Goal: Task Accomplishment & Management: Use online tool/utility

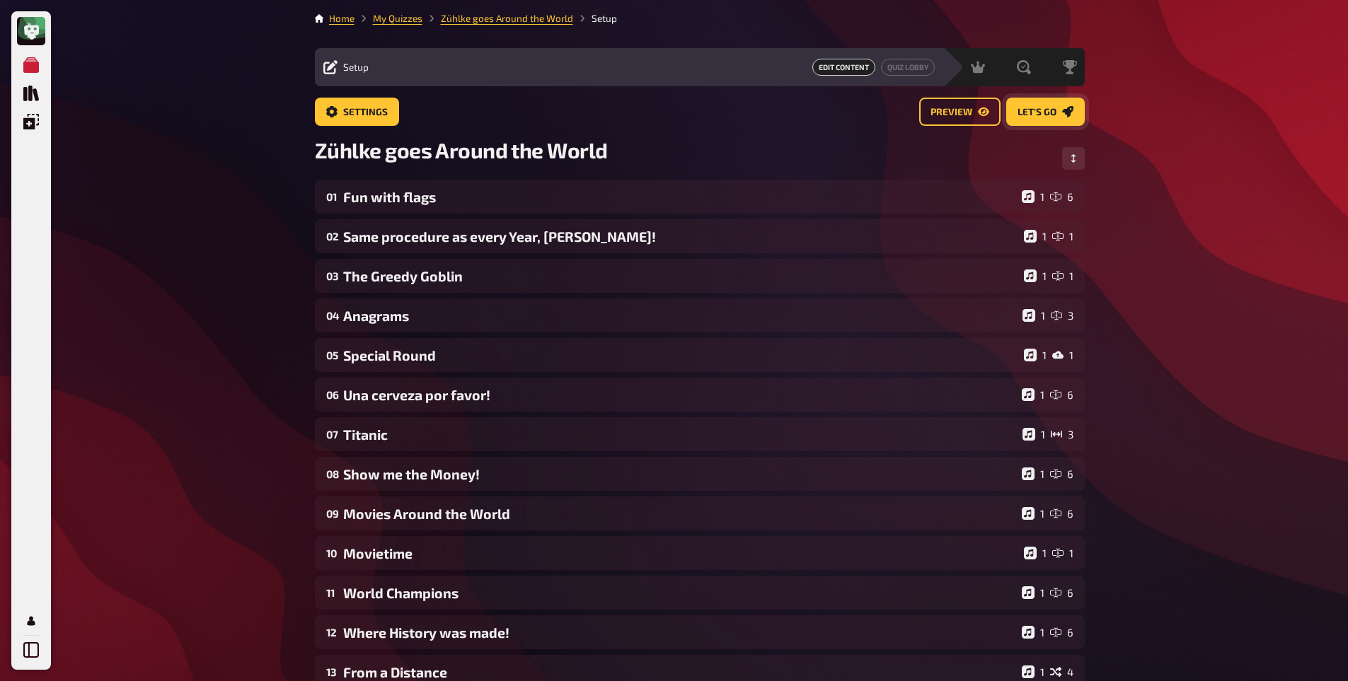
click at [1059, 120] on link "Let's go" at bounding box center [1045, 112] width 79 height 28
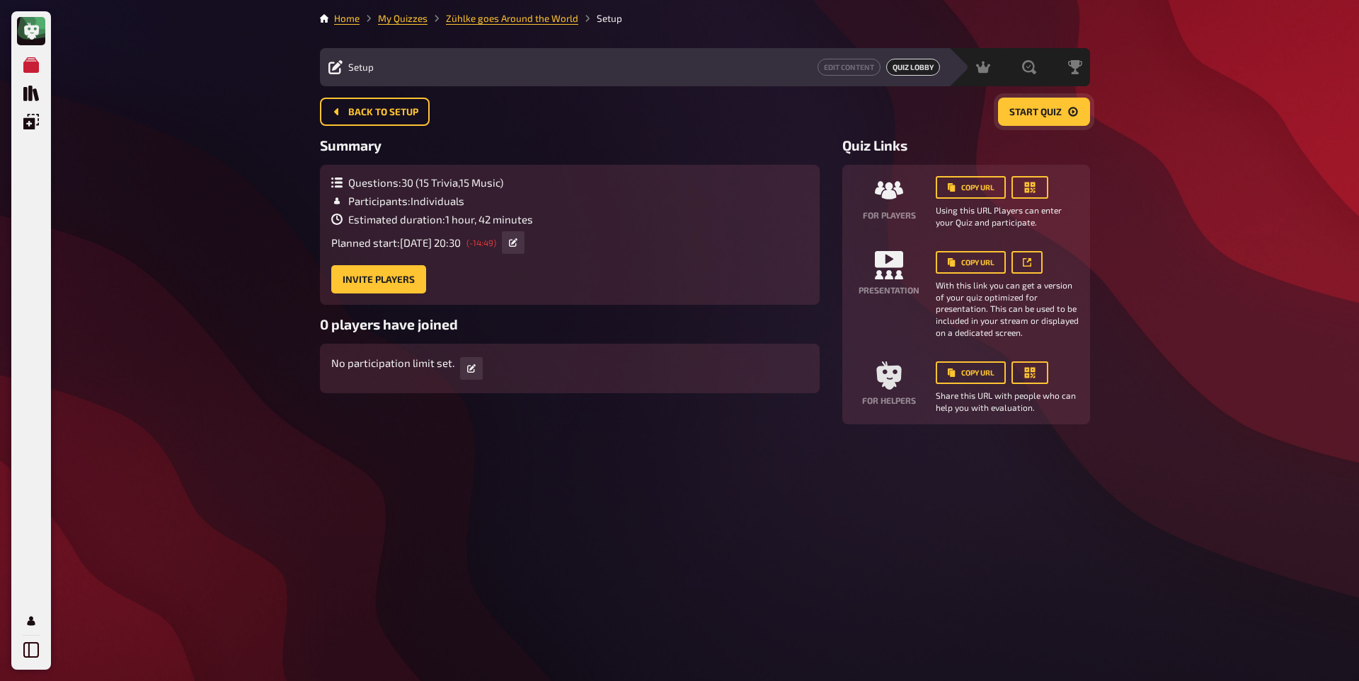
click at [1059, 120] on button "Start Quiz" at bounding box center [1044, 112] width 92 height 28
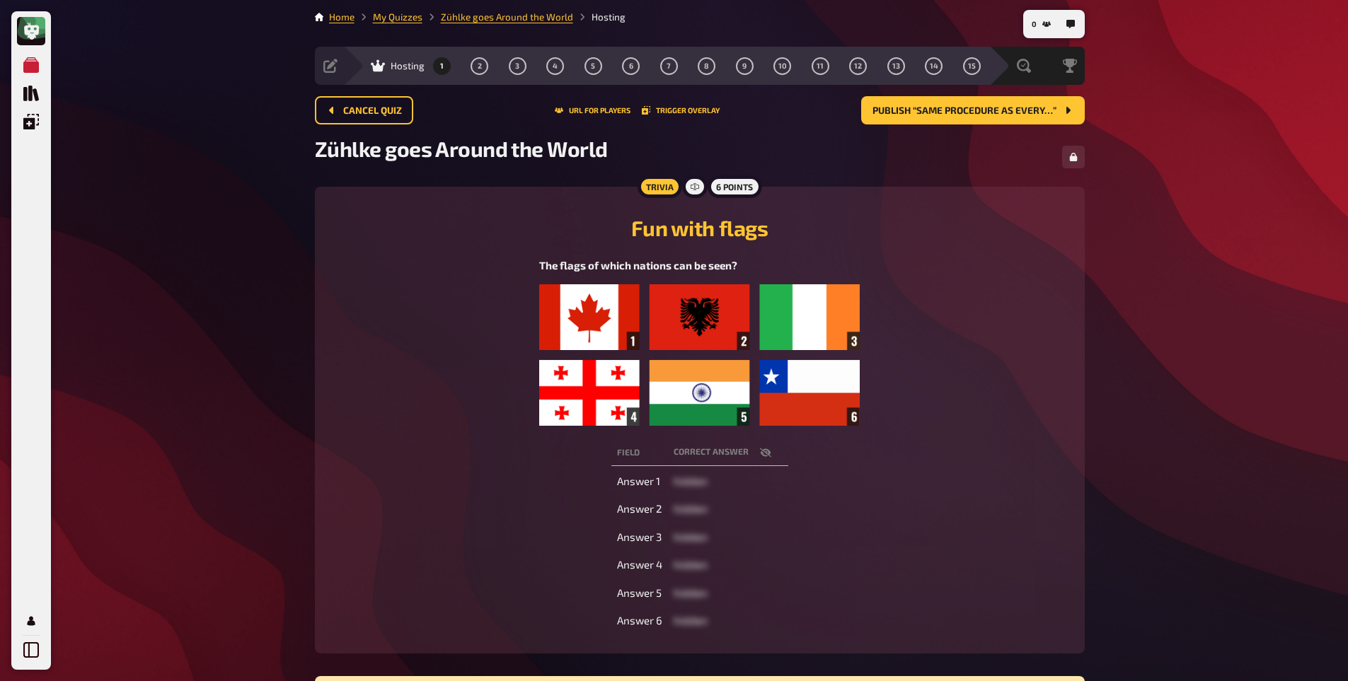
scroll to position [1, 0]
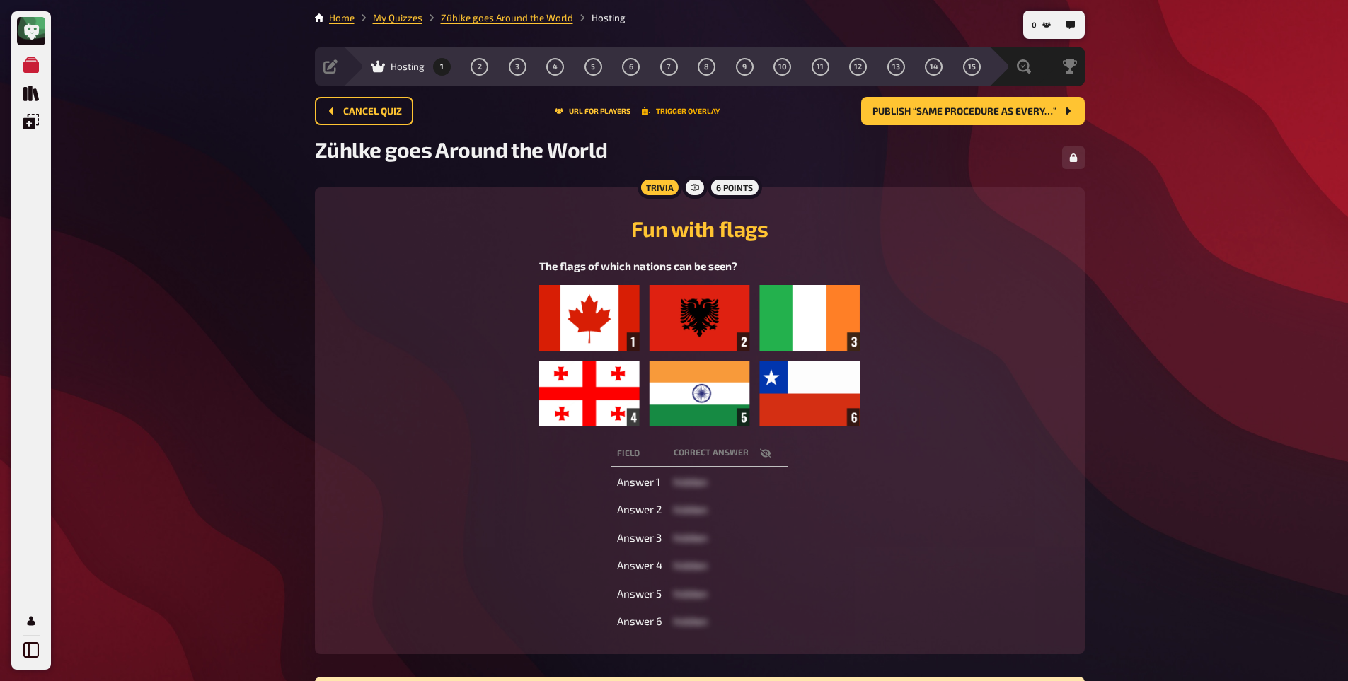
click at [677, 113] on button "Trigger Overlay" at bounding box center [681, 111] width 78 height 8
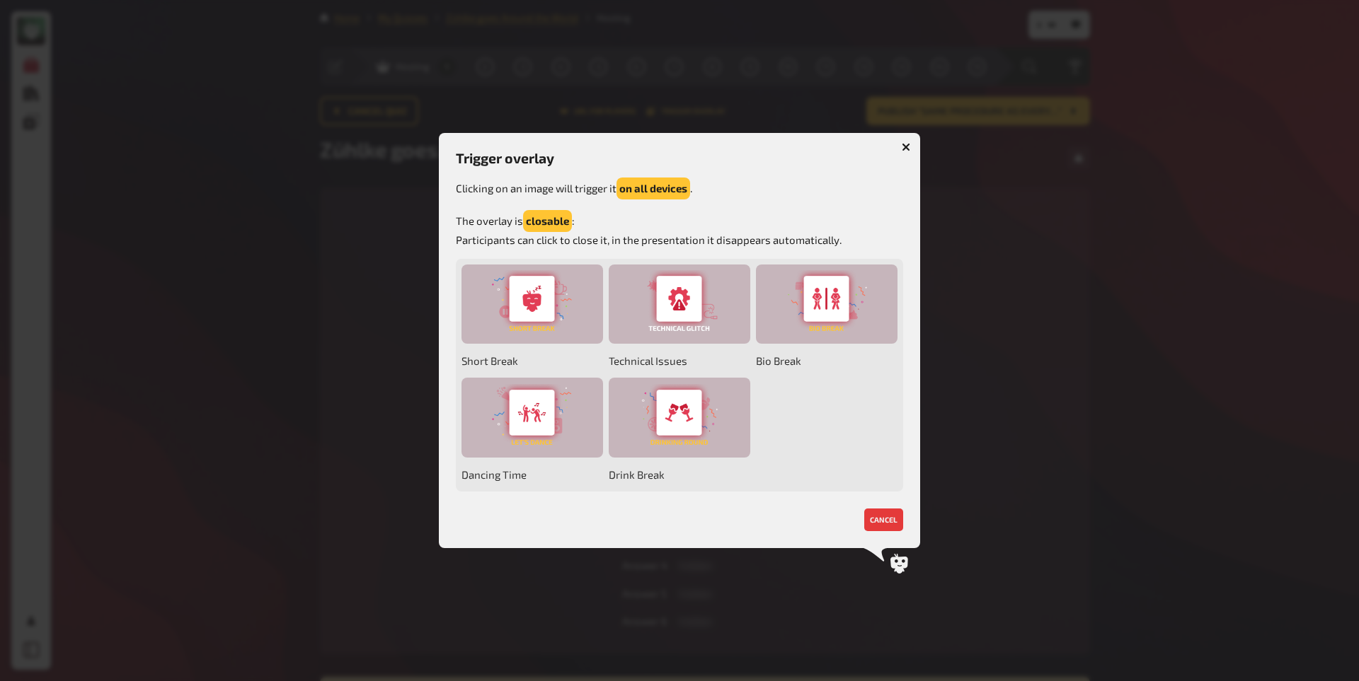
click at [902, 144] on icon "button" at bounding box center [906, 147] width 8 height 8
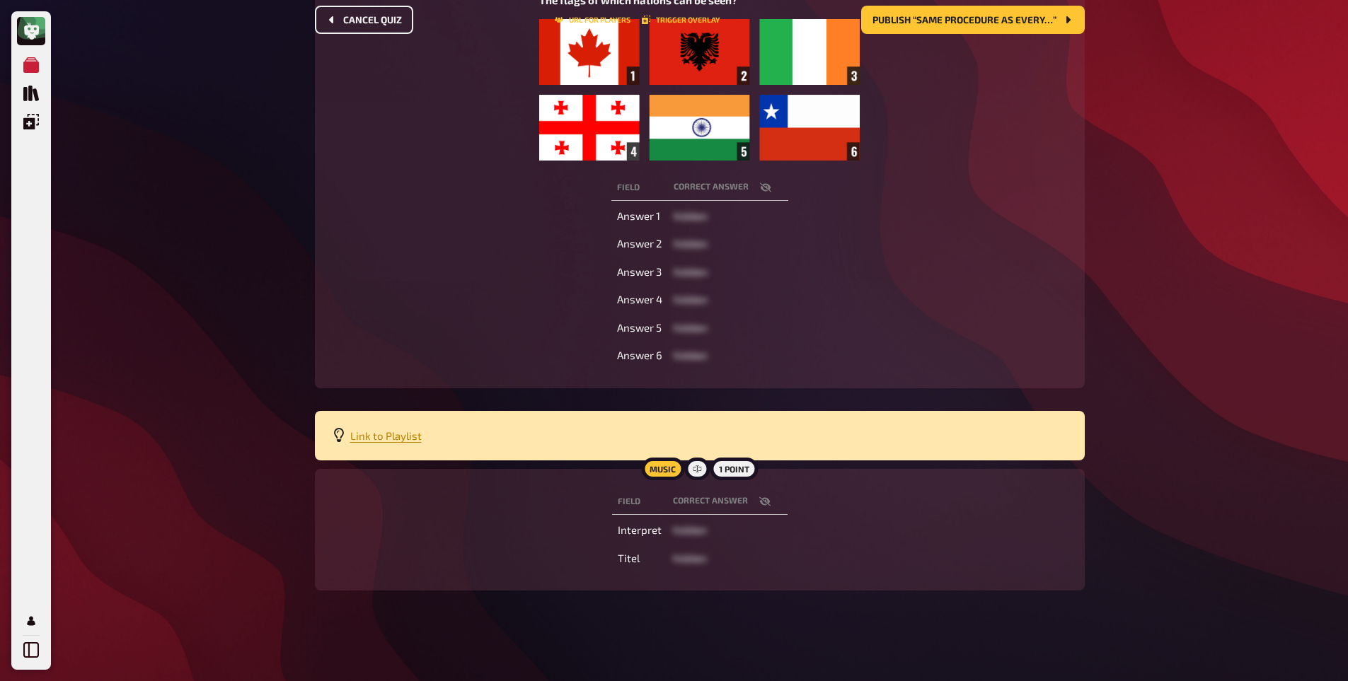
scroll to position [0, 0]
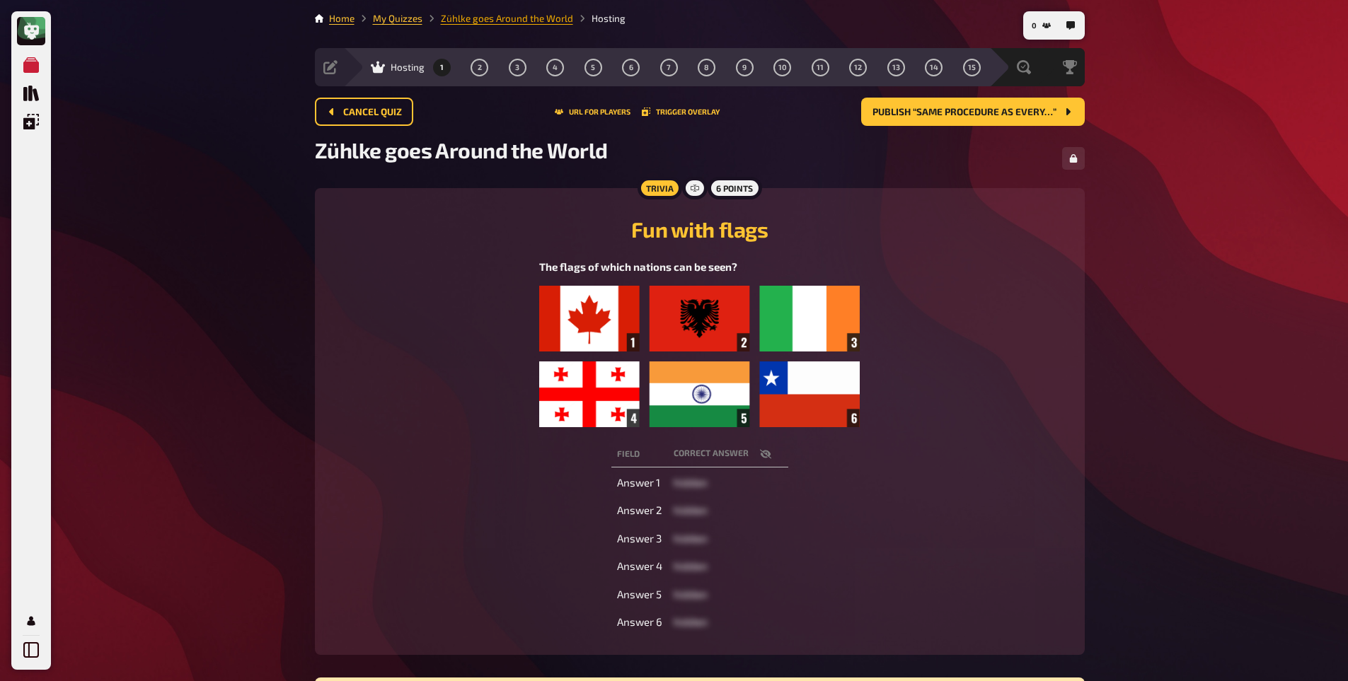
click at [472, 19] on link "Zühlke goes Around the World" at bounding box center [507, 18] width 132 height 11
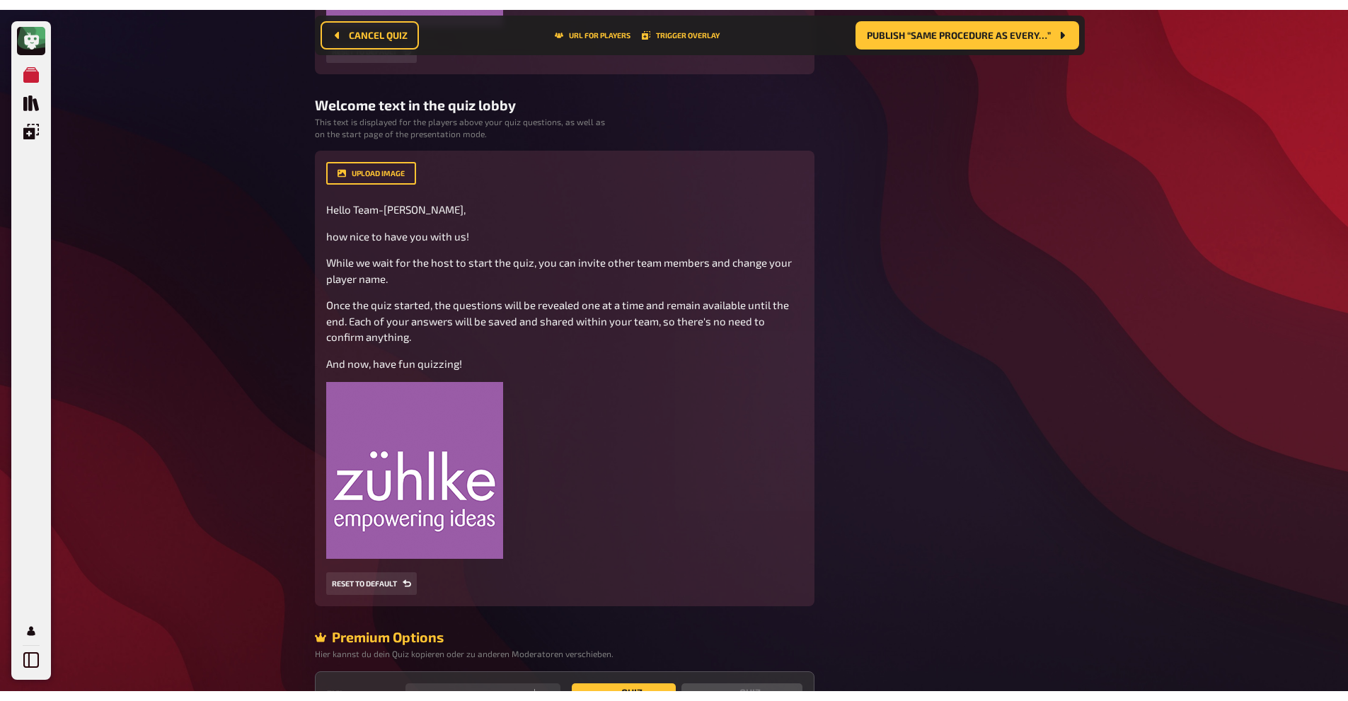
scroll to position [509, 0]
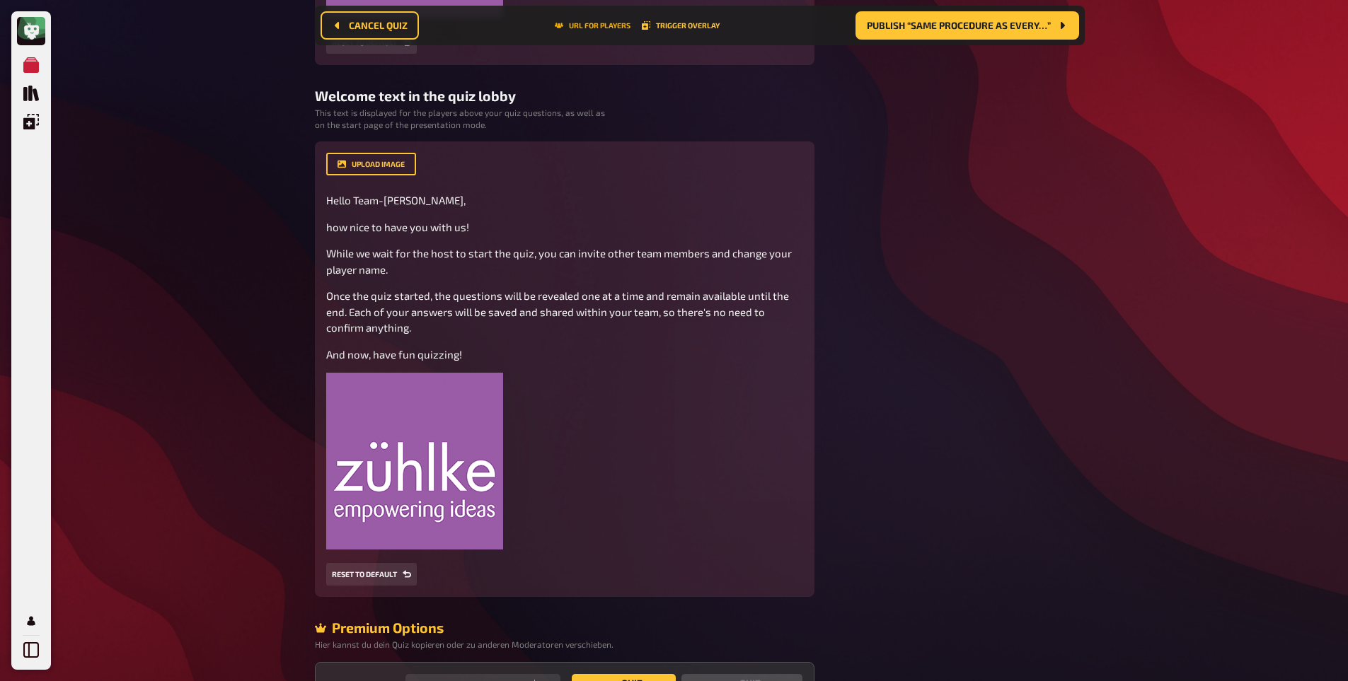
click at [573, 21] on button "URL for players" at bounding box center [593, 25] width 76 height 8
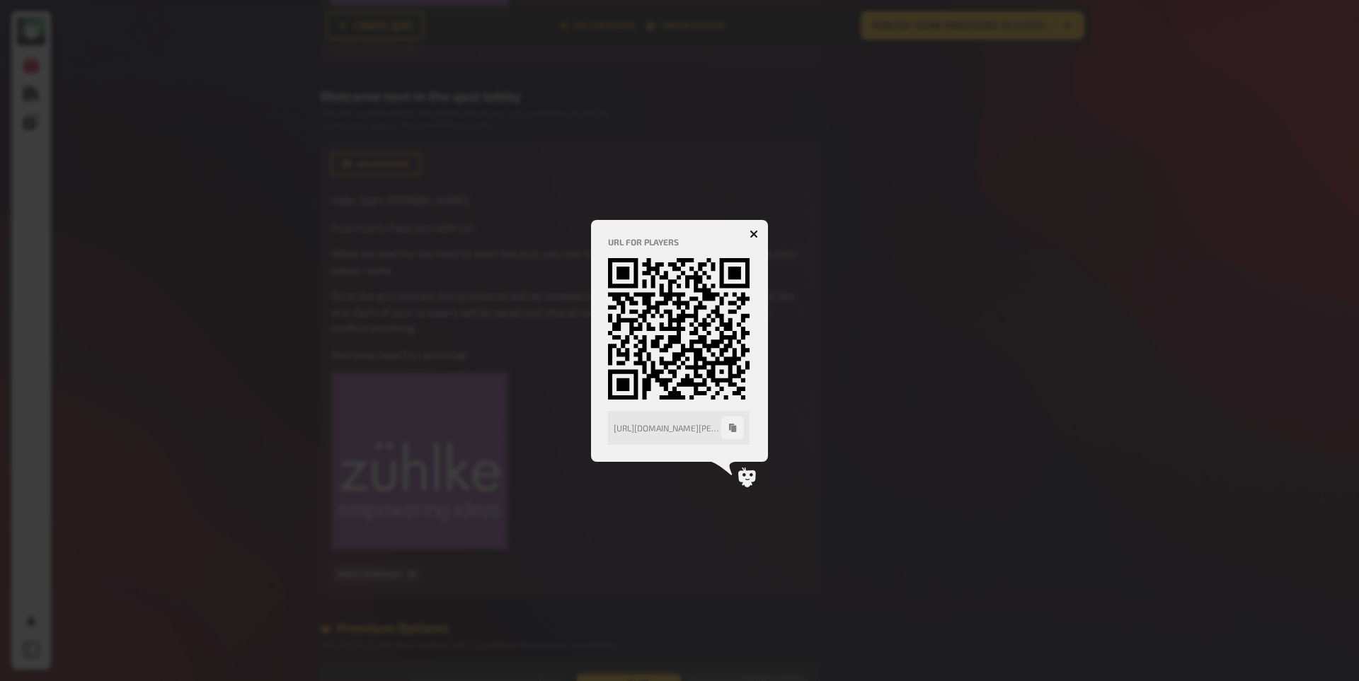
click at [573, 21] on div at bounding box center [679, 340] width 1359 height 681
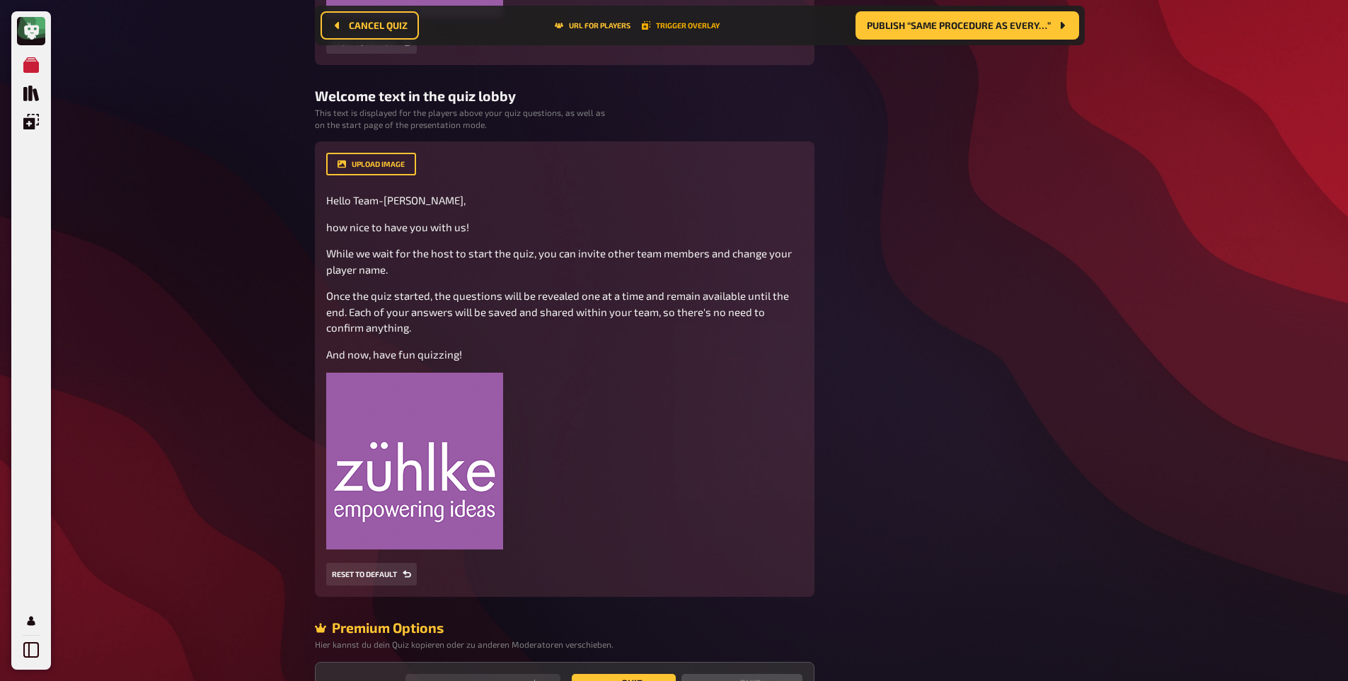
click at [681, 25] on button "Trigger Overlay" at bounding box center [681, 25] width 78 height 8
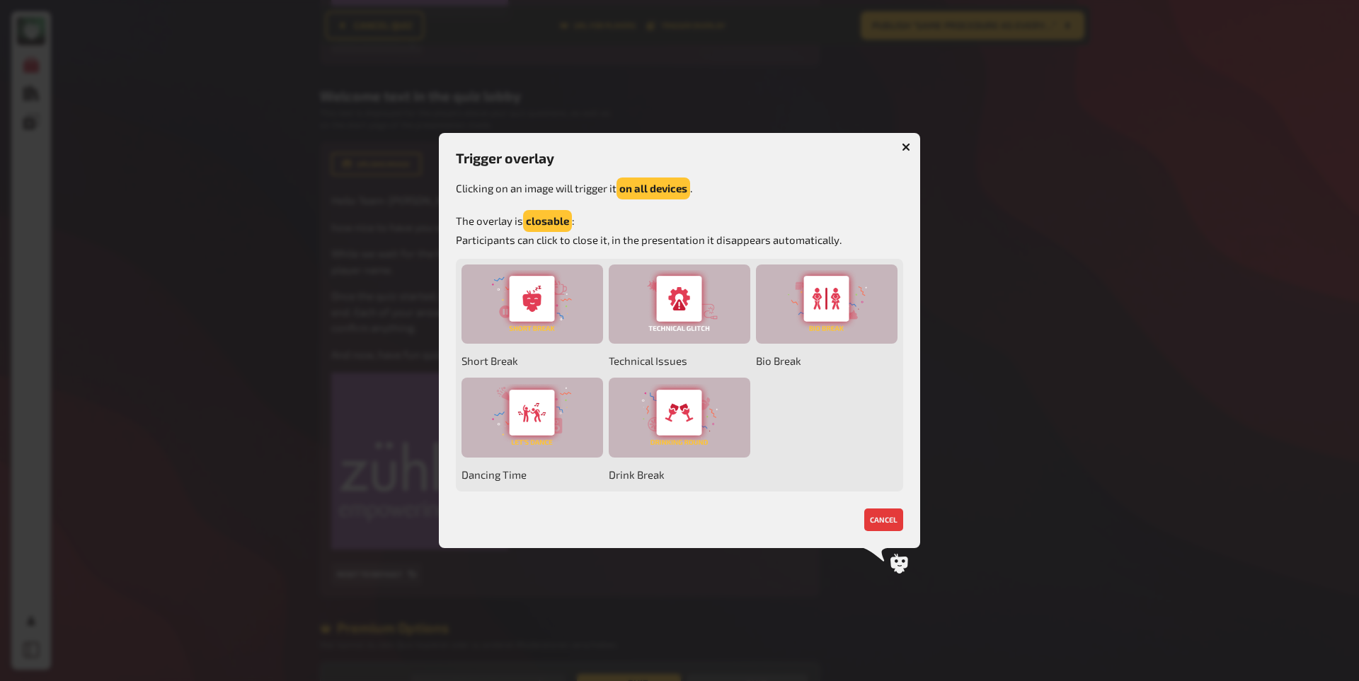
click at [620, 63] on div at bounding box center [679, 340] width 1359 height 681
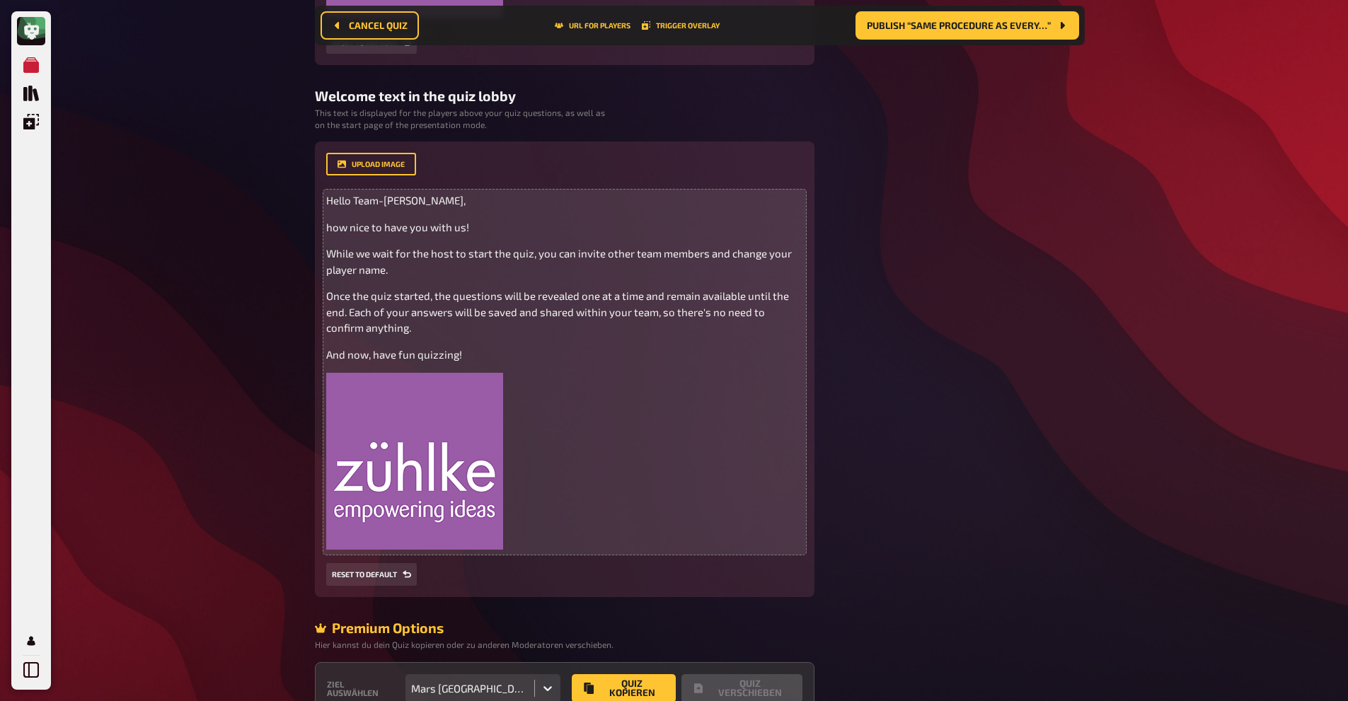
scroll to position [0, 0]
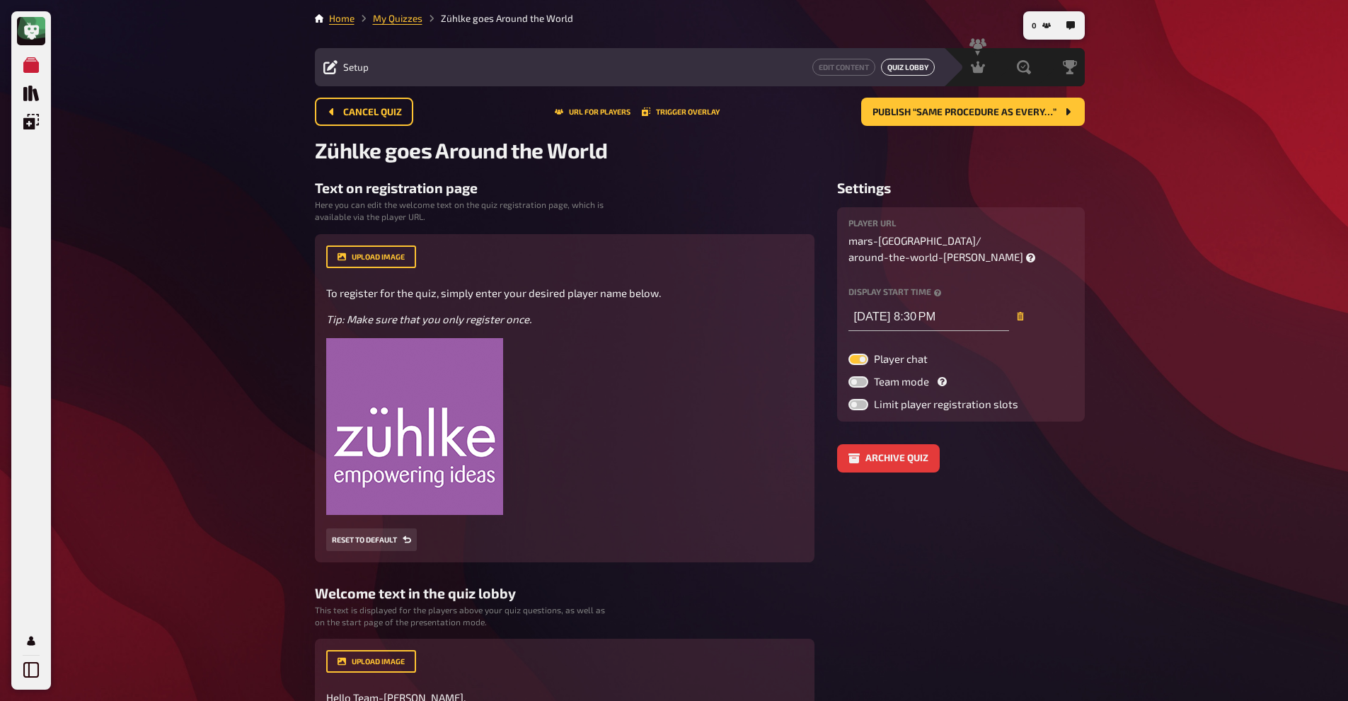
click at [914, 73] on link "Quiz Lobby" at bounding box center [908, 67] width 54 height 17
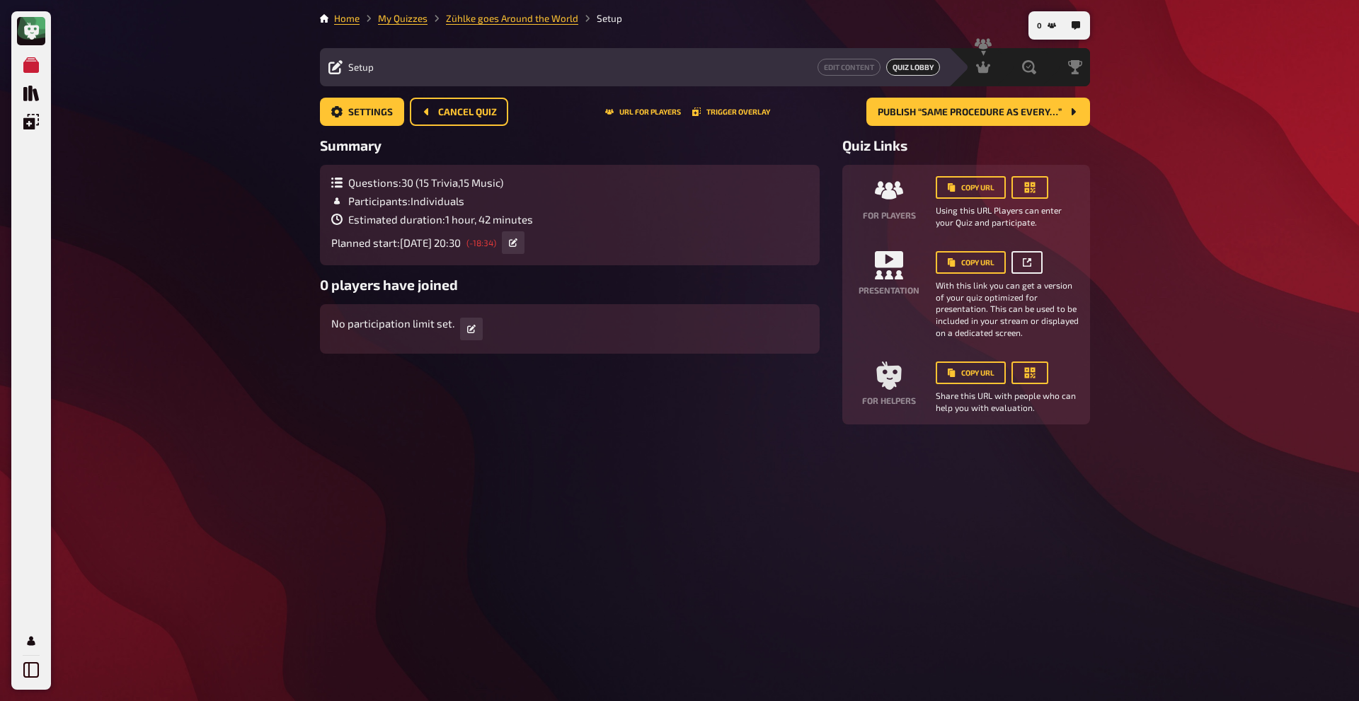
click at [1023, 265] on icon at bounding box center [1027, 262] width 8 height 8
click at [501, 22] on link "Zühlke goes Around the World" at bounding box center [512, 18] width 132 height 11
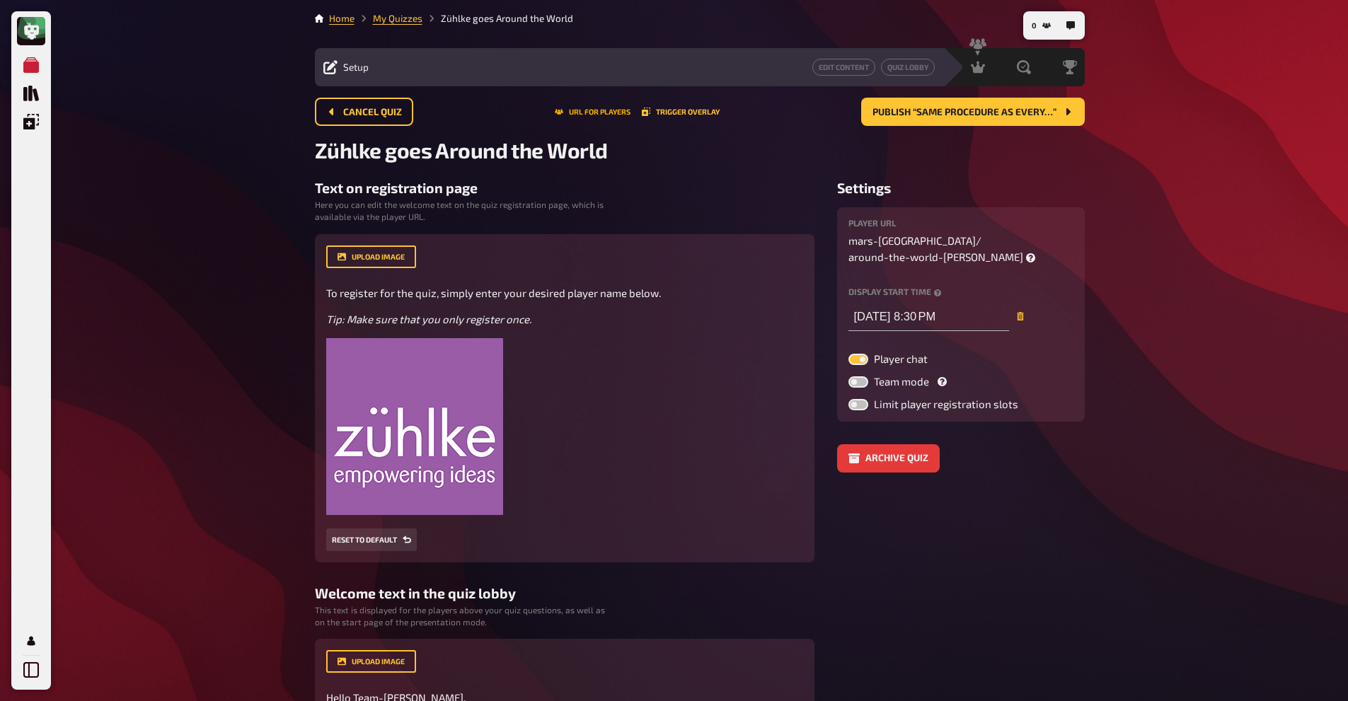
click at [572, 112] on button "URL for players" at bounding box center [593, 112] width 76 height 8
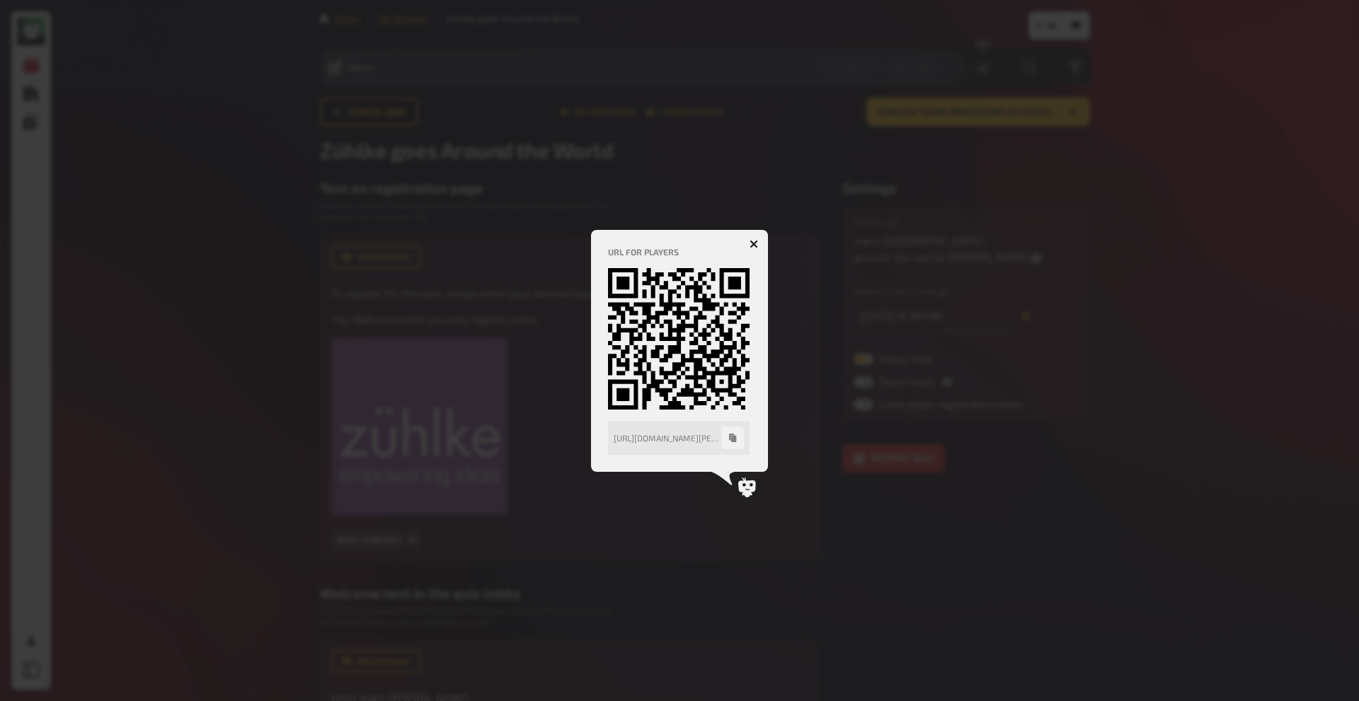
click at [476, 180] on div at bounding box center [679, 350] width 1359 height 701
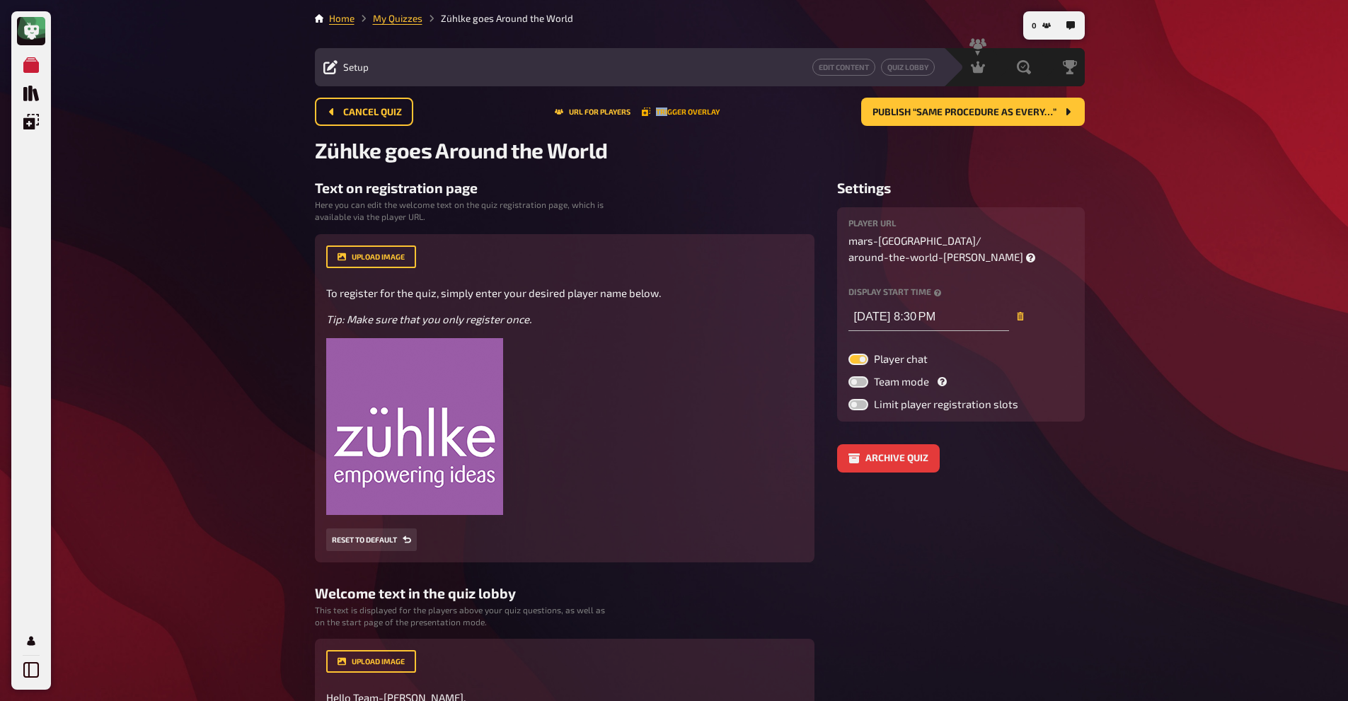
drag, startPoint x: 658, startPoint y: 106, endPoint x: 669, endPoint y: 113, distance: 12.4
click at [669, 113] on div "Cancel Quiz URL for players Trigger Overlay Publish “Same procedure as every…”" at bounding box center [700, 112] width 770 height 28
click at [669, 113] on button "Trigger Overlay" at bounding box center [681, 112] width 78 height 8
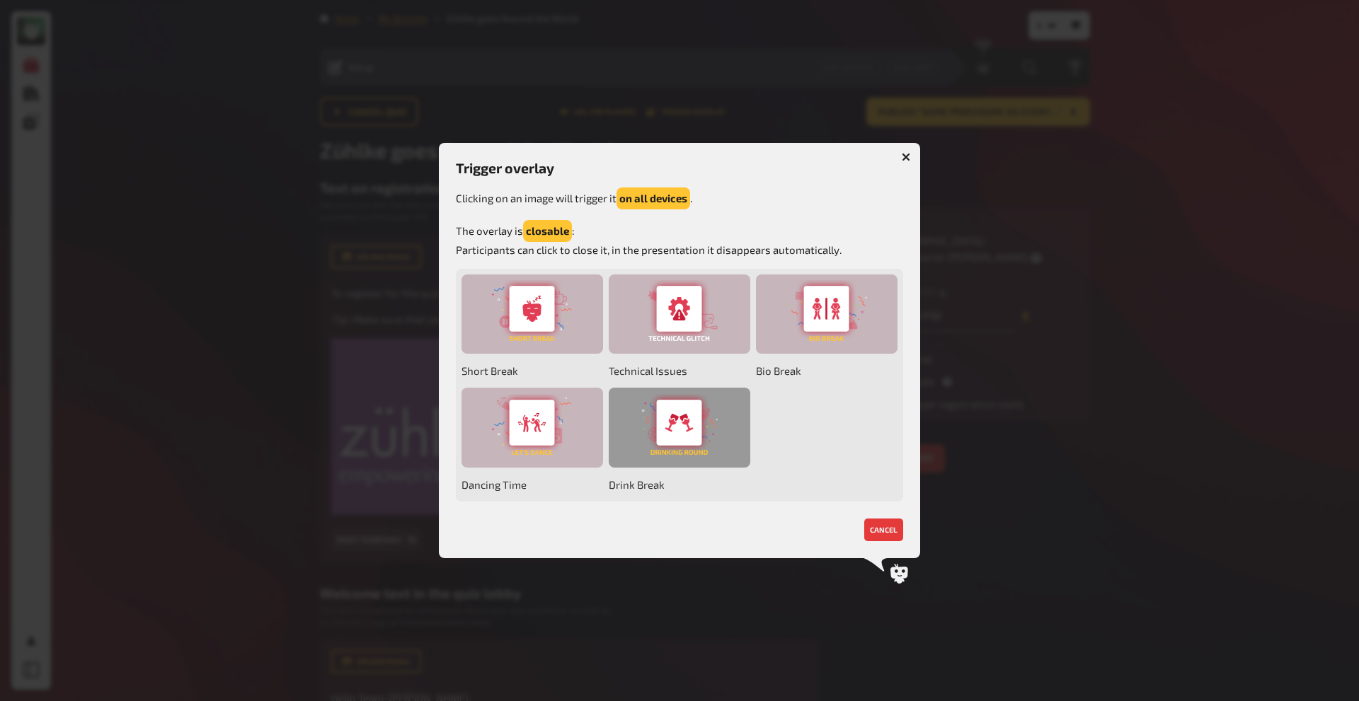
click at [657, 406] on div at bounding box center [680, 428] width 142 height 80
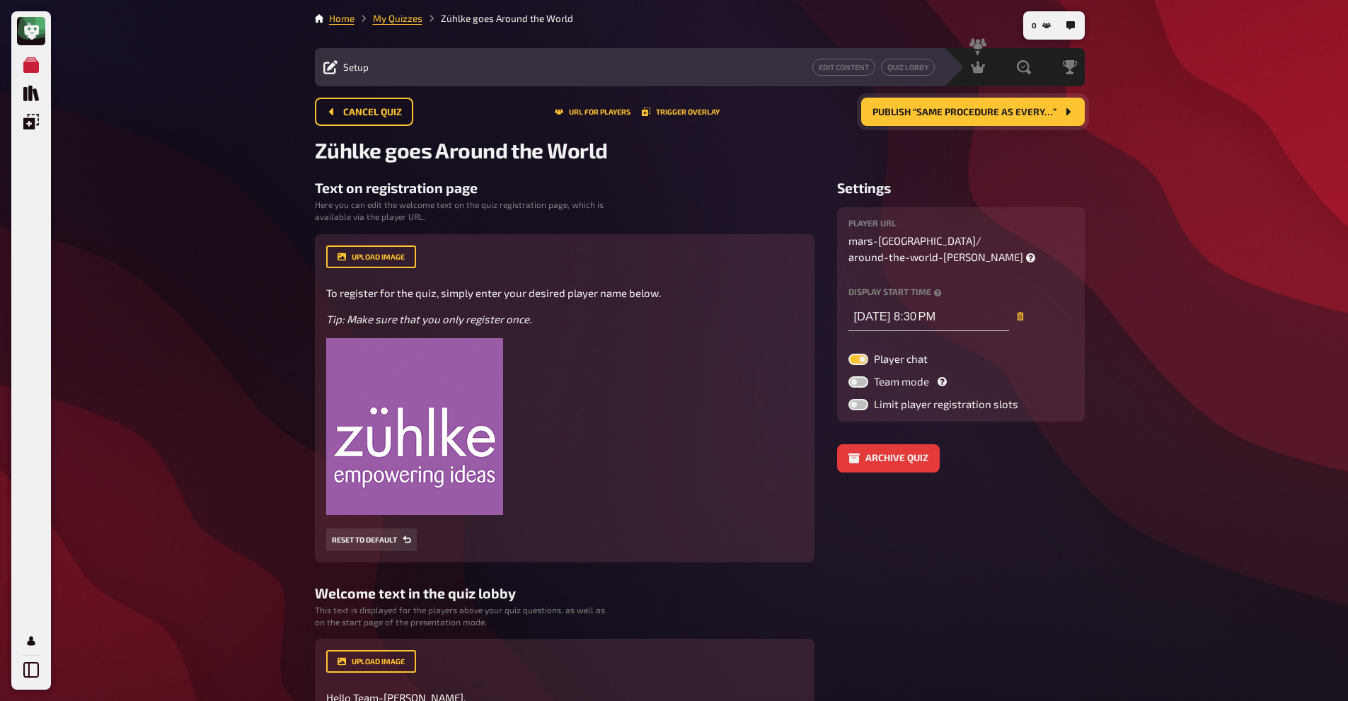
click at [996, 108] on span "Publish “Same procedure as every…”" at bounding box center [965, 113] width 184 height 10
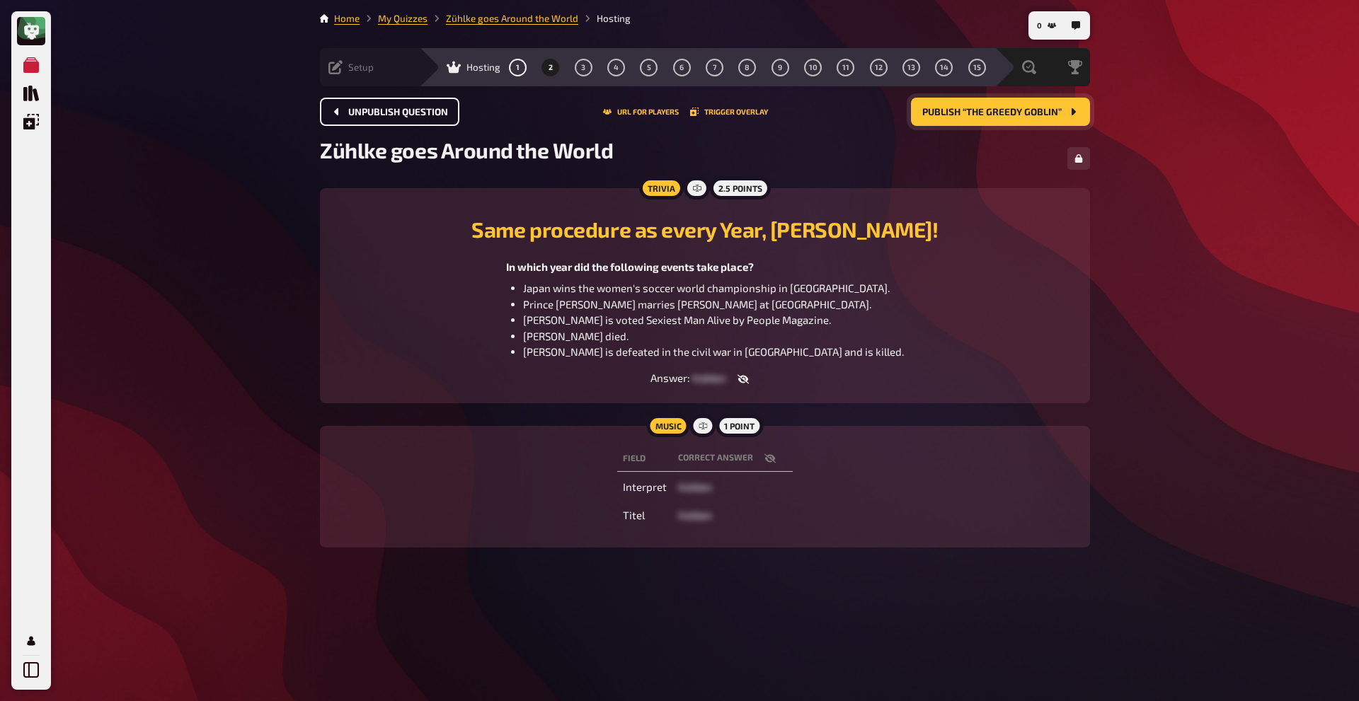
click at [423, 103] on button "Unpublish question" at bounding box center [389, 112] width 139 height 28
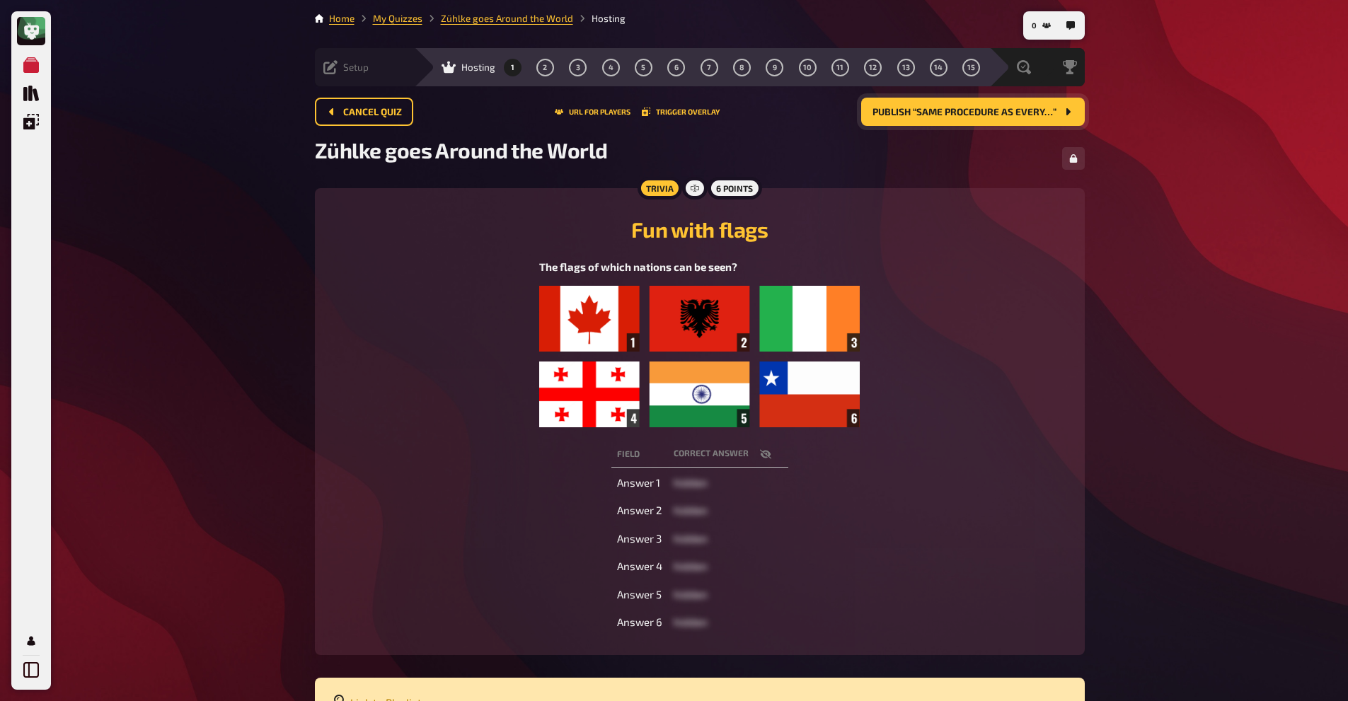
click at [461, 67] on span "Hosting" at bounding box center [478, 67] width 34 height 11
click at [502, 17] on link "Zühlke goes Around the World" at bounding box center [507, 18] width 132 height 11
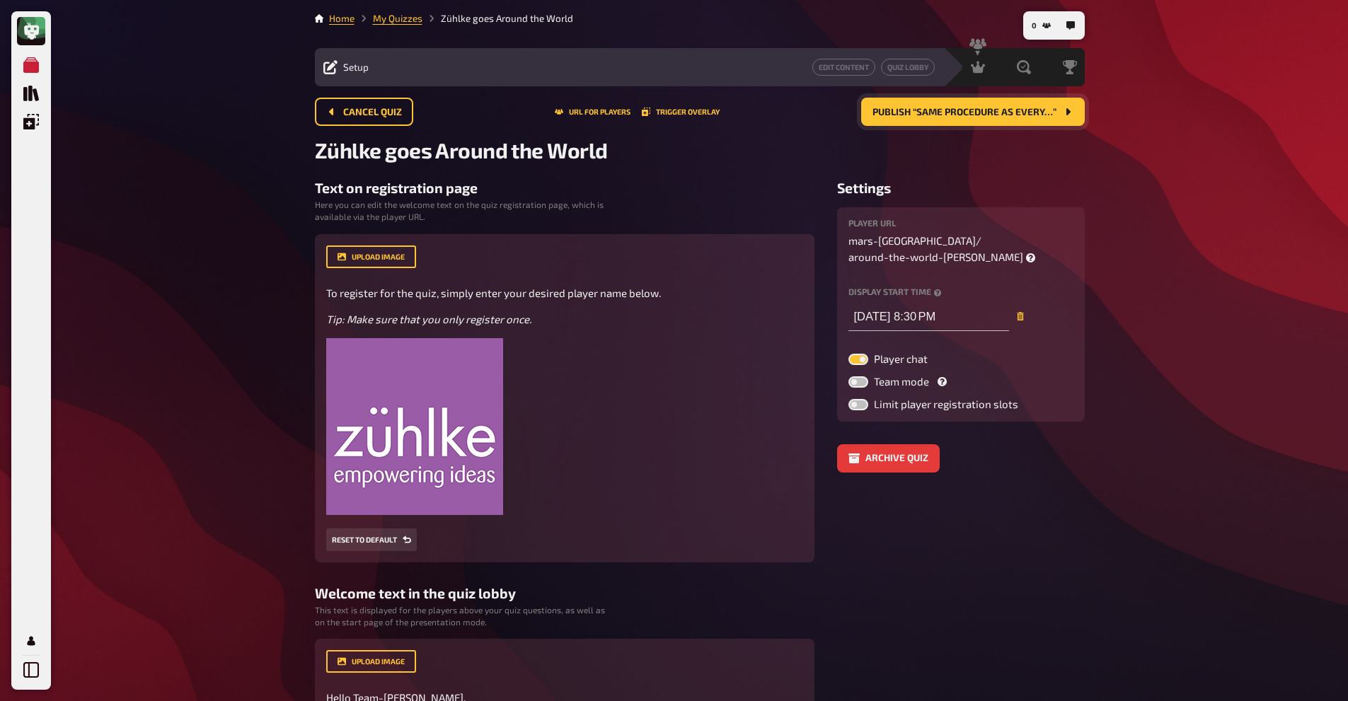
click at [396, 192] on h3 "Text on registration page" at bounding box center [565, 188] width 500 height 16
click at [913, 66] on link "Quiz Lobby" at bounding box center [908, 67] width 54 height 17
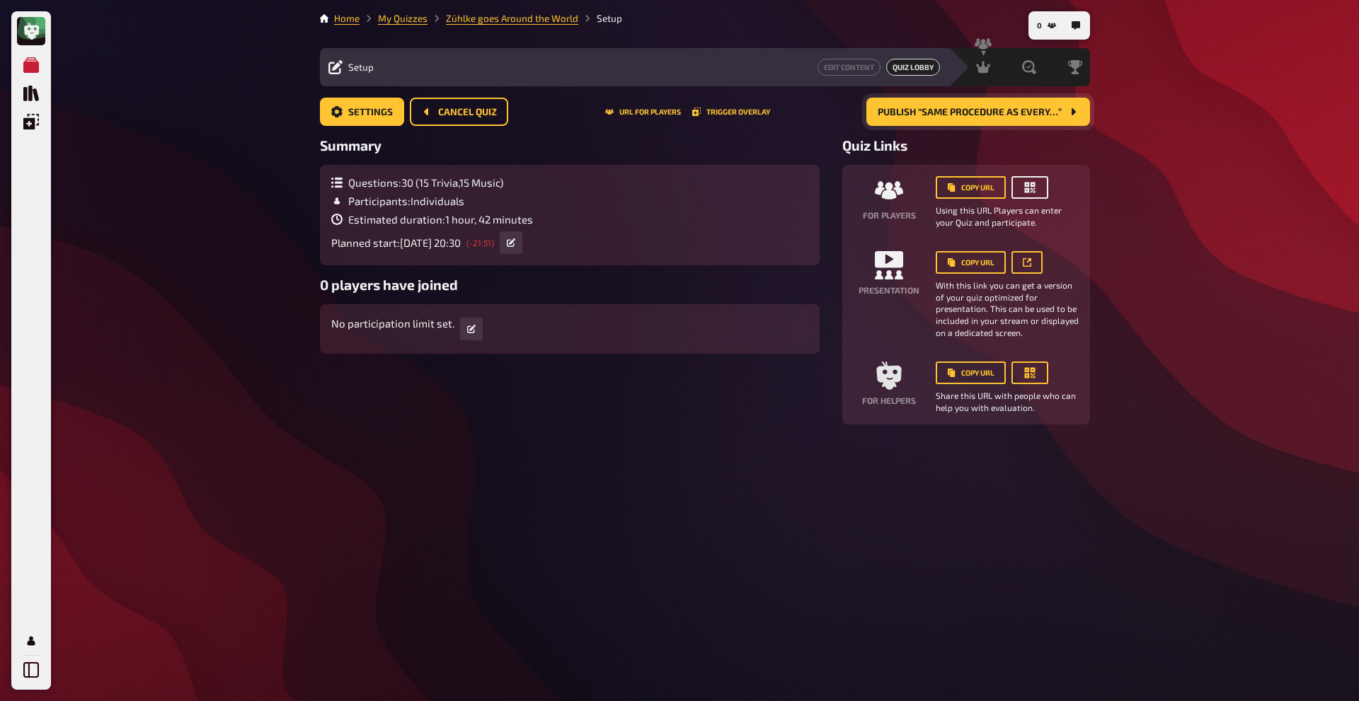
click at [1022, 190] on button "button" at bounding box center [1029, 187] width 37 height 23
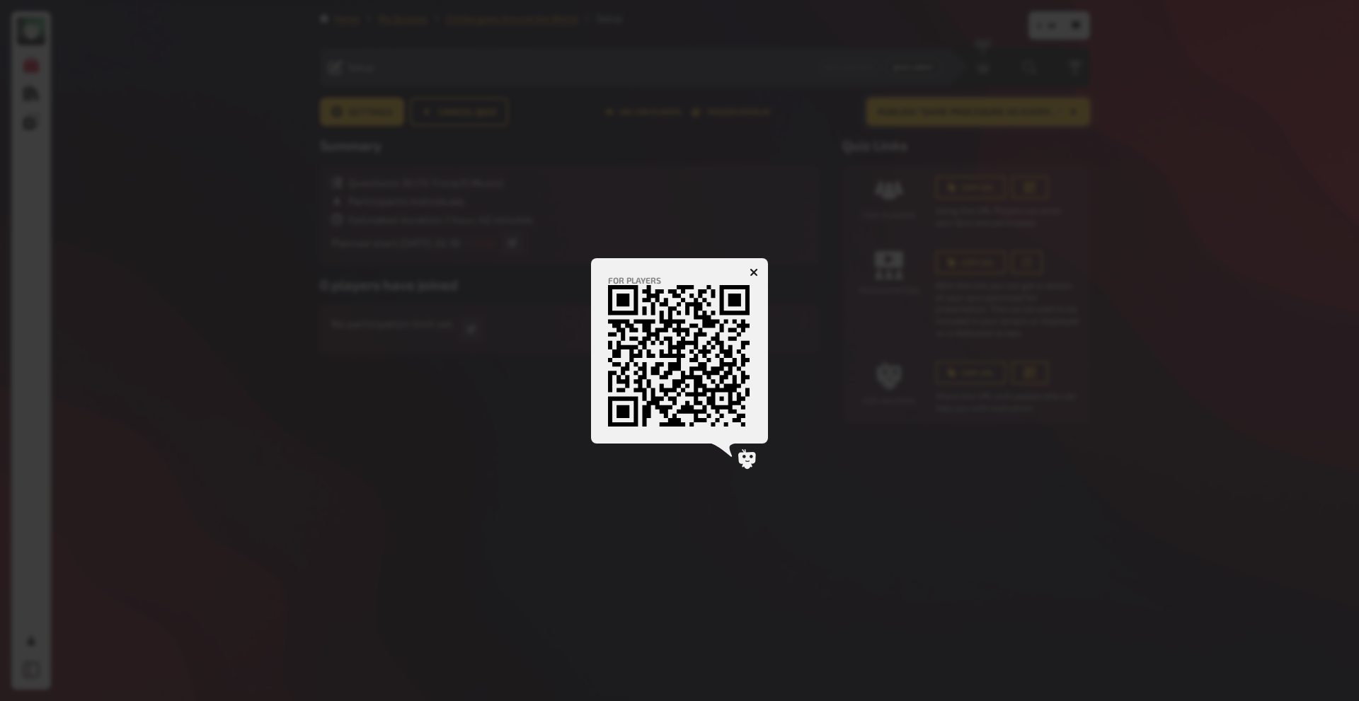
click at [824, 185] on div at bounding box center [679, 350] width 1359 height 701
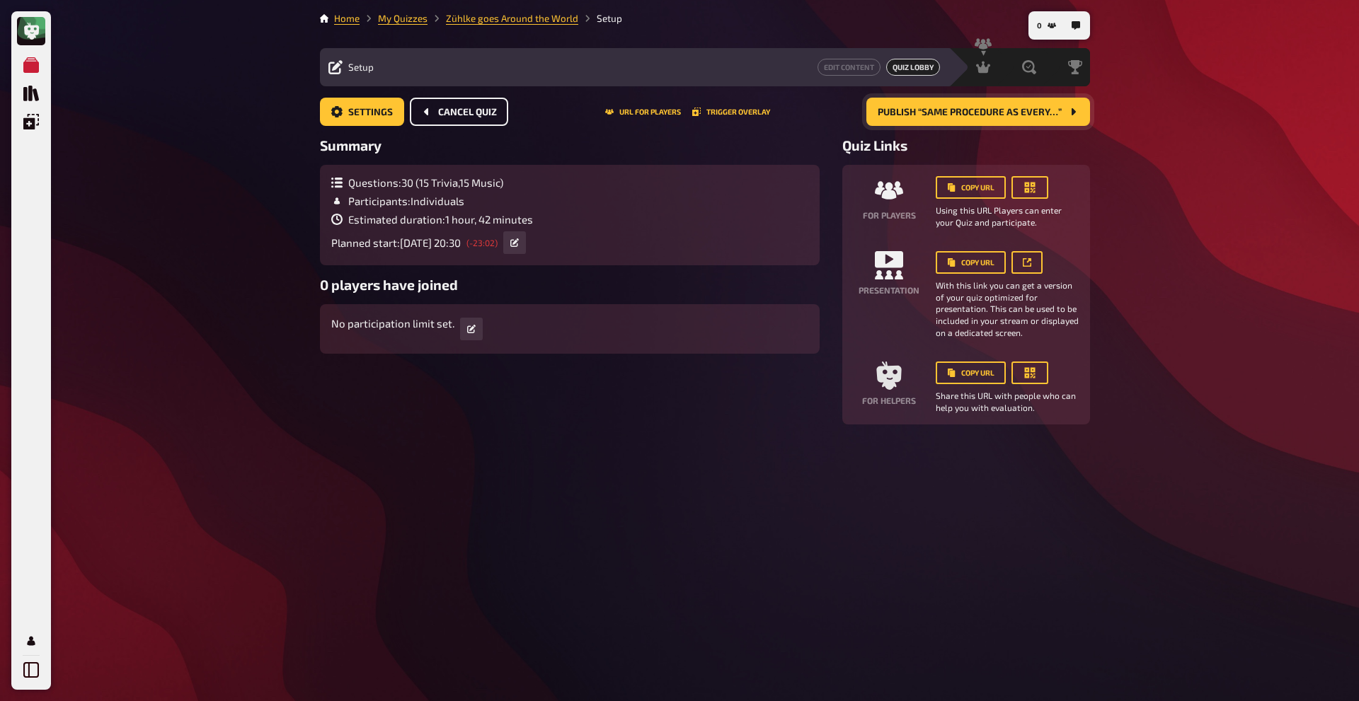
click at [439, 111] on span "Cancel Quiz" at bounding box center [467, 113] width 59 height 10
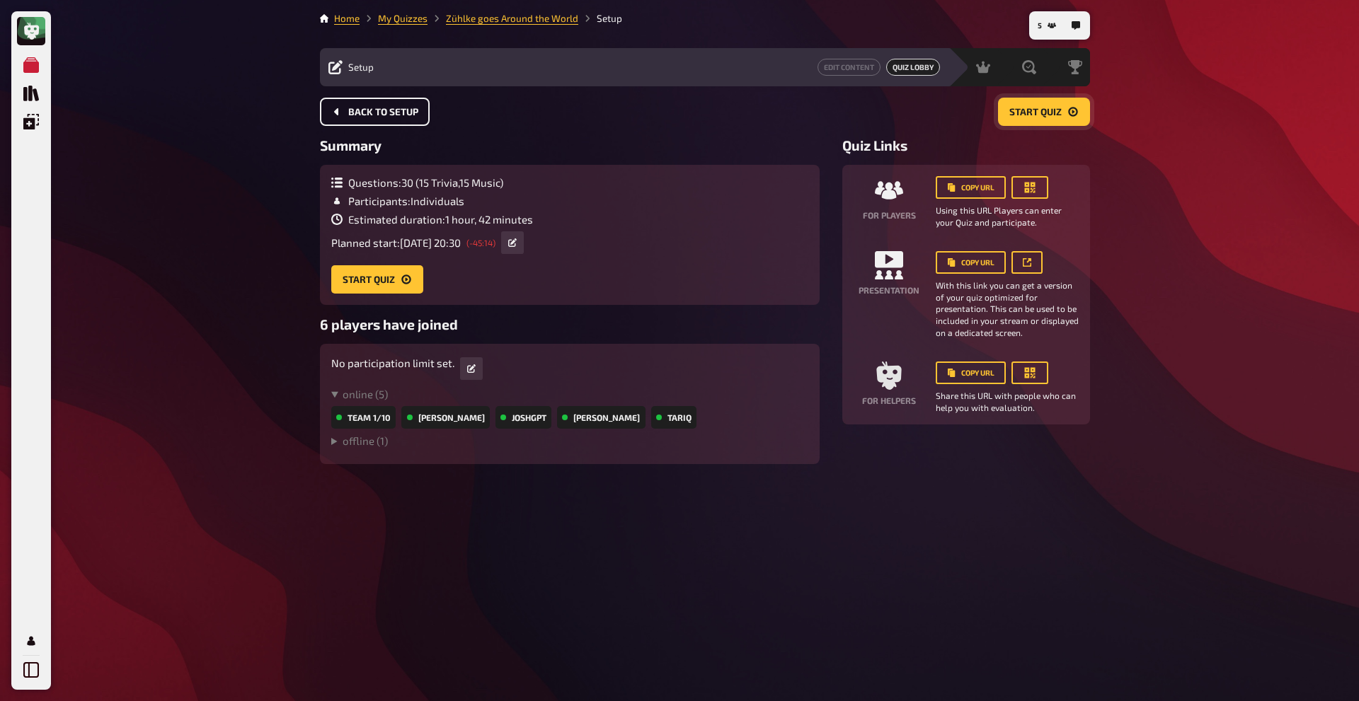
click at [409, 100] on button "Back to setup" at bounding box center [375, 112] width 110 height 28
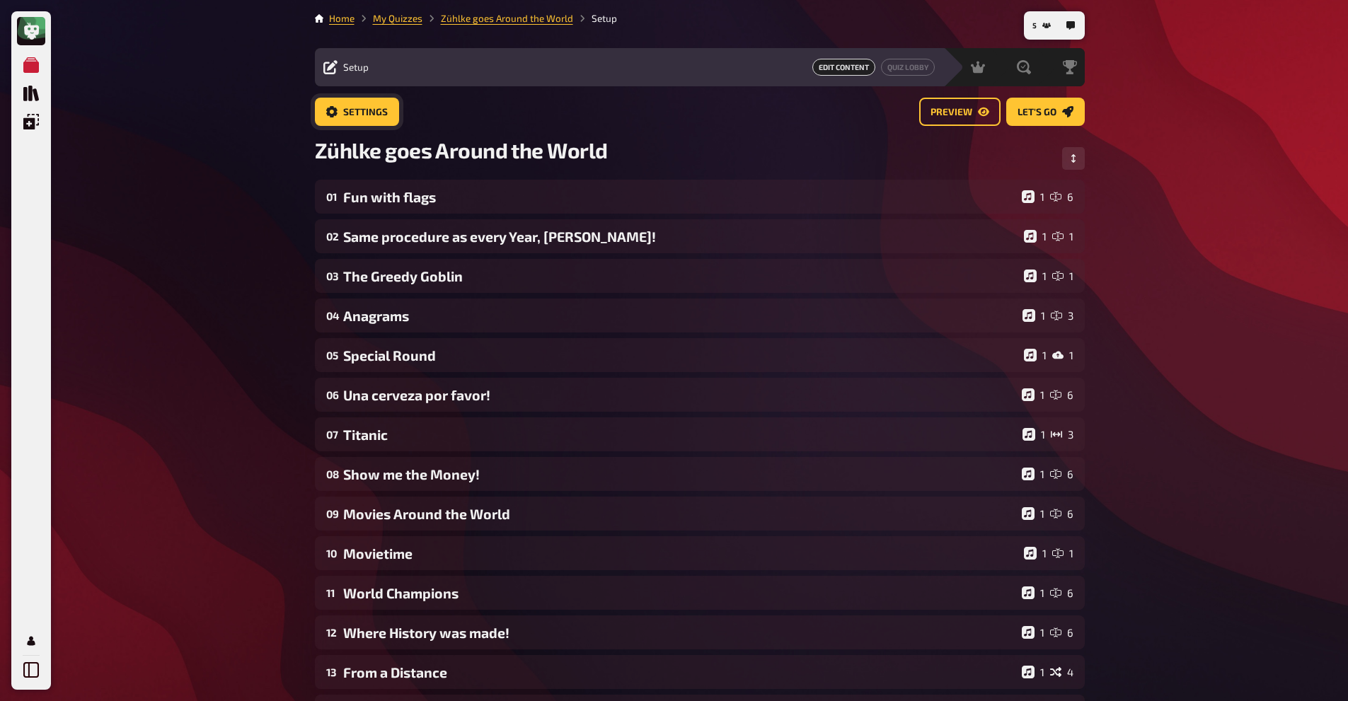
click at [369, 108] on span "Settings" at bounding box center [365, 113] width 45 height 10
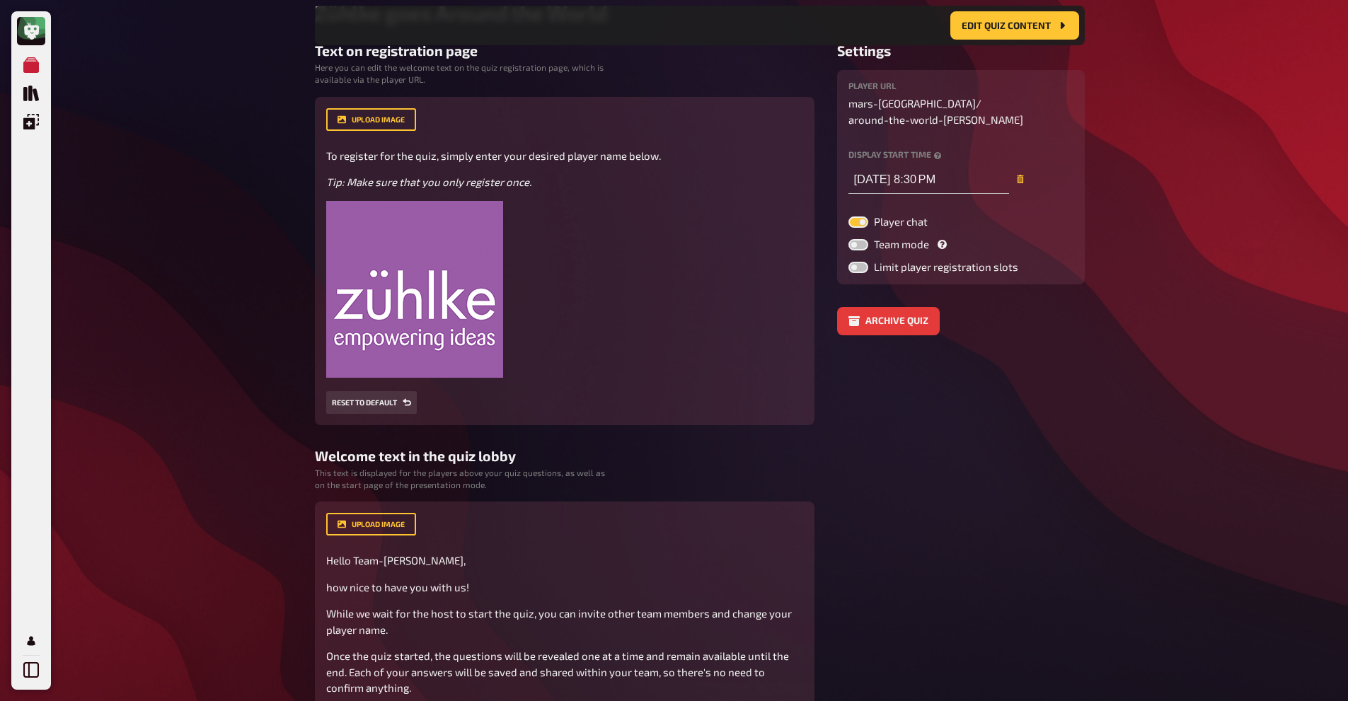
scroll to position [153, 0]
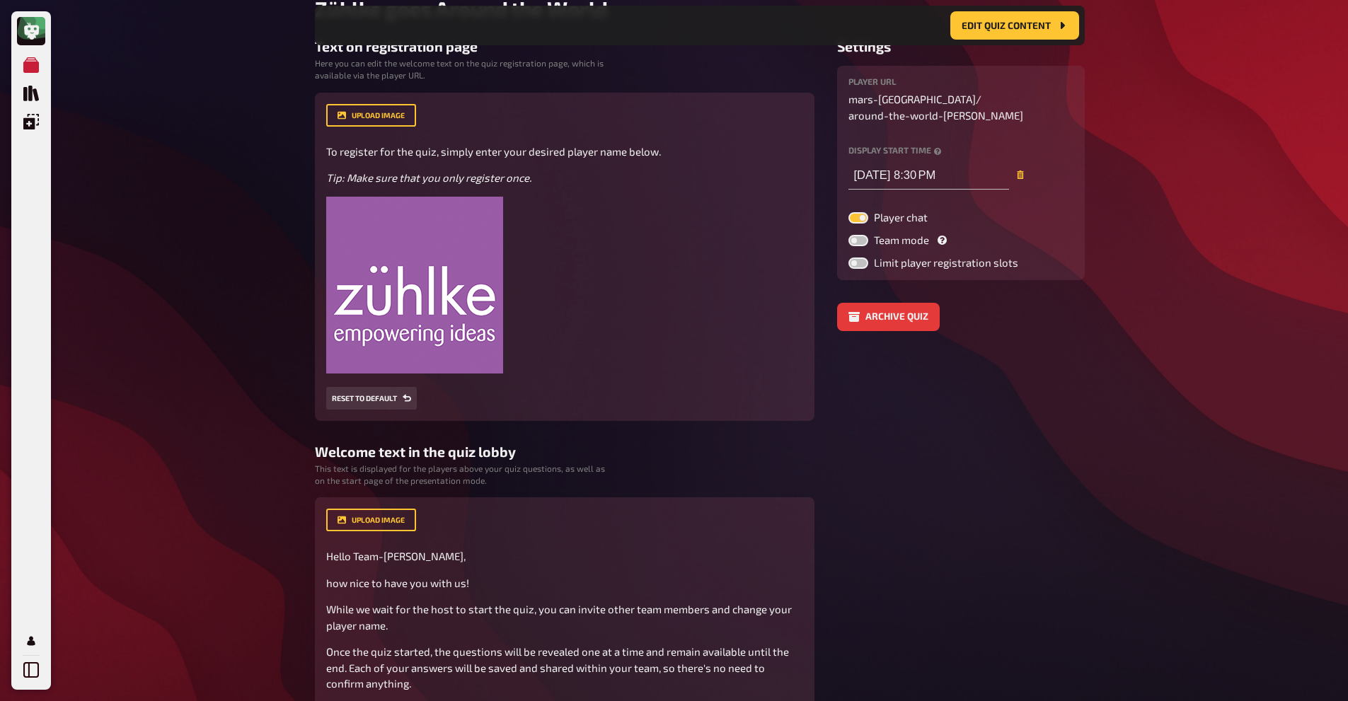
click at [863, 235] on label at bounding box center [858, 240] width 20 height 11
click at [848, 234] on input "Team mode" at bounding box center [848, 234] width 1 height 1
checkbox input "true"
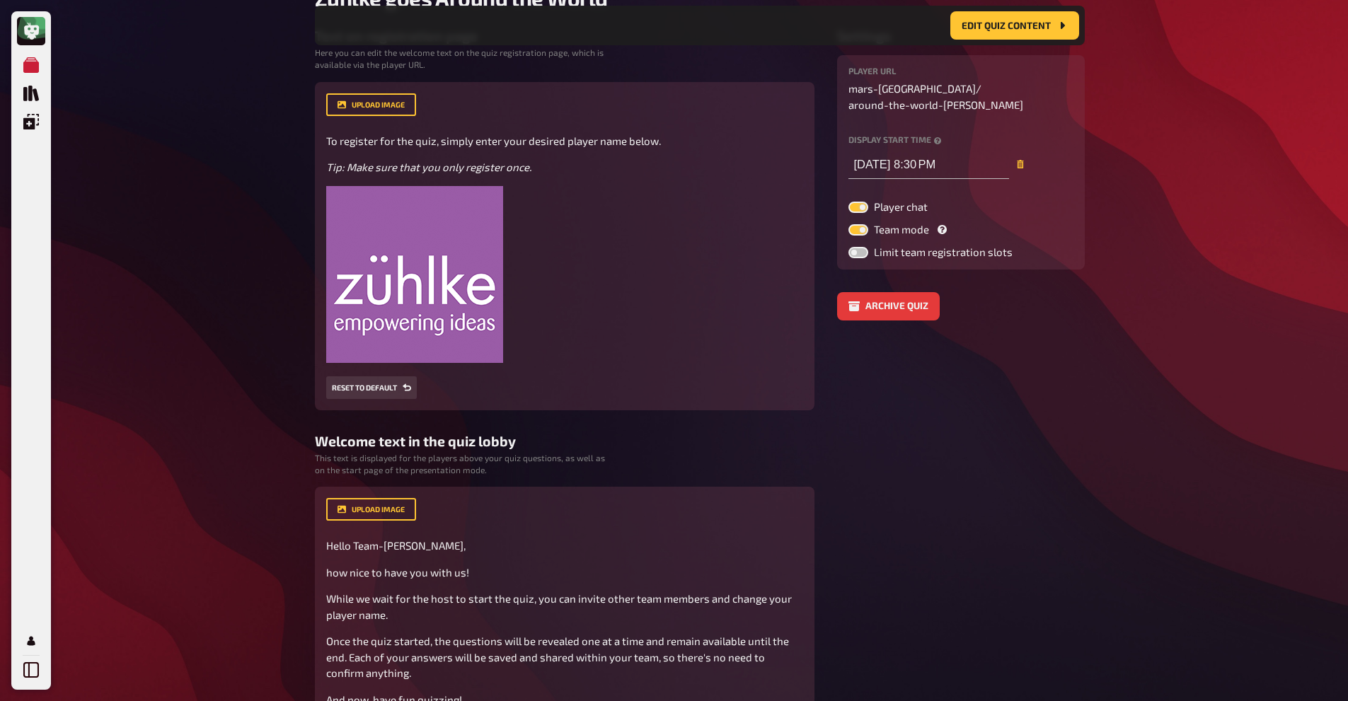
scroll to position [0, 0]
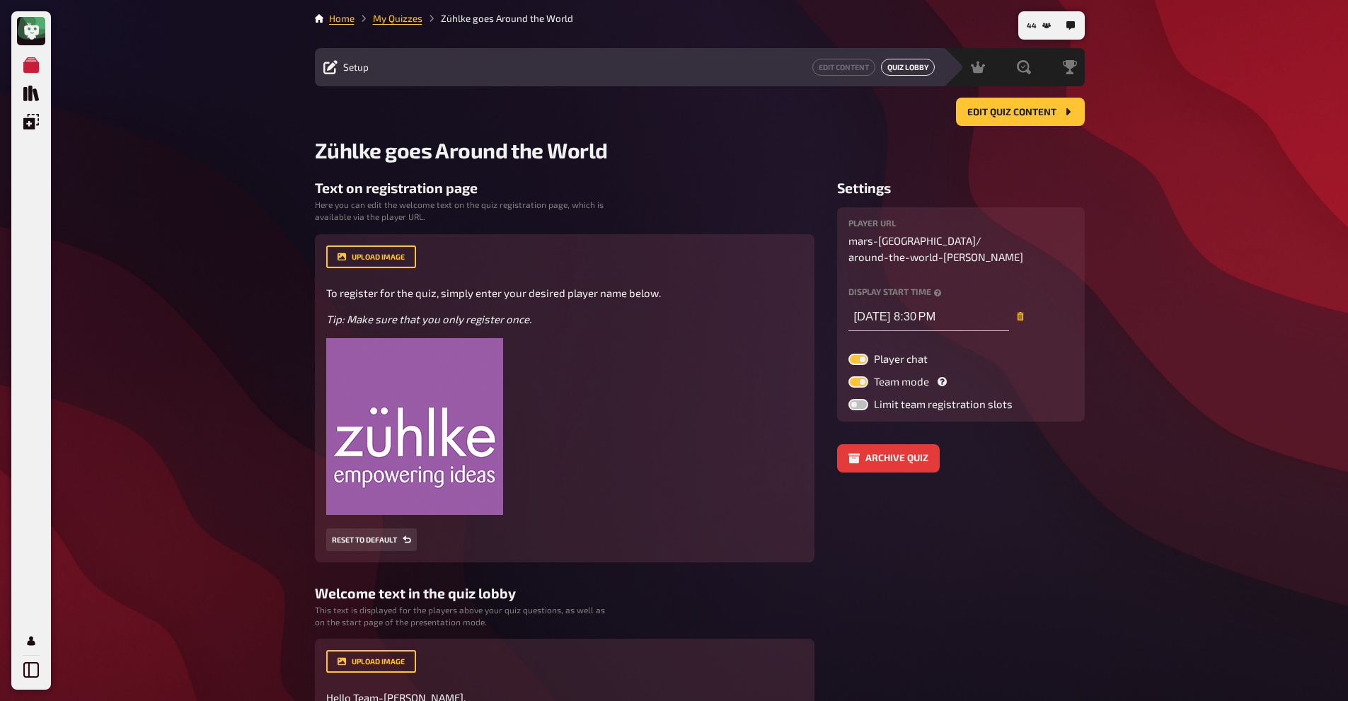
click at [899, 65] on link "Quiz Lobby" at bounding box center [908, 67] width 54 height 17
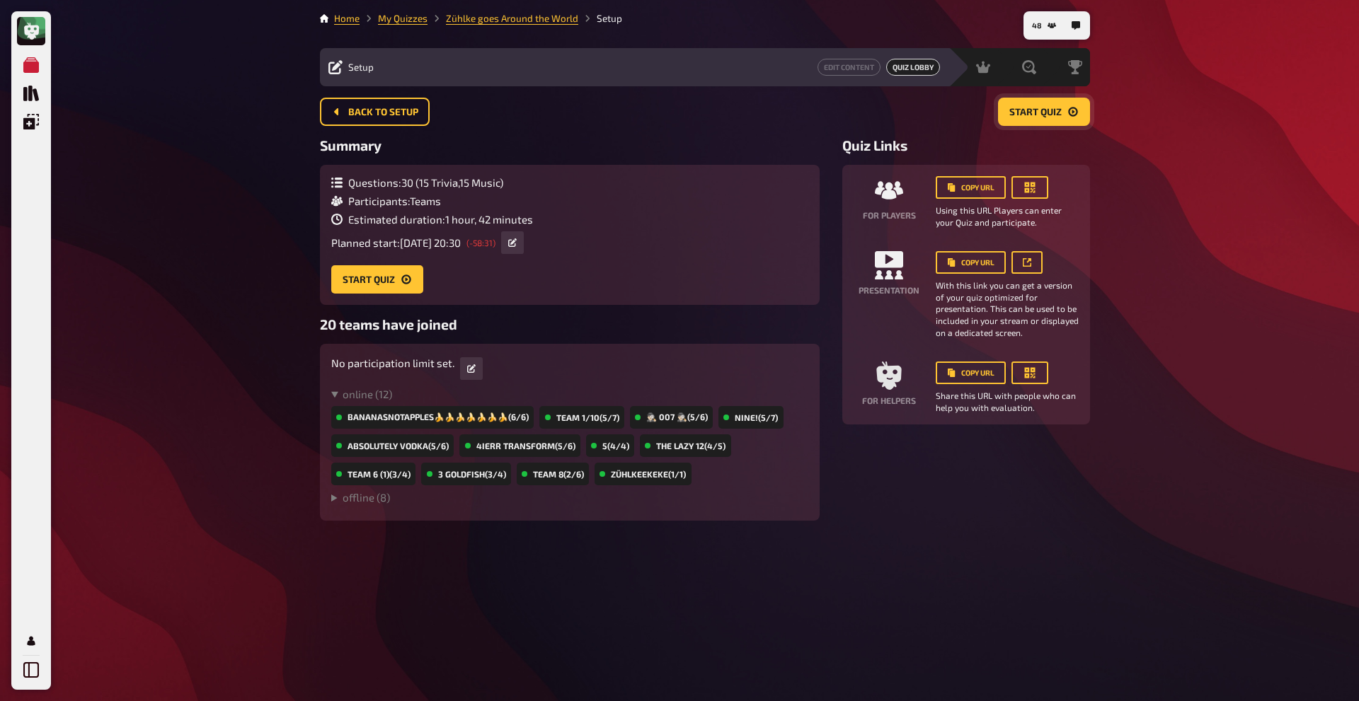
click at [1032, 121] on button "Start Quiz" at bounding box center [1044, 112] width 92 height 28
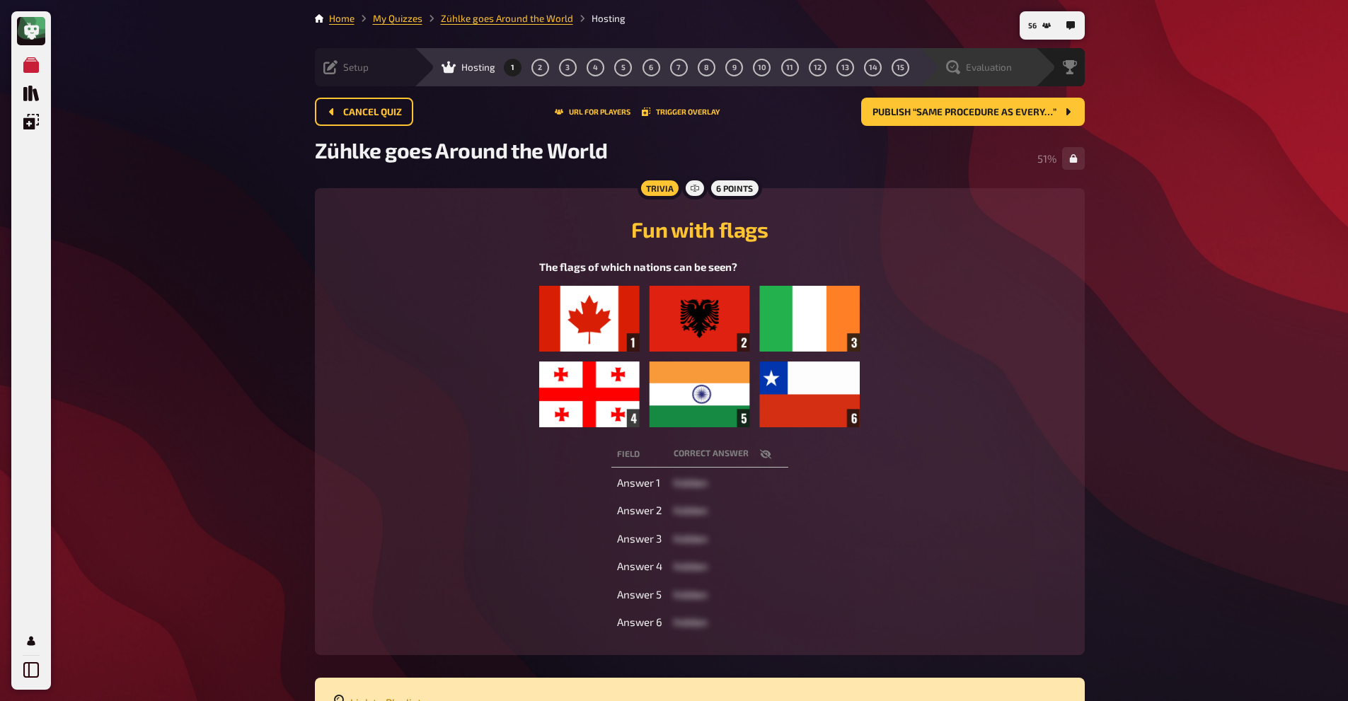
click at [944, 71] on div "Evaluation" at bounding box center [987, 67] width 98 height 14
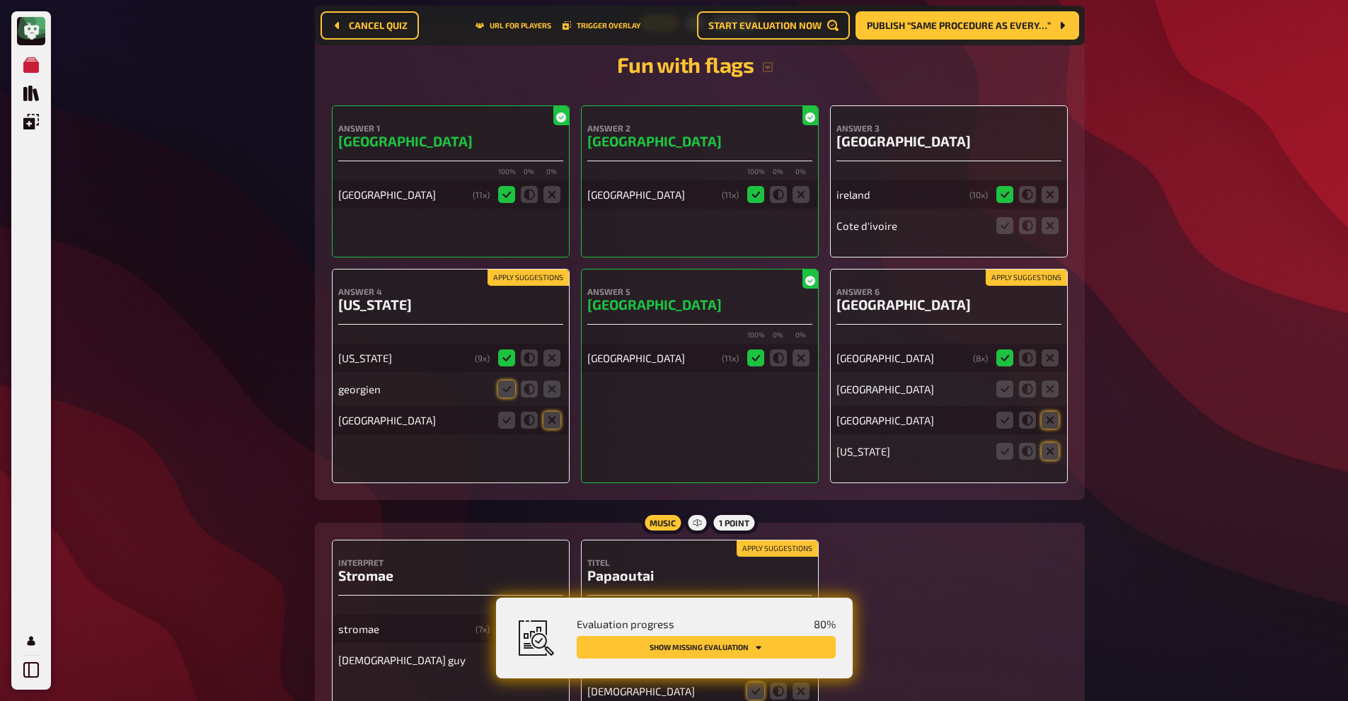
scroll to position [256, 0]
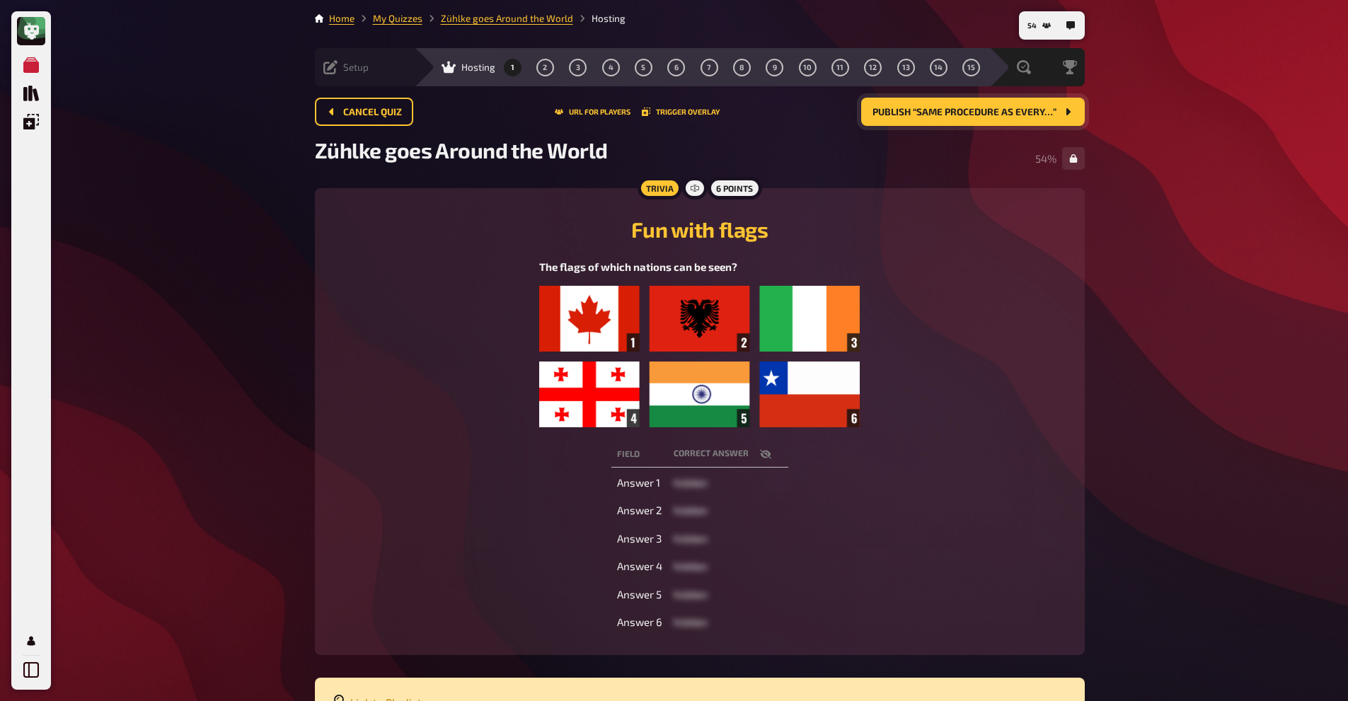
click at [920, 116] on span "Publish “Same procedure as every…”" at bounding box center [965, 113] width 184 height 10
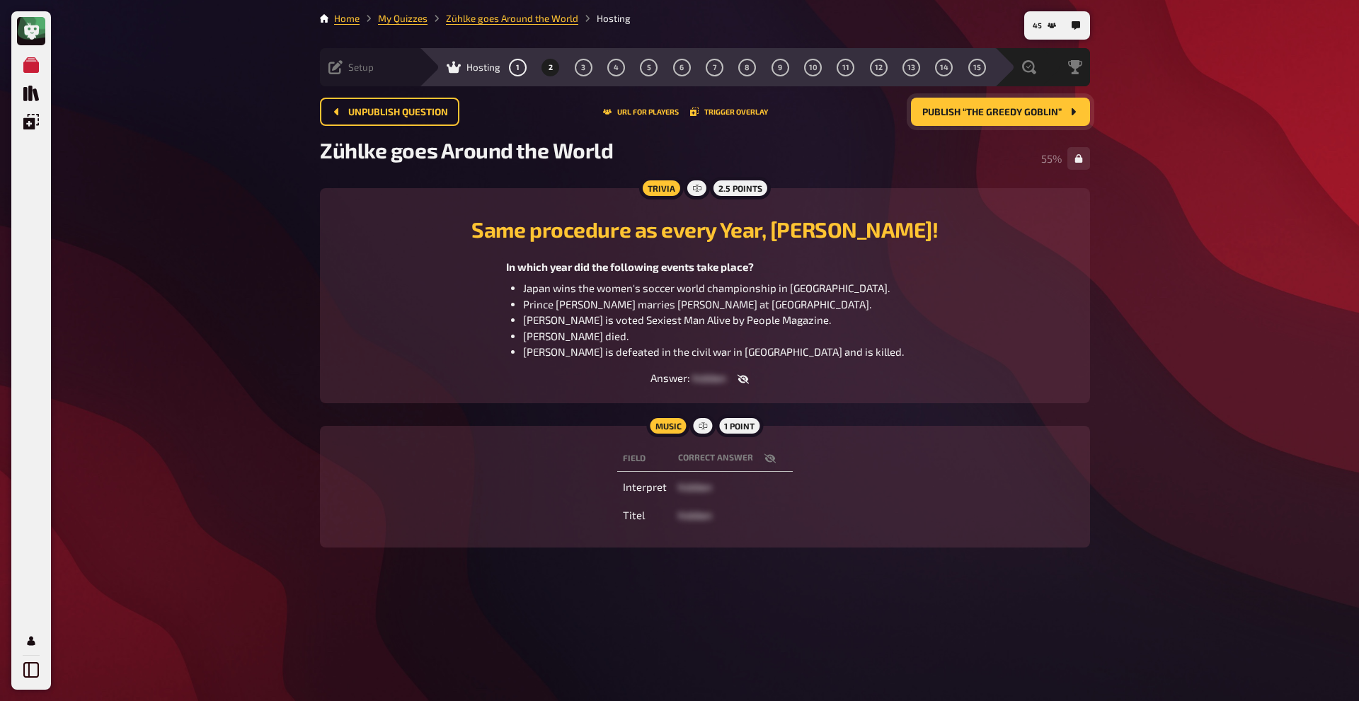
click at [999, 123] on button "Publish “The Greedy Goblin”" at bounding box center [1000, 112] width 179 height 28
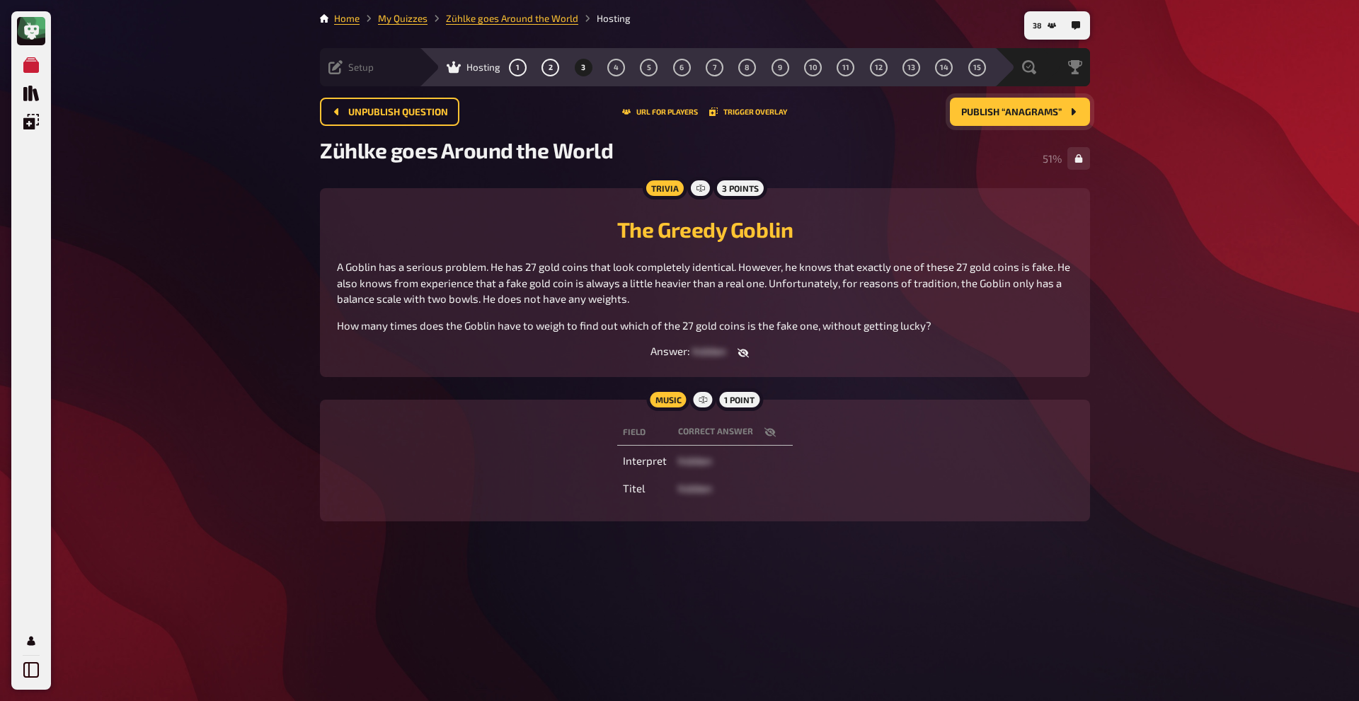
click at [1012, 120] on button "Publish “Anagrams”" at bounding box center [1020, 112] width 140 height 28
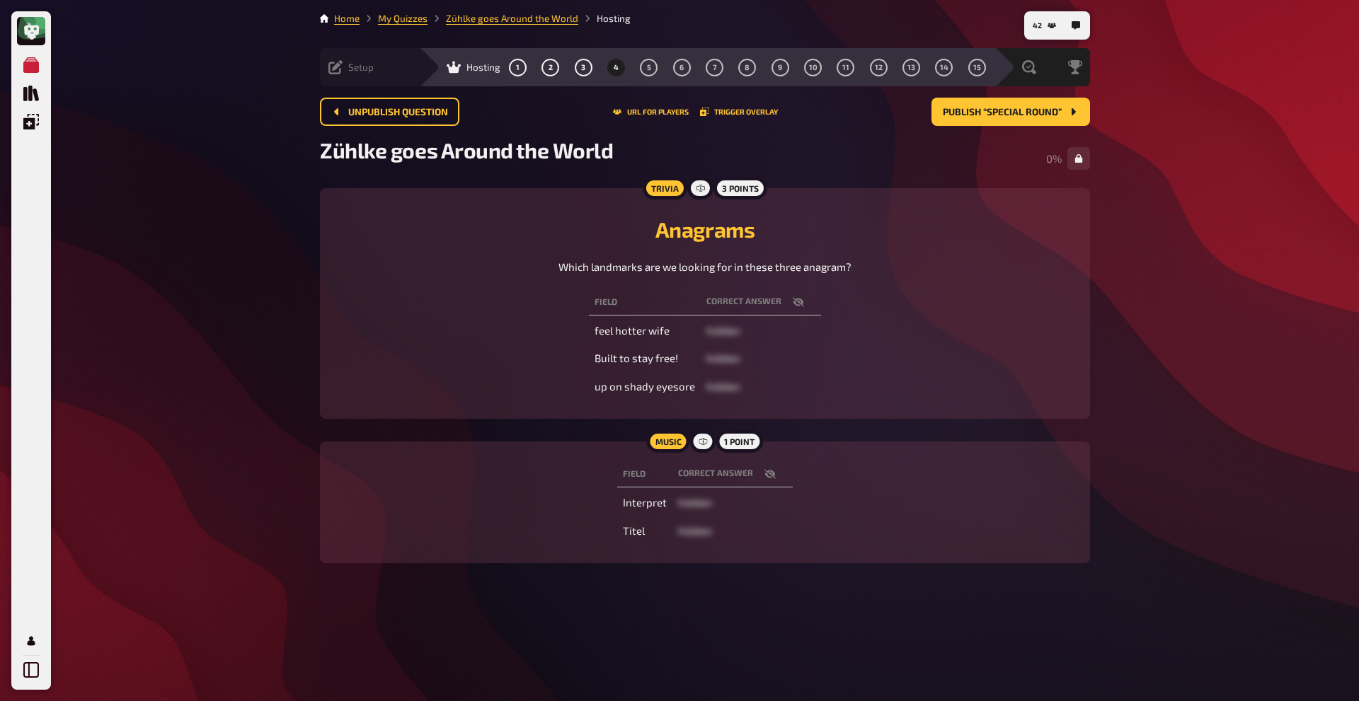
click at [821, 280] on div "Anagrams Which landmarks are we looking for in these three anagram? Field corre…" at bounding box center [705, 303] width 736 height 197
click at [593, 330] on td "feel hotter wife" at bounding box center [645, 330] width 112 height 25
drag, startPoint x: 593, startPoint y: 330, endPoint x: 636, endPoint y: 326, distance: 43.4
click at [636, 326] on td "feel hotter wife" at bounding box center [645, 330] width 112 height 25
click at [532, 21] on link "Zühlke goes Around the World" at bounding box center [512, 18] width 132 height 11
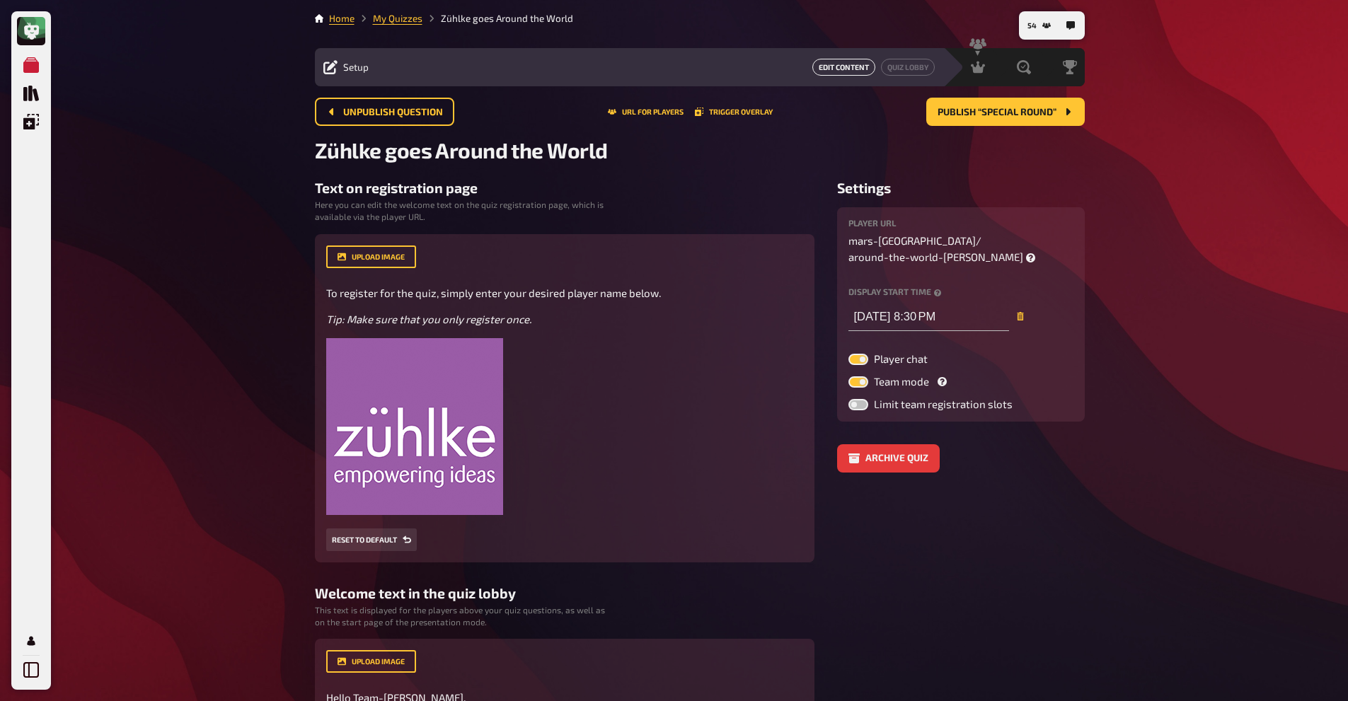
click at [852, 71] on link "Edit Content" at bounding box center [843, 67] width 63 height 17
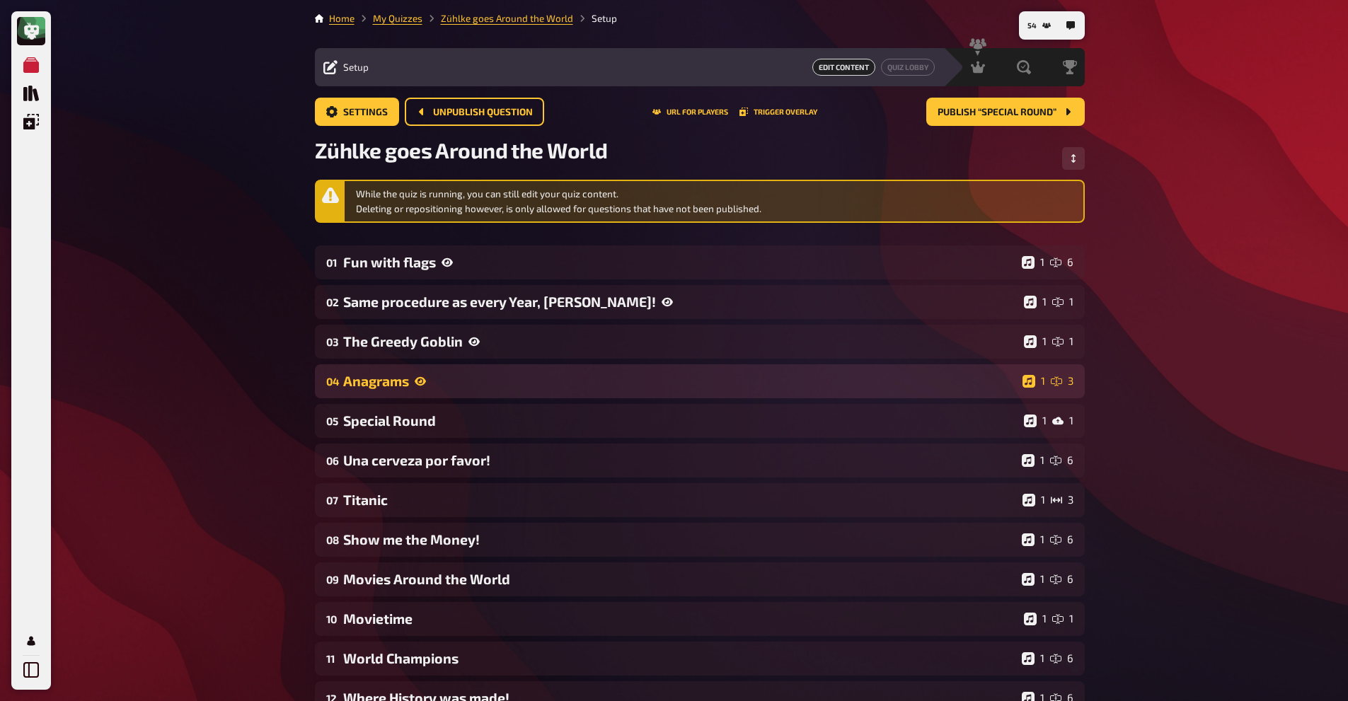
click at [438, 374] on div "Anagrams" at bounding box center [680, 381] width 674 height 16
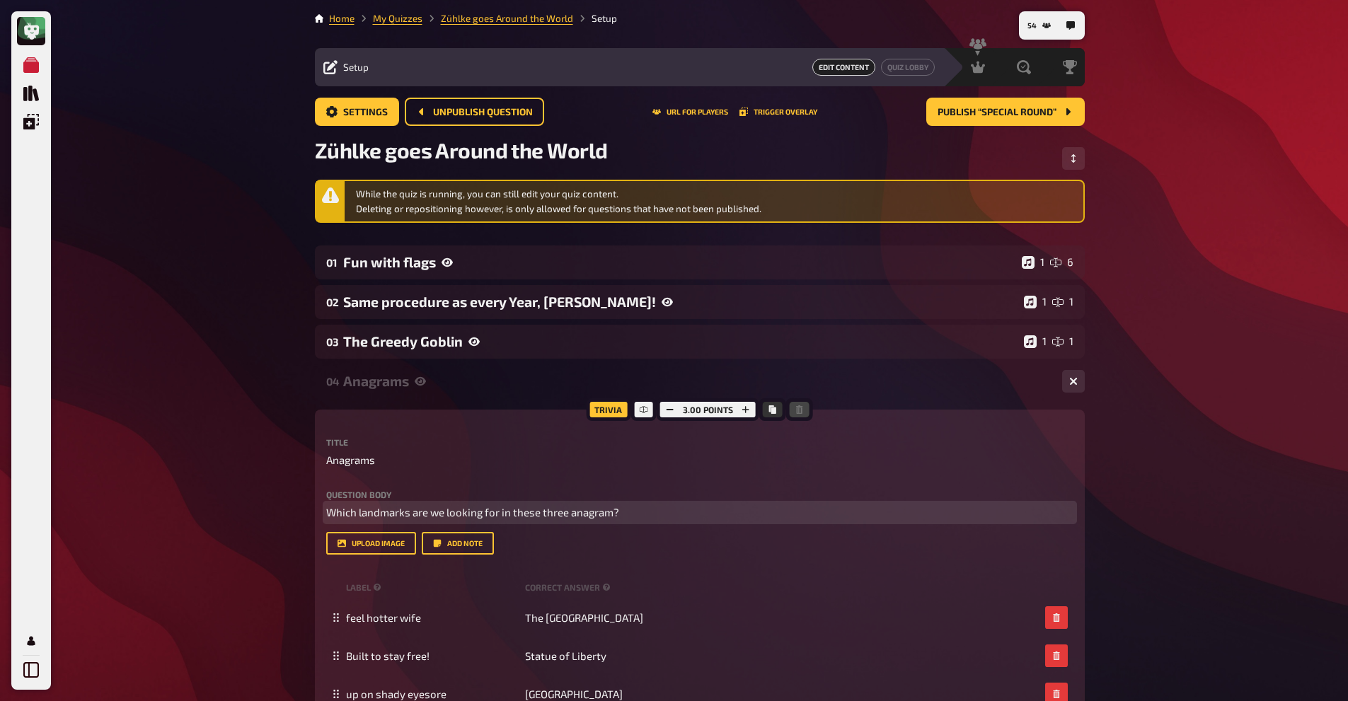
click at [595, 507] on span "Which landmarks are we looking for in these three anagram?" at bounding box center [472, 512] width 293 height 13
click at [612, 512] on span "Which landmarks are we looking for in these three anagram?" at bounding box center [472, 512] width 293 height 13
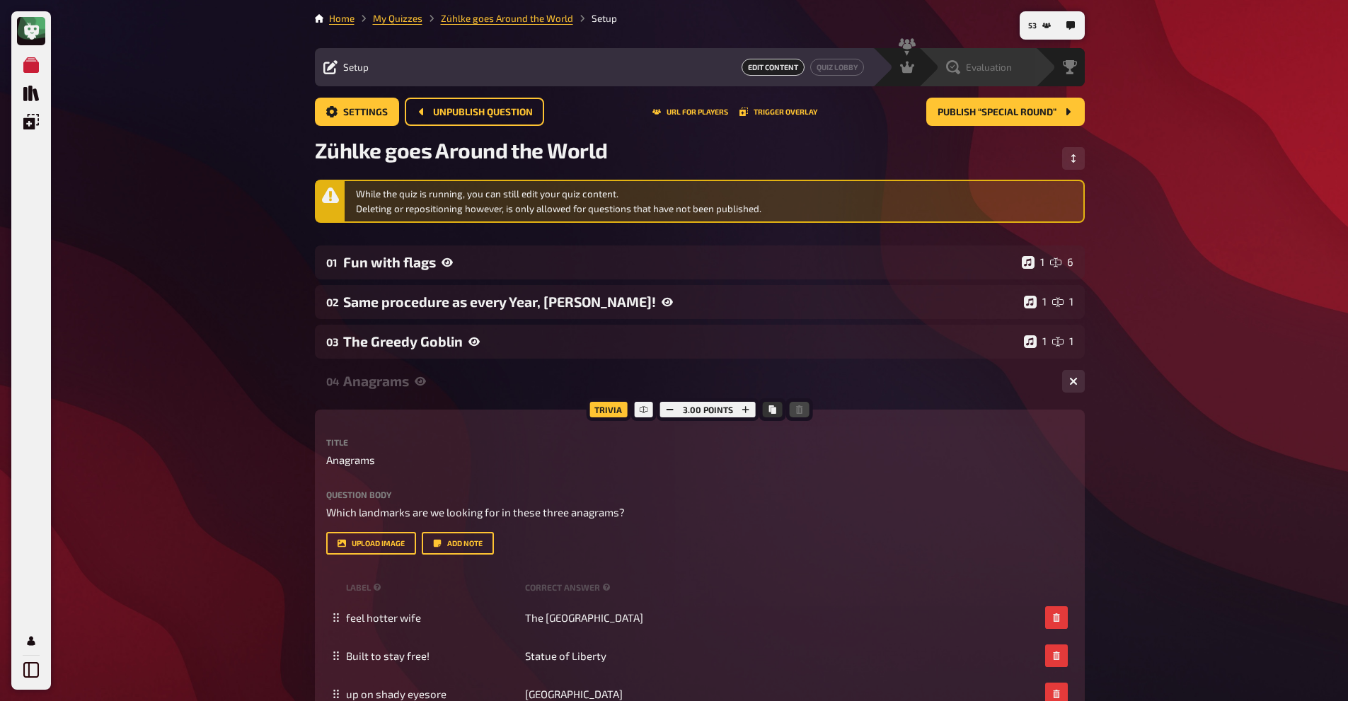
click at [1002, 71] on span "Evaluation" at bounding box center [989, 67] width 46 height 11
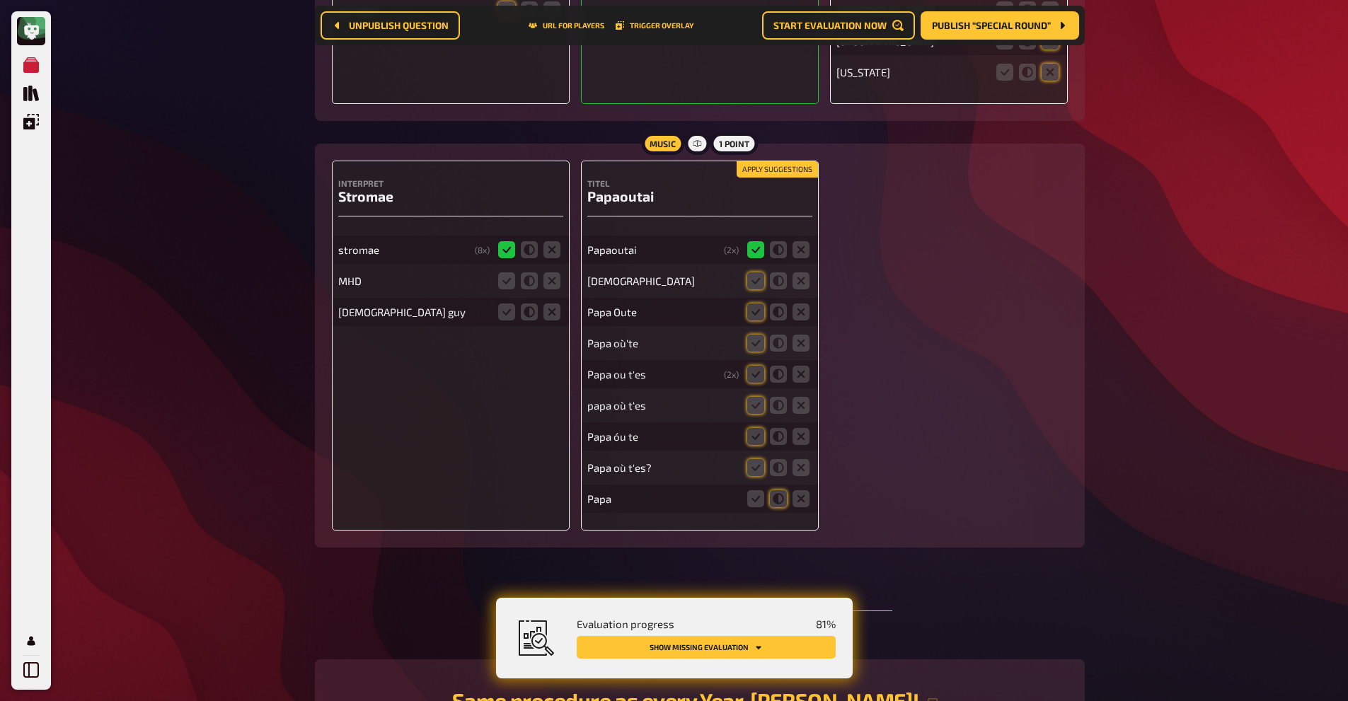
scroll to position [637, 0]
click at [531, 314] on icon at bounding box center [529, 311] width 17 height 17
click at [0, 0] on input "radio" at bounding box center [0, 0] width 0 height 0
click at [759, 280] on icon at bounding box center [755, 280] width 17 height 17
click at [0, 0] on input "radio" at bounding box center [0, 0] width 0 height 0
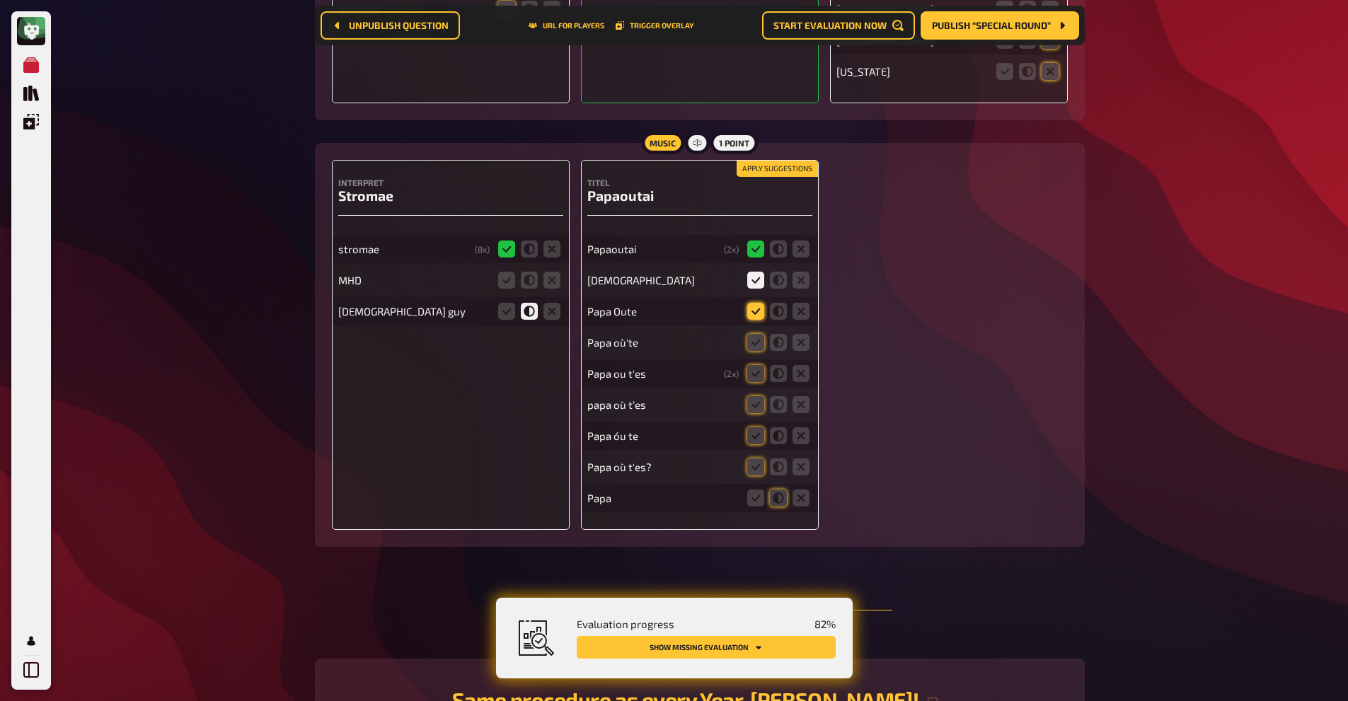
click at [753, 319] on icon at bounding box center [755, 311] width 17 height 17
click at [0, 0] on input "radio" at bounding box center [0, 0] width 0 height 0
click at [752, 347] on icon at bounding box center [755, 342] width 17 height 17
click at [0, 0] on input "radio" at bounding box center [0, 0] width 0 height 0
click at [752, 374] on icon at bounding box center [755, 373] width 17 height 17
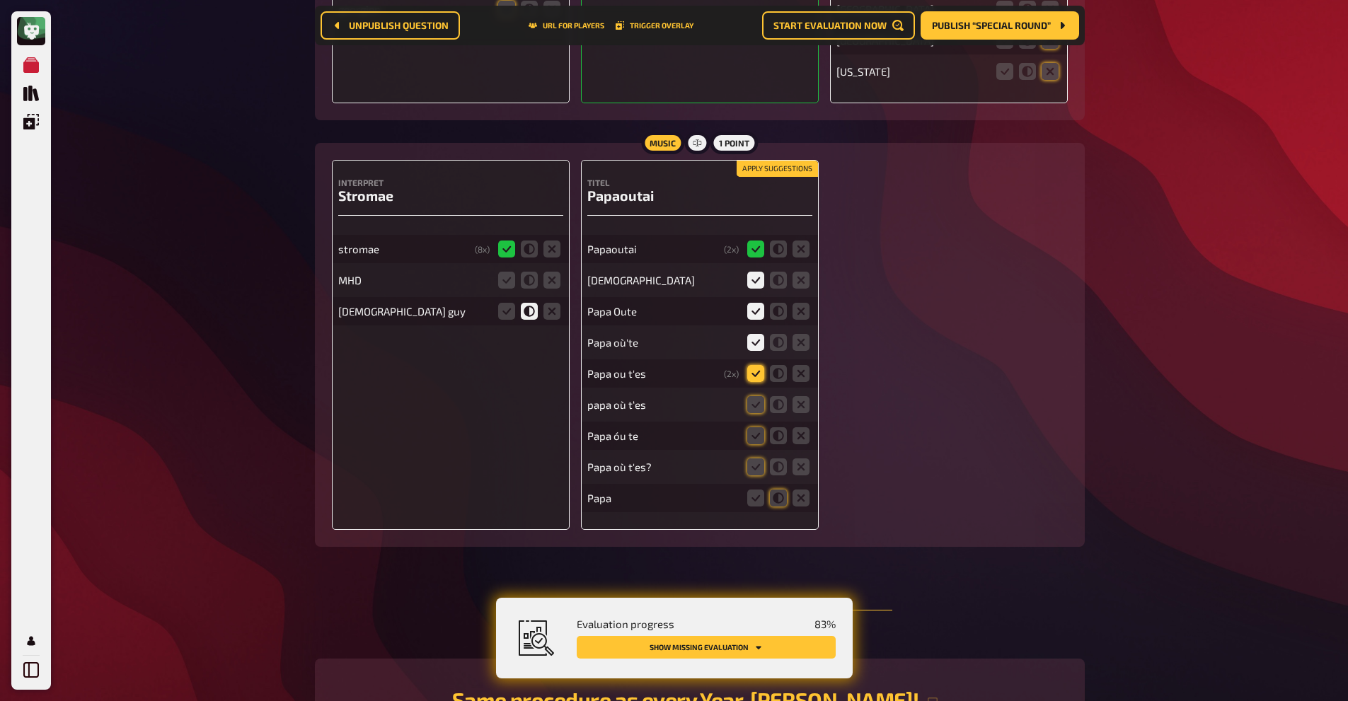
click at [0, 0] on input "radio" at bounding box center [0, 0] width 0 height 0
click at [749, 400] on icon at bounding box center [755, 404] width 17 height 17
click at [0, 0] on input "radio" at bounding box center [0, 0] width 0 height 0
click at [749, 437] on icon at bounding box center [755, 435] width 17 height 17
click at [0, 0] on input "radio" at bounding box center [0, 0] width 0 height 0
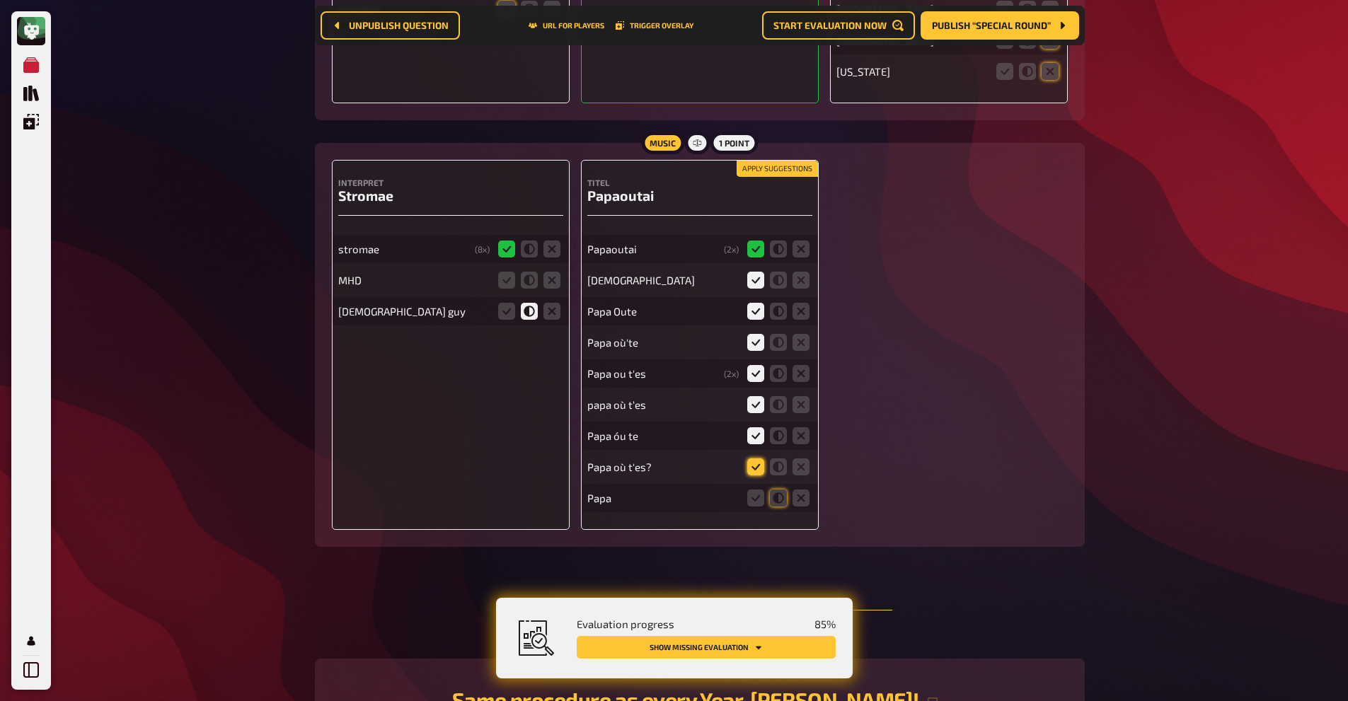
click at [748, 464] on icon at bounding box center [755, 467] width 17 height 17
click at [0, 0] on input "radio" at bounding box center [0, 0] width 0 height 0
click at [807, 500] on icon at bounding box center [801, 498] width 17 height 17
click at [0, 0] on input "radio" at bounding box center [0, 0] width 0 height 0
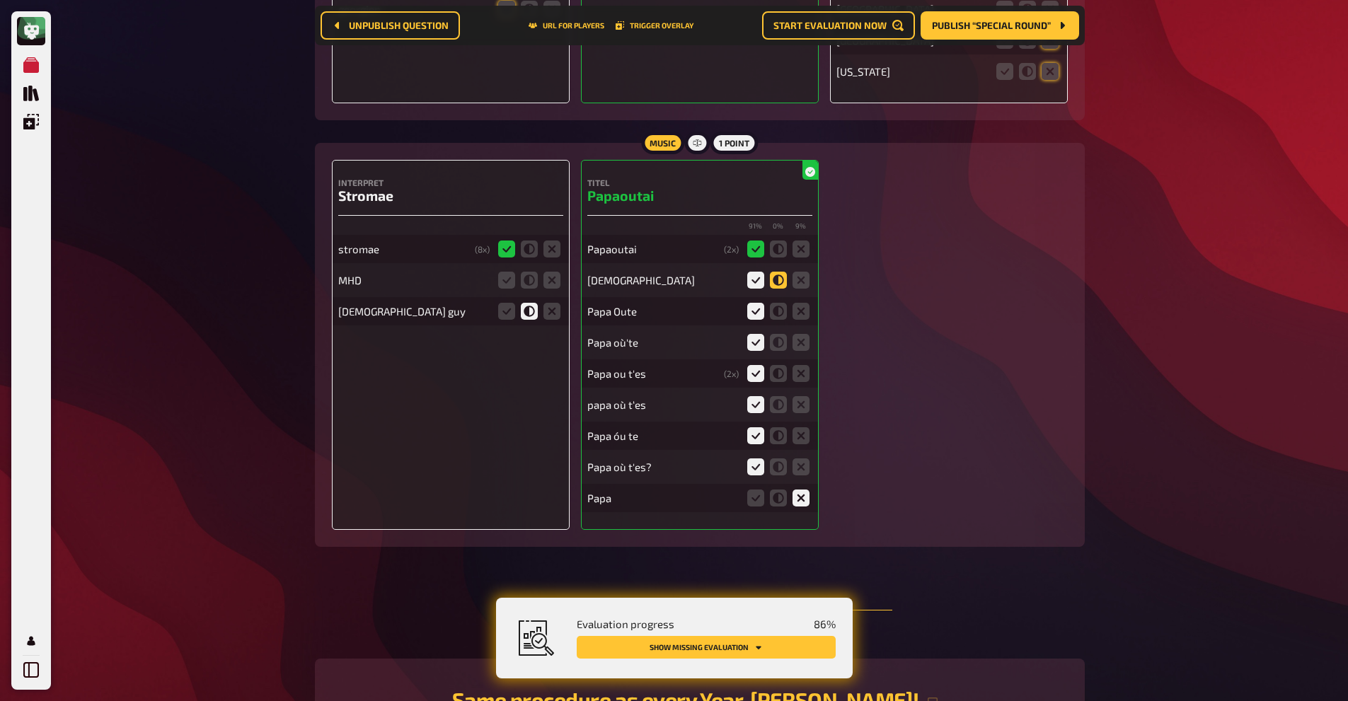
click at [781, 280] on icon at bounding box center [778, 280] width 17 height 17
click at [0, 0] on input "radio" at bounding box center [0, 0] width 0 height 0
click at [778, 318] on icon at bounding box center [778, 311] width 17 height 17
click at [0, 0] on input "radio" at bounding box center [0, 0] width 0 height 0
click at [778, 340] on icon at bounding box center [778, 342] width 17 height 17
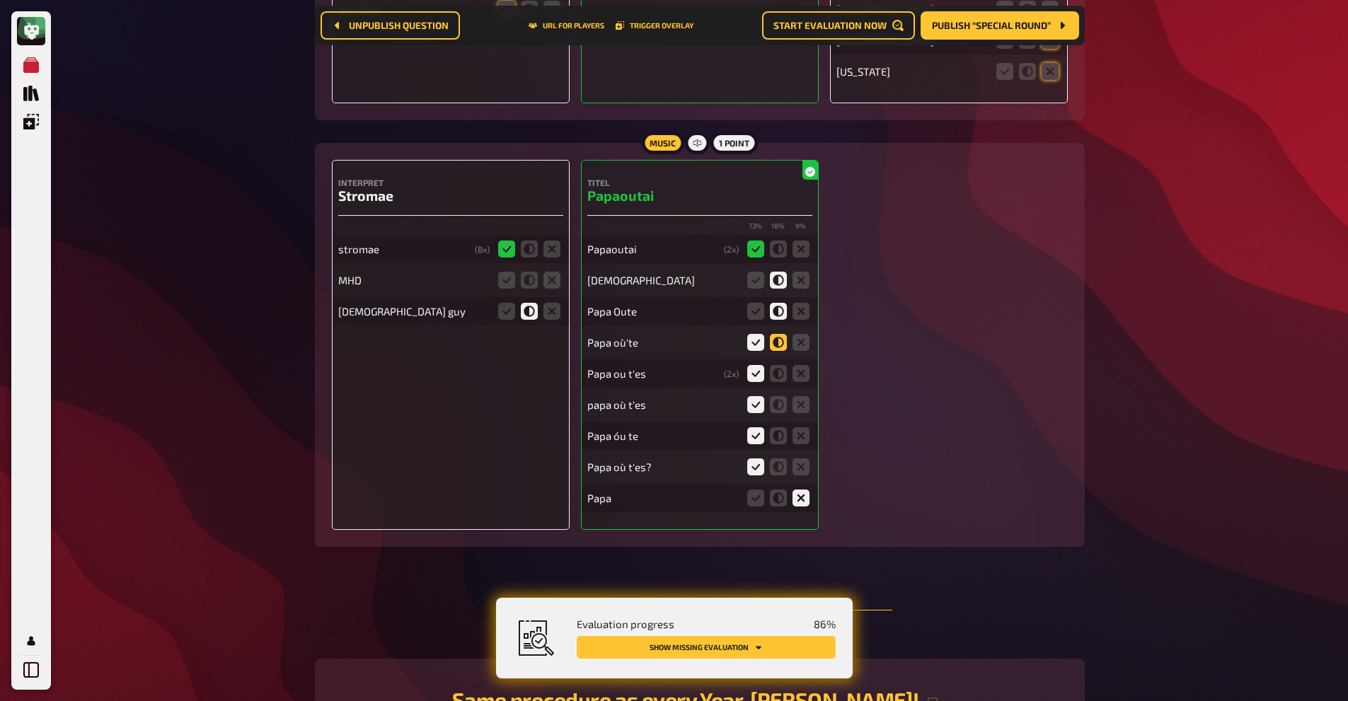
click at [0, 0] on input "radio" at bounding box center [0, 0] width 0 height 0
click at [775, 373] on icon at bounding box center [778, 373] width 17 height 17
click at [0, 0] on input "radio" at bounding box center [0, 0] width 0 height 0
click at [774, 410] on icon at bounding box center [778, 404] width 17 height 17
click at [0, 0] on input "radio" at bounding box center [0, 0] width 0 height 0
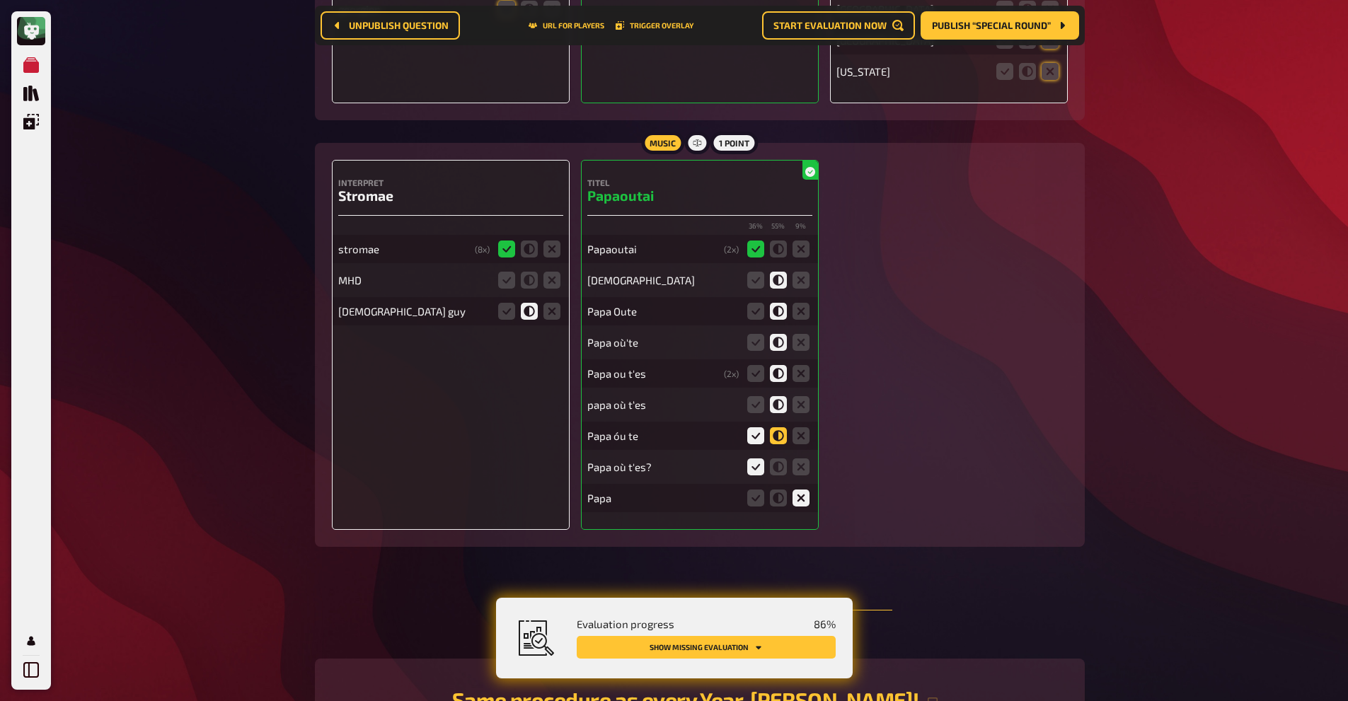
click at [776, 440] on icon at bounding box center [778, 435] width 17 height 17
click at [0, 0] on input "radio" at bounding box center [0, 0] width 0 height 0
click at [776, 464] on icon at bounding box center [778, 467] width 17 height 17
click at [0, 0] on input "radio" at bounding box center [0, 0] width 0 height 0
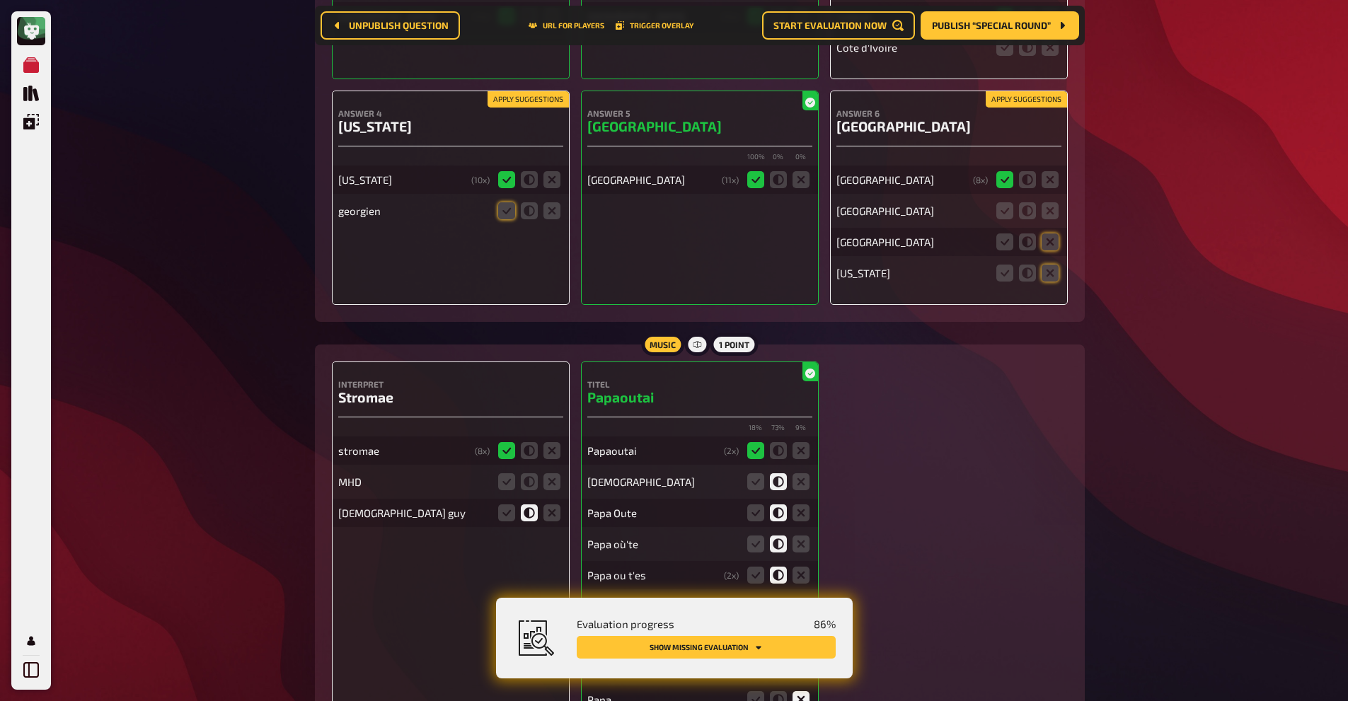
scroll to position [430, 0]
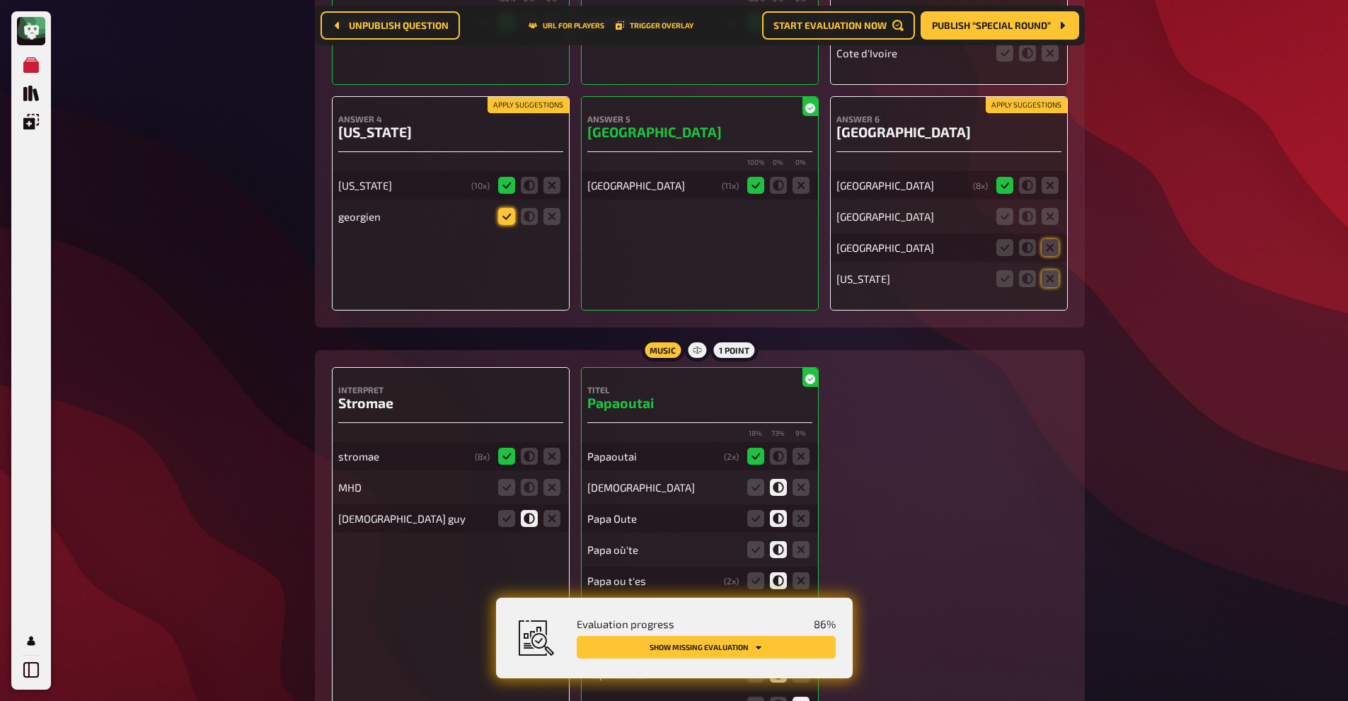
click at [513, 214] on icon at bounding box center [506, 216] width 17 height 17
click at [0, 0] on input "radio" at bounding box center [0, 0] width 0 height 0
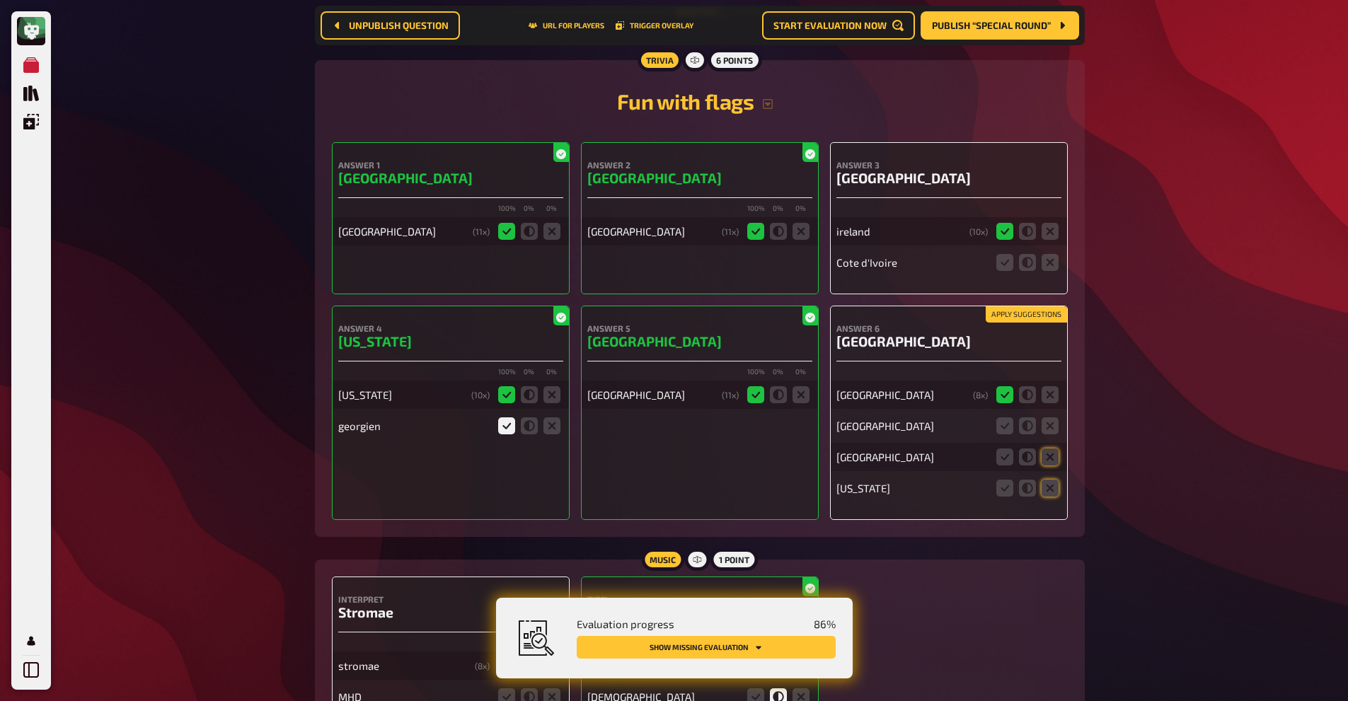
scroll to position [219, 0]
click at [1047, 271] on icon at bounding box center [1050, 263] width 17 height 17
click at [0, 0] on input "radio" at bounding box center [0, 0] width 0 height 0
drag, startPoint x: 1050, startPoint y: 434, endPoint x: 1052, endPoint y: 467, distance: 33.3
click at [1052, 467] on div "Chile ( 8 x) Dominican republic Cuba Puerto Rico" at bounding box center [948, 435] width 225 height 135
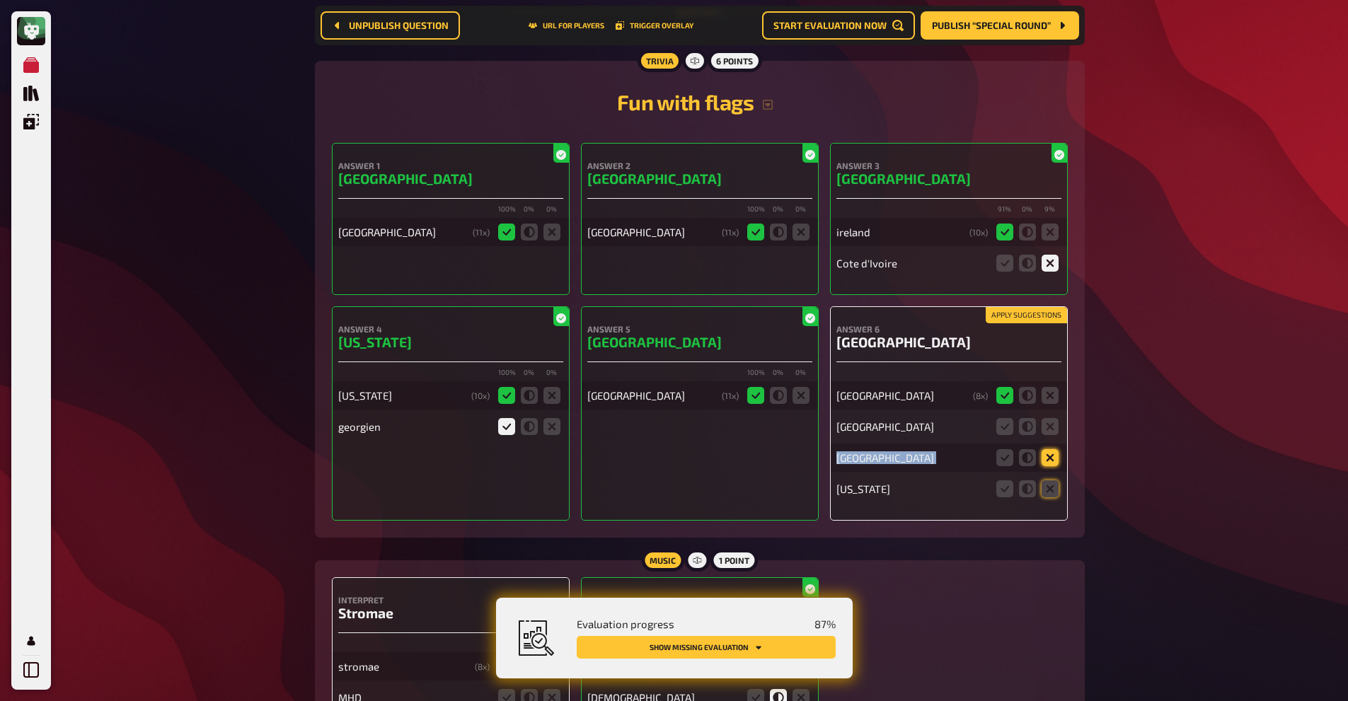
click at [1053, 464] on icon at bounding box center [1050, 457] width 17 height 17
click at [0, 0] on input "radio" at bounding box center [0, 0] width 0 height 0
click at [1053, 488] on icon at bounding box center [1050, 488] width 17 height 17
click at [0, 0] on input "radio" at bounding box center [0, 0] width 0 height 0
click at [1054, 431] on icon at bounding box center [1050, 426] width 17 height 17
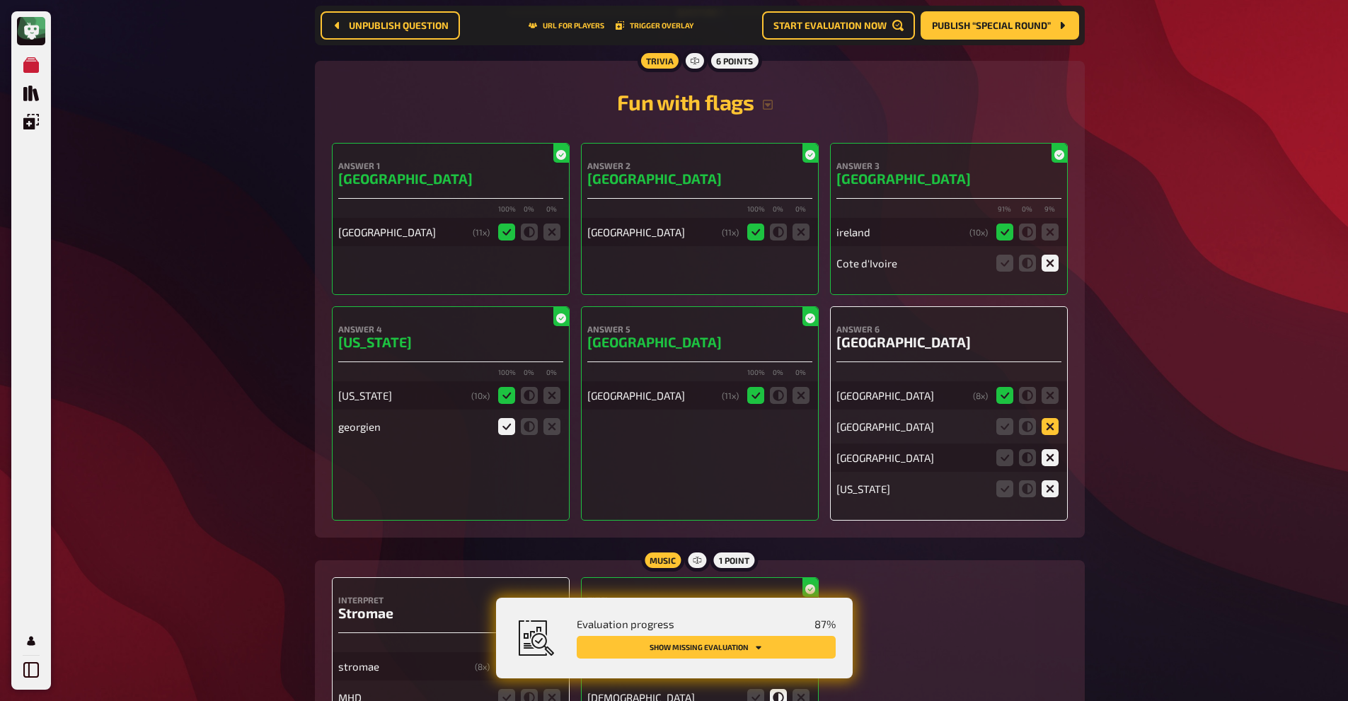
click at [0, 0] on input "radio" at bounding box center [0, 0] width 0 height 0
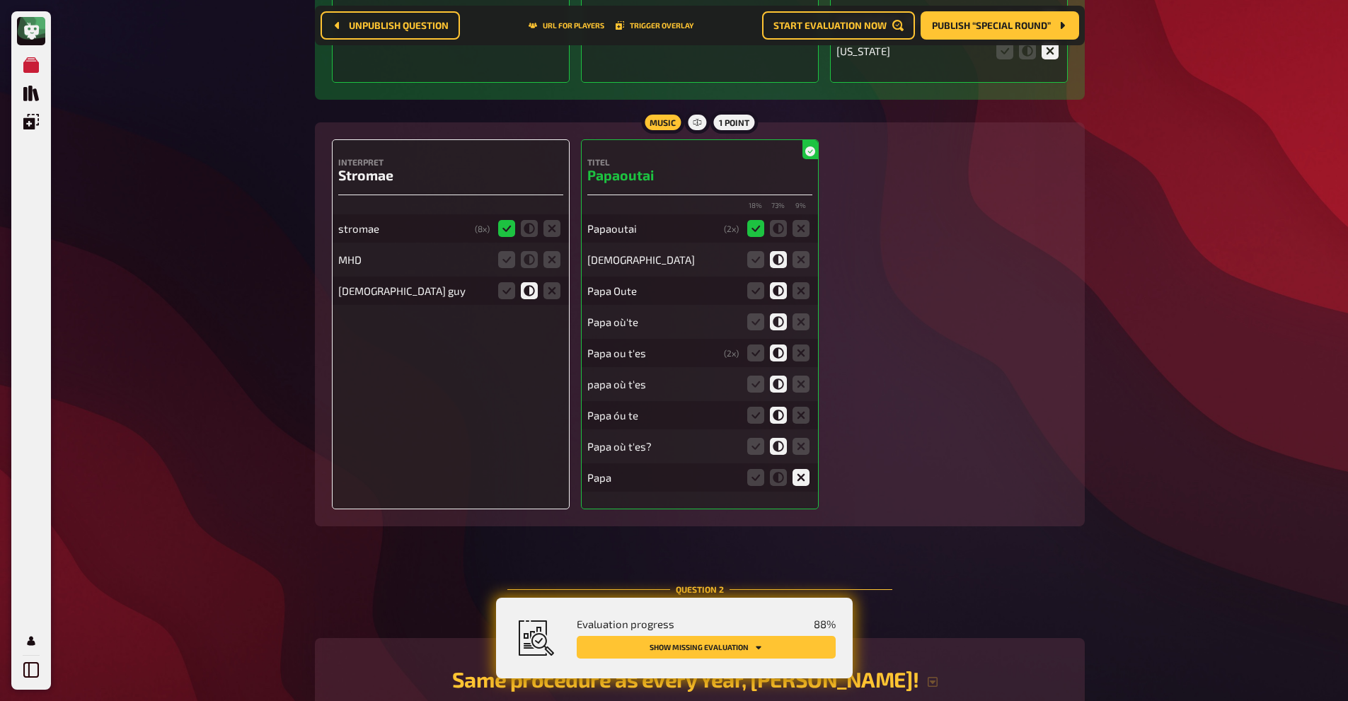
scroll to position [658, 0]
click at [551, 258] on icon at bounding box center [551, 259] width 17 height 17
click at [0, 0] on input "radio" at bounding box center [0, 0] width 0 height 0
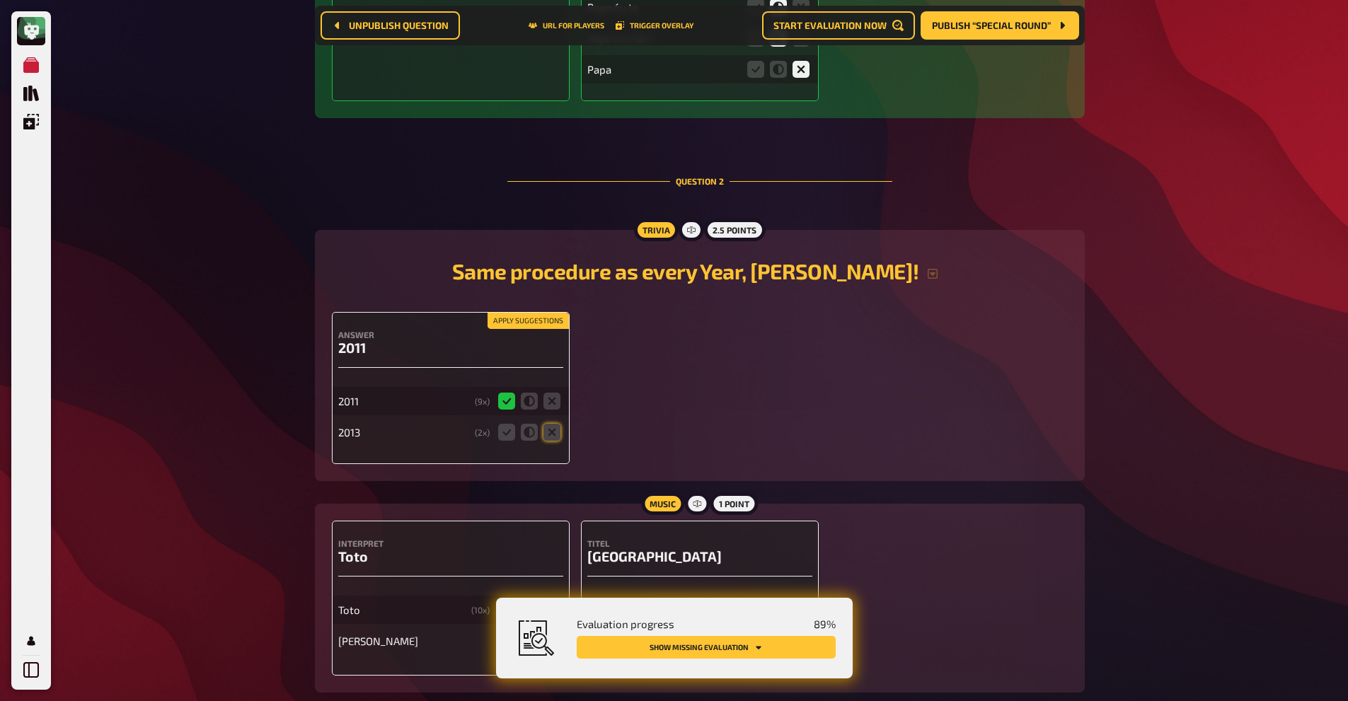
scroll to position [1066, 0]
click at [558, 434] on icon at bounding box center [551, 431] width 17 height 17
click at [0, 0] on input "radio" at bounding box center [0, 0] width 0 height 0
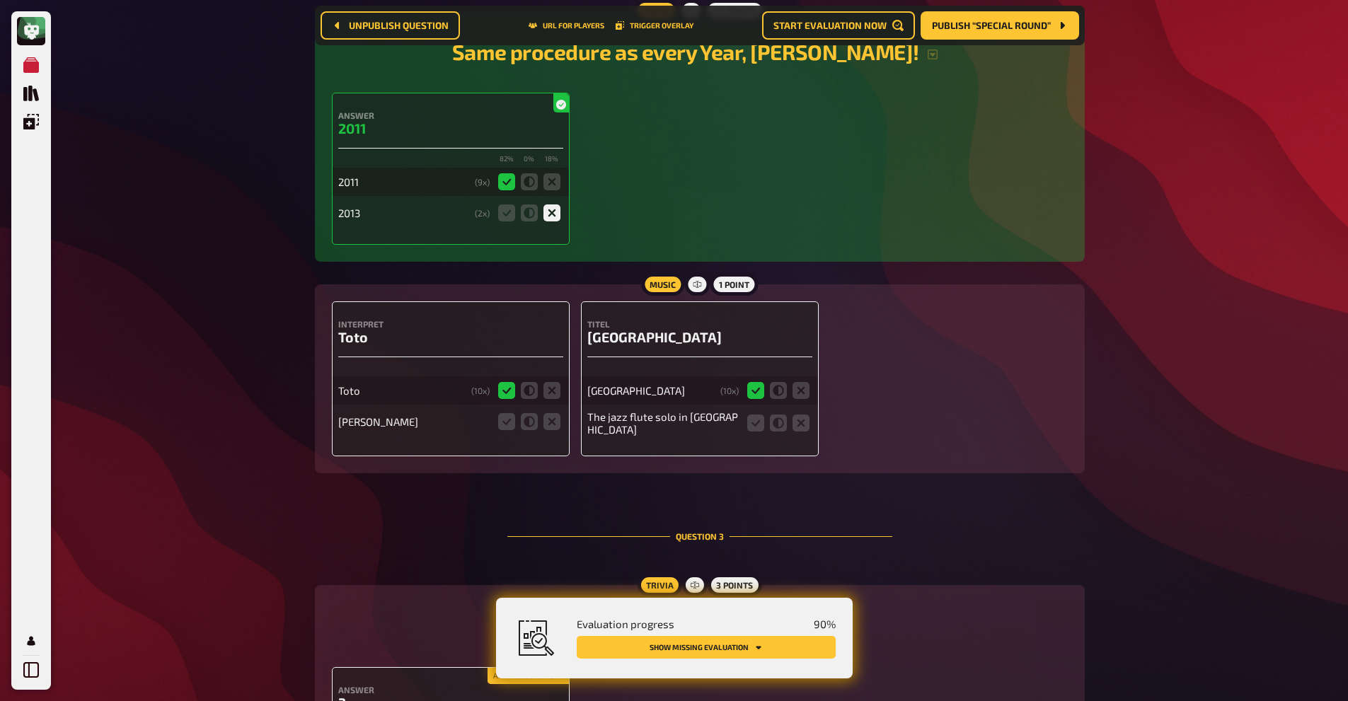
scroll to position [1290, 0]
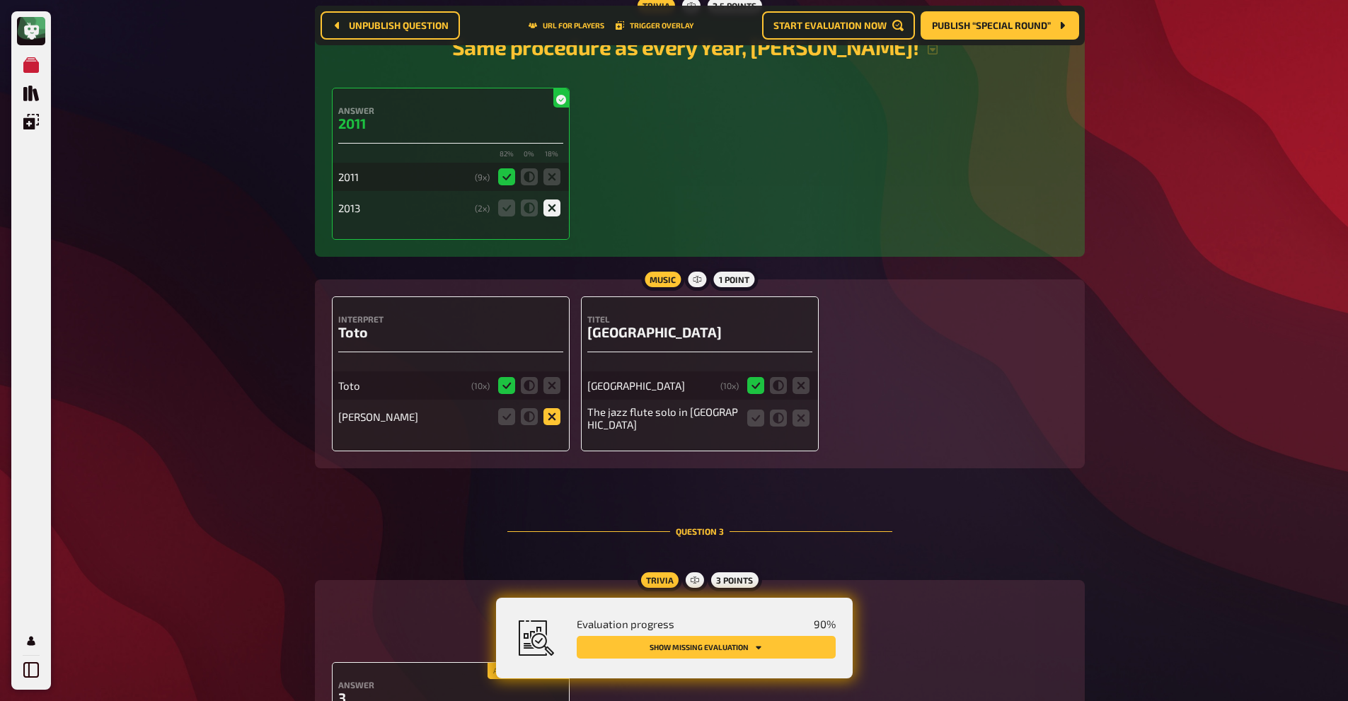
click at [546, 417] on icon at bounding box center [551, 416] width 17 height 17
click at [0, 0] on input "radio" at bounding box center [0, 0] width 0 height 0
click at [526, 415] on icon at bounding box center [529, 416] width 17 height 17
click at [0, 0] on input "radio" at bounding box center [0, 0] width 0 height 0
click at [748, 422] on icon at bounding box center [755, 418] width 17 height 17
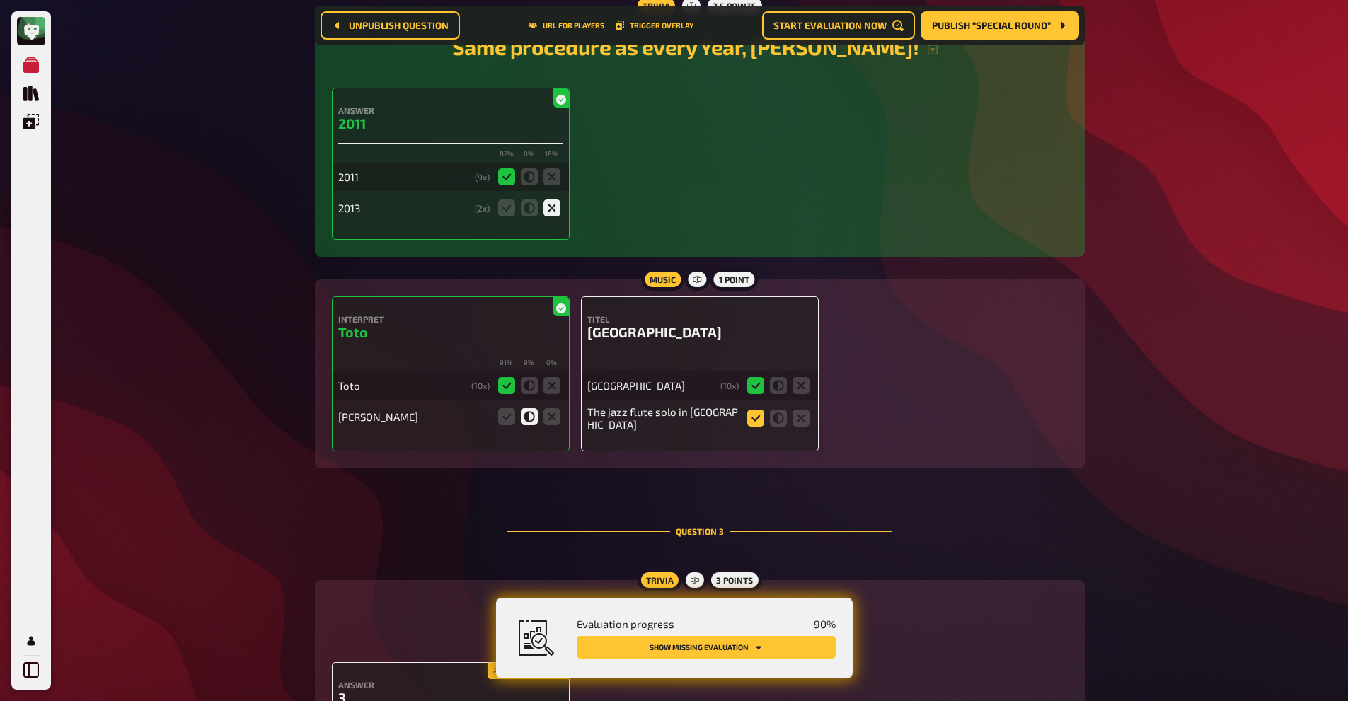
click at [0, 0] on input "radio" at bounding box center [0, 0] width 0 height 0
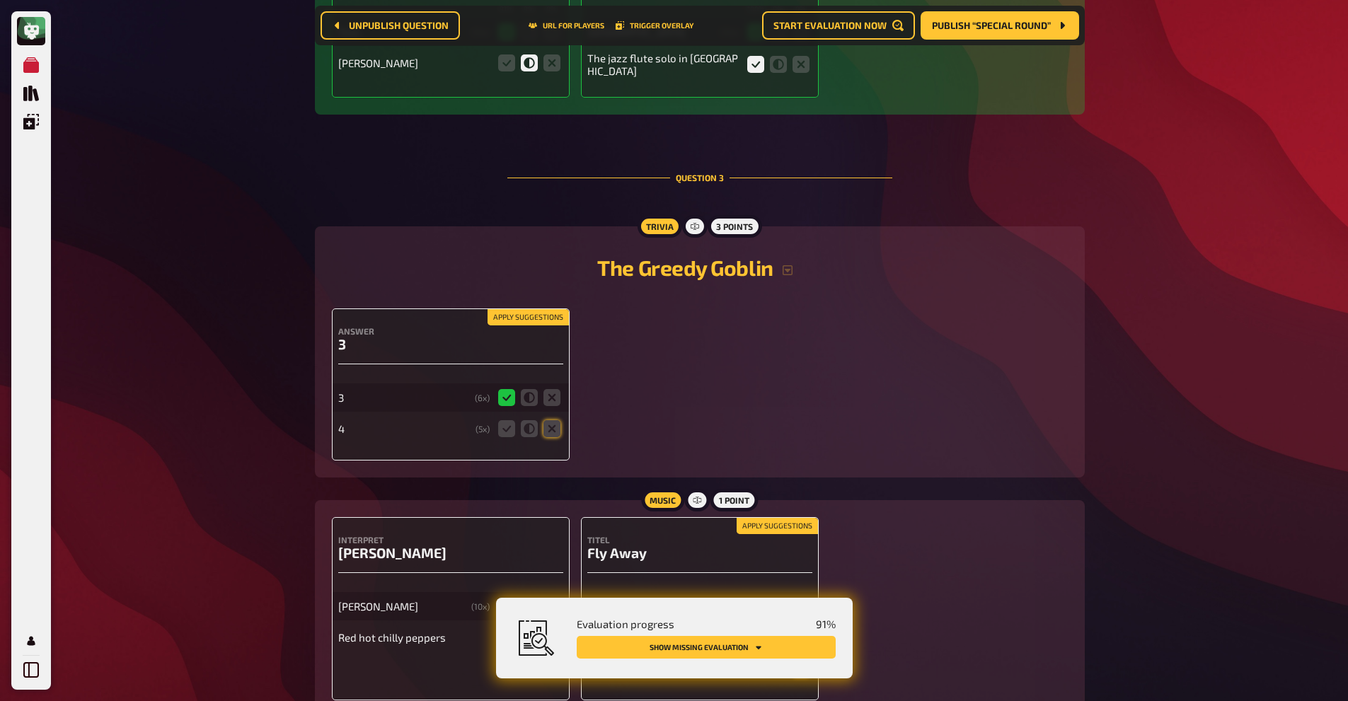
scroll to position [1645, 0]
click at [556, 431] on icon at bounding box center [551, 428] width 17 height 17
click at [0, 0] on input "radio" at bounding box center [0, 0] width 0 height 0
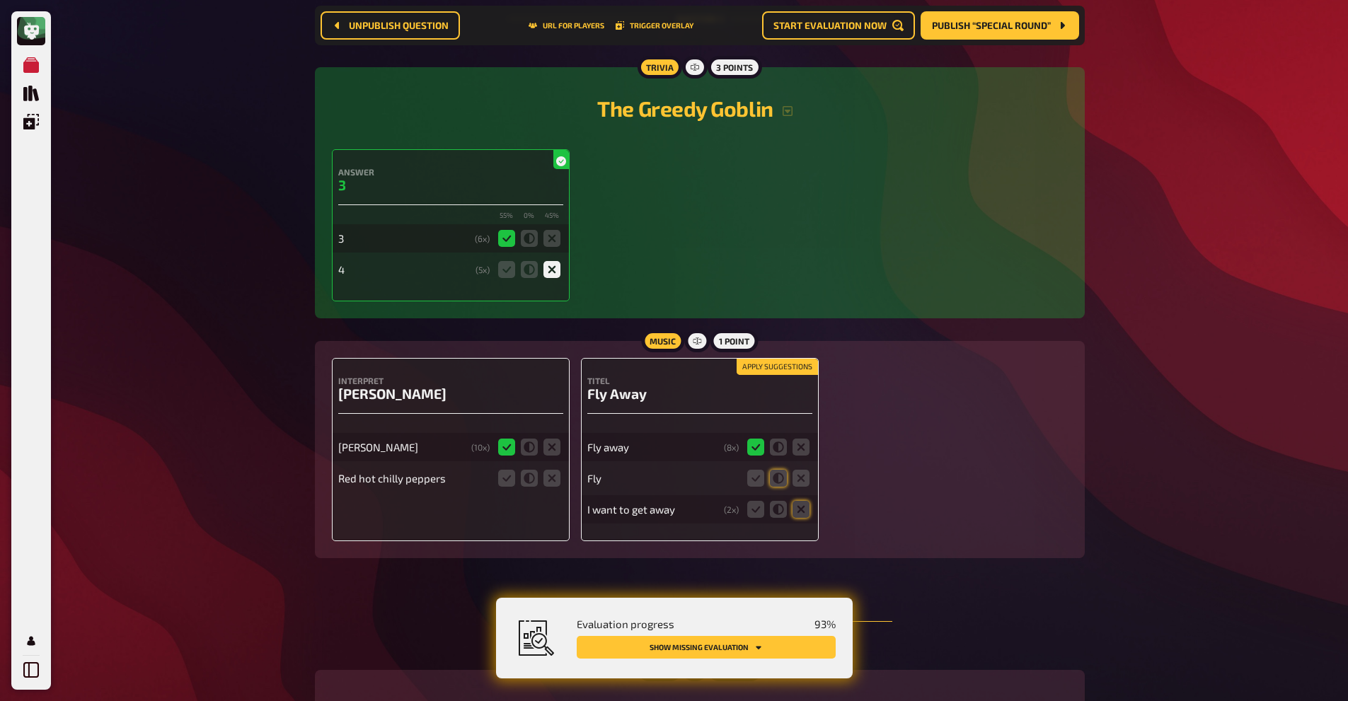
scroll to position [1804, 0]
click at [551, 480] on icon at bounding box center [551, 477] width 17 height 17
click at [0, 0] on input "radio" at bounding box center [0, 0] width 0 height 0
click at [802, 478] on icon at bounding box center [801, 477] width 17 height 17
click at [0, 0] on input "radio" at bounding box center [0, 0] width 0 height 0
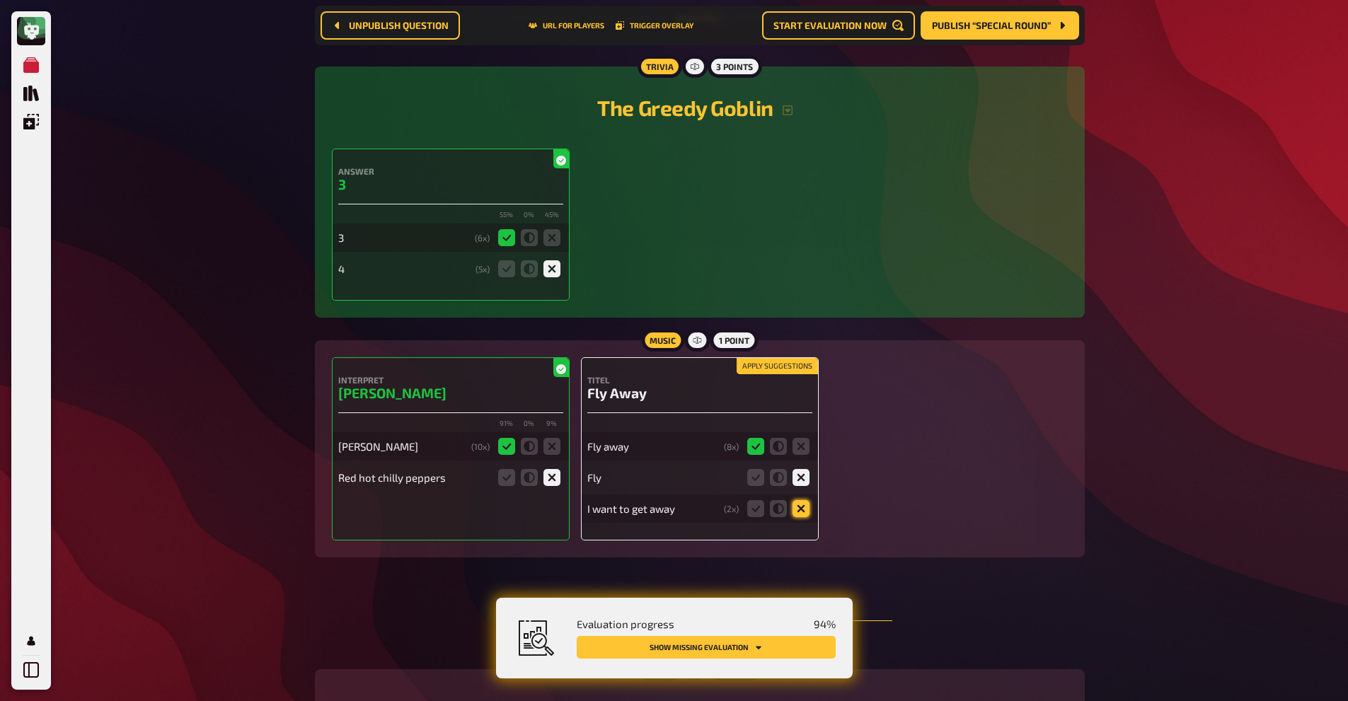
click at [800, 504] on icon at bounding box center [801, 508] width 17 height 17
click at [0, 0] on input "radio" at bounding box center [0, 0] width 0 height 0
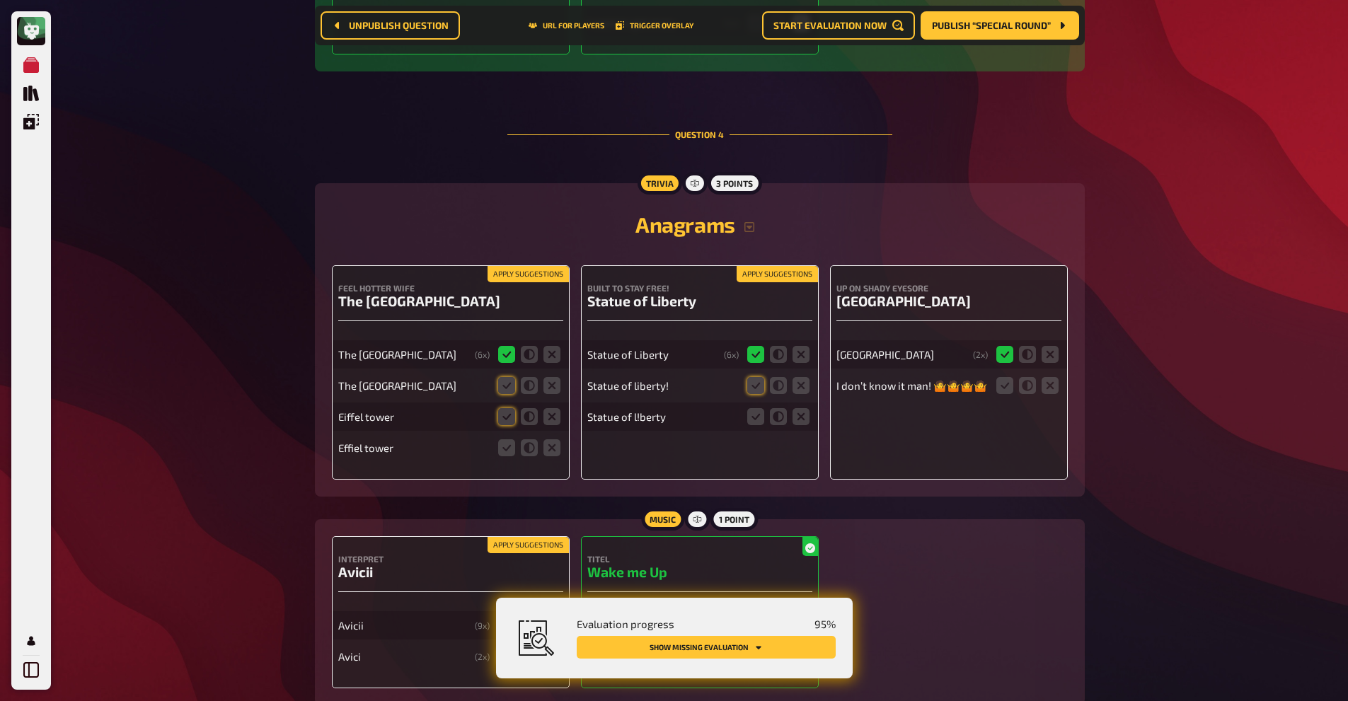
scroll to position [2291, 0]
click at [504, 383] on icon at bounding box center [506, 384] width 17 height 17
click at [0, 0] on input "radio" at bounding box center [0, 0] width 0 height 0
click at [504, 419] on icon at bounding box center [506, 416] width 17 height 17
click at [0, 0] on input "radio" at bounding box center [0, 0] width 0 height 0
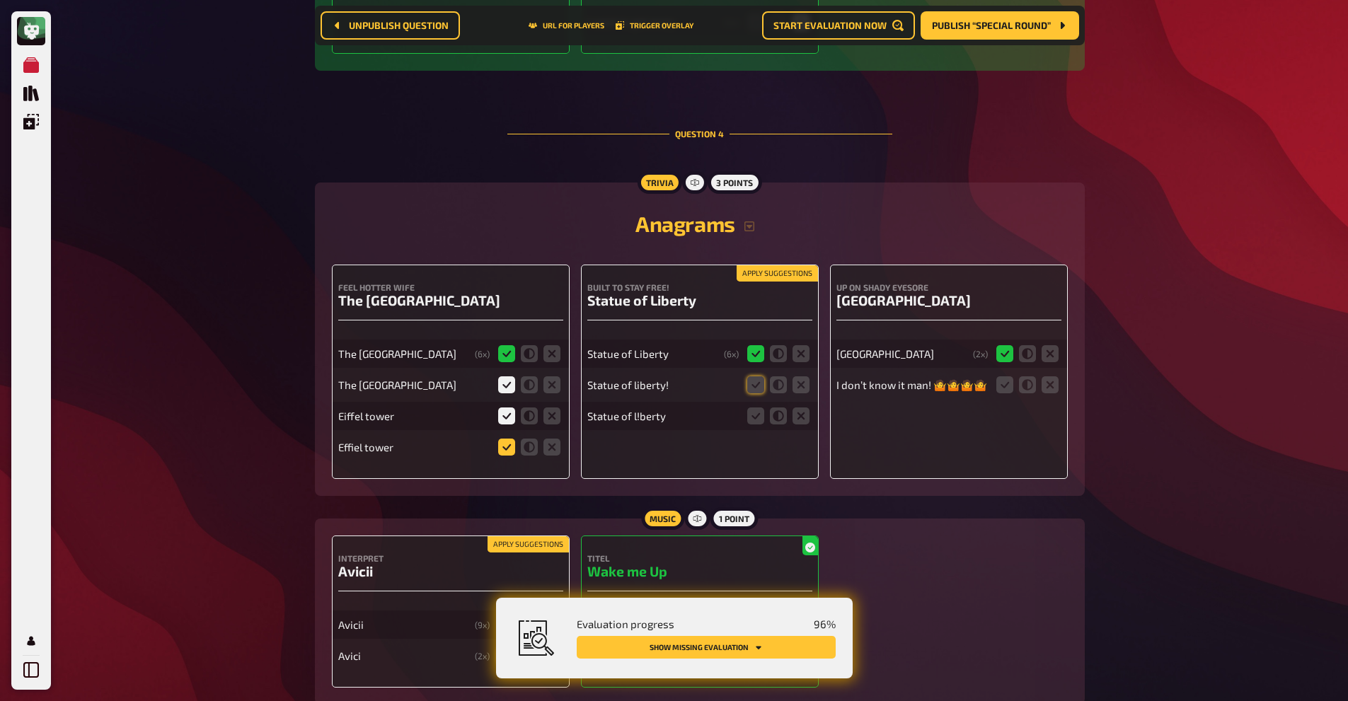
click at [512, 439] on icon at bounding box center [506, 447] width 17 height 17
click at [0, 0] on input "radio" at bounding box center [0, 0] width 0 height 0
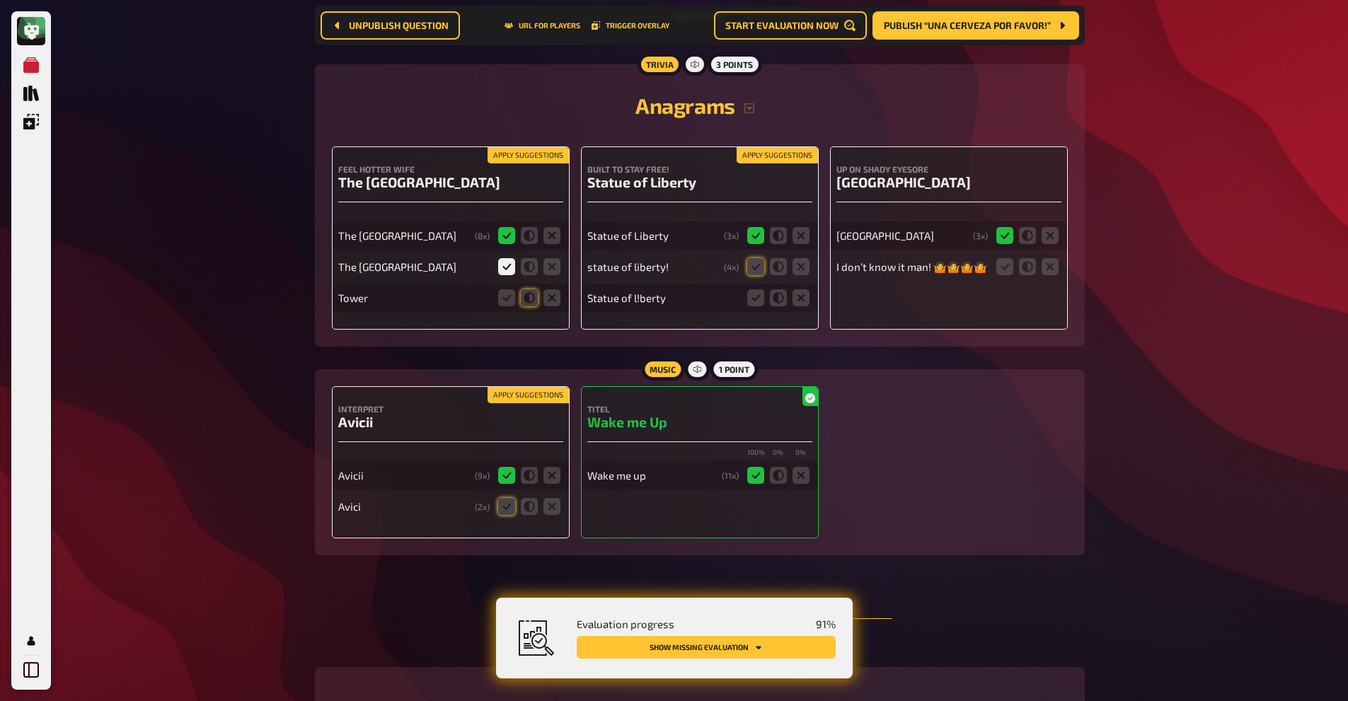
scroll to position [2410, 0]
click at [509, 506] on icon at bounding box center [506, 505] width 17 height 17
click at [0, 0] on input "radio" at bounding box center [0, 0] width 0 height 0
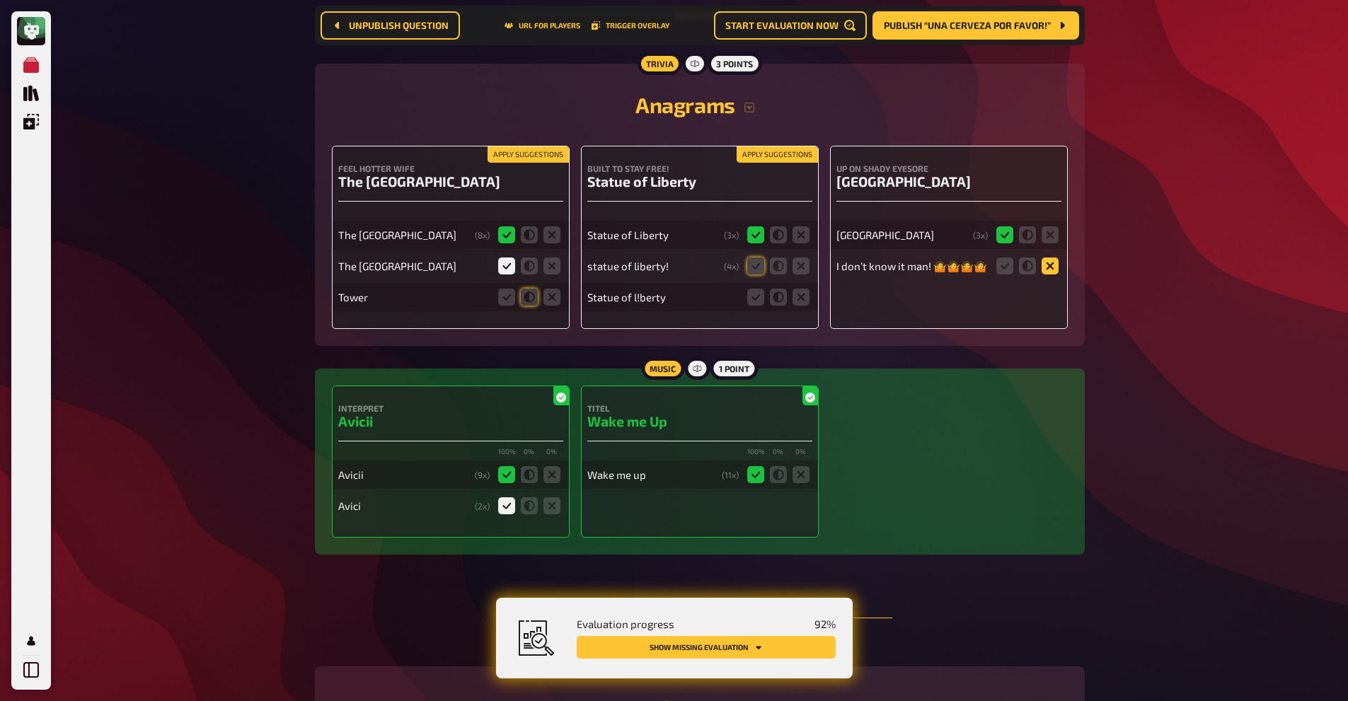
click at [1047, 266] on icon at bounding box center [1050, 266] width 17 height 17
click at [0, 0] on input "radio" at bounding box center [0, 0] width 0 height 0
click at [750, 260] on icon at bounding box center [755, 266] width 17 height 17
click at [0, 0] on input "radio" at bounding box center [0, 0] width 0 height 0
click at [761, 293] on icon at bounding box center [755, 297] width 17 height 17
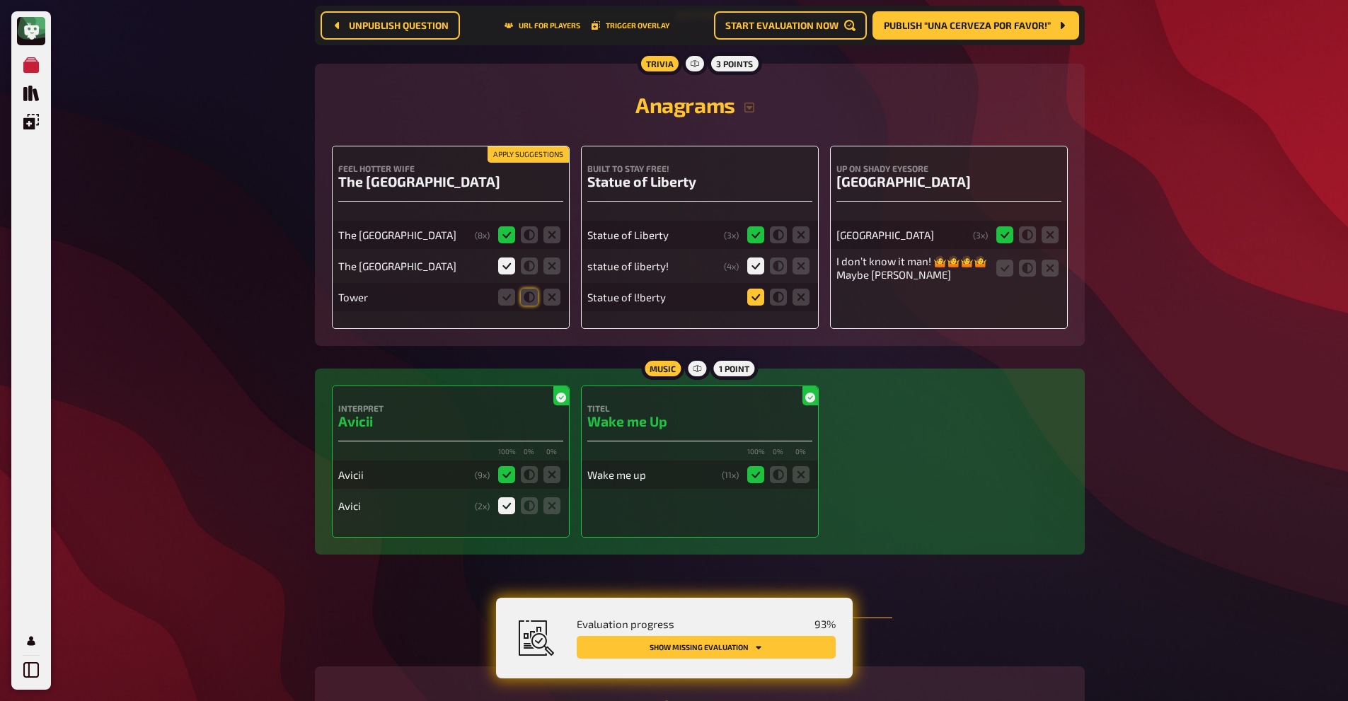
click at [0, 0] on input "radio" at bounding box center [0, 0] width 0 height 0
click at [1047, 263] on fieldset at bounding box center [1028, 268] width 68 height 23
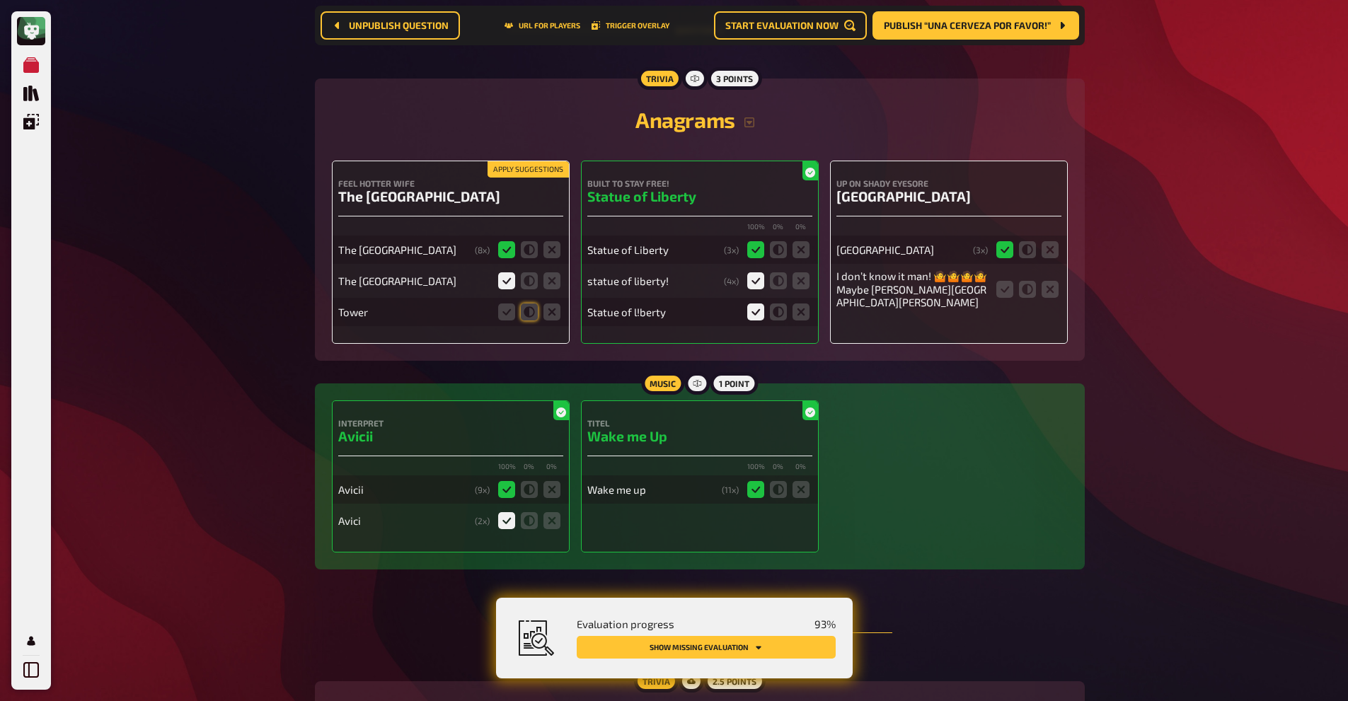
scroll to position [2386, 0]
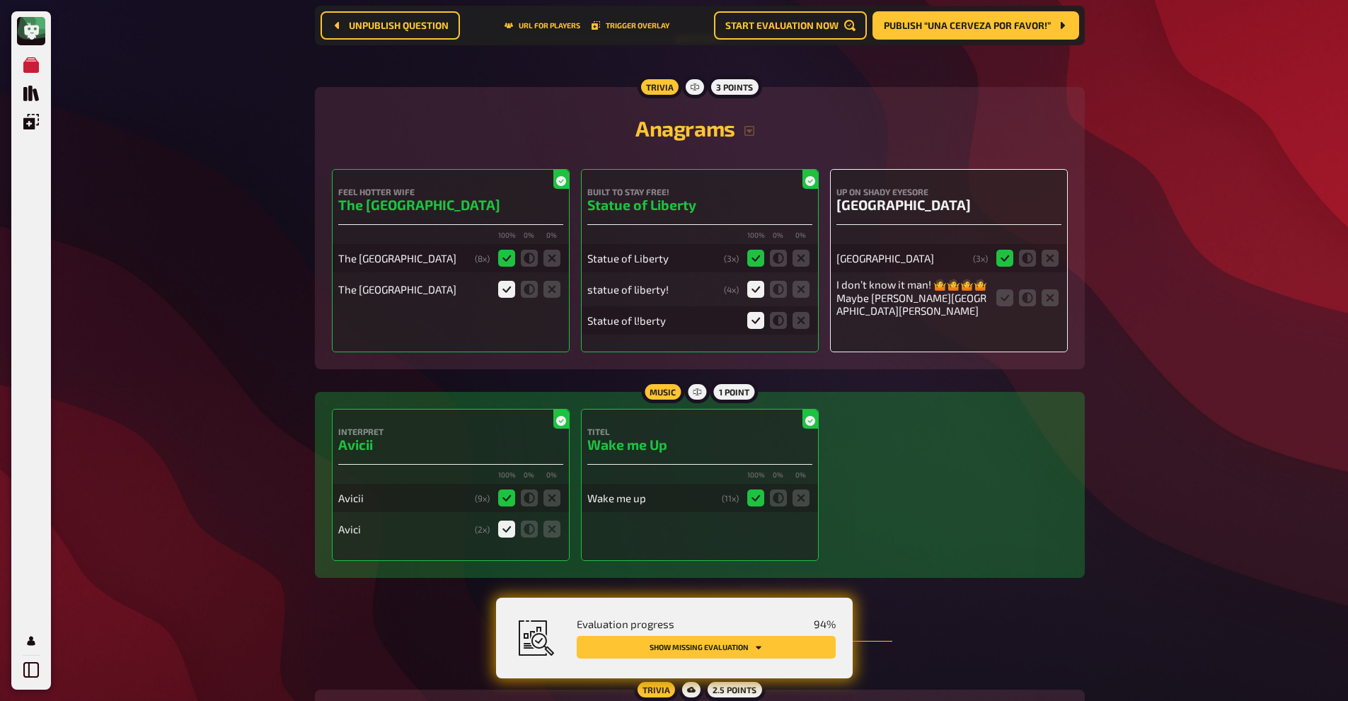
click at [549, 321] on div "feel hotter wife The Eiffel Tower 100 % 0 % 0 % The Eiffel Tower ( 8 x) The Eif…" at bounding box center [451, 260] width 238 height 183
click at [509, 291] on icon at bounding box center [506, 289] width 17 height 17
click at [0, 0] on input "radio" at bounding box center [0, 0] width 0 height 0
click at [551, 318] on icon at bounding box center [551, 320] width 17 height 17
click at [0, 0] on input "radio" at bounding box center [0, 0] width 0 height 0
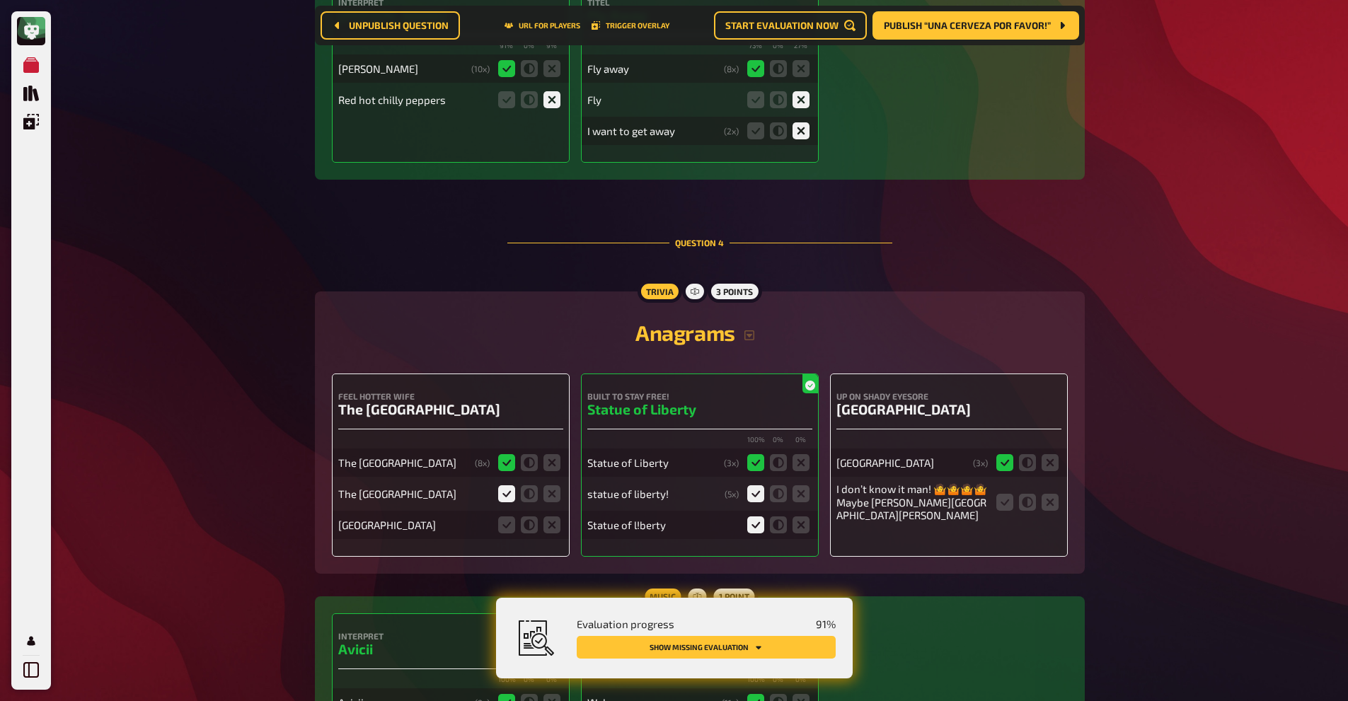
scroll to position [2187, 0]
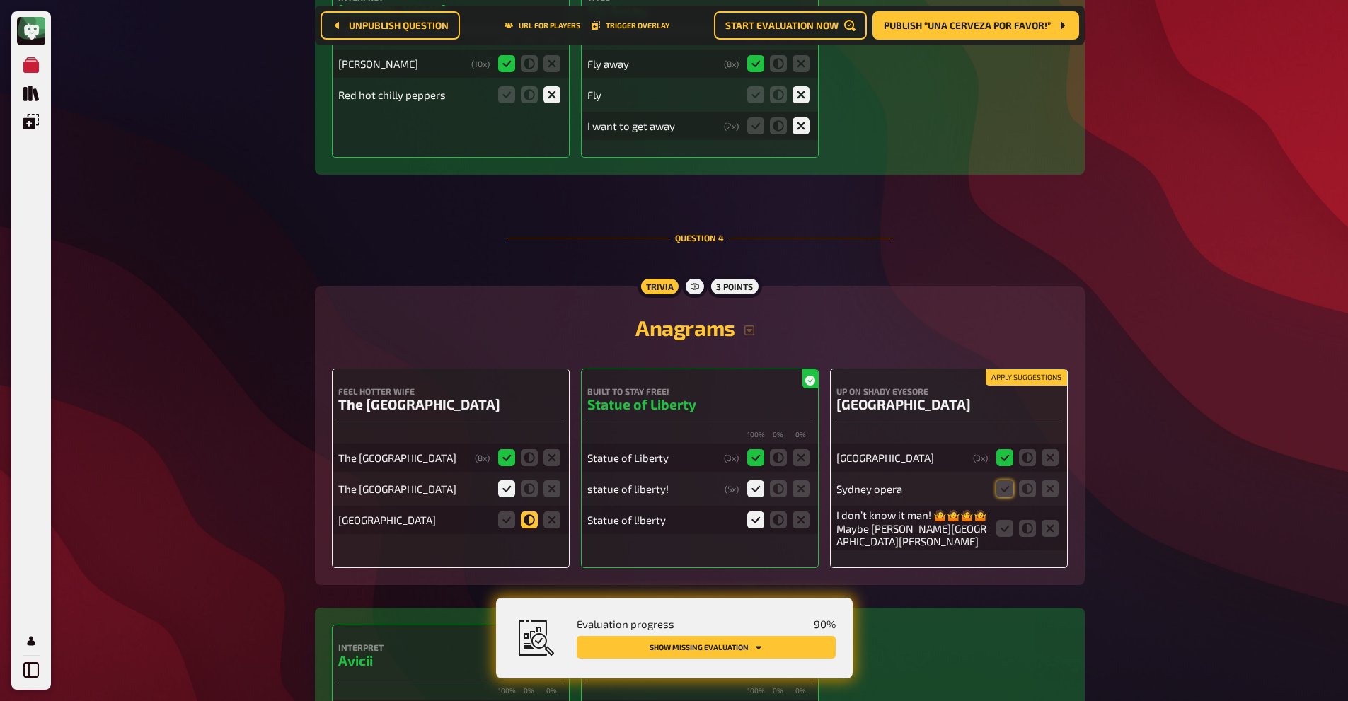
click at [526, 518] on icon at bounding box center [529, 520] width 17 height 17
click at [0, 0] on input "radio" at bounding box center [0, 0] width 0 height 0
click at [1051, 532] on icon at bounding box center [1050, 528] width 17 height 17
click at [0, 0] on input "radio" at bounding box center [0, 0] width 0 height 0
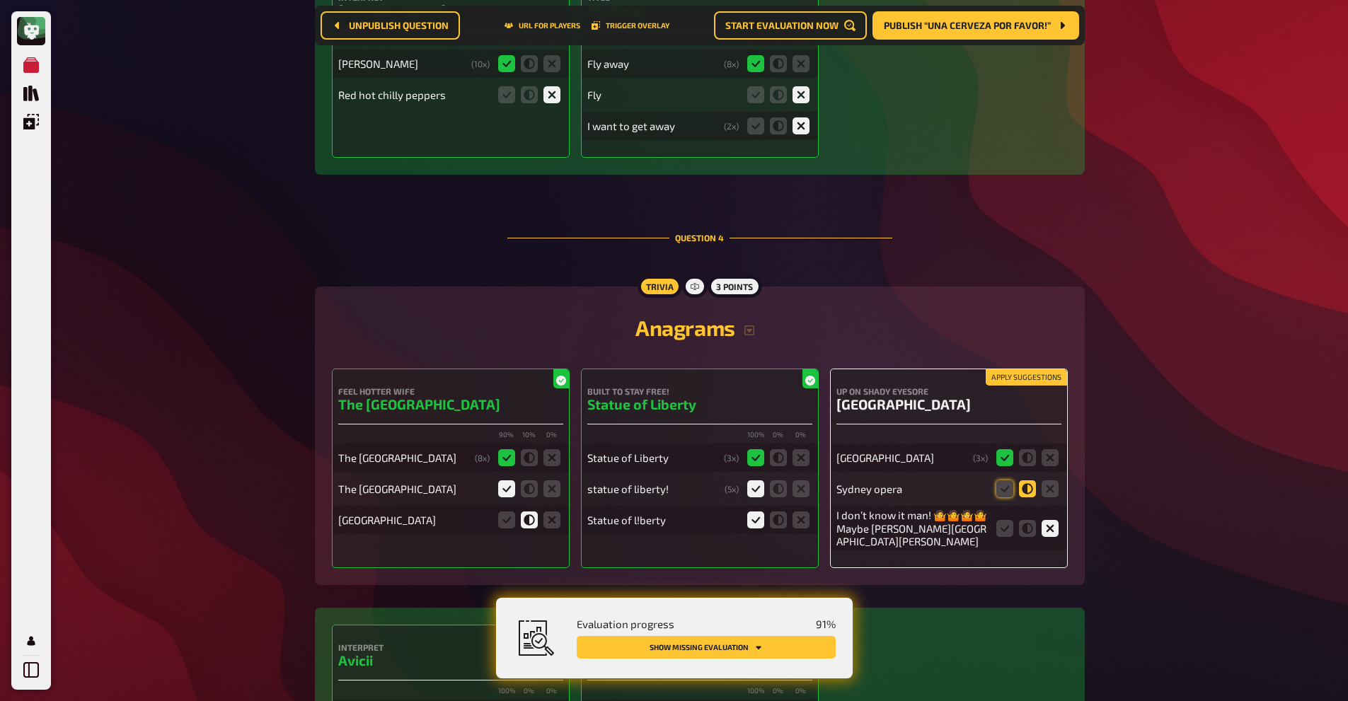
click at [1025, 489] on icon at bounding box center [1027, 488] width 17 height 17
click at [0, 0] on input "radio" at bounding box center [0, 0] width 0 height 0
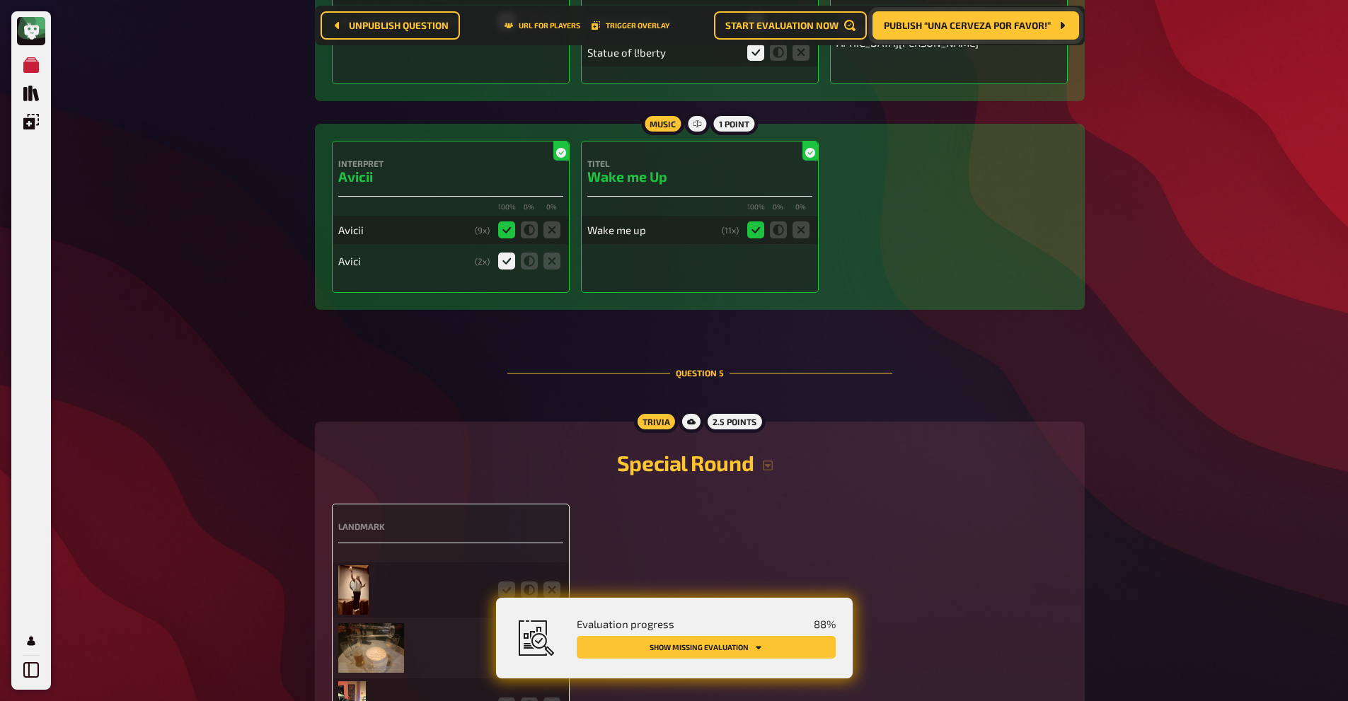
scroll to position [2654, 0]
click at [967, 22] on span "Publish “Una cerveza por favor!”" at bounding box center [967, 26] width 167 height 10
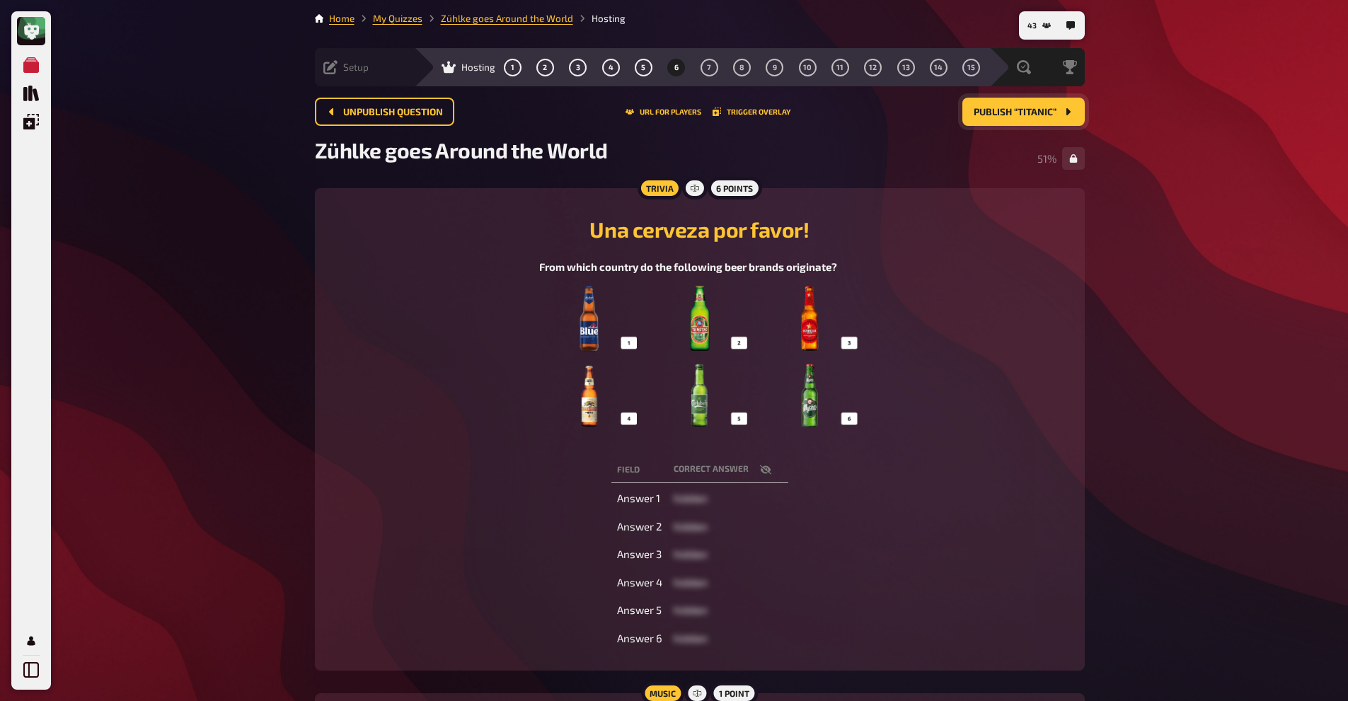
click at [1017, 110] on span "Publish “Titanic”" at bounding box center [1015, 113] width 83 height 10
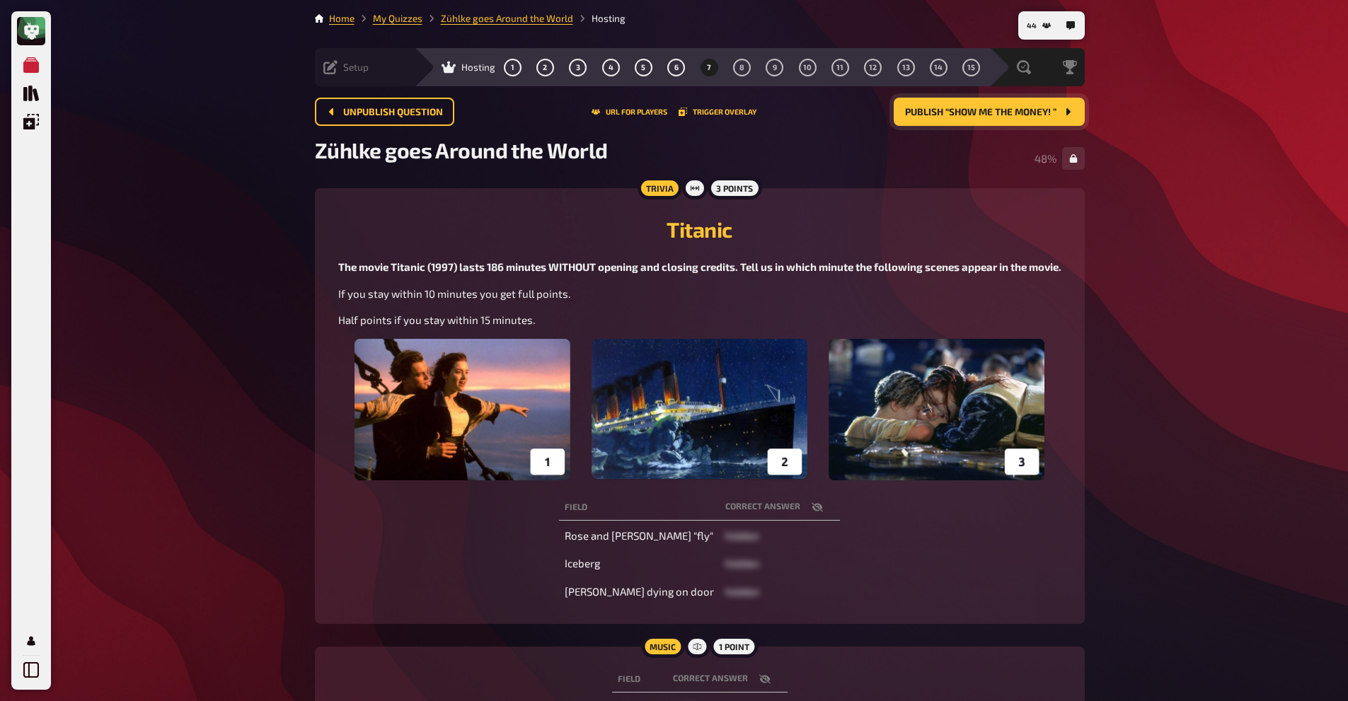
click at [953, 113] on span "Publish “Show me the Money! ”" at bounding box center [980, 113] width 151 height 10
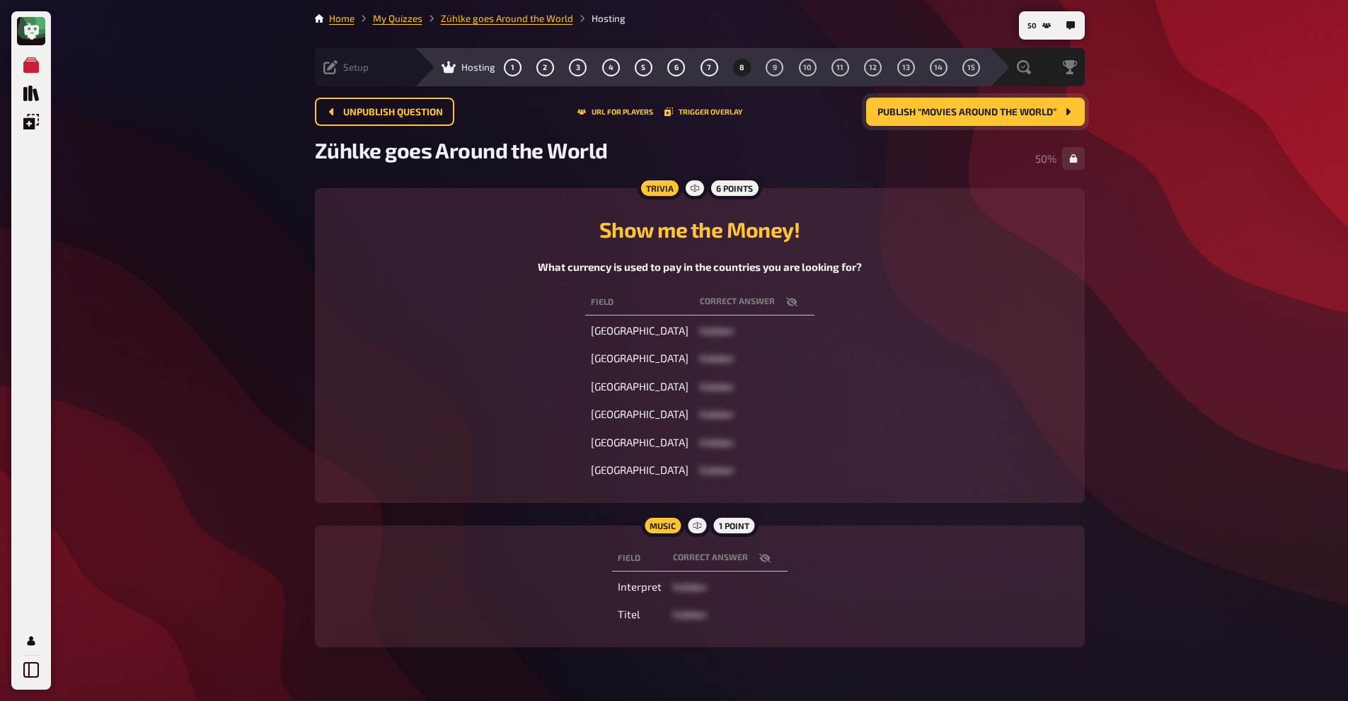
click at [911, 110] on span "Publish “Movies Around the World”" at bounding box center [966, 113] width 179 height 10
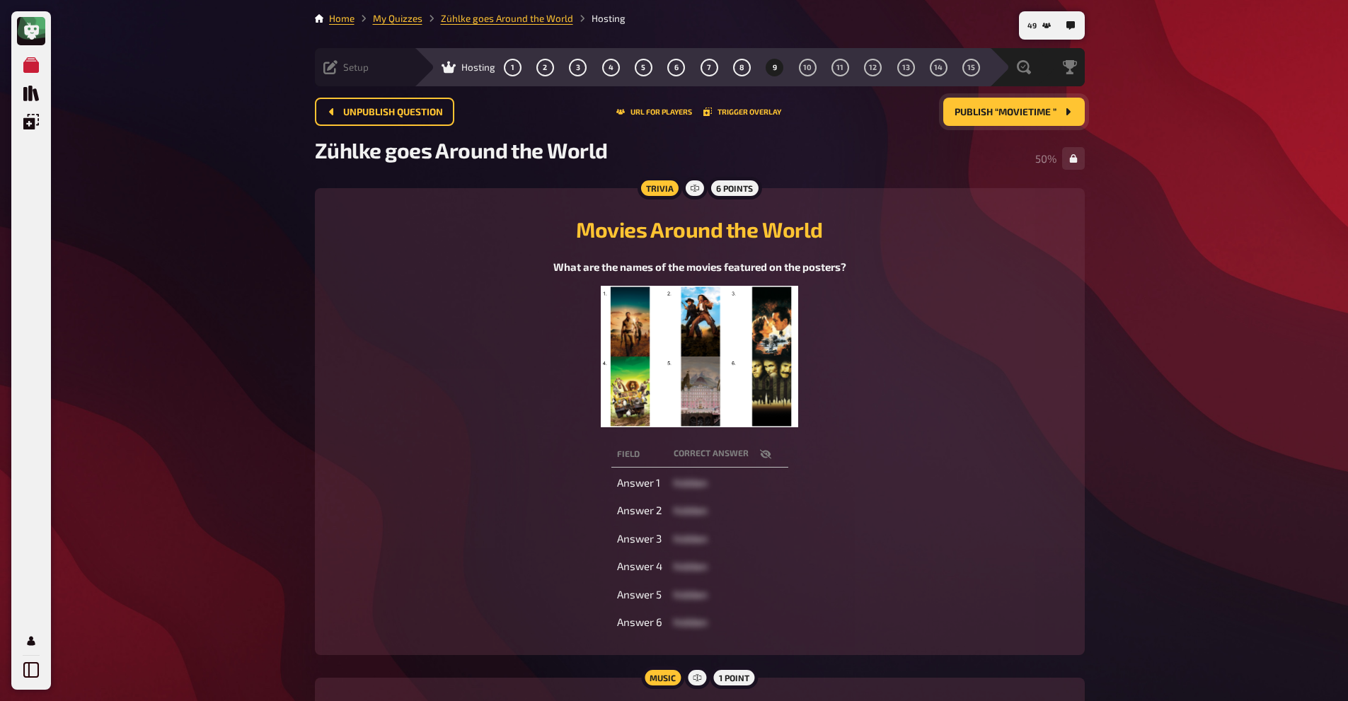
click at [989, 115] on span "Publish “Movietime ”" at bounding box center [1006, 113] width 102 height 10
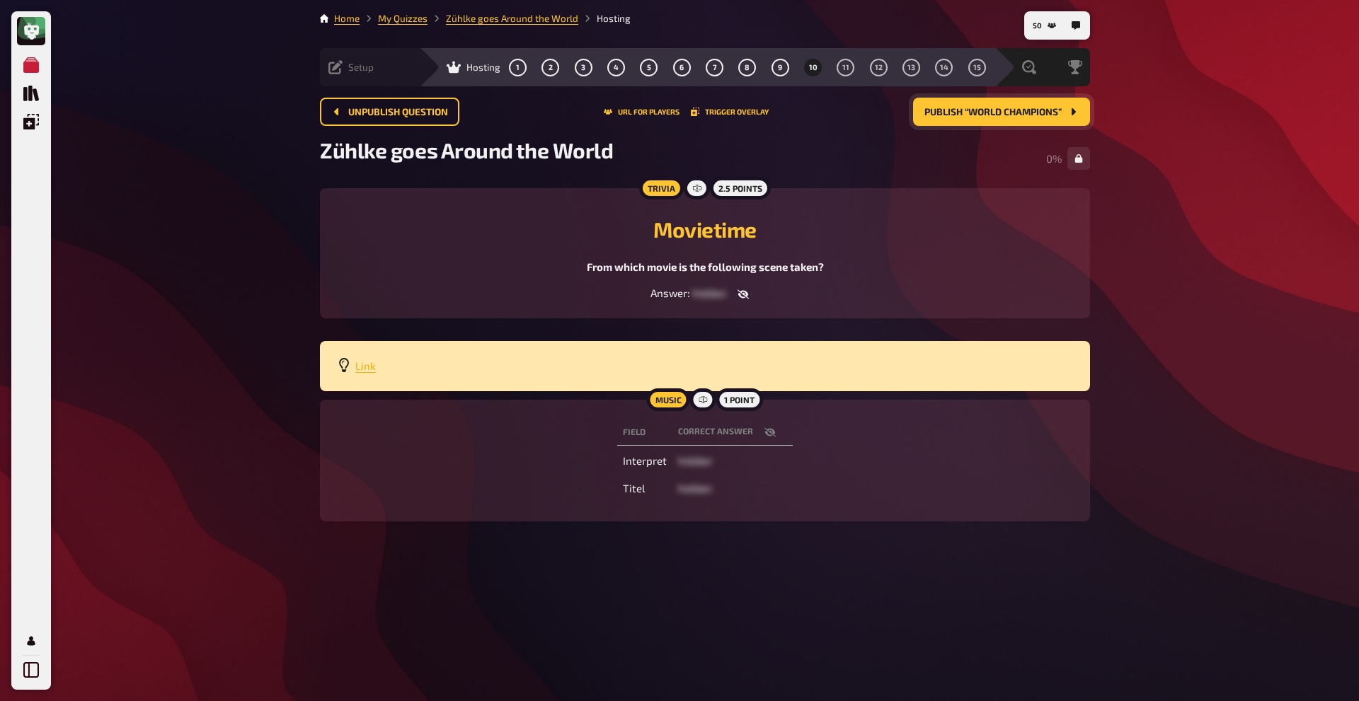
click at [355, 364] on span "Link" at bounding box center [365, 365] width 21 height 13
click at [1052, 109] on span "Publish “World Champions”" at bounding box center [992, 113] width 137 height 10
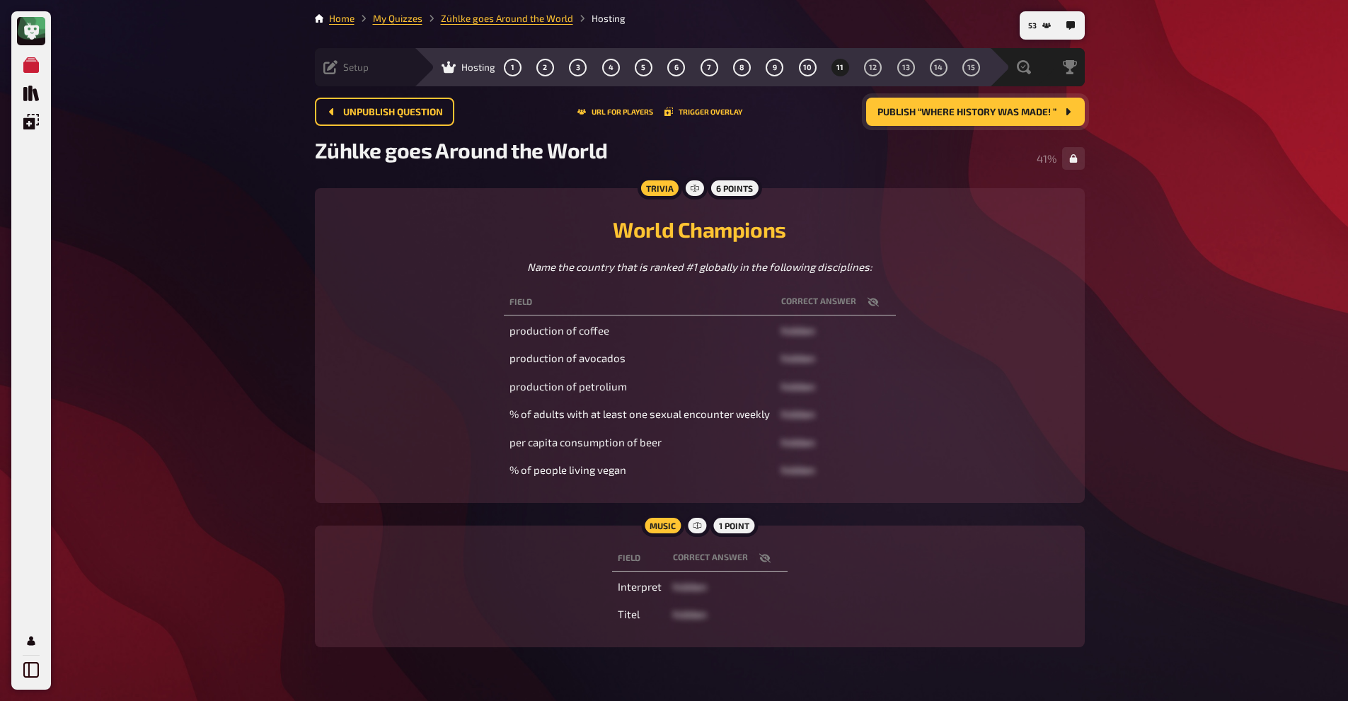
scroll to position [37, 0]
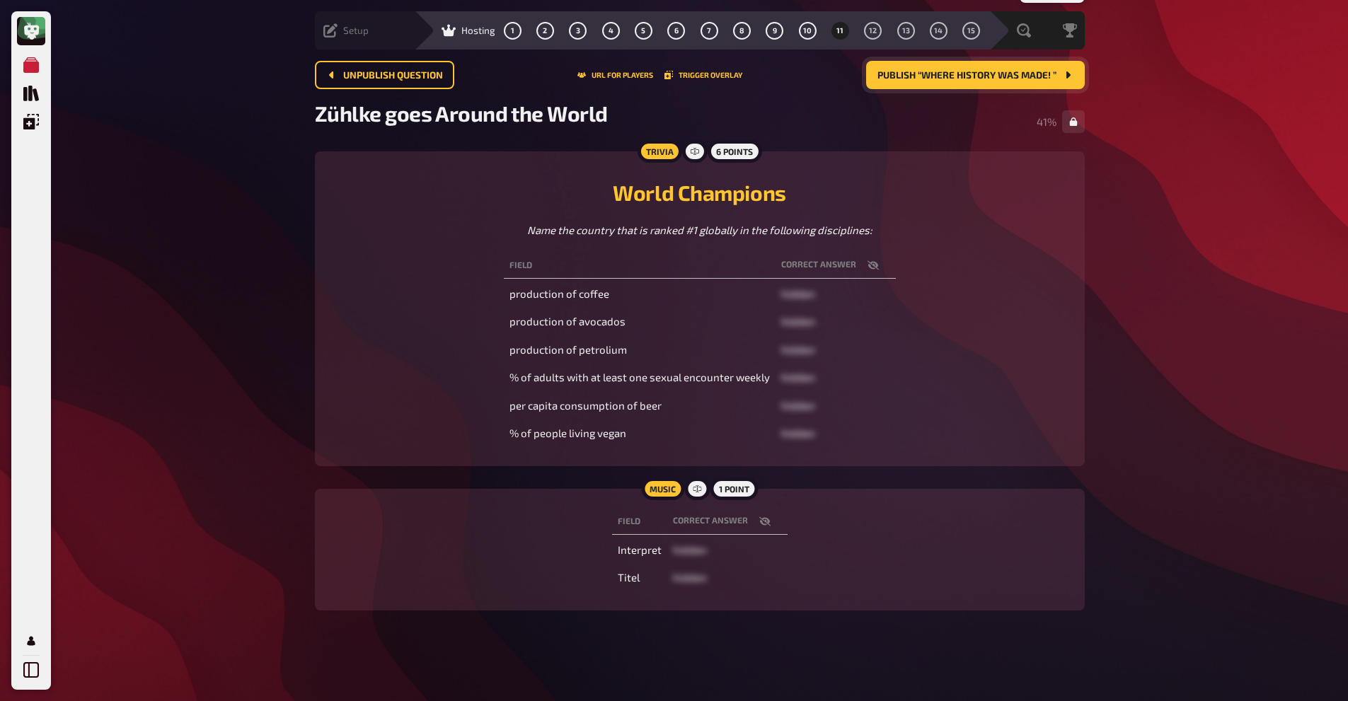
click at [689, 551] on span "hidden" at bounding box center [690, 549] width 34 height 13
click at [688, 550] on span "hidden" at bounding box center [690, 549] width 34 height 13
click at [759, 519] on icon "button" at bounding box center [764, 521] width 11 height 11
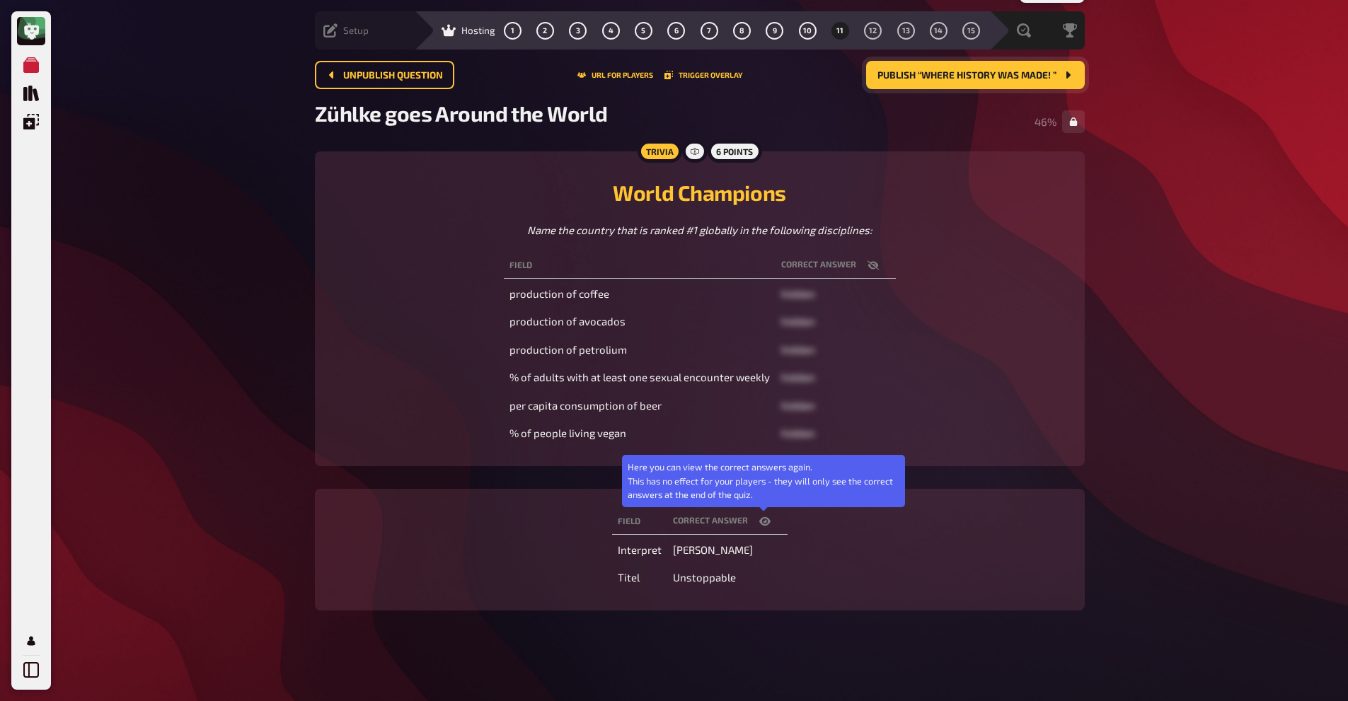
click at [759, 519] on icon "button" at bounding box center [764, 521] width 11 height 11
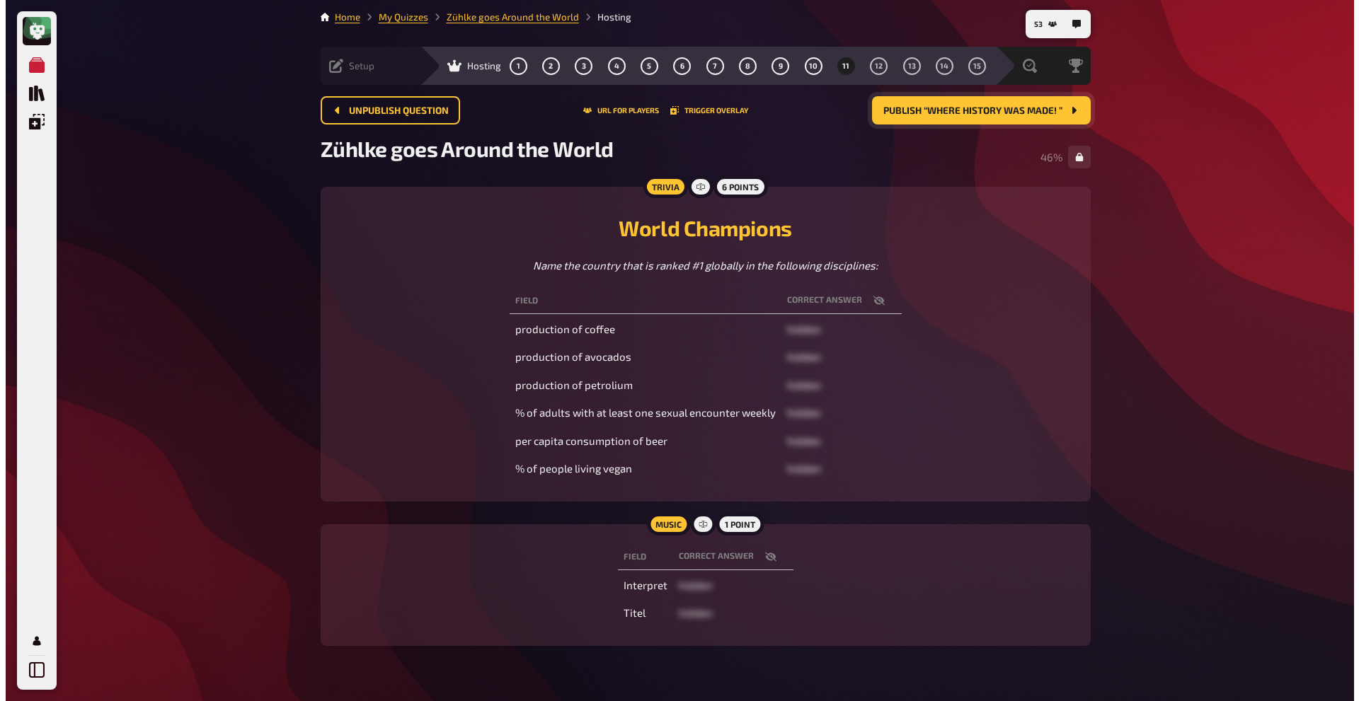
scroll to position [0, 0]
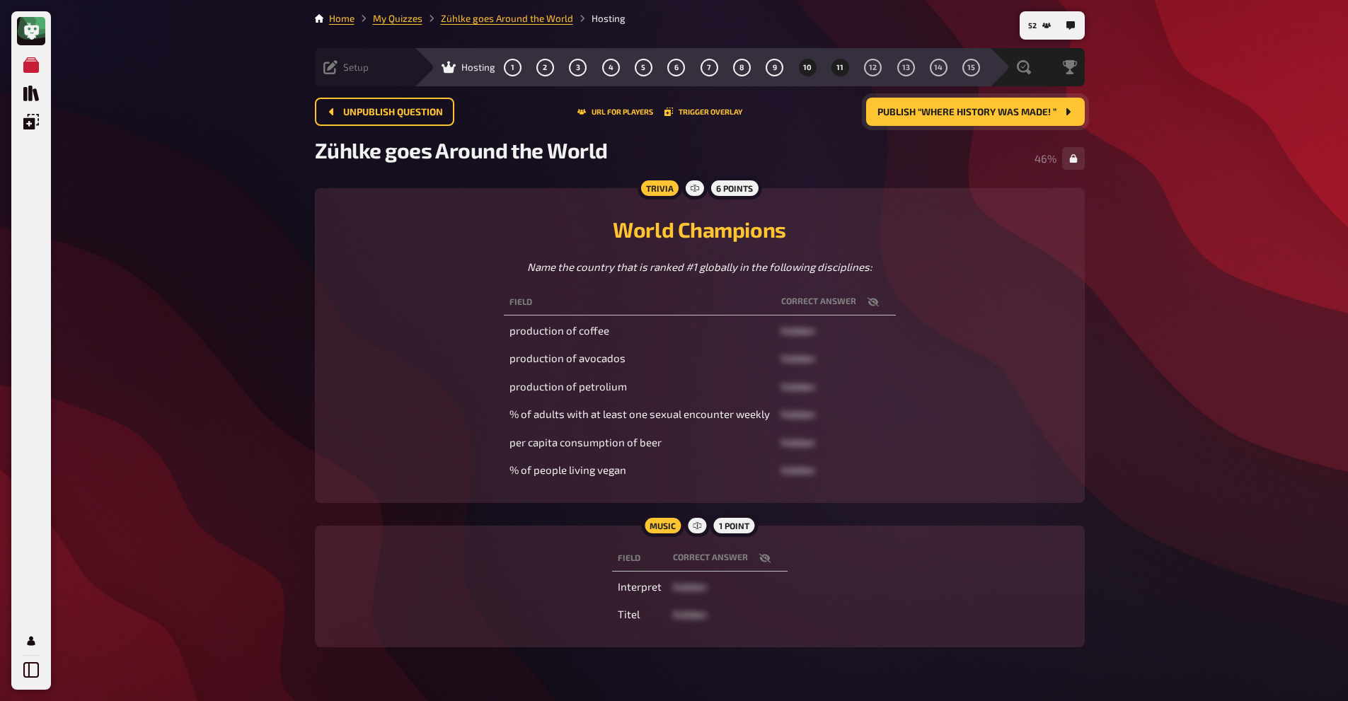
click at [796, 64] on button "10" at bounding box center [807, 67] width 23 height 23
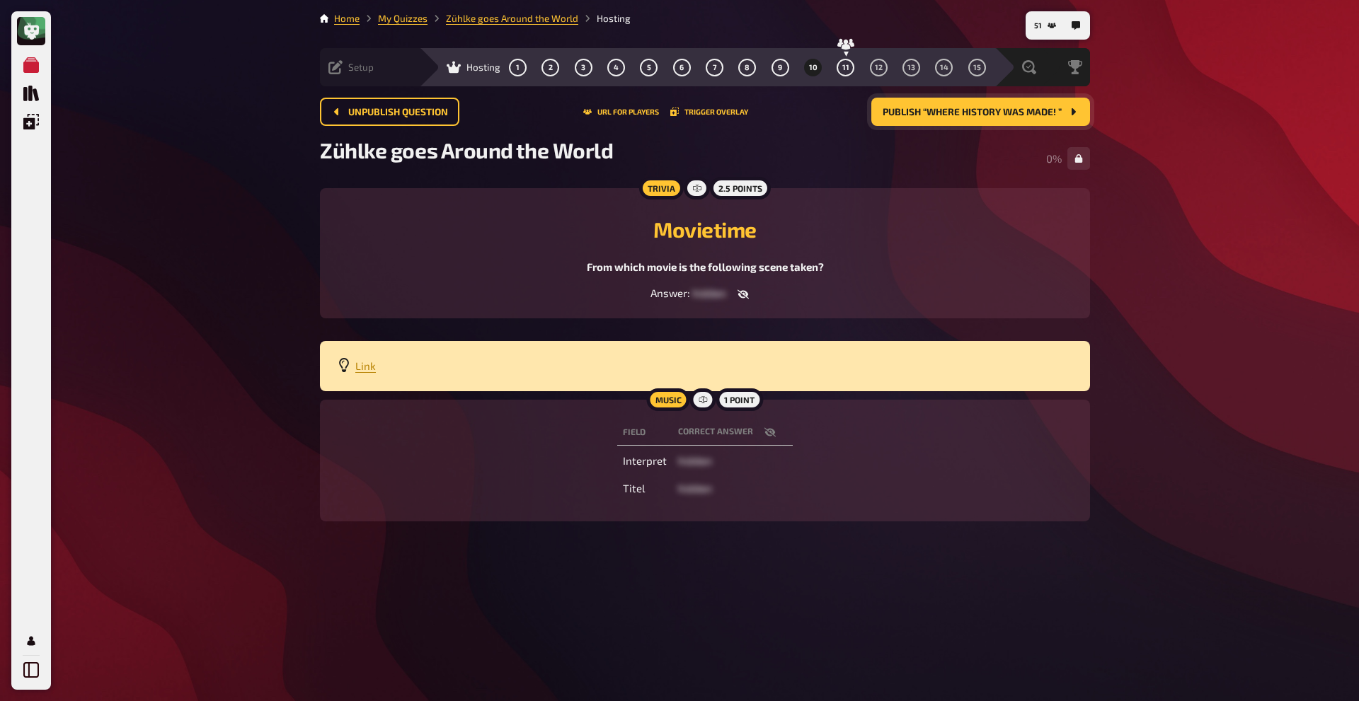
click at [698, 466] on span "hidden" at bounding box center [695, 460] width 34 height 13
click at [773, 431] on icon "button" at bounding box center [769, 432] width 11 height 11
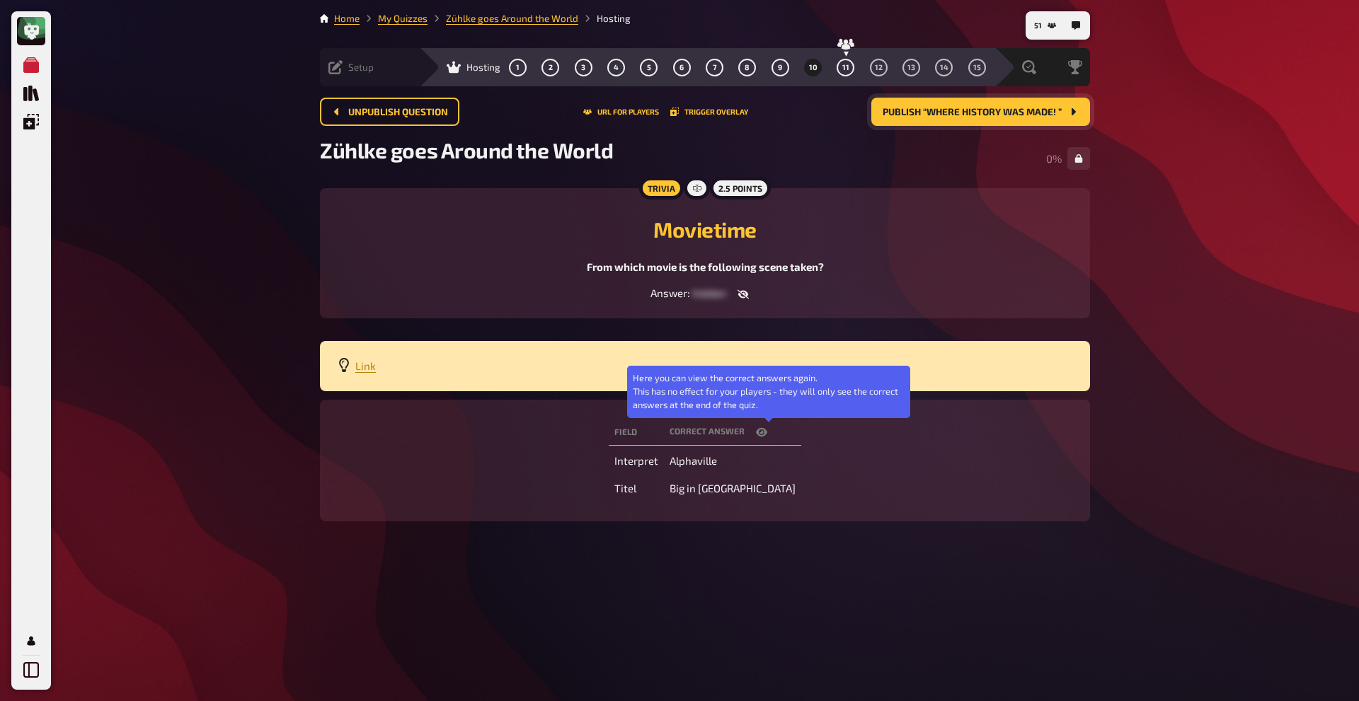
click at [767, 431] on icon "button" at bounding box center [761, 431] width 11 height 8
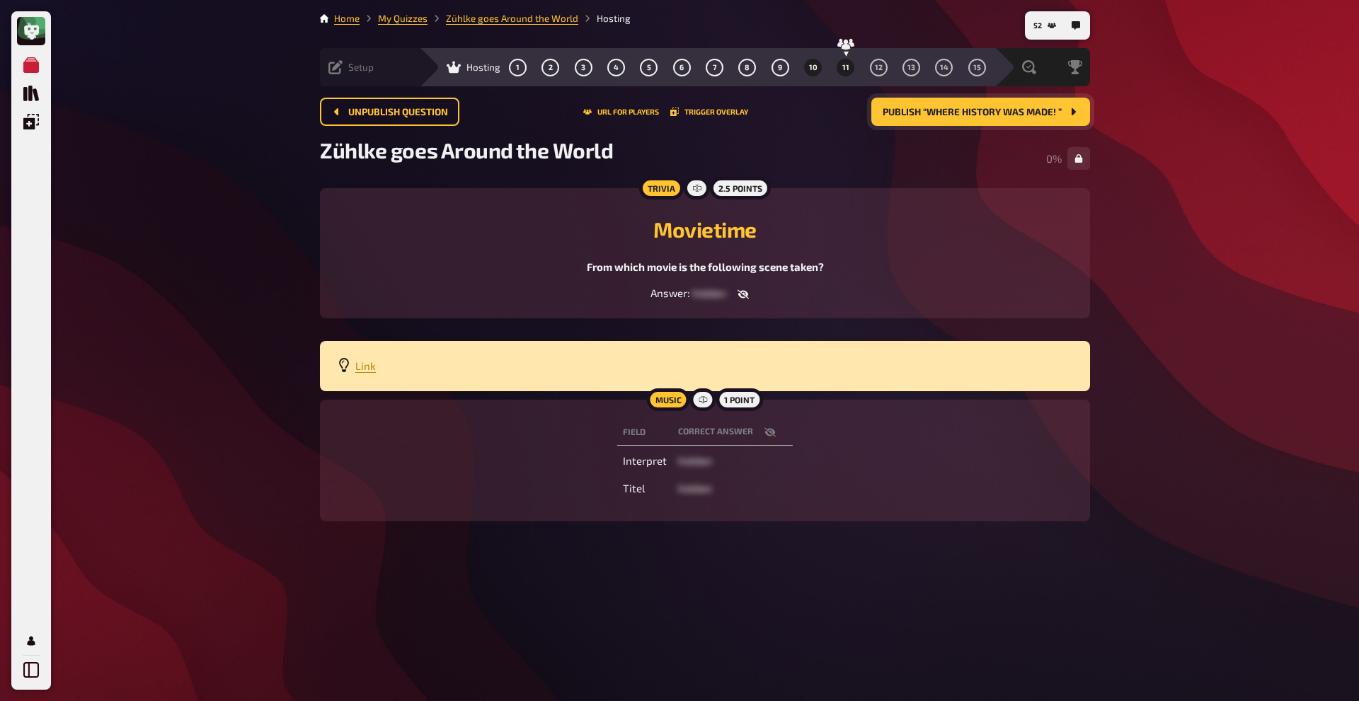
click at [834, 75] on button "11" at bounding box center [845, 67] width 23 height 23
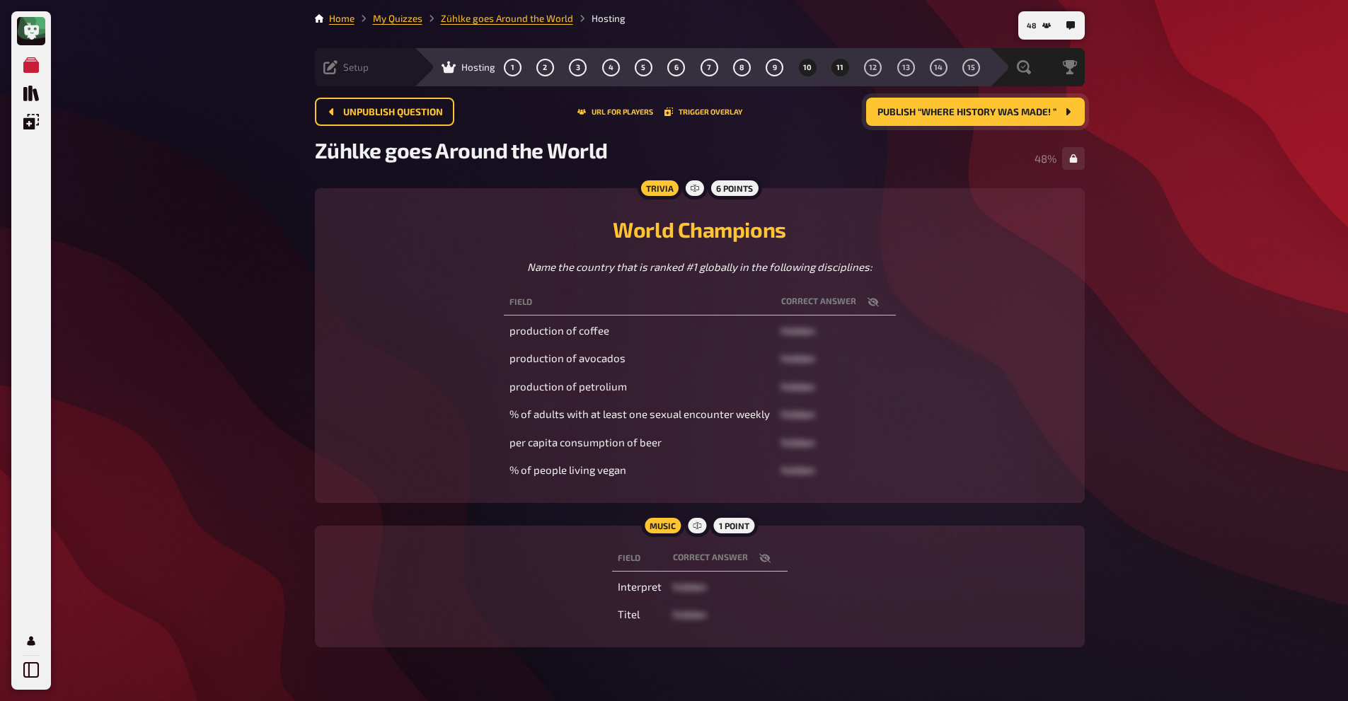
click at [803, 68] on span "10" at bounding box center [807, 68] width 8 height 8
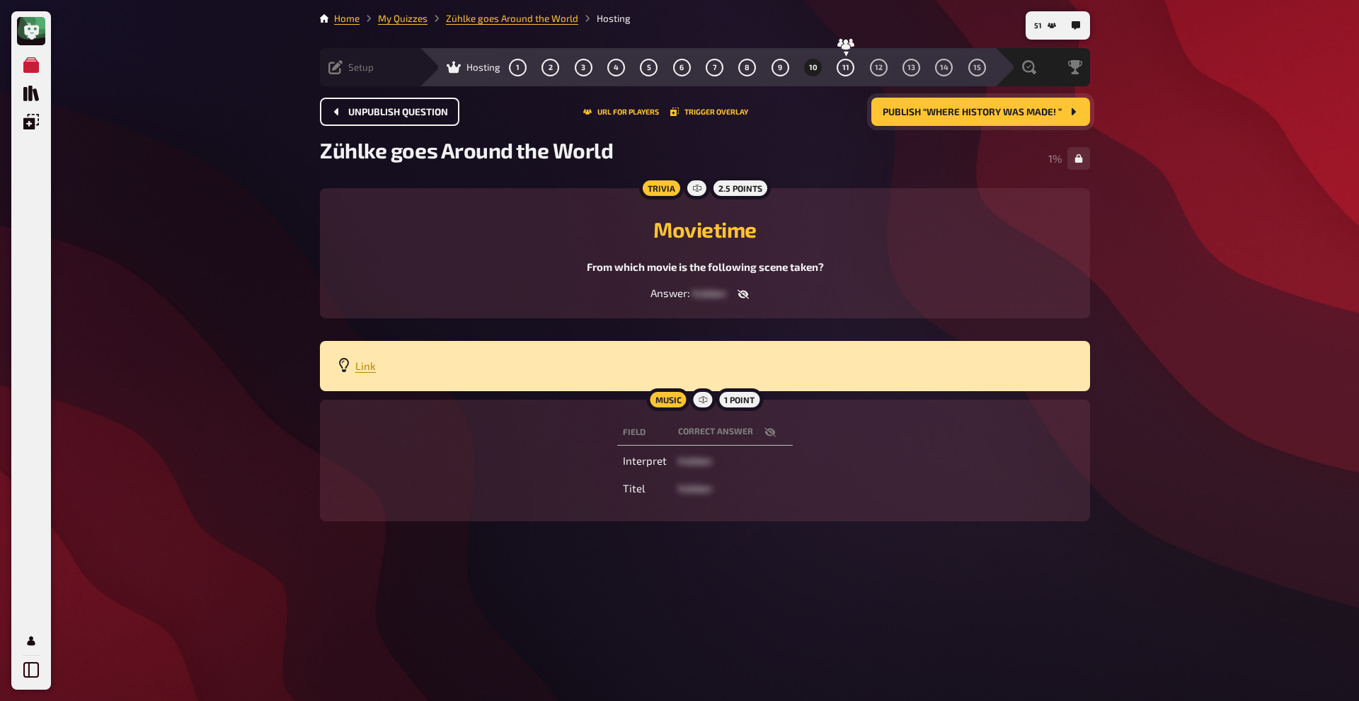
click at [357, 109] on span "Unpublish question" at bounding box center [398, 113] width 100 height 10
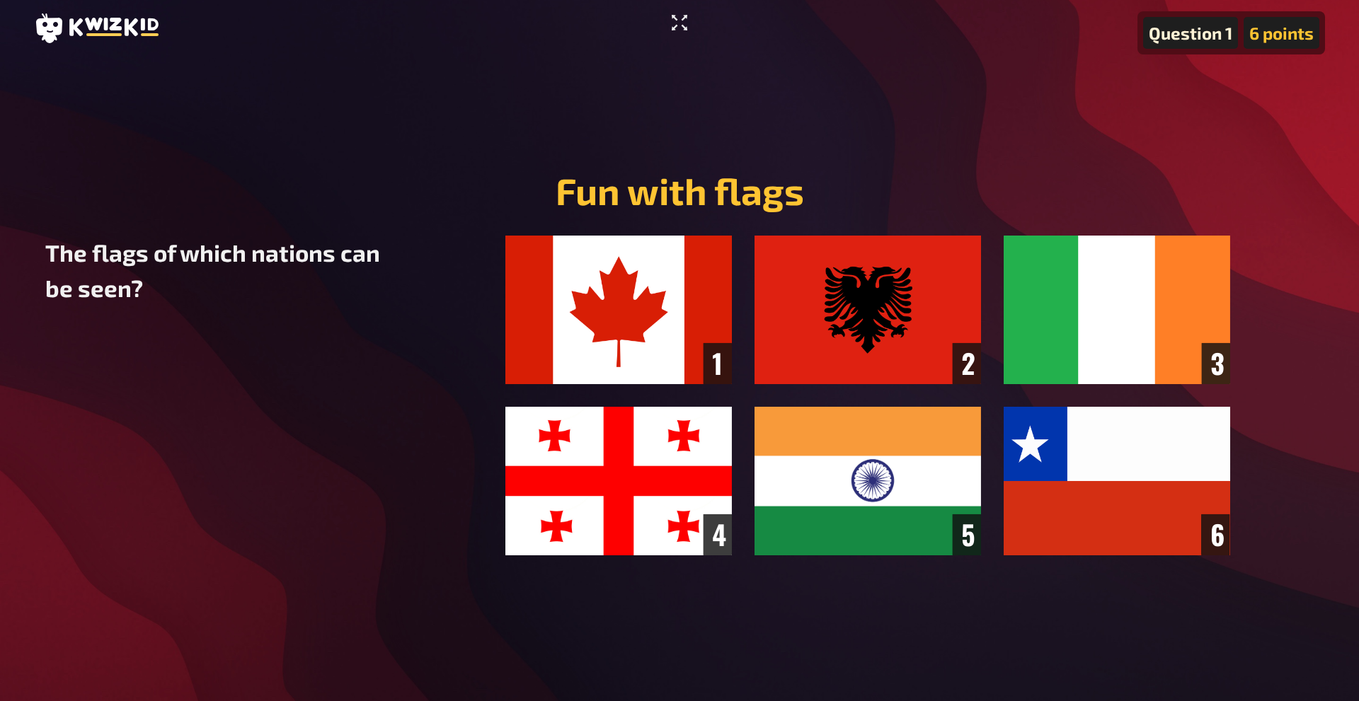
click at [686, 14] on icon "Enter Fullscreen" at bounding box center [679, 22] width 23 height 23
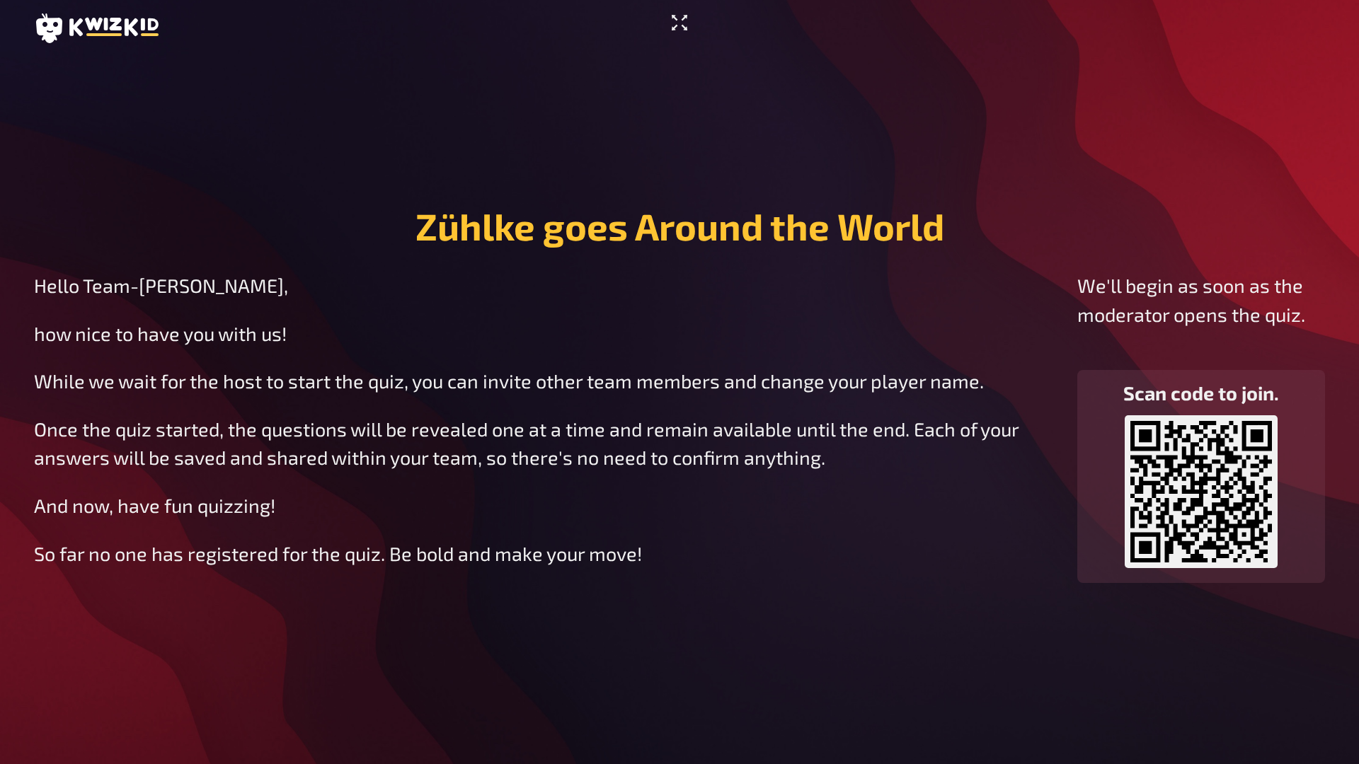
click at [684, 18] on icon "Enter Fullscreen" at bounding box center [680, 23] width 16 height 16
click at [641, 159] on main "Zühlke goes Around the World Hello Team-Zühlke, how nice to have you with us! W…" at bounding box center [679, 394] width 1291 height 674
click at [686, 185] on main "Zühlke goes Around the World Hello Team-Zühlke, how nice to have you with us! W…" at bounding box center [679, 394] width 1291 height 674
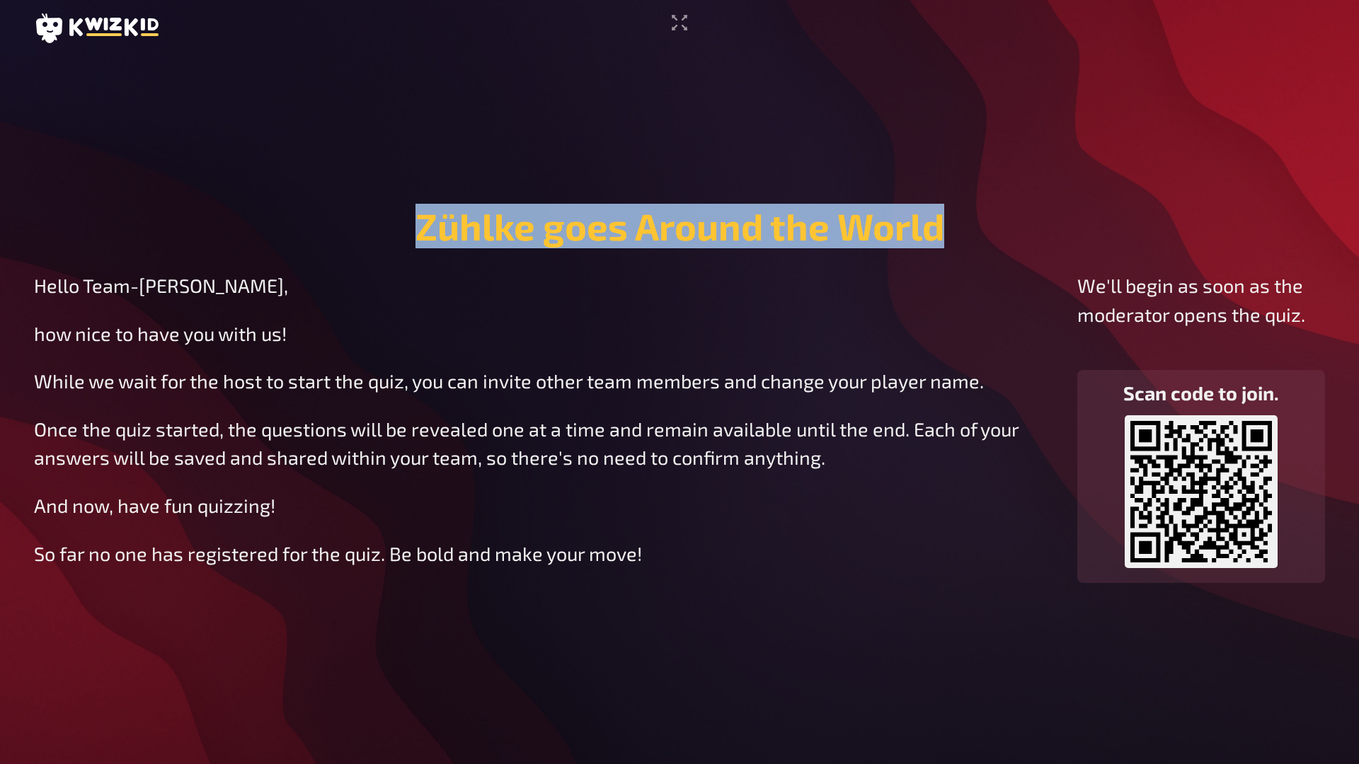
click at [686, 185] on main "Zühlke goes Around the World Hello Team-Zühlke, how nice to have you with us! W…" at bounding box center [679, 394] width 1291 height 674
click at [679, 17] on icon "Enter Fullscreen" at bounding box center [679, 22] width 23 height 23
click at [674, 19] on icon "Enter Fullscreen" at bounding box center [679, 22] width 23 height 23
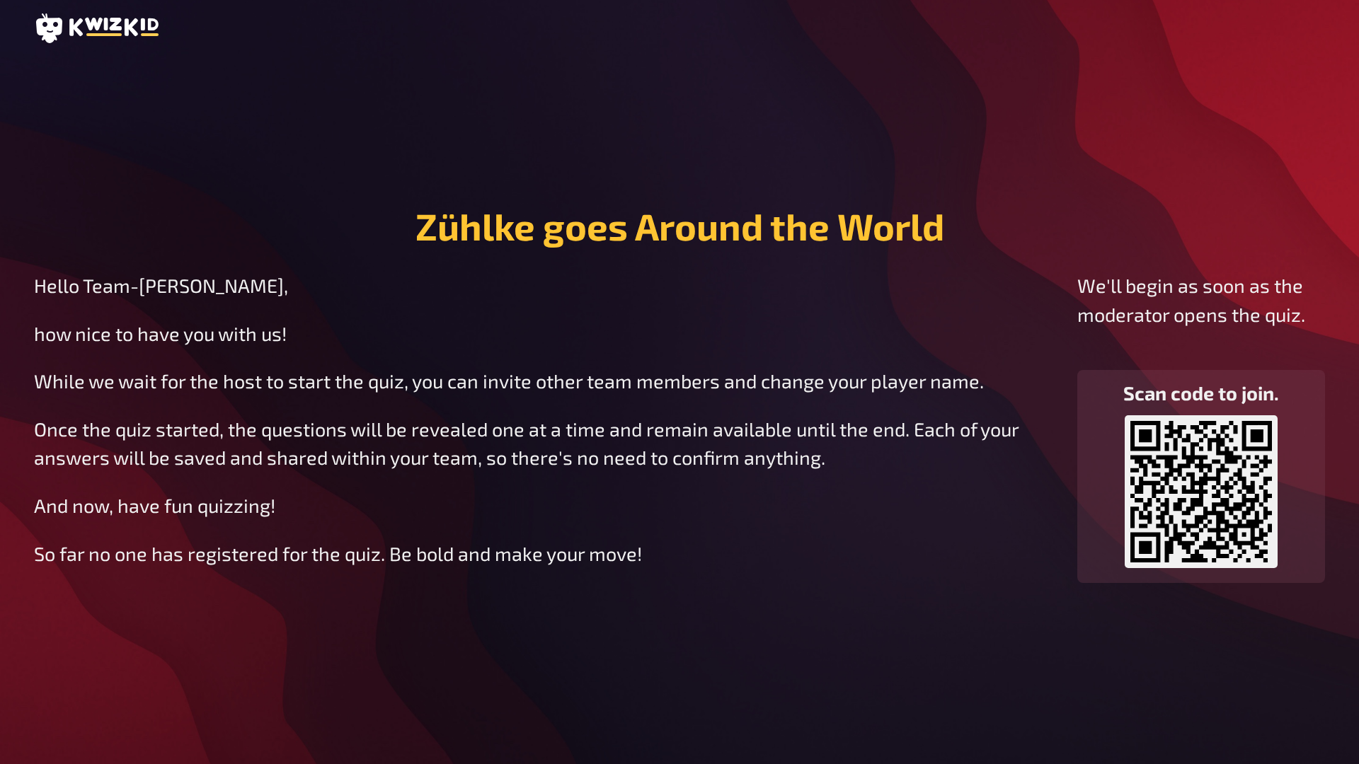
click at [738, 460] on span "Once the quiz started, the questions will be revealed one at a time and remain …" at bounding box center [528, 444] width 989 height 52
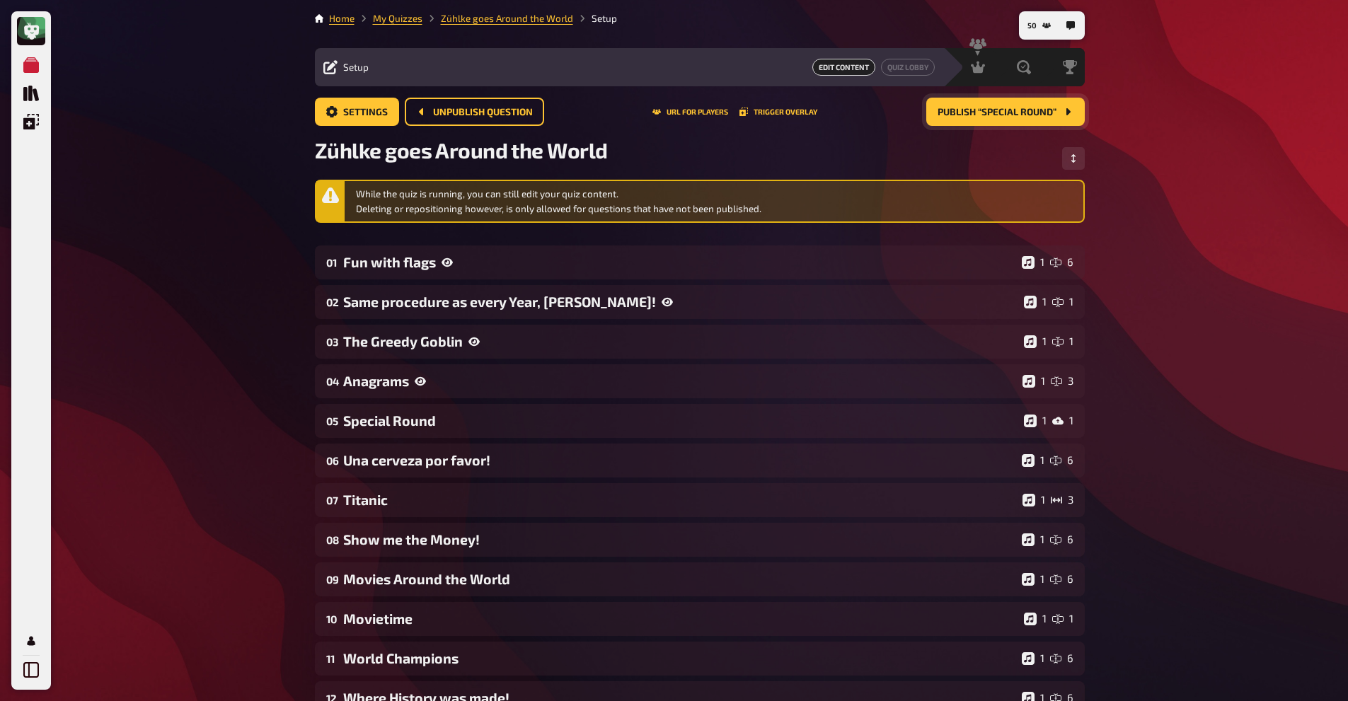
click at [1046, 114] on span "Publish “Special Round”" at bounding box center [997, 113] width 119 height 10
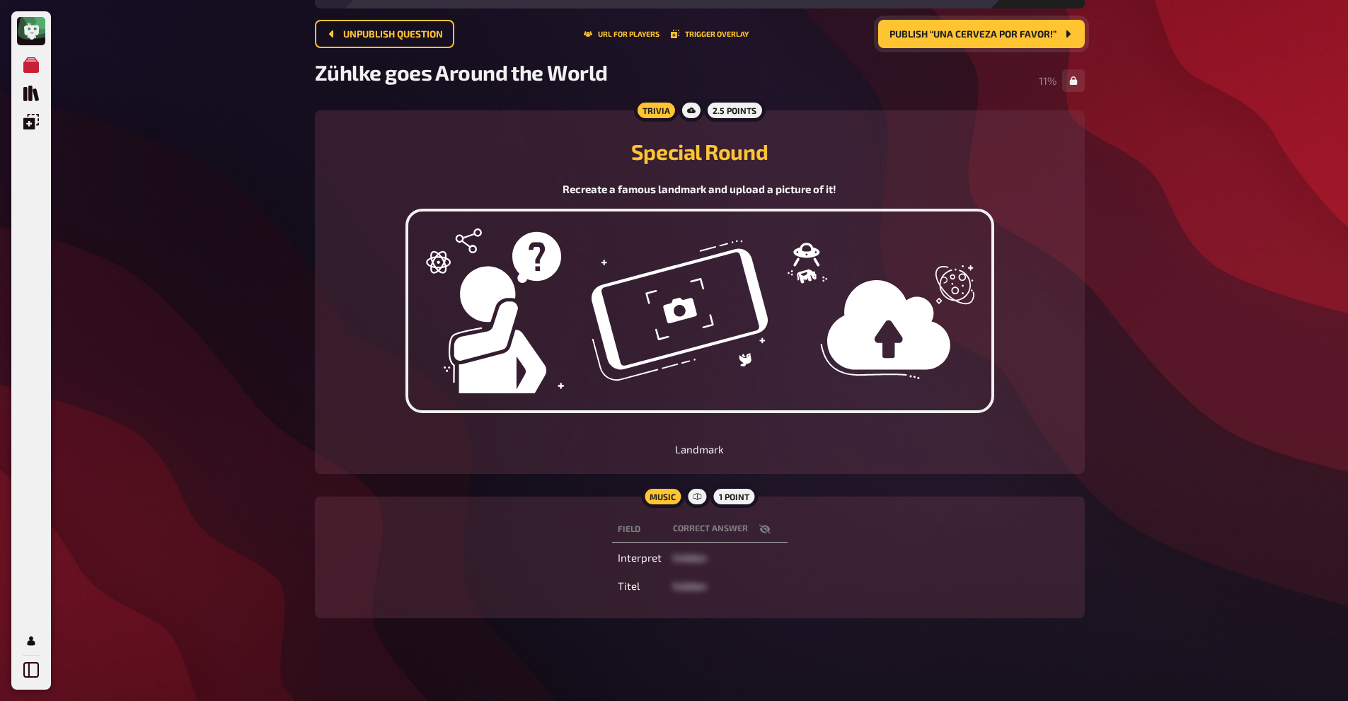
scroll to position [86, 0]
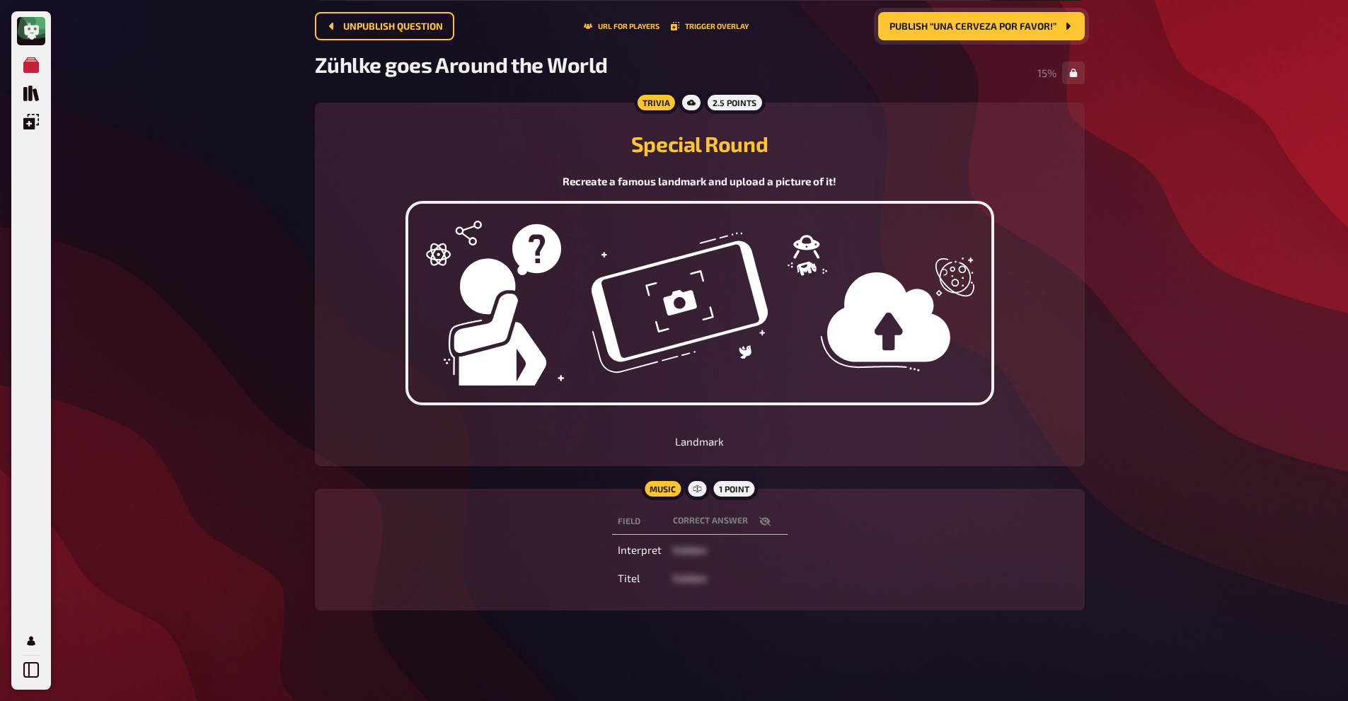
click at [212, 374] on div "My Quizzes Quiz Library Overlays My Account 51 Home My Quizzes [PERSON_NAME] go…" at bounding box center [674, 307] width 1348 height 787
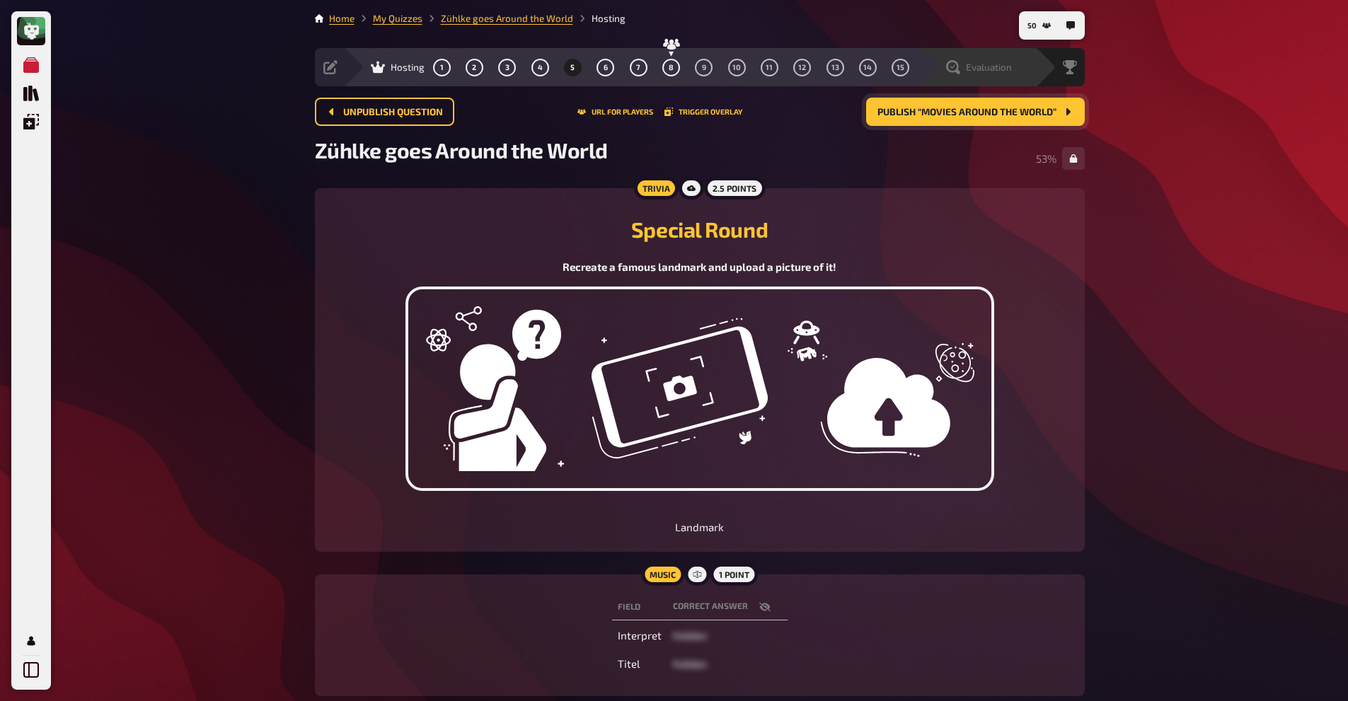
click at [1016, 70] on div "Evaluation" at bounding box center [987, 67] width 98 height 14
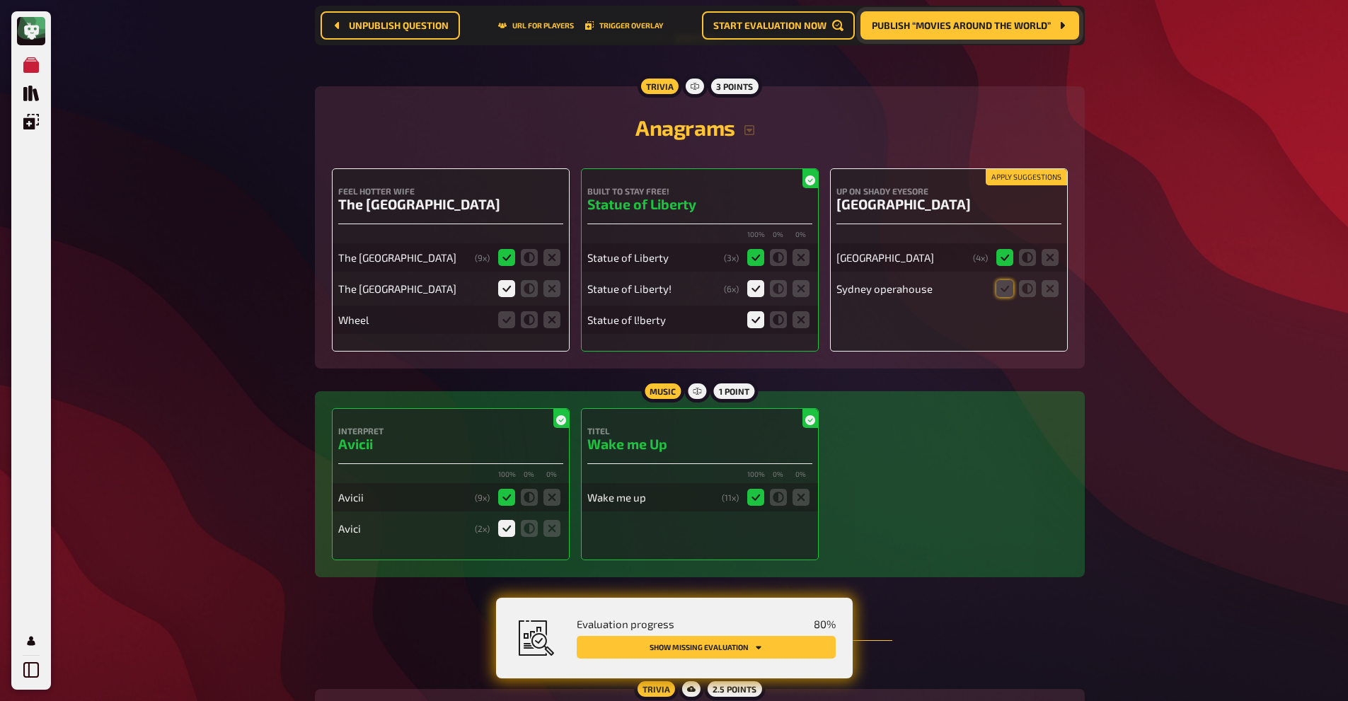
scroll to position [2366, 0]
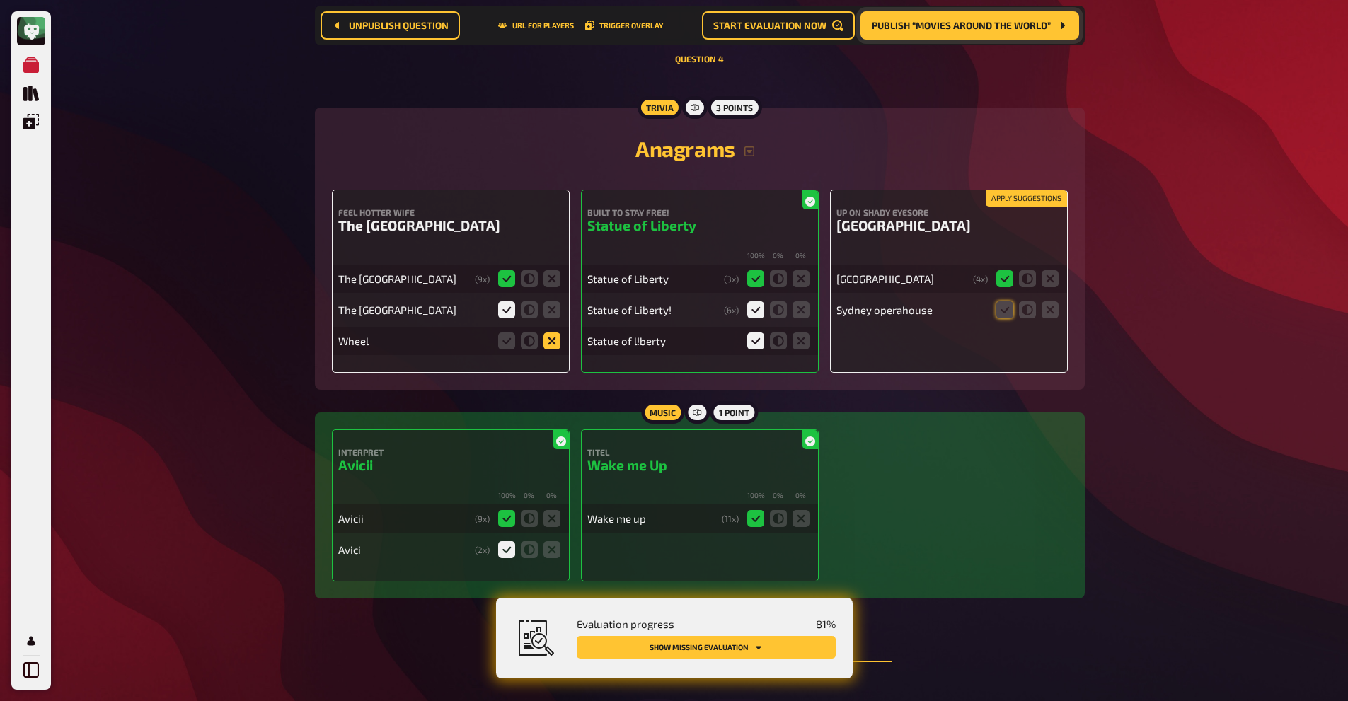
click at [550, 341] on icon at bounding box center [551, 341] width 17 height 17
click at [0, 0] on input "radio" at bounding box center [0, 0] width 0 height 0
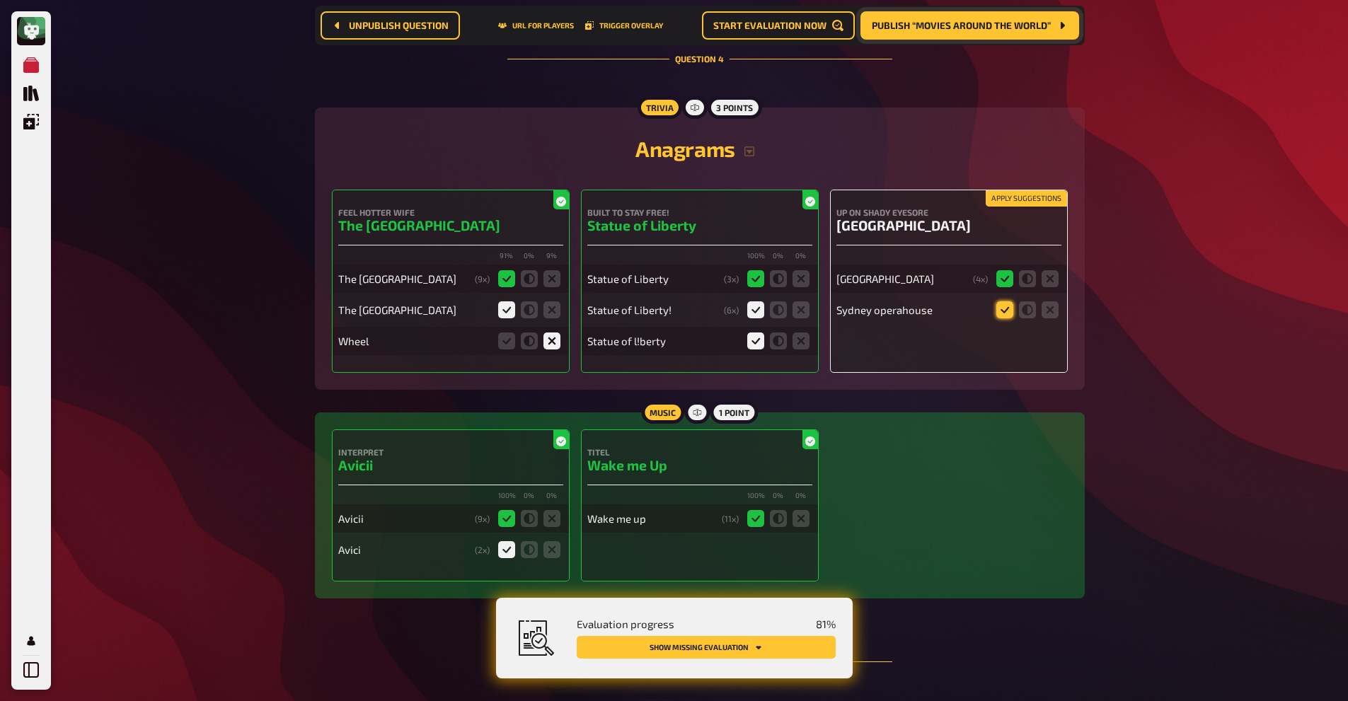
click at [998, 315] on icon at bounding box center [1004, 309] width 17 height 17
click at [0, 0] on input "radio" at bounding box center [0, 0] width 0 height 0
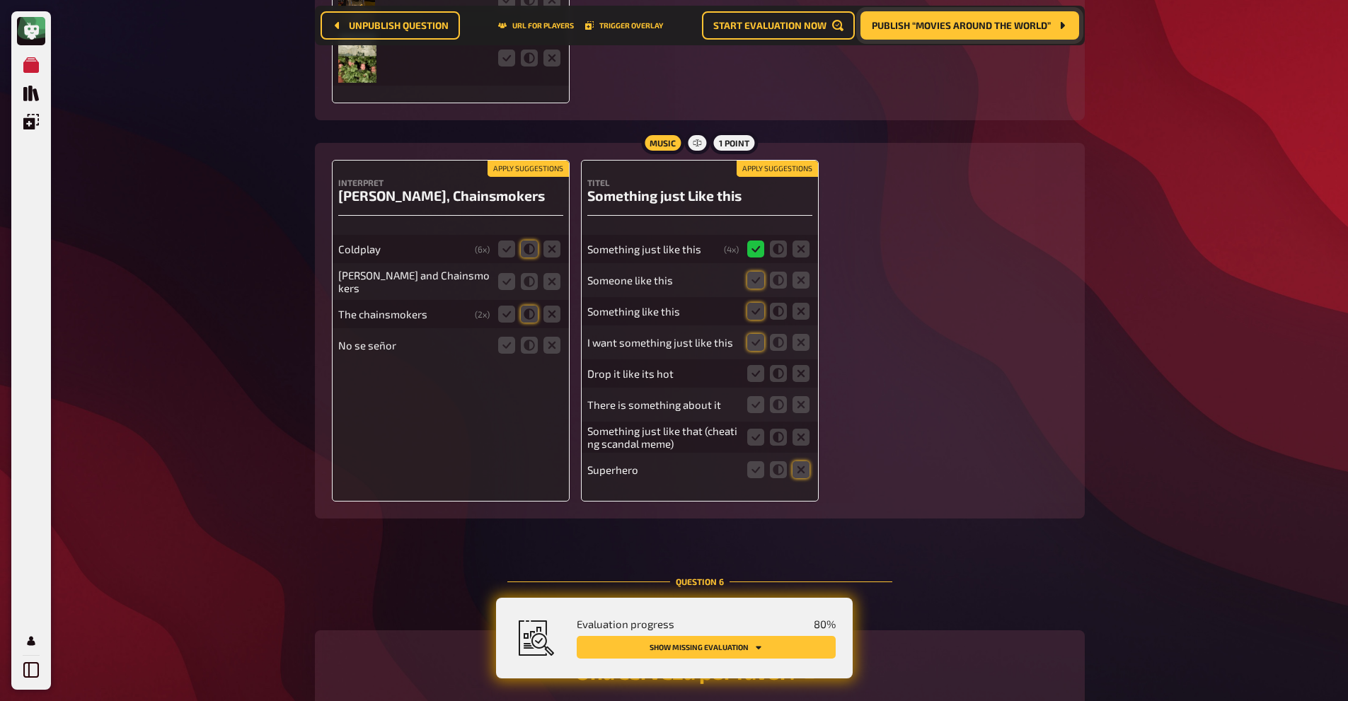
scroll to position [3768, 0]
click at [511, 277] on icon at bounding box center [506, 280] width 17 height 17
click at [0, 0] on input "radio" at bounding box center [0, 0] width 0 height 0
click at [532, 283] on icon at bounding box center [529, 280] width 17 height 17
click at [0, 0] on input "radio" at bounding box center [0, 0] width 0 height 0
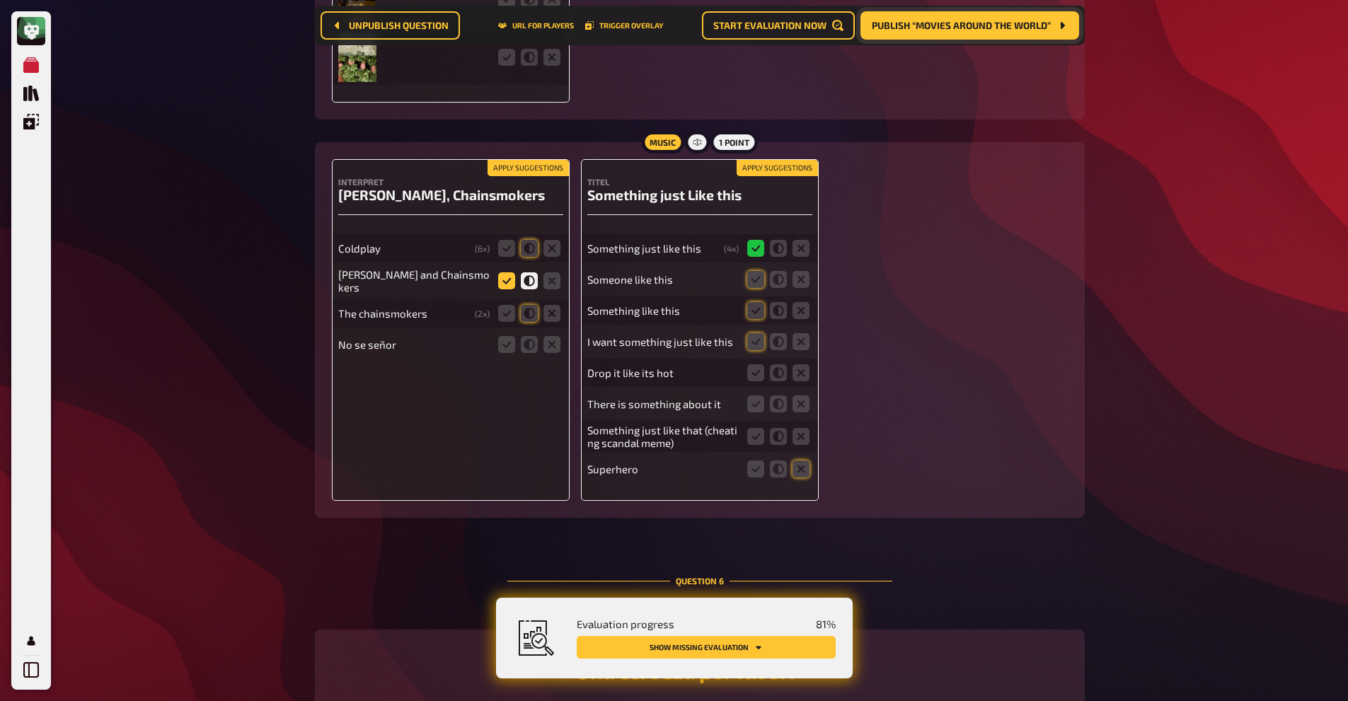
click at [502, 278] on icon at bounding box center [506, 280] width 17 height 17
click at [0, 0] on input "radio" at bounding box center [0, 0] width 0 height 0
click at [532, 248] on icon at bounding box center [529, 248] width 17 height 17
click at [0, 0] on input "radio" at bounding box center [0, 0] width 0 height 0
click at [524, 308] on icon at bounding box center [529, 313] width 17 height 17
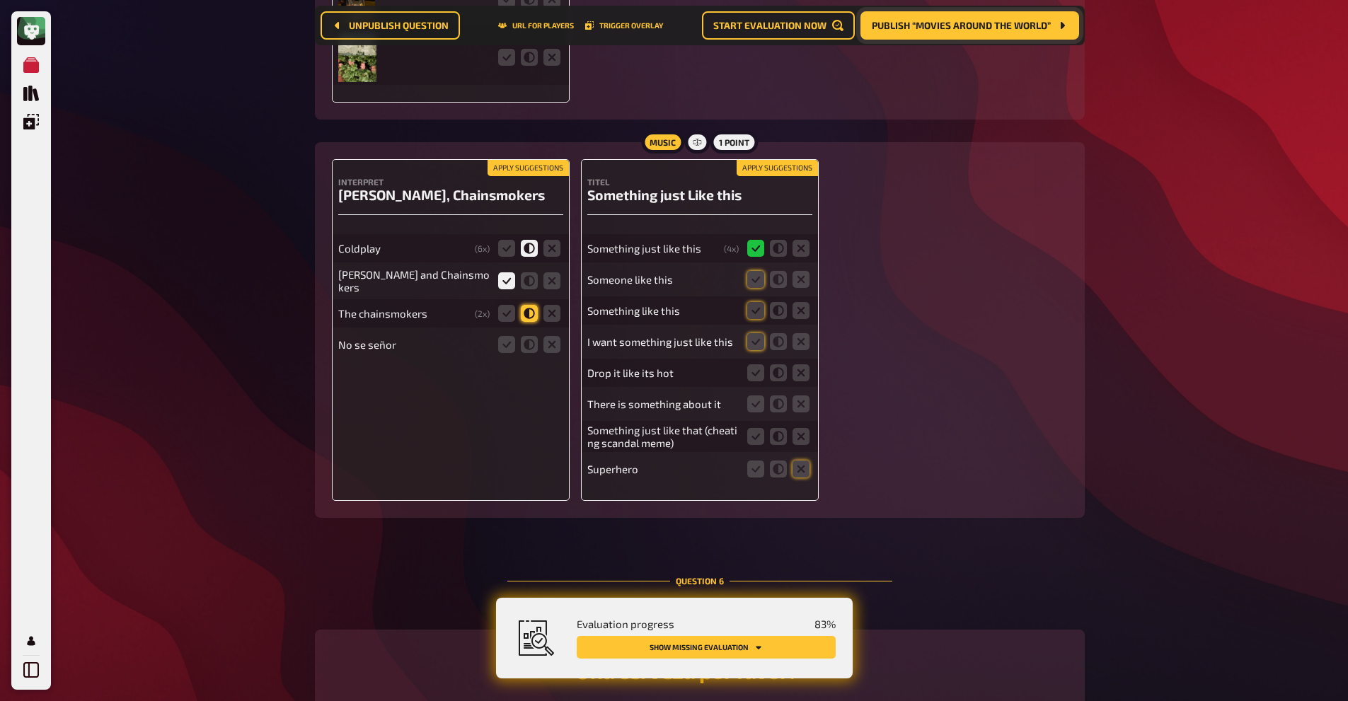
click at [0, 0] on input "radio" at bounding box center [0, 0] width 0 height 0
click at [556, 346] on icon at bounding box center [551, 344] width 17 height 17
click at [0, 0] on input "radio" at bounding box center [0, 0] width 0 height 0
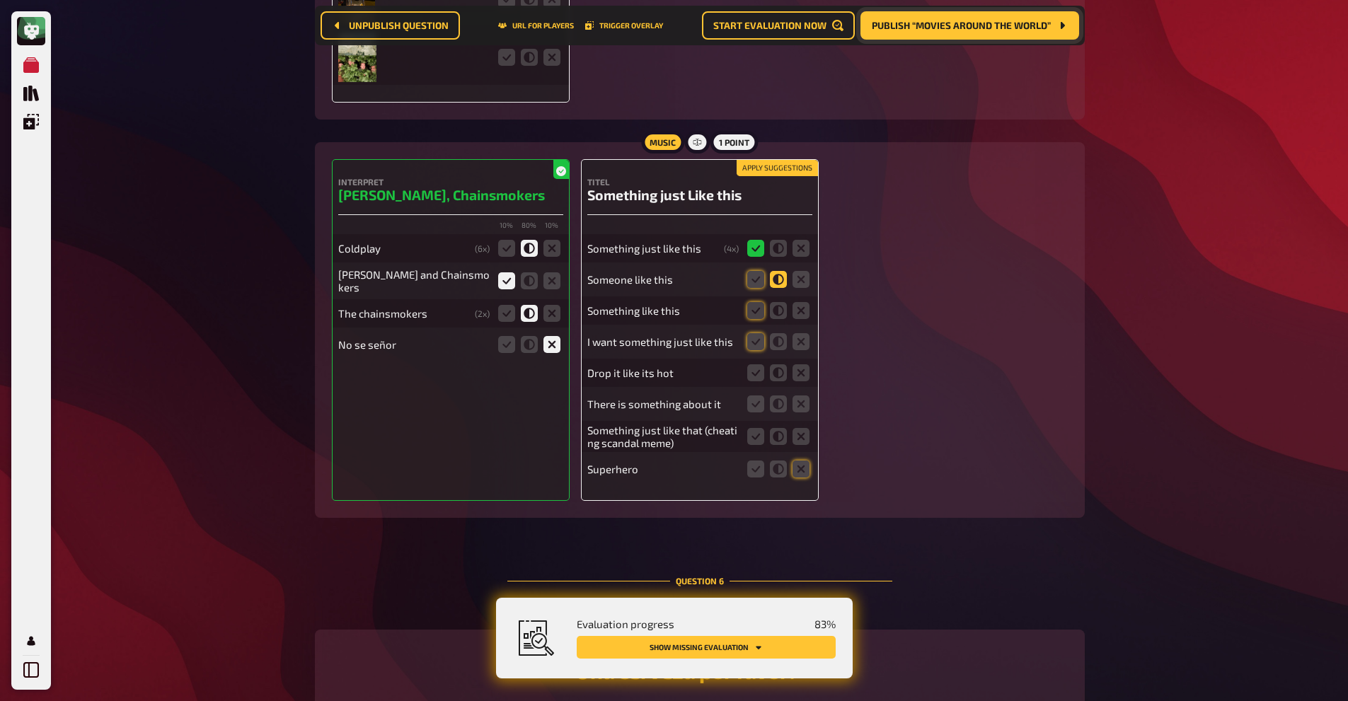
click at [781, 273] on icon at bounding box center [778, 279] width 17 height 17
click at [0, 0] on input "radio" at bounding box center [0, 0] width 0 height 0
click at [778, 314] on icon at bounding box center [778, 310] width 17 height 17
click at [0, 0] on input "radio" at bounding box center [0, 0] width 0 height 0
click at [756, 345] on icon at bounding box center [755, 341] width 17 height 17
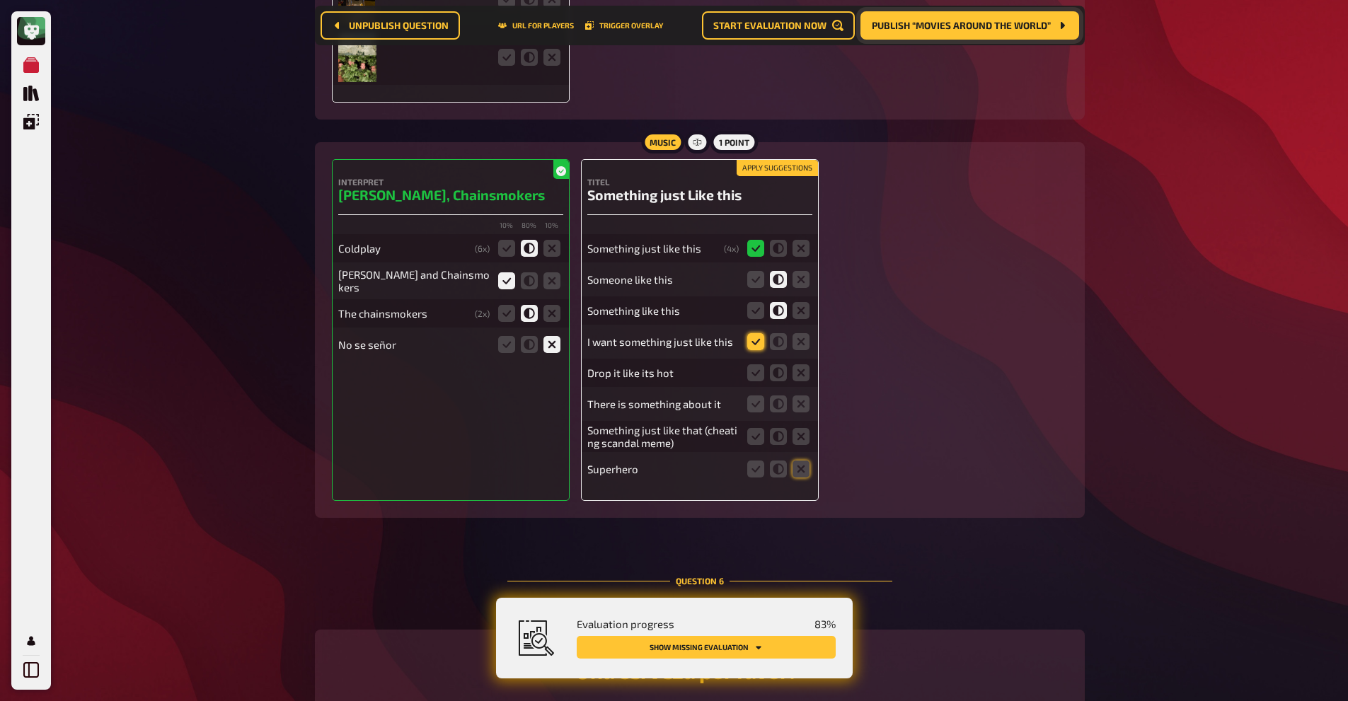
click at [0, 0] on input "radio" at bounding box center [0, 0] width 0 height 0
click at [802, 462] on icon at bounding box center [801, 469] width 17 height 17
click at [0, 0] on input "radio" at bounding box center [0, 0] width 0 height 0
click at [763, 436] on icon at bounding box center [755, 436] width 17 height 17
click at [0, 0] on input "radio" at bounding box center [0, 0] width 0 height 0
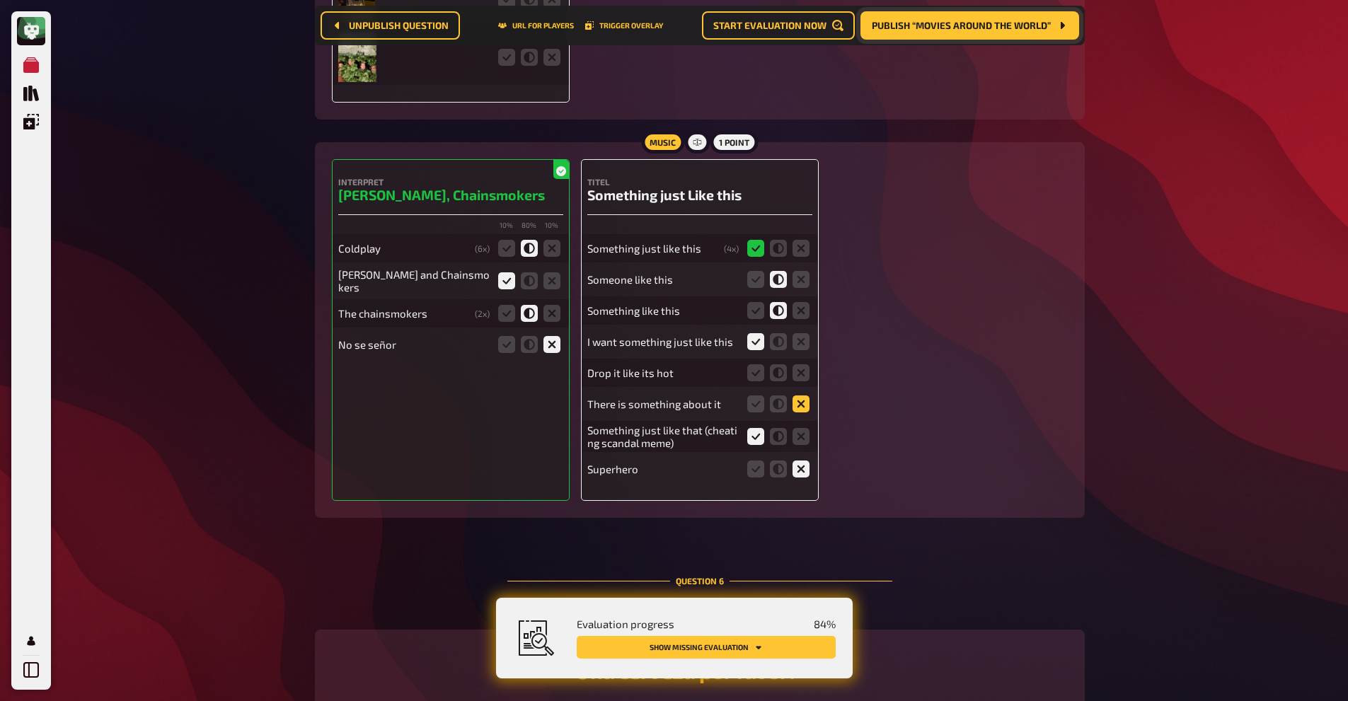
click at [796, 409] on icon at bounding box center [801, 404] width 17 height 17
click at [0, 0] on input "radio" at bounding box center [0, 0] width 0 height 0
click at [805, 368] on icon at bounding box center [801, 372] width 17 height 17
click at [0, 0] on input "radio" at bounding box center [0, 0] width 0 height 0
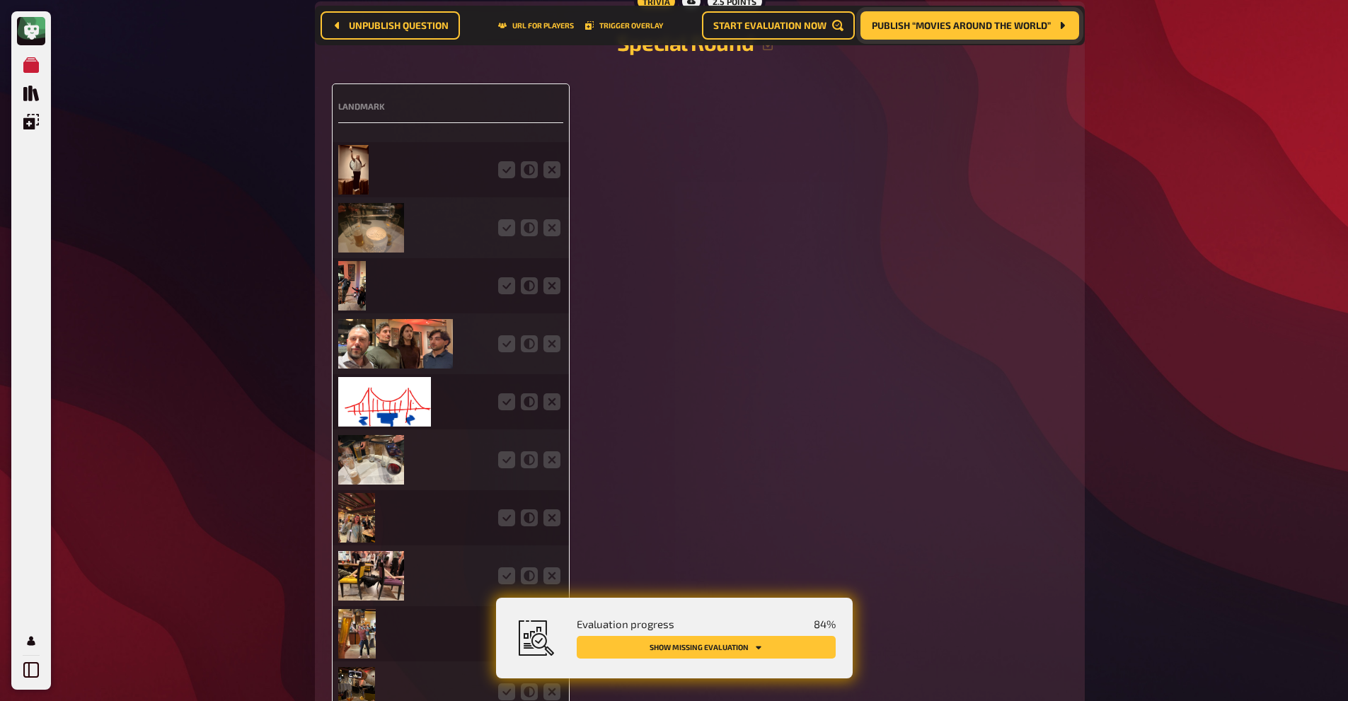
scroll to position [3074, 0]
click at [355, 228] on img at bounding box center [371, 229] width 66 height 50
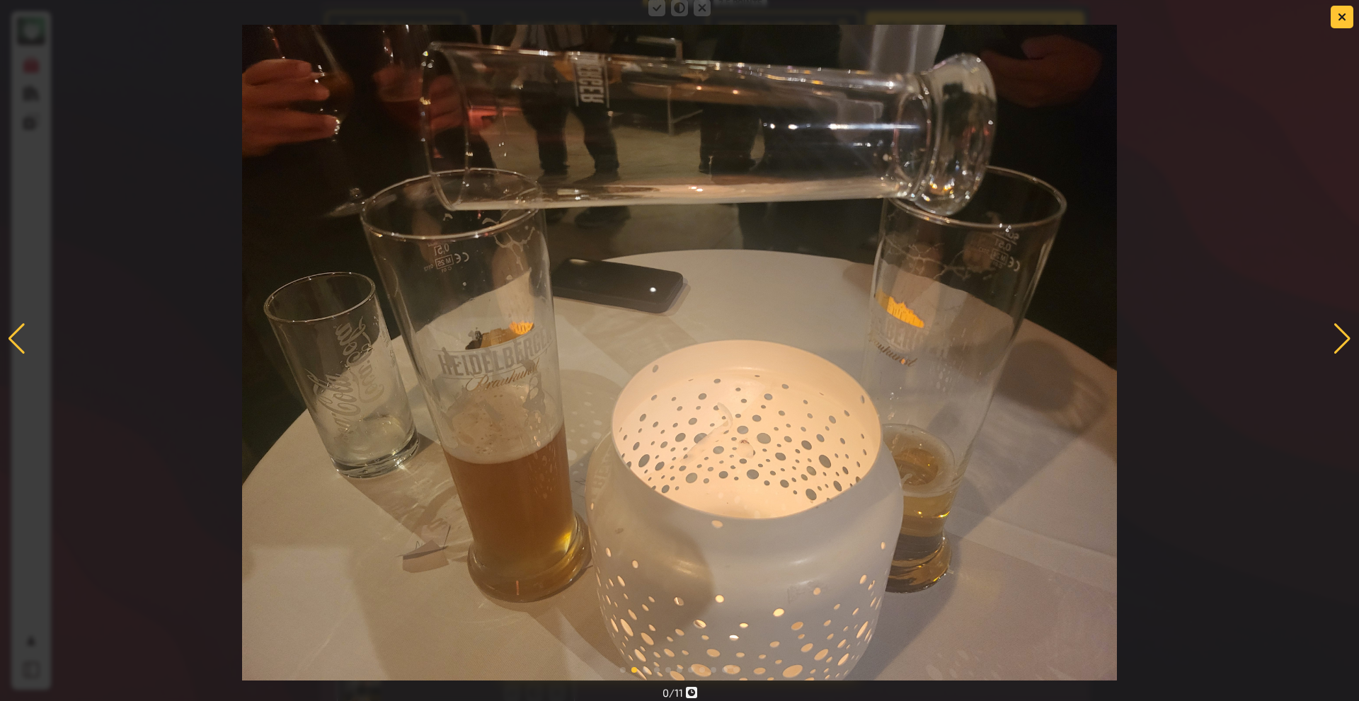
click at [175, 313] on div at bounding box center [679, 338] width 1359 height 684
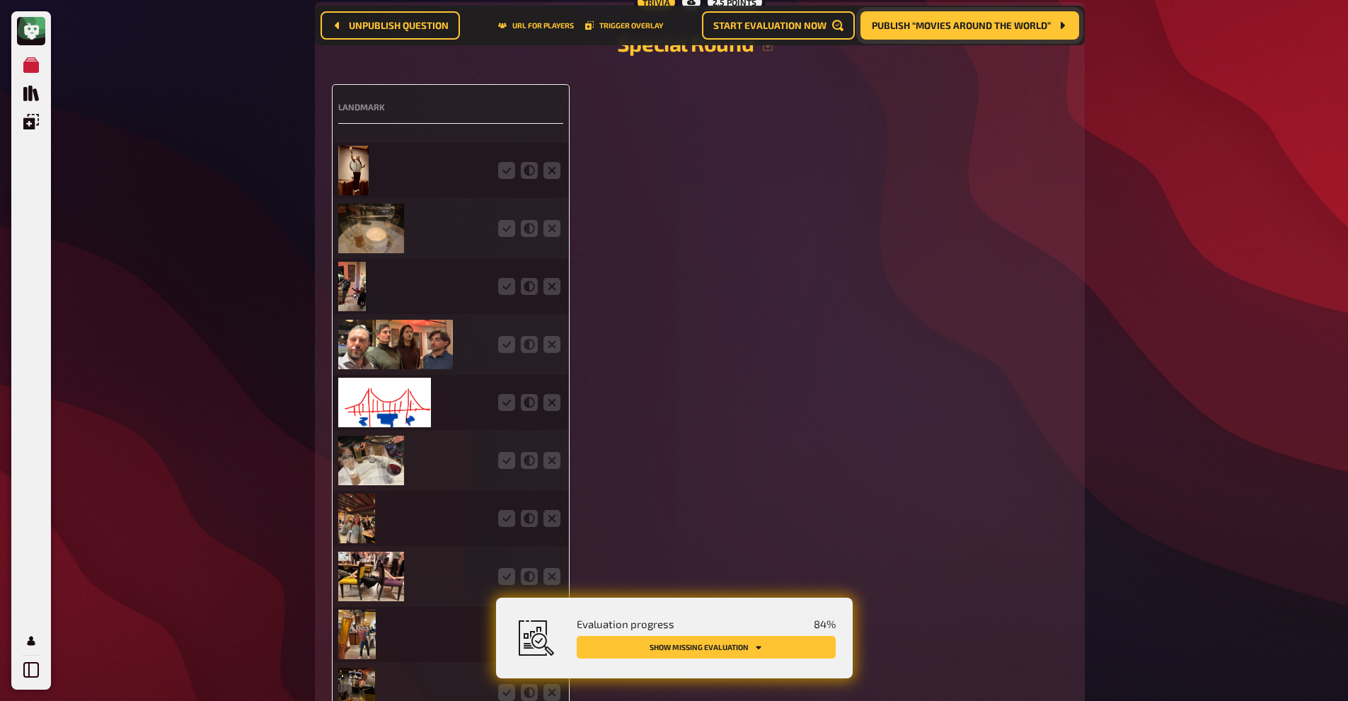
click at [357, 163] on img at bounding box center [353, 171] width 31 height 50
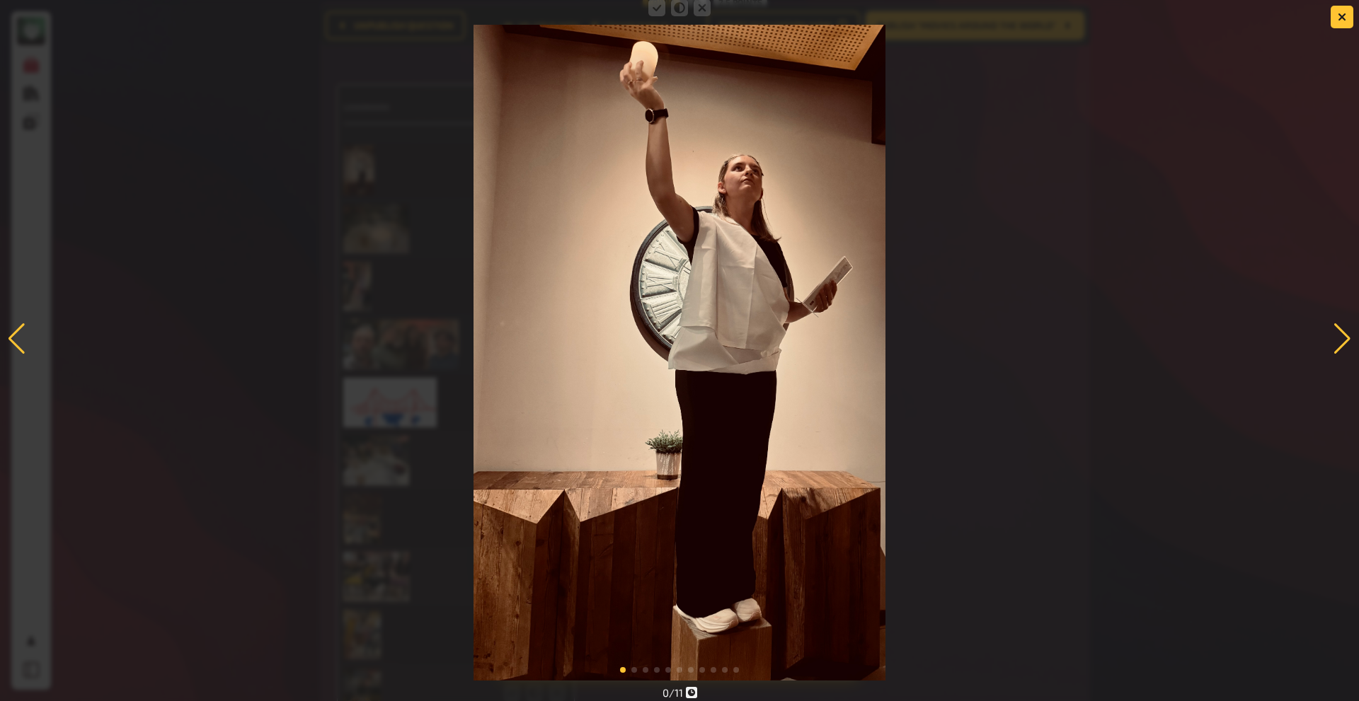
click at [413, 200] on div at bounding box center [679, 338] width 1359 height 684
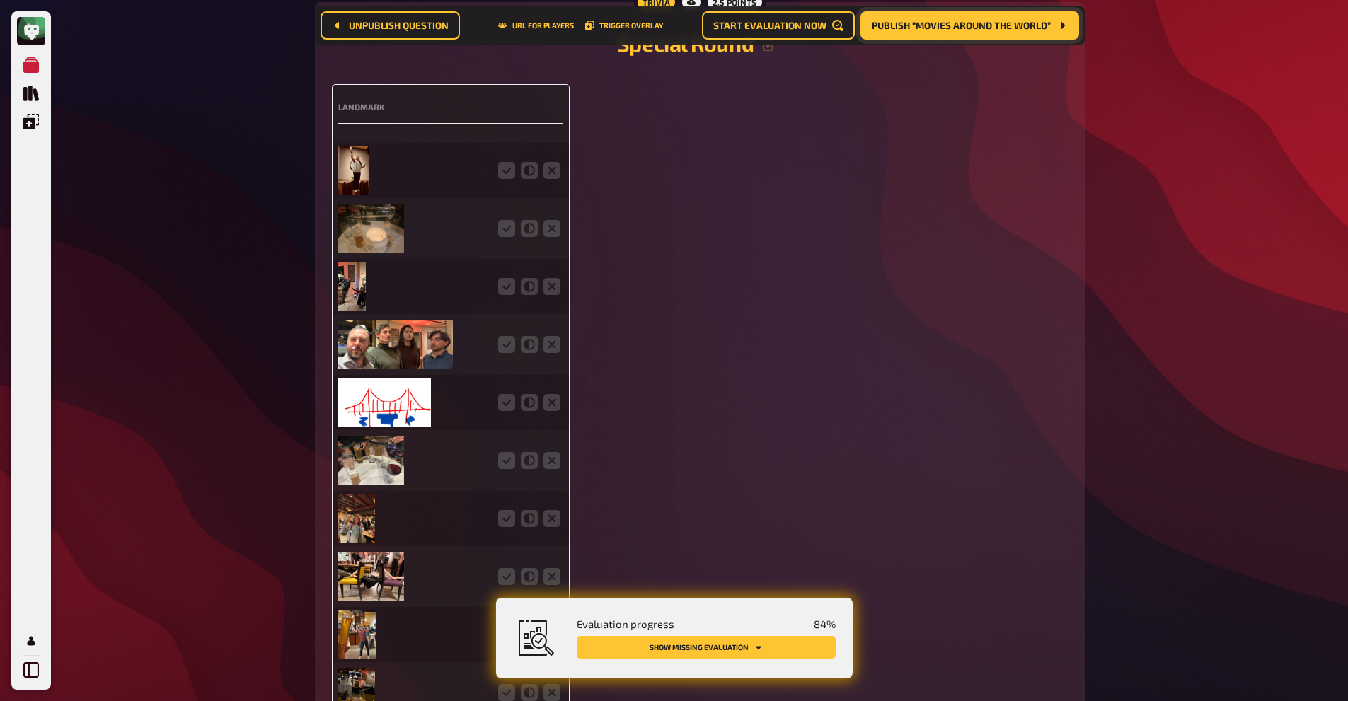
click at [347, 289] on img at bounding box center [352, 287] width 28 height 50
click at [360, 362] on img at bounding box center [395, 345] width 115 height 50
click at [373, 407] on img at bounding box center [384, 403] width 93 height 50
click at [374, 464] on img at bounding box center [371, 461] width 66 height 50
click at [348, 526] on img at bounding box center [357, 519] width 38 height 50
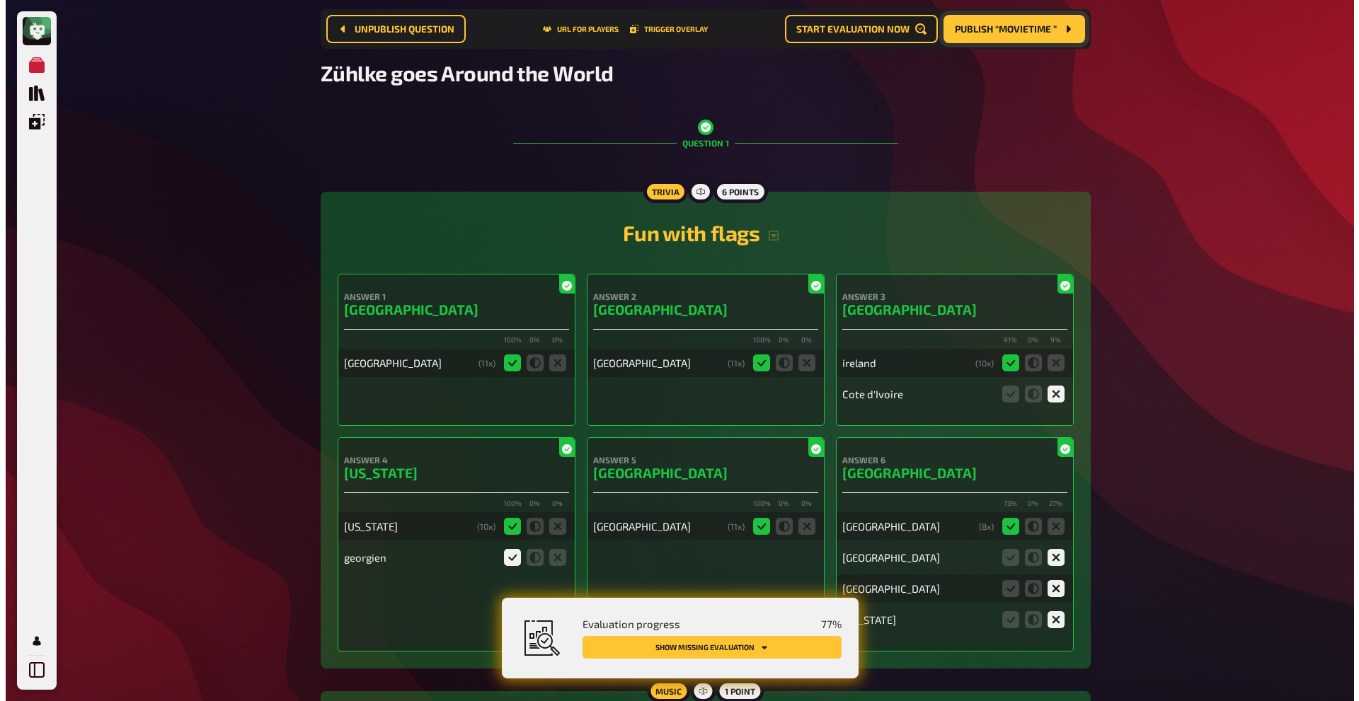
scroll to position [0, 0]
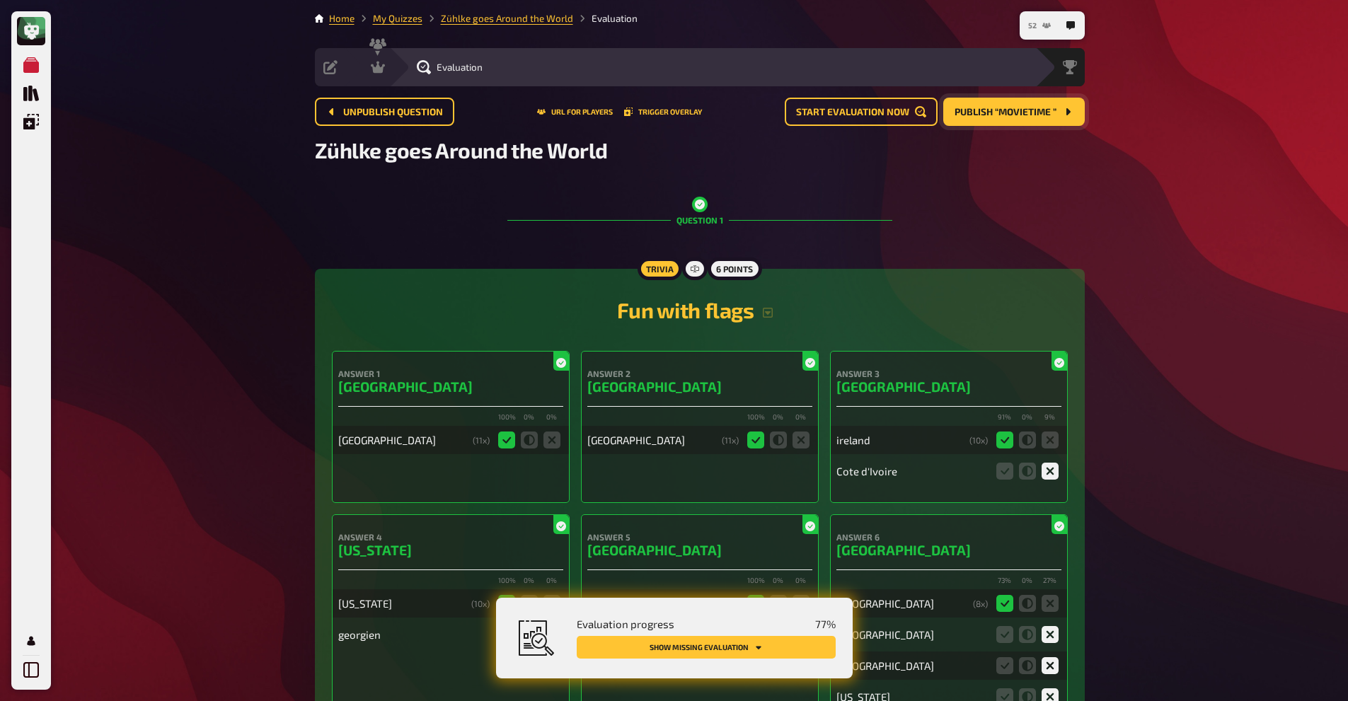
click at [1032, 24] on span "52" at bounding box center [1032, 26] width 8 height 8
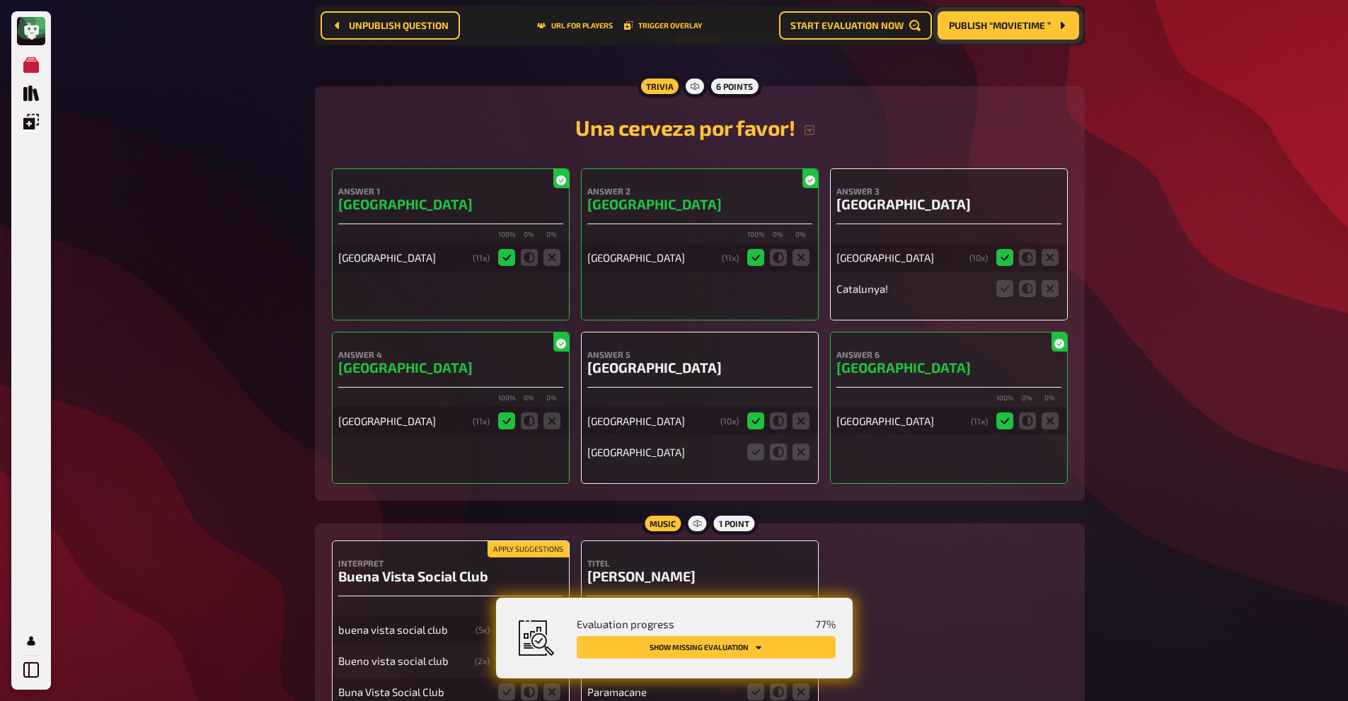
scroll to position [4312, 0]
click at [801, 445] on icon at bounding box center [801, 451] width 17 height 17
click at [0, 0] on input "radio" at bounding box center [0, 0] width 0 height 0
click at [997, 282] on icon at bounding box center [1004, 288] width 17 height 17
click at [0, 0] on input "radio" at bounding box center [0, 0] width 0 height 0
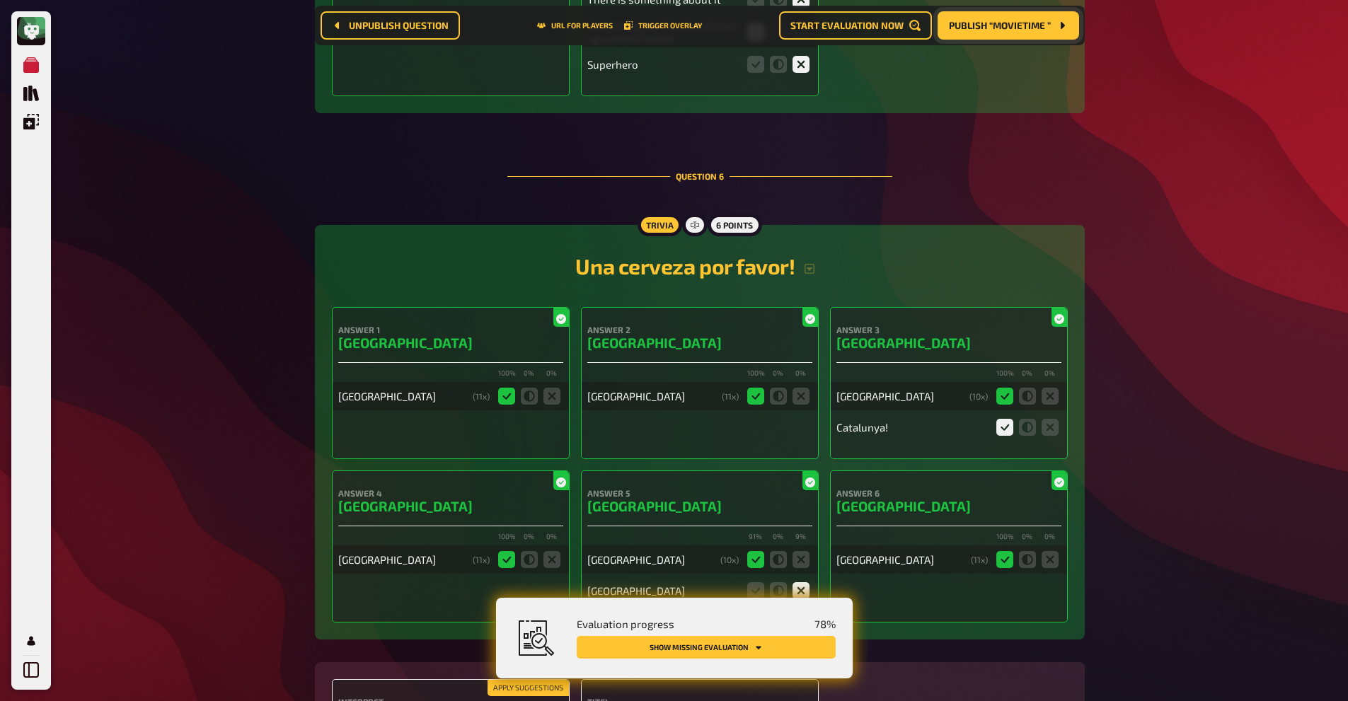
scroll to position [4173, 0]
click at [846, 423] on div "Catalunya!" at bounding box center [911, 426] width 151 height 13
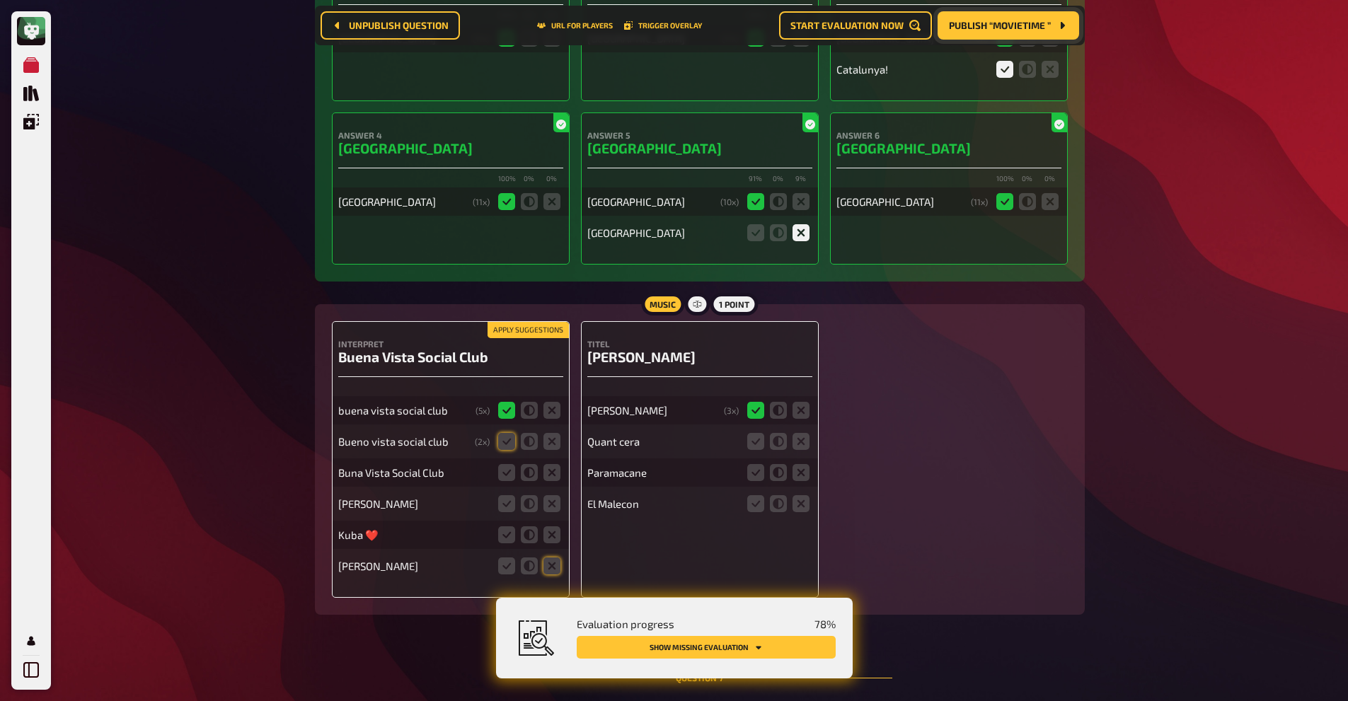
scroll to position [4531, 0]
click at [512, 430] on fieldset at bounding box center [529, 441] width 68 height 23
click at [511, 432] on icon at bounding box center [506, 440] width 17 height 17
click at [0, 0] on input "radio" at bounding box center [0, 0] width 0 height 0
click at [505, 467] on icon at bounding box center [506, 472] width 17 height 17
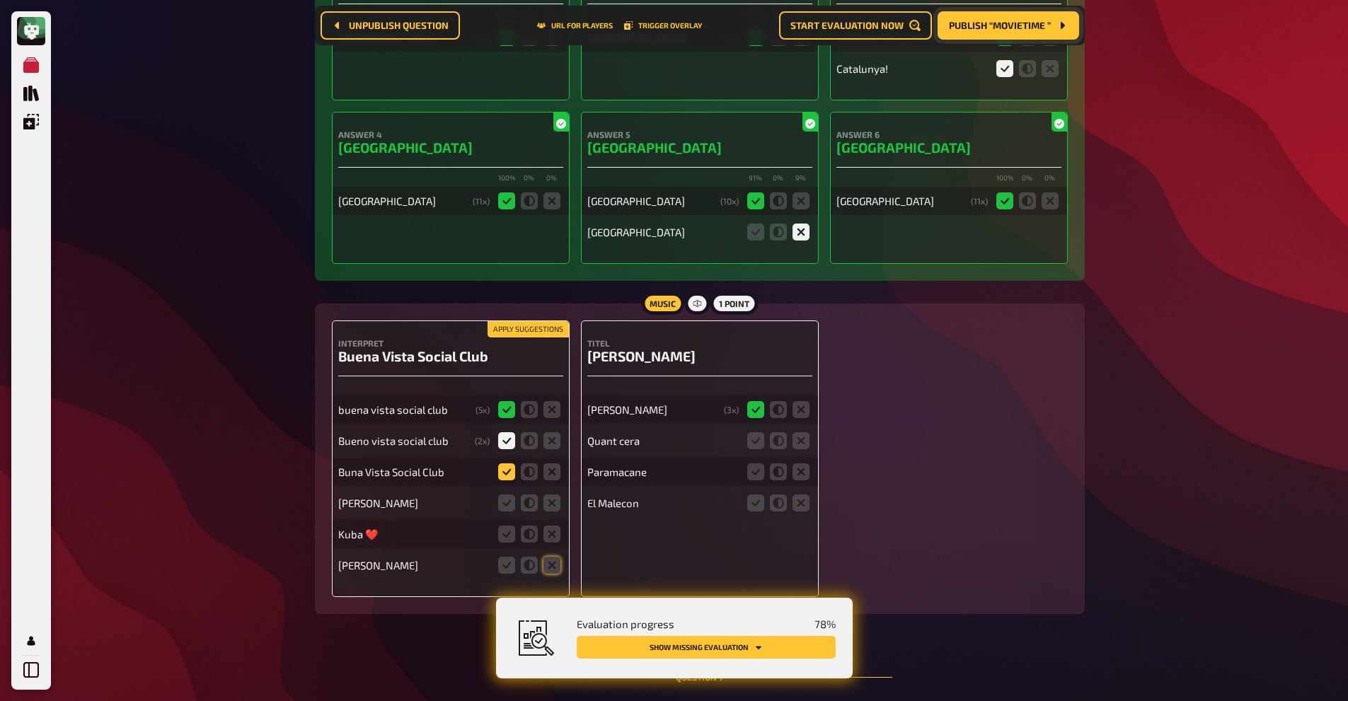
click at [0, 0] on input "radio" at bounding box center [0, 0] width 0 height 0
click at [526, 532] on icon at bounding box center [529, 534] width 17 height 17
click at [0, 0] on input "radio" at bounding box center [0, 0] width 0 height 0
click at [556, 560] on icon at bounding box center [551, 565] width 17 height 17
click at [0, 0] on input "radio" at bounding box center [0, 0] width 0 height 0
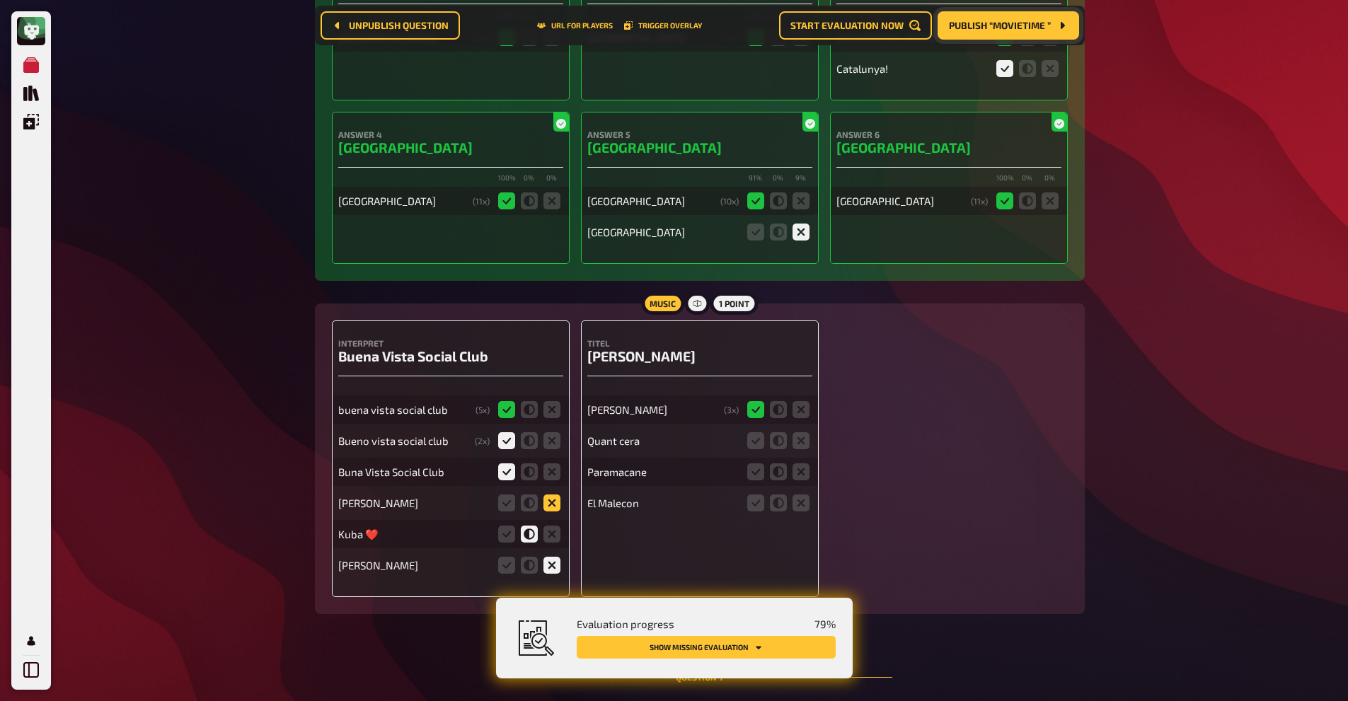
click at [555, 495] on icon at bounding box center [551, 503] width 17 height 17
click at [0, 0] on input "radio" at bounding box center [0, 0] width 0 height 0
click at [800, 432] on icon at bounding box center [801, 440] width 17 height 17
click at [0, 0] on input "radio" at bounding box center [0, 0] width 0 height 0
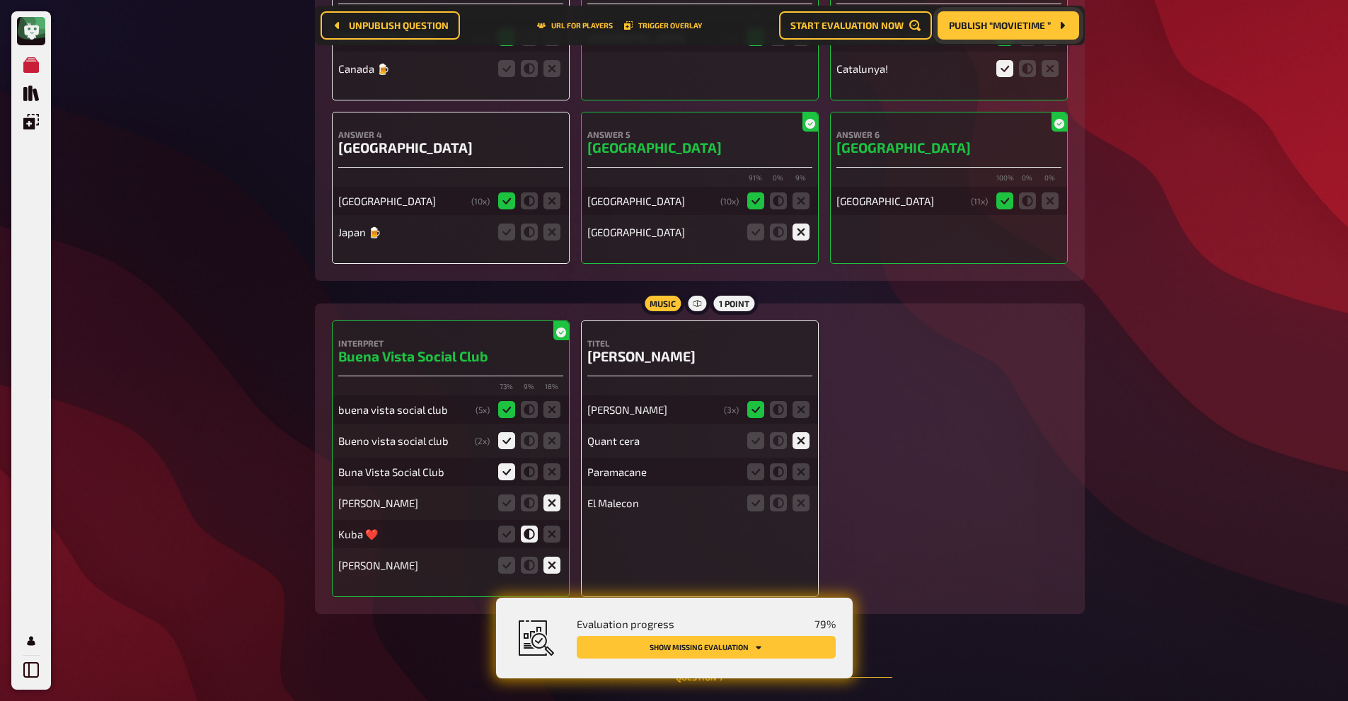
click at [800, 458] on div "Paramacane" at bounding box center [699, 472] width 225 height 28
click at [800, 464] on icon at bounding box center [801, 472] width 17 height 17
click at [0, 0] on input "radio" at bounding box center [0, 0] width 0 height 0
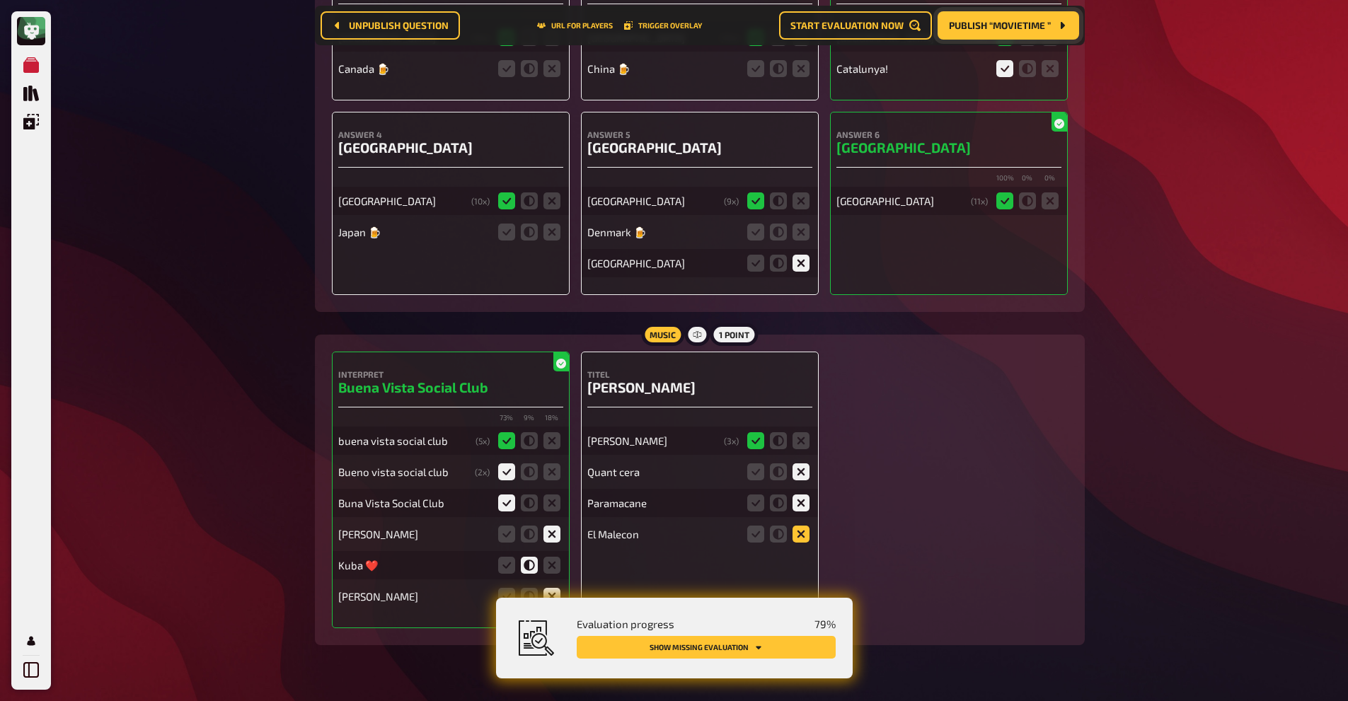
click at [807, 533] on icon at bounding box center [801, 534] width 17 height 17
click at [0, 0] on input "radio" at bounding box center [0, 0] width 0 height 0
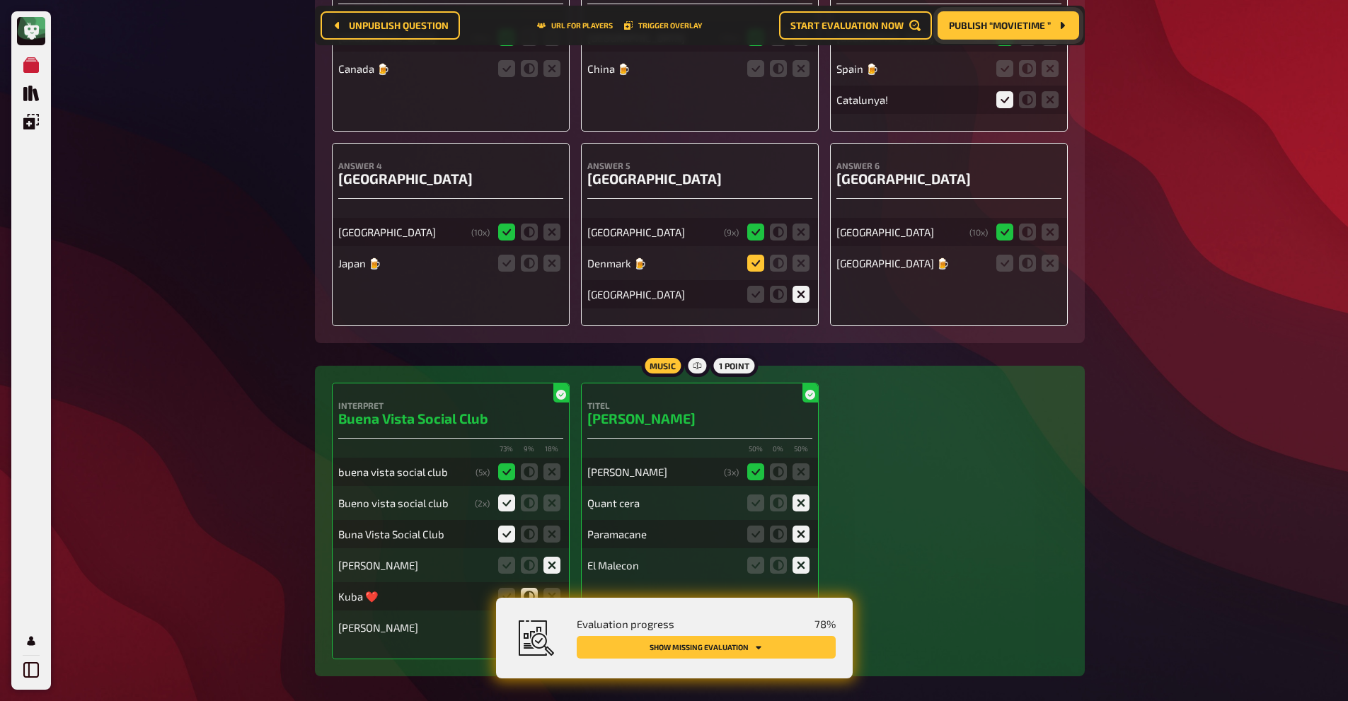
click at [760, 255] on icon at bounding box center [755, 263] width 17 height 17
click at [0, 0] on input "radio" at bounding box center [0, 0] width 0 height 0
click at [1000, 256] on icon at bounding box center [1004, 263] width 17 height 17
click at [0, 0] on input "radio" at bounding box center [0, 0] width 0 height 0
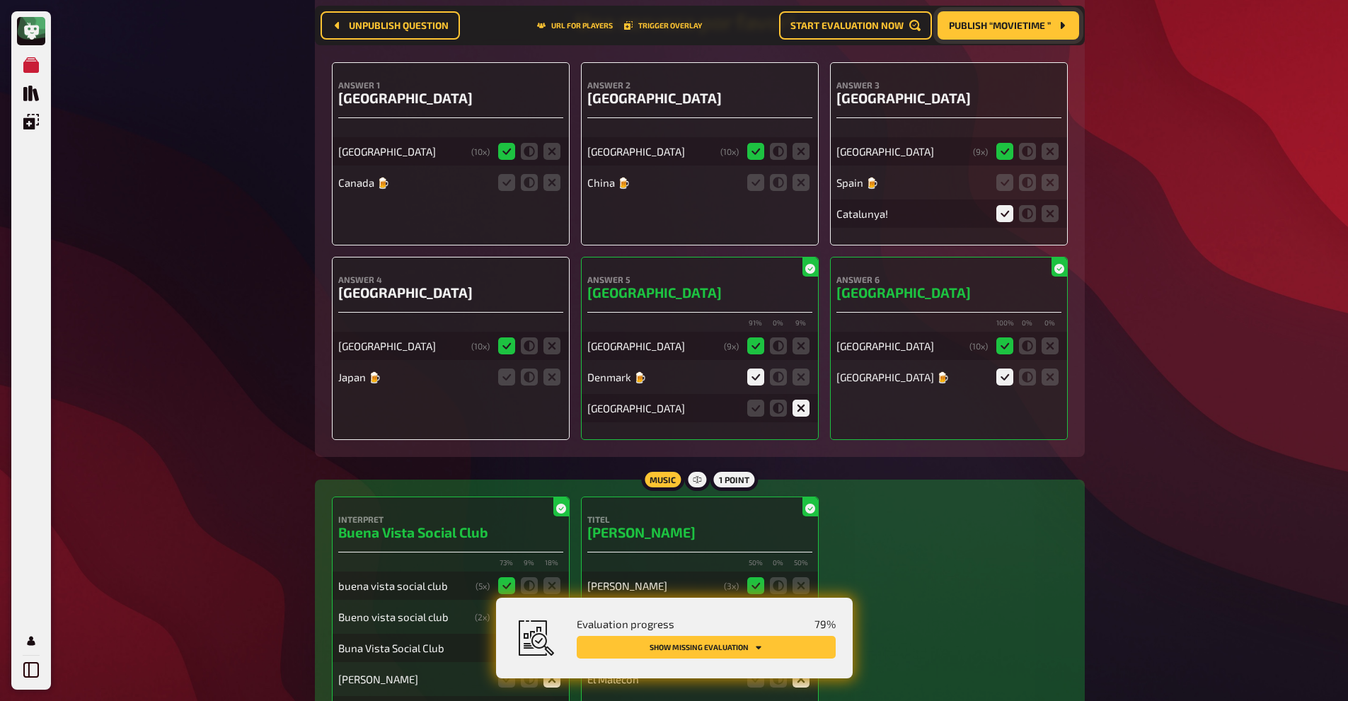
scroll to position [4416, 0]
click at [999, 206] on icon at bounding box center [1004, 214] width 17 height 17
click at [0, 0] on input "radio" at bounding box center [0, 0] width 0 height 0
click at [1001, 183] on icon at bounding box center [1004, 183] width 17 height 17
click at [0, 0] on input "radio" at bounding box center [0, 0] width 0 height 0
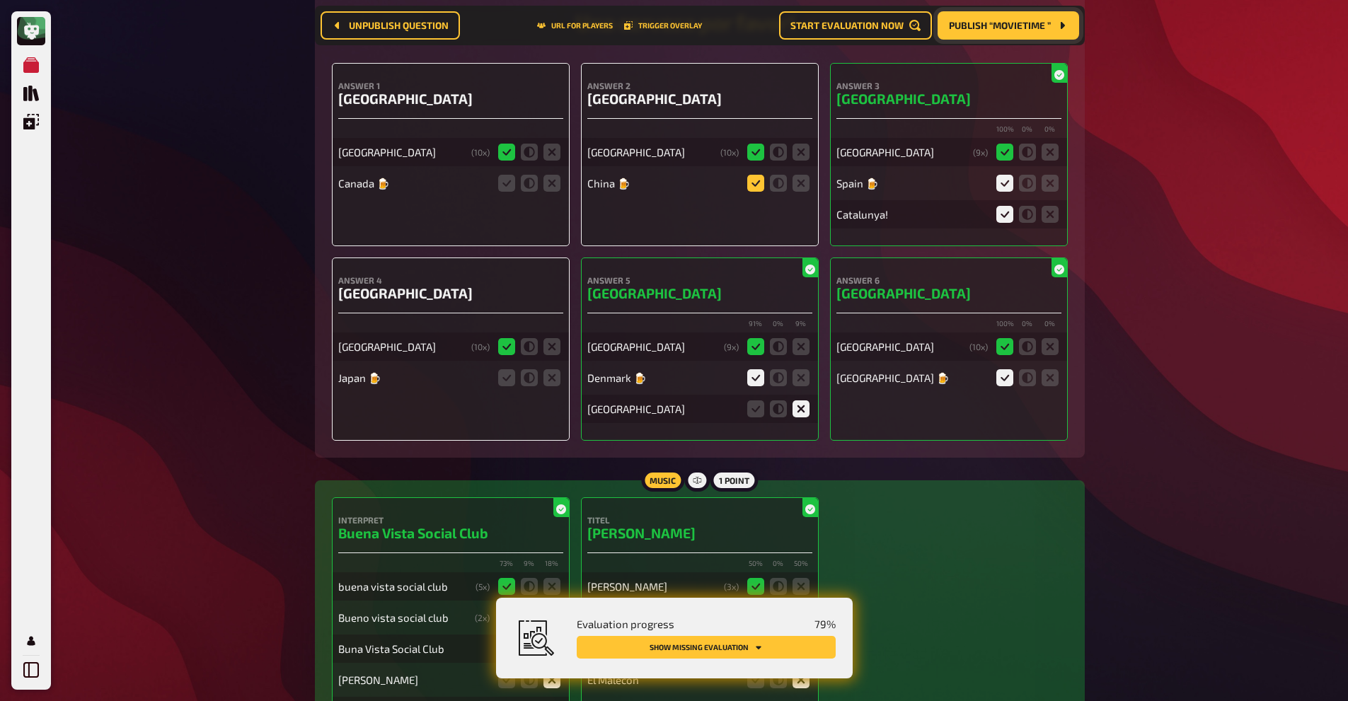
click at [752, 180] on icon at bounding box center [755, 183] width 17 height 17
click at [0, 0] on input "radio" at bounding box center [0, 0] width 0 height 0
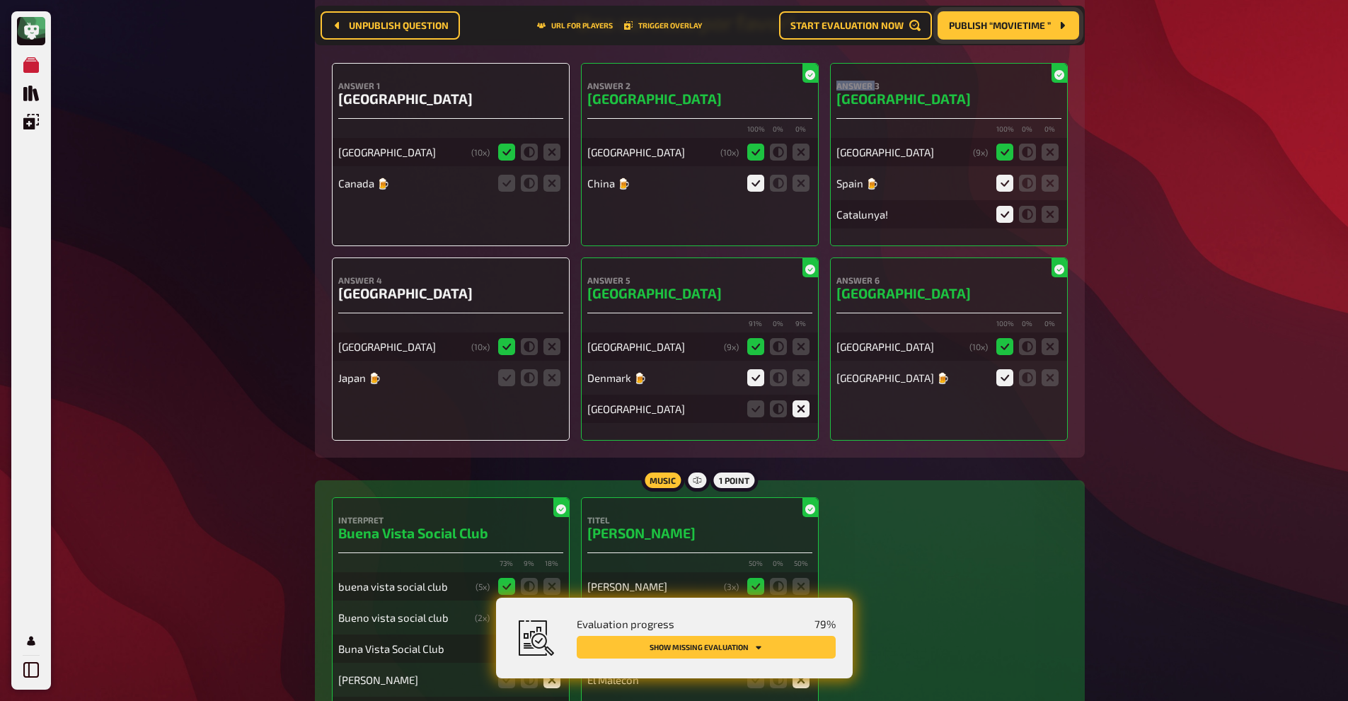
click at [752, 180] on icon at bounding box center [755, 183] width 17 height 17
click at [0, 0] on input "radio" at bounding box center [0, 0] width 0 height 0
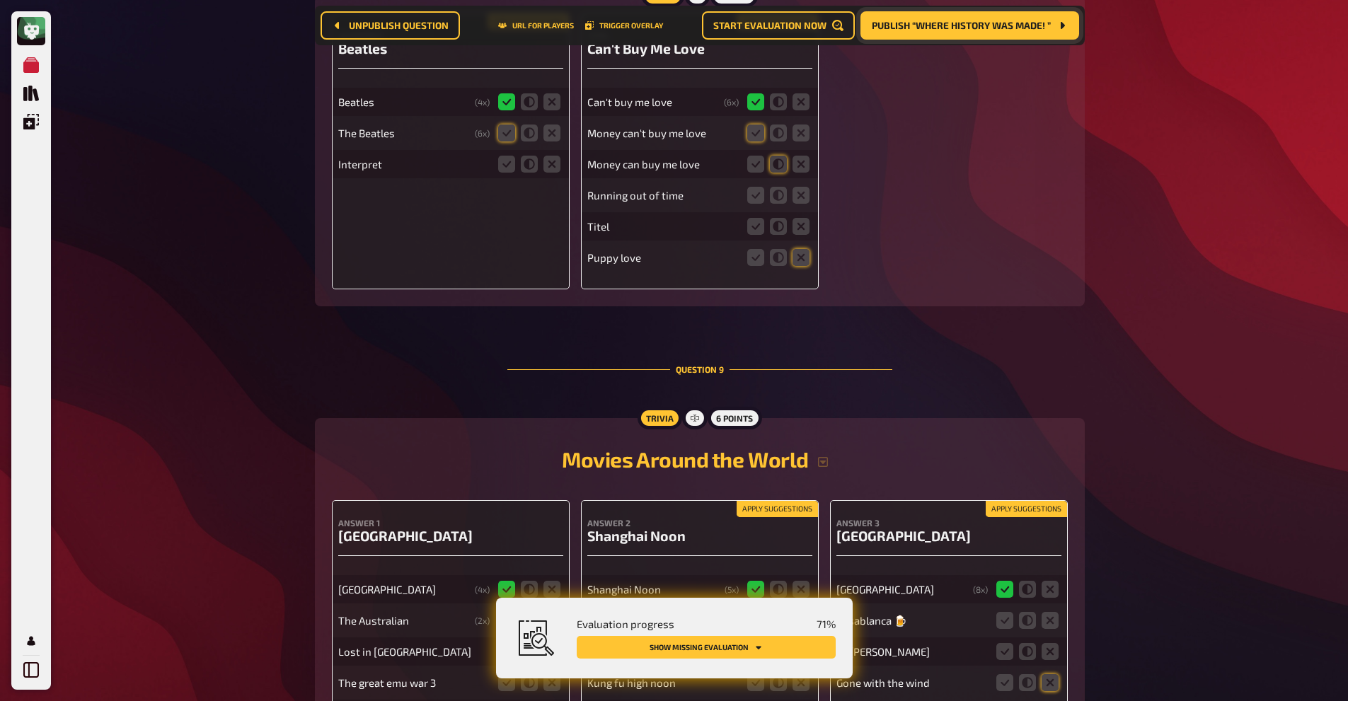
scroll to position [6795, 0]
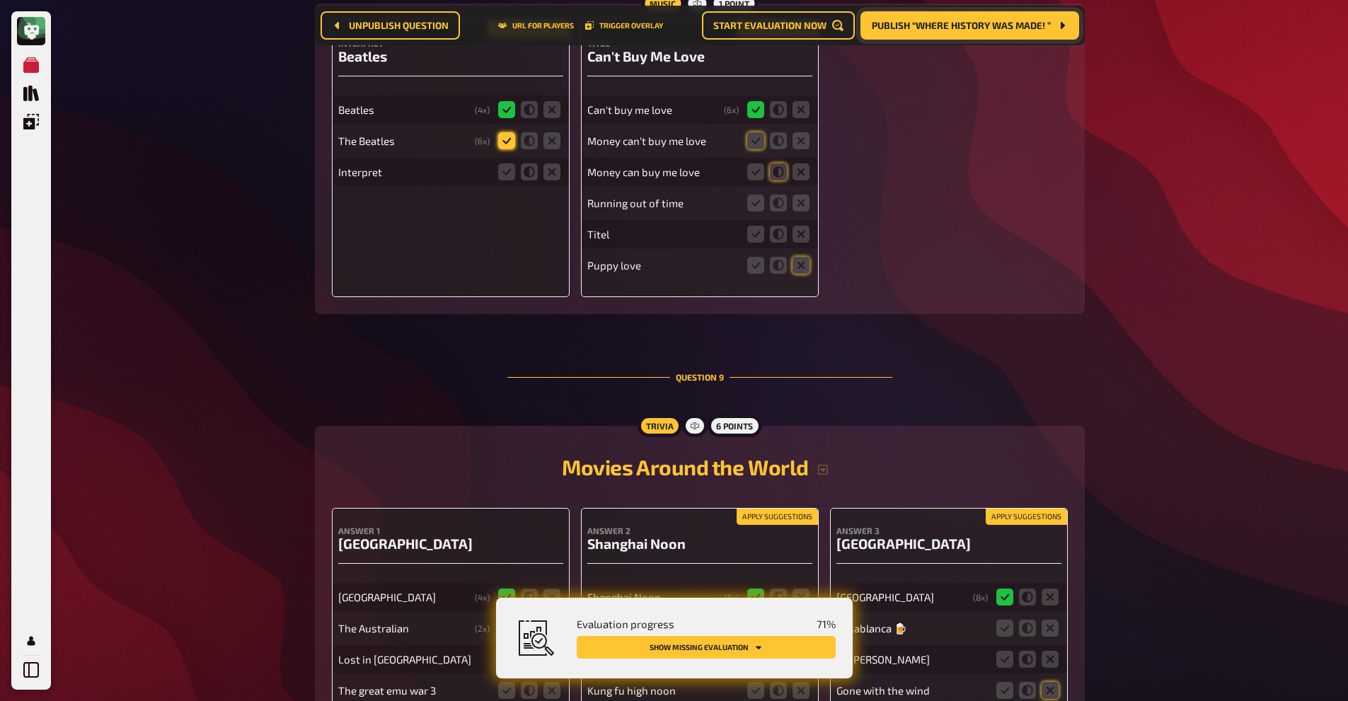
click at [514, 139] on icon at bounding box center [506, 140] width 17 height 17
click at [0, 0] on input "radio" at bounding box center [0, 0] width 0 height 0
click at [552, 172] on icon at bounding box center [551, 171] width 17 height 17
click at [0, 0] on input "radio" at bounding box center [0, 0] width 0 height 0
click at [776, 141] on icon at bounding box center [778, 140] width 17 height 17
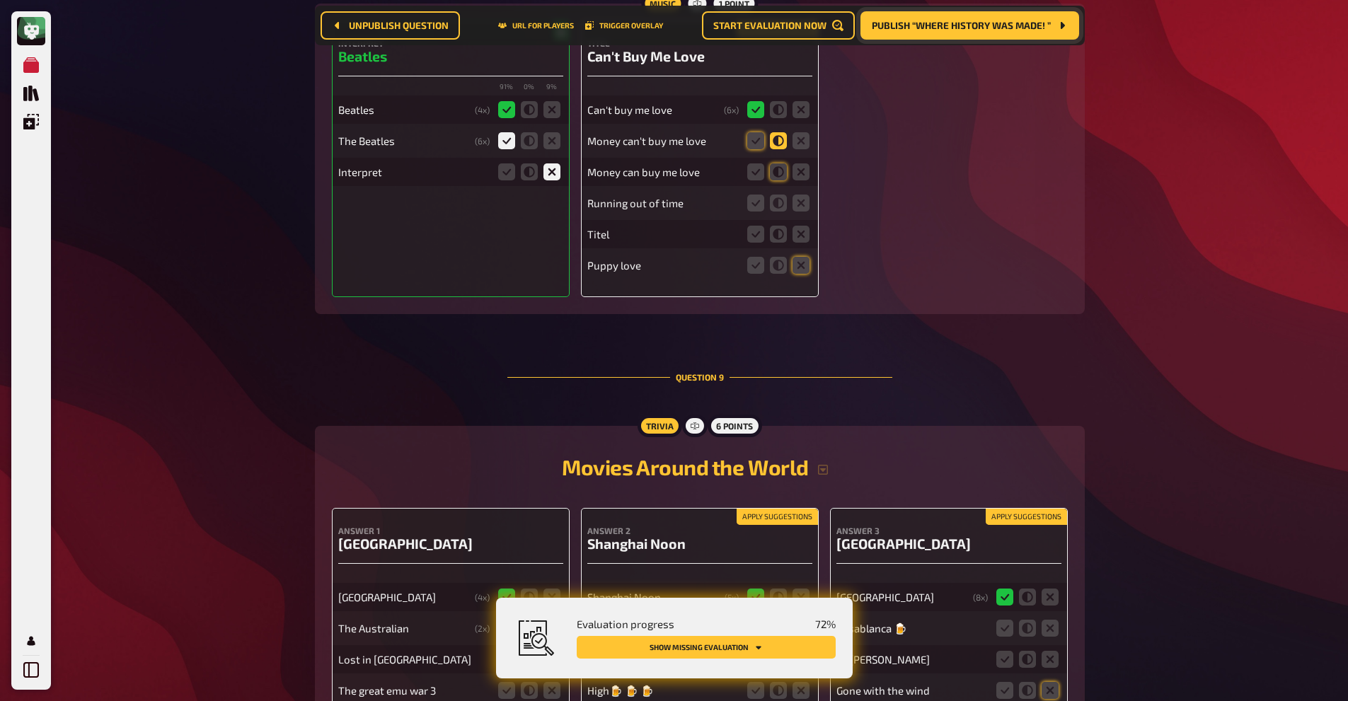
click at [0, 0] on input "radio" at bounding box center [0, 0] width 0 height 0
drag, startPoint x: 777, startPoint y: 159, endPoint x: 778, endPoint y: 176, distance: 17.7
click at [778, 176] on fieldset at bounding box center [778, 172] width 68 height 23
click at [778, 176] on icon at bounding box center [778, 171] width 17 height 17
click at [0, 0] on input "radio" at bounding box center [0, 0] width 0 height 0
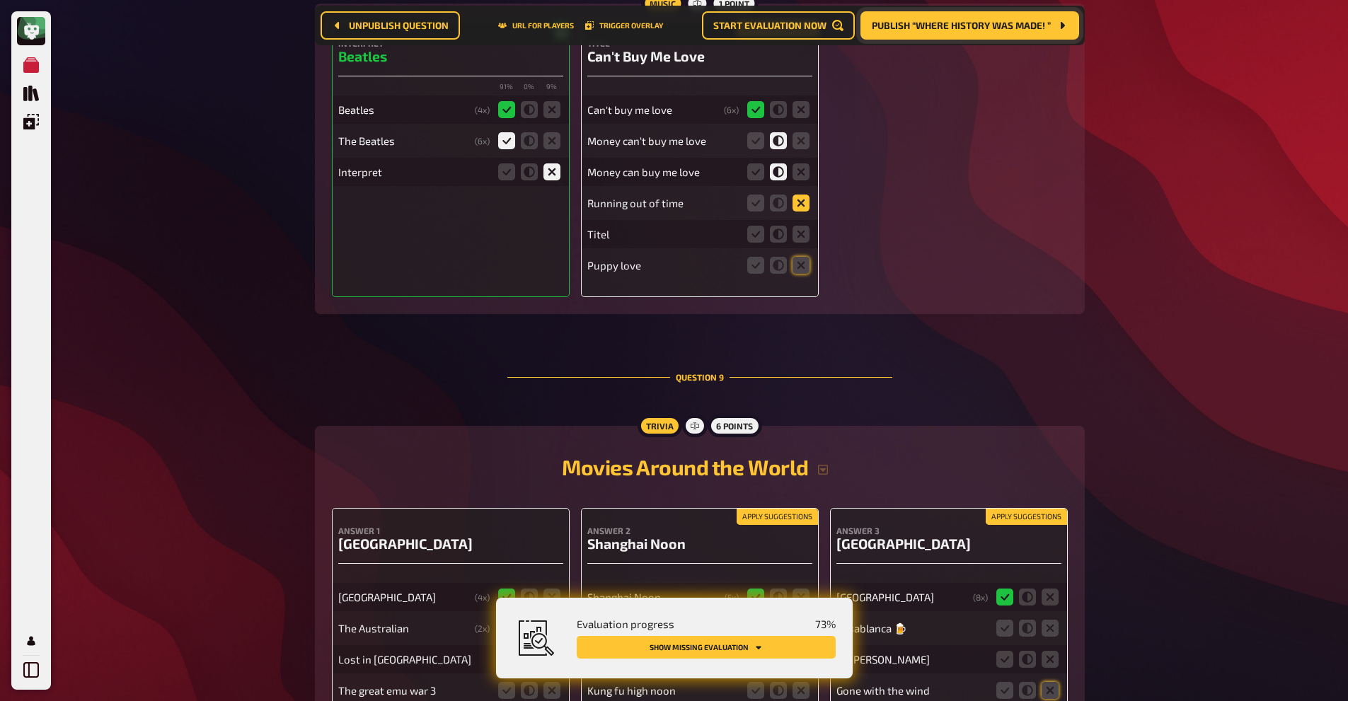
click at [799, 204] on icon at bounding box center [801, 203] width 17 height 17
click at [0, 0] on input "radio" at bounding box center [0, 0] width 0 height 0
click at [805, 229] on icon at bounding box center [801, 234] width 17 height 17
click at [0, 0] on input "radio" at bounding box center [0, 0] width 0 height 0
click at [802, 266] on icon at bounding box center [801, 265] width 17 height 17
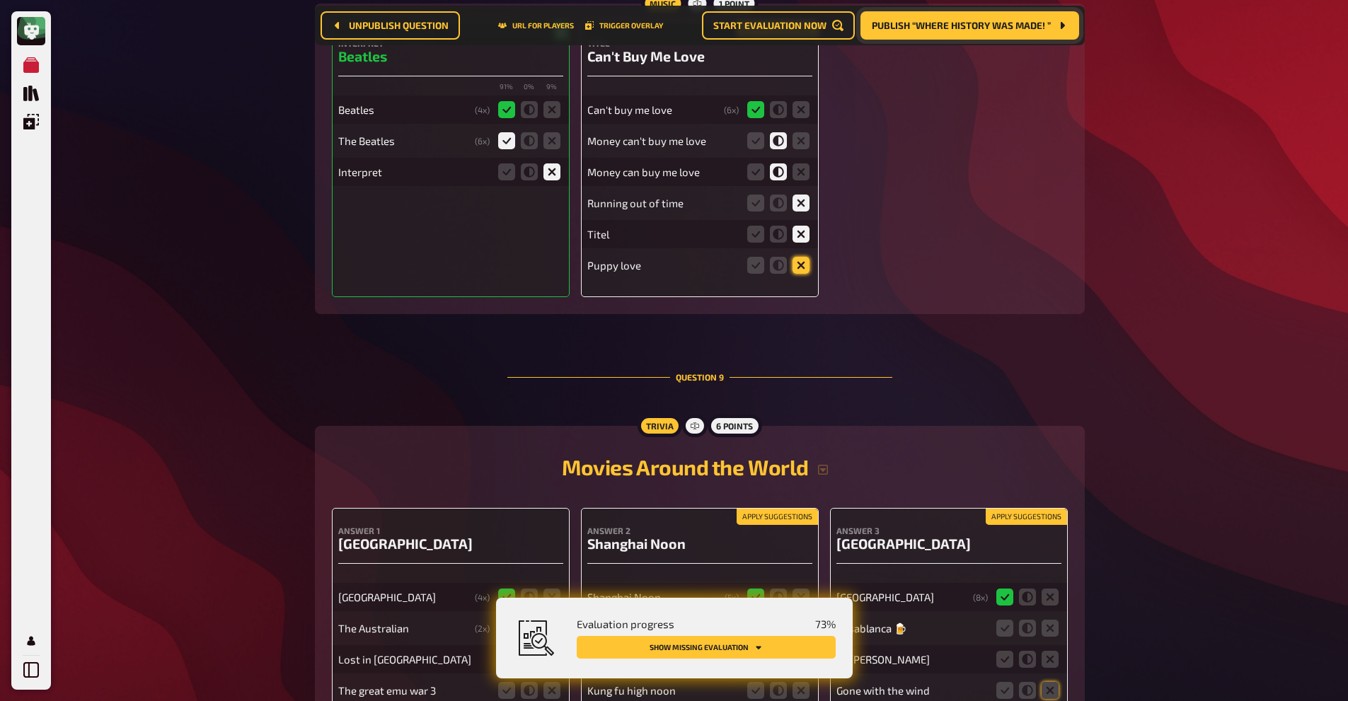
click at [0, 0] on input "radio" at bounding box center [0, 0] width 0 height 0
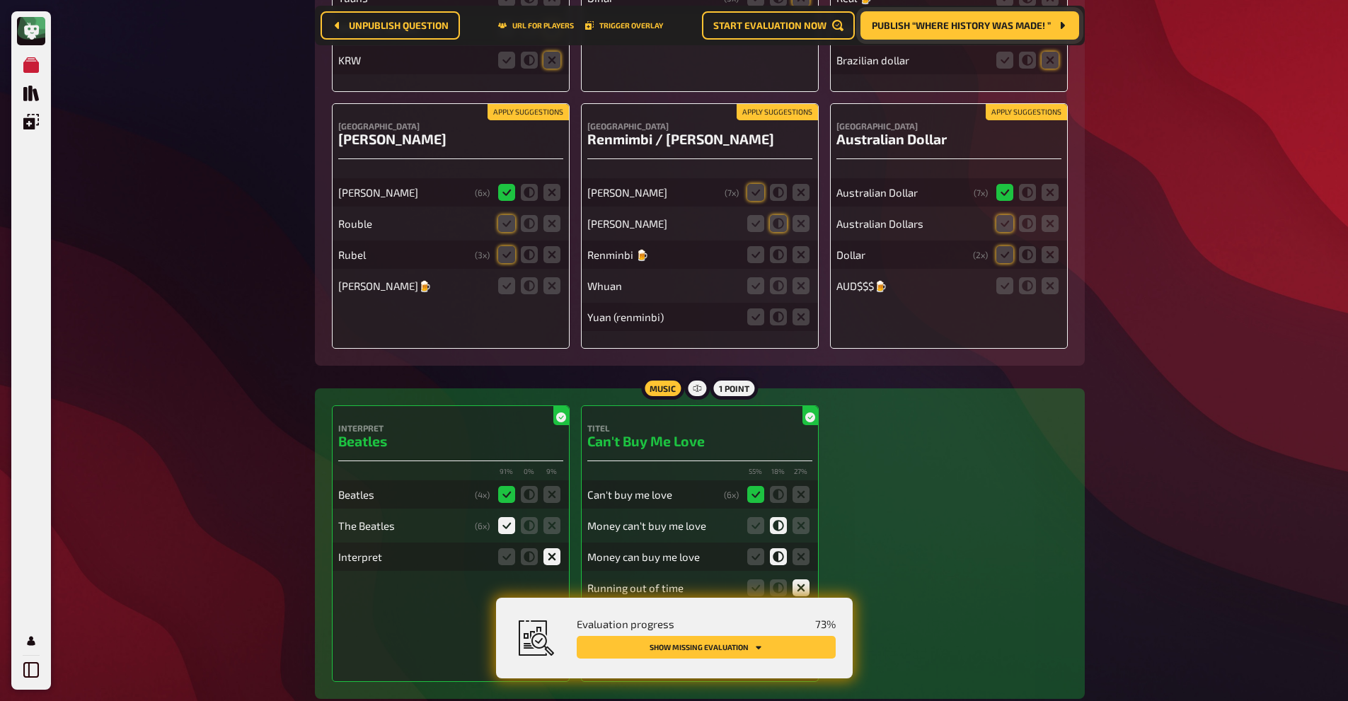
scroll to position [6409, 0]
click at [996, 224] on icon at bounding box center [1004, 224] width 17 height 17
click at [0, 0] on input "radio" at bounding box center [0, 0] width 0 height 0
click at [1006, 260] on icon at bounding box center [1004, 255] width 17 height 17
click at [0, 0] on input "radio" at bounding box center [0, 0] width 0 height 0
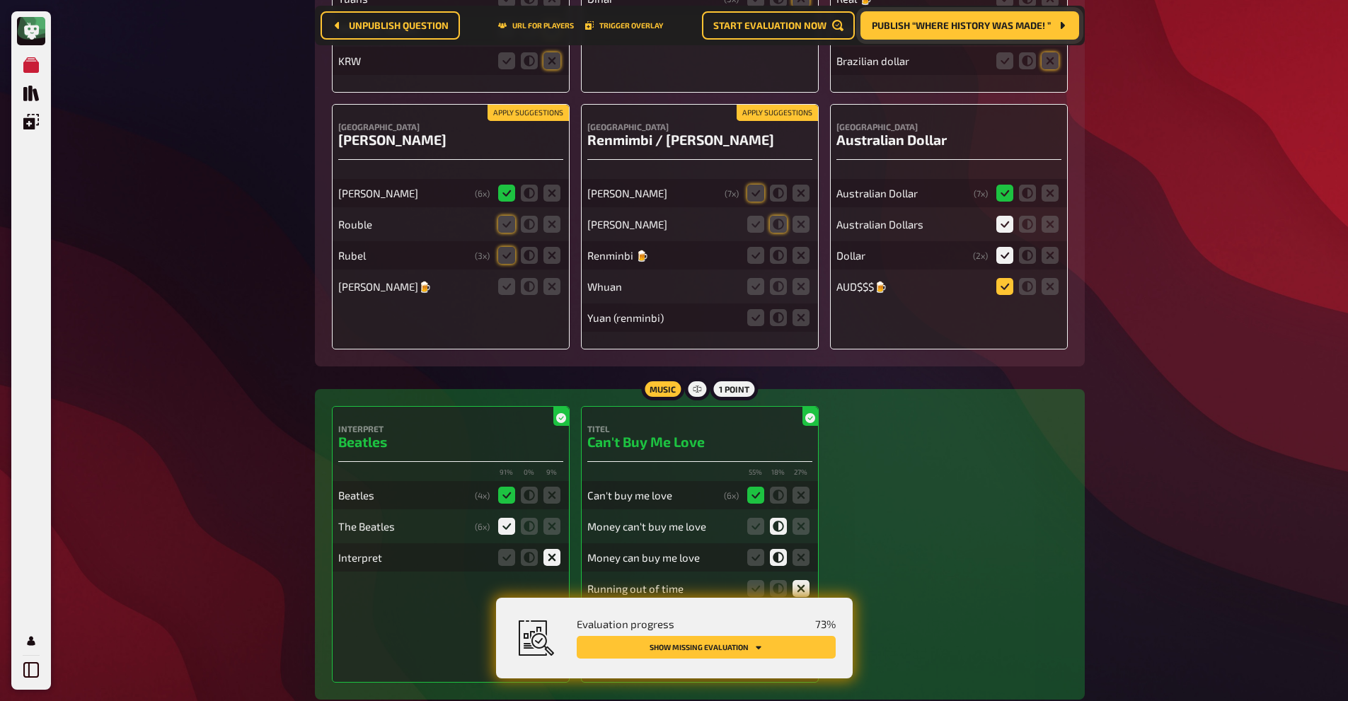
click at [1009, 287] on icon at bounding box center [1004, 286] width 17 height 17
click at [0, 0] on input "radio" at bounding box center [0, 0] width 0 height 0
click at [748, 195] on icon at bounding box center [755, 193] width 17 height 17
click at [0, 0] on input "radio" at bounding box center [0, 0] width 0 height 0
click at [800, 285] on icon at bounding box center [801, 286] width 17 height 17
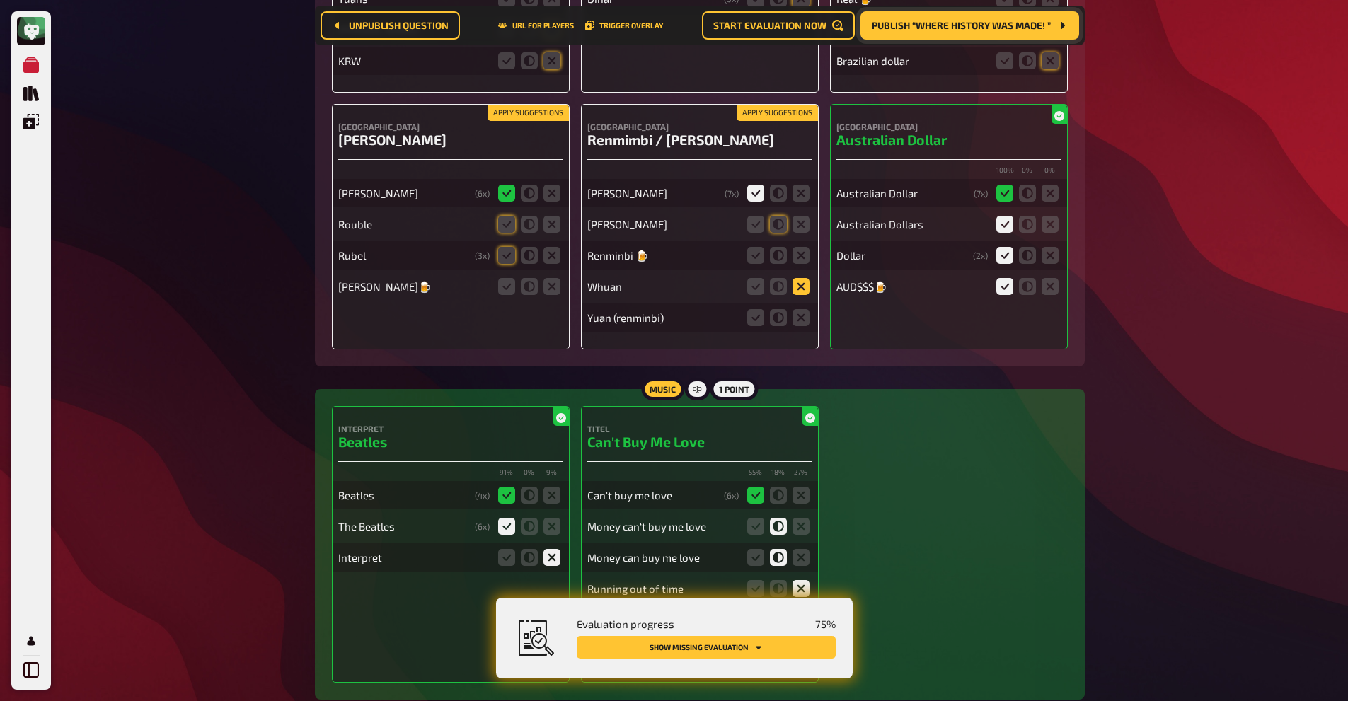
click at [0, 0] on input "radio" at bounding box center [0, 0] width 0 height 0
click at [759, 315] on icon at bounding box center [755, 317] width 17 height 17
click at [0, 0] on input "radio" at bounding box center [0, 0] width 0 height 0
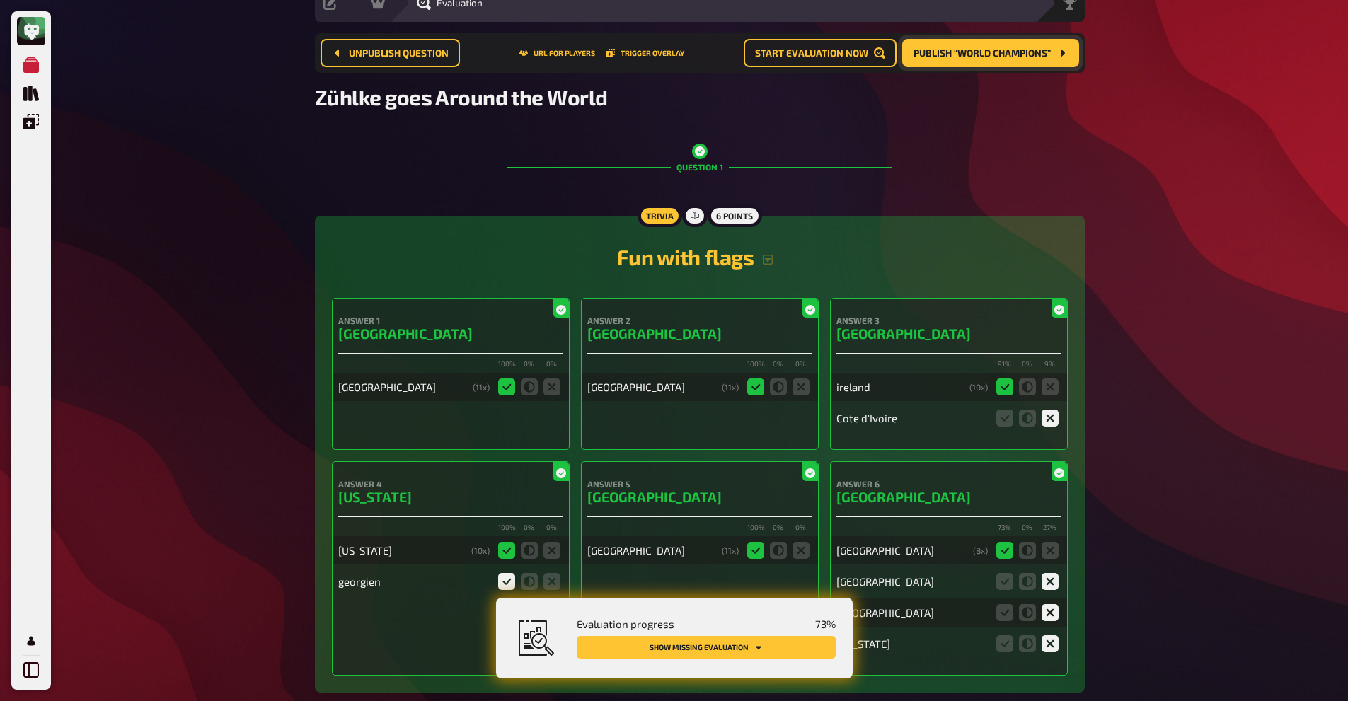
scroll to position [0, 0]
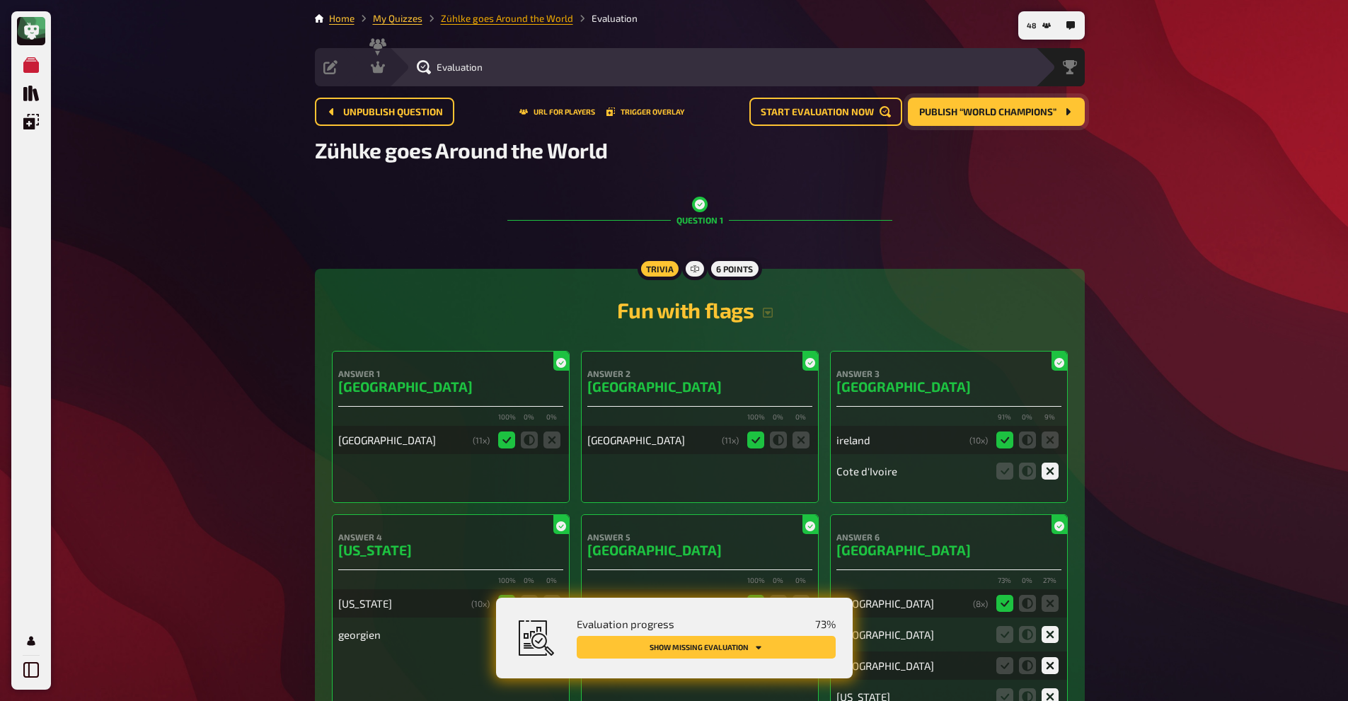
click at [486, 20] on link "Zühlke goes Around the World" at bounding box center [507, 18] width 132 height 11
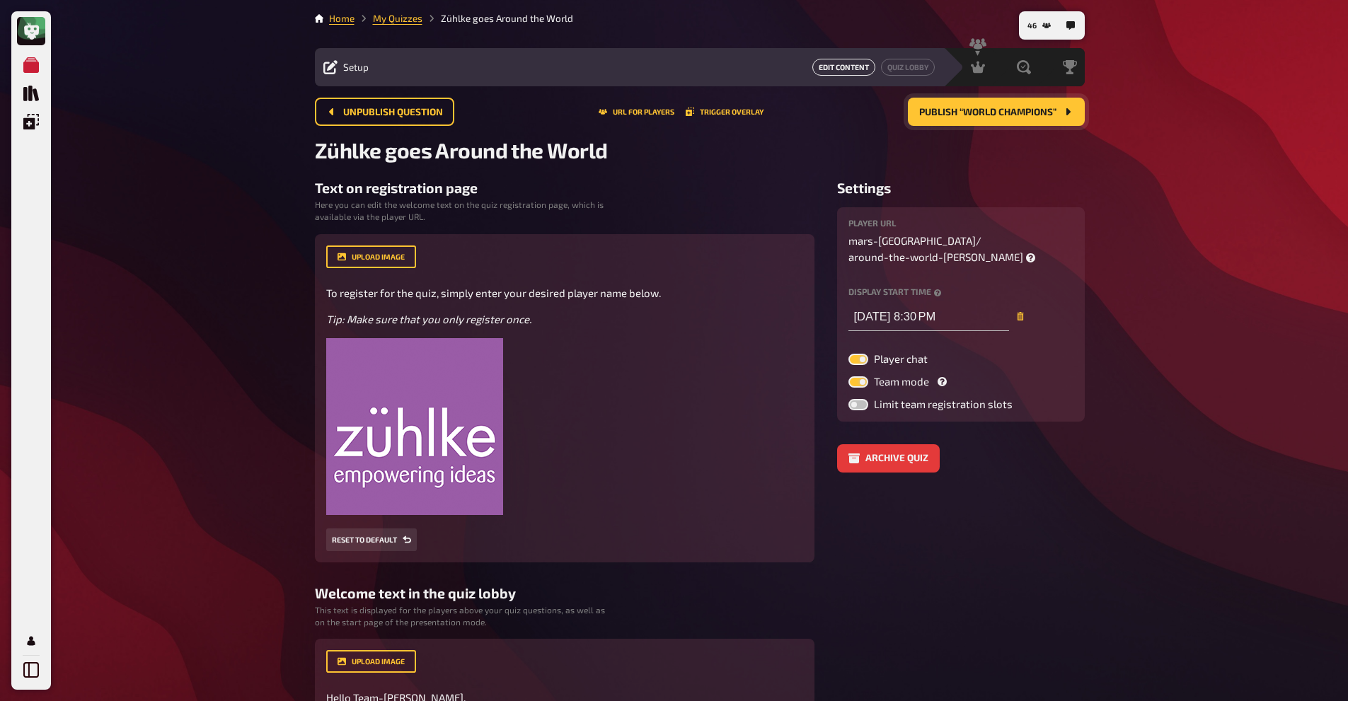
click at [843, 71] on link "Edit Content" at bounding box center [843, 67] width 63 height 17
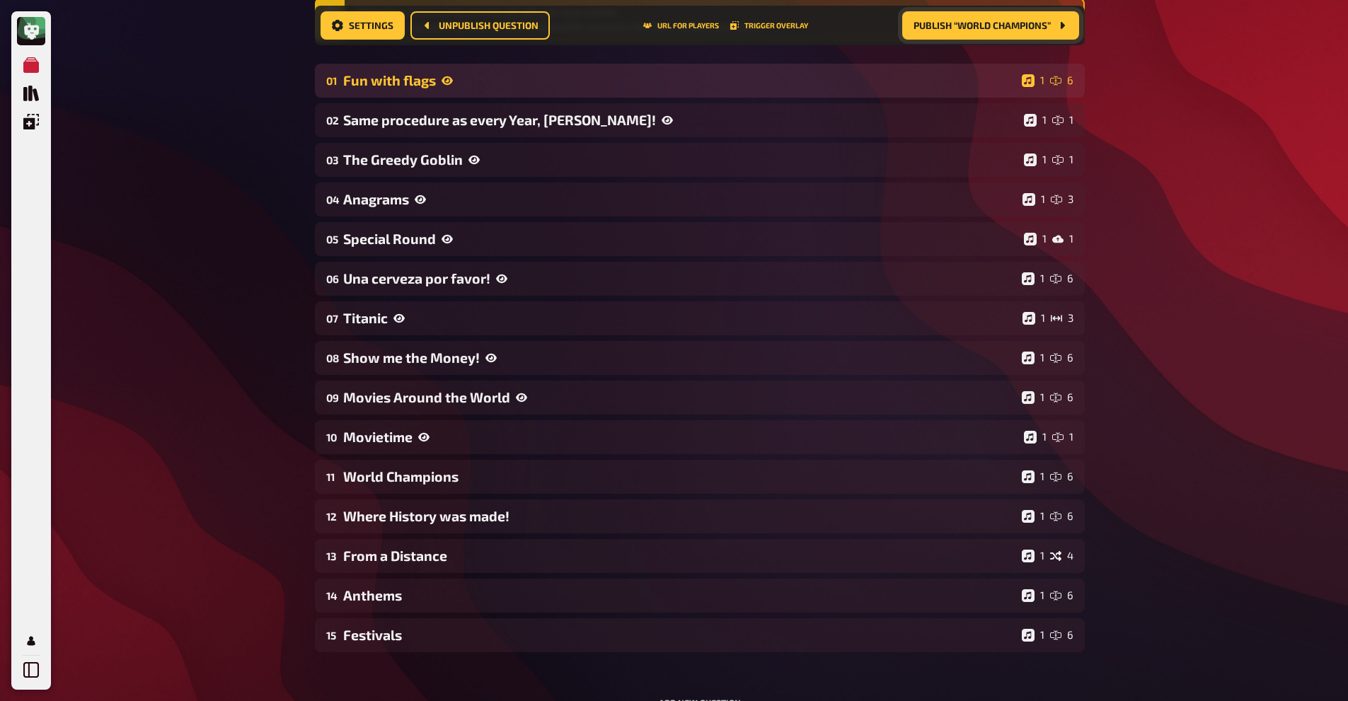
scroll to position [200, 0]
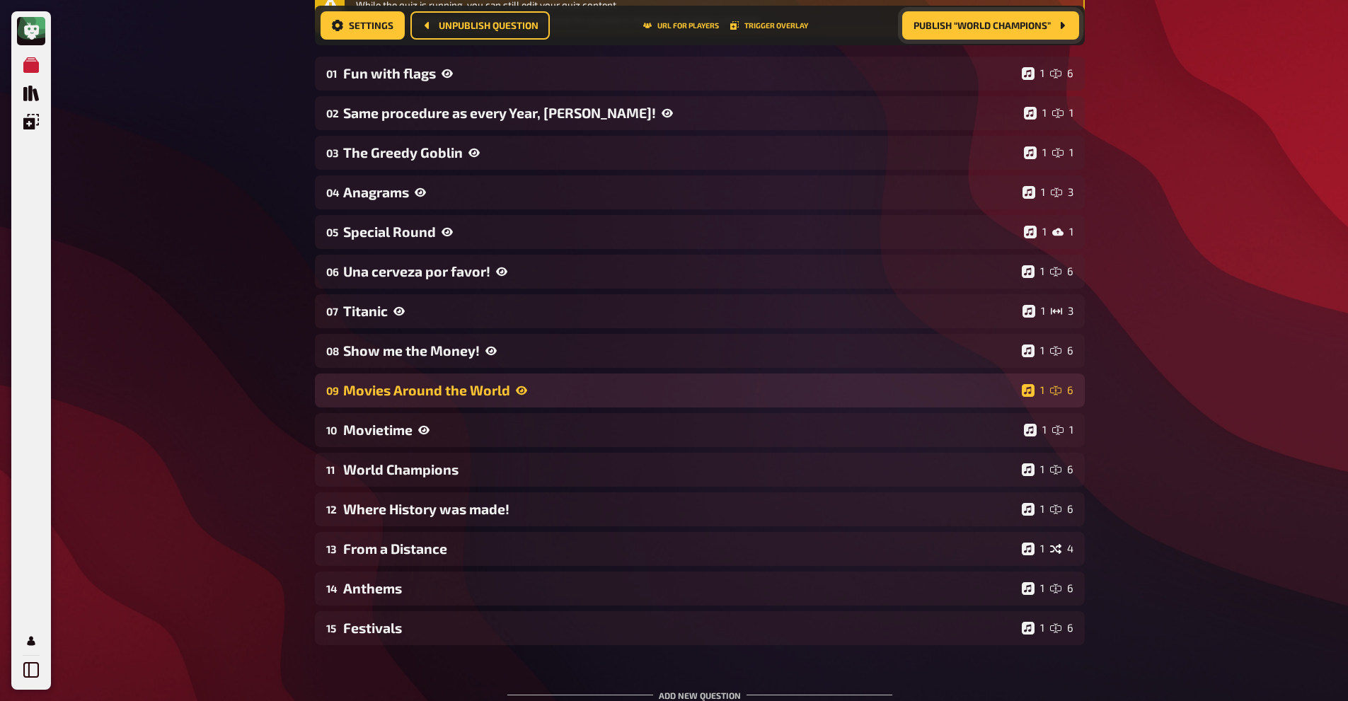
click at [554, 400] on div "09 Movies Around the World 1 6" at bounding box center [700, 391] width 770 height 34
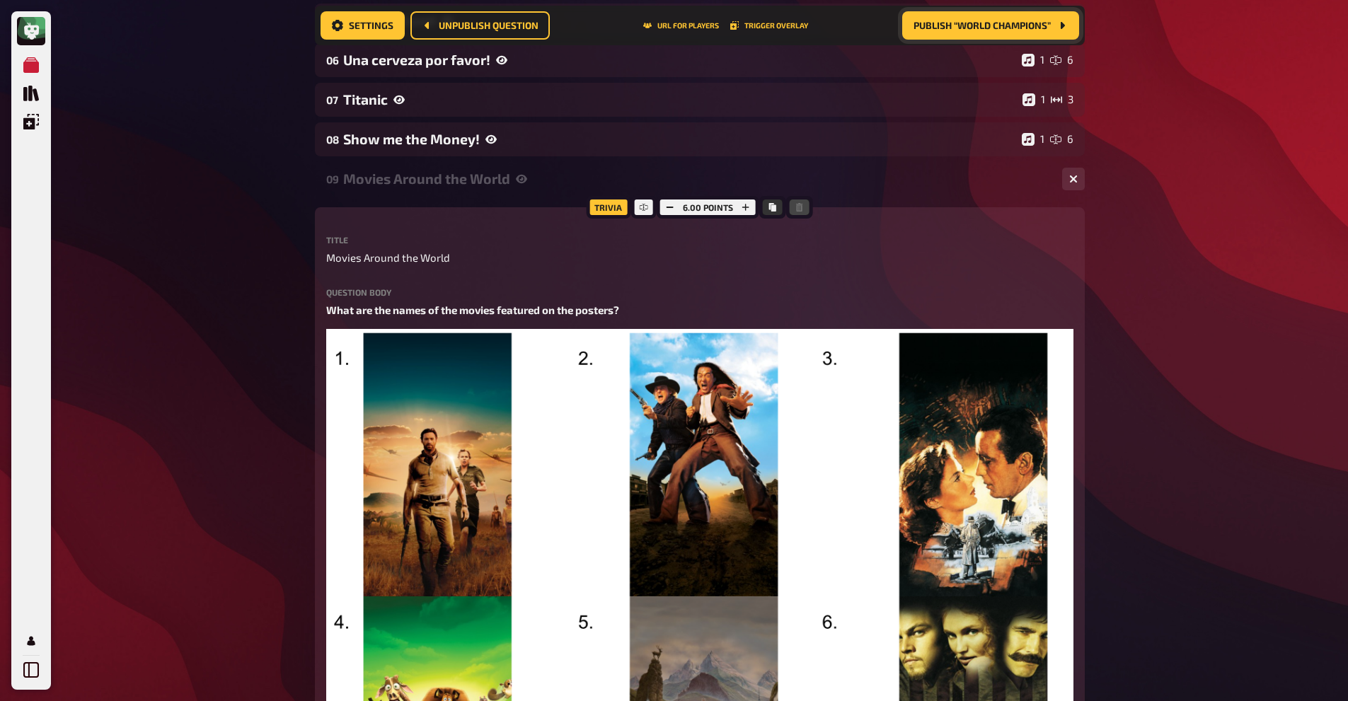
scroll to position [413, 0]
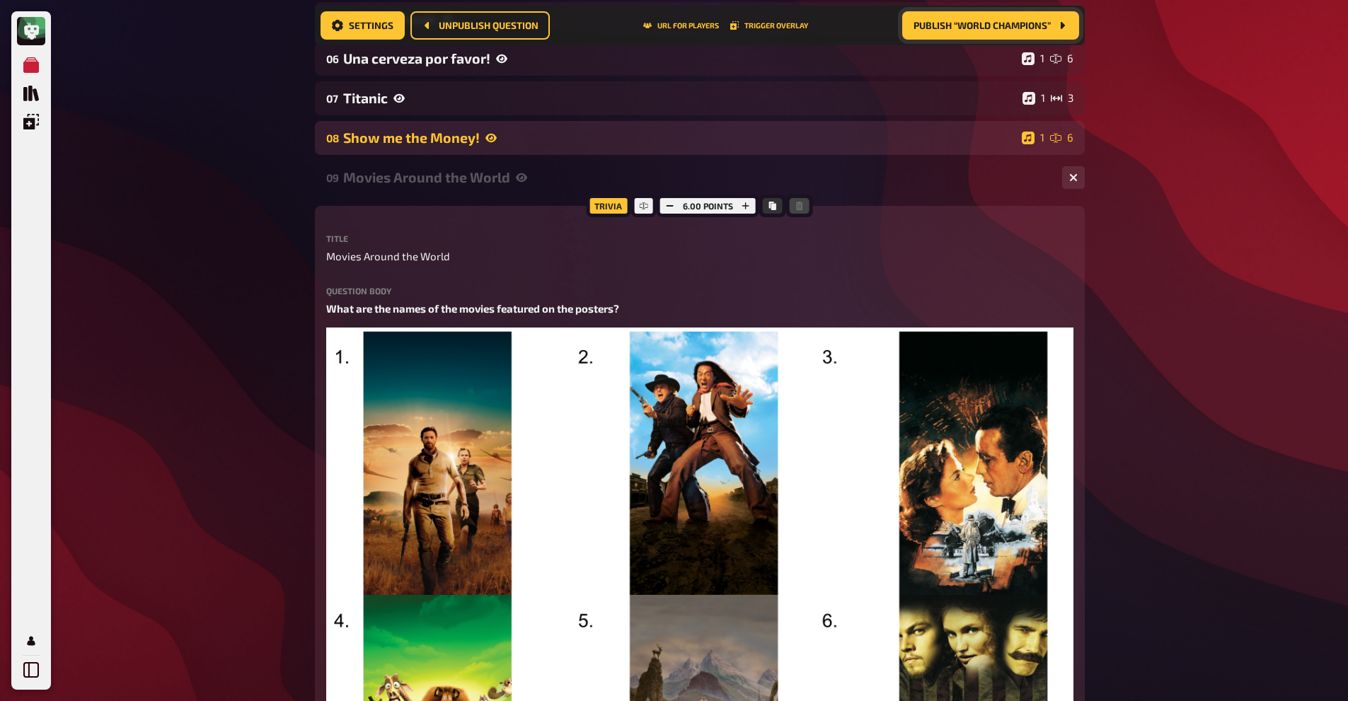
click at [506, 141] on div "Show me the Money!" at bounding box center [679, 137] width 673 height 16
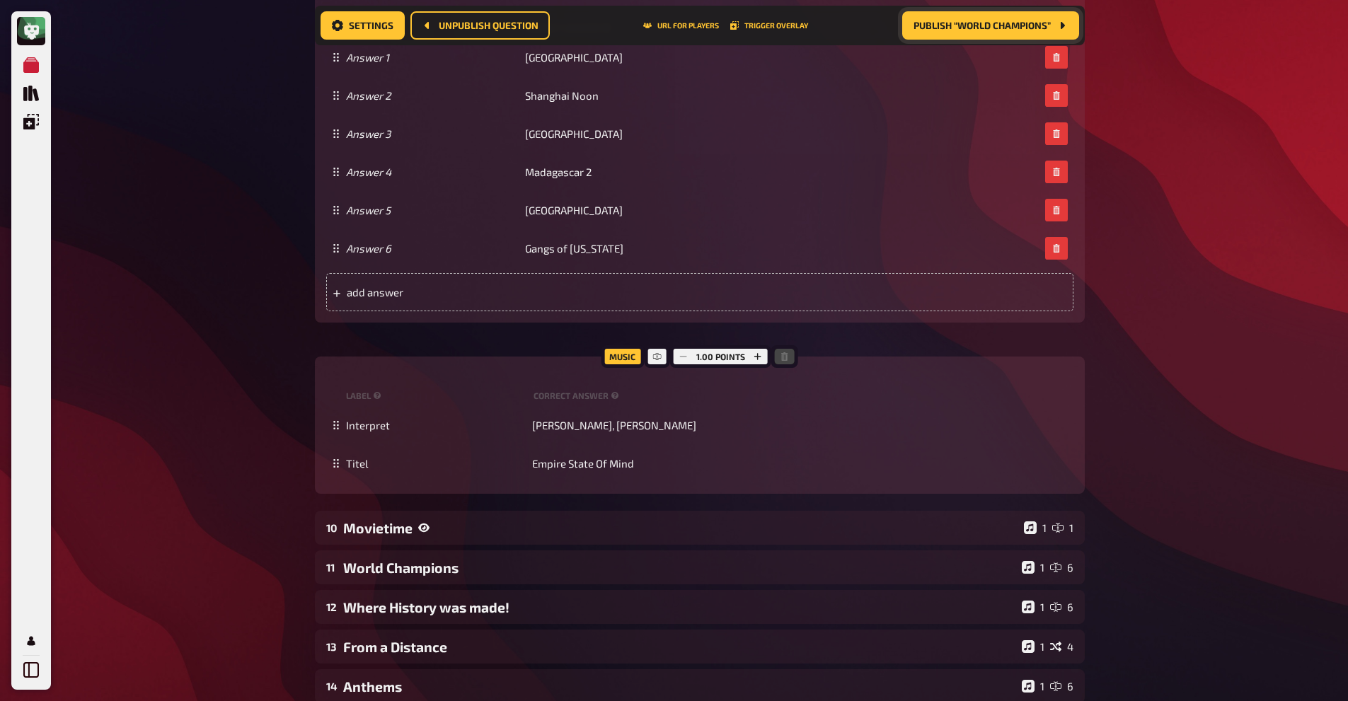
scroll to position [2014, 0]
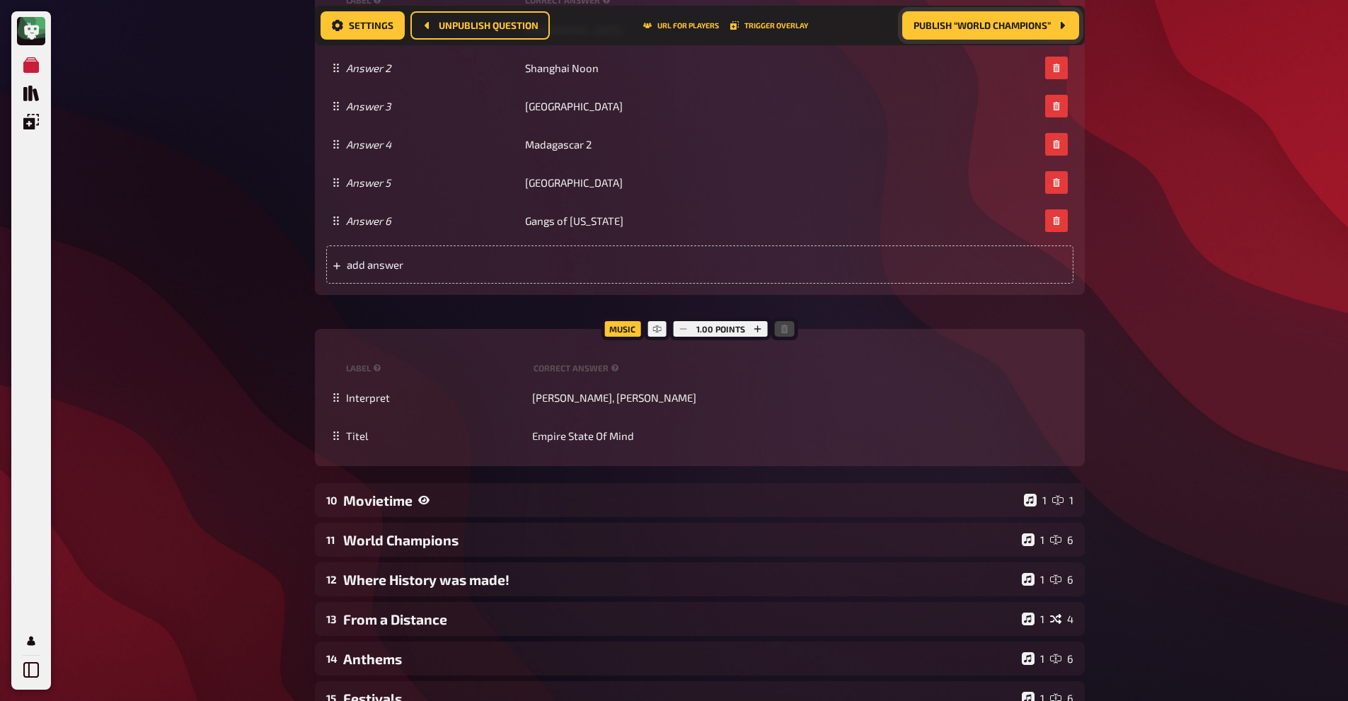
click at [921, 14] on button "Publish “World Champions”" at bounding box center [990, 25] width 177 height 28
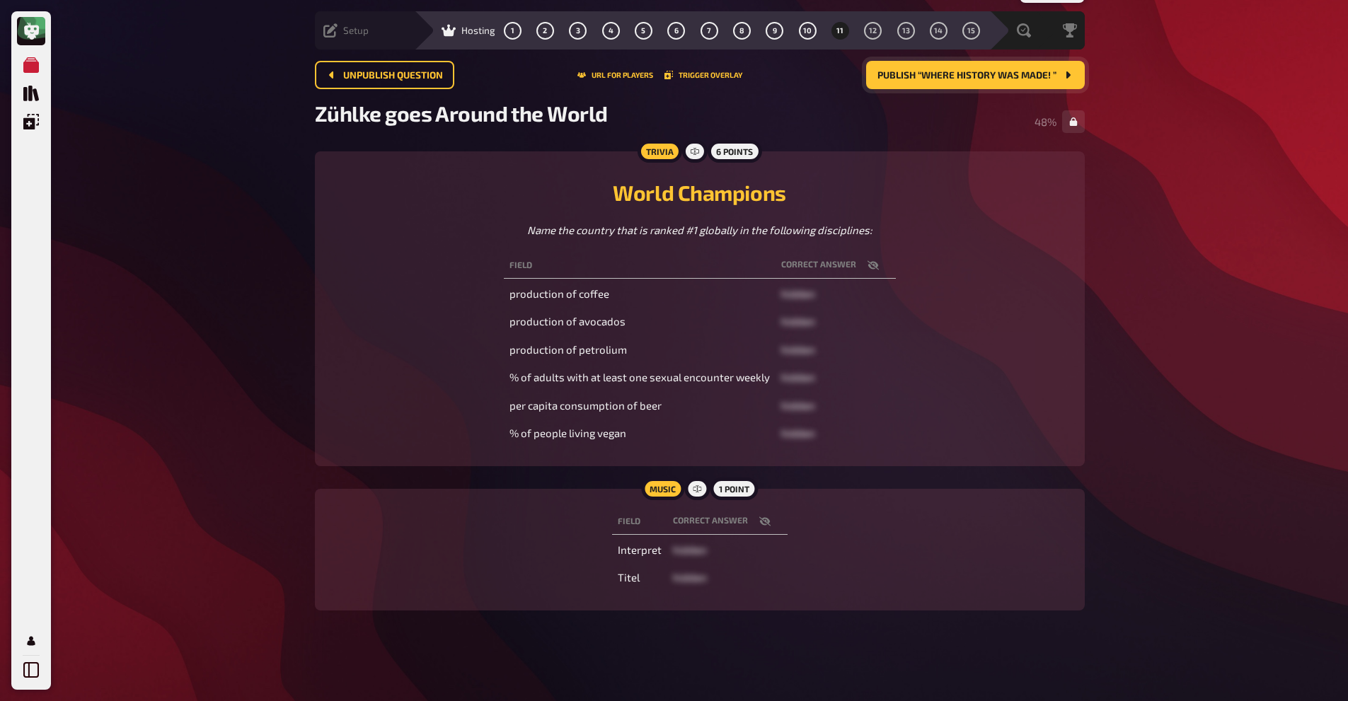
scroll to position [37, 0]
click at [954, 83] on button "Publish “Where History was made! ”" at bounding box center [975, 75] width 219 height 28
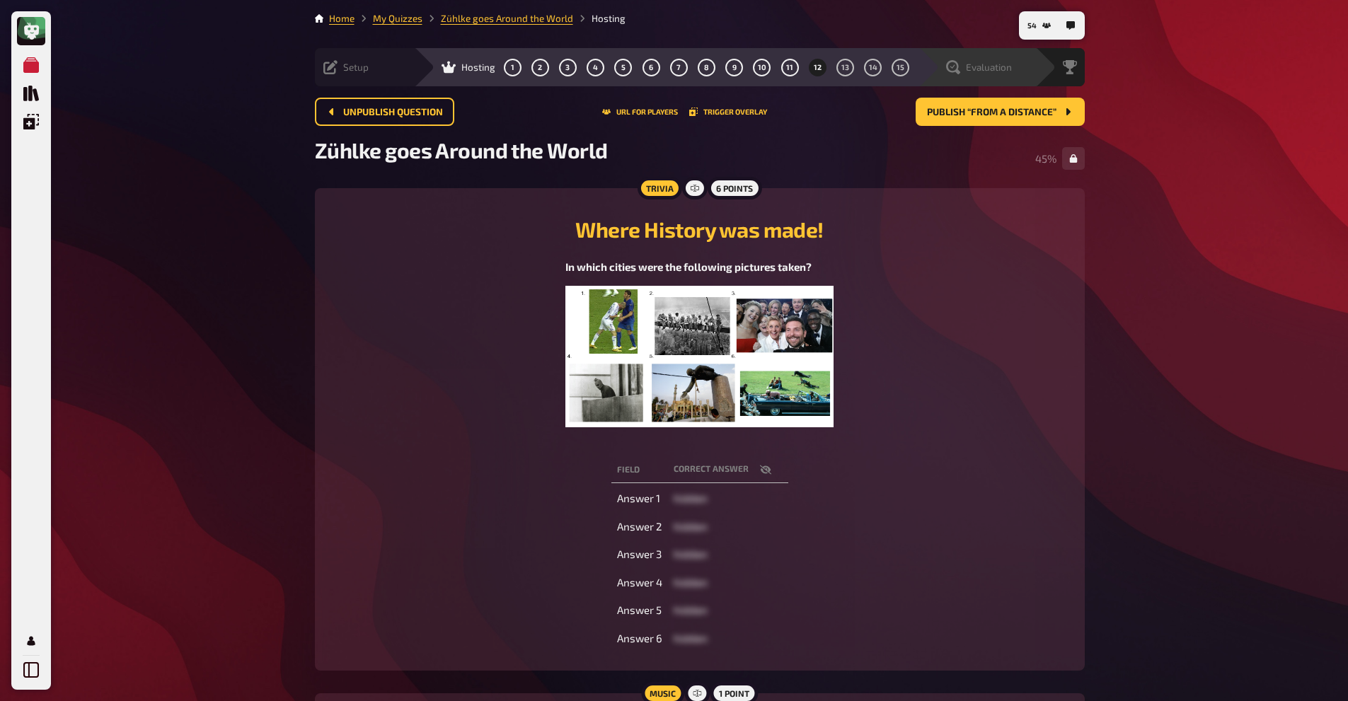
click at [1016, 64] on div "Evaluation" at bounding box center [987, 67] width 98 height 14
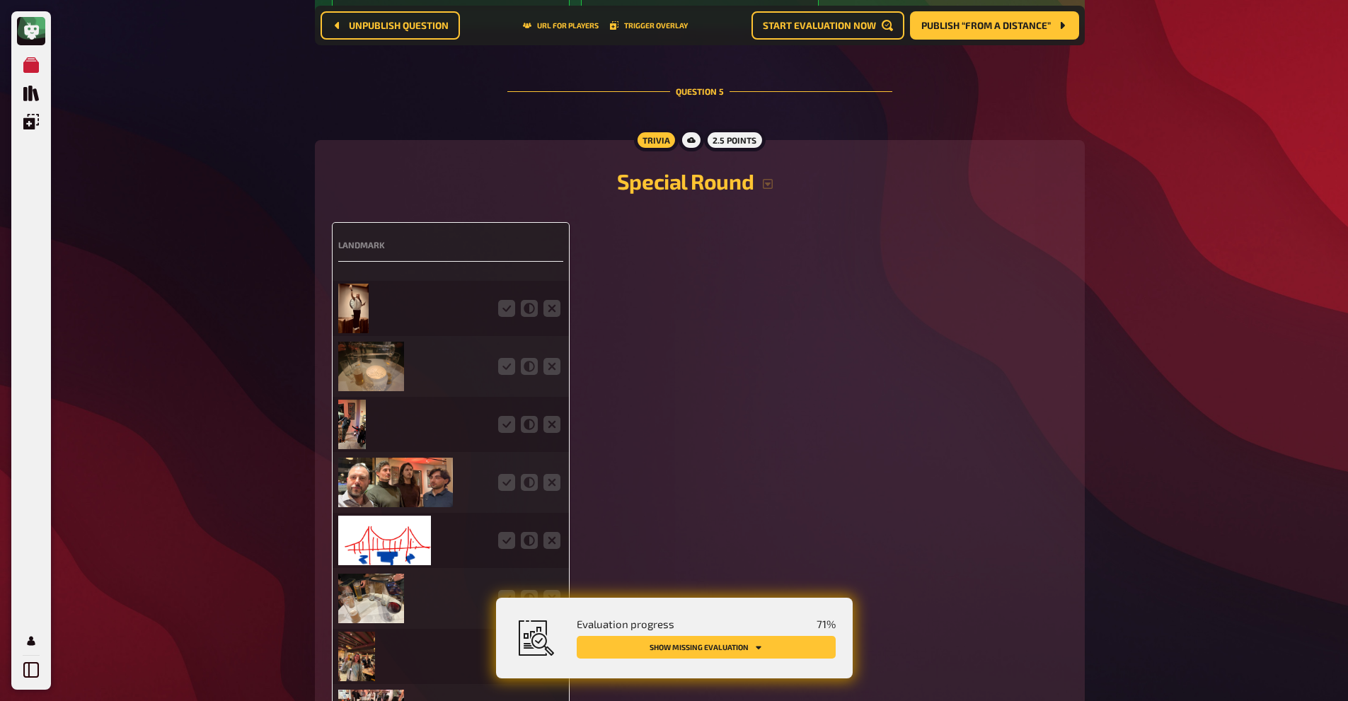
scroll to position [2935, 0]
click at [342, 299] on img at bounding box center [353, 309] width 31 height 50
click at [358, 373] on img at bounding box center [371, 368] width 66 height 50
drag, startPoint x: 336, startPoint y: 423, endPoint x: 350, endPoint y: 422, distance: 13.5
click at [350, 422] on div "Landmark" at bounding box center [451, 579] width 238 height 712
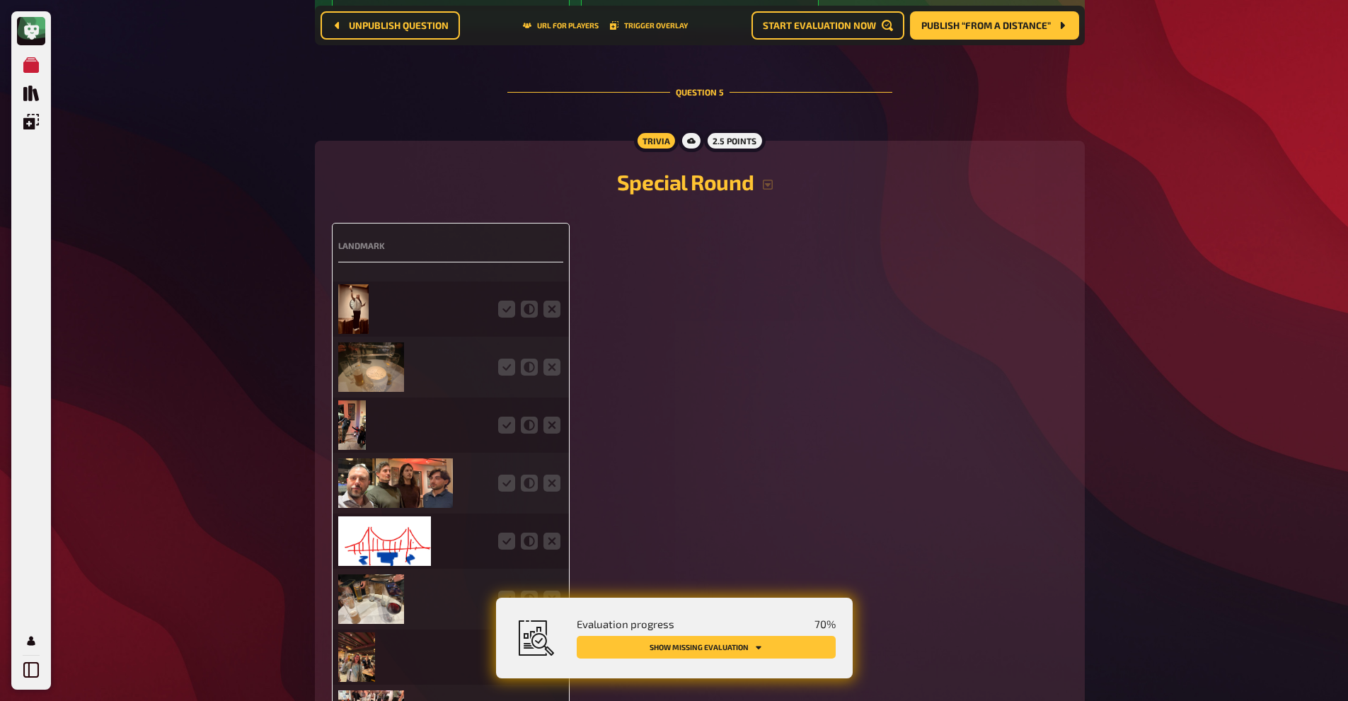
click at [350, 422] on img at bounding box center [352, 426] width 28 height 50
click at [372, 475] on img at bounding box center [395, 484] width 115 height 50
click at [504, 306] on icon at bounding box center [506, 309] width 17 height 17
click at [0, 0] on input "radio" at bounding box center [0, 0] width 0 height 0
click at [510, 367] on icon at bounding box center [506, 367] width 17 height 17
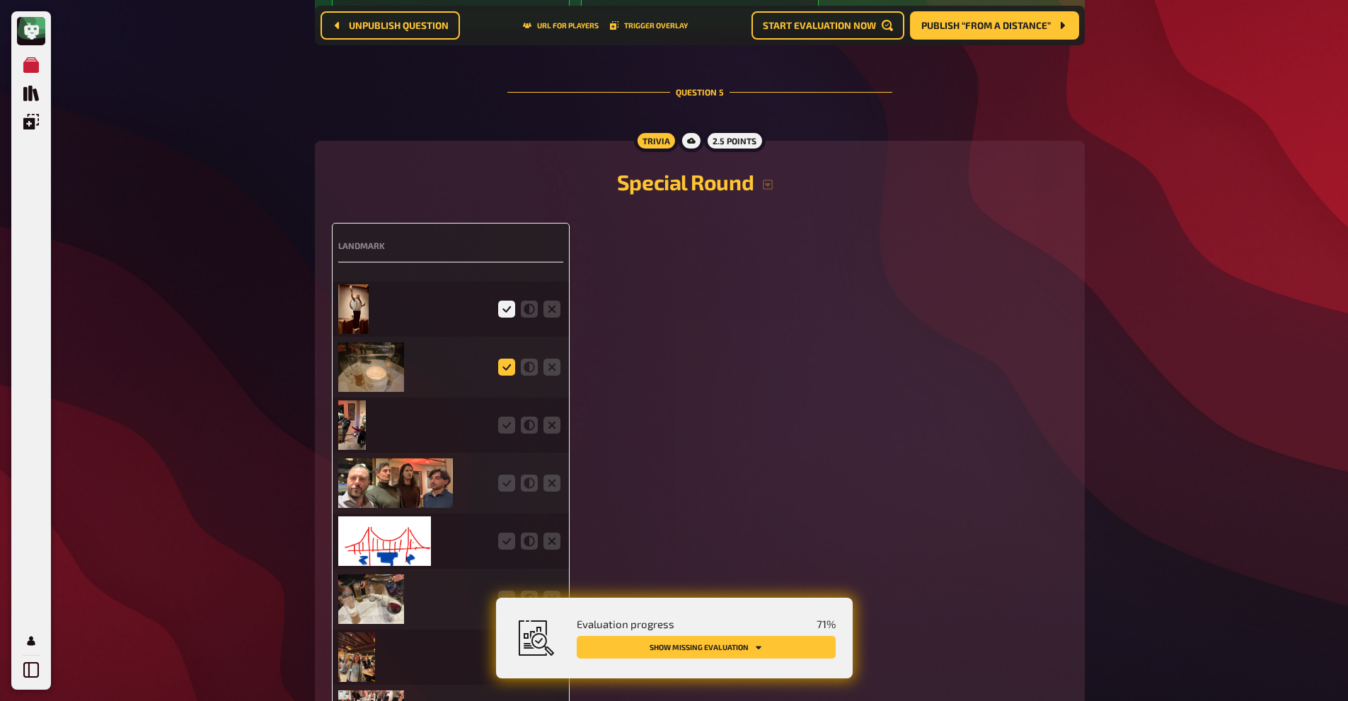
click at [0, 0] on input "radio" at bounding box center [0, 0] width 0 height 0
click at [508, 425] on icon at bounding box center [506, 425] width 17 height 17
click at [0, 0] on input "radio" at bounding box center [0, 0] width 0 height 0
click at [501, 480] on icon at bounding box center [506, 483] width 17 height 17
click at [0, 0] on input "radio" at bounding box center [0, 0] width 0 height 0
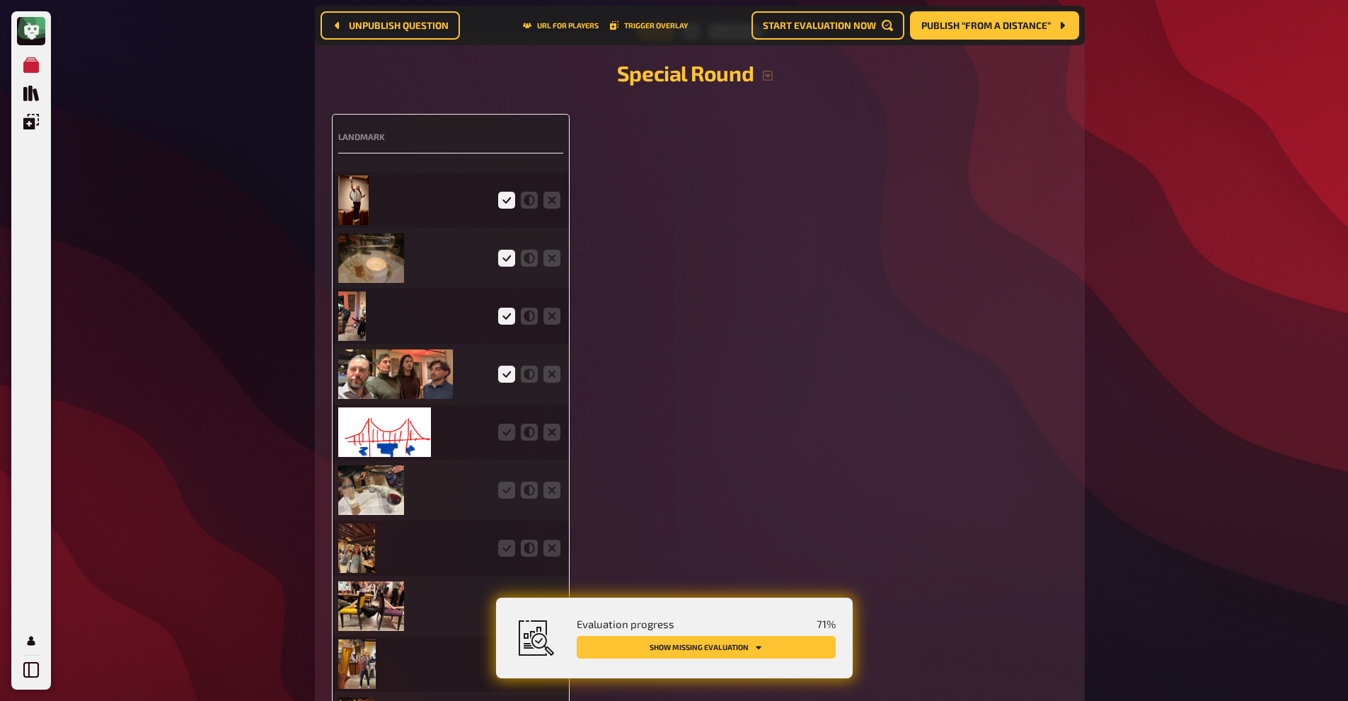
scroll to position [3045, 0]
click at [501, 425] on icon at bounding box center [506, 431] width 17 height 17
click at [0, 0] on input "radio" at bounding box center [0, 0] width 0 height 0
click at [505, 487] on icon at bounding box center [506, 489] width 17 height 17
click at [0, 0] on input "radio" at bounding box center [0, 0] width 0 height 0
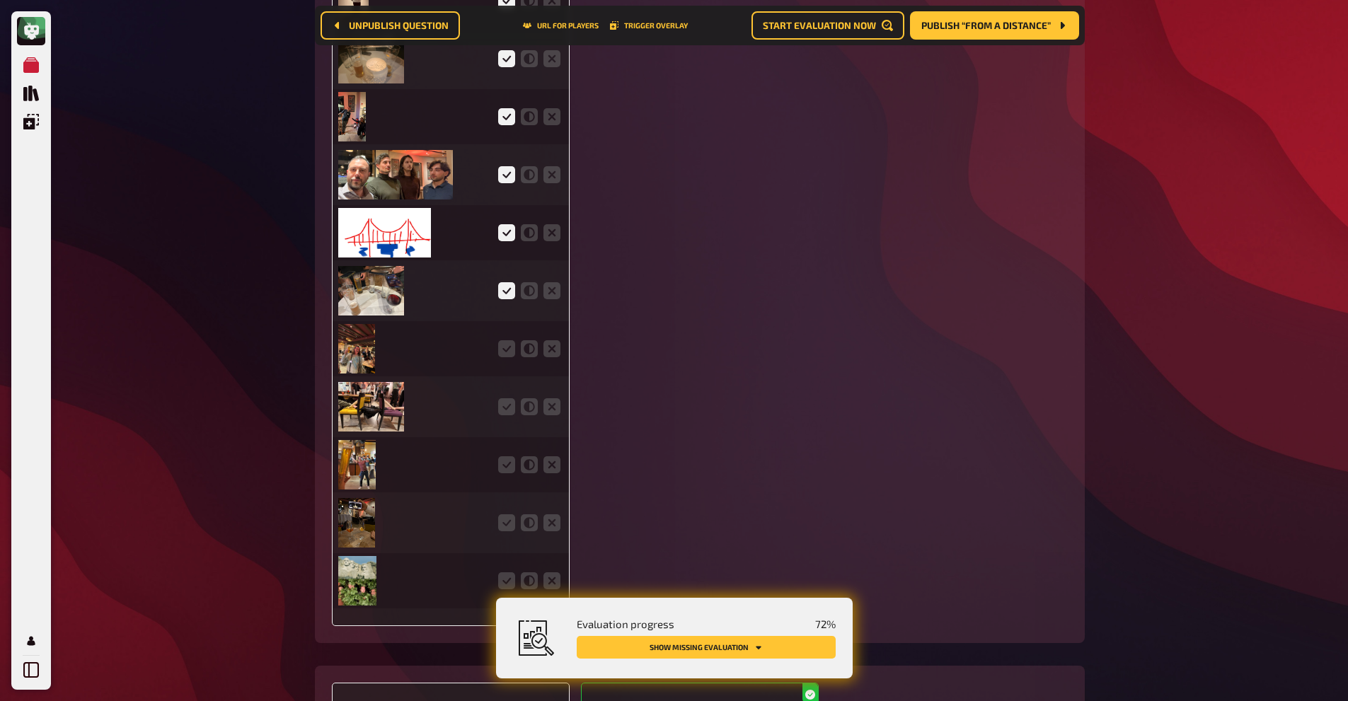
scroll to position [3245, 0]
click at [510, 347] on icon at bounding box center [506, 348] width 17 height 17
click at [0, 0] on input "radio" at bounding box center [0, 0] width 0 height 0
click at [508, 412] on icon at bounding box center [506, 406] width 17 height 17
click at [0, 0] on input "radio" at bounding box center [0, 0] width 0 height 0
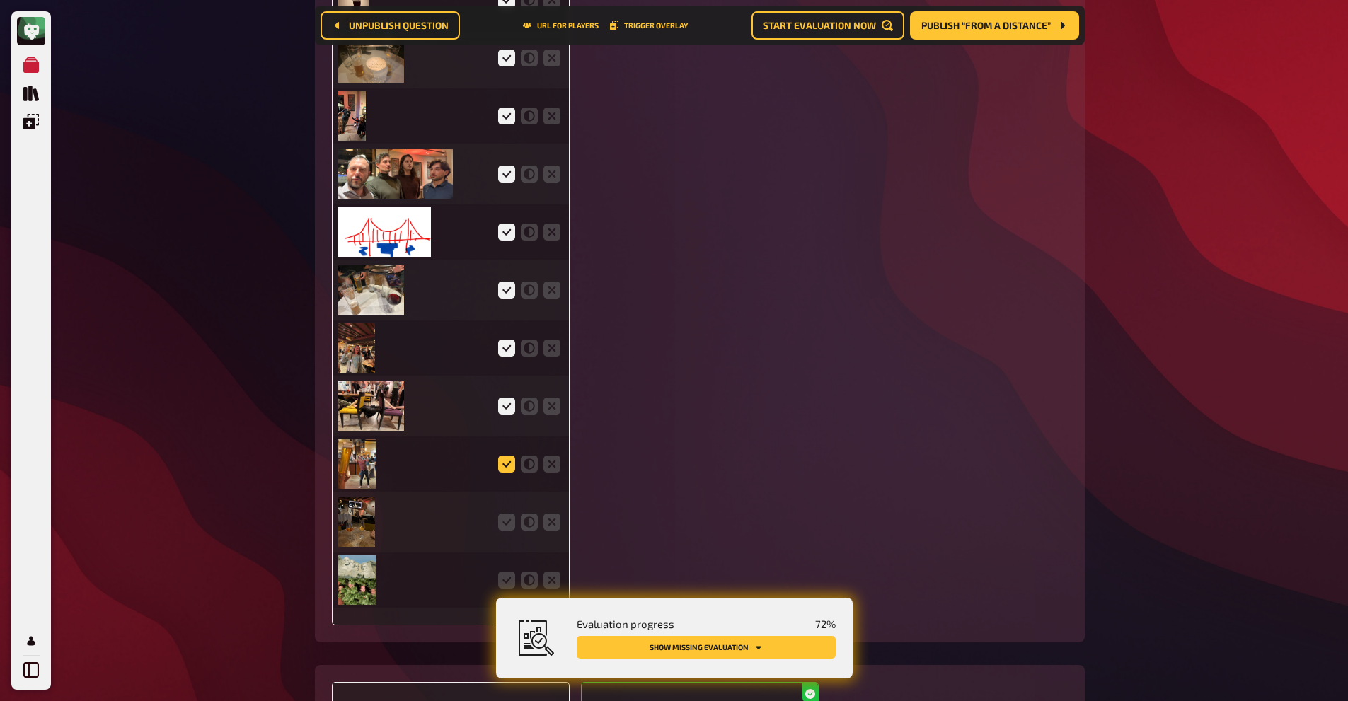
click at [507, 458] on icon at bounding box center [506, 464] width 17 height 17
click at [0, 0] on input "radio" at bounding box center [0, 0] width 0 height 0
drag, startPoint x: 509, startPoint y: 519, endPoint x: 505, endPoint y: 575, distance: 55.4
click at [505, 575] on div at bounding box center [450, 283] width 225 height 649
click at [505, 575] on icon at bounding box center [506, 580] width 17 height 17
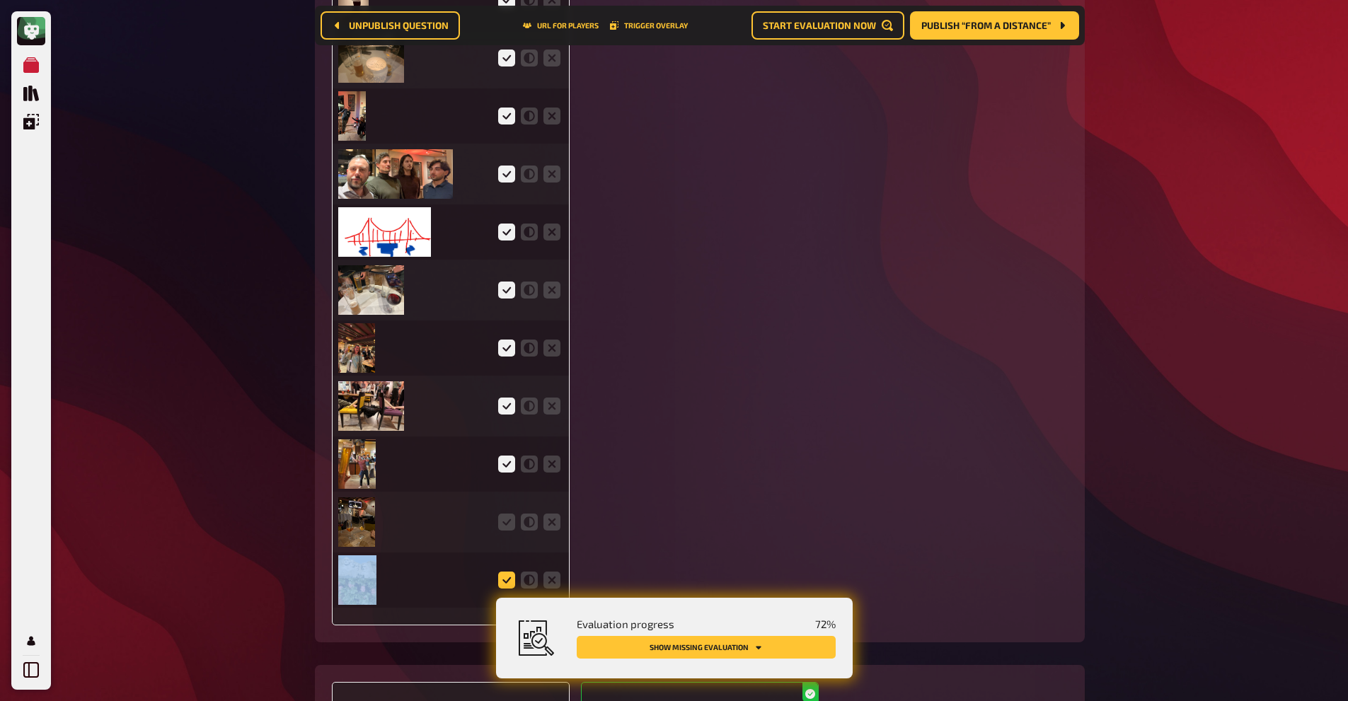
click at [0, 0] on input "radio" at bounding box center [0, 0] width 0 height 0
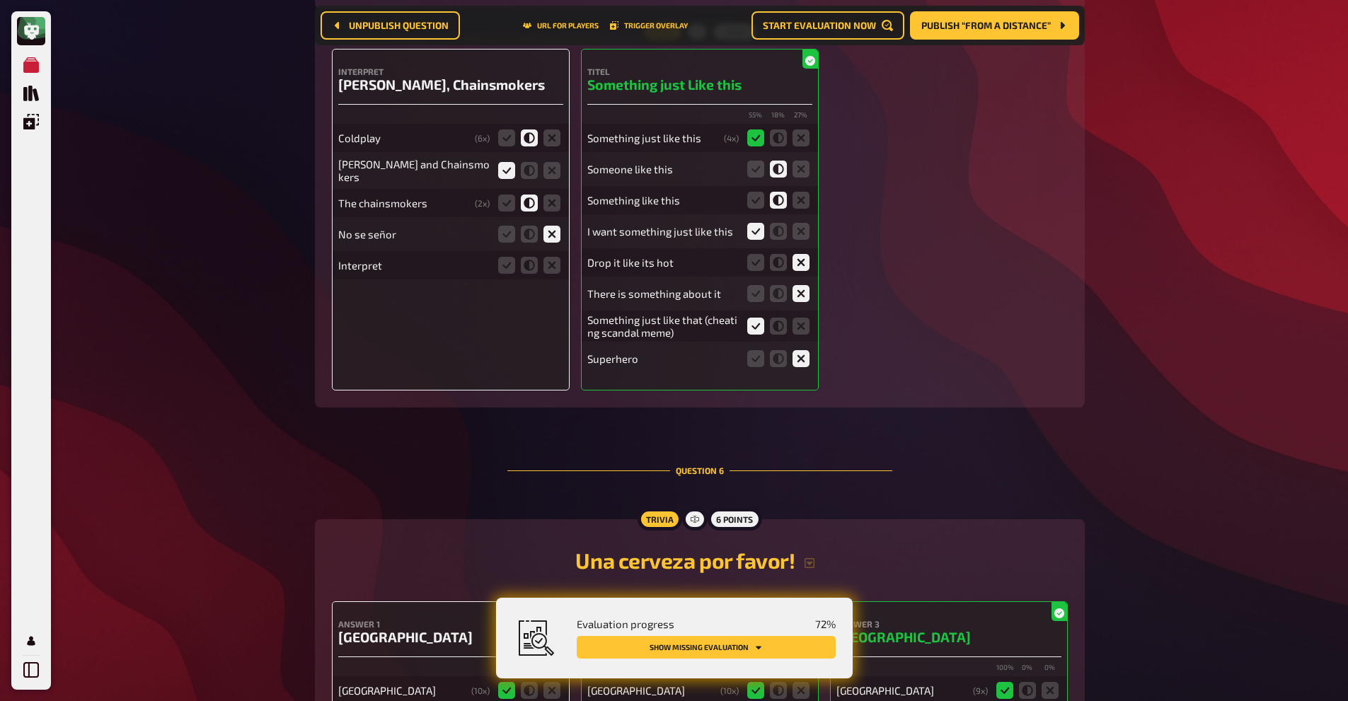
scroll to position [3879, 0]
click at [556, 259] on icon at bounding box center [551, 264] width 17 height 17
click at [0, 0] on input "radio" at bounding box center [0, 0] width 0 height 0
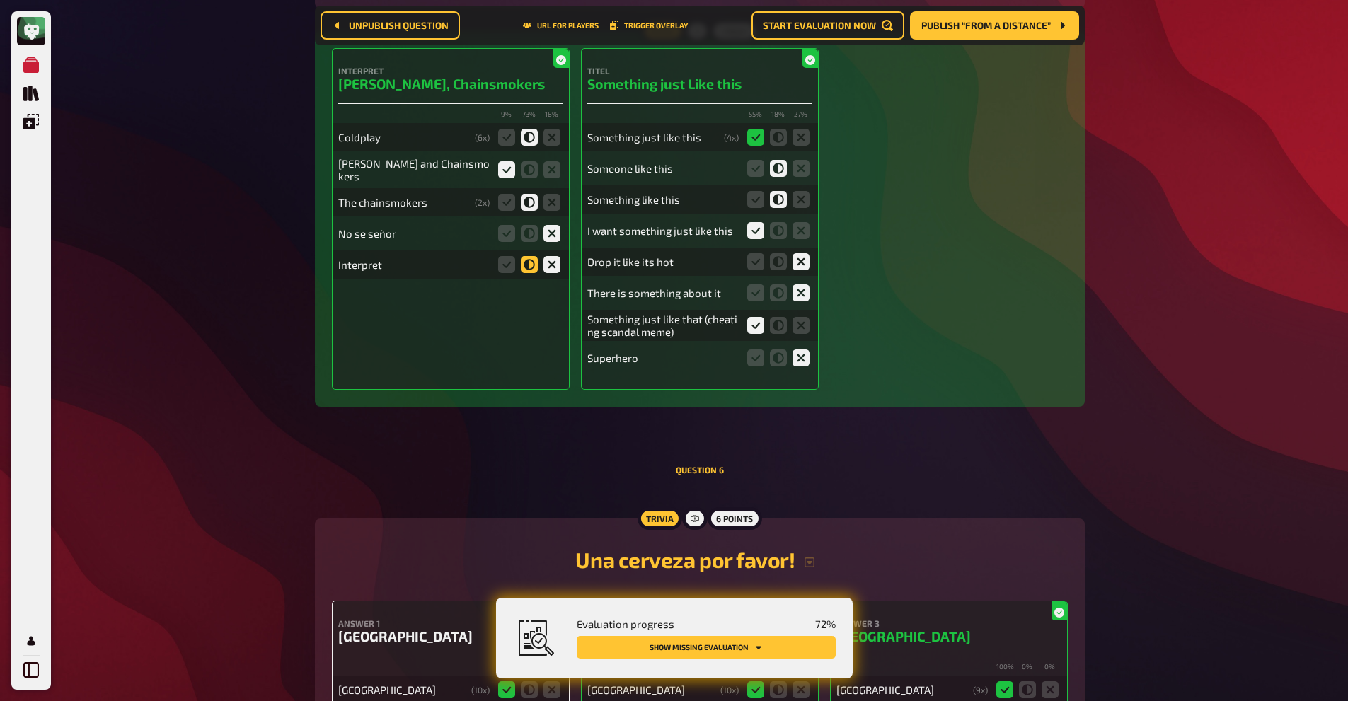
click at [529, 256] on icon at bounding box center [529, 264] width 17 height 17
click at [0, 0] on input "radio" at bounding box center [0, 0] width 0 height 0
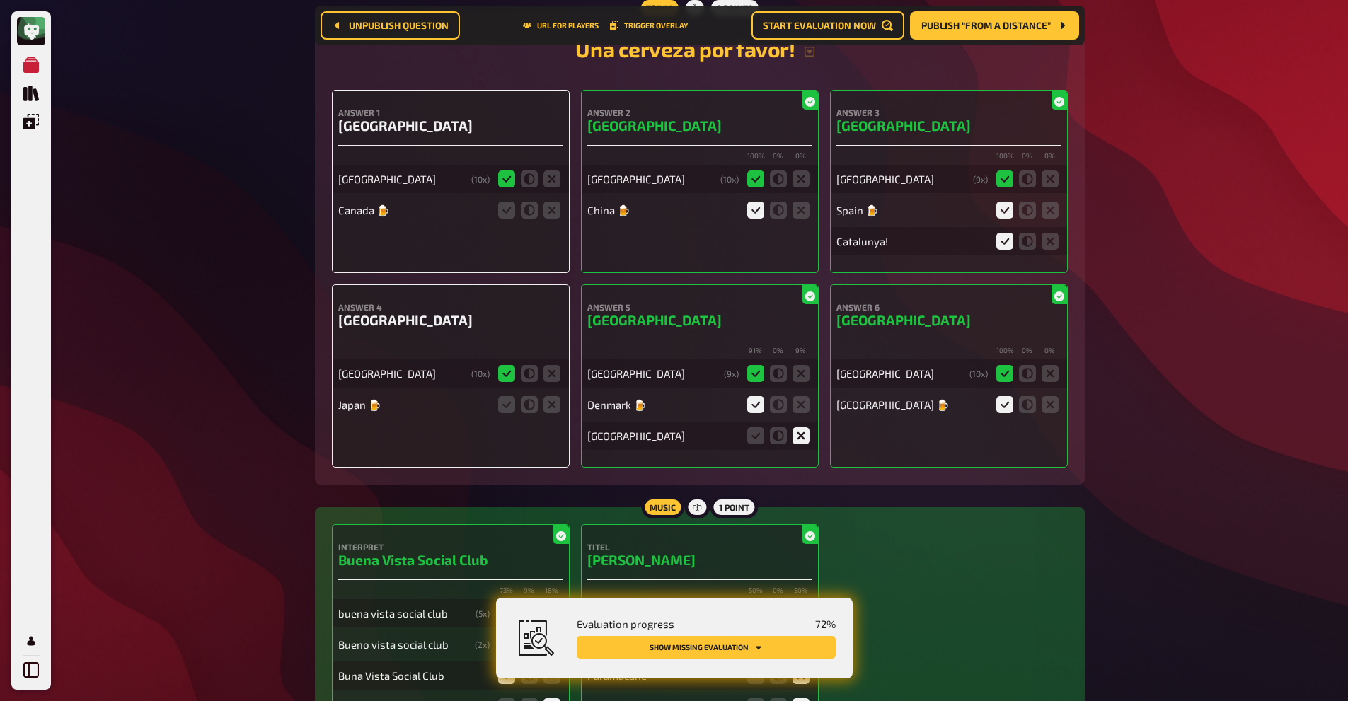
scroll to position [4390, 0]
click at [510, 207] on icon at bounding box center [506, 209] width 17 height 17
click at [0, 0] on input "radio" at bounding box center [0, 0] width 0 height 0
click at [510, 396] on icon at bounding box center [506, 404] width 17 height 17
click at [0, 0] on input "radio" at bounding box center [0, 0] width 0 height 0
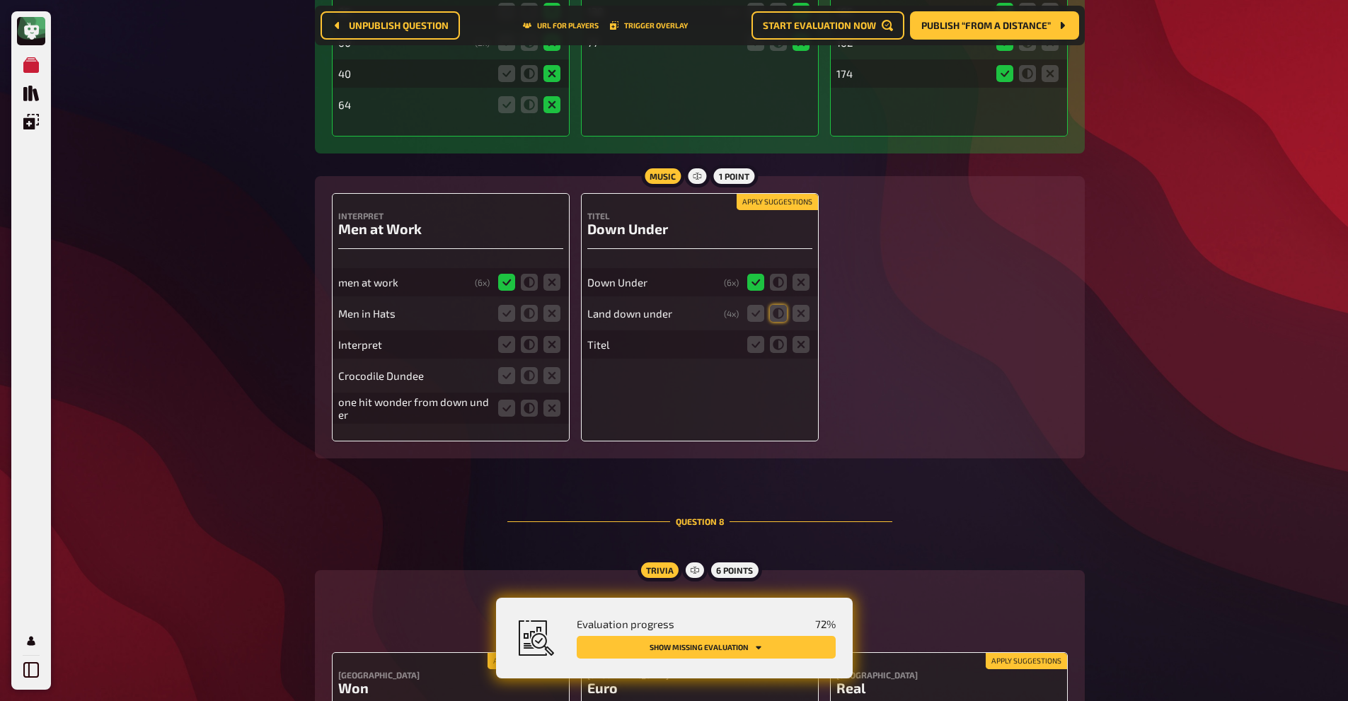
scroll to position [5603, 0]
click at [779, 314] on icon at bounding box center [778, 314] width 17 height 17
click at [0, 0] on input "radio" at bounding box center [0, 0] width 0 height 0
click at [783, 345] on icon at bounding box center [778, 345] width 17 height 17
click at [0, 0] on input "radio" at bounding box center [0, 0] width 0 height 0
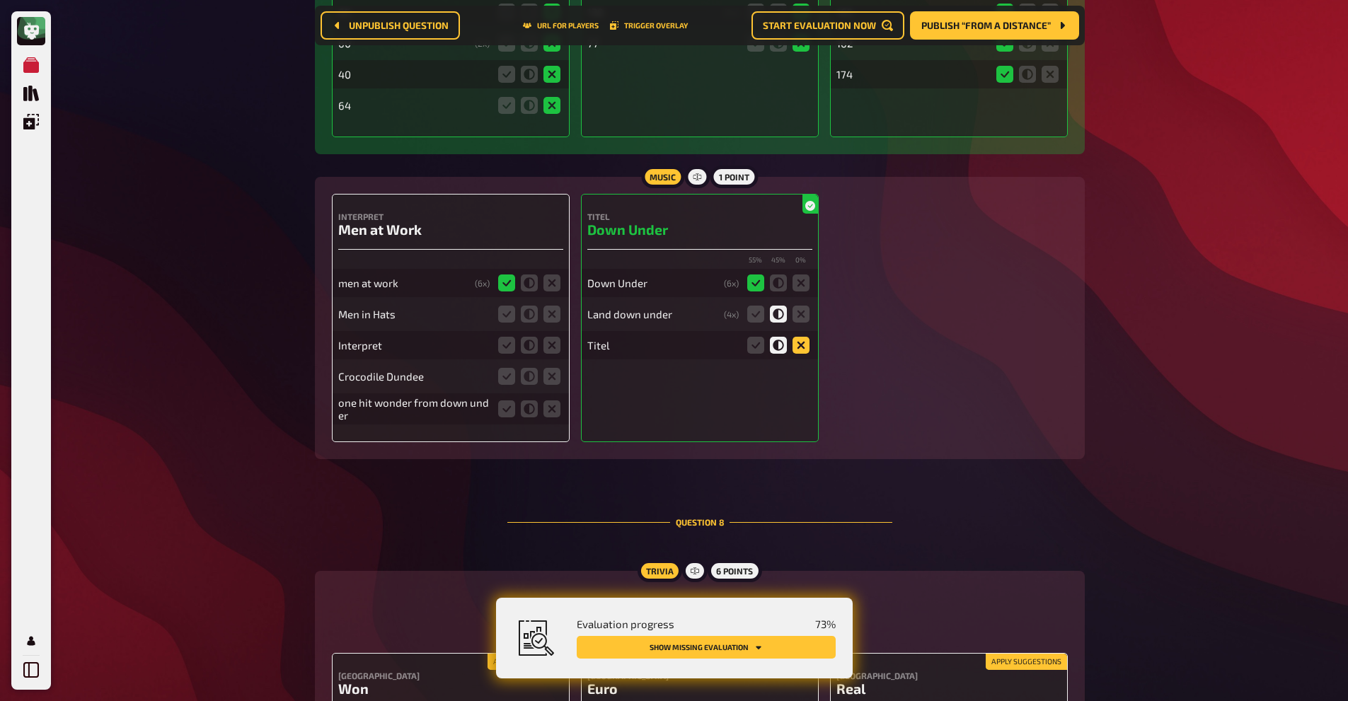
click at [796, 345] on icon at bounding box center [801, 345] width 17 height 17
click at [0, 0] on input "radio" at bounding box center [0, 0] width 0 height 0
click at [549, 344] on icon at bounding box center [551, 345] width 17 height 17
click at [0, 0] on input "radio" at bounding box center [0, 0] width 0 height 0
click at [525, 312] on icon at bounding box center [529, 314] width 17 height 17
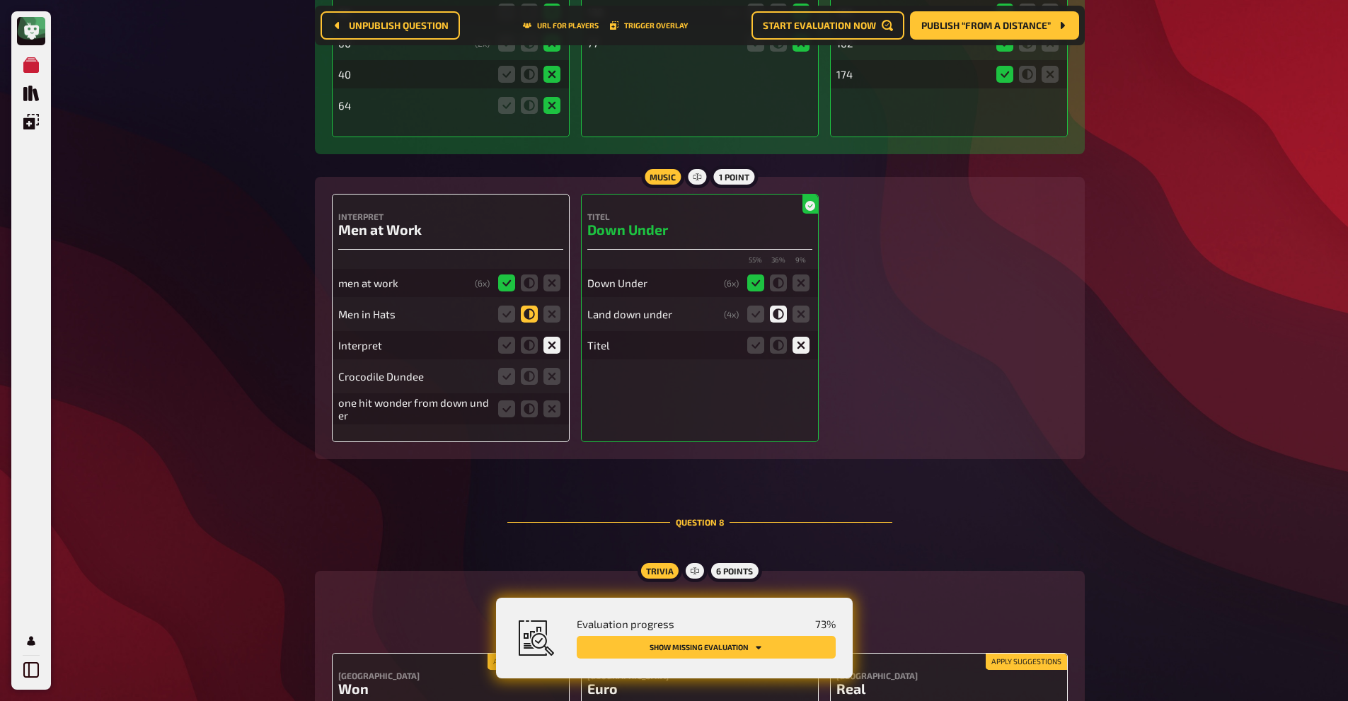
click at [0, 0] on input "radio" at bounding box center [0, 0] width 0 height 0
click at [531, 376] on icon at bounding box center [529, 376] width 17 height 17
click at [0, 0] on input "radio" at bounding box center [0, 0] width 0 height 0
click at [533, 411] on icon at bounding box center [529, 409] width 17 height 17
click at [0, 0] on input "radio" at bounding box center [0, 0] width 0 height 0
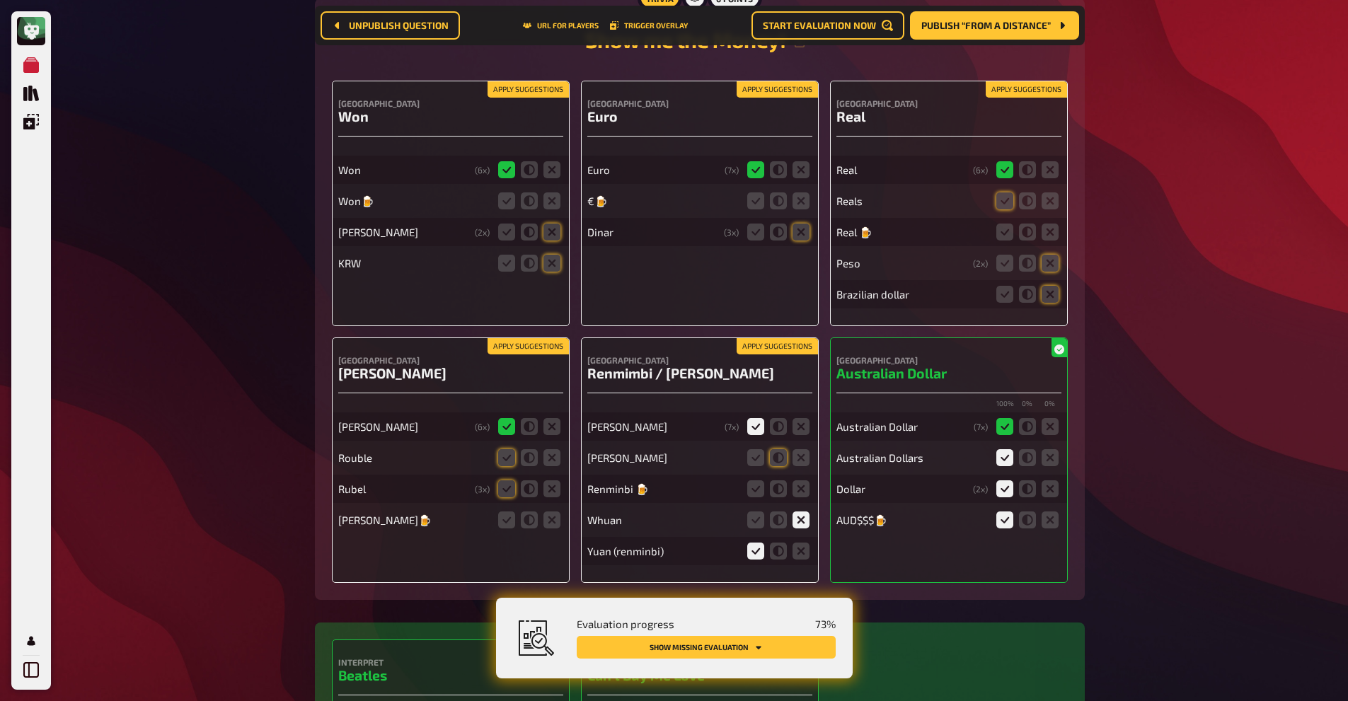
scroll to position [6176, 0]
click at [502, 265] on icon at bounding box center [506, 262] width 17 height 17
click at [0, 0] on input "radio" at bounding box center [0, 0] width 0 height 0
click at [550, 229] on icon at bounding box center [551, 231] width 17 height 17
click at [0, 0] on input "radio" at bounding box center [0, 0] width 0 height 0
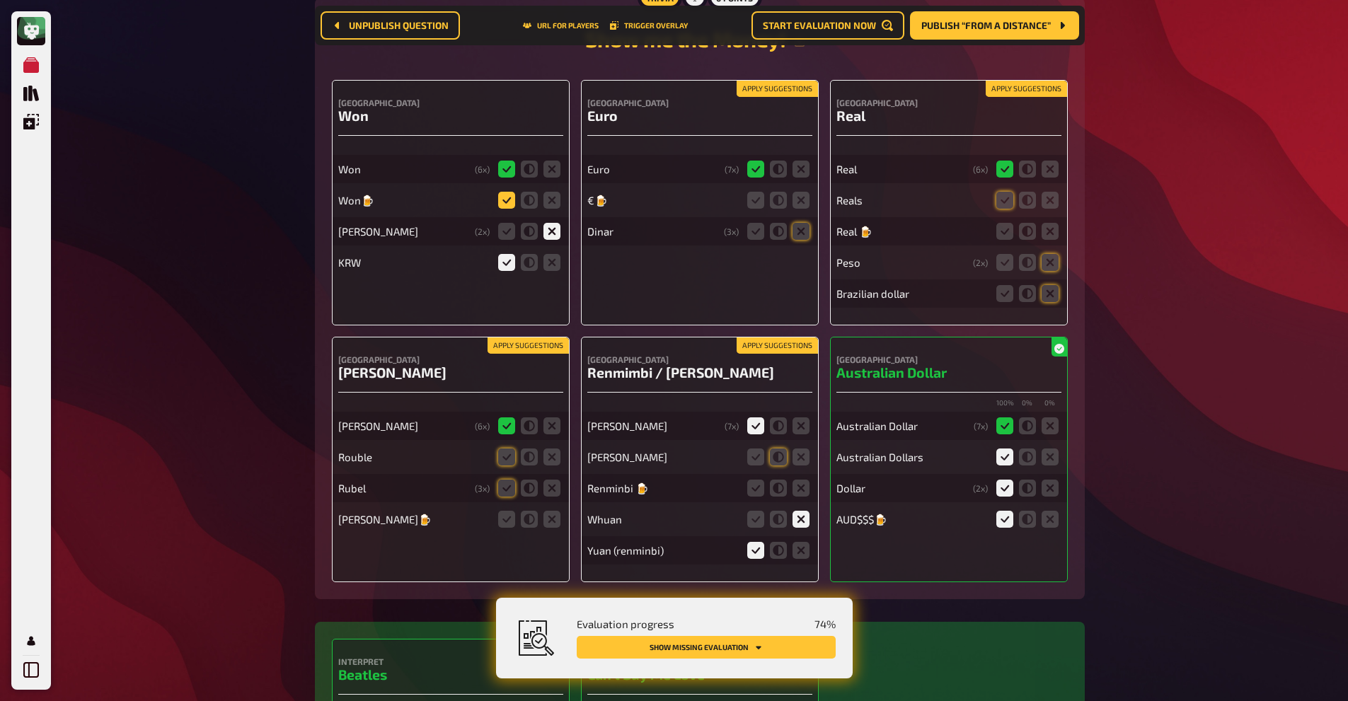
click at [506, 202] on icon at bounding box center [506, 200] width 17 height 17
click at [0, 0] on input "radio" at bounding box center [0, 0] width 0 height 0
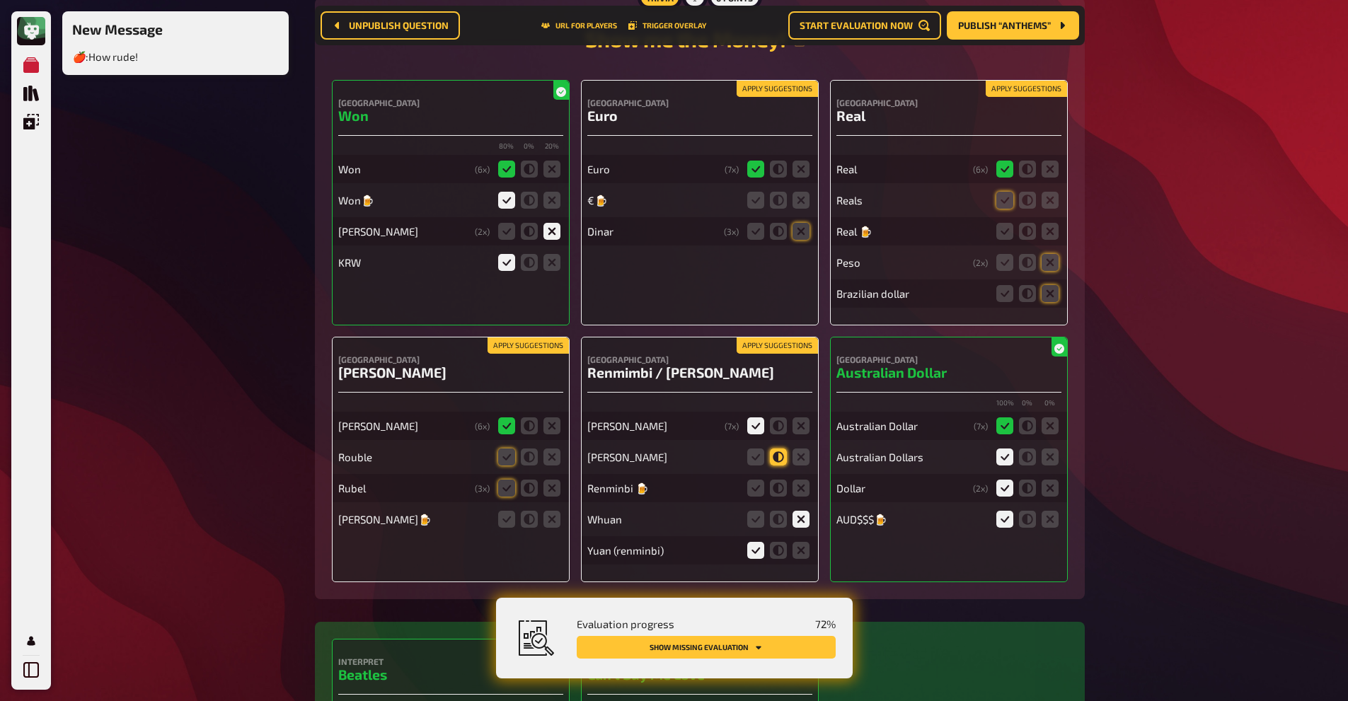
click at [780, 457] on icon at bounding box center [778, 457] width 17 height 17
click at [0, 0] on input "radio" at bounding box center [0, 0] width 0 height 0
click at [754, 492] on icon at bounding box center [755, 488] width 17 height 17
click at [0, 0] on input "radio" at bounding box center [0, 0] width 0 height 0
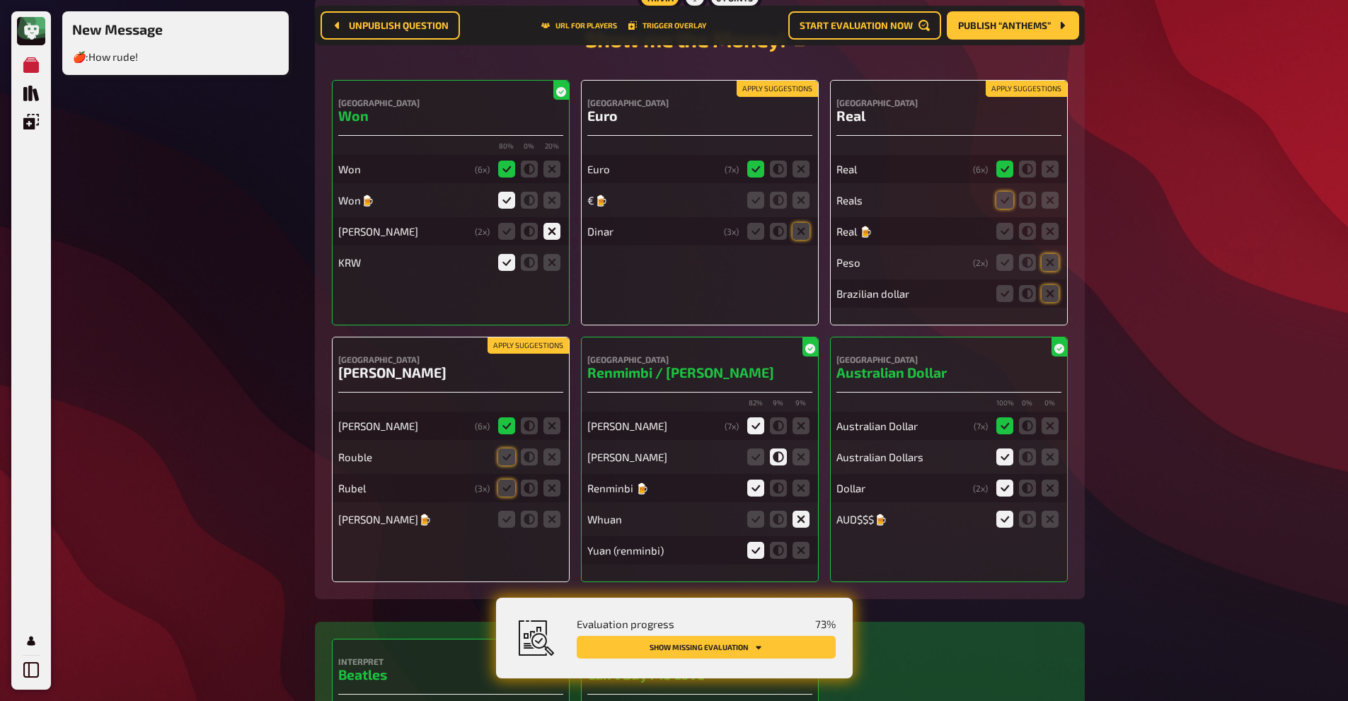
click at [753, 526] on fieldset at bounding box center [778, 519] width 68 height 23
click at [756, 518] on icon at bounding box center [755, 519] width 17 height 17
click at [0, 0] on input "radio" at bounding box center [0, 0] width 0 height 0
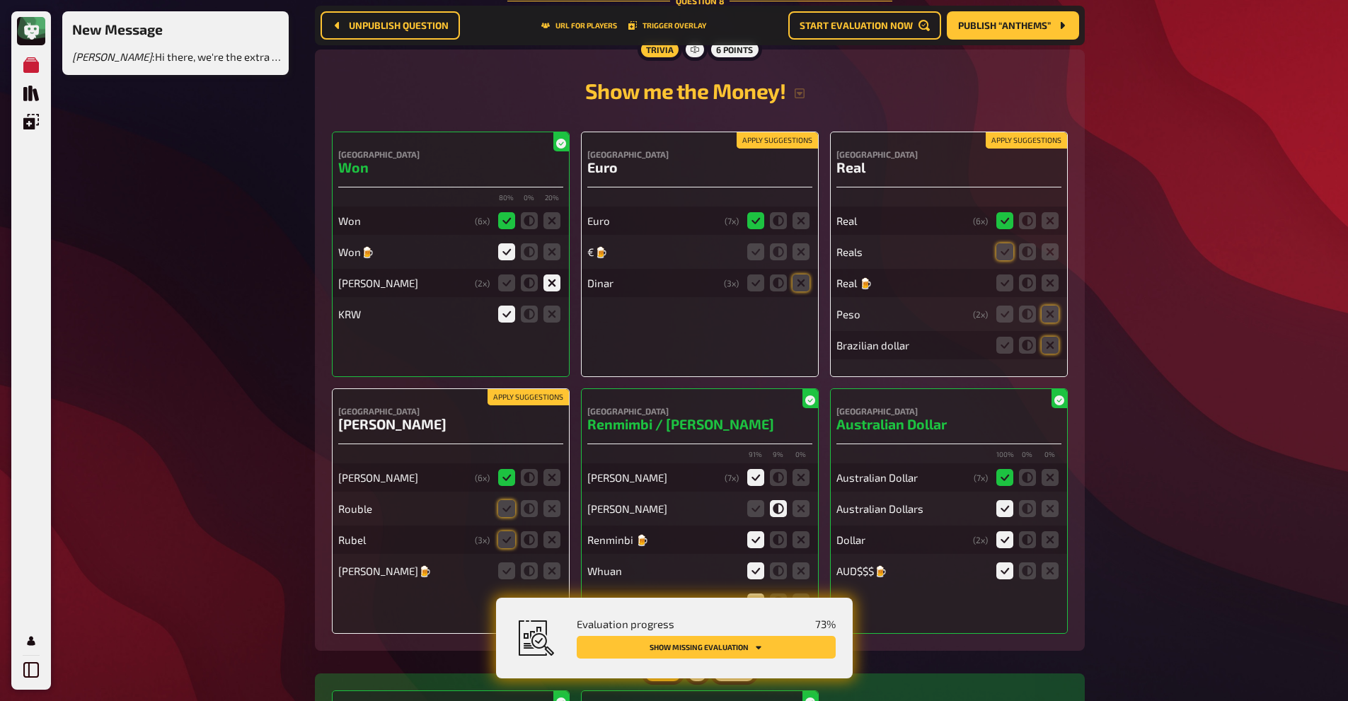
scroll to position [6169, 0]
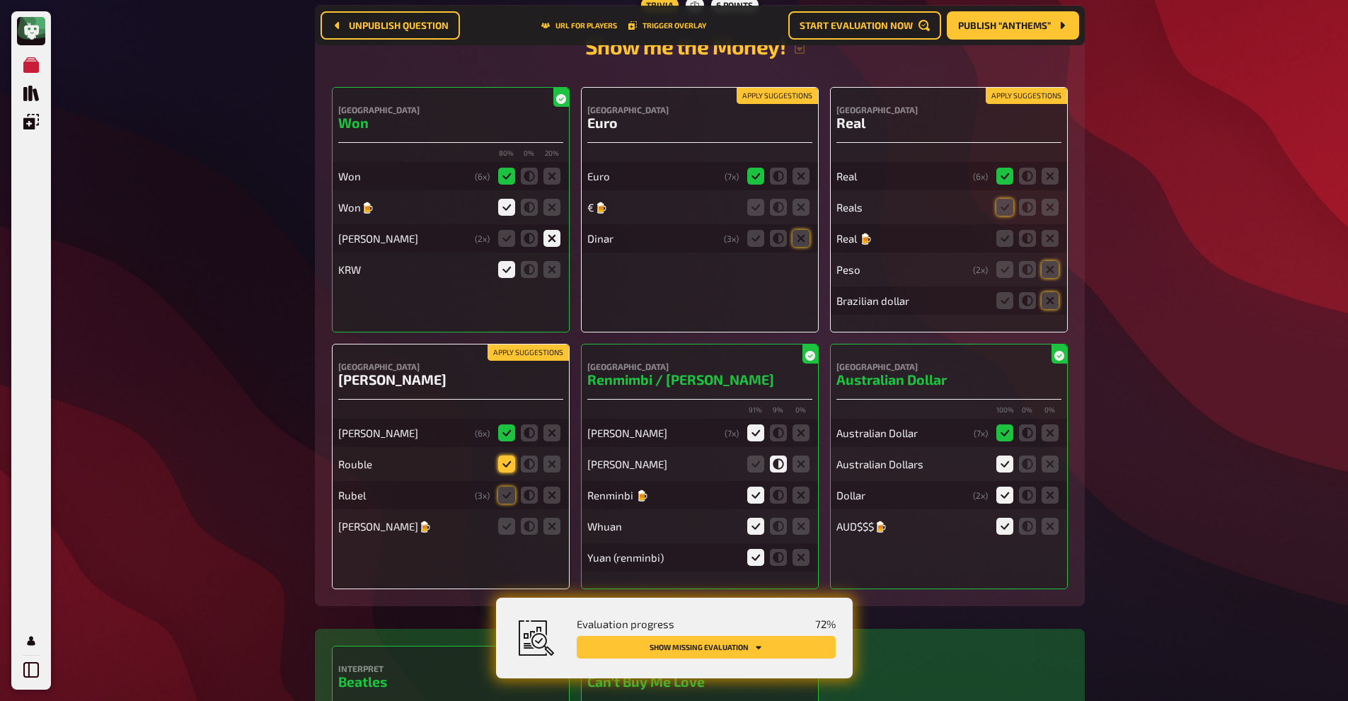
click at [504, 468] on icon at bounding box center [506, 464] width 17 height 17
click at [0, 0] on input "radio" at bounding box center [0, 0] width 0 height 0
click at [504, 487] on icon at bounding box center [506, 495] width 17 height 17
click at [0, 0] on input "radio" at bounding box center [0, 0] width 0 height 0
click at [504, 527] on icon at bounding box center [506, 526] width 17 height 17
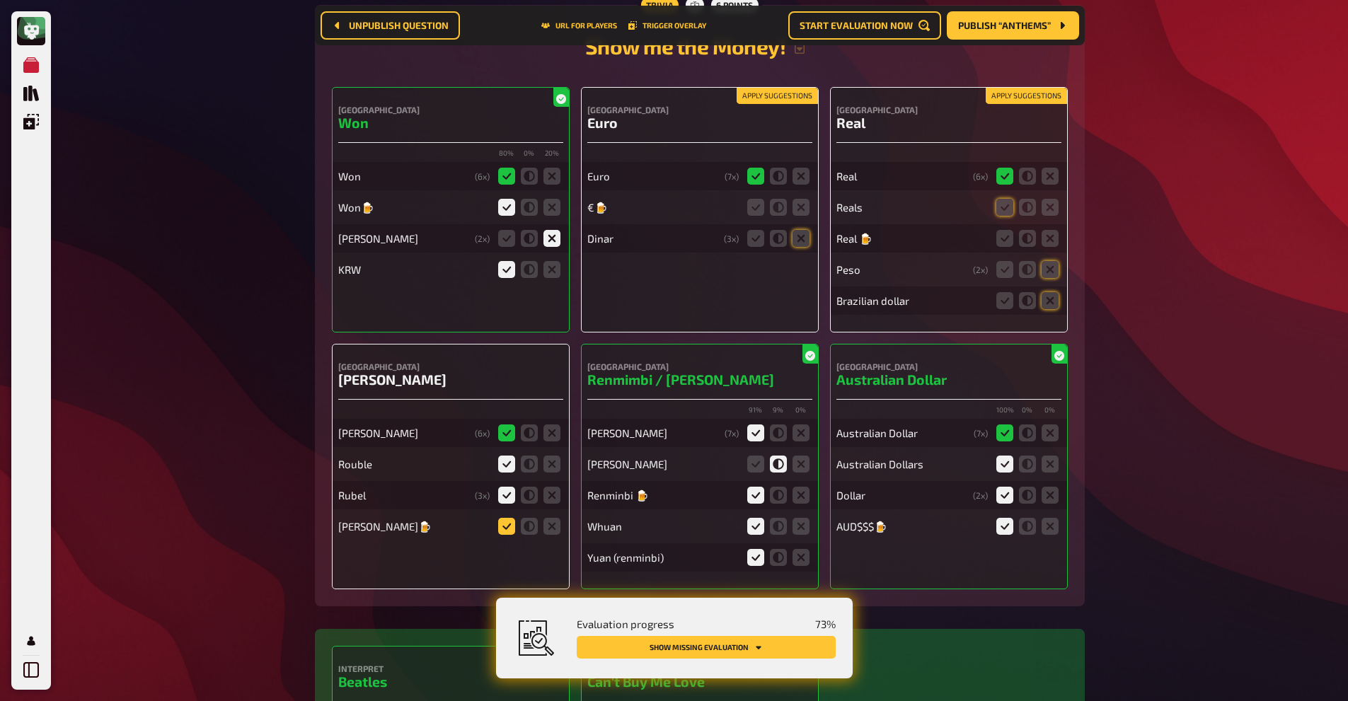
click at [0, 0] on input "radio" at bounding box center [0, 0] width 0 height 0
click at [753, 205] on icon at bounding box center [755, 207] width 17 height 17
click at [0, 0] on input "radio" at bounding box center [0, 0] width 0 height 0
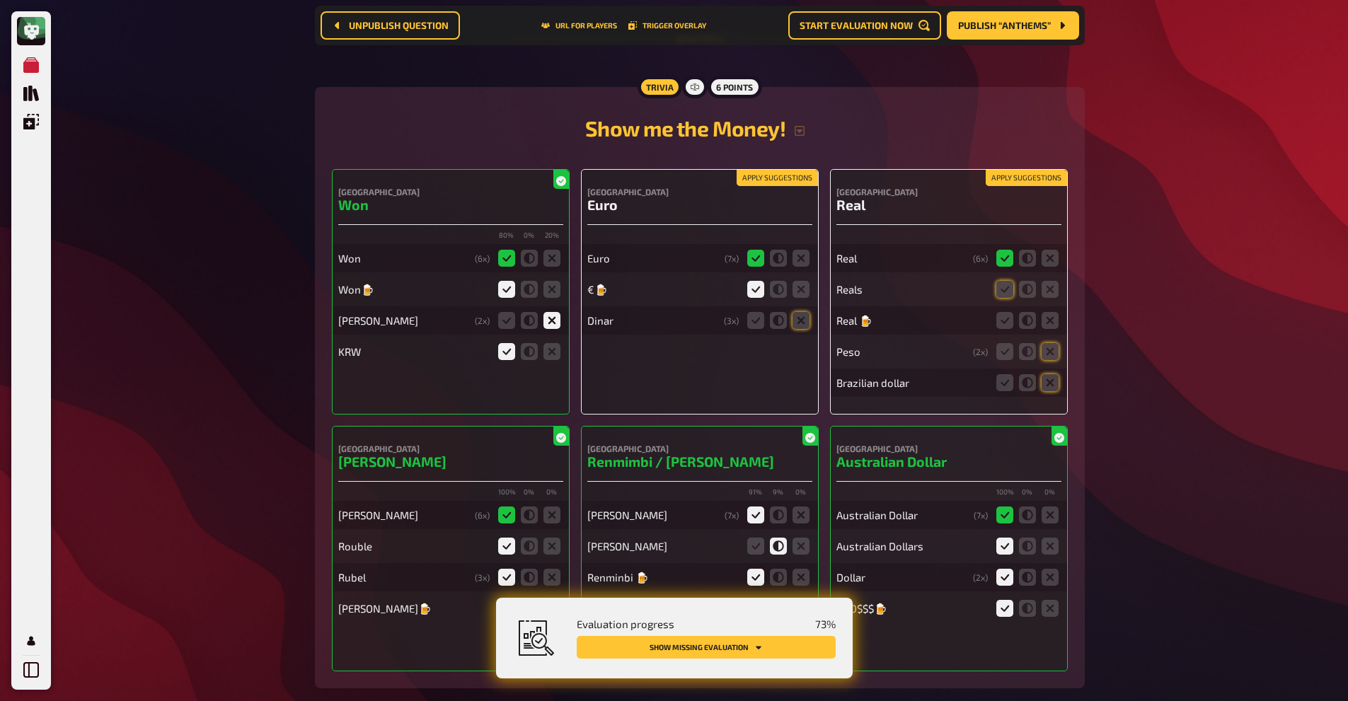
scroll to position [6086, 0]
click at [797, 323] on icon at bounding box center [801, 321] width 17 height 17
click at [0, 0] on input "radio" at bounding box center [0, 0] width 0 height 0
click at [1000, 286] on icon at bounding box center [1004, 290] width 17 height 17
click at [0, 0] on input "radio" at bounding box center [0, 0] width 0 height 0
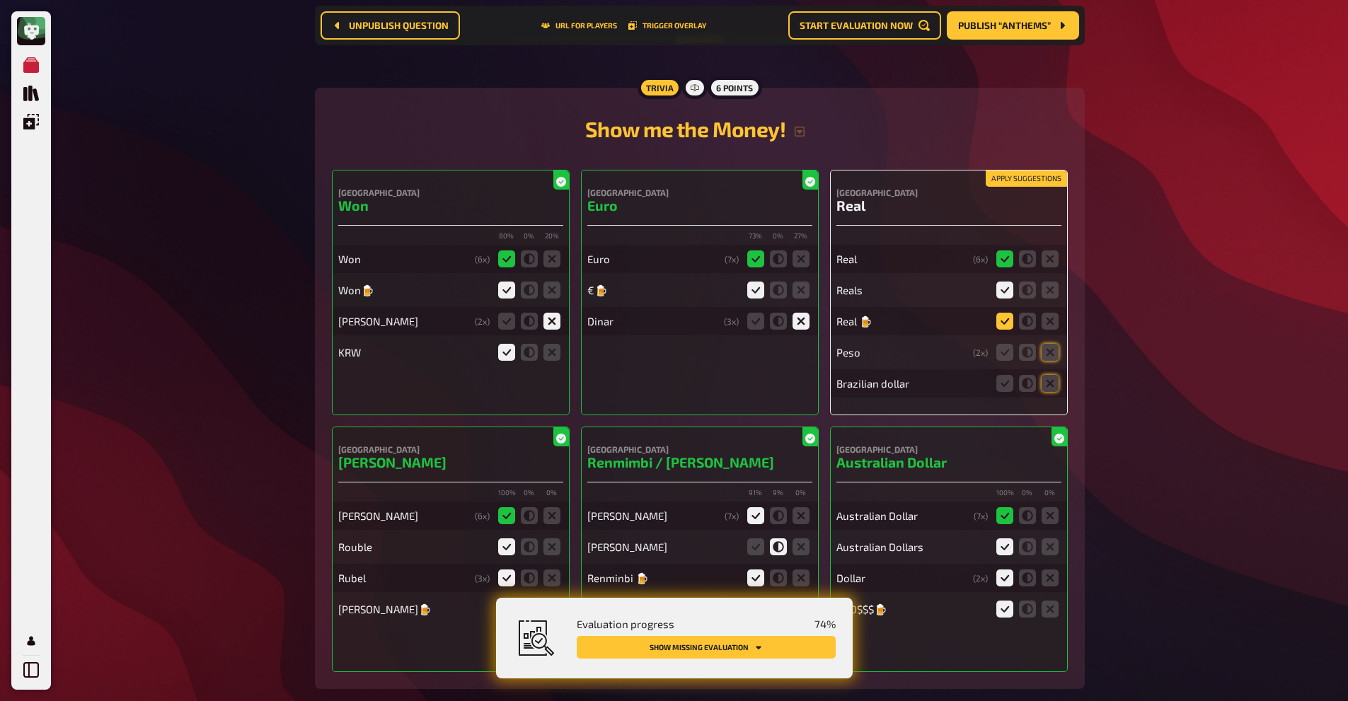
click at [1006, 313] on icon at bounding box center [1004, 321] width 17 height 17
click at [0, 0] on input "radio" at bounding box center [0, 0] width 0 height 0
click at [1046, 352] on icon at bounding box center [1050, 352] width 17 height 17
click at [0, 0] on input "radio" at bounding box center [0, 0] width 0 height 0
click at [1051, 384] on icon at bounding box center [1050, 383] width 17 height 17
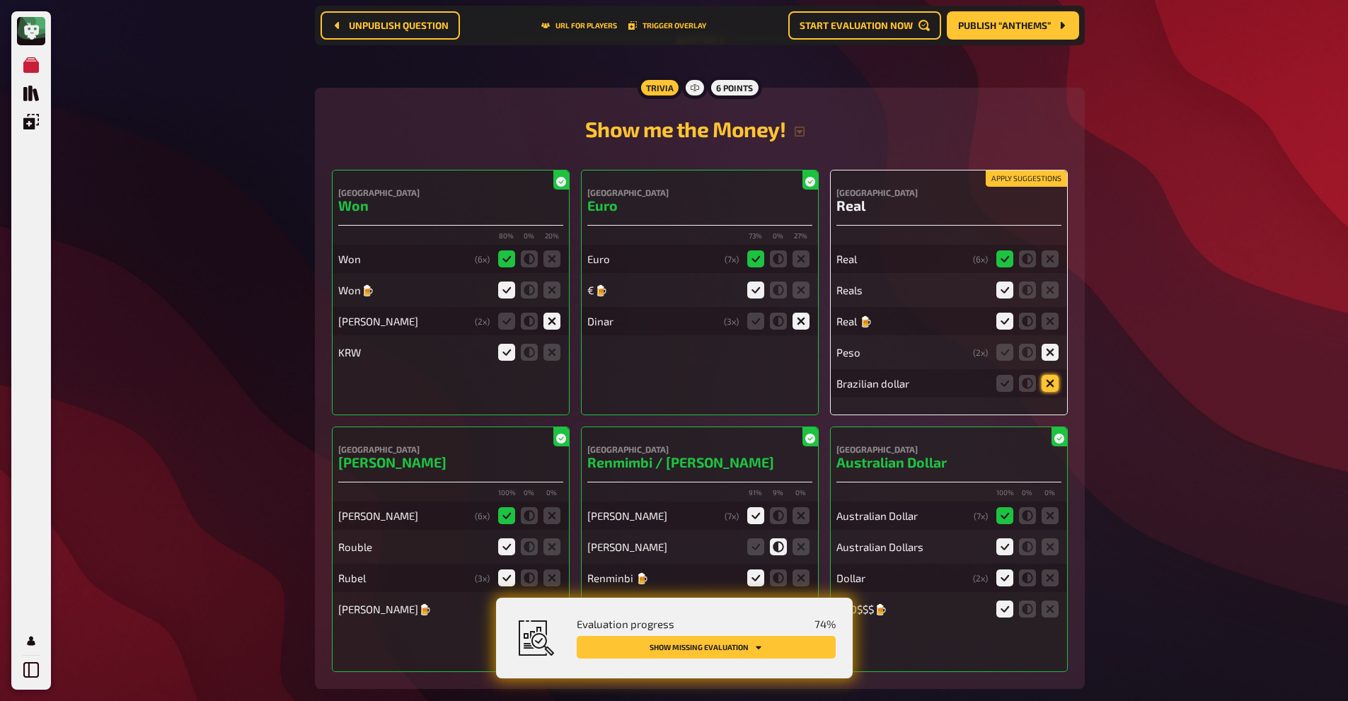
click at [0, 0] on input "radio" at bounding box center [0, 0] width 0 height 0
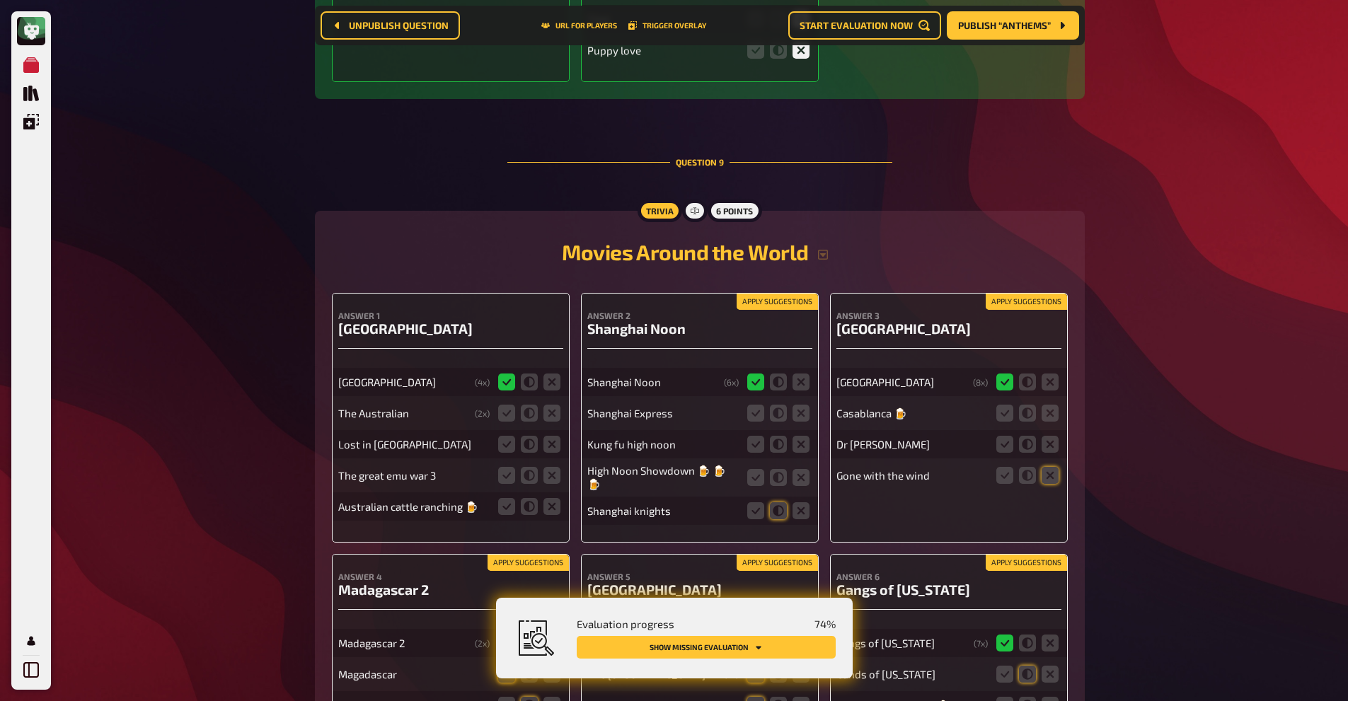
scroll to position [7011, 0]
click at [527, 408] on icon at bounding box center [529, 412] width 17 height 17
click at [0, 0] on input "radio" at bounding box center [0, 0] width 0 height 0
click at [527, 436] on icon at bounding box center [529, 443] width 17 height 17
click at [0, 0] on input "radio" at bounding box center [0, 0] width 0 height 0
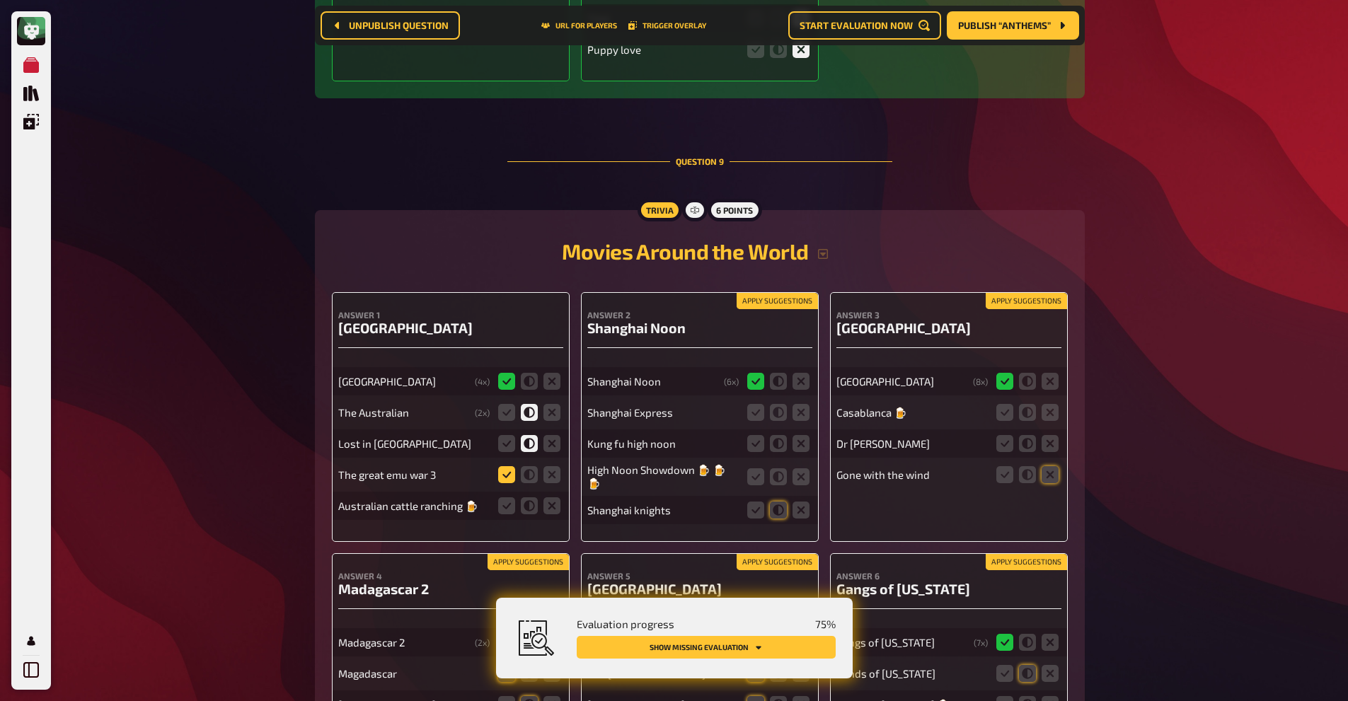
click at [513, 476] on icon at bounding box center [506, 474] width 17 height 17
click at [0, 0] on input "radio" at bounding box center [0, 0] width 0 height 0
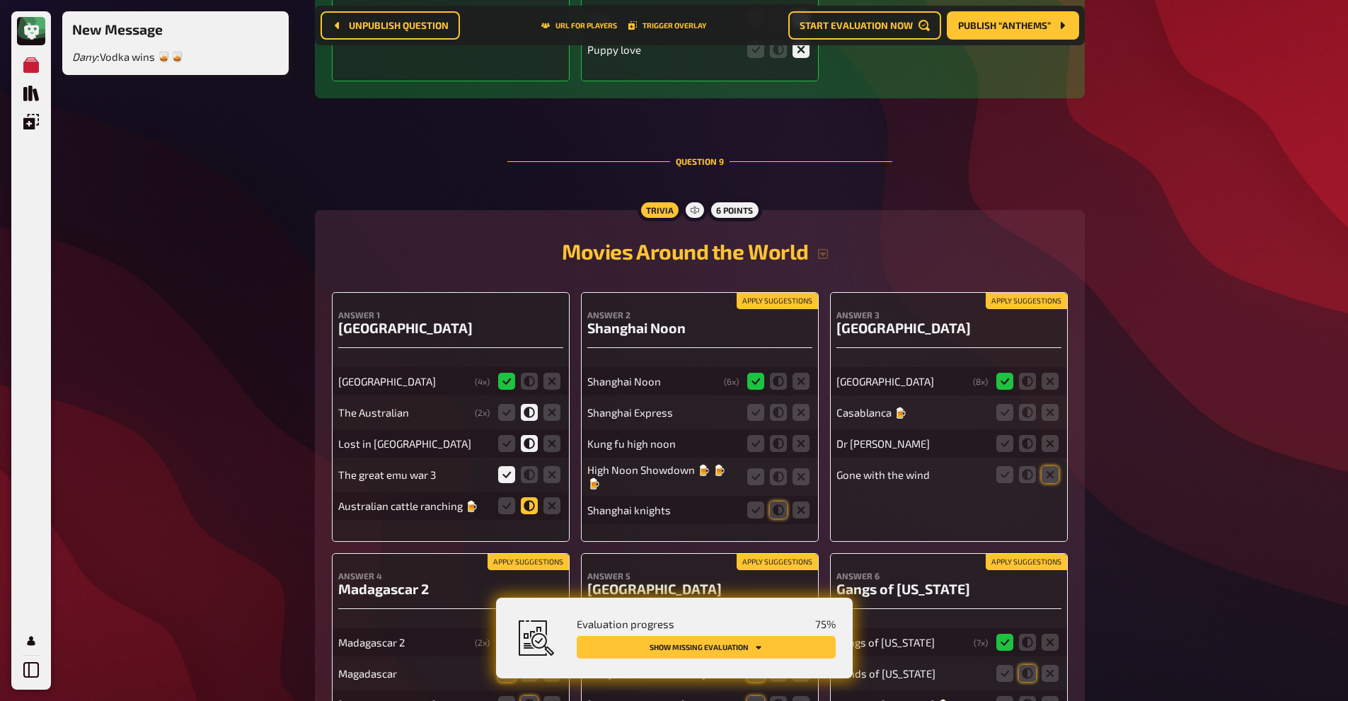
click at [534, 509] on icon at bounding box center [529, 505] width 17 height 17
click at [0, 0] on input "radio" at bounding box center [0, 0] width 0 height 0
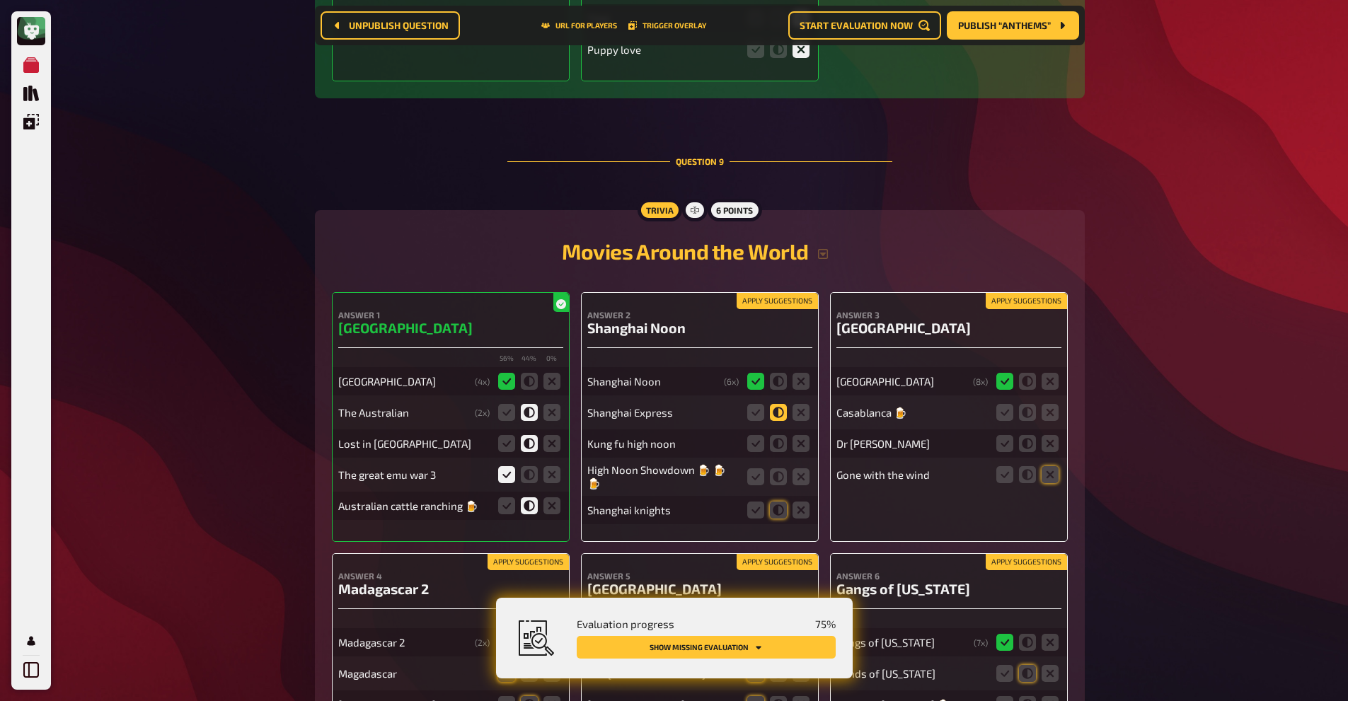
click at [783, 414] on icon at bounding box center [778, 412] width 17 height 17
click at [0, 0] on input "radio" at bounding box center [0, 0] width 0 height 0
click at [783, 444] on icon at bounding box center [778, 443] width 17 height 17
click at [0, 0] on input "radio" at bounding box center [0, 0] width 0 height 0
click at [779, 480] on icon at bounding box center [778, 476] width 17 height 17
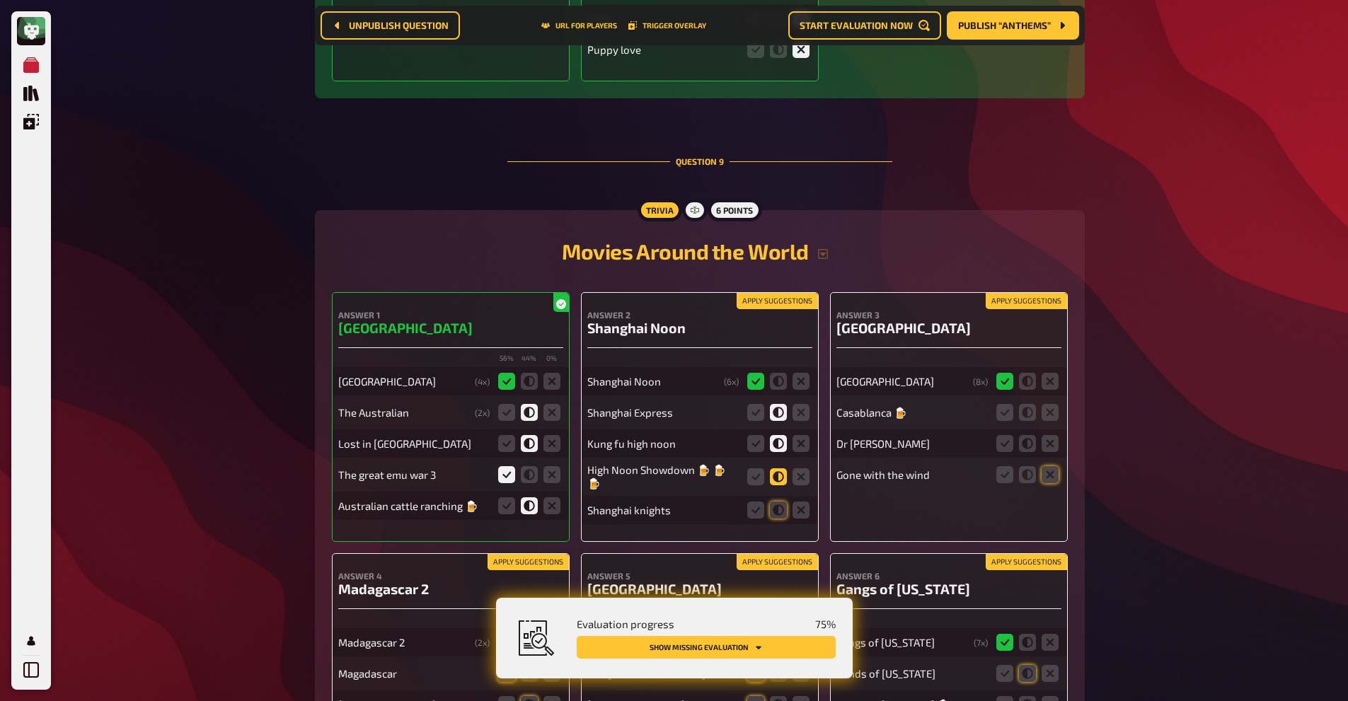
click at [0, 0] on input "radio" at bounding box center [0, 0] width 0 height 0
click at [776, 507] on icon at bounding box center [778, 510] width 17 height 17
click at [0, 0] on input "radio" at bounding box center [0, 0] width 0 height 0
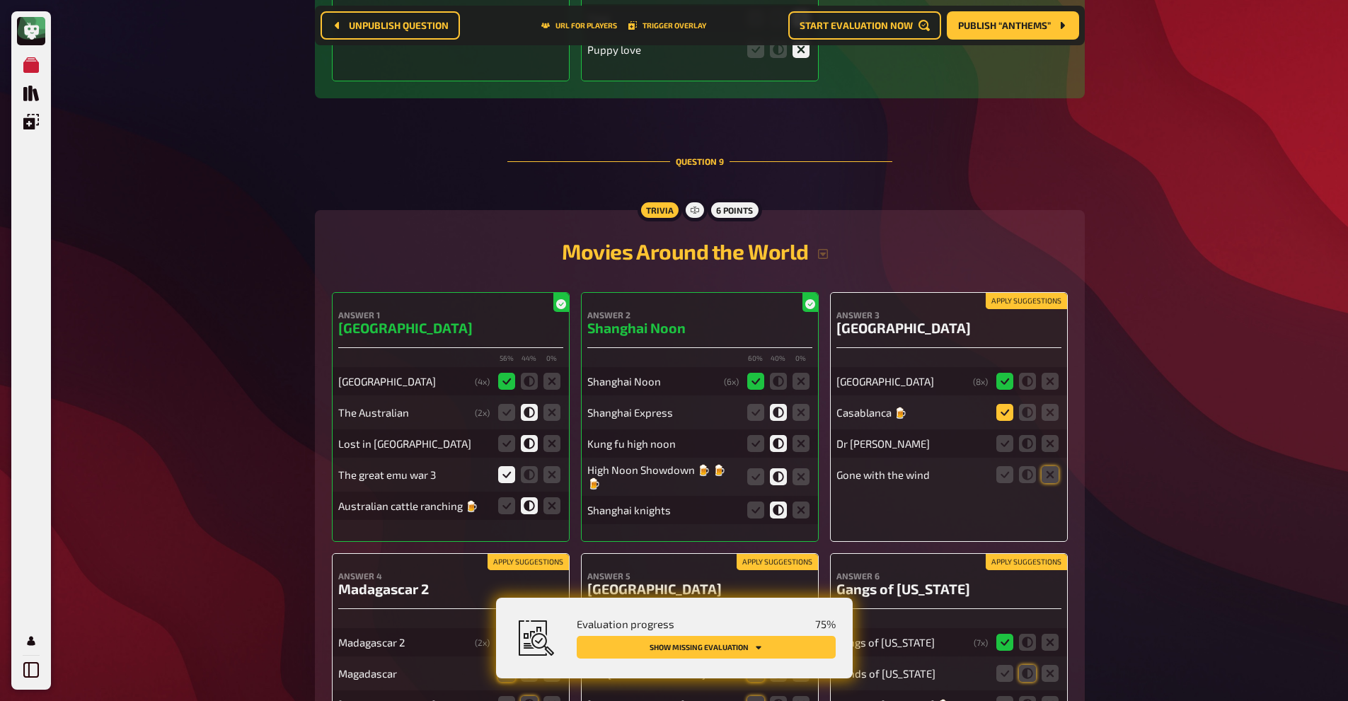
click at [1004, 406] on icon at bounding box center [1004, 412] width 17 height 17
click at [0, 0] on input "radio" at bounding box center [0, 0] width 0 height 0
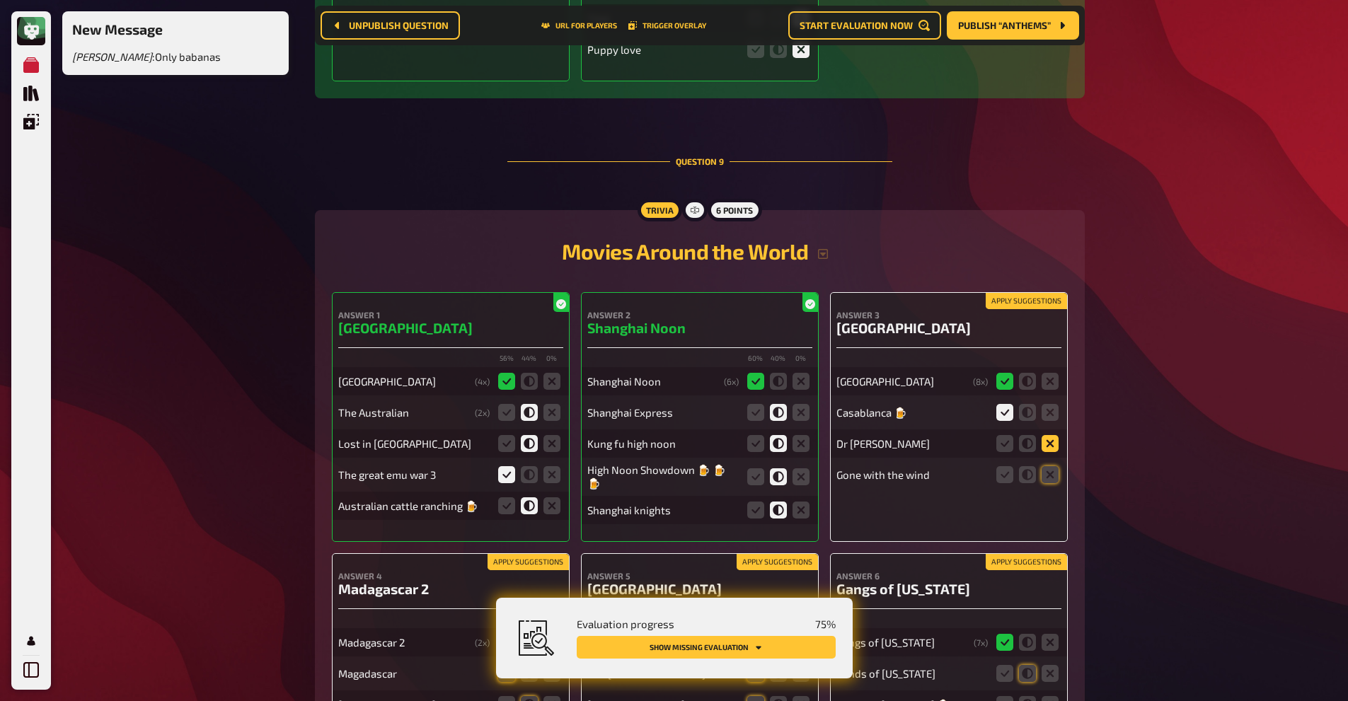
click at [1045, 441] on icon at bounding box center [1050, 443] width 17 height 17
click at [0, 0] on input "radio" at bounding box center [0, 0] width 0 height 0
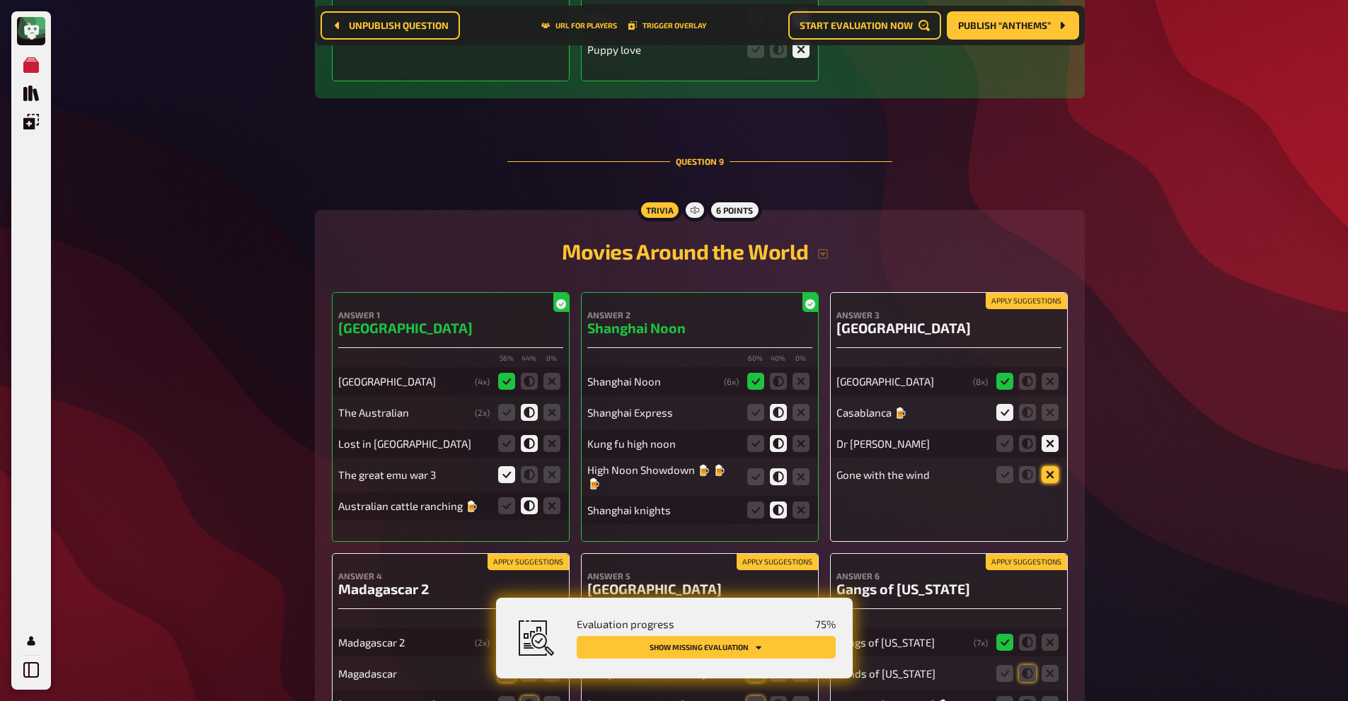
click at [1056, 479] on icon at bounding box center [1050, 474] width 17 height 17
click at [0, 0] on input "radio" at bounding box center [0, 0] width 0 height 0
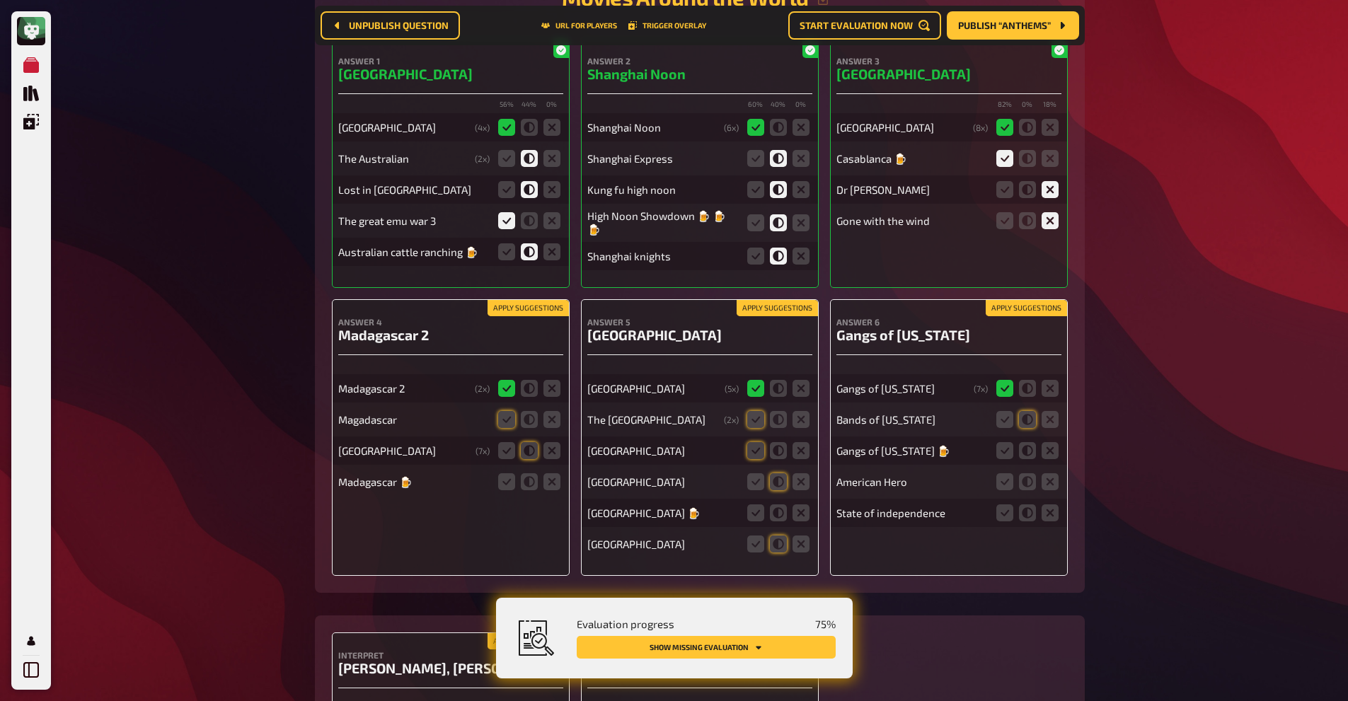
scroll to position [7269, 0]
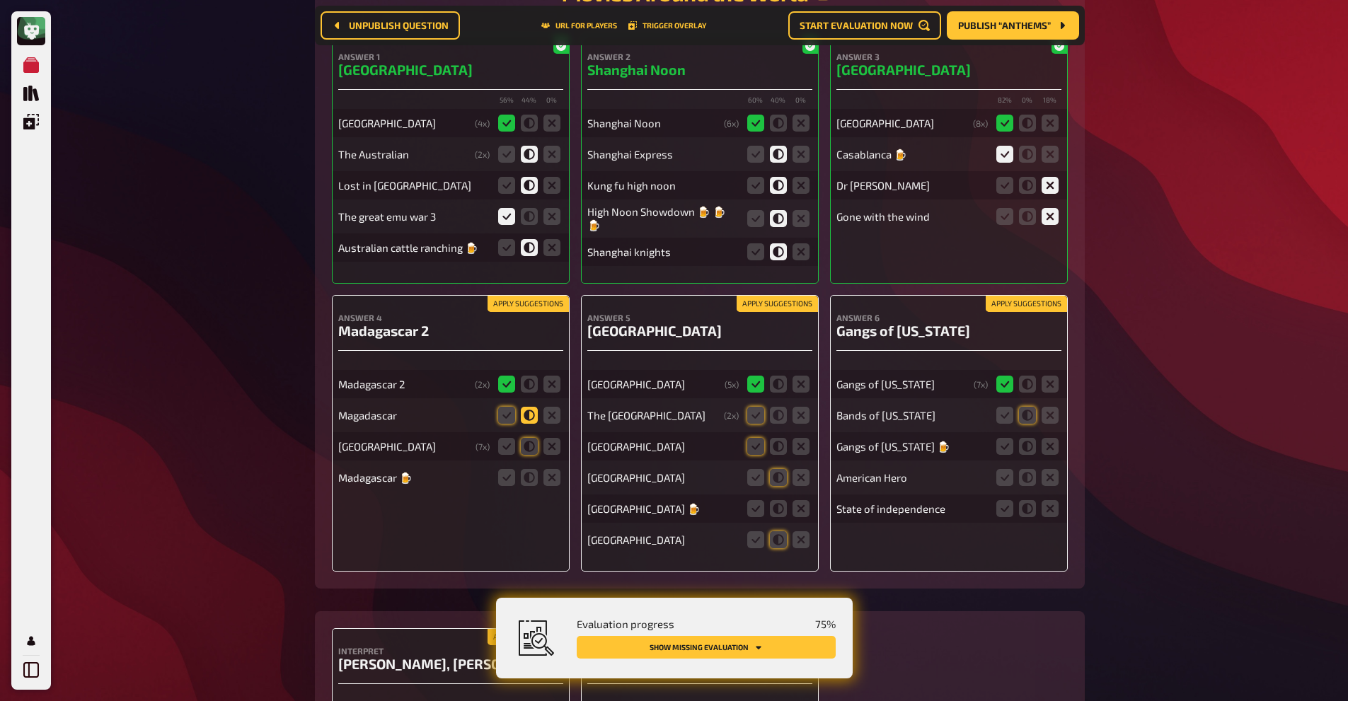
click at [531, 407] on icon at bounding box center [529, 415] width 17 height 17
click at [0, 0] on input "radio" at bounding box center [0, 0] width 0 height 0
click at [531, 442] on icon at bounding box center [529, 446] width 17 height 17
click at [0, 0] on input "radio" at bounding box center [0, 0] width 0 height 0
click at [529, 474] on icon at bounding box center [529, 477] width 17 height 17
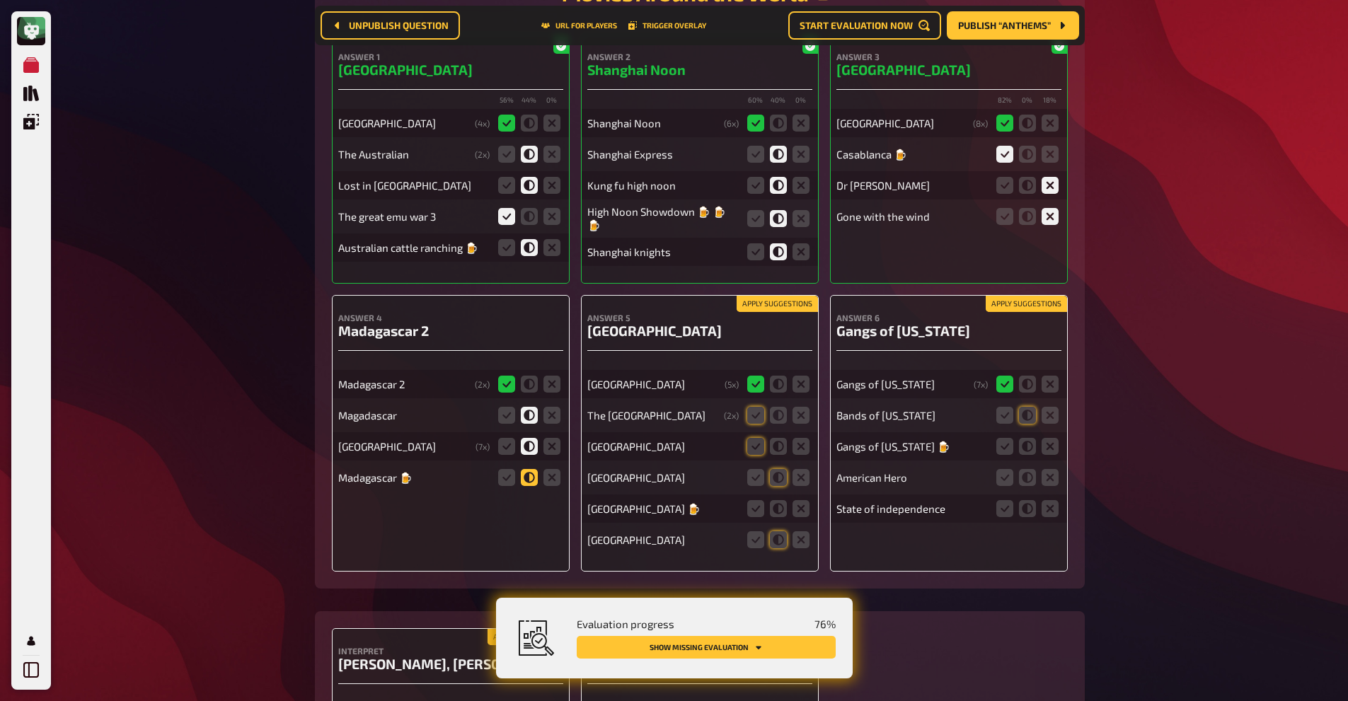
click at [0, 0] on input "radio" at bounding box center [0, 0] width 0 height 0
click at [755, 411] on icon at bounding box center [755, 415] width 17 height 17
click at [0, 0] on input "radio" at bounding box center [0, 0] width 0 height 0
click at [755, 443] on icon at bounding box center [755, 446] width 17 height 17
click at [0, 0] on input "radio" at bounding box center [0, 0] width 0 height 0
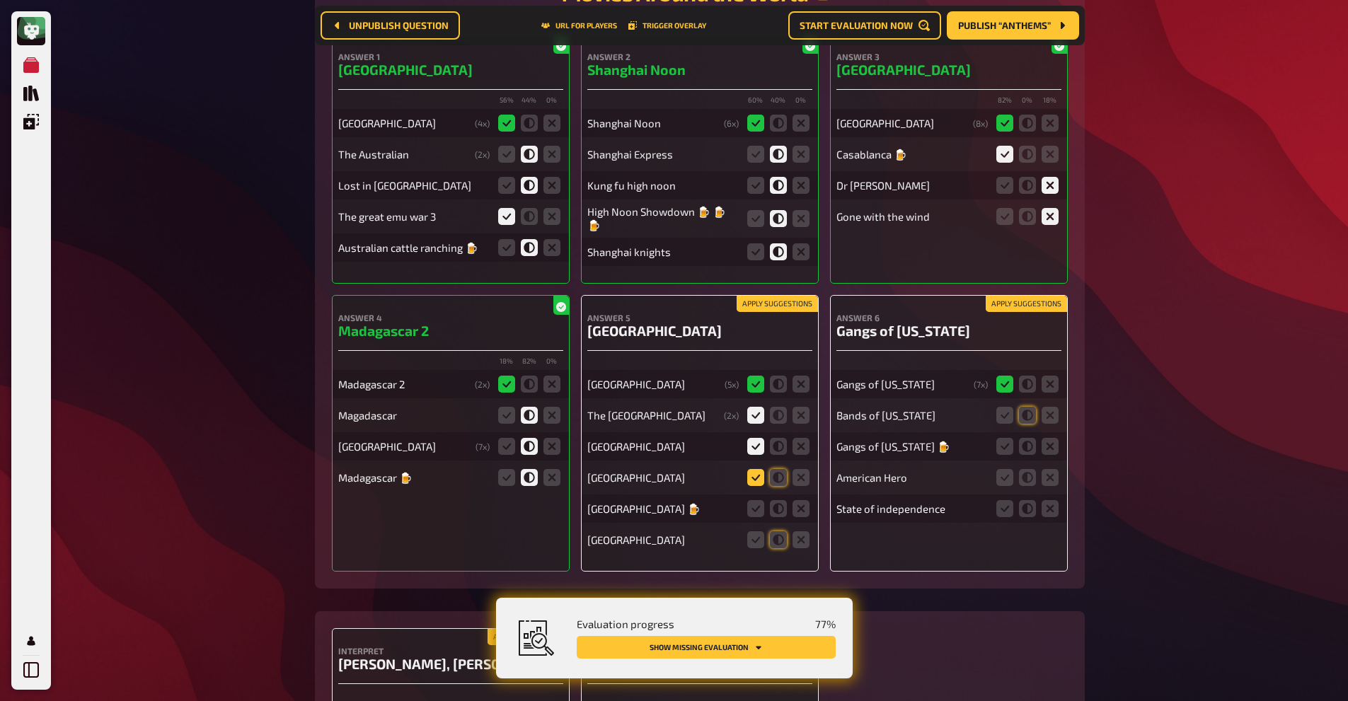
click at [760, 476] on icon at bounding box center [755, 477] width 17 height 17
click at [0, 0] on input "radio" at bounding box center [0, 0] width 0 height 0
click at [753, 514] on icon at bounding box center [755, 508] width 17 height 17
click at [0, 0] on input "radio" at bounding box center [0, 0] width 0 height 0
click at [757, 535] on icon at bounding box center [755, 539] width 17 height 17
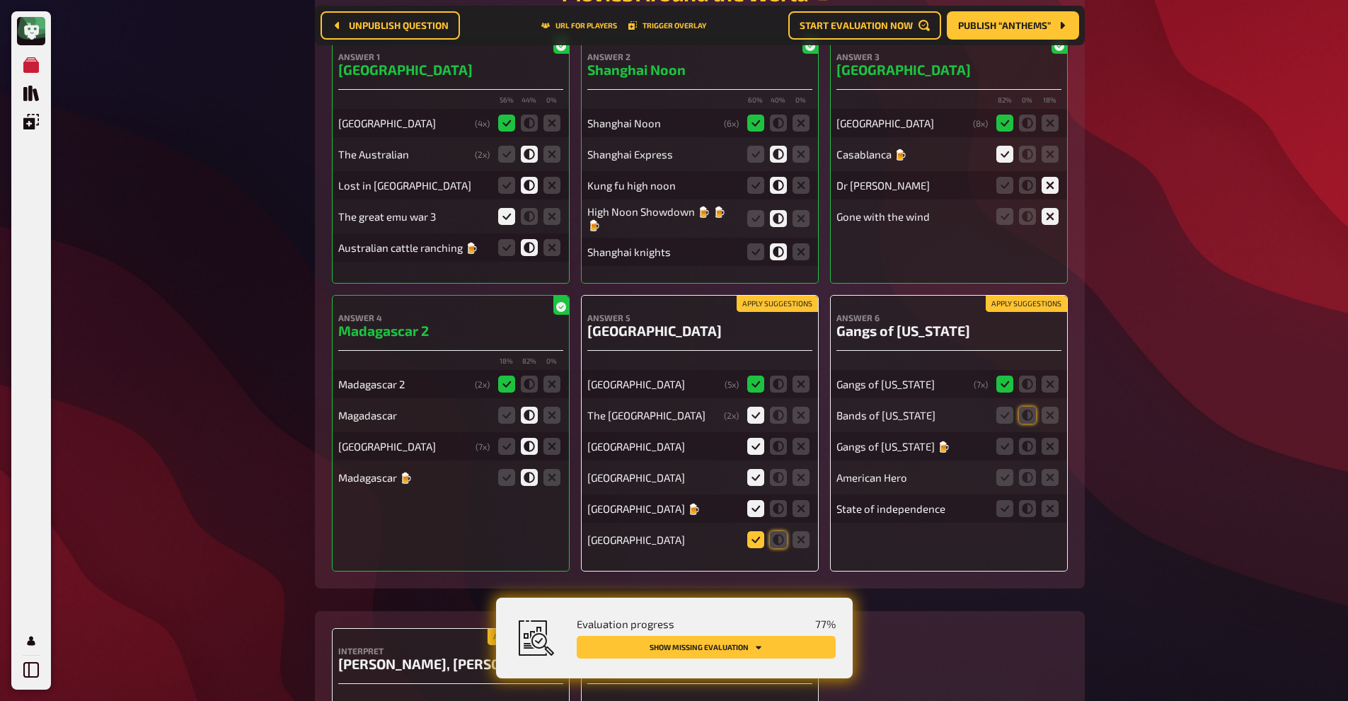
click at [0, 0] on input "radio" at bounding box center [0, 0] width 0 height 0
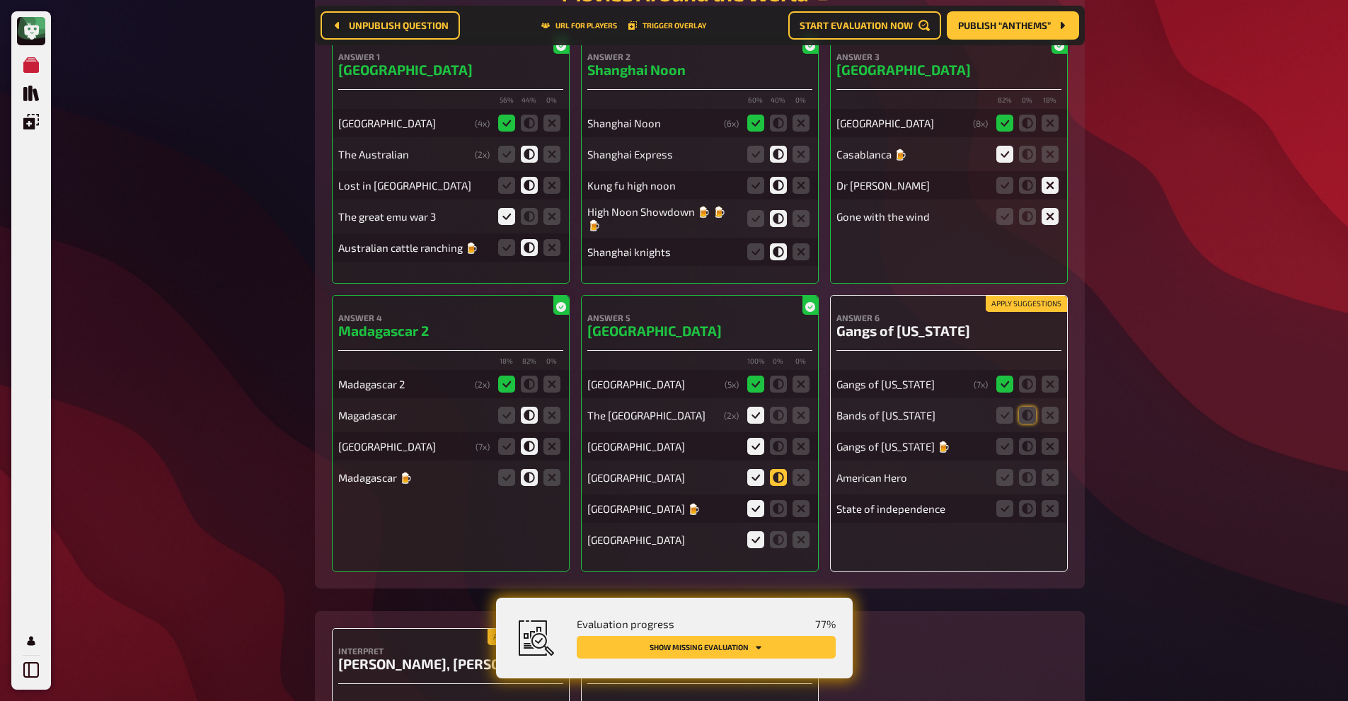
click at [778, 480] on icon at bounding box center [778, 477] width 17 height 17
click at [0, 0] on input "radio" at bounding box center [0, 0] width 0 height 0
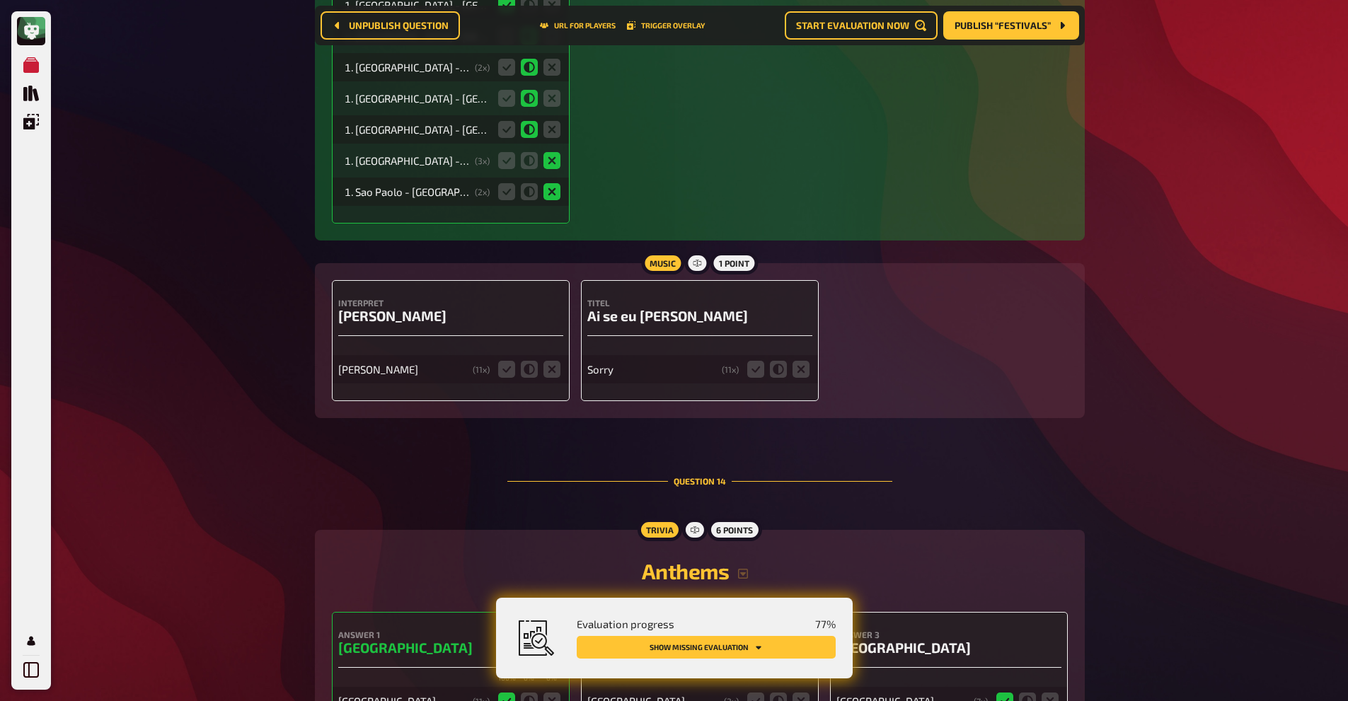
scroll to position [11552, 0]
click at [504, 362] on icon at bounding box center [506, 370] width 17 height 17
click at [0, 0] on input "radio" at bounding box center [0, 0] width 0 height 0
click at [756, 362] on icon at bounding box center [755, 370] width 17 height 17
click at [0, 0] on input "radio" at bounding box center [0, 0] width 0 height 0
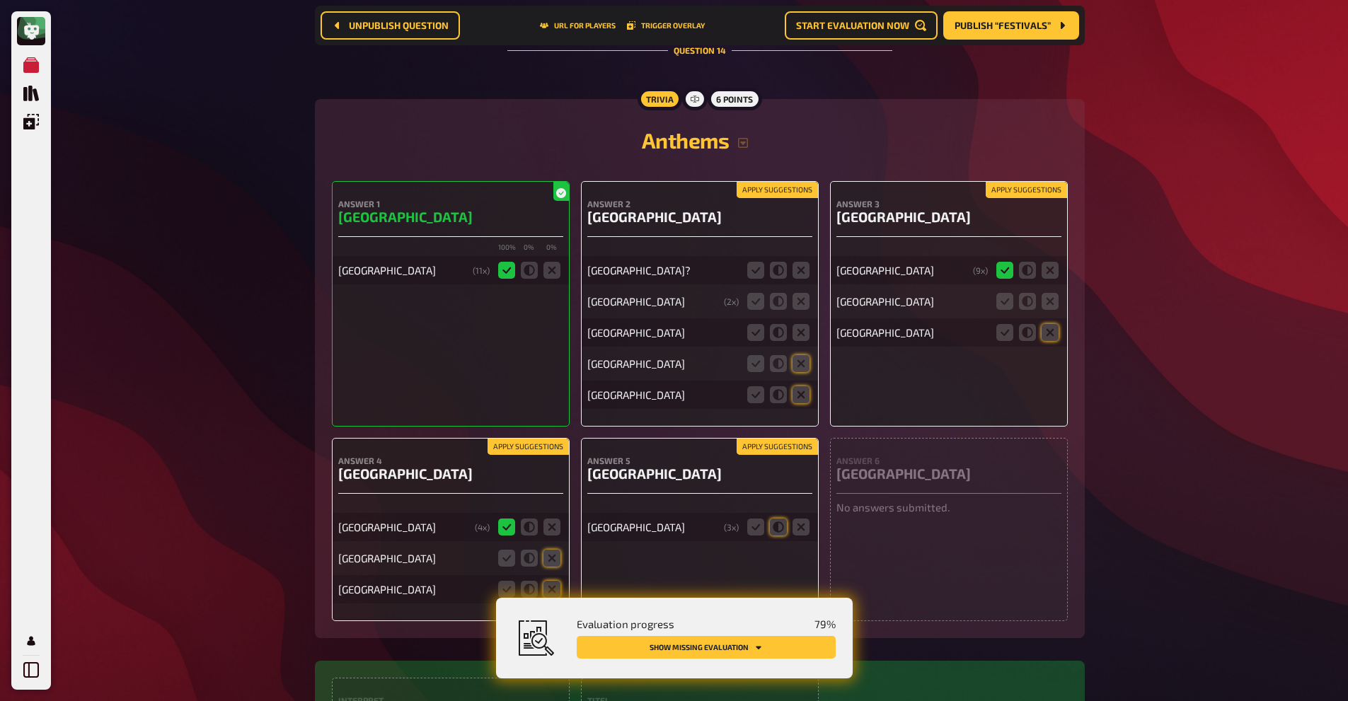
scroll to position [11983, 0]
click at [805, 263] on icon at bounding box center [801, 271] width 17 height 17
click at [0, 0] on input "radio" at bounding box center [0, 0] width 0 height 0
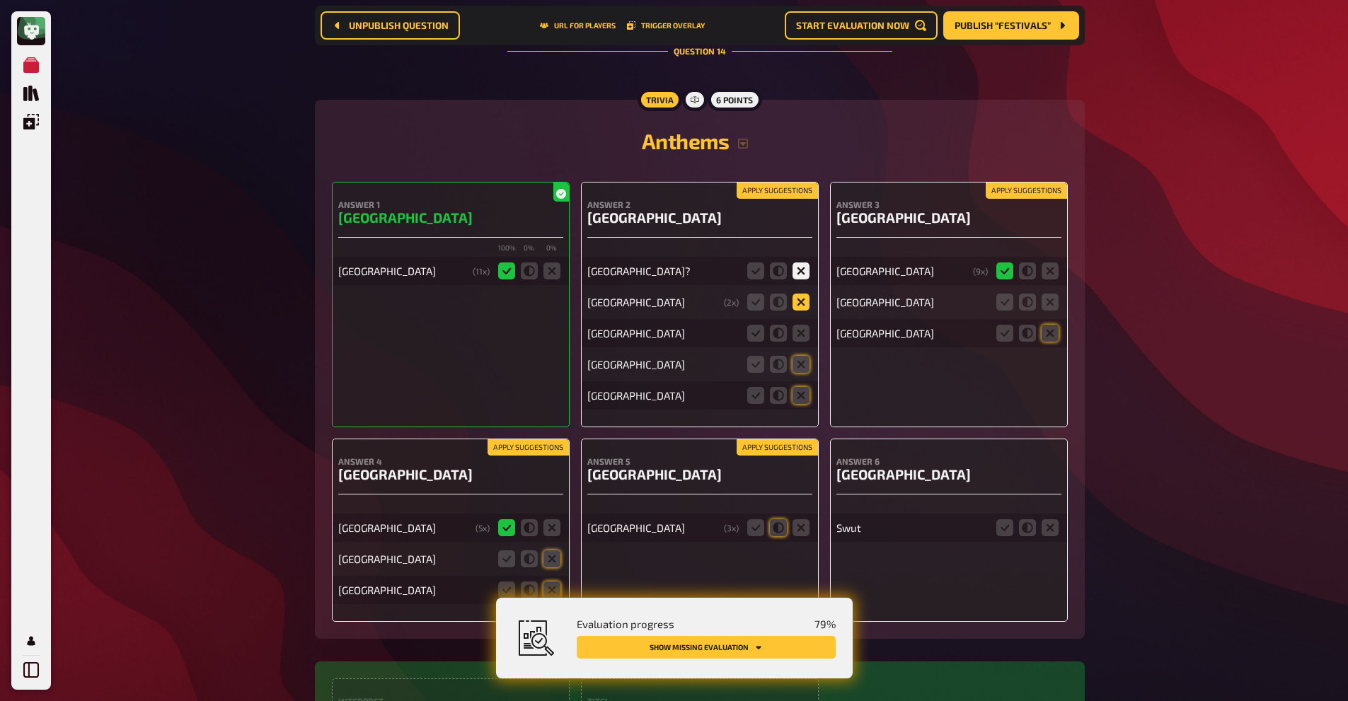
click at [805, 294] on icon at bounding box center [801, 302] width 17 height 17
click at [0, 0] on input "radio" at bounding box center [0, 0] width 0 height 0
click at [780, 325] on icon at bounding box center [778, 333] width 17 height 17
click at [0, 0] on input "radio" at bounding box center [0, 0] width 0 height 0
click at [801, 356] on icon at bounding box center [801, 364] width 17 height 17
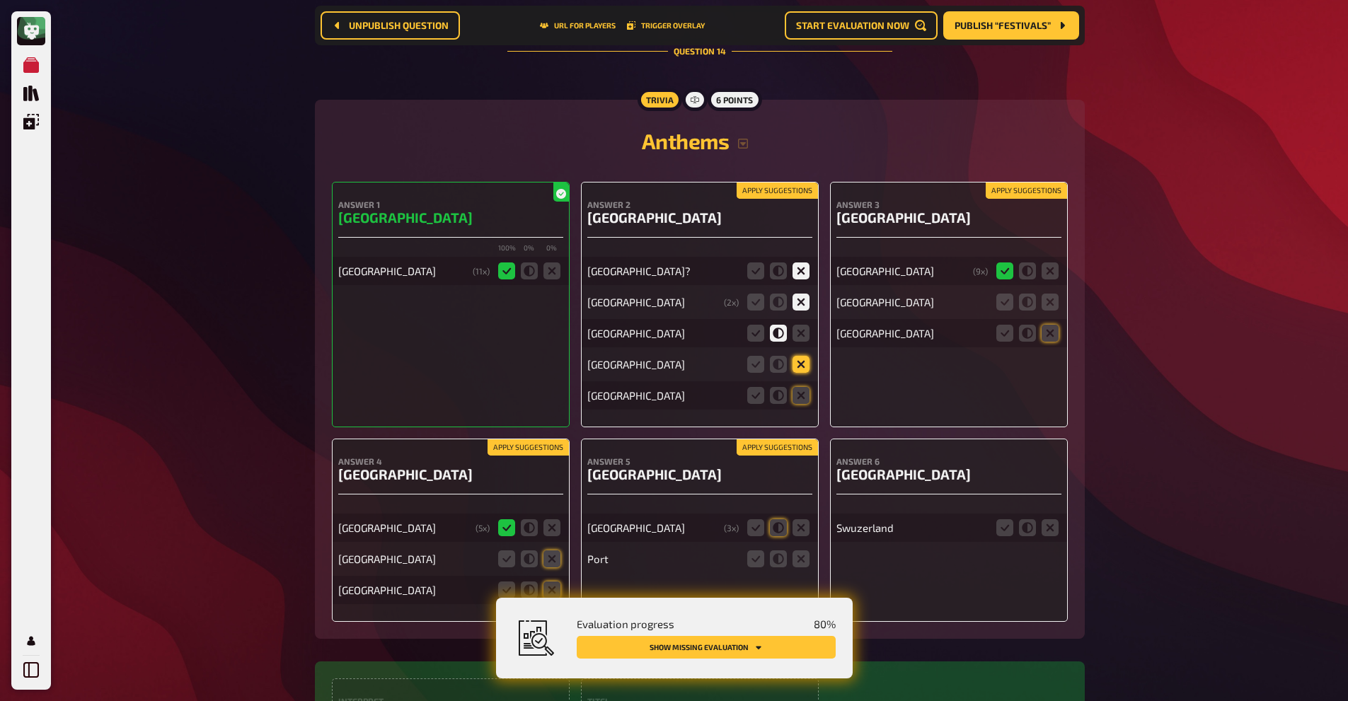
click at [0, 0] on input "radio" at bounding box center [0, 0] width 0 height 0
click at [802, 387] on icon at bounding box center [801, 395] width 17 height 17
click at [0, 0] on input "radio" at bounding box center [0, 0] width 0 height 0
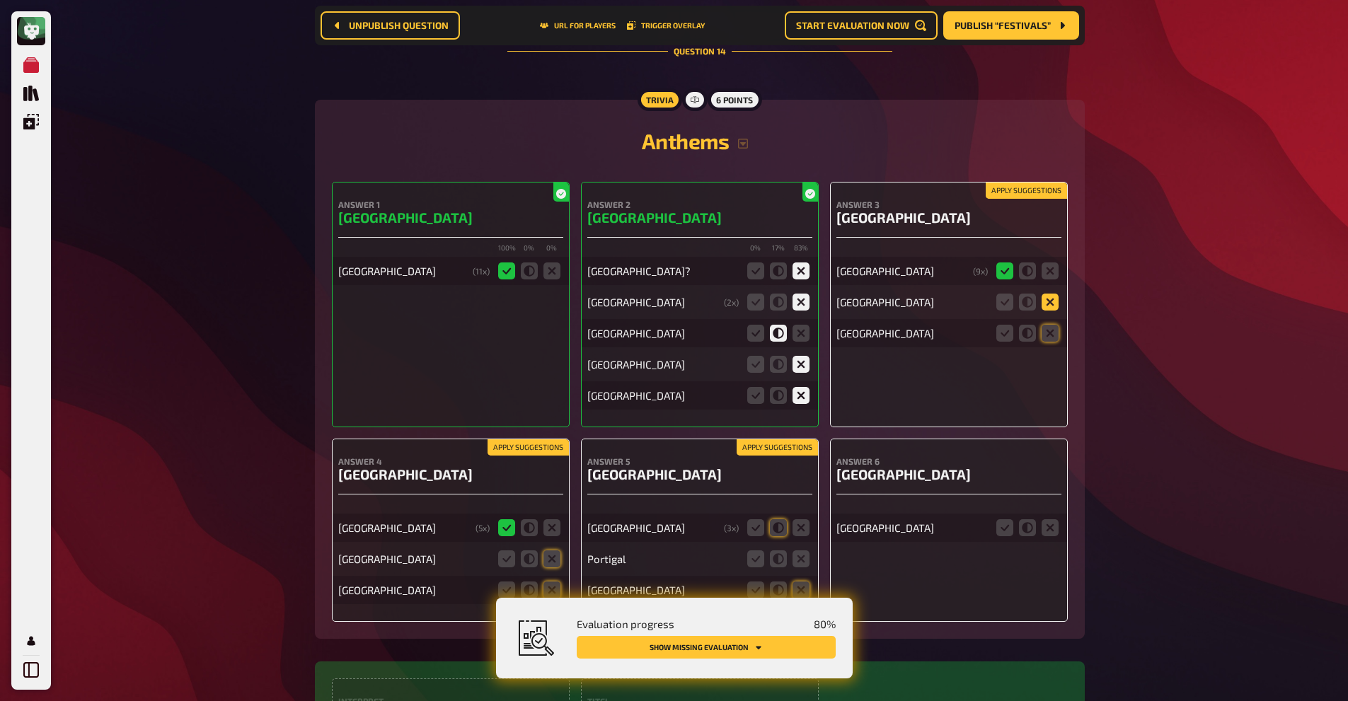
click at [1056, 294] on icon at bounding box center [1050, 302] width 17 height 17
click at [0, 0] on input "radio" at bounding box center [0, 0] width 0 height 0
click at [1054, 325] on icon at bounding box center [1050, 333] width 17 height 17
click at [0, 0] on input "radio" at bounding box center [0, 0] width 0 height 0
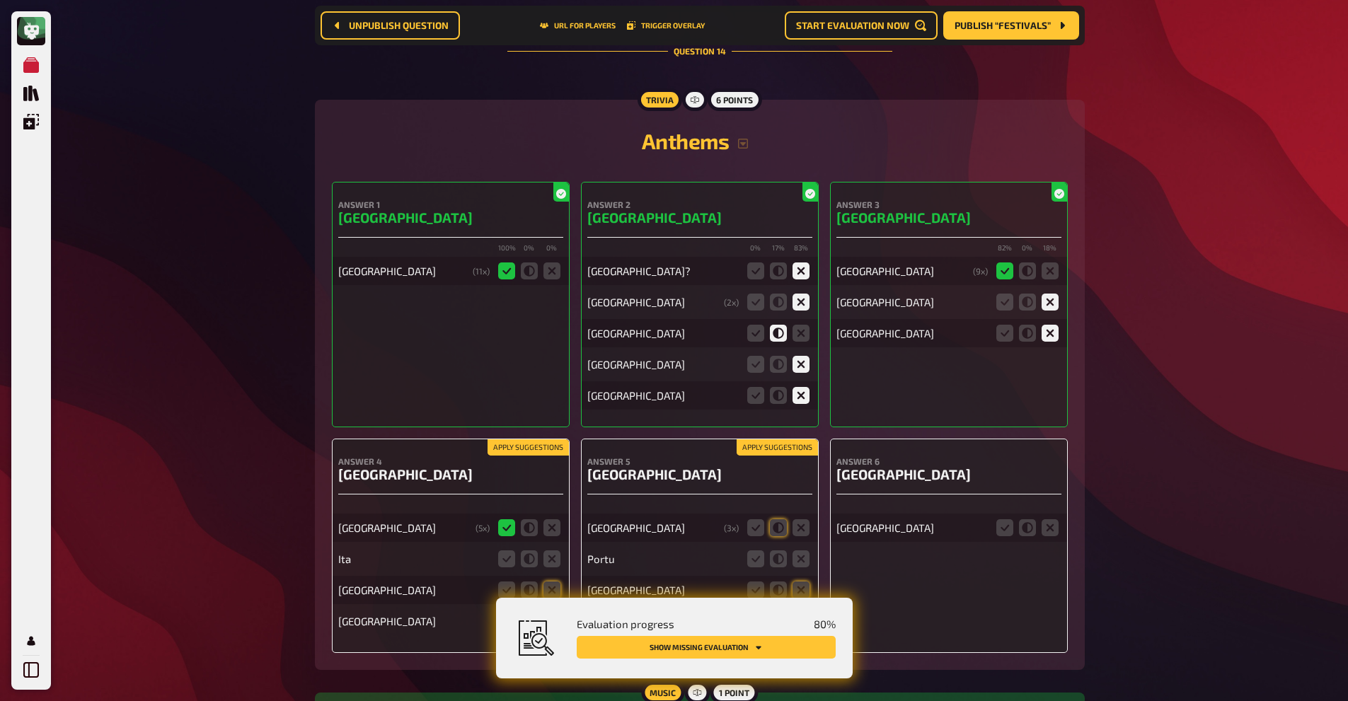
click at [845, 453] on div "Answer 6 USA [GEOGRAPHIC_DATA]" at bounding box center [949, 546] width 238 height 214
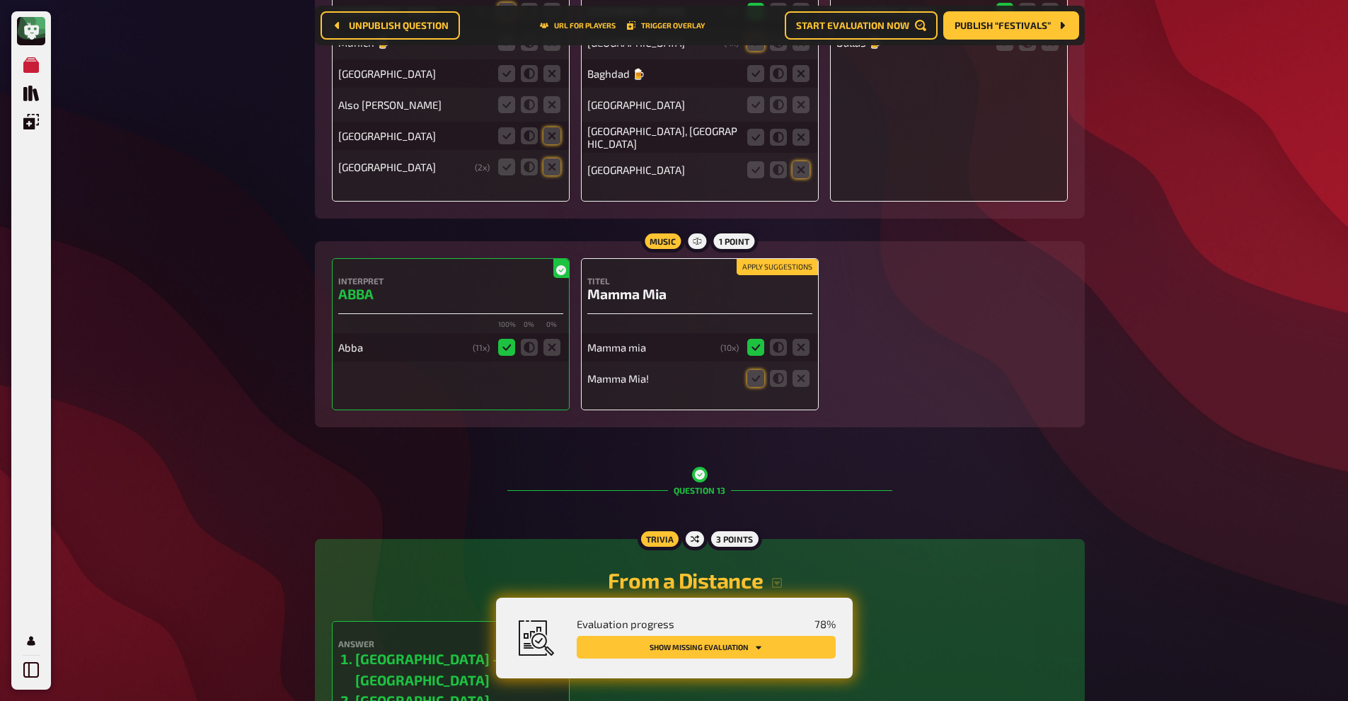
scroll to position [10695, 0]
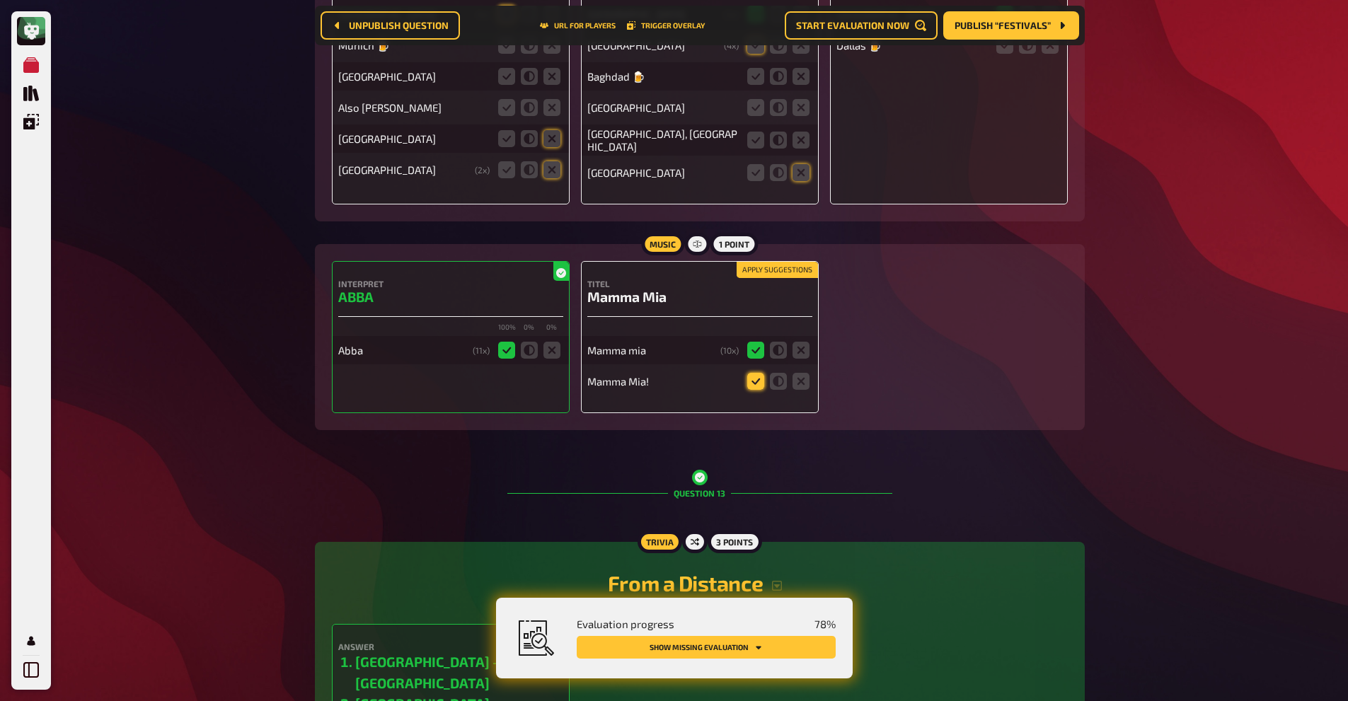
click at [754, 373] on icon at bounding box center [755, 381] width 17 height 17
click at [0, 0] on input "radio" at bounding box center [0, 0] width 0 height 0
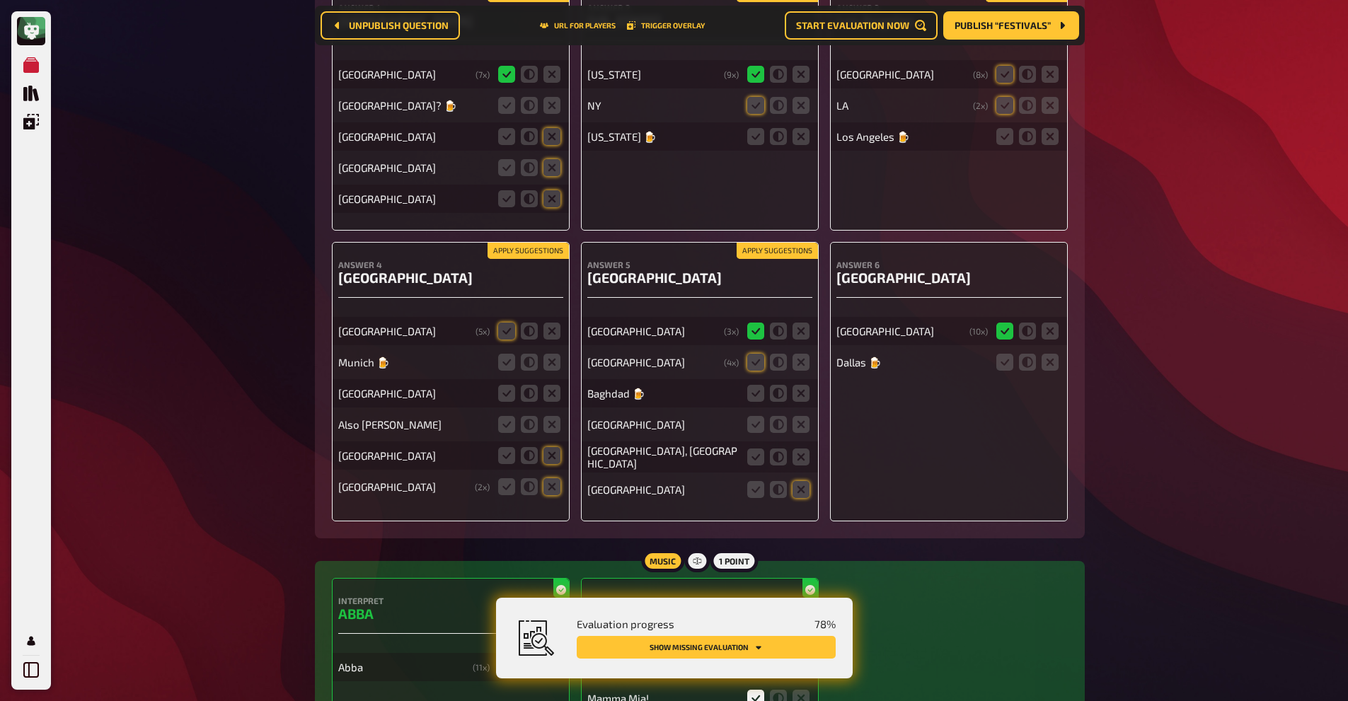
scroll to position [10373, 0]
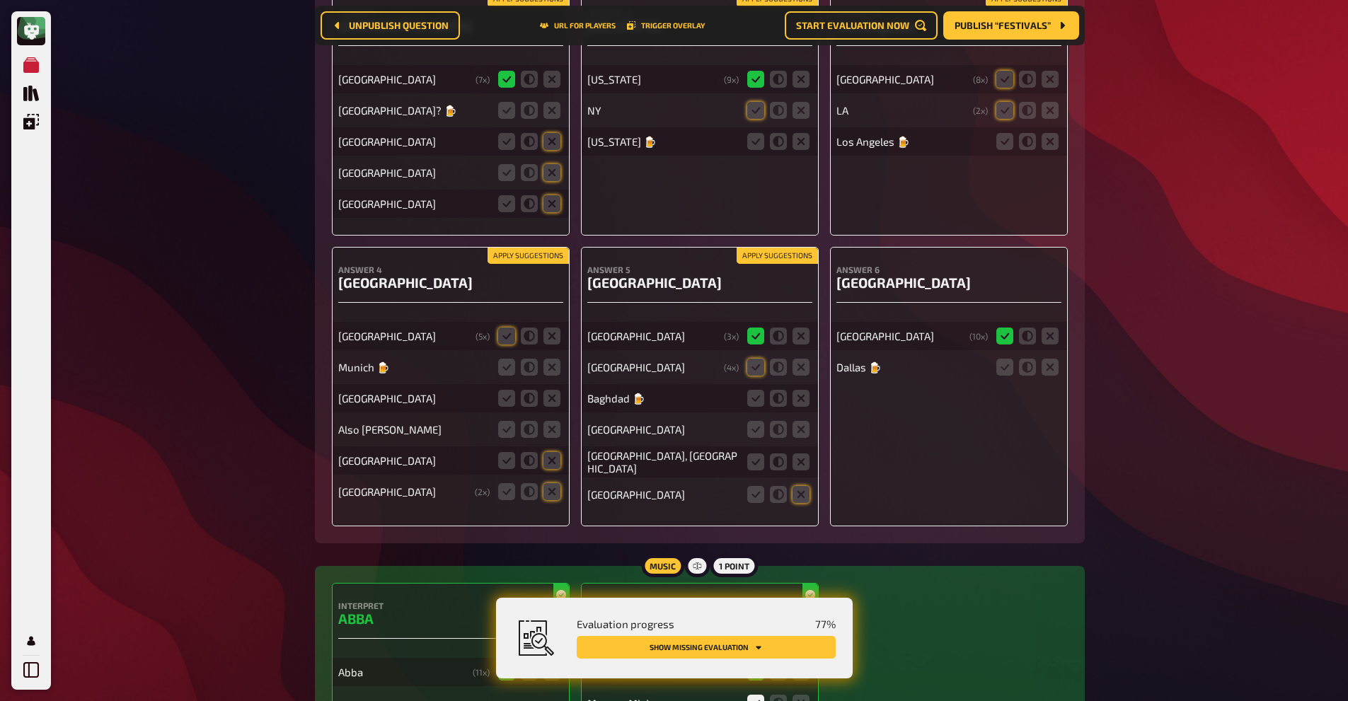
click at [513, 328] on label at bounding box center [506, 336] width 17 height 17
click at [0, 0] on input "radio" at bounding box center [0, 0] width 0 height 0
click at [512, 328] on icon at bounding box center [506, 336] width 17 height 17
click at [0, 0] on input "radio" at bounding box center [0, 0] width 0 height 0
click at [506, 359] on icon at bounding box center [506, 367] width 17 height 17
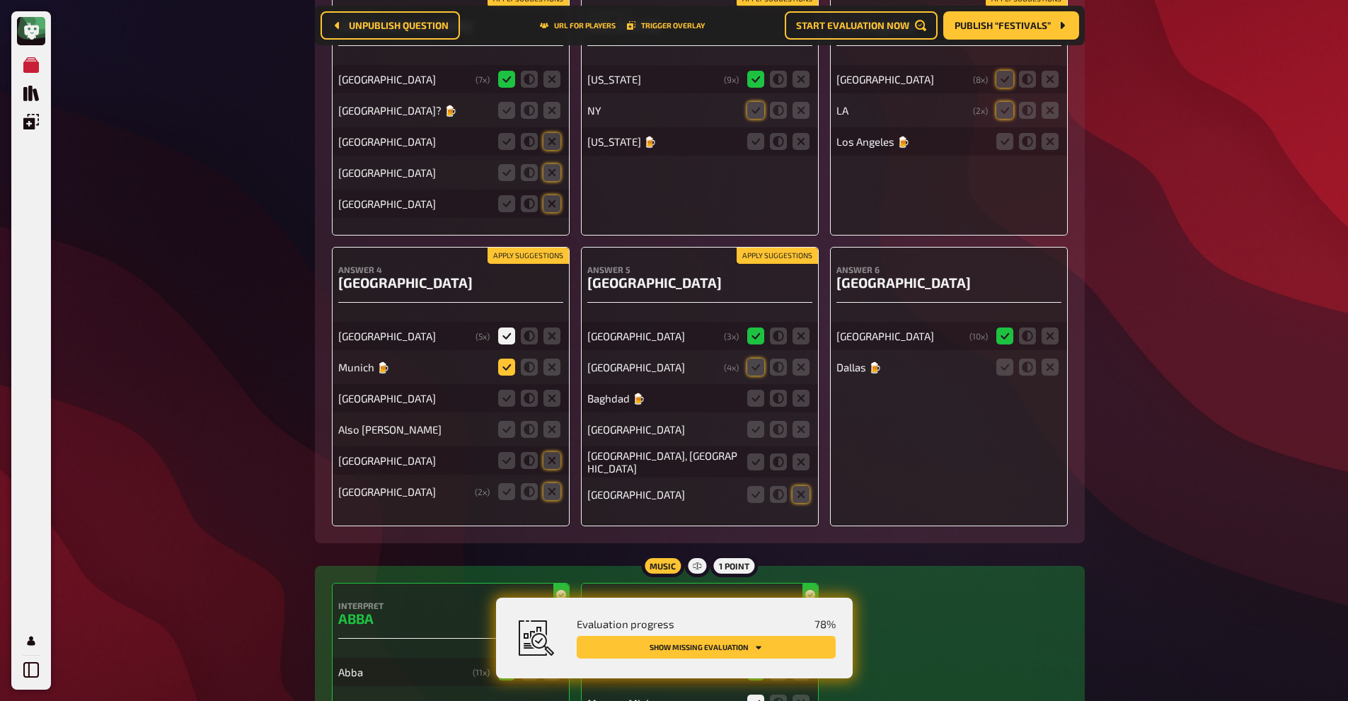
click at [0, 0] on input "radio" at bounding box center [0, 0] width 0 height 0
click at [548, 390] on icon at bounding box center [551, 398] width 17 height 17
click at [0, 0] on input "radio" at bounding box center [0, 0] width 0 height 0
click at [550, 421] on icon at bounding box center [551, 429] width 17 height 17
click at [0, 0] on input "radio" at bounding box center [0, 0] width 0 height 0
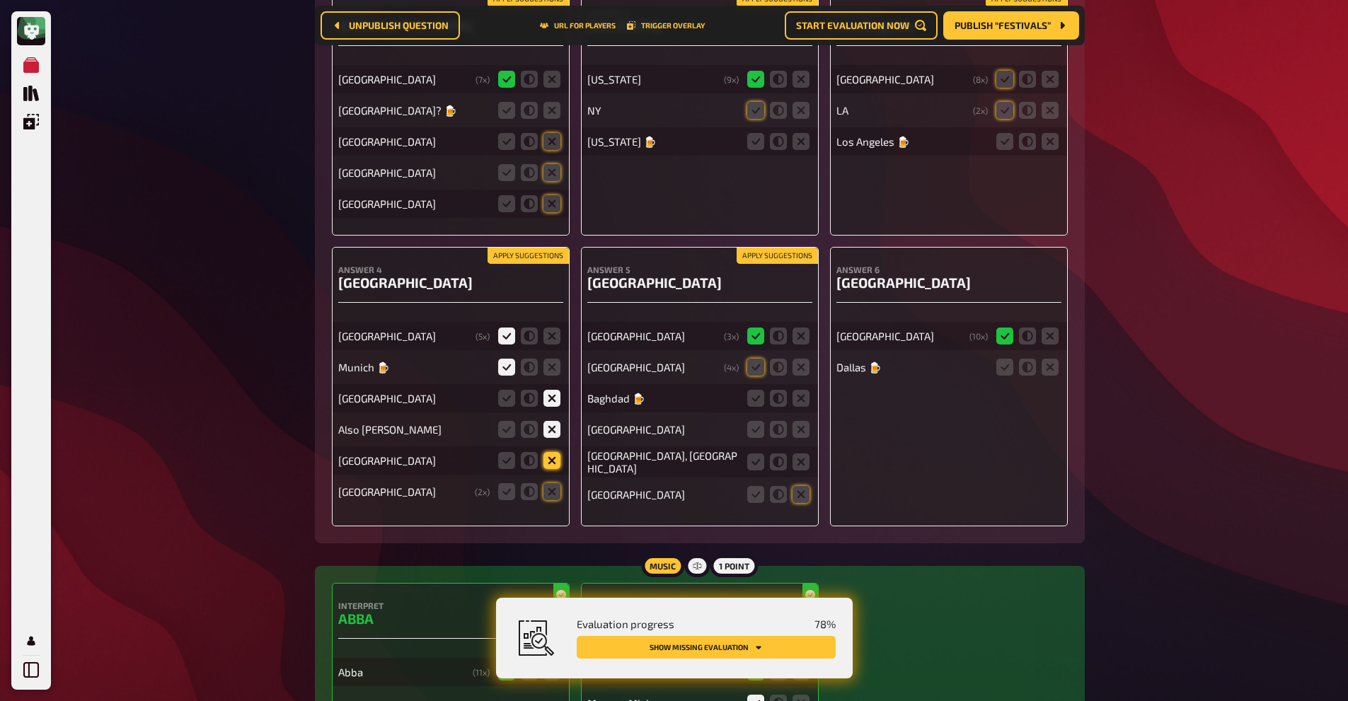
click at [558, 452] on icon at bounding box center [551, 460] width 17 height 17
click at [0, 0] on input "radio" at bounding box center [0, 0] width 0 height 0
click at [558, 483] on icon at bounding box center [551, 491] width 17 height 17
click at [0, 0] on input "radio" at bounding box center [0, 0] width 0 height 0
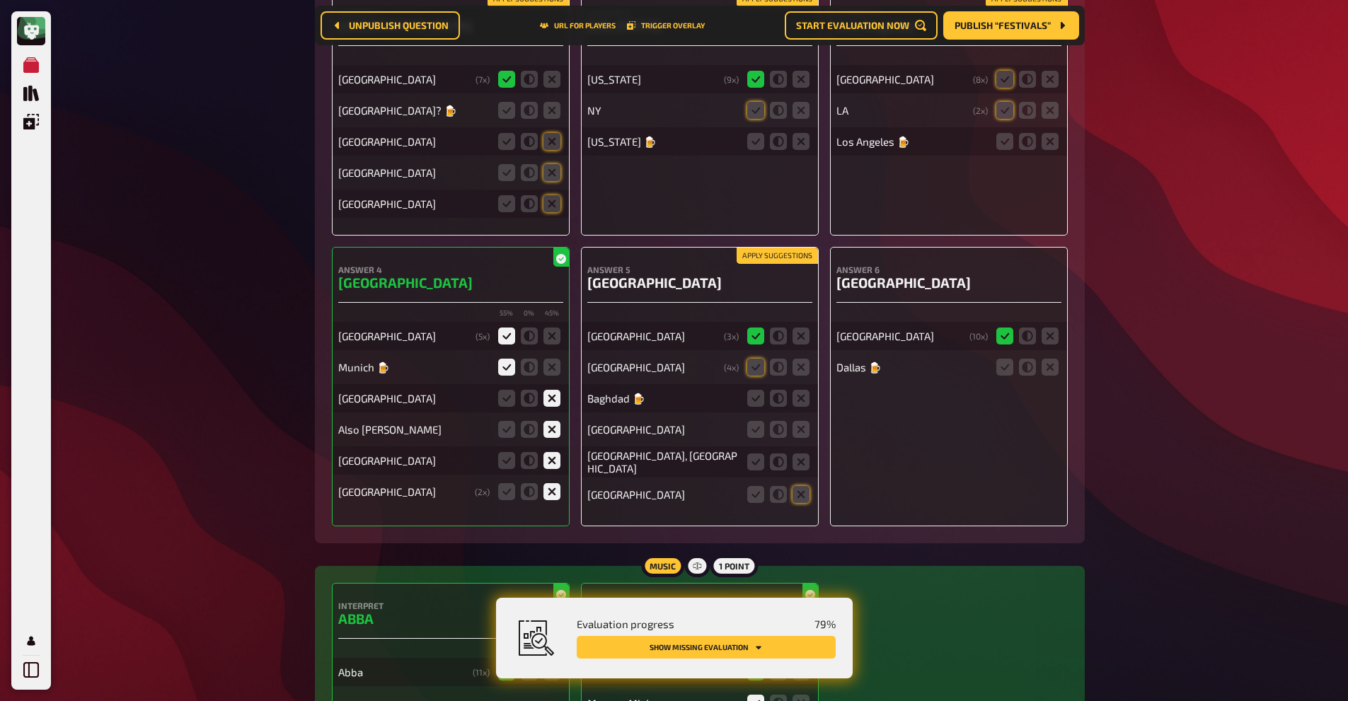
click at [744, 356] on fieldset at bounding box center [778, 367] width 68 height 23
click at [749, 359] on icon at bounding box center [755, 367] width 17 height 17
click at [0, 0] on input "radio" at bounding box center [0, 0] width 0 height 0
click at [752, 390] on icon at bounding box center [755, 398] width 17 height 17
click at [0, 0] on input "radio" at bounding box center [0, 0] width 0 height 0
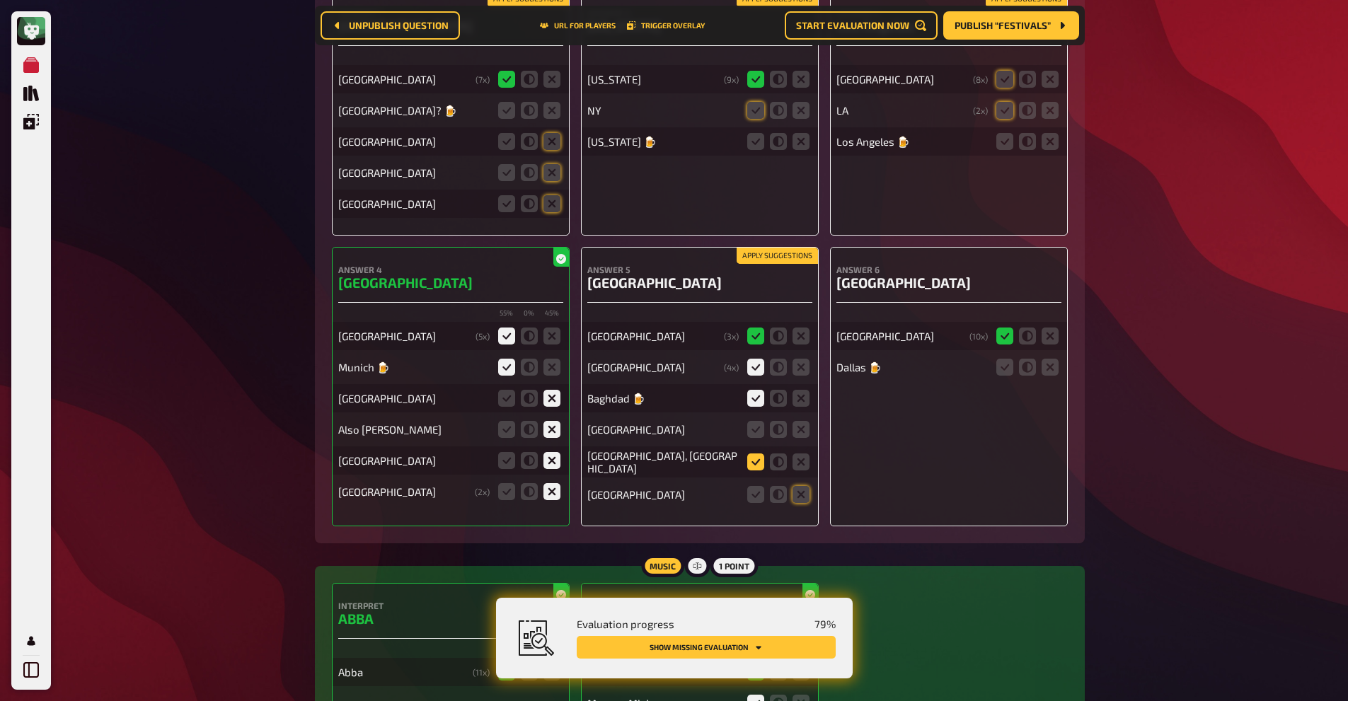
click at [749, 454] on icon at bounding box center [755, 462] width 17 height 17
click at [0, 0] on input "radio" at bounding box center [0, 0] width 0 height 0
click at [798, 421] on icon at bounding box center [801, 429] width 17 height 17
click at [0, 0] on input "radio" at bounding box center [0, 0] width 0 height 0
click at [799, 486] on icon at bounding box center [801, 494] width 17 height 17
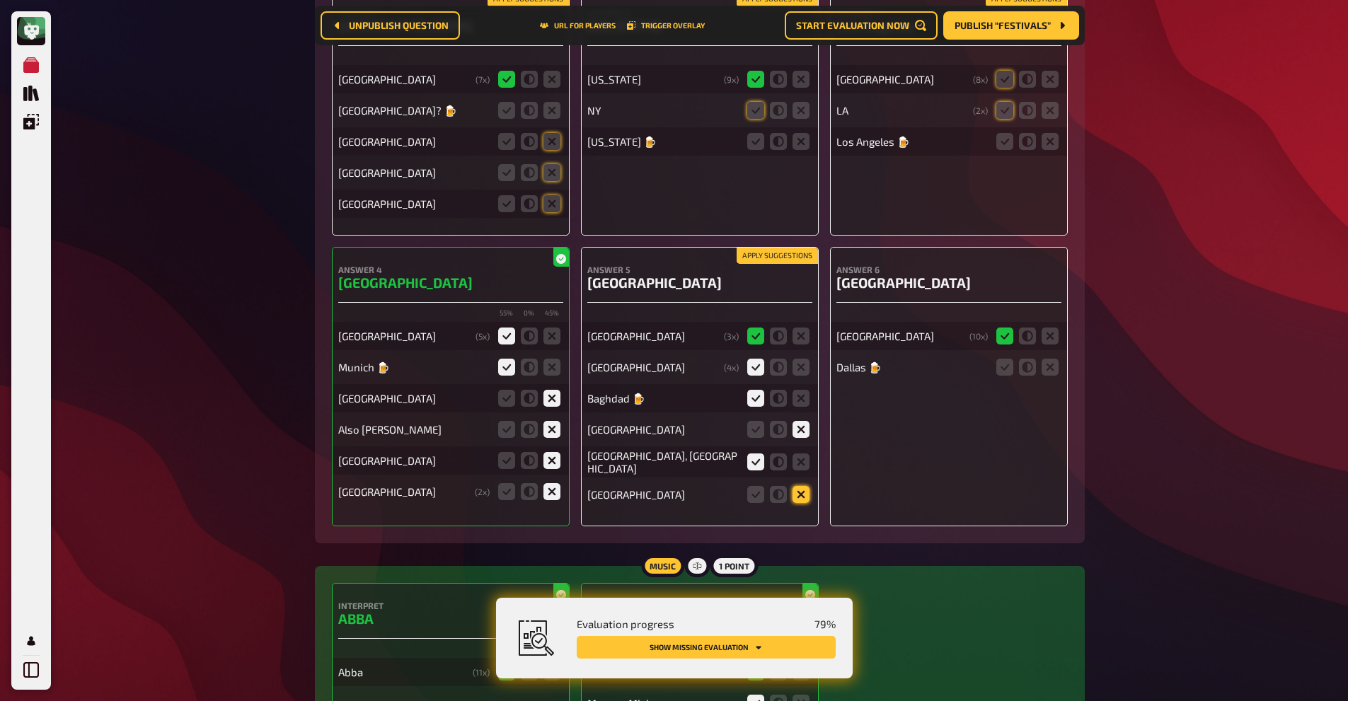
click at [0, 0] on input "radio" at bounding box center [0, 0] width 0 height 0
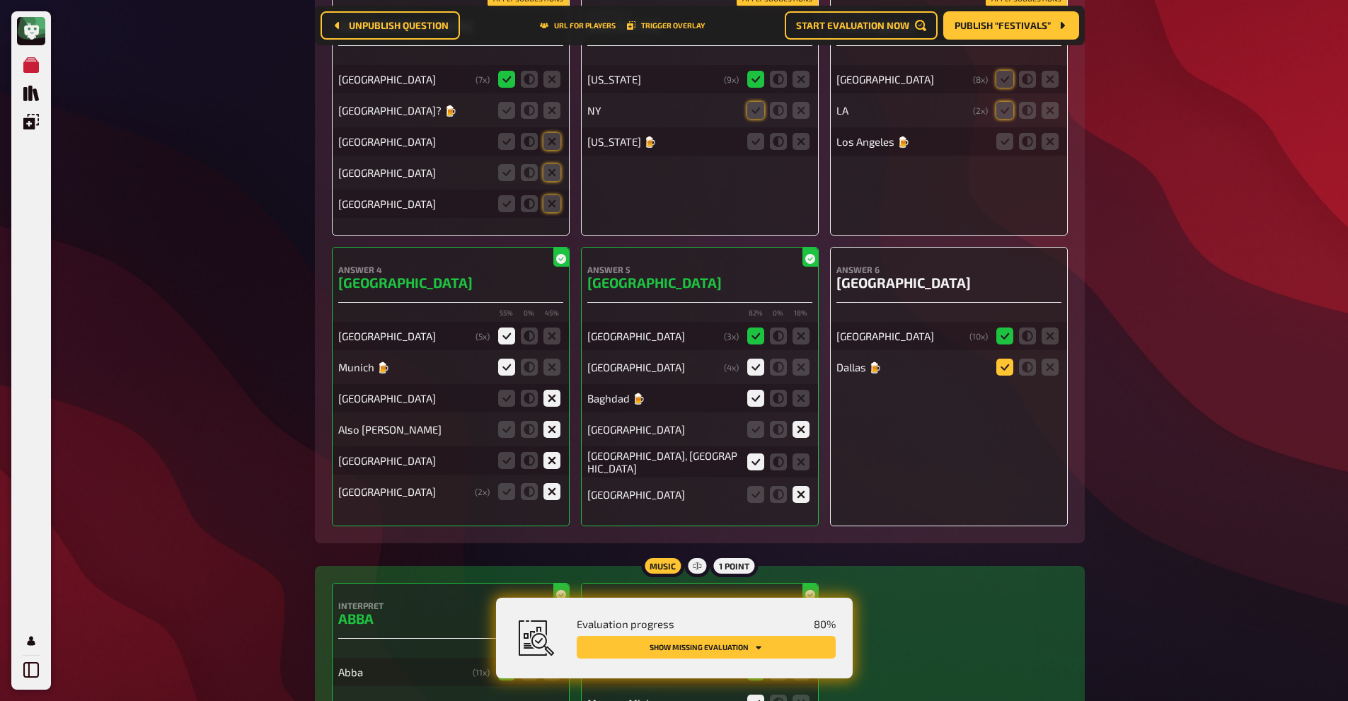
click at [1003, 359] on icon at bounding box center [1004, 367] width 17 height 17
click at [0, 0] on input "radio" at bounding box center [0, 0] width 0 height 0
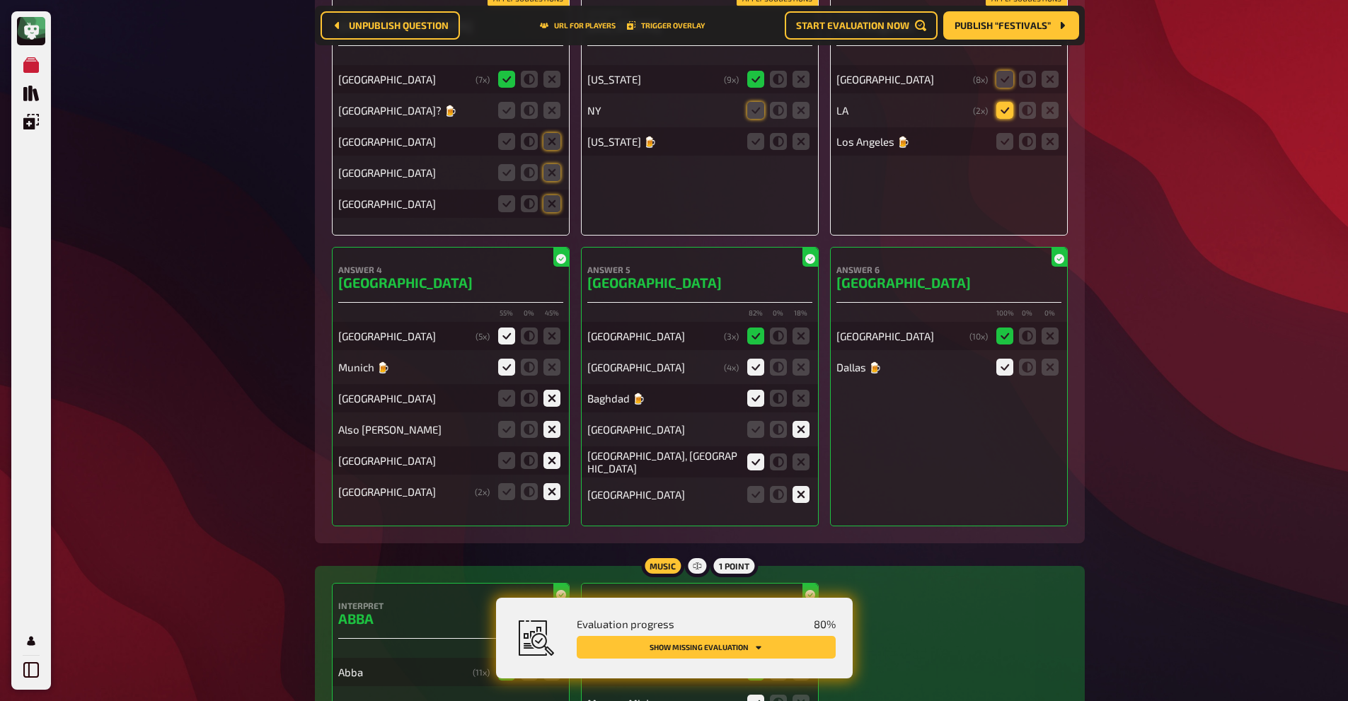
click at [1006, 102] on icon at bounding box center [1004, 110] width 17 height 17
click at [0, 0] on input "radio" at bounding box center [0, 0] width 0 height 0
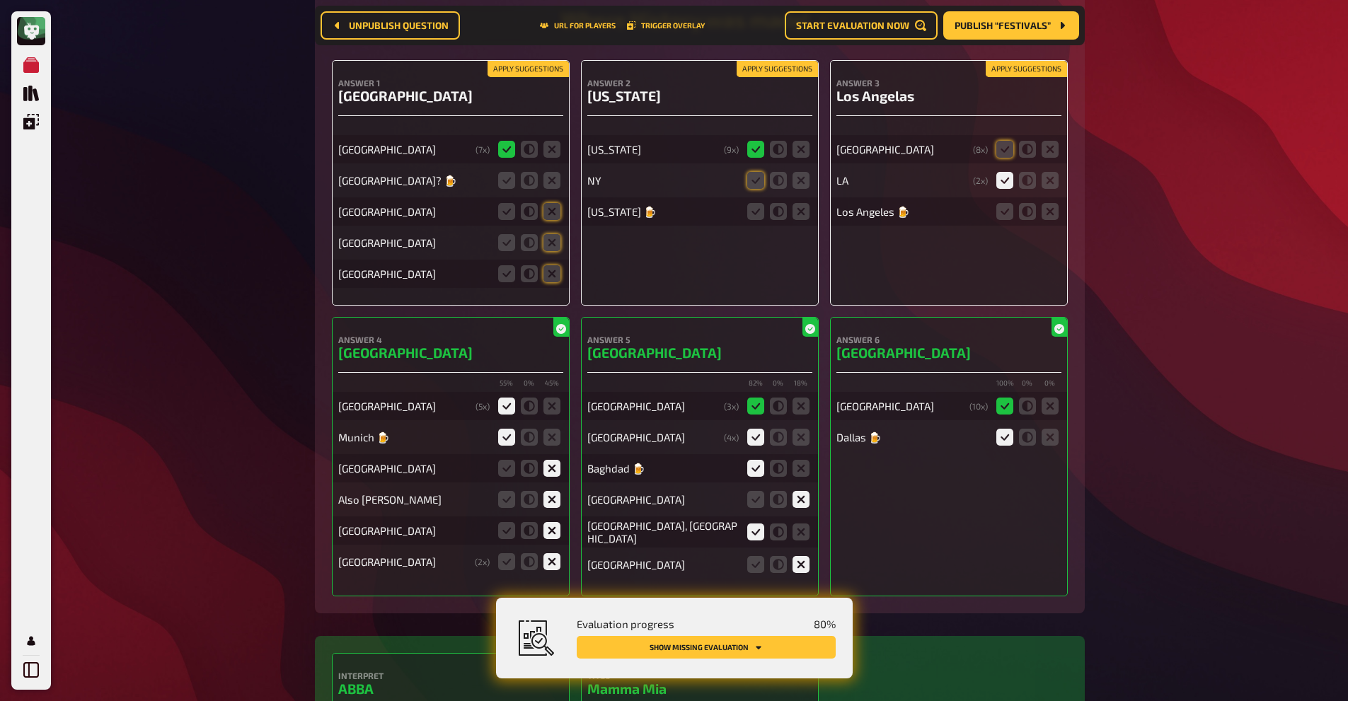
scroll to position [10301, 0]
click at [1004, 142] on icon at bounding box center [1004, 150] width 17 height 17
click at [0, 0] on input "radio" at bounding box center [0, 0] width 0 height 0
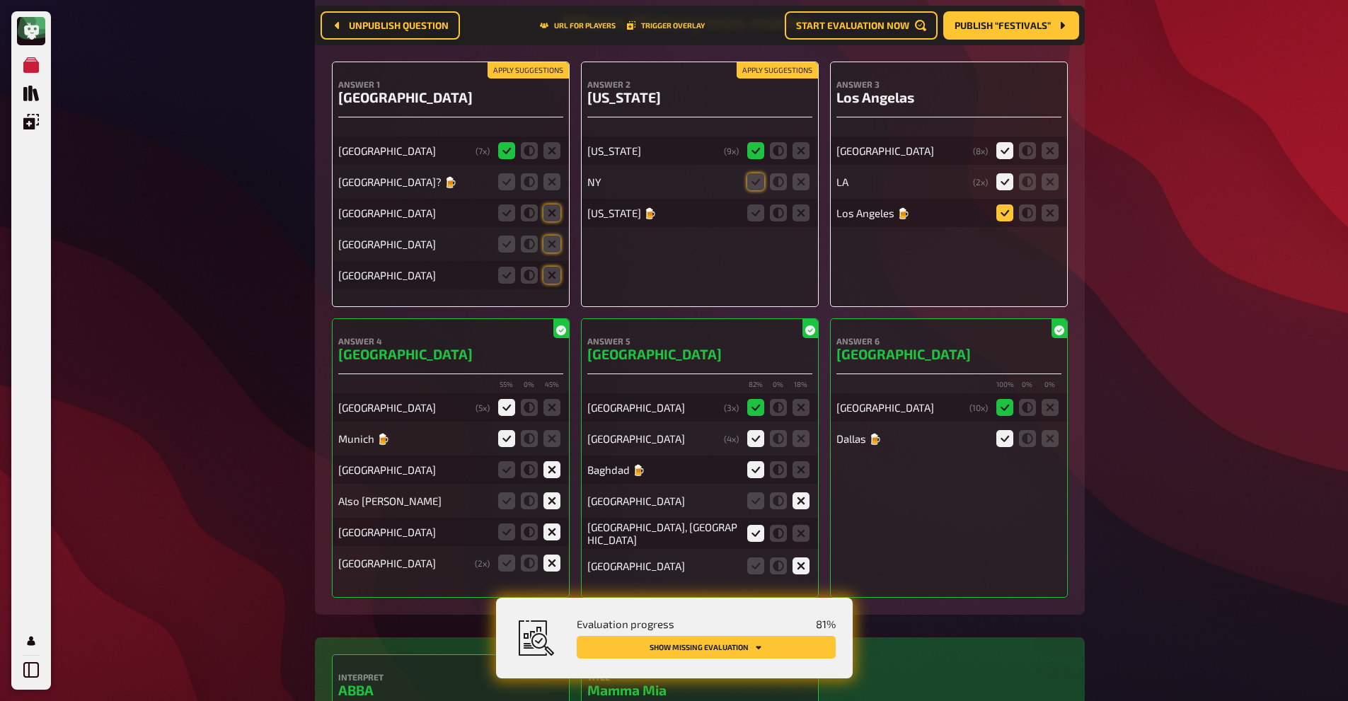
click at [1004, 205] on icon at bounding box center [1004, 213] width 17 height 17
click at [0, 0] on input "radio" at bounding box center [0, 0] width 0 height 0
click at [749, 173] on icon at bounding box center [755, 181] width 17 height 17
click at [0, 0] on input "radio" at bounding box center [0, 0] width 0 height 0
click at [755, 205] on icon at bounding box center [755, 213] width 17 height 17
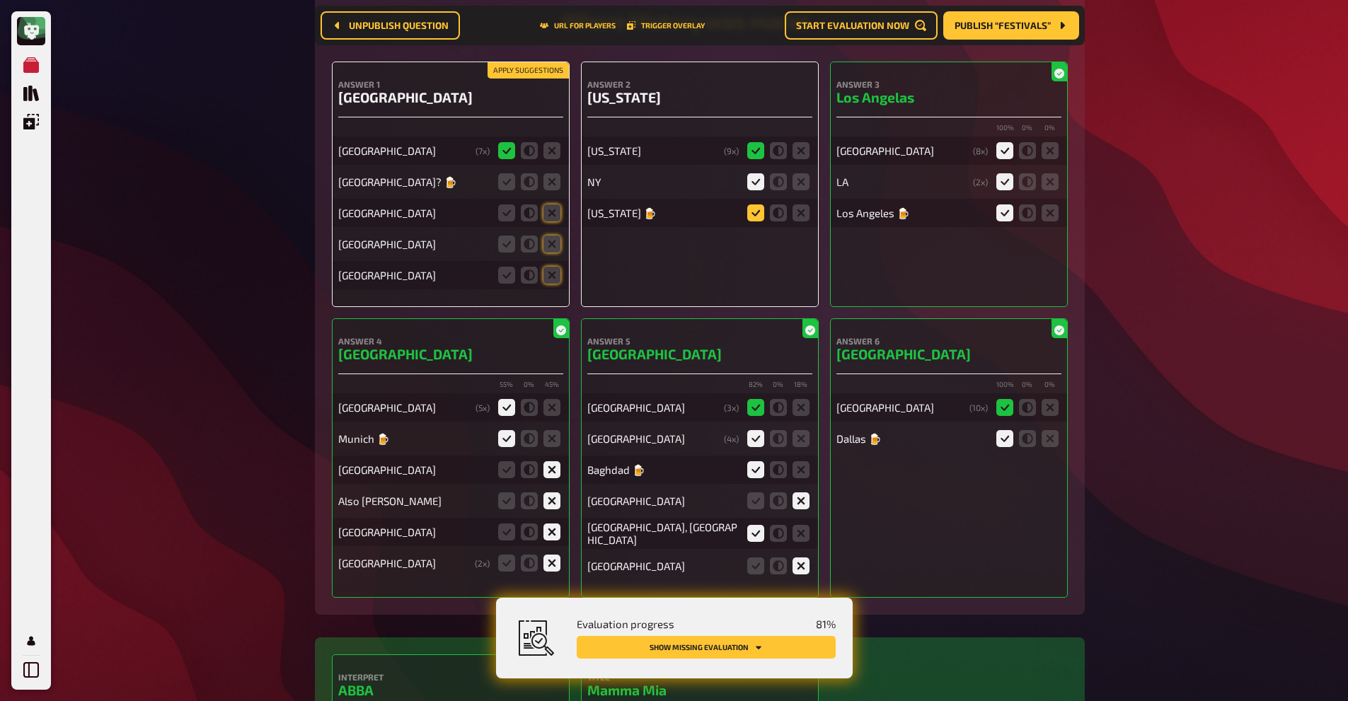
click at [0, 0] on input "radio" at bounding box center [0, 0] width 0 height 0
click at [544, 173] on icon at bounding box center [551, 181] width 17 height 17
click at [0, 0] on input "radio" at bounding box center [0, 0] width 0 height 0
click at [548, 205] on icon at bounding box center [551, 213] width 17 height 17
click at [0, 0] on input "radio" at bounding box center [0, 0] width 0 height 0
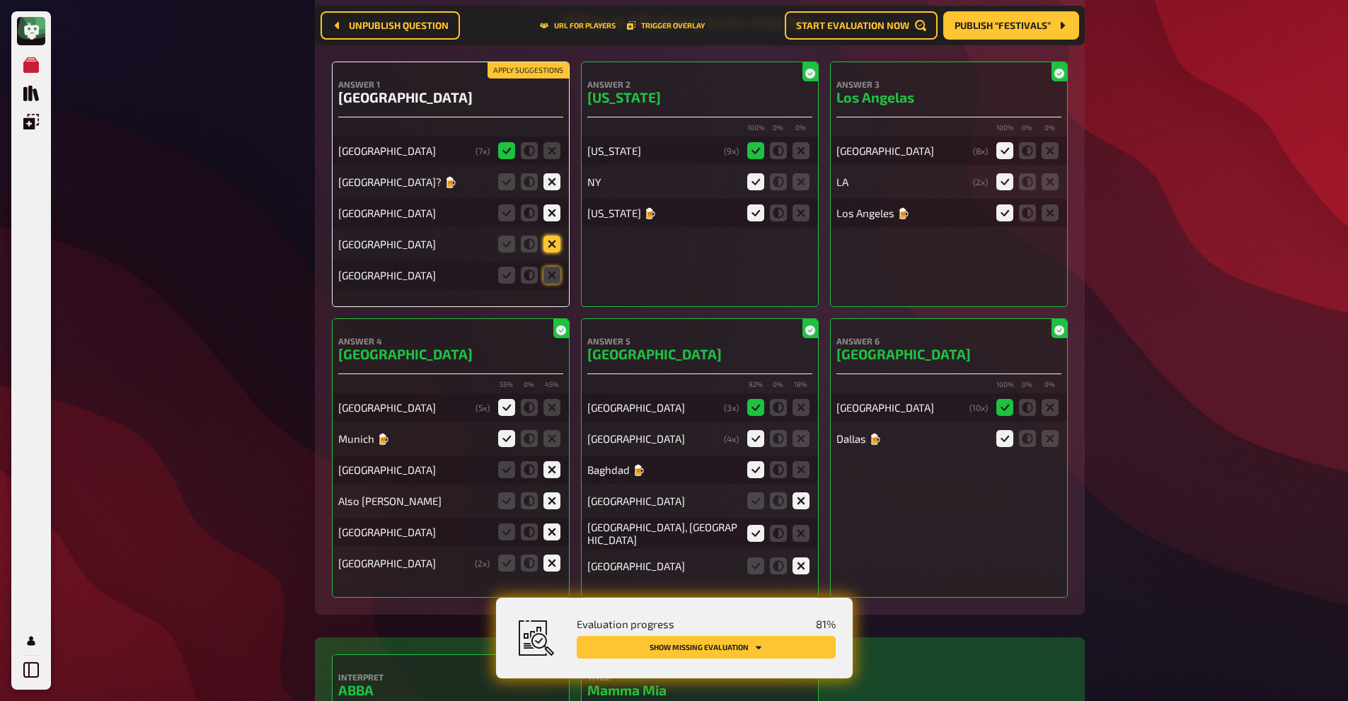
click at [556, 236] on icon at bounding box center [551, 244] width 17 height 17
click at [0, 0] on input "radio" at bounding box center [0, 0] width 0 height 0
click at [555, 267] on icon at bounding box center [551, 275] width 17 height 17
click at [0, 0] on input "radio" at bounding box center [0, 0] width 0 height 0
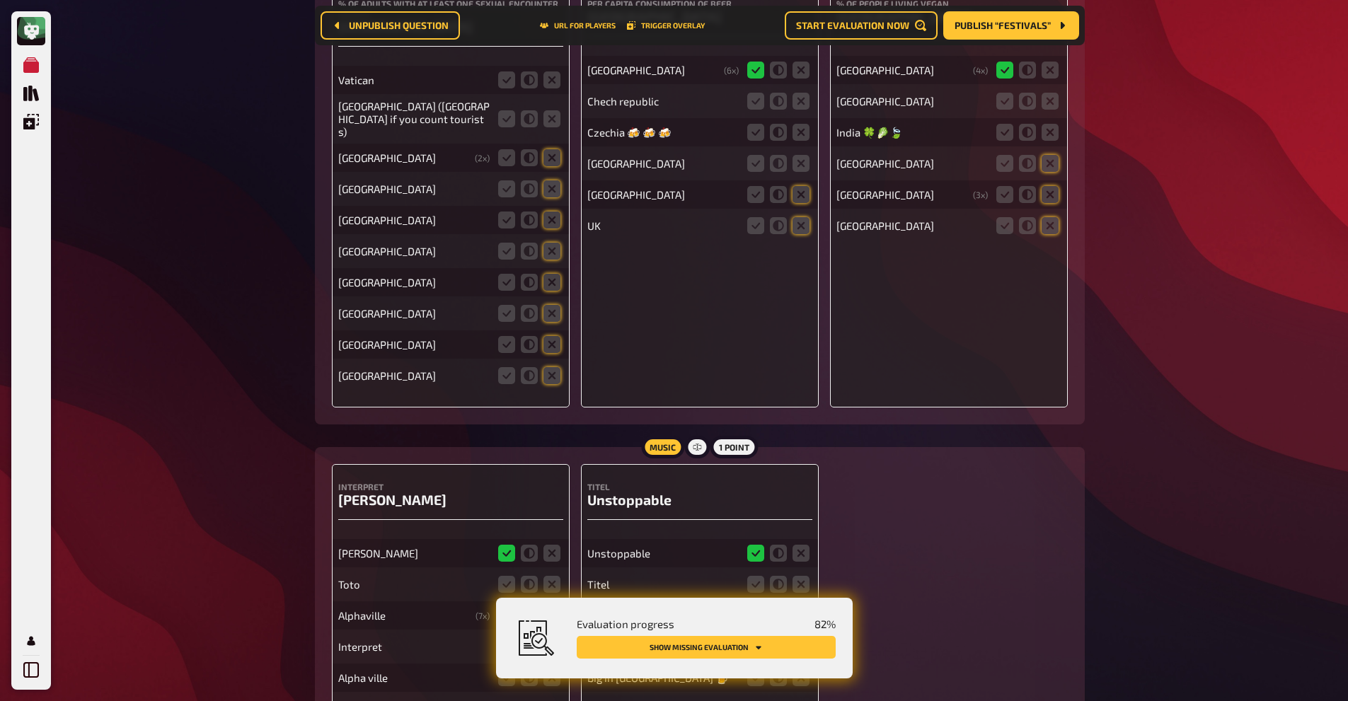
scroll to position [9623, 0]
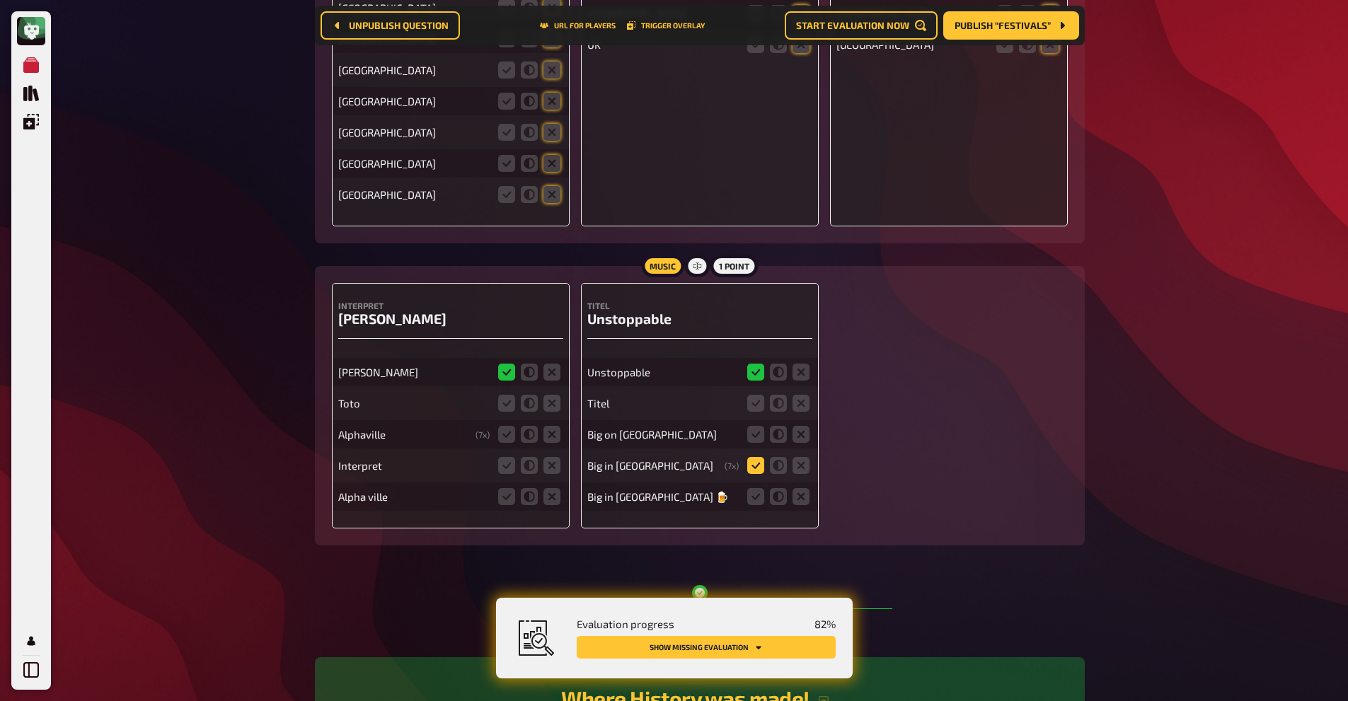
click at [761, 457] on icon at bounding box center [755, 465] width 17 height 17
click at [0, 0] on input "radio" at bounding box center [0, 0] width 0 height 0
click at [752, 485] on fieldset at bounding box center [778, 496] width 68 height 23
click at [752, 488] on icon at bounding box center [755, 496] width 17 height 17
click at [0, 0] on input "radio" at bounding box center [0, 0] width 0 height 0
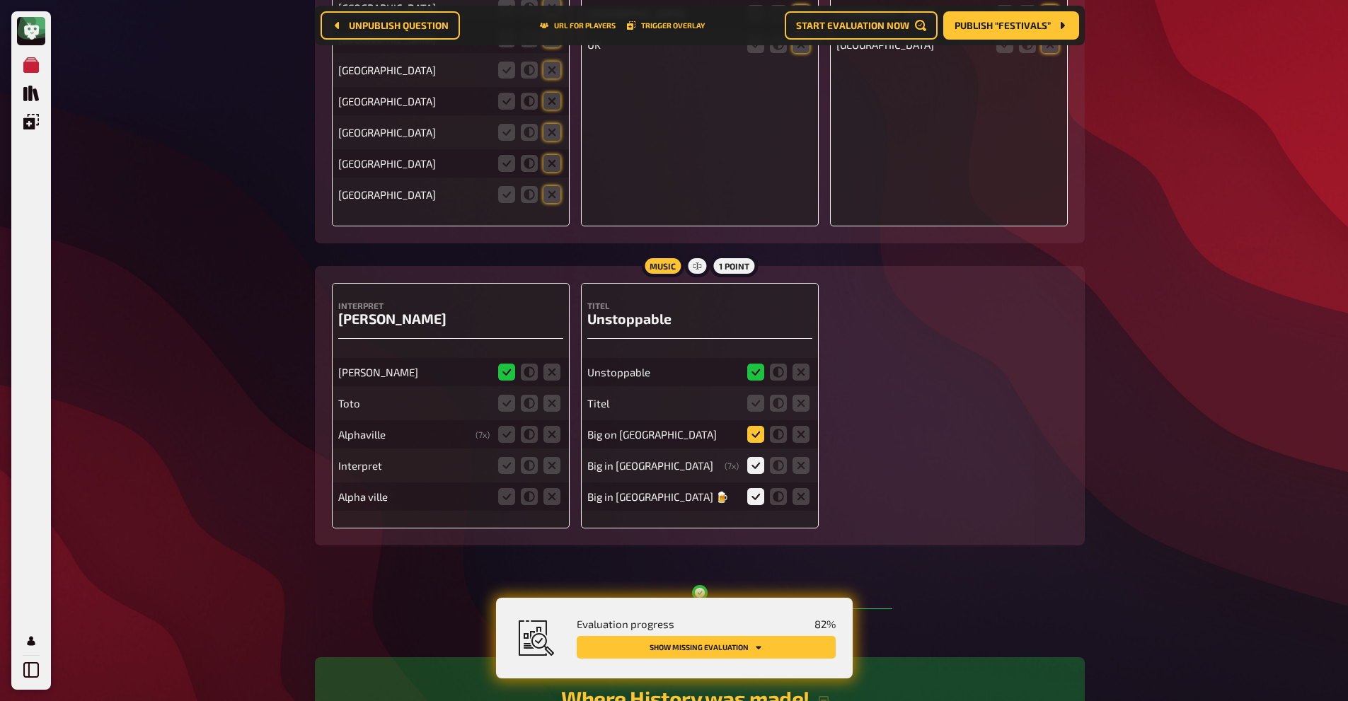
click at [756, 426] on icon at bounding box center [755, 434] width 17 height 17
click at [0, 0] on input "radio" at bounding box center [0, 0] width 0 height 0
click at [795, 395] on icon at bounding box center [801, 403] width 17 height 17
click at [0, 0] on input "radio" at bounding box center [0, 0] width 0 height 0
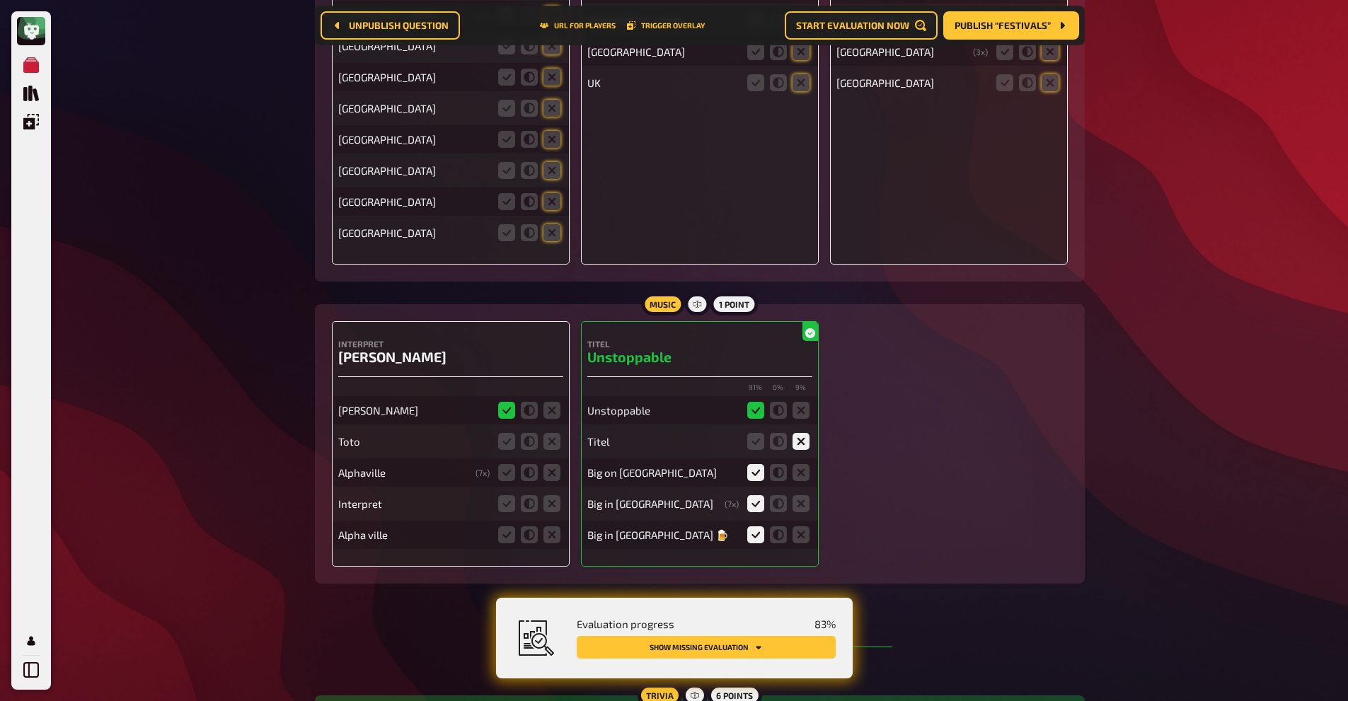
scroll to position [9586, 0]
click at [508, 432] on icon at bounding box center [506, 440] width 17 height 17
click at [0, 0] on input "radio" at bounding box center [0, 0] width 0 height 0
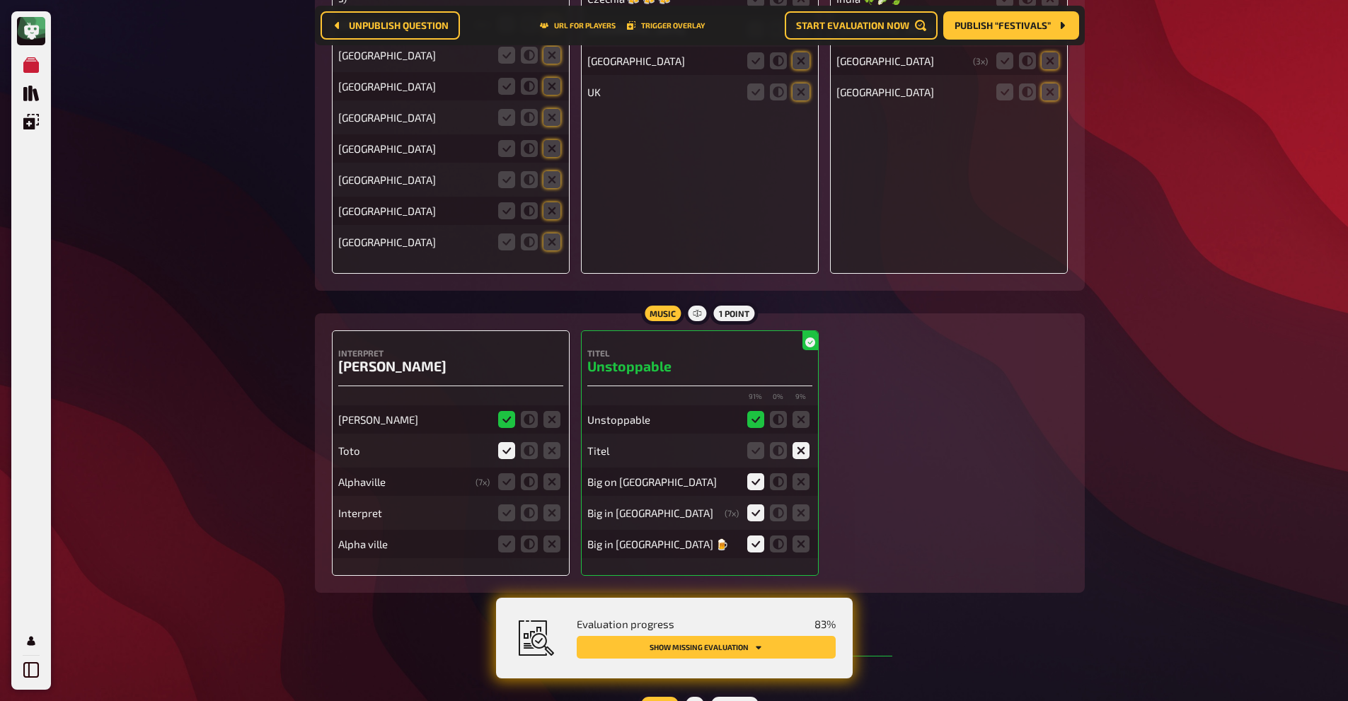
scroll to position [9575, 0]
click at [507, 474] on icon at bounding box center [506, 482] width 17 height 17
click at [0, 0] on input "radio" at bounding box center [0, 0] width 0 height 0
click at [507, 536] on icon at bounding box center [506, 544] width 17 height 17
click at [0, 0] on input "radio" at bounding box center [0, 0] width 0 height 0
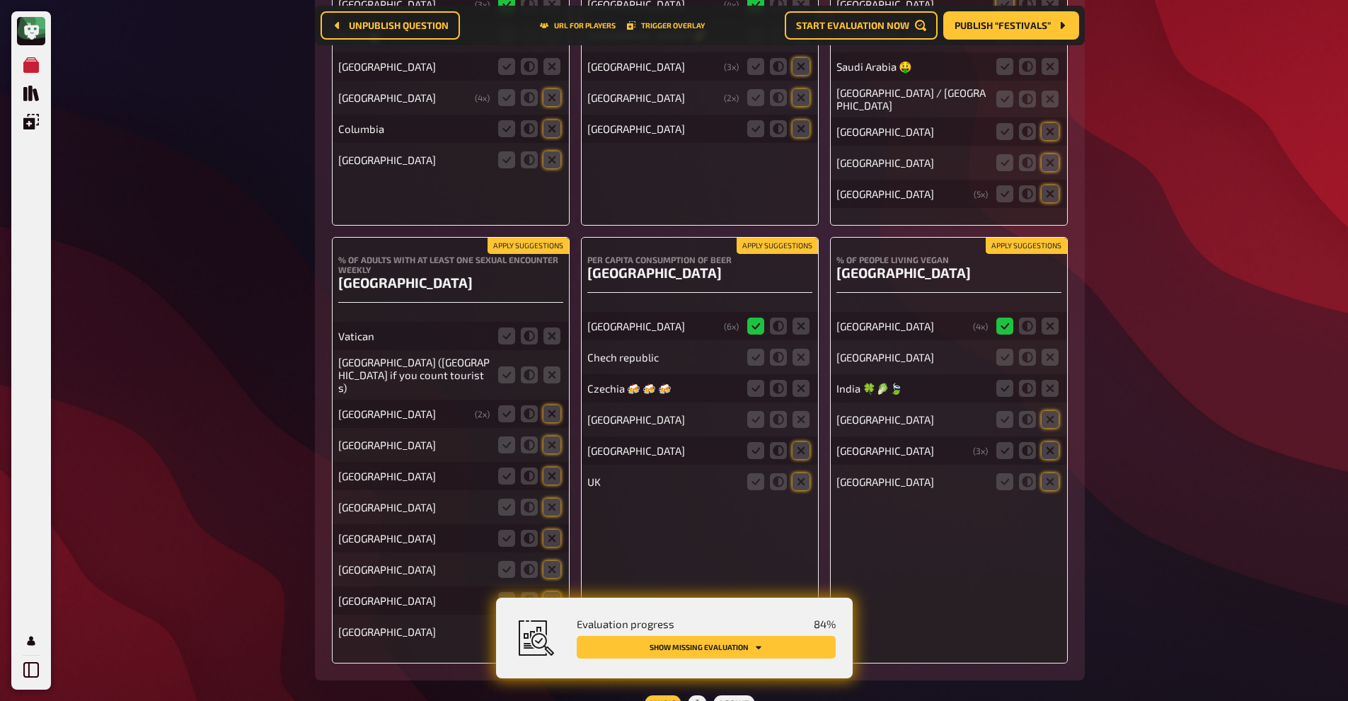
scroll to position [9187, 0]
click at [555, 327] on icon at bounding box center [551, 335] width 17 height 17
click at [0, 0] on input "radio" at bounding box center [0, 0] width 0 height 0
click at [532, 327] on icon at bounding box center [529, 335] width 17 height 17
click at [0, 0] on input "radio" at bounding box center [0, 0] width 0 height 0
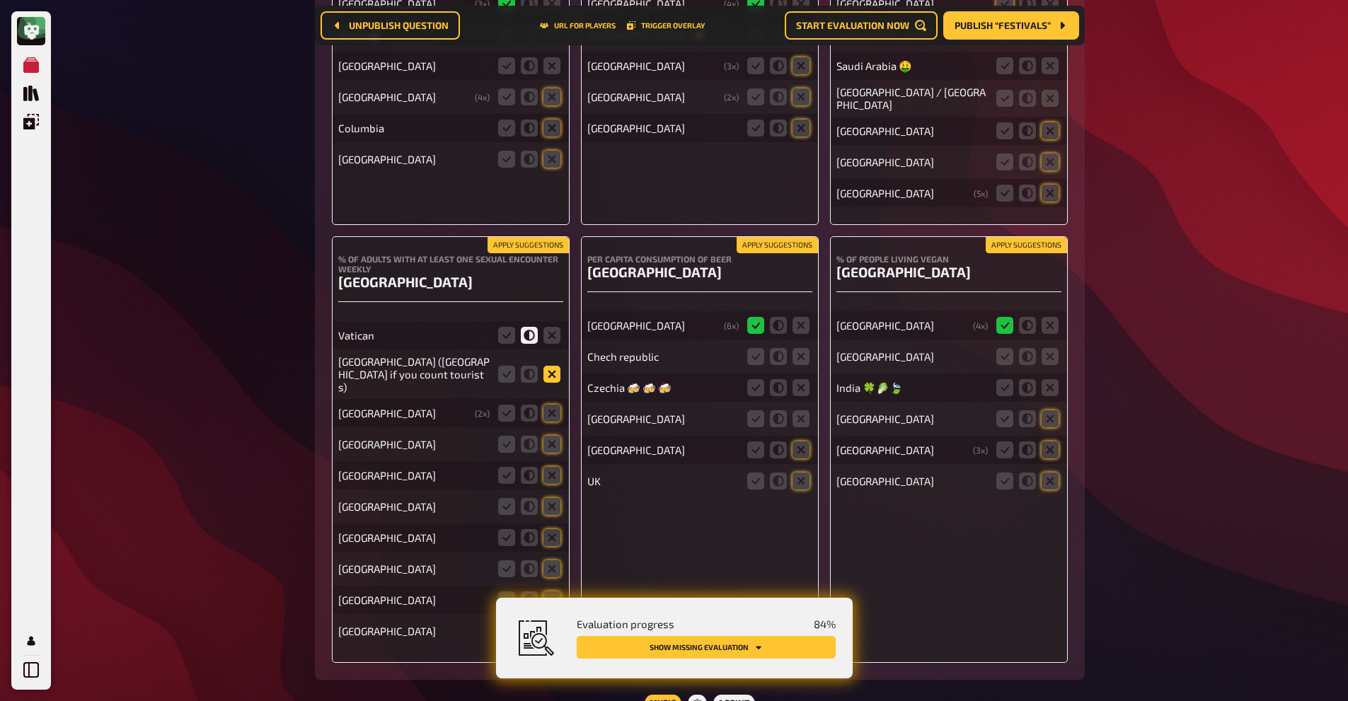
click at [544, 366] on icon at bounding box center [551, 374] width 17 height 17
click at [0, 0] on input "radio" at bounding box center [0, 0] width 0 height 0
click at [549, 405] on icon at bounding box center [551, 413] width 17 height 17
click at [0, 0] on input "radio" at bounding box center [0, 0] width 0 height 0
click at [553, 436] on icon at bounding box center [551, 444] width 17 height 17
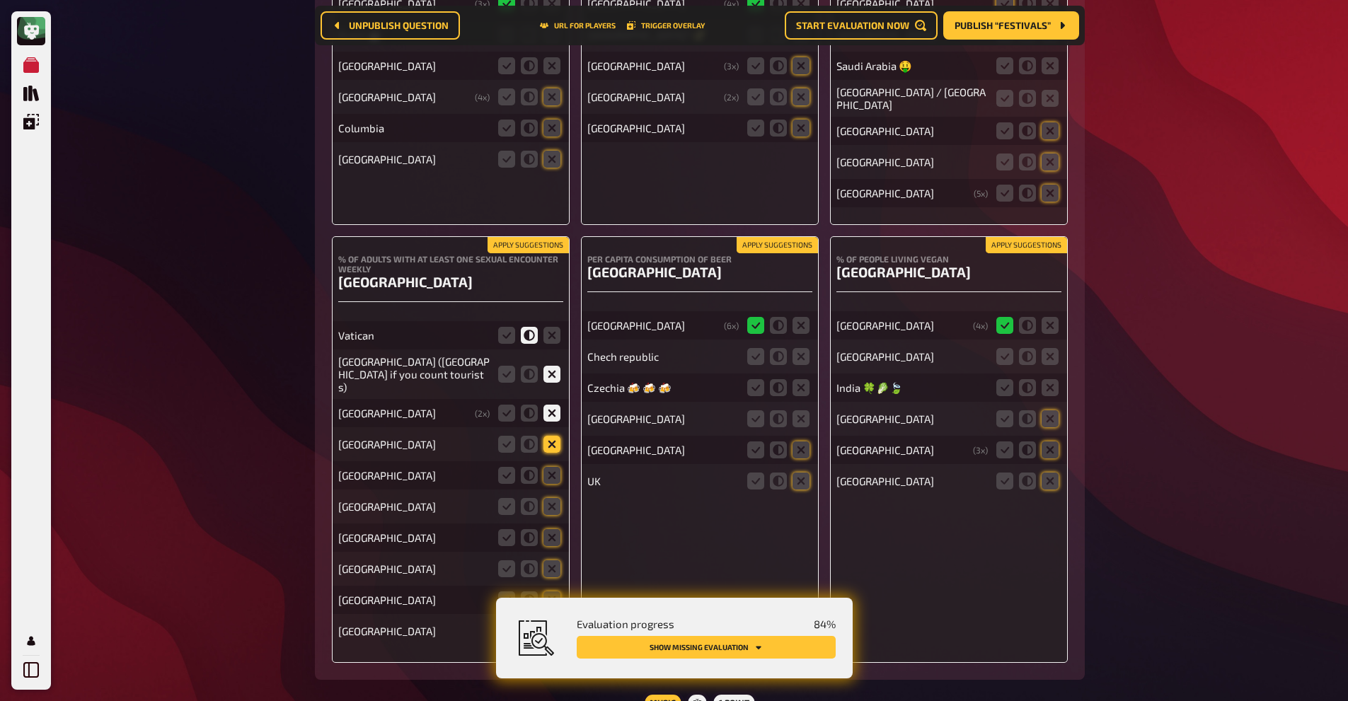
click at [0, 0] on input "radio" at bounding box center [0, 0] width 0 height 0
click at [546, 467] on icon at bounding box center [551, 475] width 17 height 17
click at [0, 0] on input "radio" at bounding box center [0, 0] width 0 height 0
click at [549, 498] on icon at bounding box center [551, 506] width 17 height 17
click at [0, 0] on input "radio" at bounding box center [0, 0] width 0 height 0
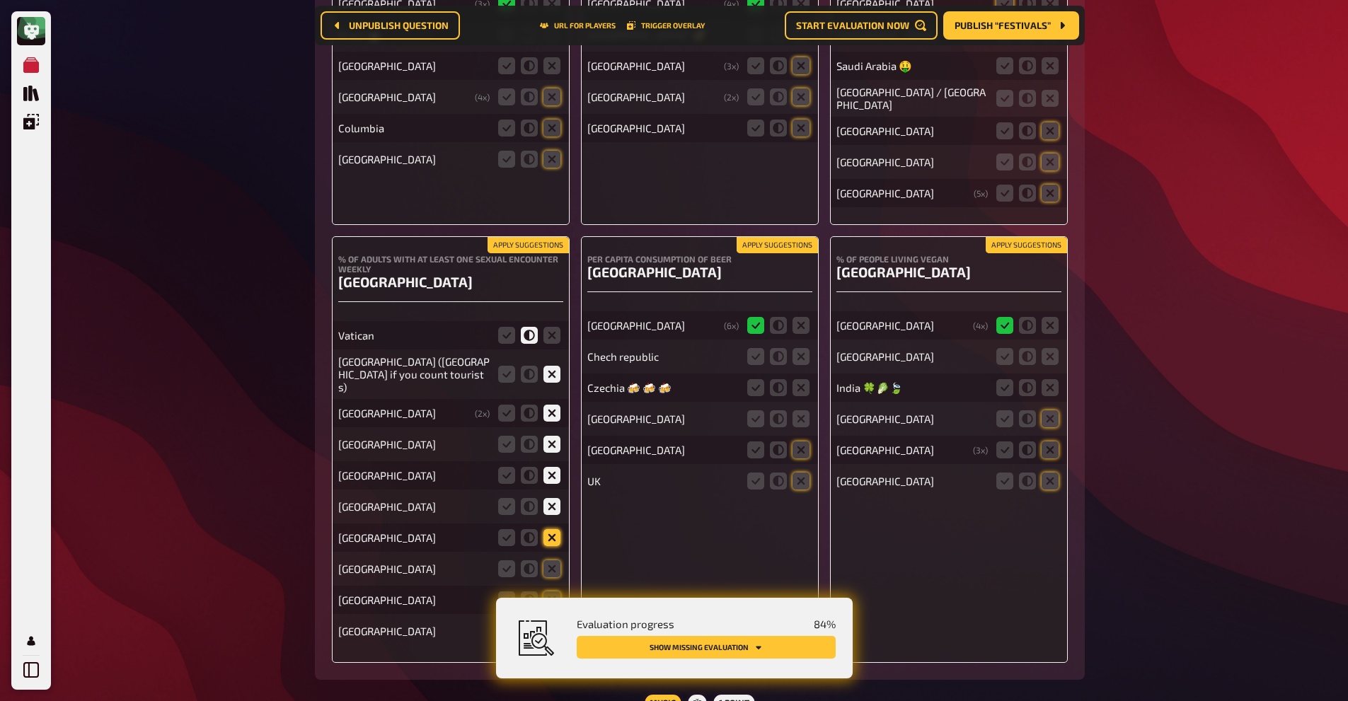
click at [551, 529] on icon at bounding box center [551, 537] width 17 height 17
click at [0, 0] on input "radio" at bounding box center [0, 0] width 0 height 0
click at [546, 560] on icon at bounding box center [551, 568] width 17 height 17
click at [0, 0] on input "radio" at bounding box center [0, 0] width 0 height 0
click at [547, 592] on icon at bounding box center [551, 600] width 17 height 17
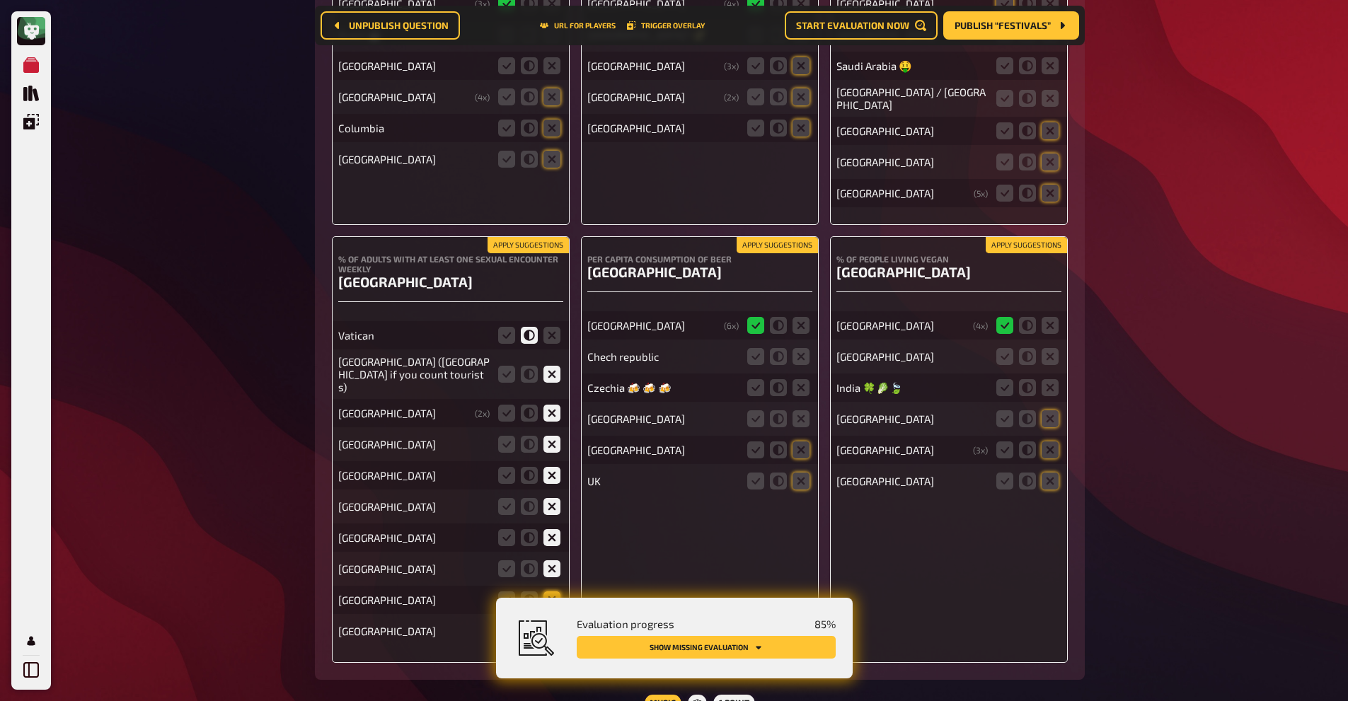
click at [0, 0] on input "radio" at bounding box center [0, 0] width 0 height 0
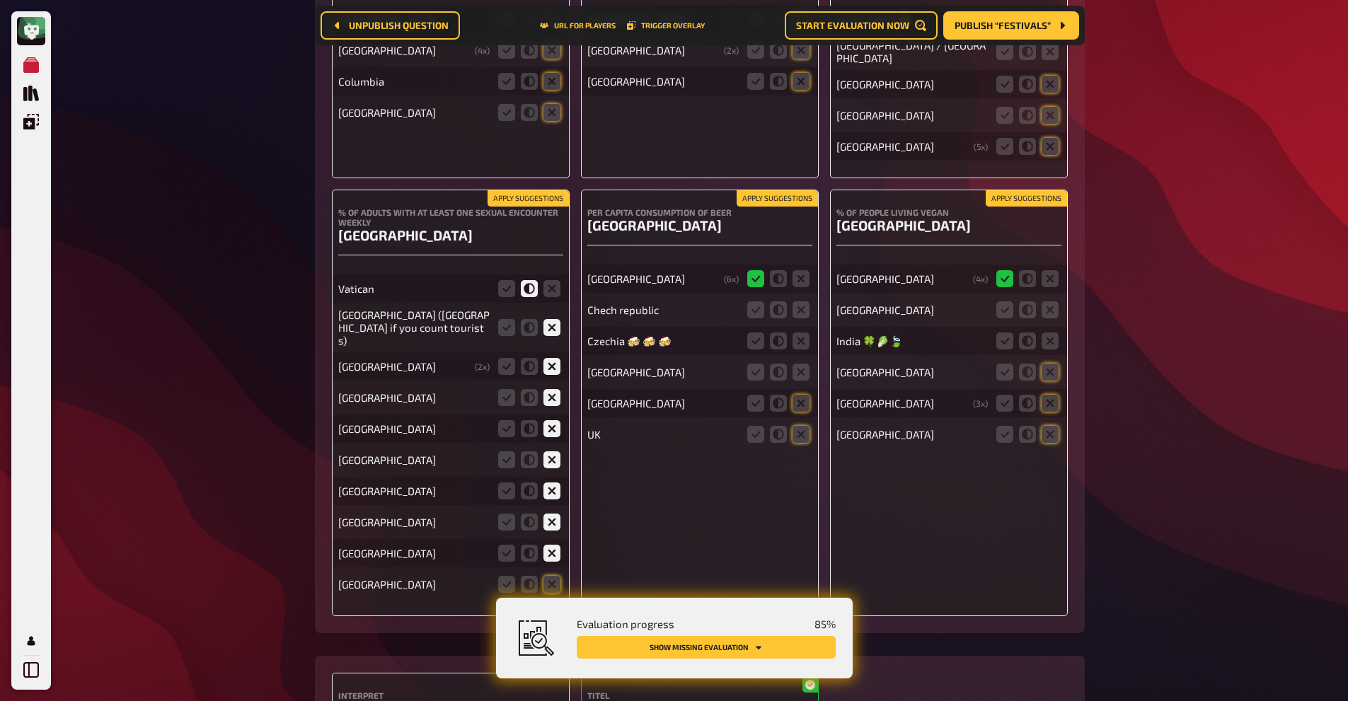
scroll to position [9234, 0]
click at [556, 572] on fieldset at bounding box center [529, 583] width 68 height 23
click at [556, 575] on icon at bounding box center [551, 583] width 17 height 17
click at [0, 0] on input "radio" at bounding box center [0, 0] width 0 height 0
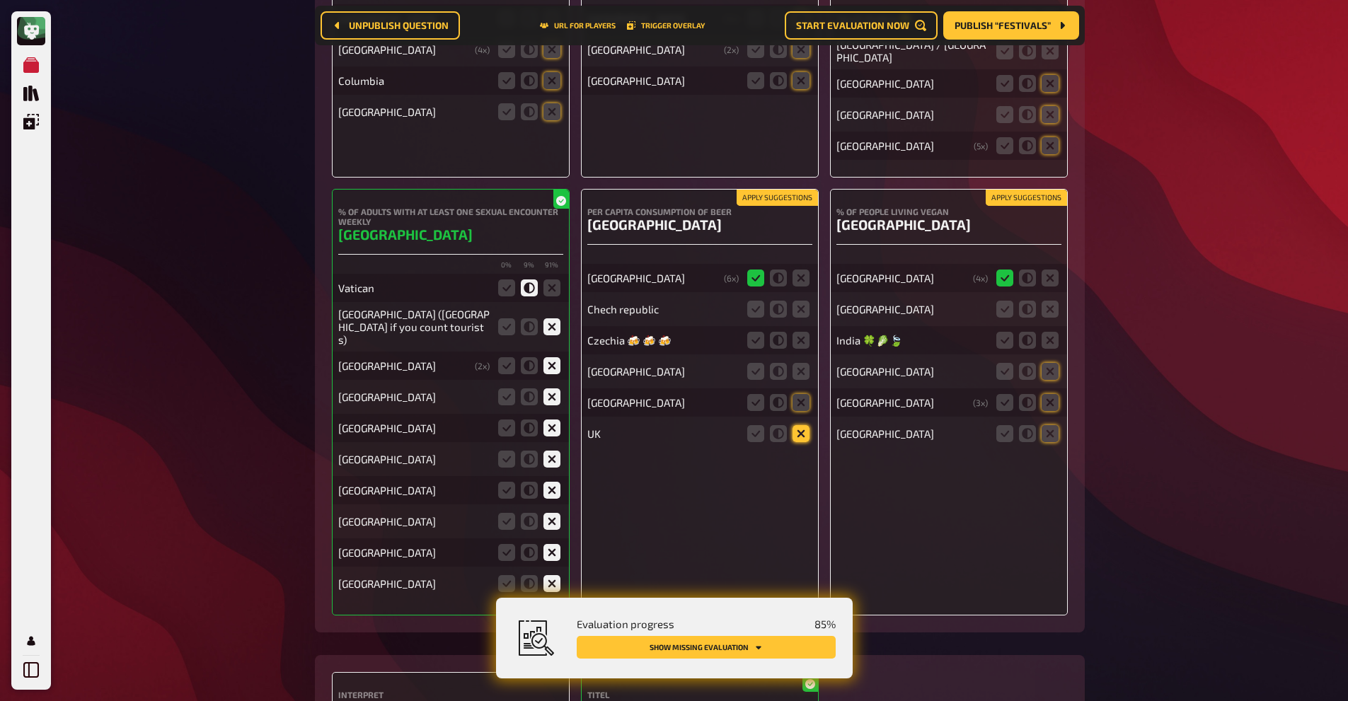
click at [804, 425] on icon at bounding box center [801, 433] width 17 height 17
click at [0, 0] on input "radio" at bounding box center [0, 0] width 0 height 0
click at [803, 394] on icon at bounding box center [801, 402] width 17 height 17
click at [0, 0] on input "radio" at bounding box center [0, 0] width 0 height 0
click at [810, 360] on fieldset at bounding box center [778, 371] width 68 height 23
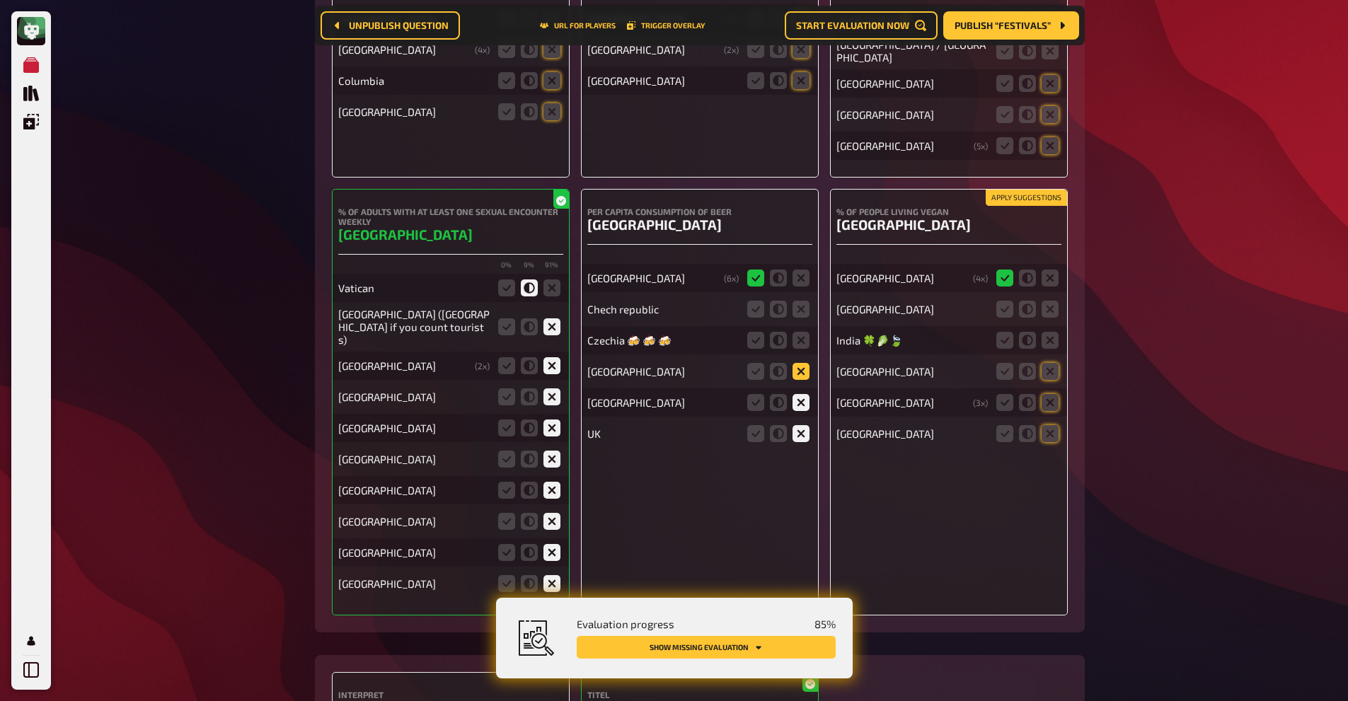
click at [804, 363] on icon at bounding box center [801, 371] width 17 height 17
click at [0, 0] on input "radio" at bounding box center [0, 0] width 0 height 0
click at [762, 332] on icon at bounding box center [755, 340] width 17 height 17
click at [0, 0] on input "radio" at bounding box center [0, 0] width 0 height 0
click at [756, 301] on icon at bounding box center [755, 309] width 17 height 17
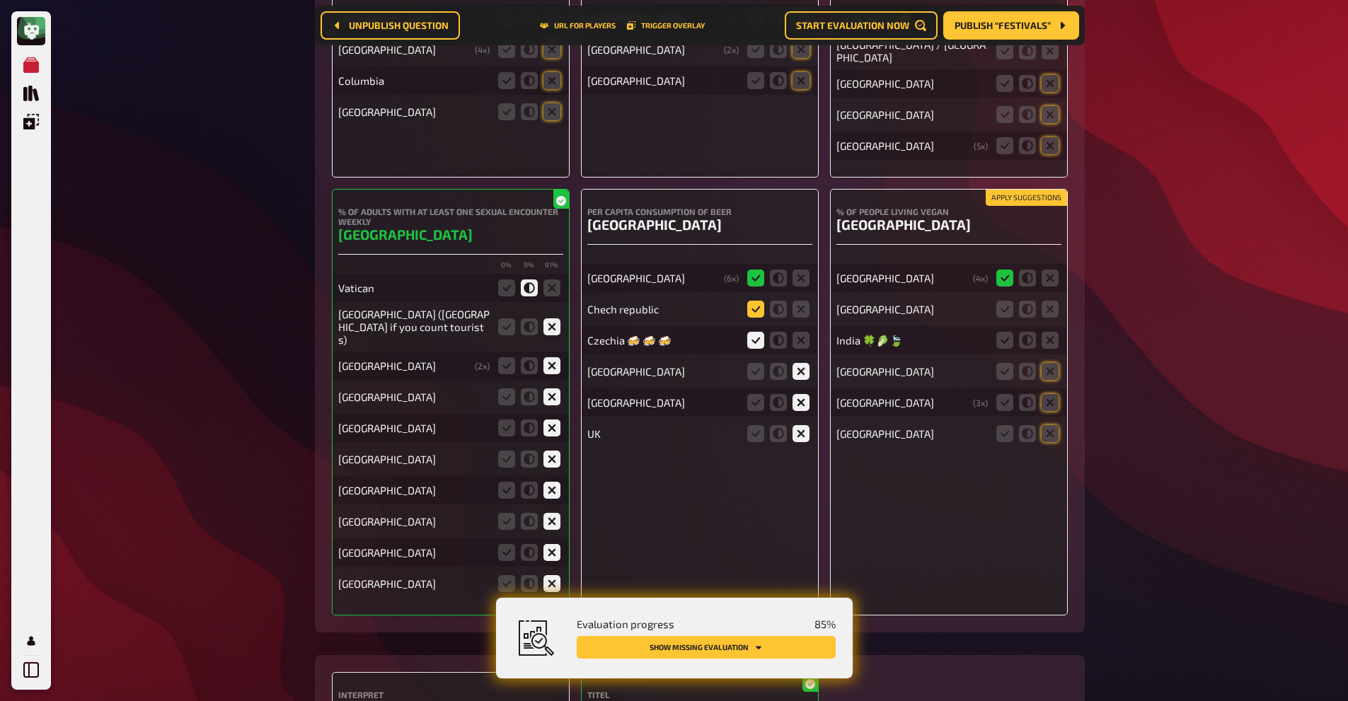
click at [0, 0] on input "radio" at bounding box center [0, 0] width 0 height 0
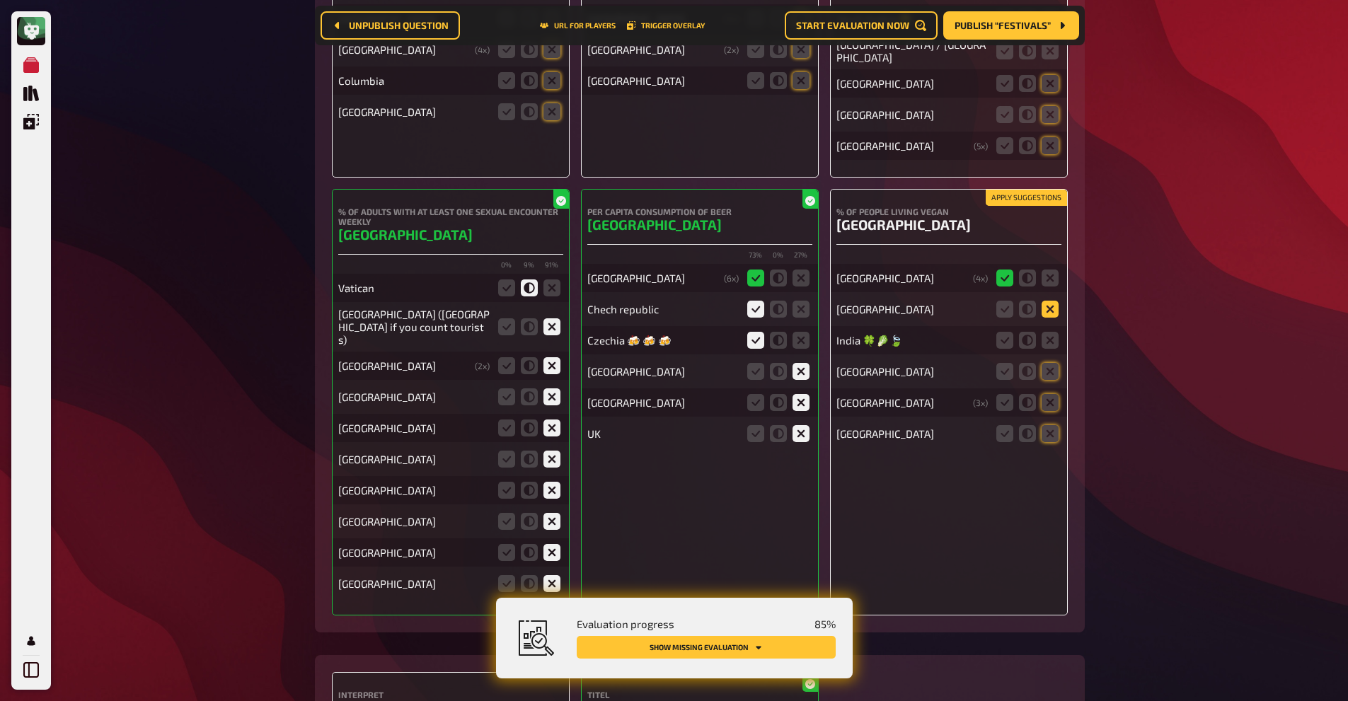
click at [1047, 301] on icon at bounding box center [1050, 309] width 17 height 17
click at [0, 0] on input "radio" at bounding box center [0, 0] width 0 height 0
click at [1003, 332] on icon at bounding box center [1004, 340] width 17 height 17
click at [0, 0] on input "radio" at bounding box center [0, 0] width 0 height 0
drag, startPoint x: 1049, startPoint y: 352, endPoint x: 1057, endPoint y: 384, distance: 33.3
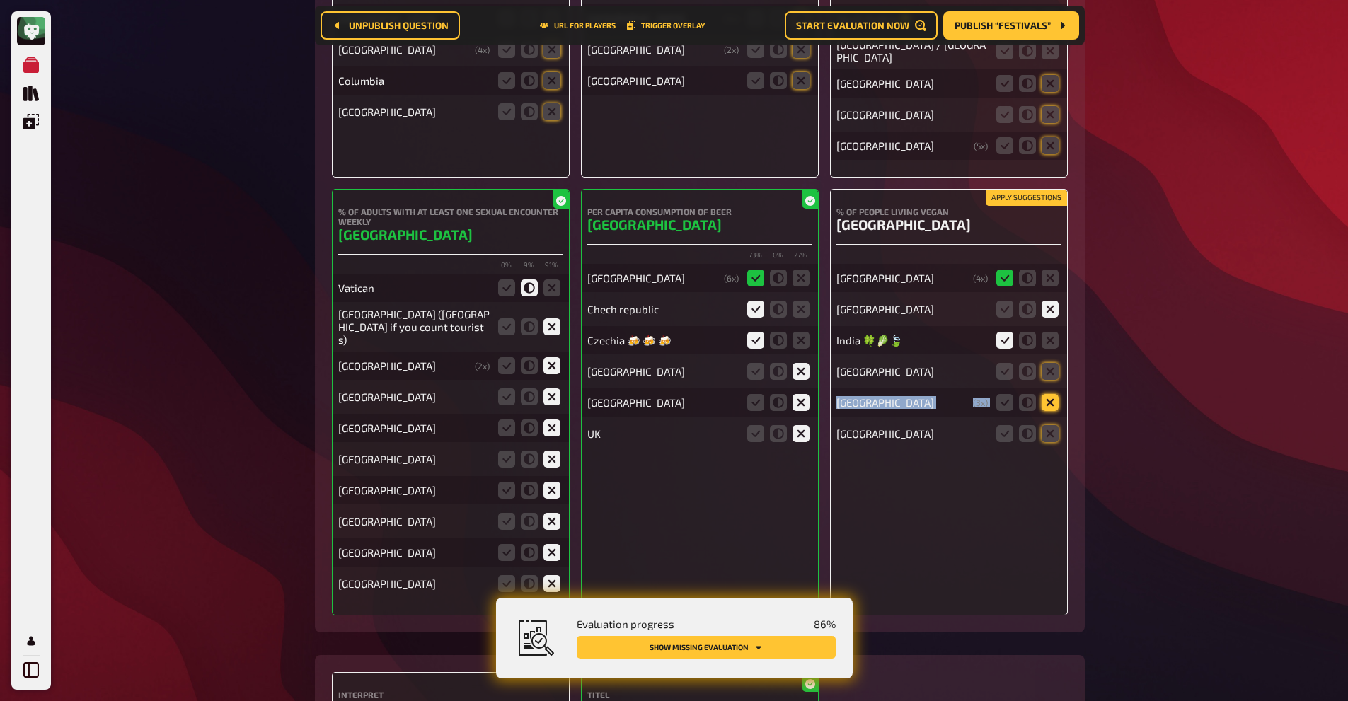
click at [1057, 384] on div "[GEOGRAPHIC_DATA] ( 4 x) [GEOGRAPHIC_DATA] [GEOGRAPHIC_DATA] 🍀🥬🍃 [GEOGRAPHIC_DA…" at bounding box center [948, 349] width 225 height 197
click at [1057, 394] on icon at bounding box center [1050, 402] width 17 height 17
click at [0, 0] on input "radio" at bounding box center [0, 0] width 0 height 0
click at [1052, 425] on icon at bounding box center [1050, 433] width 17 height 17
click at [0, 0] on input "radio" at bounding box center [0, 0] width 0 height 0
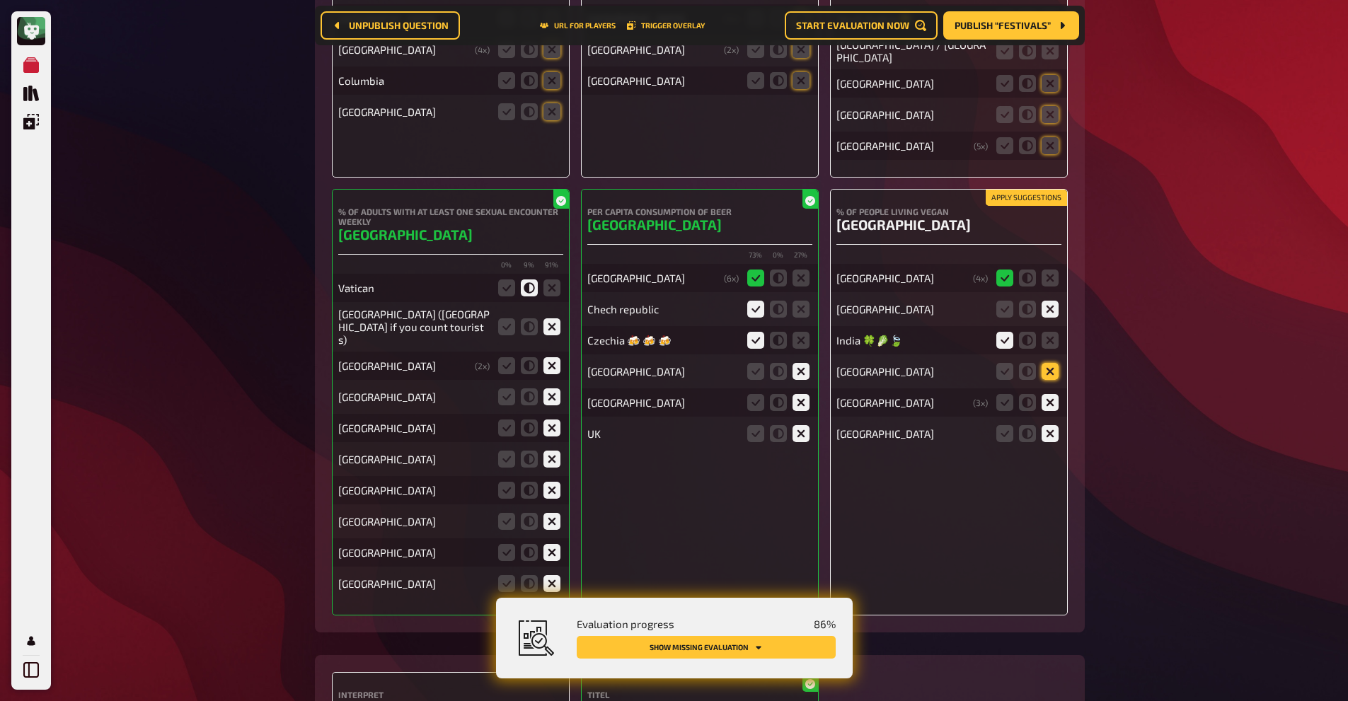
click at [1052, 363] on icon at bounding box center [1050, 371] width 17 height 17
click at [0, 0] on input "radio" at bounding box center [0, 0] width 0 height 0
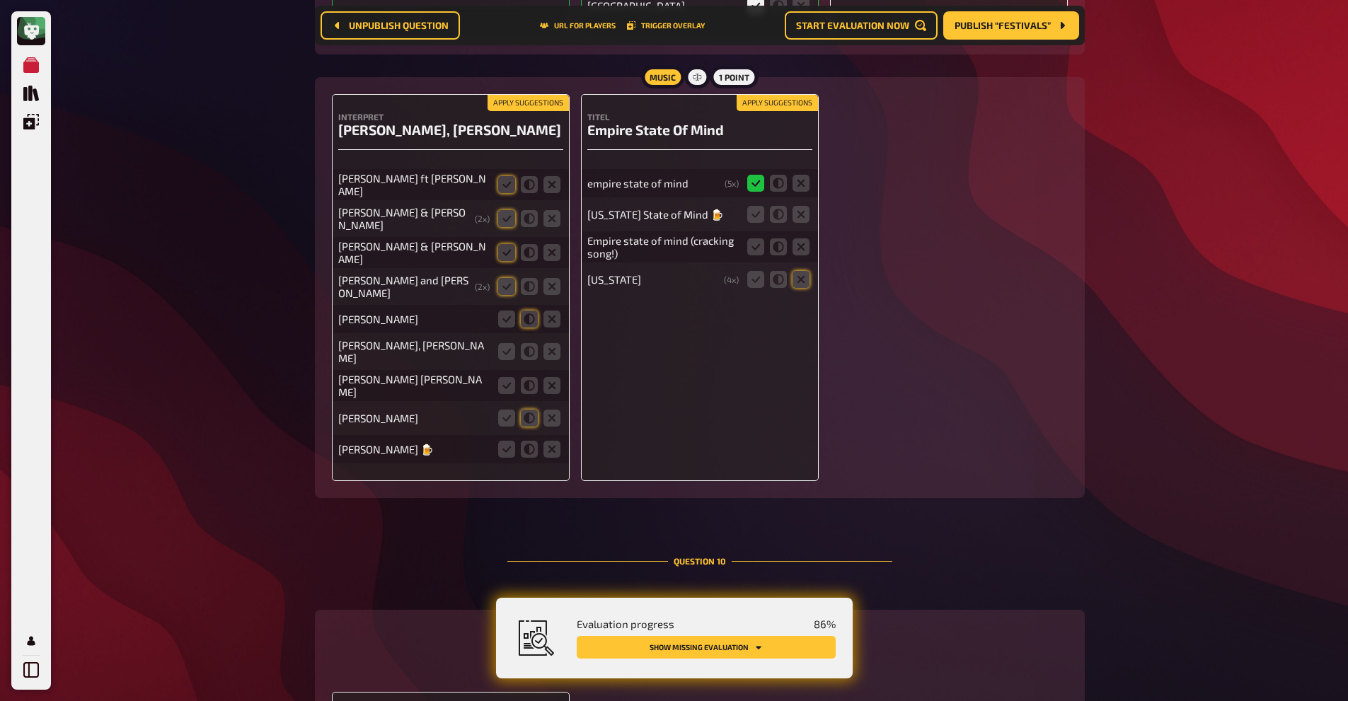
scroll to position [7790, 0]
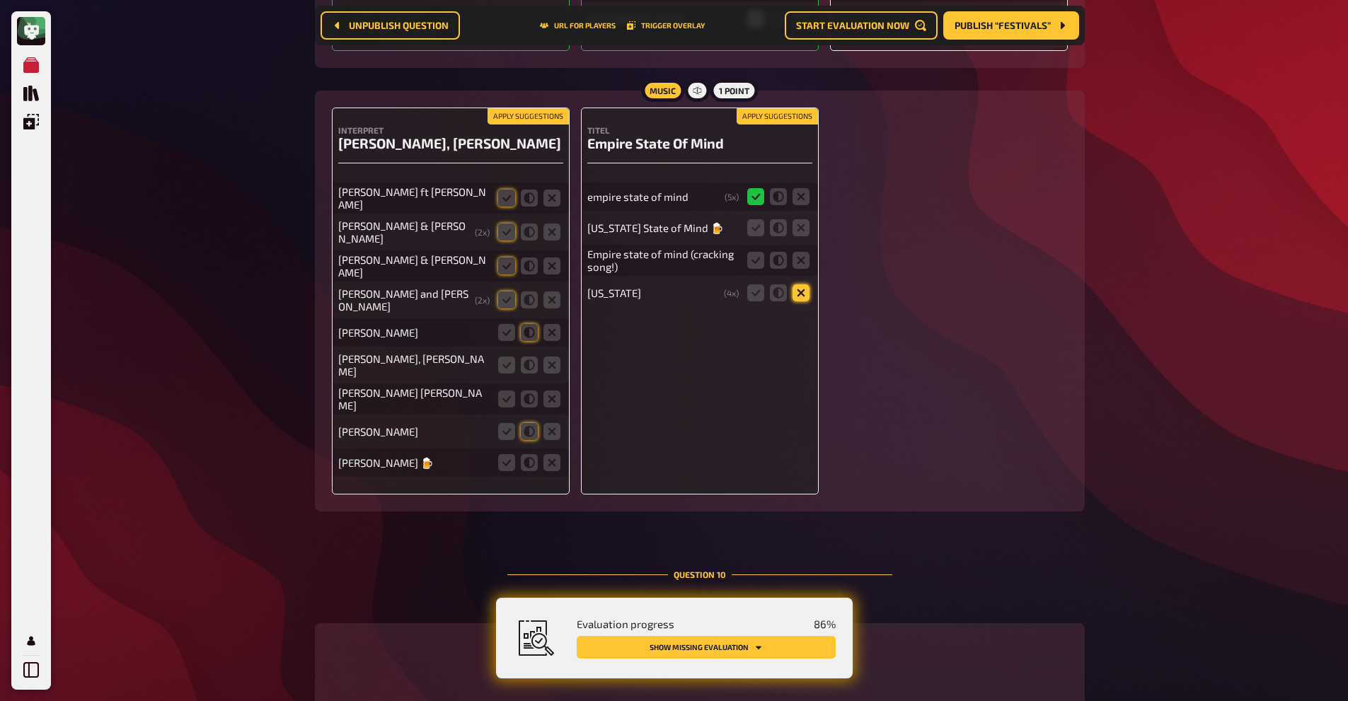
click at [800, 296] on icon at bounding box center [801, 292] width 17 height 17
click at [0, 0] on input "radio" at bounding box center [0, 0] width 0 height 0
click at [749, 265] on icon at bounding box center [755, 260] width 17 height 17
click at [0, 0] on input "radio" at bounding box center [0, 0] width 0 height 0
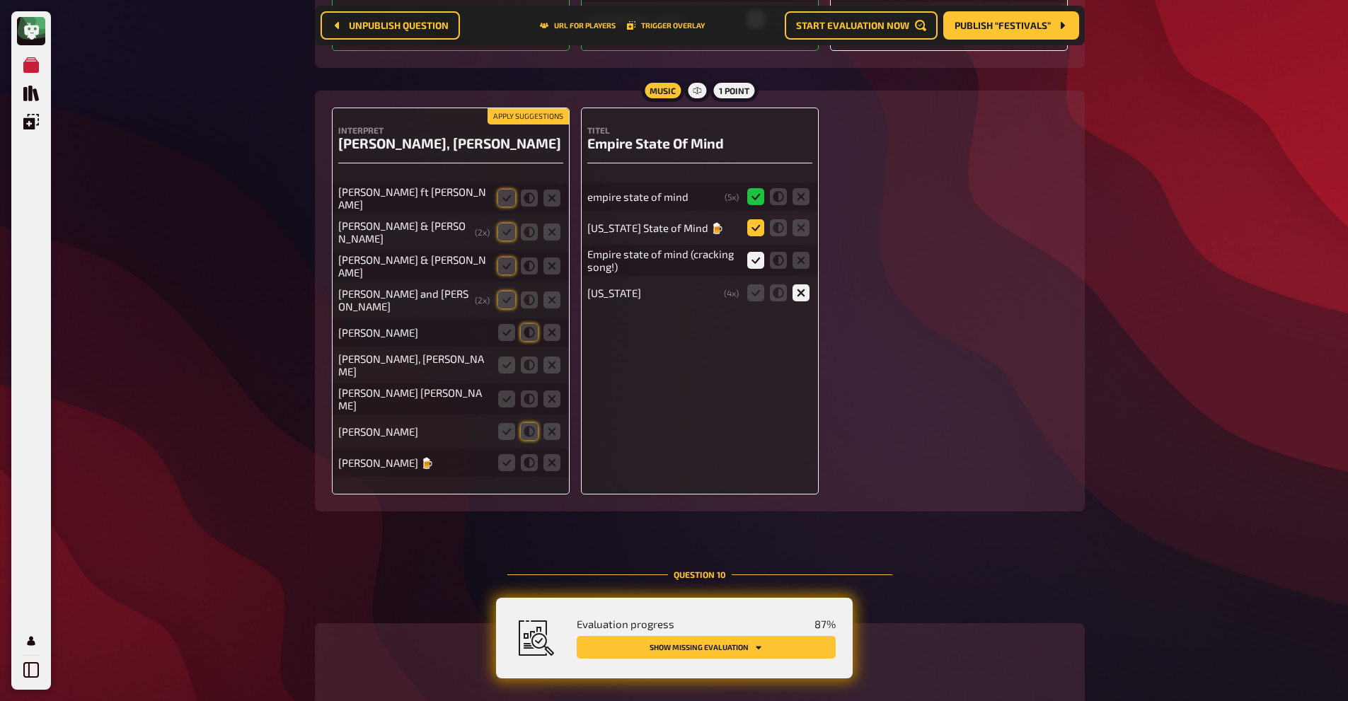
click at [761, 220] on icon at bounding box center [755, 227] width 17 height 17
click at [0, 0] on input "radio" at bounding box center [0, 0] width 0 height 0
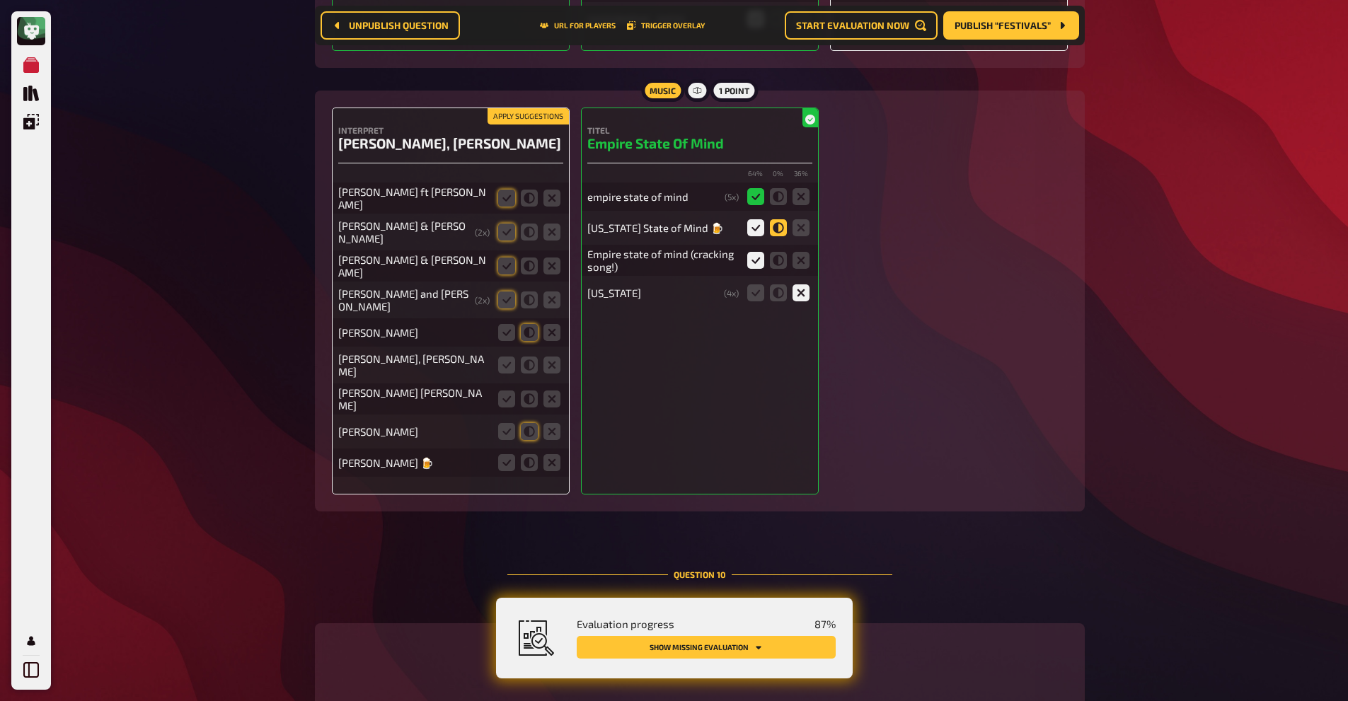
click at [777, 227] on icon at bounding box center [778, 227] width 17 height 17
click at [0, 0] on input "radio" at bounding box center [0, 0] width 0 height 0
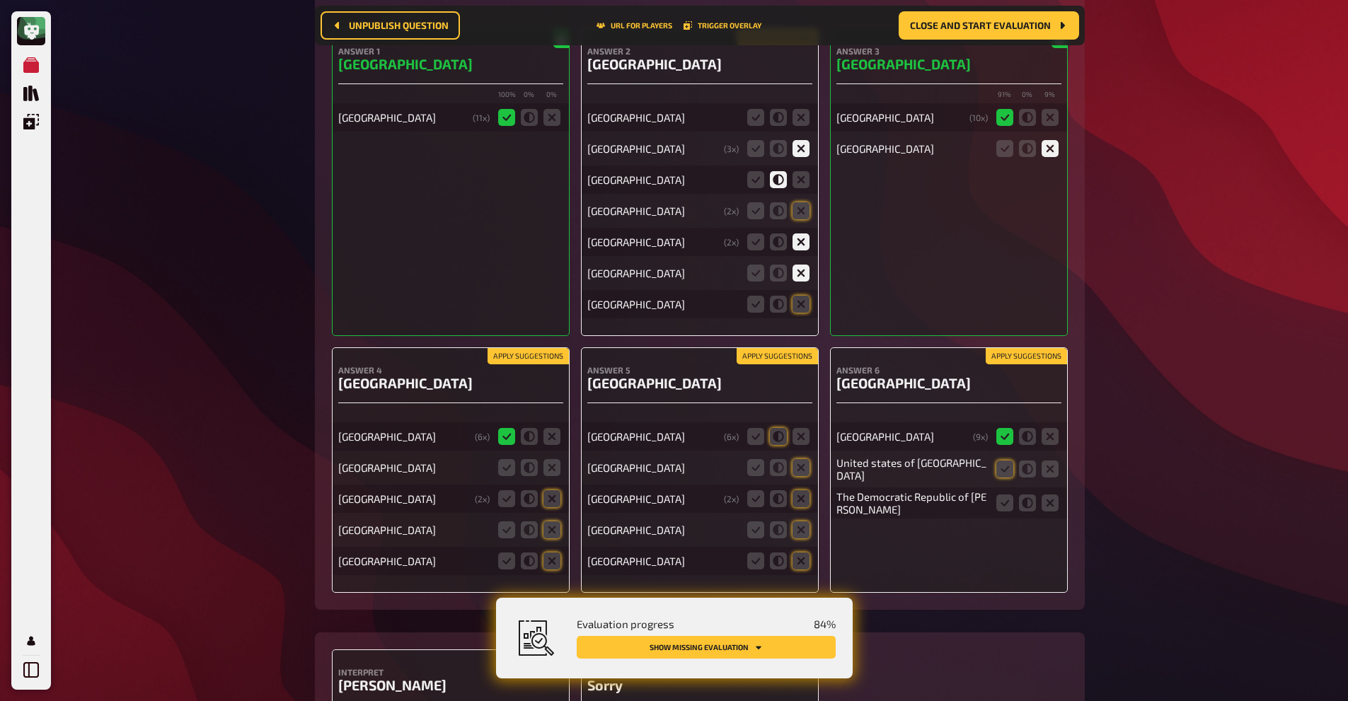
scroll to position [12198, 0]
click at [549, 460] on icon at bounding box center [551, 468] width 17 height 17
click at [0, 0] on input "radio" at bounding box center [0, 0] width 0 height 0
click at [547, 491] on icon at bounding box center [551, 499] width 17 height 17
click at [0, 0] on input "radio" at bounding box center [0, 0] width 0 height 0
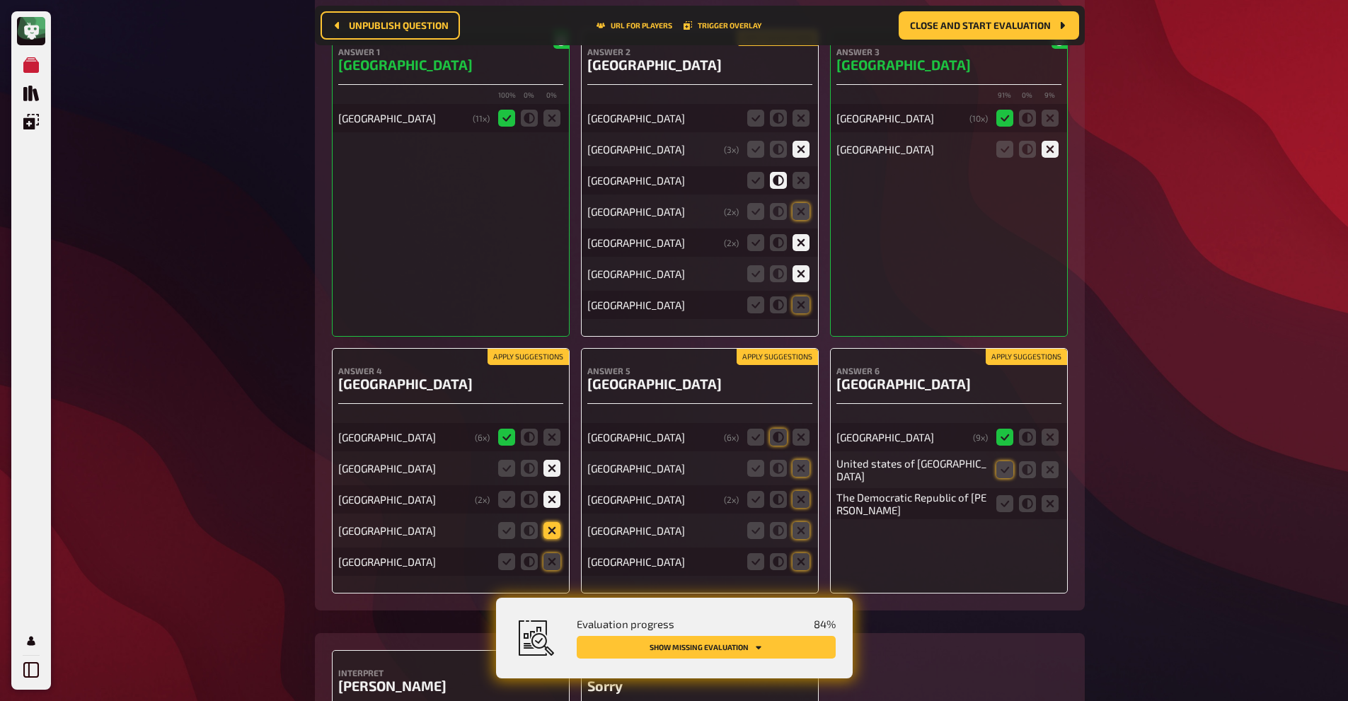
click at [548, 522] on icon at bounding box center [551, 530] width 17 height 17
click at [0, 0] on input "radio" at bounding box center [0, 0] width 0 height 0
click at [551, 553] on icon at bounding box center [551, 561] width 17 height 17
click at [0, 0] on input "radio" at bounding box center [0, 0] width 0 height 0
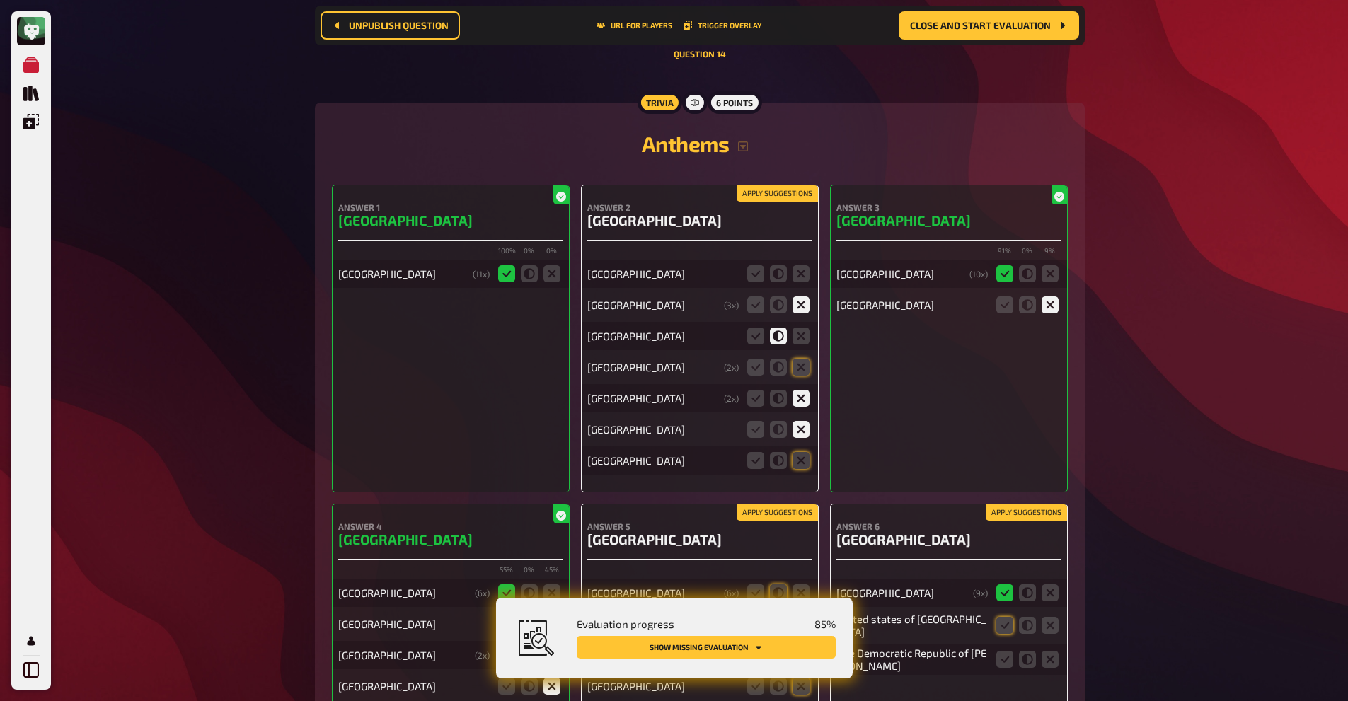
scroll to position [12041, 0]
click at [799, 266] on icon at bounding box center [801, 274] width 17 height 17
click at [0, 0] on input "radio" at bounding box center [0, 0] width 0 height 0
click at [801, 453] on icon at bounding box center [801, 461] width 17 height 17
click at [0, 0] on input "radio" at bounding box center [0, 0] width 0 height 0
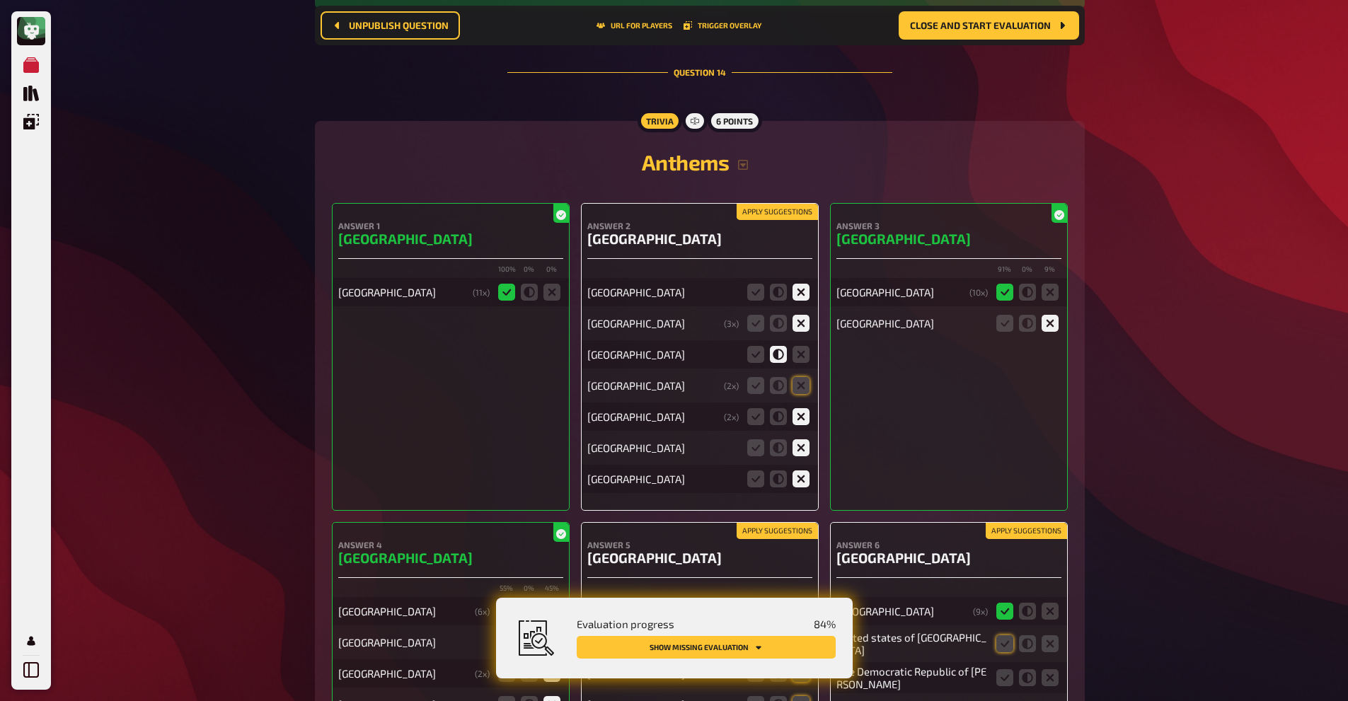
scroll to position [12023, 0]
click at [802, 378] on icon at bounding box center [801, 386] width 17 height 17
click at [0, 0] on input "radio" at bounding box center [0, 0] width 0 height 0
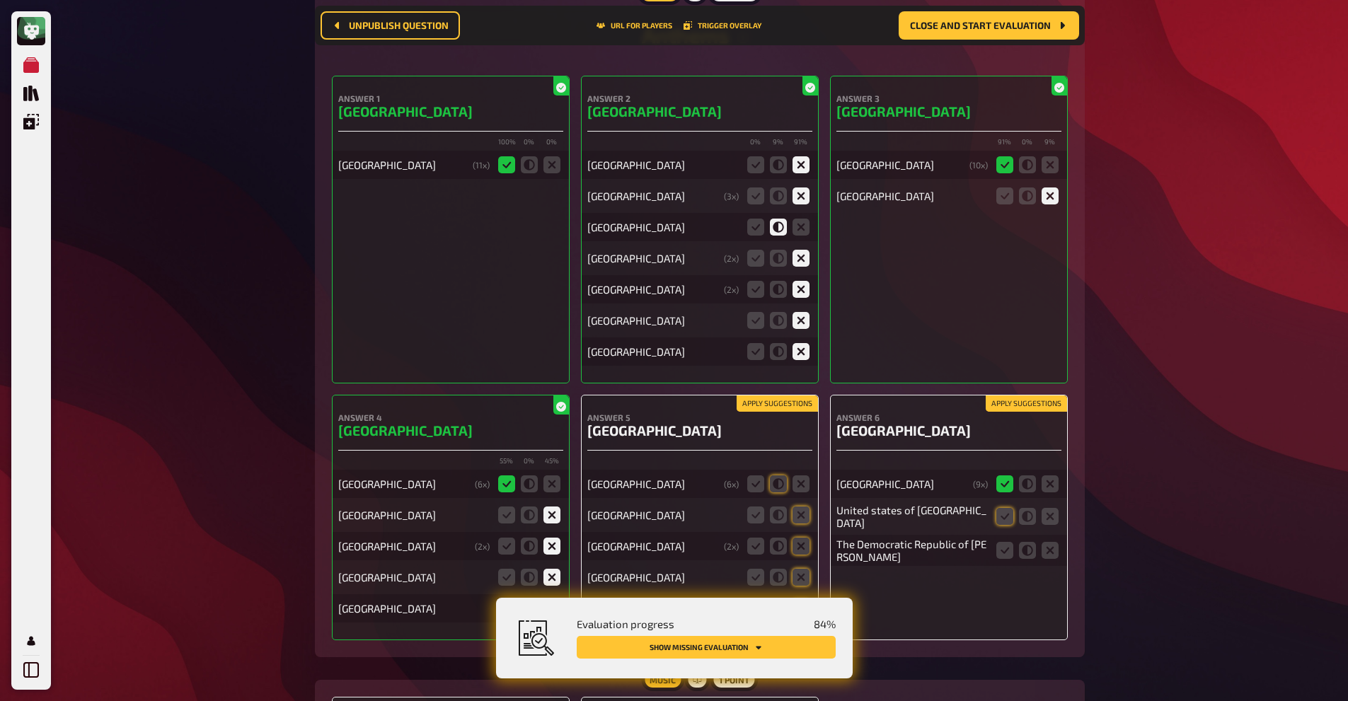
scroll to position [12152, 0]
click at [1000, 507] on icon at bounding box center [1004, 515] width 17 height 17
click at [0, 0] on input "radio" at bounding box center [0, 0] width 0 height 0
click at [1010, 541] on icon at bounding box center [1004, 549] width 17 height 17
click at [0, 0] on input "radio" at bounding box center [0, 0] width 0 height 0
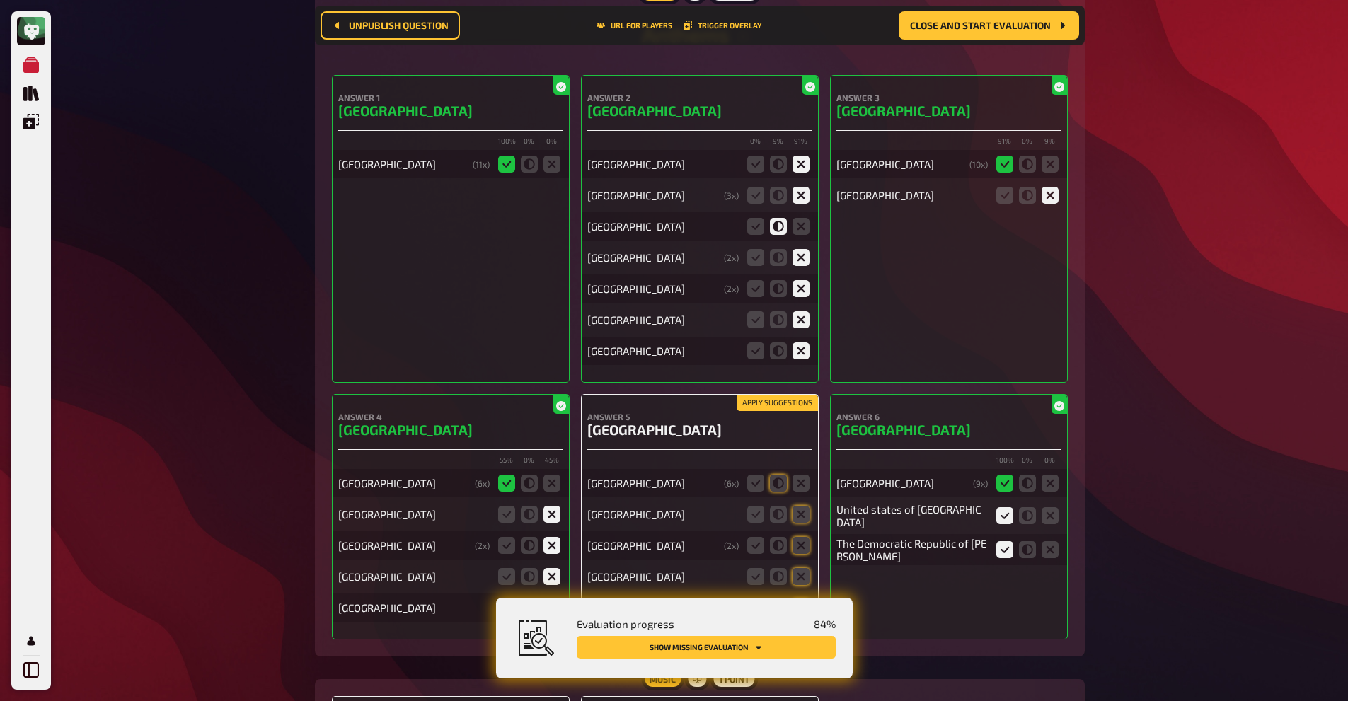
click at [766, 396] on button "Apply suggestions" at bounding box center [777, 404] width 81 height 16
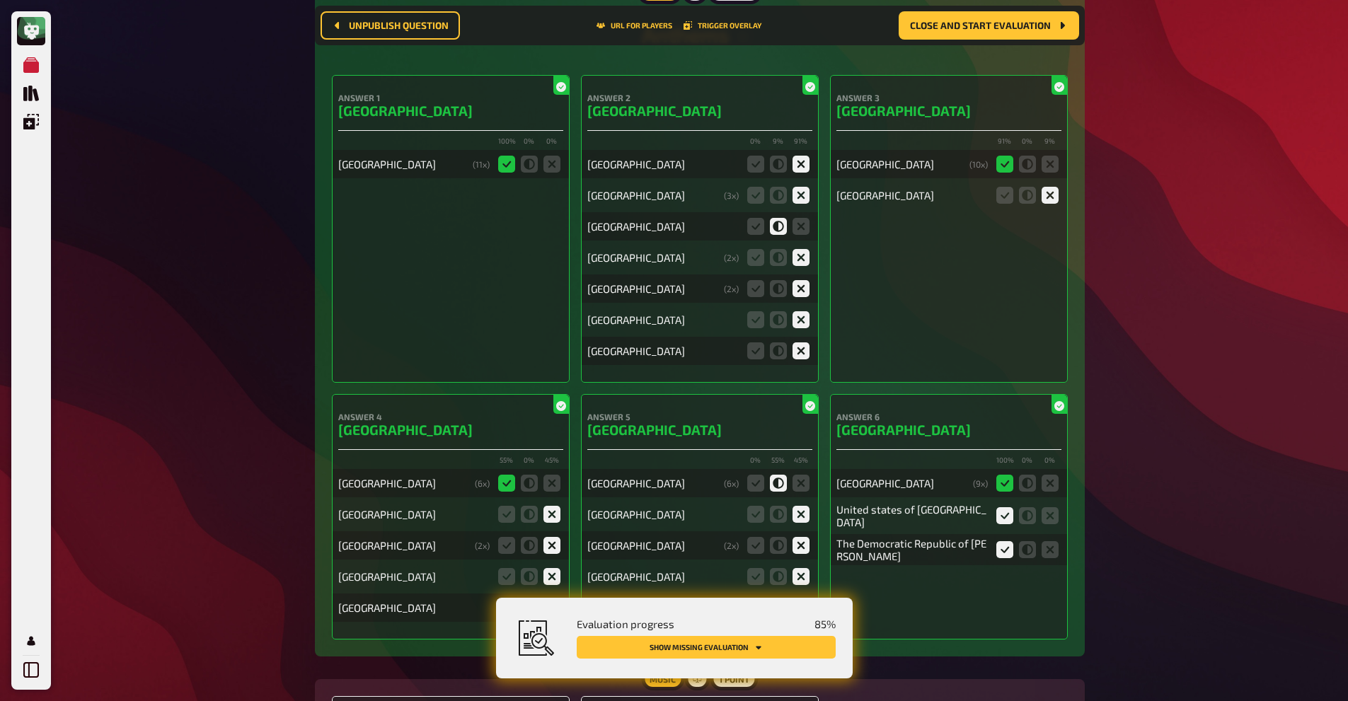
click at [811, 401] on icon at bounding box center [810, 406] width 10 height 10
click at [754, 475] on icon at bounding box center [755, 483] width 17 height 17
click at [0, 0] on input "radio" at bounding box center [0, 0] width 0 height 0
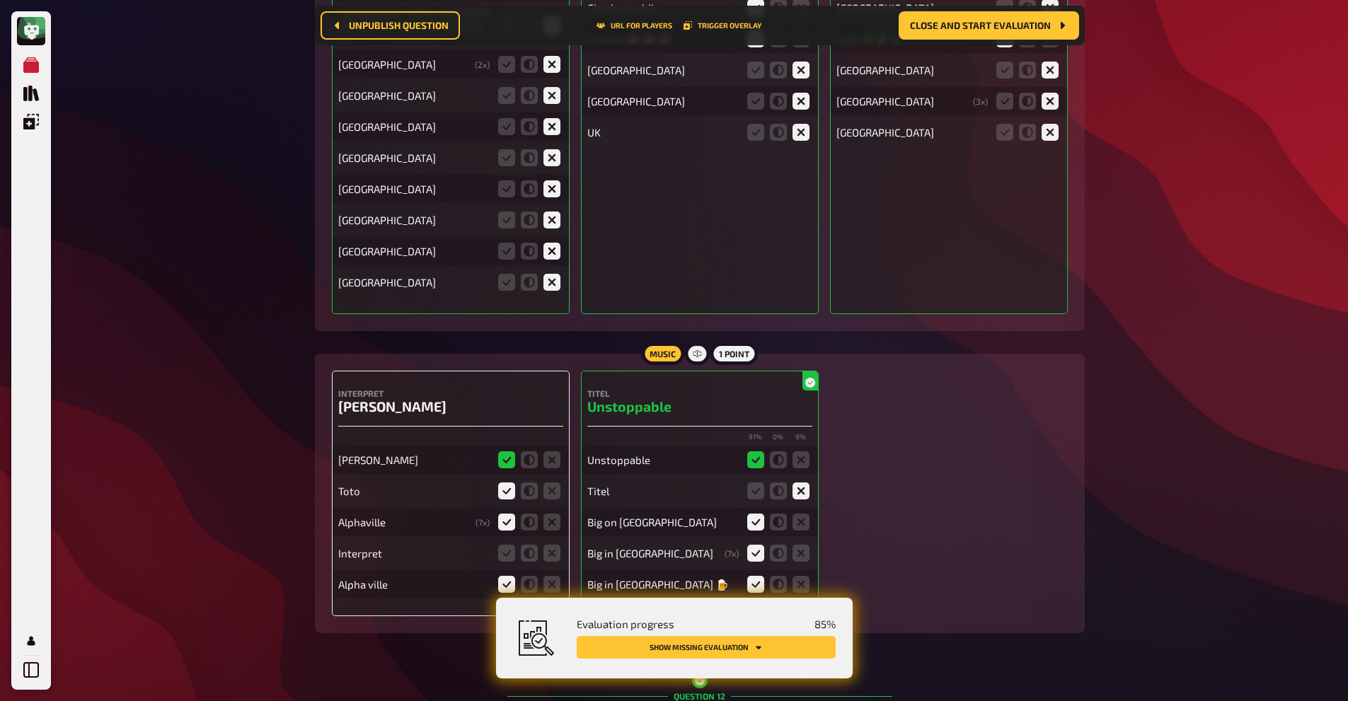
scroll to position [9597, 0]
click at [548, 546] on icon at bounding box center [551, 554] width 17 height 17
click at [0, 0] on input "radio" at bounding box center [0, 0] width 0 height 0
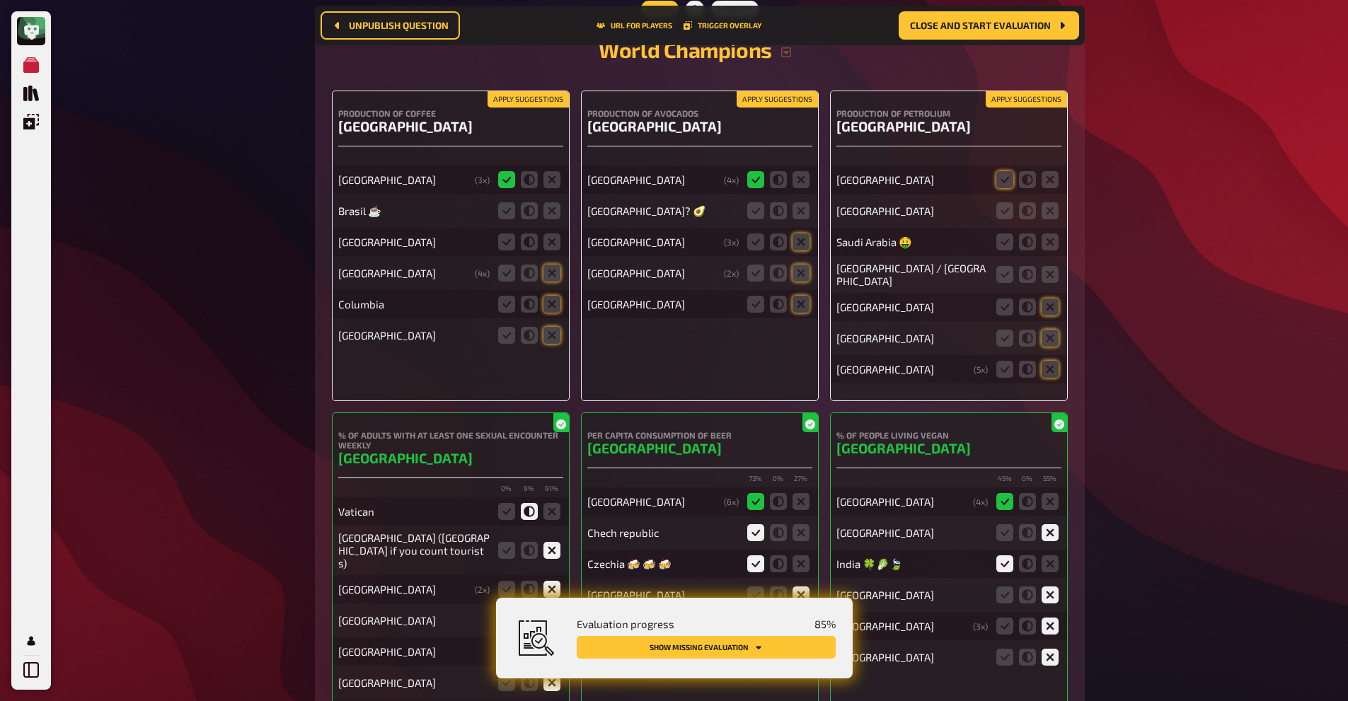
scroll to position [9071, 0]
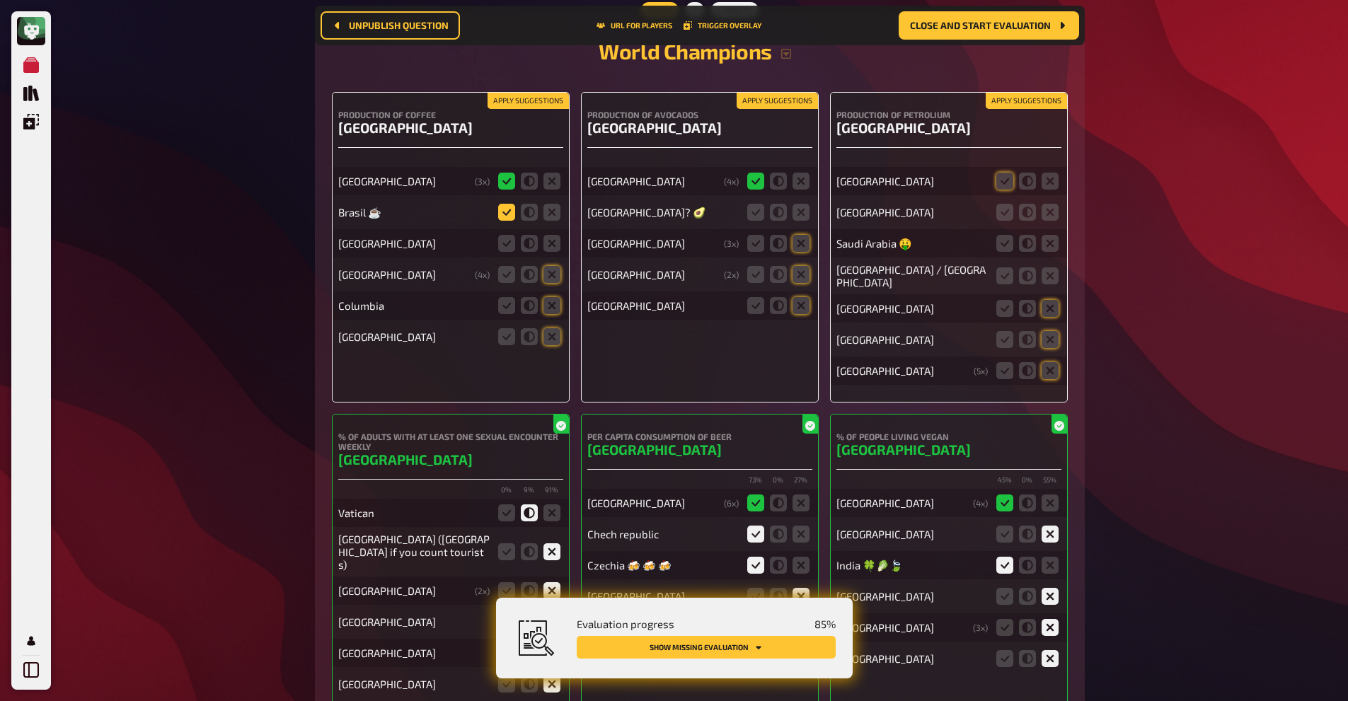
click at [509, 204] on icon at bounding box center [506, 212] width 17 height 17
click at [0, 0] on input "radio" at bounding box center [0, 0] width 0 height 0
click at [548, 235] on icon at bounding box center [551, 243] width 17 height 17
click at [0, 0] on input "radio" at bounding box center [0, 0] width 0 height 0
click at [556, 266] on icon at bounding box center [551, 274] width 17 height 17
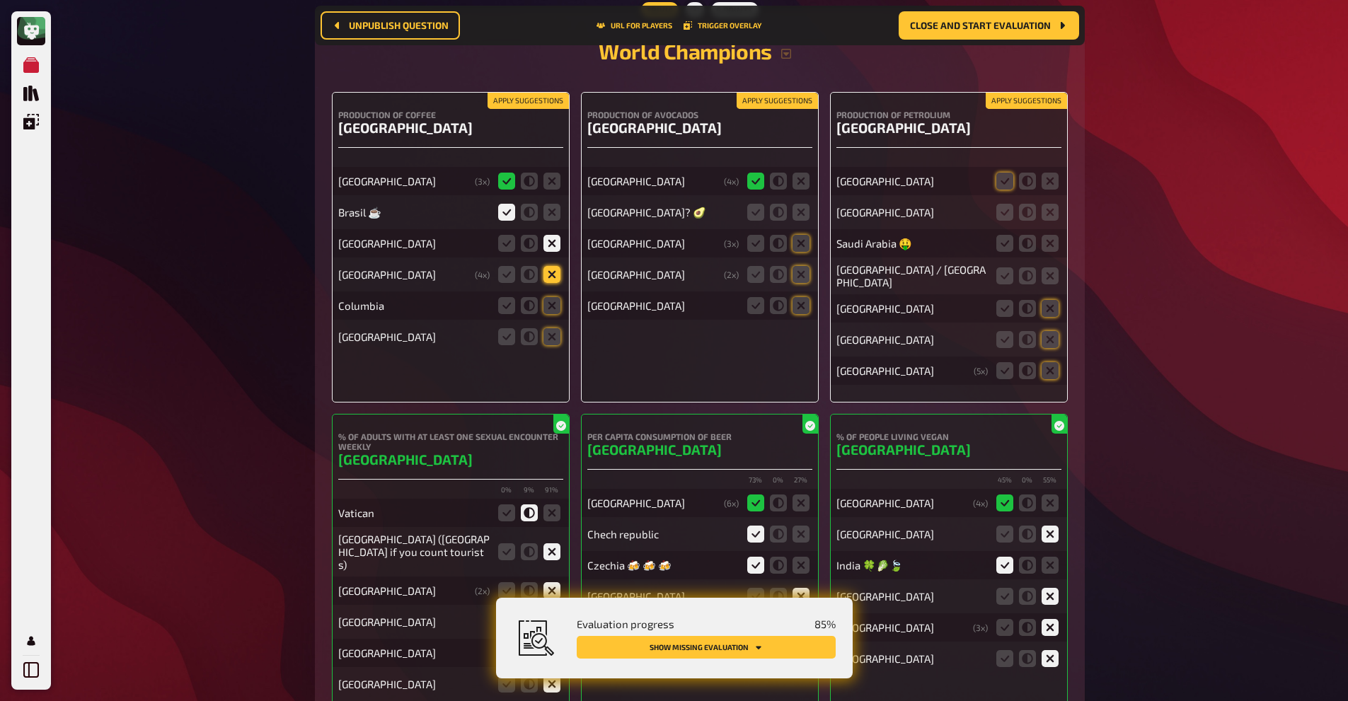
click at [0, 0] on input "radio" at bounding box center [0, 0] width 0 height 0
click at [557, 297] on icon at bounding box center [551, 305] width 17 height 17
click at [0, 0] on input "radio" at bounding box center [0, 0] width 0 height 0
click at [556, 328] on icon at bounding box center [551, 336] width 17 height 17
click at [0, 0] on input "radio" at bounding box center [0, 0] width 0 height 0
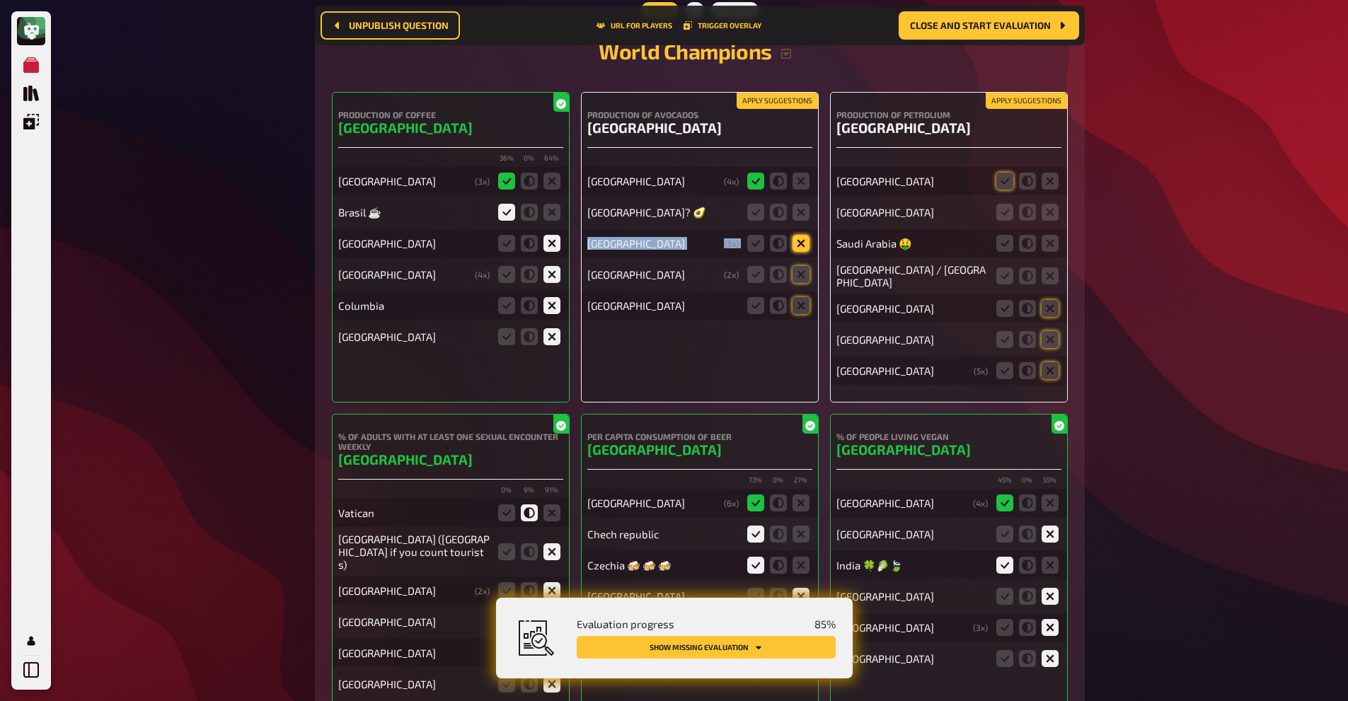
drag, startPoint x: 801, startPoint y: 187, endPoint x: 800, endPoint y: 215, distance: 28.3
click at [800, 215] on div "[GEOGRAPHIC_DATA] ( 4 x) [GEOGRAPHIC_DATA]? 🥑 [GEOGRAPHIC_DATA] ( 3 x) [GEOGRAP…" at bounding box center [699, 237] width 225 height 166
click at [800, 235] on icon at bounding box center [801, 243] width 17 height 17
click at [0, 0] on input "radio" at bounding box center [0, 0] width 0 height 0
click at [802, 266] on icon at bounding box center [801, 274] width 17 height 17
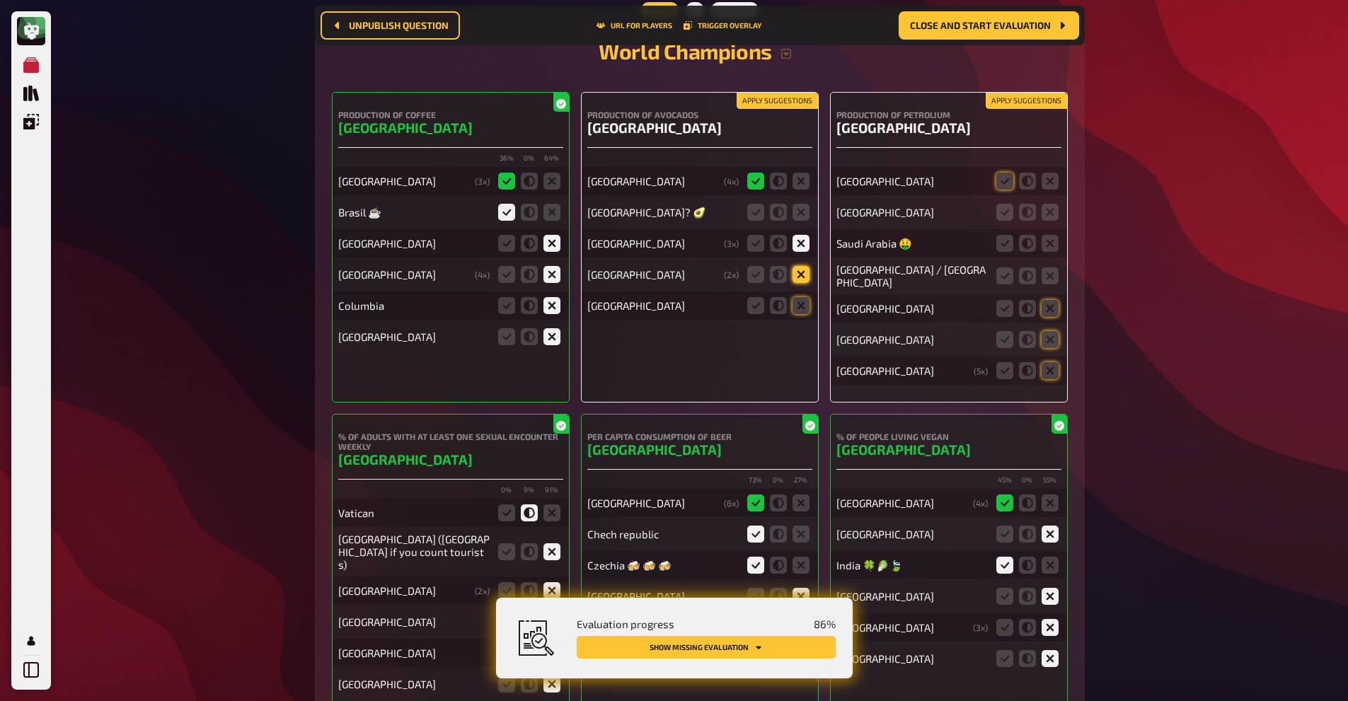
click at [0, 0] on input "radio" at bounding box center [0, 0] width 0 height 0
click at [800, 297] on icon at bounding box center [801, 305] width 17 height 17
click at [0, 0] on input "radio" at bounding box center [0, 0] width 0 height 0
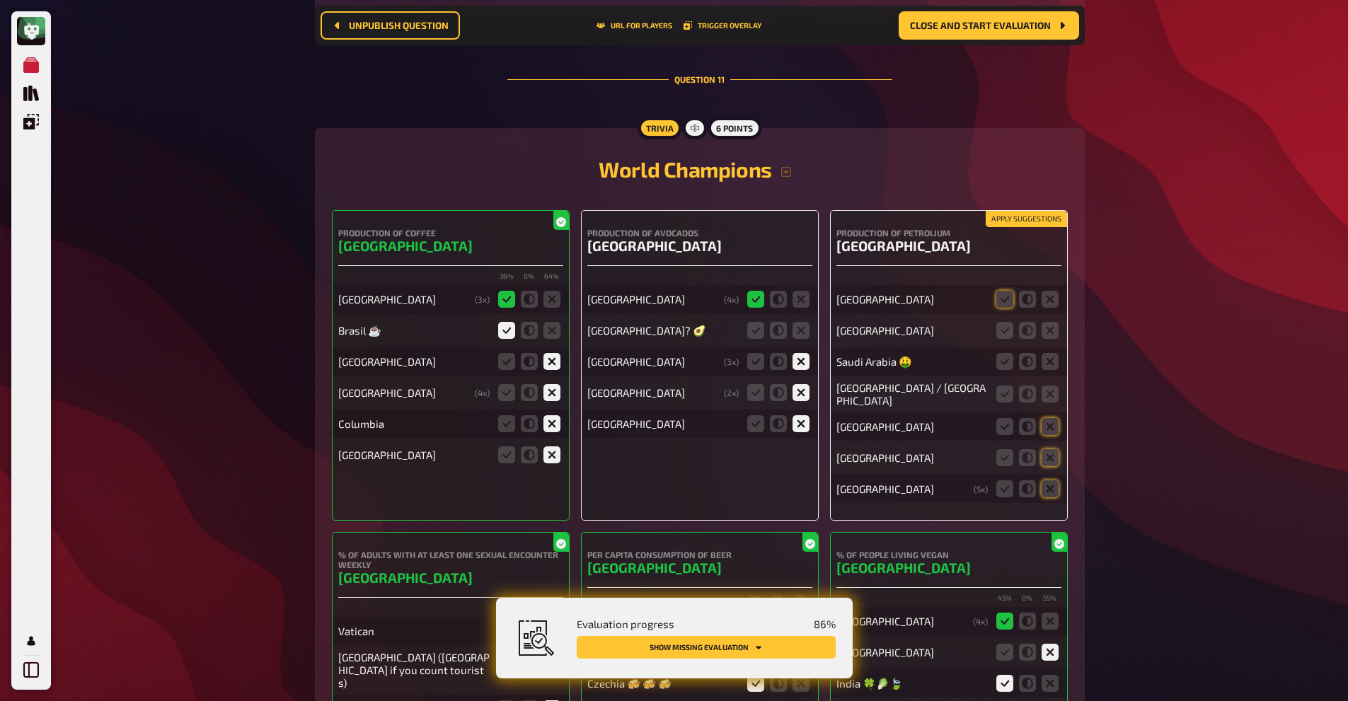
scroll to position [8962, 0]
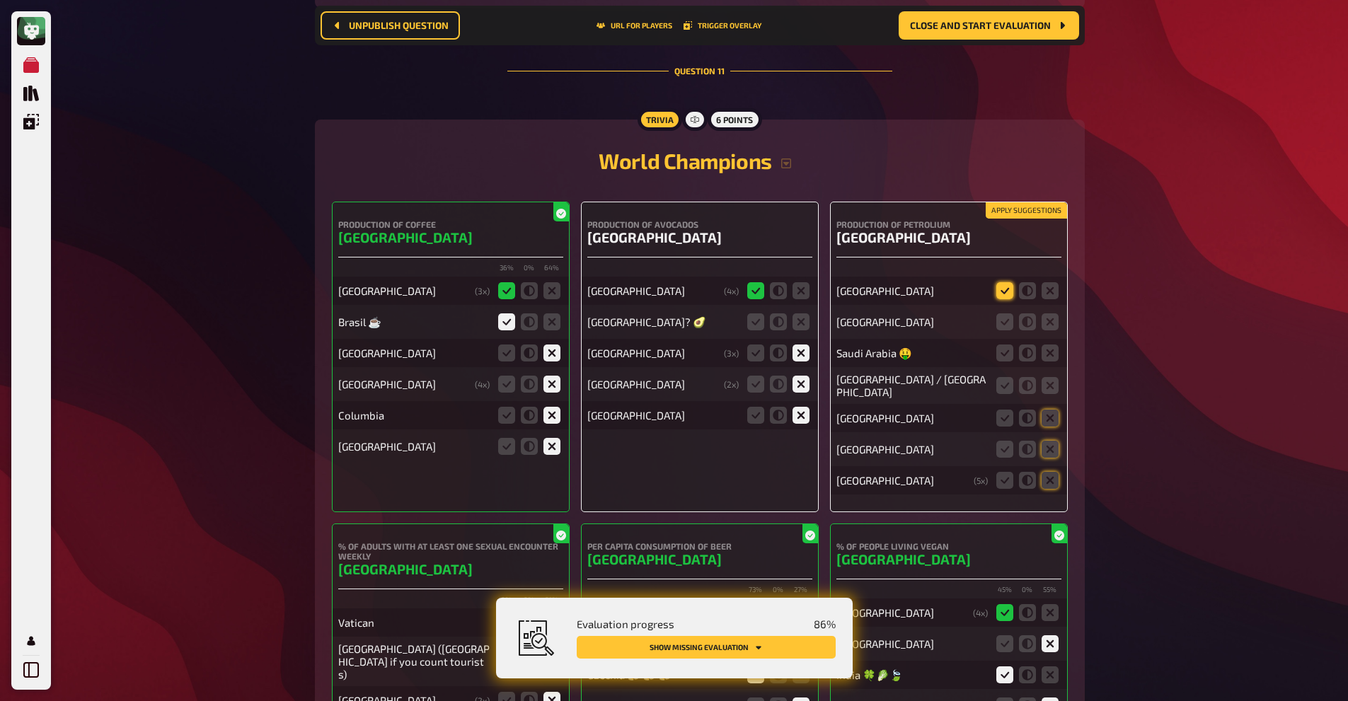
click at [1002, 282] on icon at bounding box center [1004, 290] width 17 height 17
click at [0, 0] on input "radio" at bounding box center [0, 0] width 0 height 0
click at [1051, 313] on icon at bounding box center [1050, 321] width 17 height 17
click at [0, 0] on input "radio" at bounding box center [0, 0] width 0 height 0
click at [1052, 345] on icon at bounding box center [1050, 353] width 17 height 17
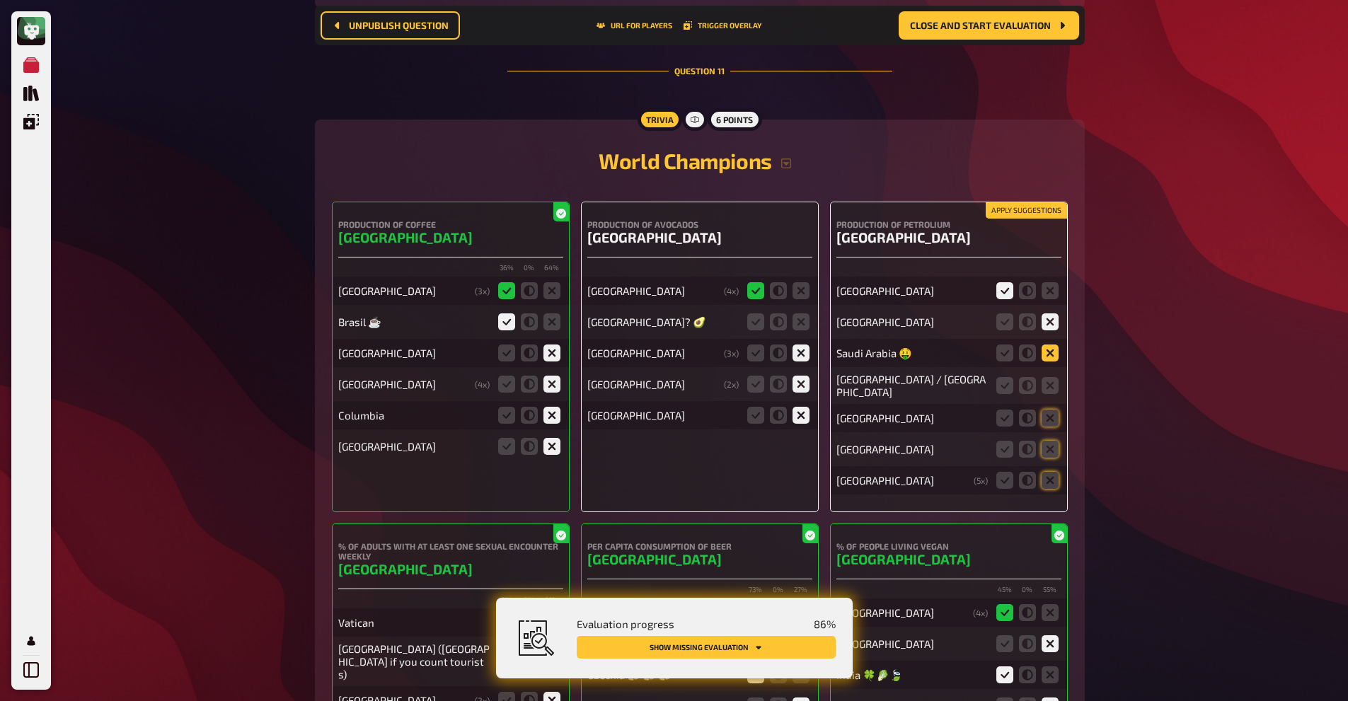
click at [0, 0] on input "radio" at bounding box center [0, 0] width 0 height 0
click at [1023, 377] on icon at bounding box center [1027, 385] width 17 height 17
click at [0, 0] on input "radio" at bounding box center [0, 0] width 0 height 0
click at [1047, 472] on icon at bounding box center [1050, 480] width 17 height 17
click at [0, 0] on input "radio" at bounding box center [0, 0] width 0 height 0
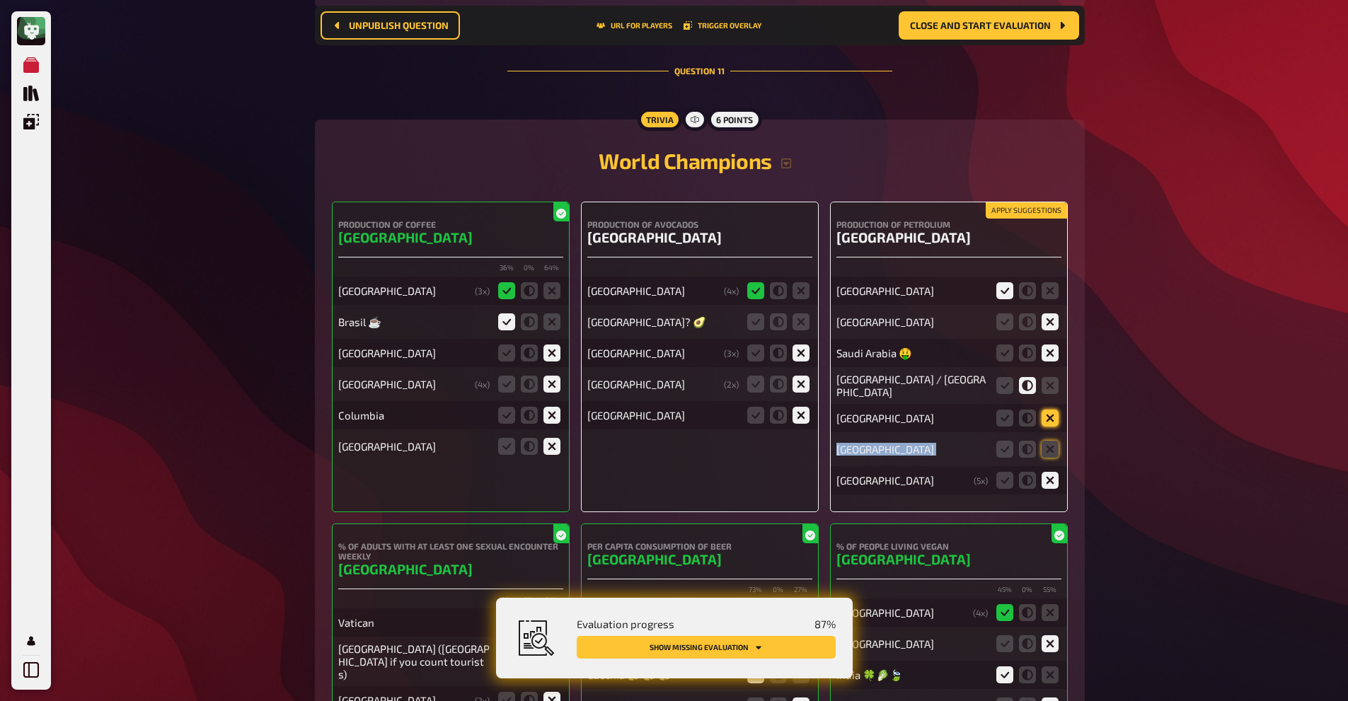
drag, startPoint x: 1054, startPoint y: 424, endPoint x: 1053, endPoint y: 392, distance: 31.9
click at [1053, 392] on div "[GEOGRAPHIC_DATA] [GEOGRAPHIC_DATA] [GEOGRAPHIC_DATA] 🤑 [GEOGRAPHIC_DATA] / [GE…" at bounding box center [948, 378] width 225 height 231
click at [1053, 410] on icon at bounding box center [1050, 418] width 17 height 17
click at [0, 0] on input "radio" at bounding box center [0, 0] width 0 height 0
click at [1052, 441] on icon at bounding box center [1050, 449] width 17 height 17
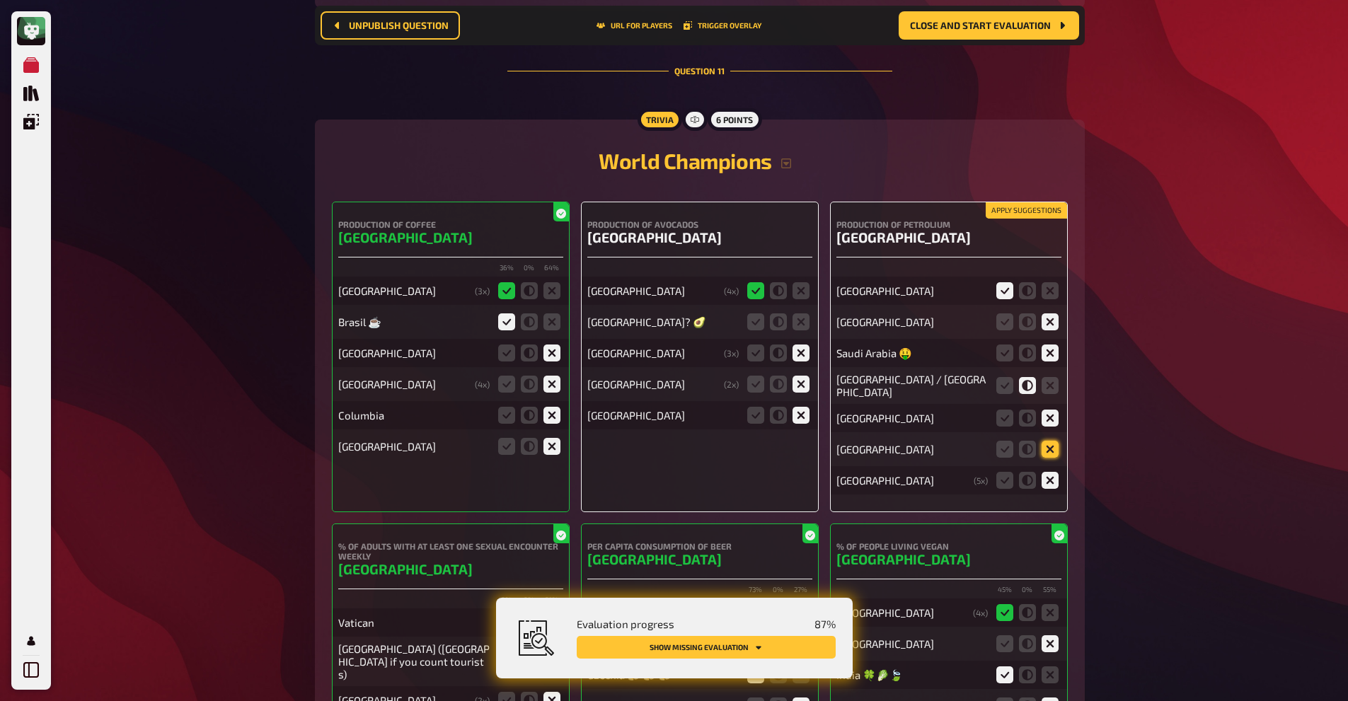
click at [0, 0] on input "radio" at bounding box center [0, 0] width 0 height 0
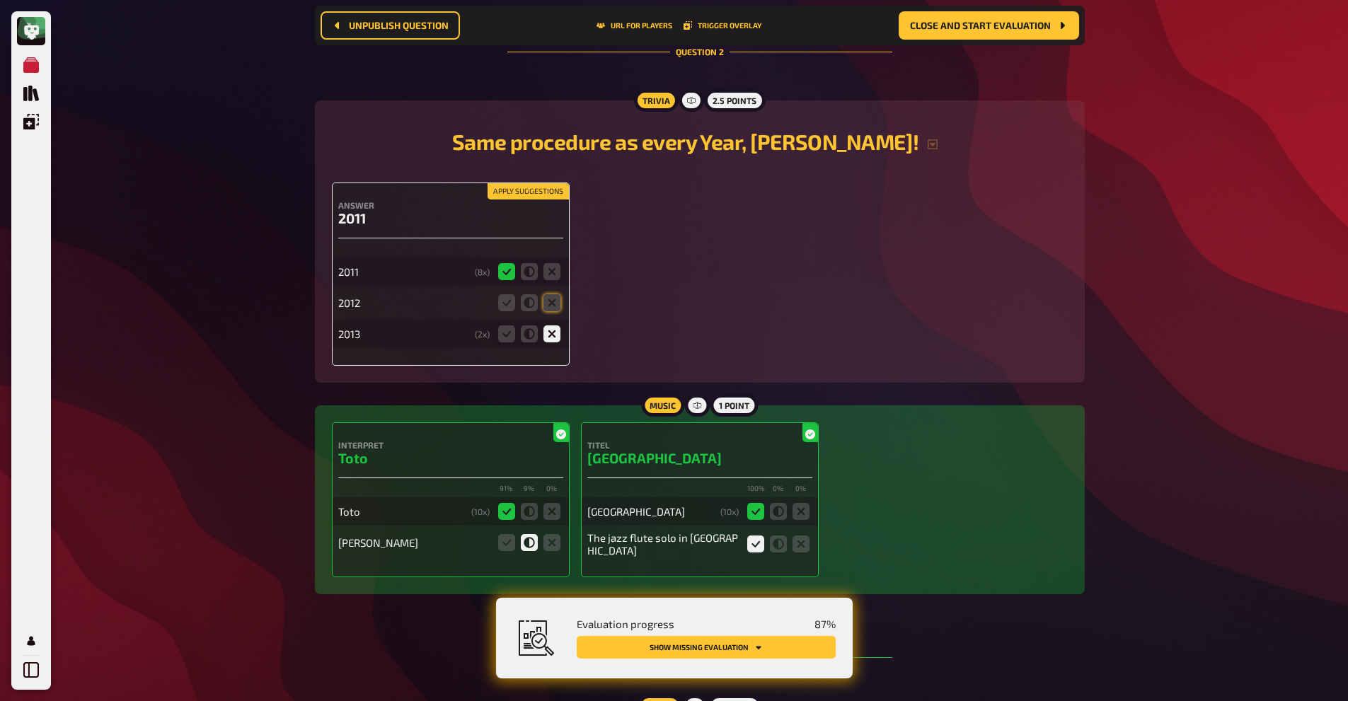
scroll to position [1199, 0]
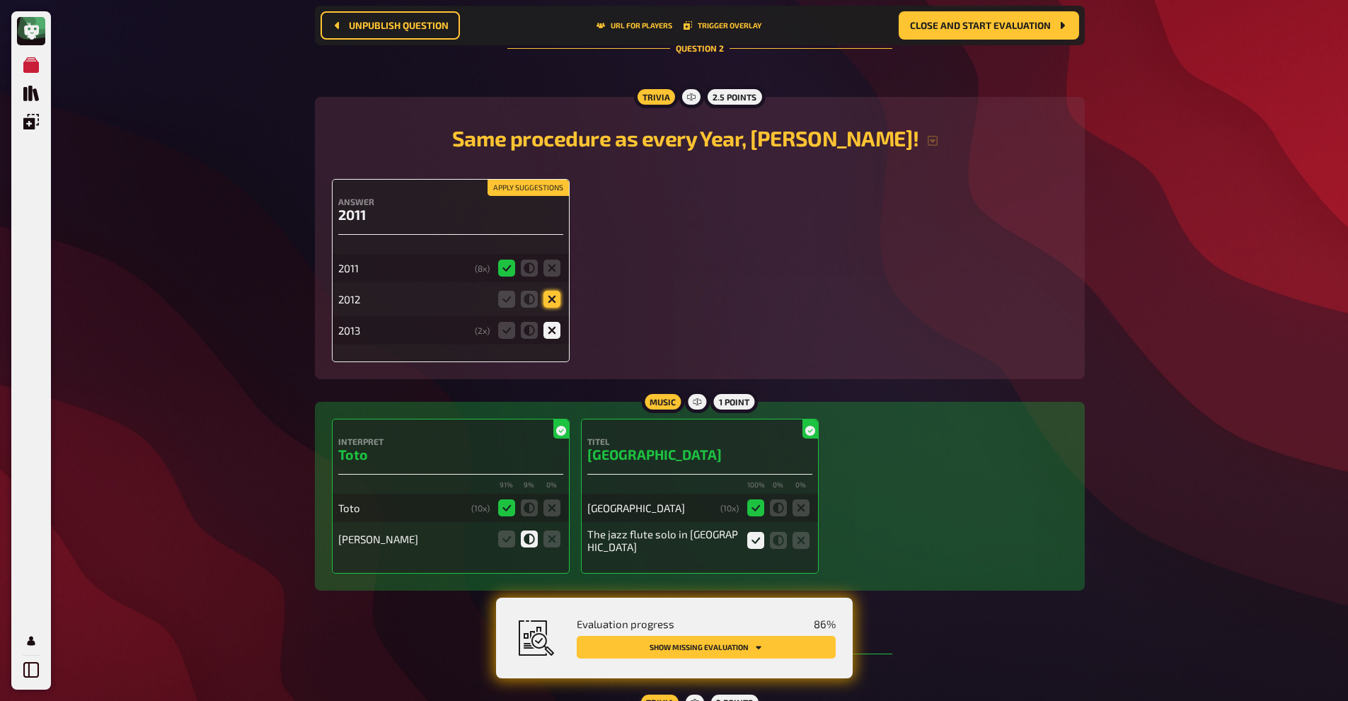
click at [550, 299] on icon at bounding box center [551, 299] width 17 height 17
click at [0, 0] on input "radio" at bounding box center [0, 0] width 0 height 0
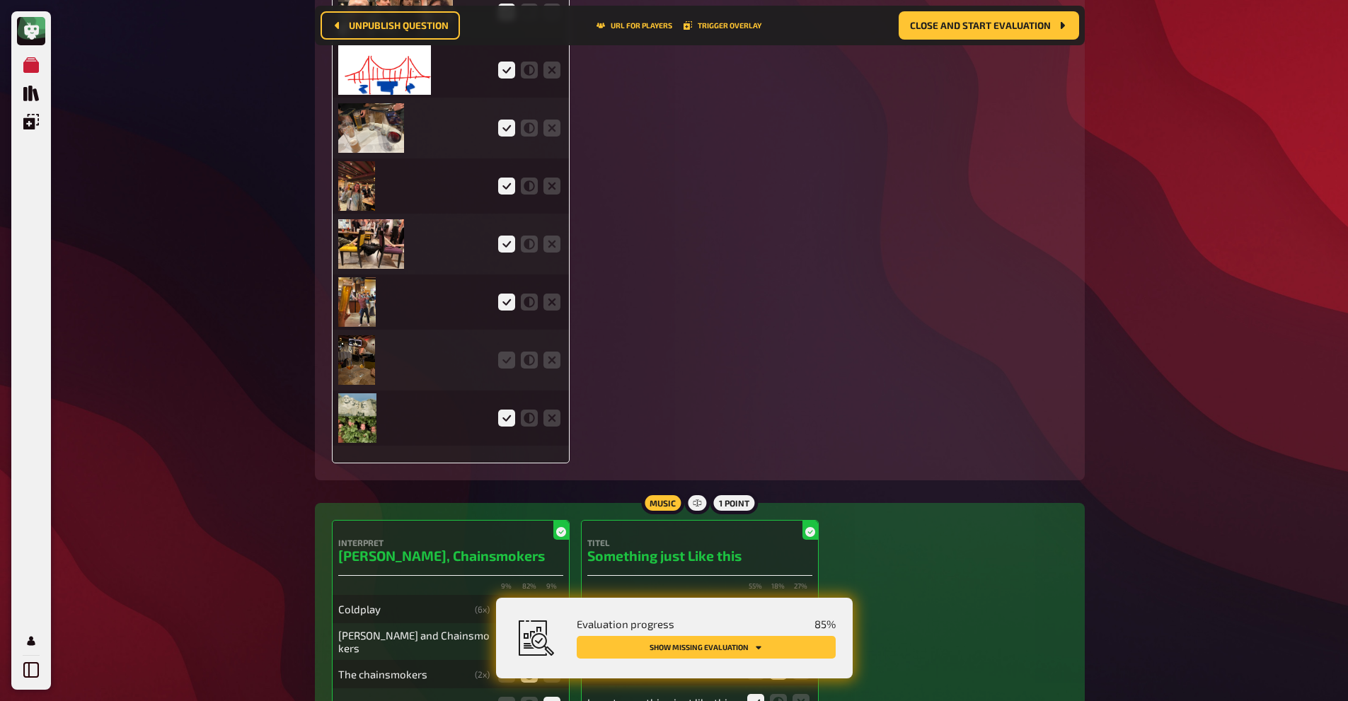
scroll to position [3439, 0]
click at [507, 362] on icon at bounding box center [506, 358] width 17 height 17
click at [0, 0] on input "radio" at bounding box center [0, 0] width 0 height 0
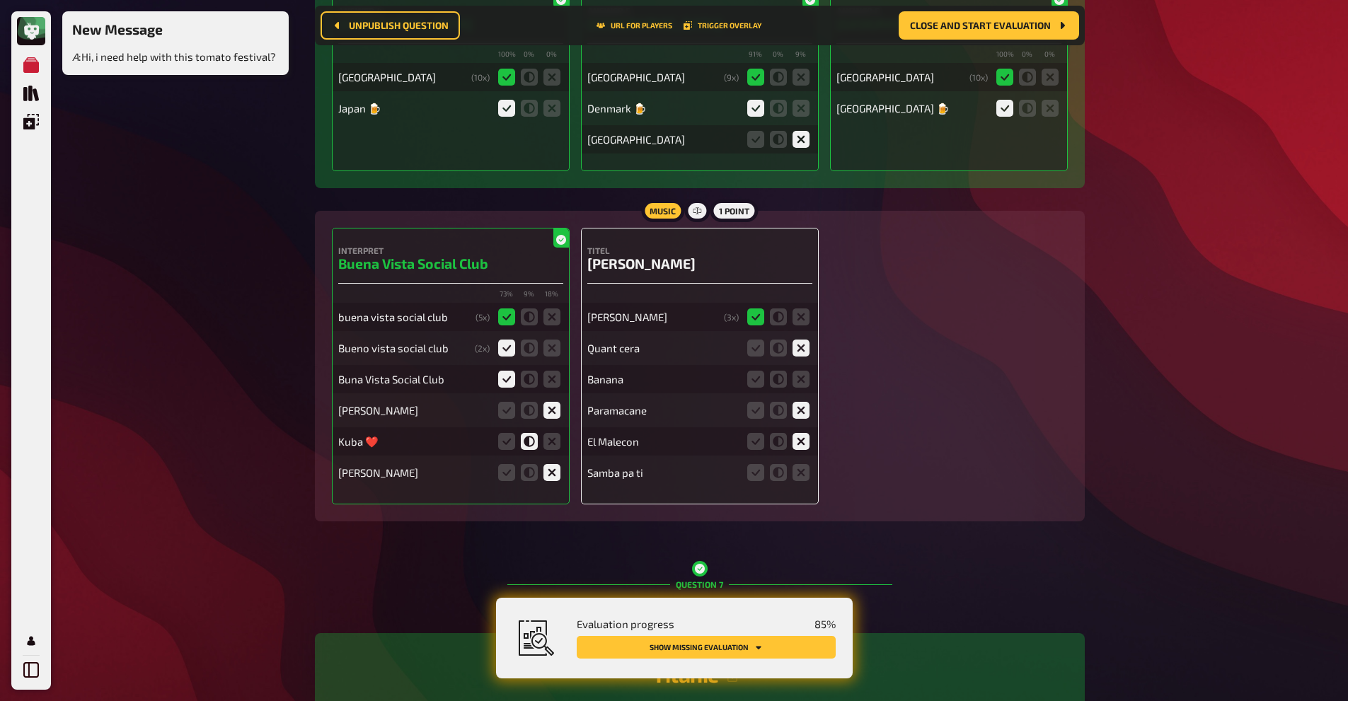
scroll to position [4703, 0]
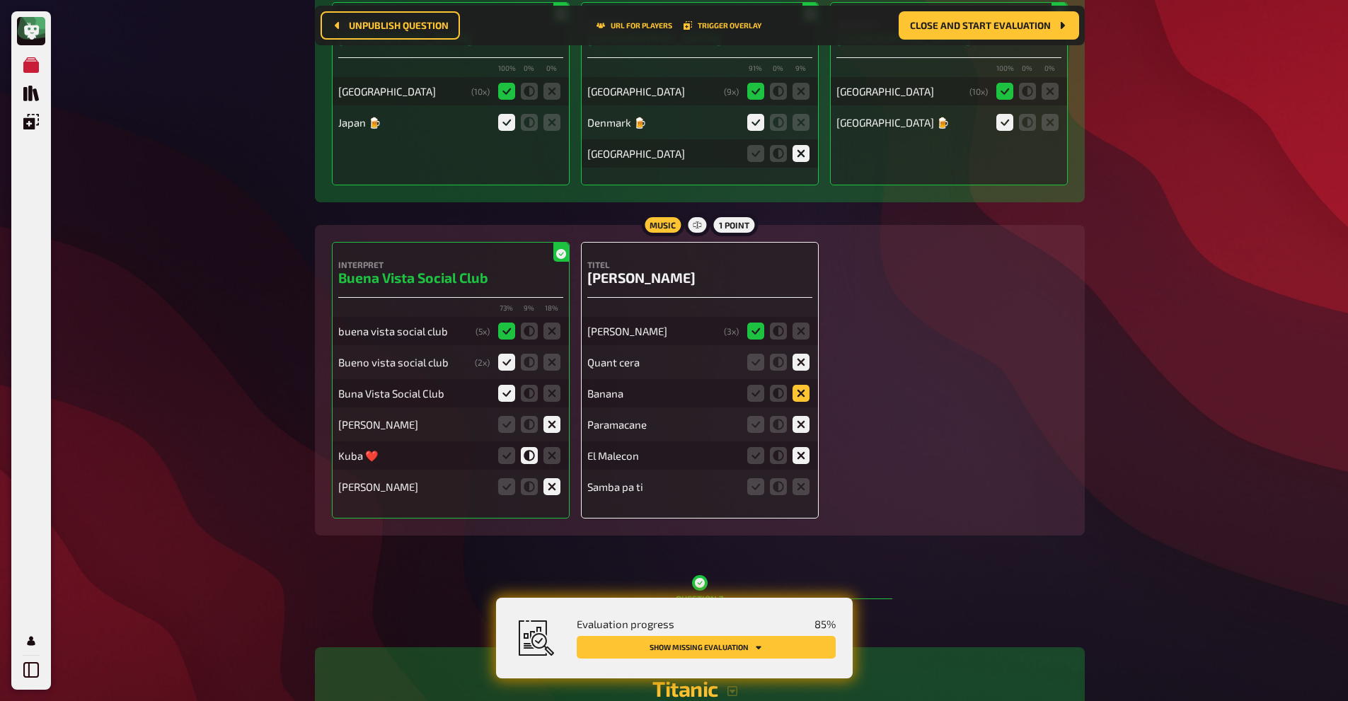
click at [797, 399] on icon at bounding box center [801, 393] width 17 height 17
click at [0, 0] on input "radio" at bounding box center [0, 0] width 0 height 0
click at [800, 487] on icon at bounding box center [801, 486] width 17 height 17
click at [0, 0] on input "radio" at bounding box center [0, 0] width 0 height 0
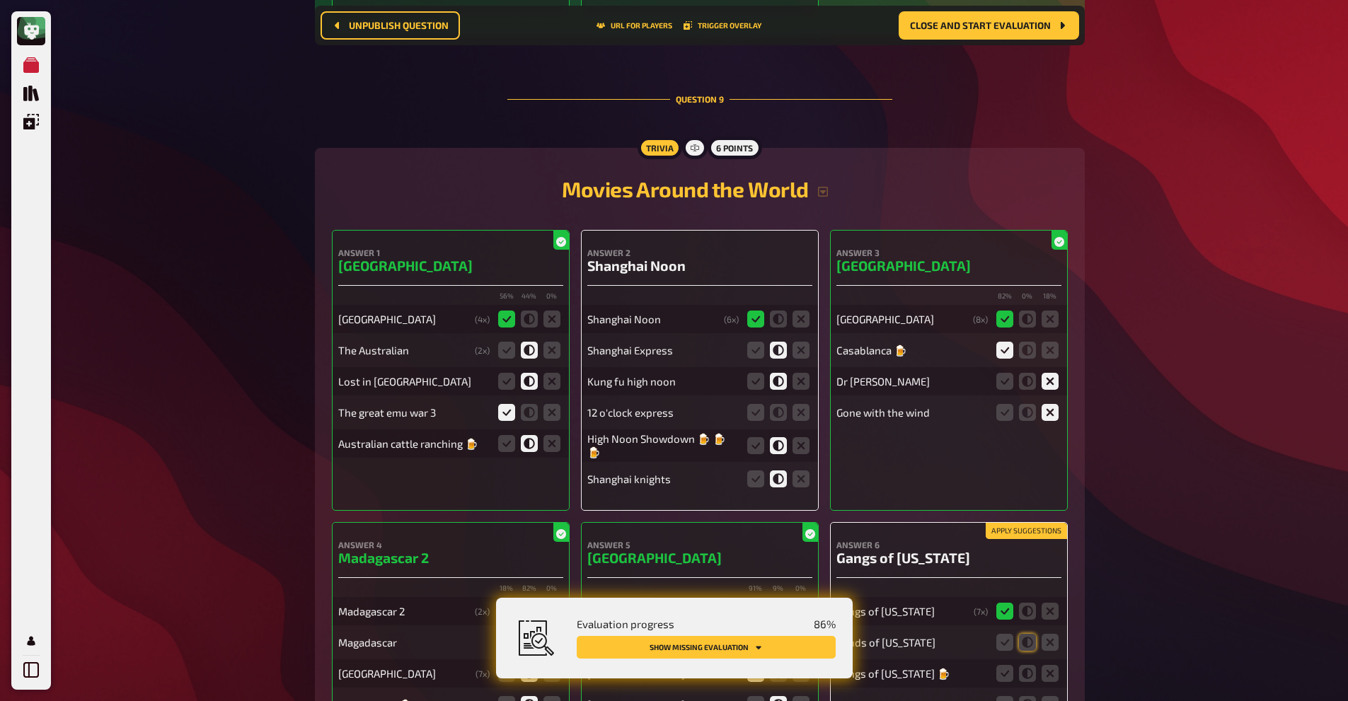
scroll to position [7105, 0]
click at [793, 409] on icon at bounding box center [801, 411] width 17 height 17
click at [0, 0] on input "radio" at bounding box center [0, 0] width 0 height 0
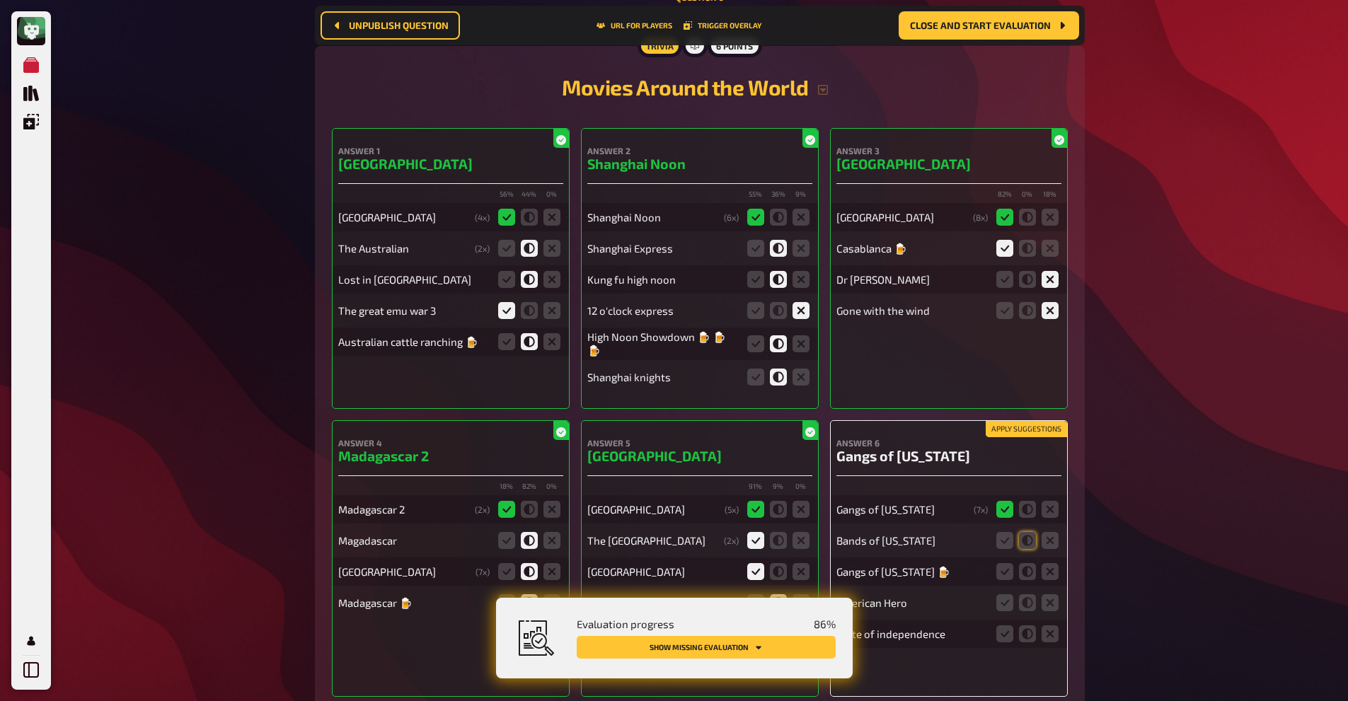
scroll to position [7290, 0]
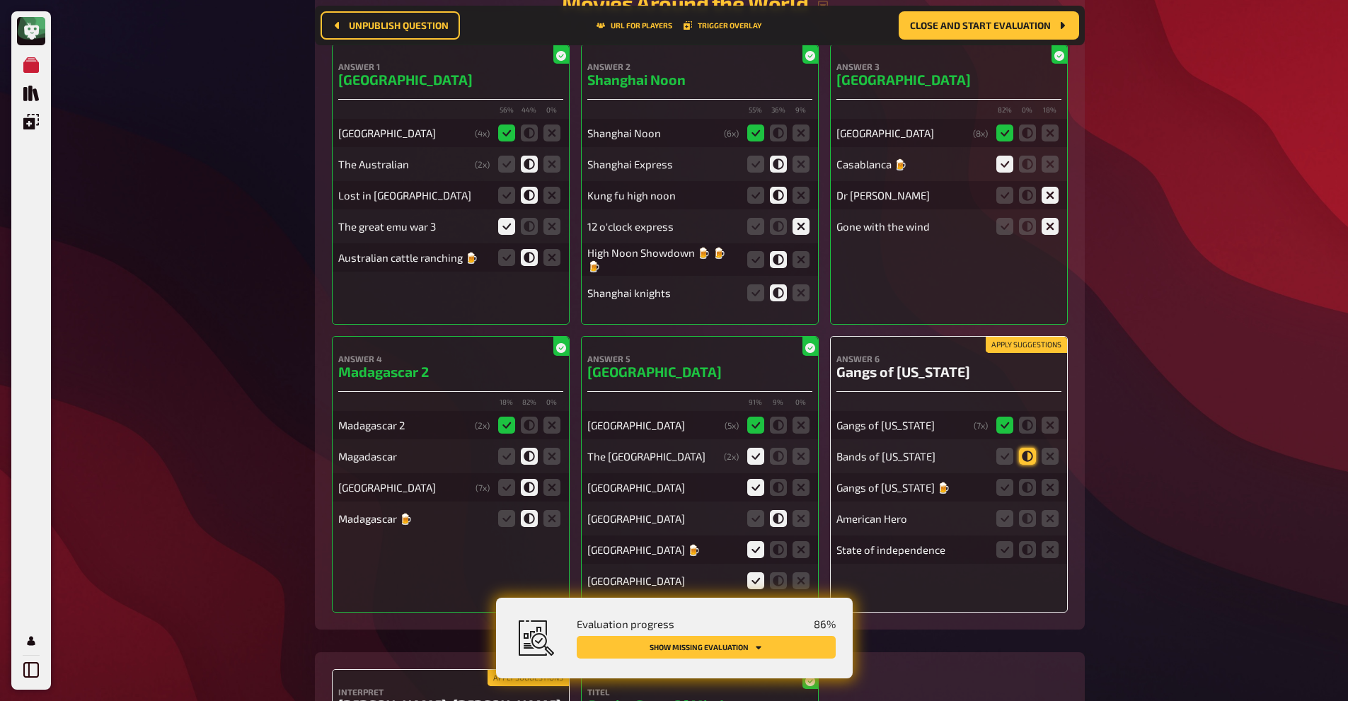
click at [1027, 454] on icon at bounding box center [1027, 456] width 17 height 17
click at [0, 0] on input "radio" at bounding box center [0, 0] width 0 height 0
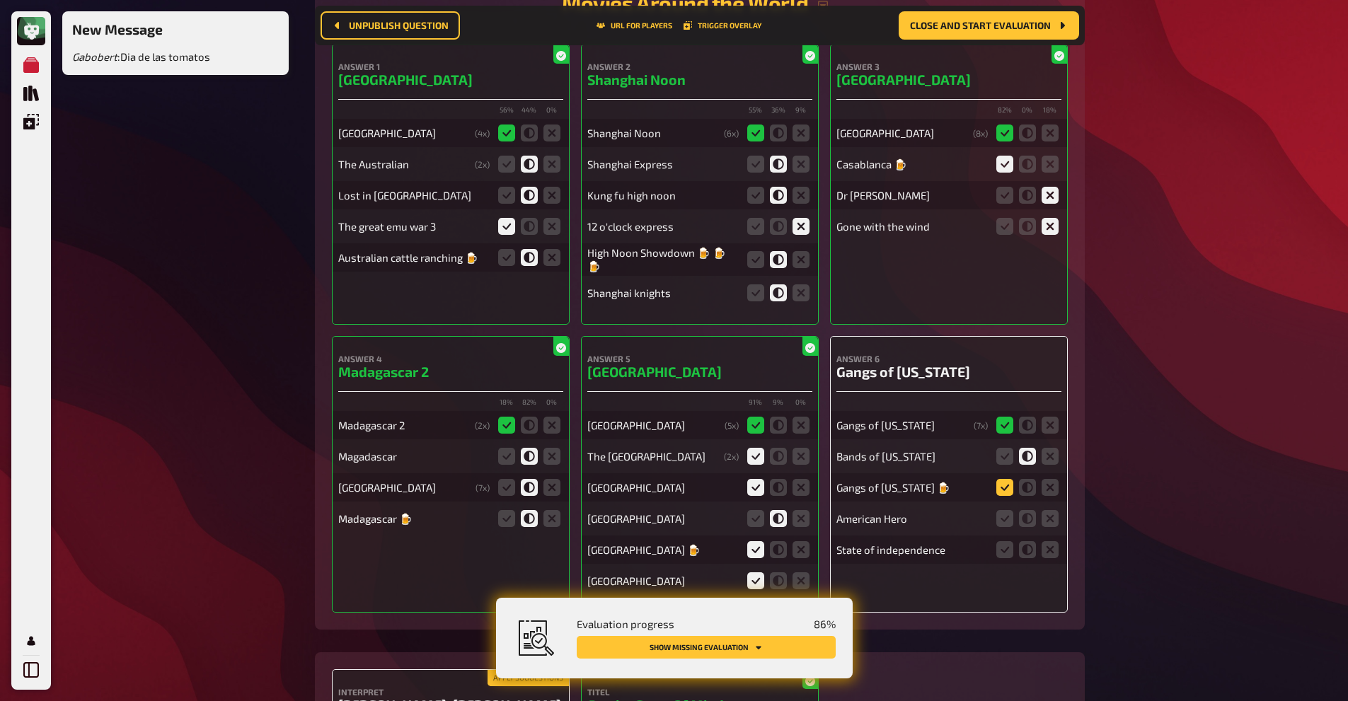
click at [1008, 487] on icon at bounding box center [1004, 487] width 17 height 17
click at [0, 0] on input "radio" at bounding box center [0, 0] width 0 height 0
click at [1047, 524] on icon at bounding box center [1050, 518] width 17 height 17
click at [0, 0] on input "radio" at bounding box center [0, 0] width 0 height 0
click at [1049, 541] on icon at bounding box center [1050, 549] width 17 height 17
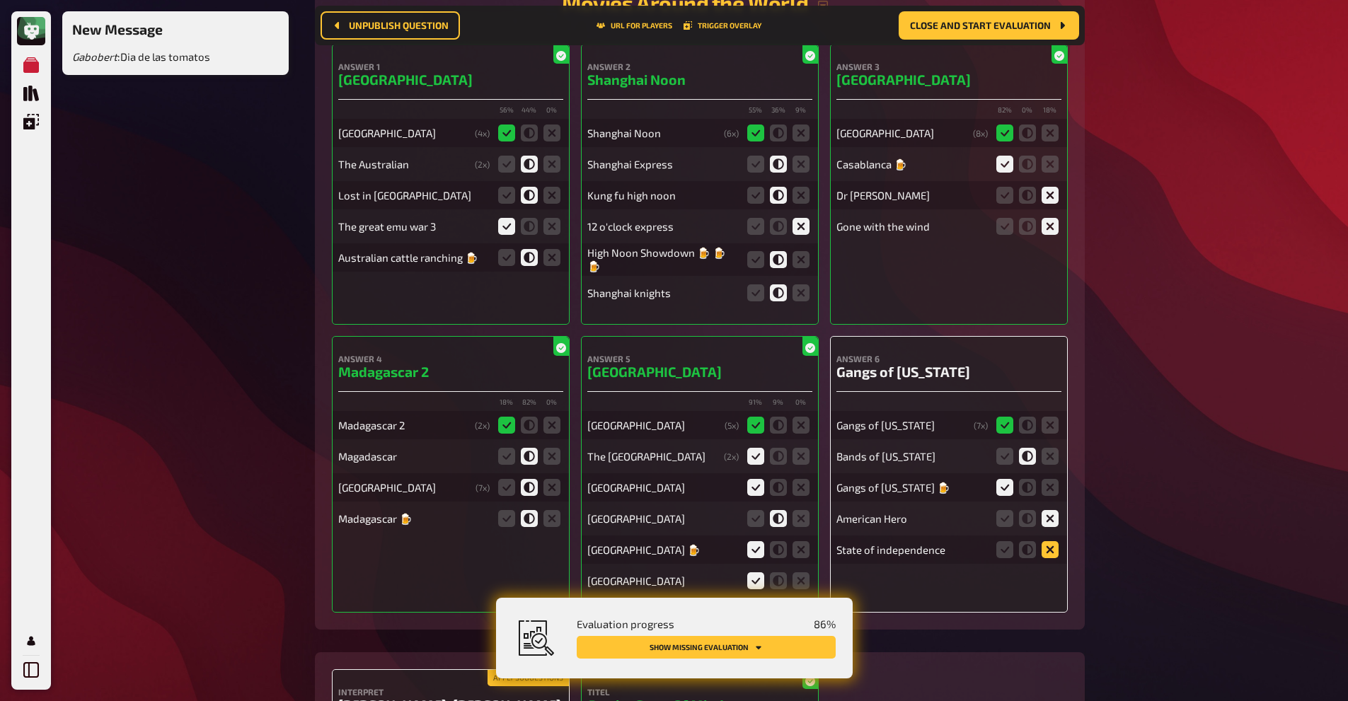
click at [0, 0] on input "radio" at bounding box center [0, 0] width 0 height 0
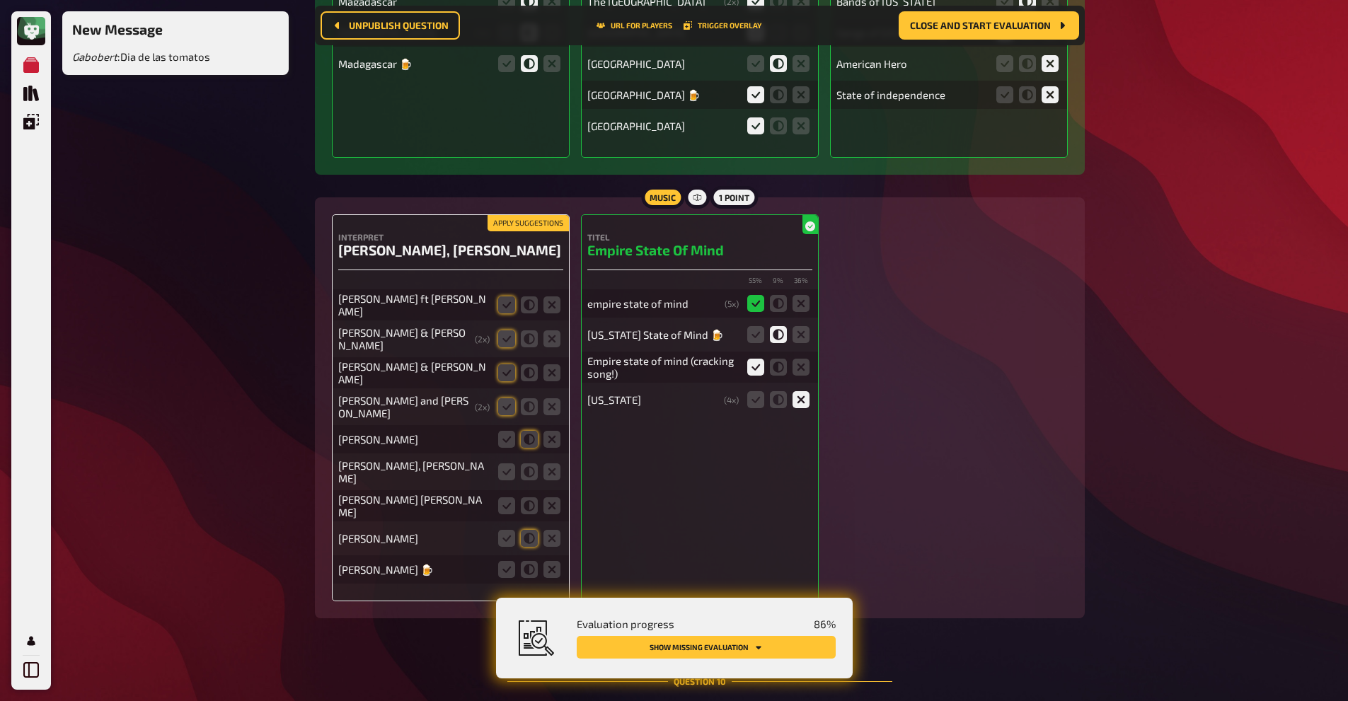
scroll to position [7747, 0]
click at [505, 300] on icon at bounding box center [506, 303] width 17 height 17
click at [0, 0] on input "radio" at bounding box center [0, 0] width 0 height 0
click at [505, 329] on icon at bounding box center [506, 337] width 17 height 17
click at [0, 0] on input "radio" at bounding box center [0, 0] width 0 height 0
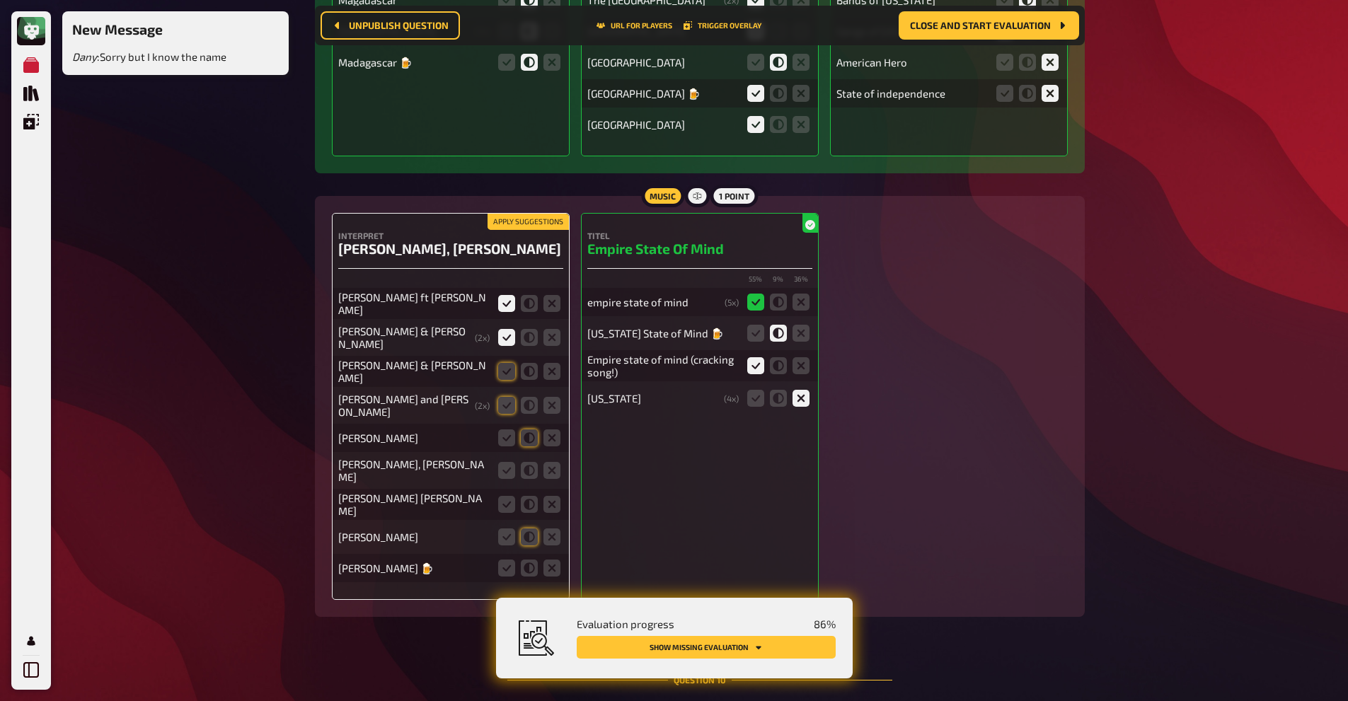
click at [506, 356] on div "[PERSON_NAME] & [PERSON_NAME]" at bounding box center [450, 371] width 225 height 31
click at [505, 365] on icon at bounding box center [506, 371] width 17 height 17
click at [0, 0] on input "radio" at bounding box center [0, 0] width 0 height 0
click at [506, 397] on icon at bounding box center [506, 405] width 17 height 17
click at [0, 0] on input "radio" at bounding box center [0, 0] width 0 height 0
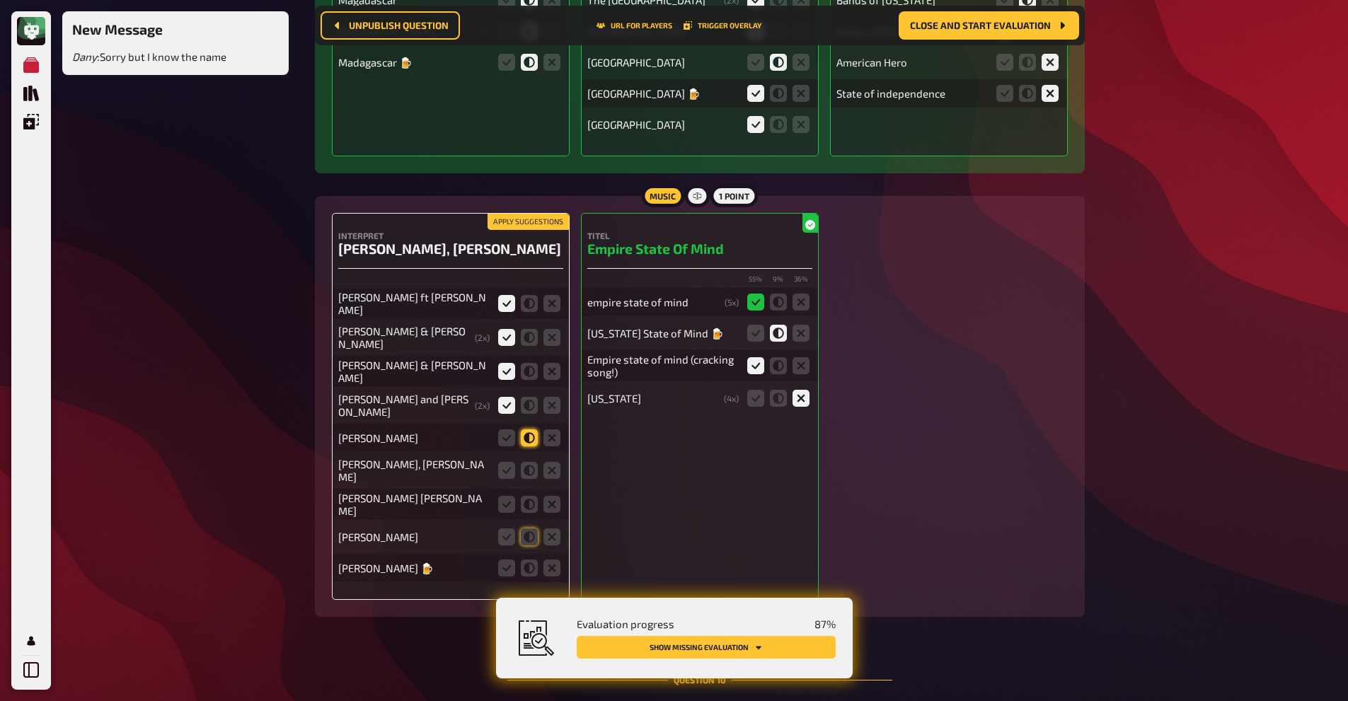
click at [527, 430] on icon at bounding box center [529, 438] width 17 height 17
click at [0, 0] on input "radio" at bounding box center [0, 0] width 0 height 0
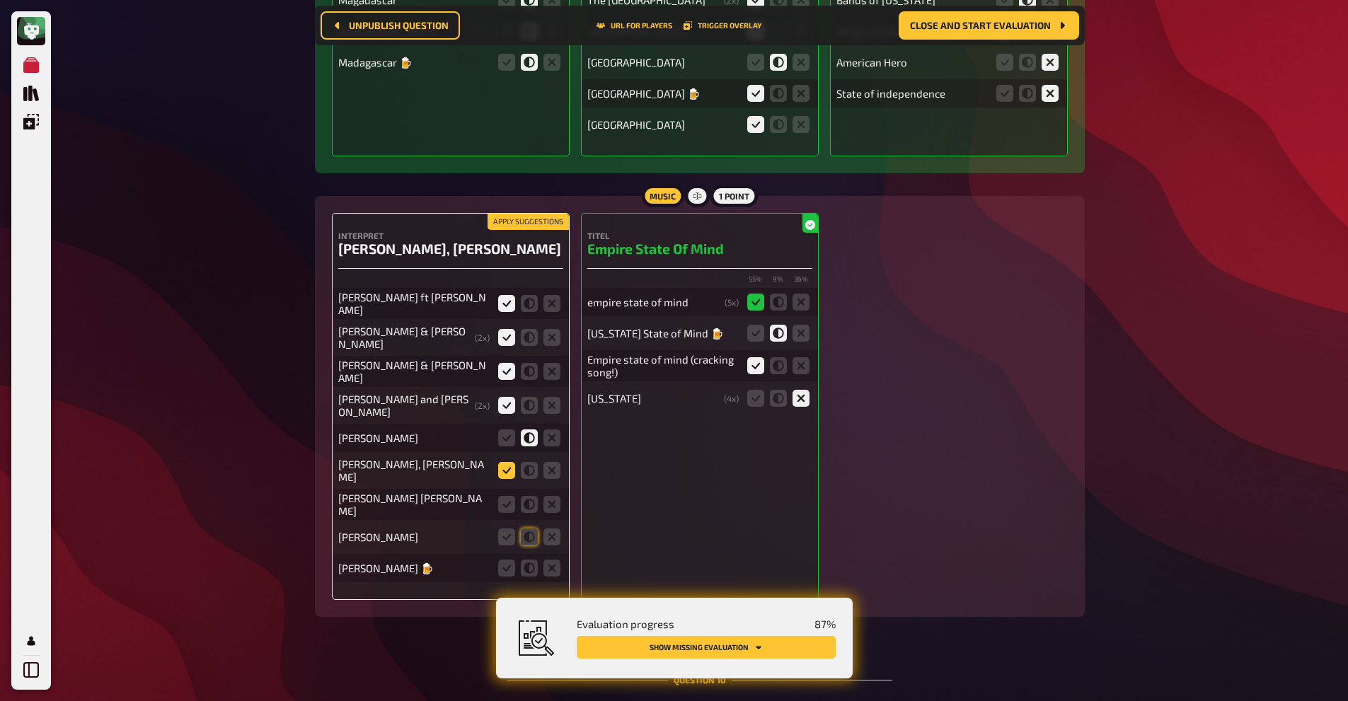
click at [507, 463] on icon at bounding box center [506, 470] width 17 height 17
click at [0, 0] on input "radio" at bounding box center [0, 0] width 0 height 0
click at [505, 496] on icon at bounding box center [506, 504] width 17 height 17
click at [0, 0] on input "radio" at bounding box center [0, 0] width 0 height 0
click at [526, 529] on icon at bounding box center [529, 537] width 17 height 17
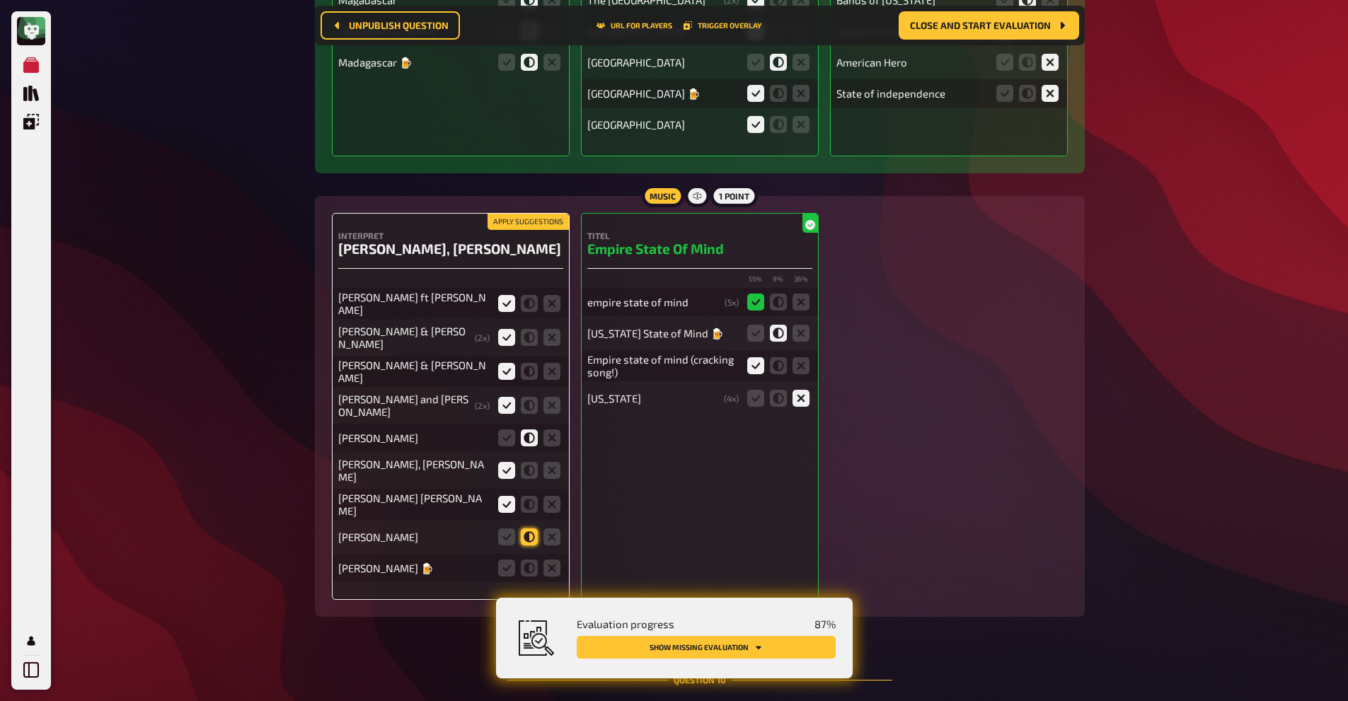
click at [0, 0] on input "radio" at bounding box center [0, 0] width 0 height 0
click at [529, 560] on icon at bounding box center [529, 568] width 17 height 17
click at [0, 0] on input "radio" at bounding box center [0, 0] width 0 height 0
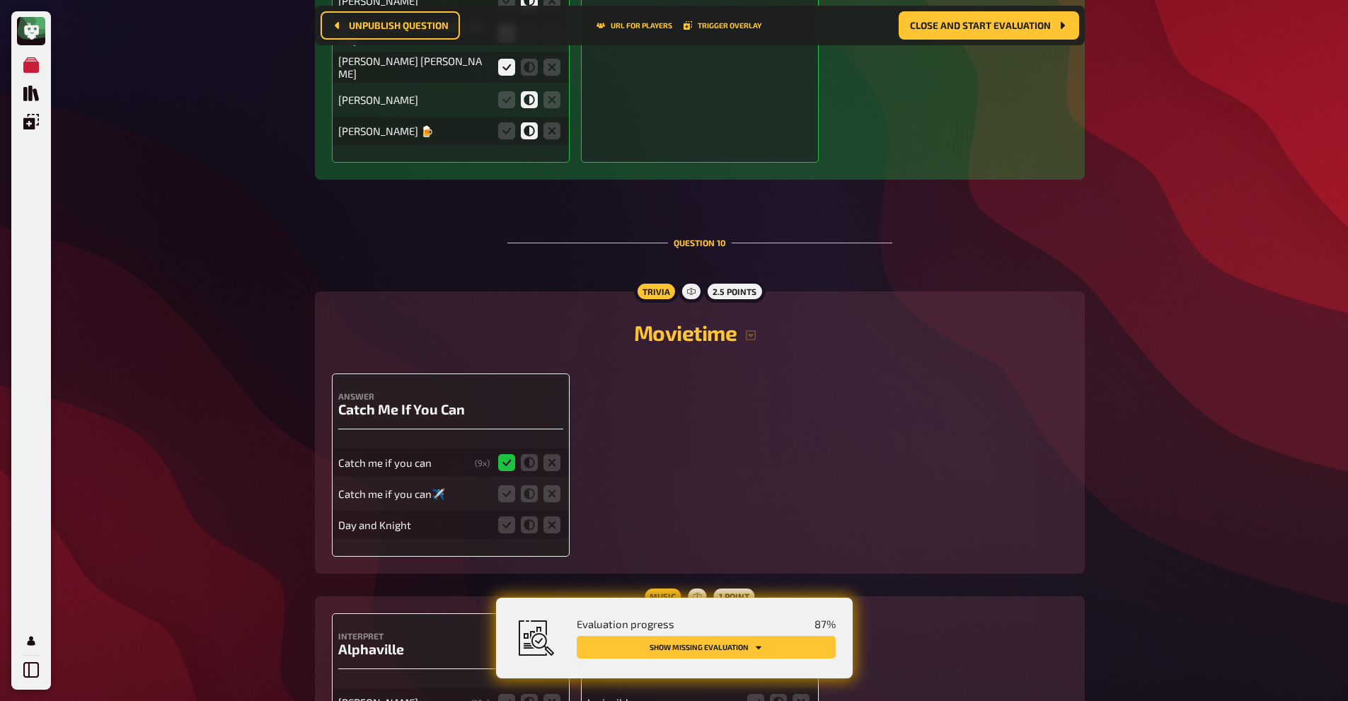
scroll to position [8185, 0]
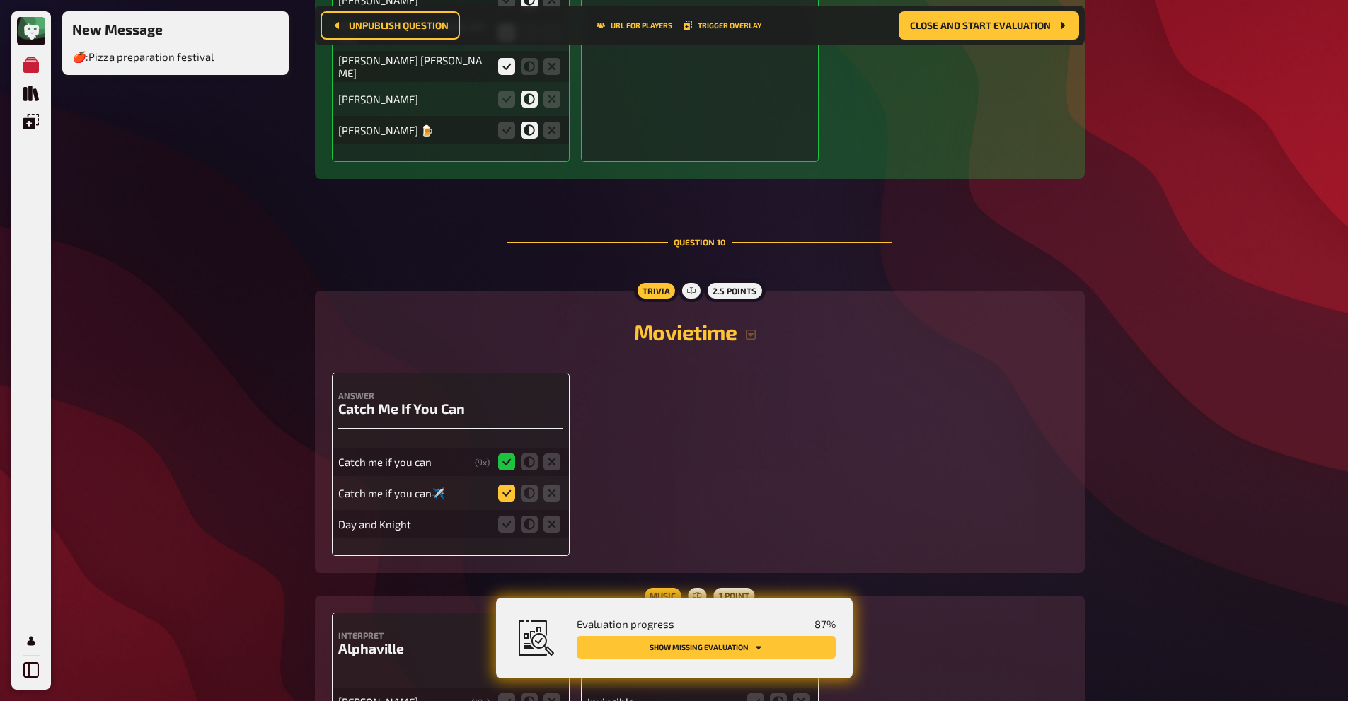
click at [499, 485] on icon at bounding box center [506, 493] width 17 height 17
click at [0, 0] on input "radio" at bounding box center [0, 0] width 0 height 0
drag, startPoint x: 540, startPoint y: 503, endPoint x: 547, endPoint y: 506, distance: 7.6
click at [547, 513] on fieldset at bounding box center [529, 524] width 68 height 23
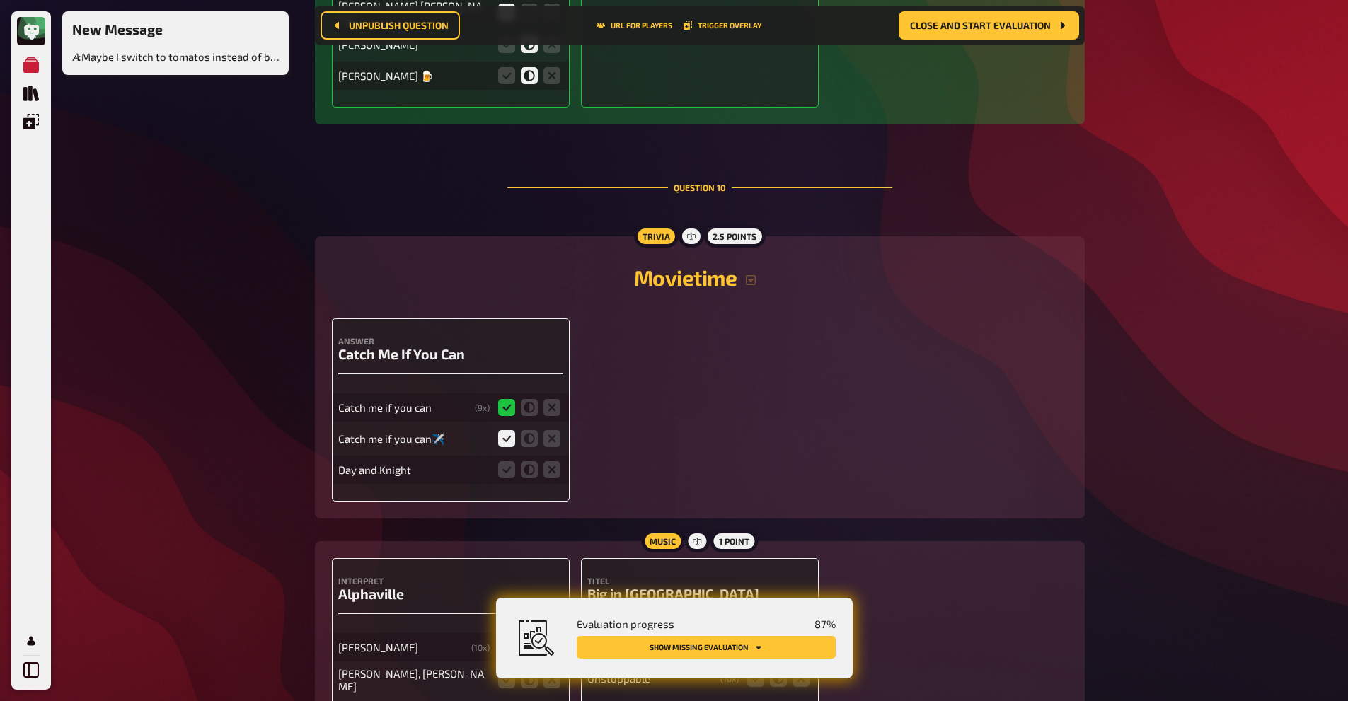
scroll to position [8240, 0]
click at [548, 461] on icon at bounding box center [551, 469] width 17 height 17
click at [0, 0] on input "radio" at bounding box center [0, 0] width 0 height 0
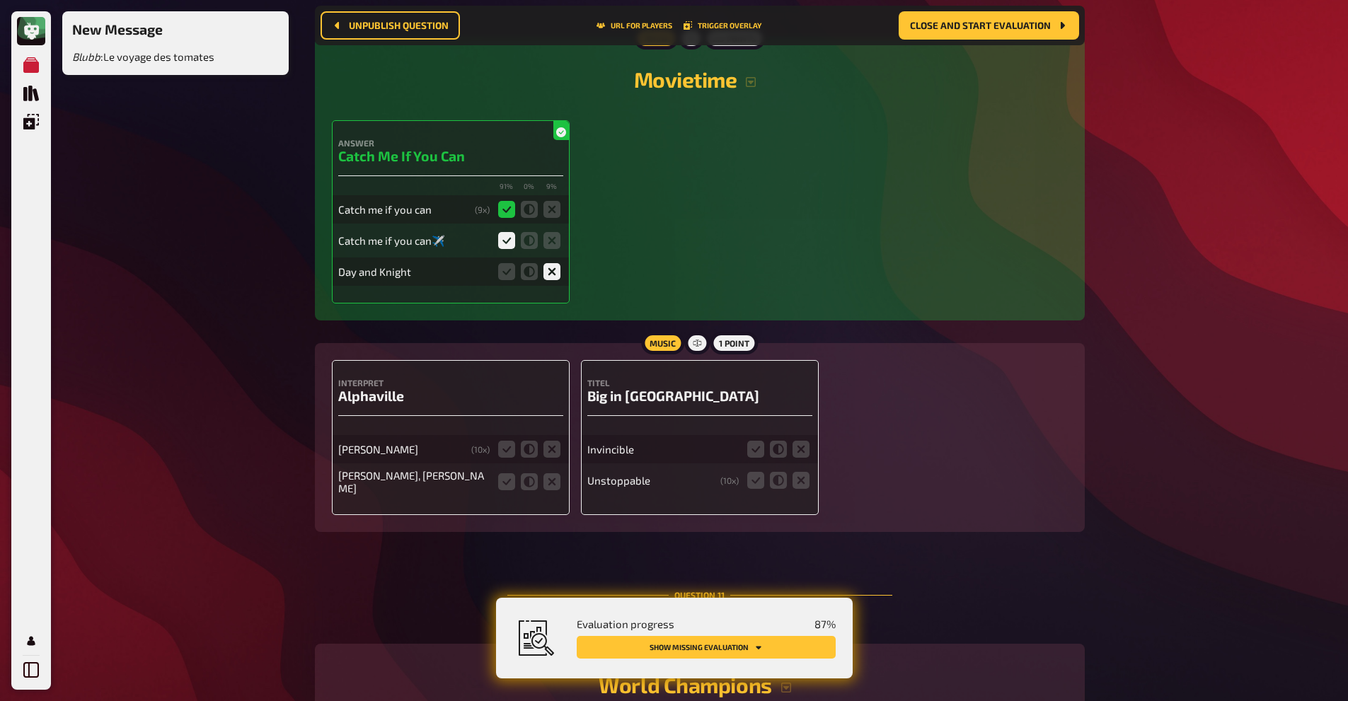
scroll to position [8493, 0]
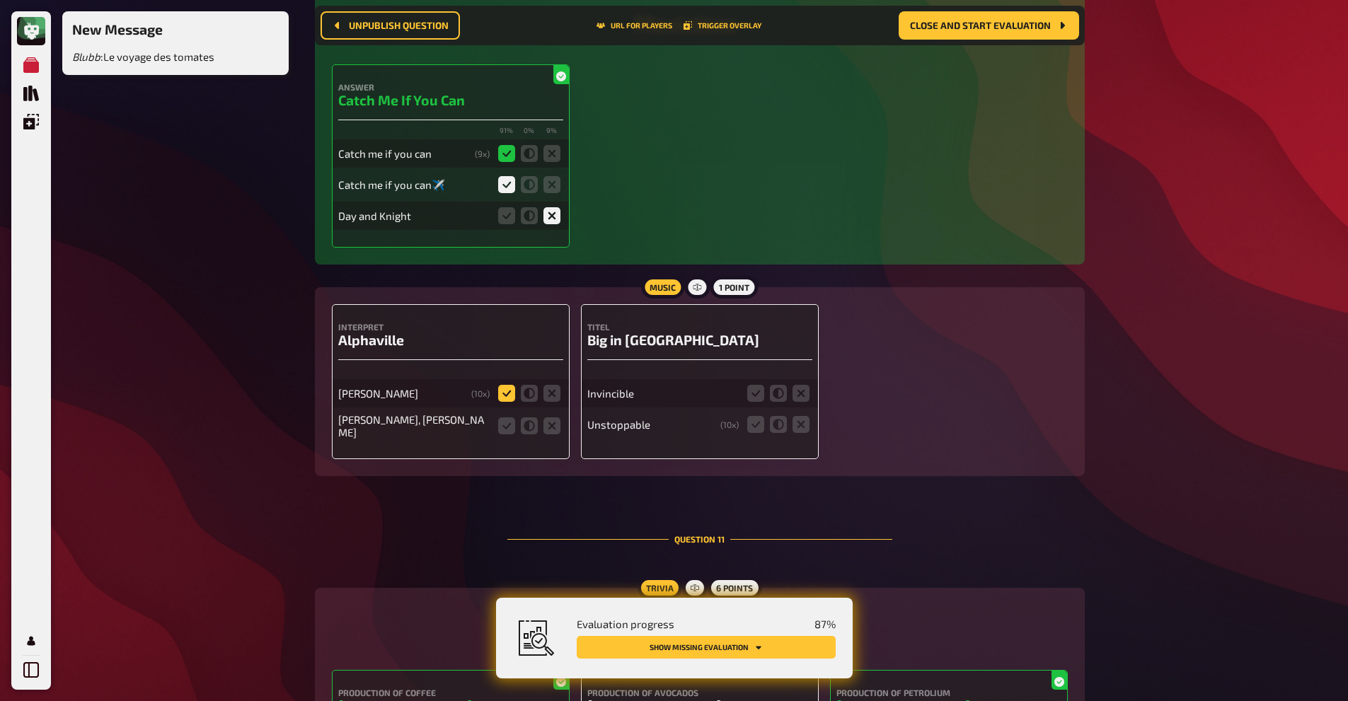
click at [508, 385] on icon at bounding box center [506, 393] width 17 height 17
click at [0, 0] on input "radio" at bounding box center [0, 0] width 0 height 0
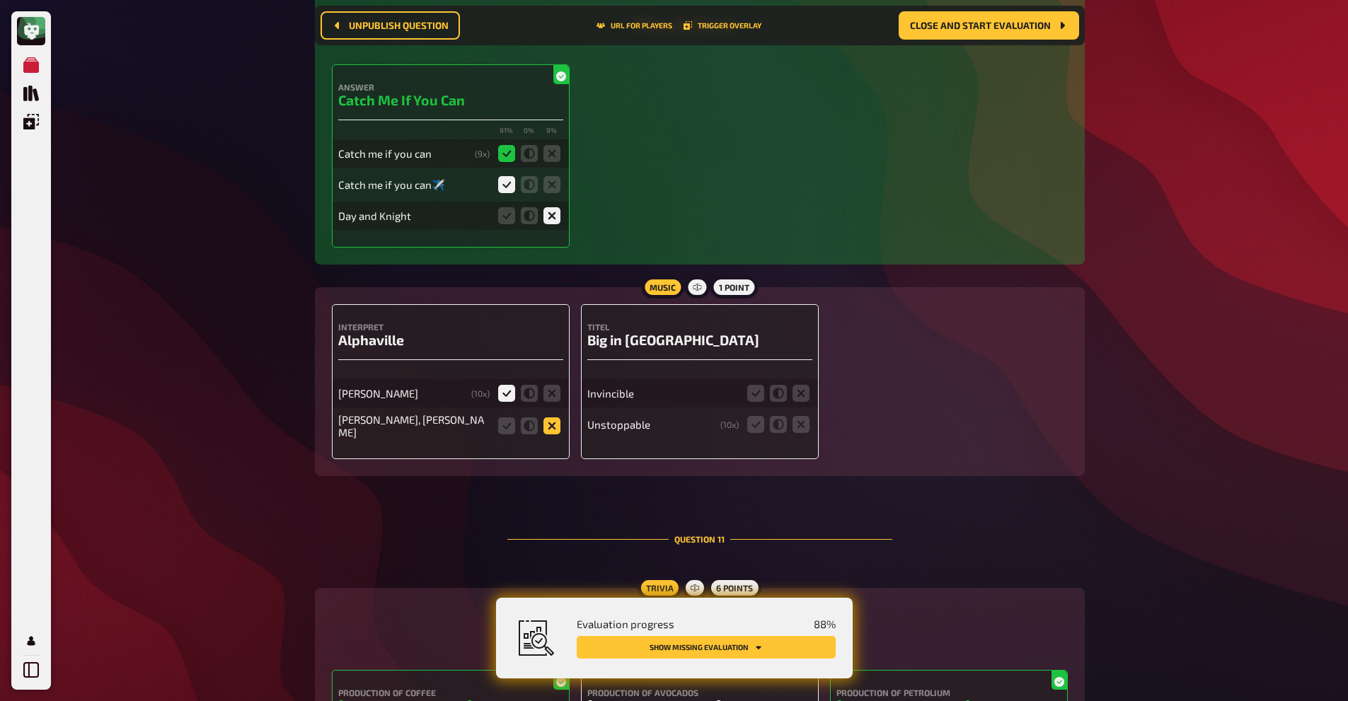
click at [553, 418] on icon at bounding box center [551, 426] width 17 height 17
click at [0, 0] on input "radio" at bounding box center [0, 0] width 0 height 0
drag, startPoint x: 766, startPoint y: 411, endPoint x: 747, endPoint y: 408, distance: 19.3
click at [747, 413] on fieldset at bounding box center [778, 424] width 68 height 23
click at [747, 416] on icon at bounding box center [755, 424] width 17 height 17
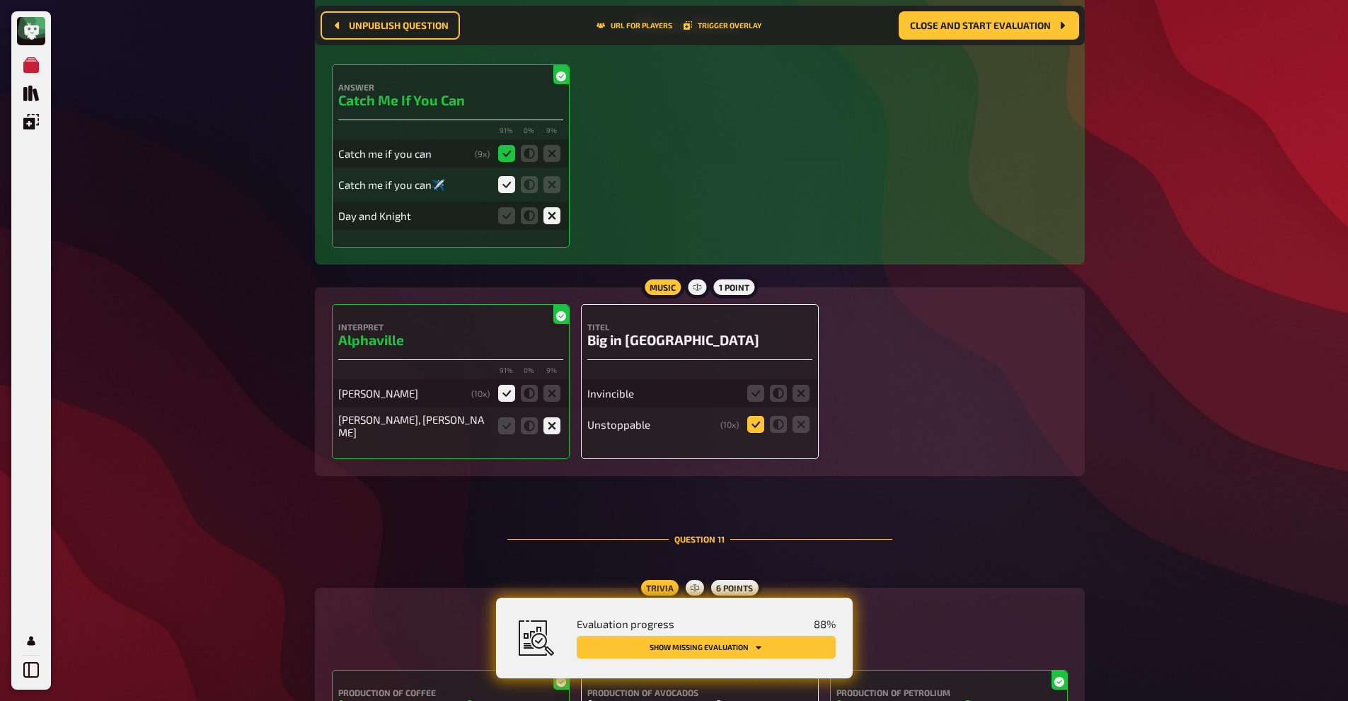
click at [0, 0] on input "radio" at bounding box center [0, 0] width 0 height 0
click at [805, 385] on icon at bounding box center [801, 393] width 17 height 17
click at [0, 0] on input "radio" at bounding box center [0, 0] width 0 height 0
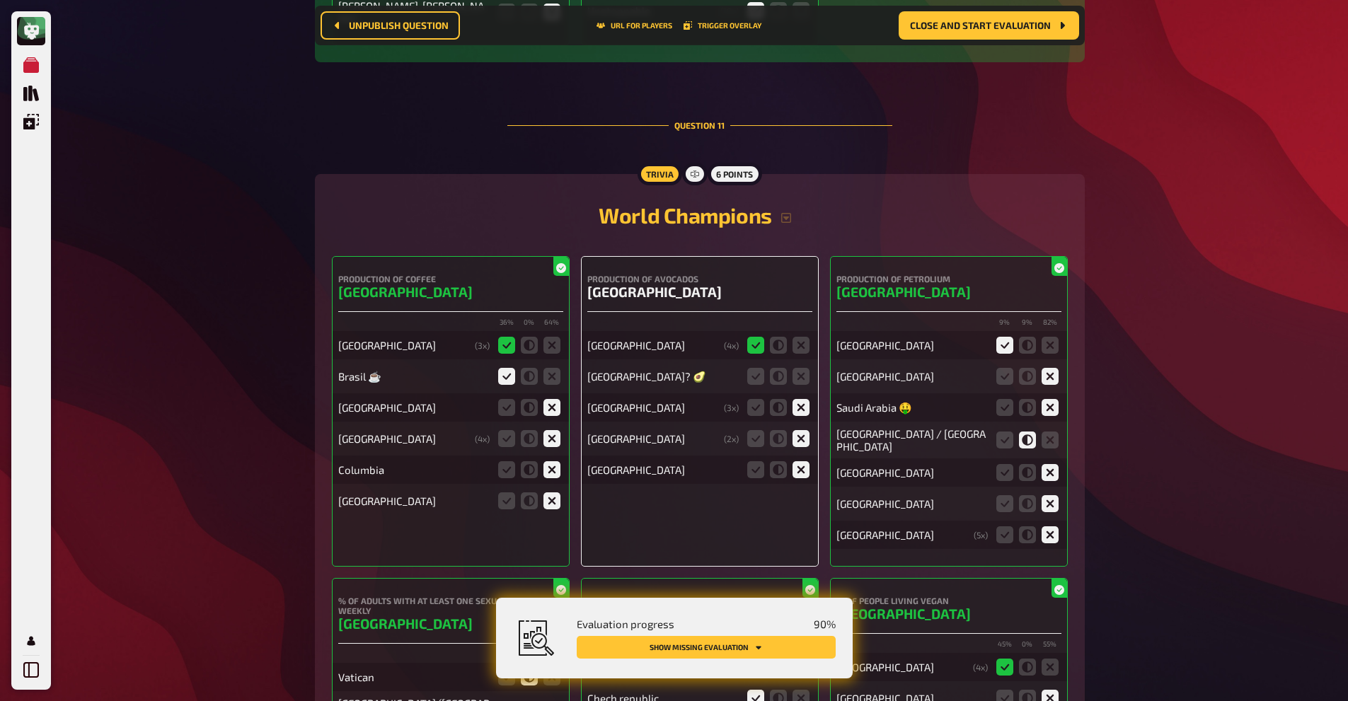
scroll to position [8938, 0]
click at [799, 368] on icon at bounding box center [801, 376] width 17 height 17
click at [0, 0] on input "radio" at bounding box center [0, 0] width 0 height 0
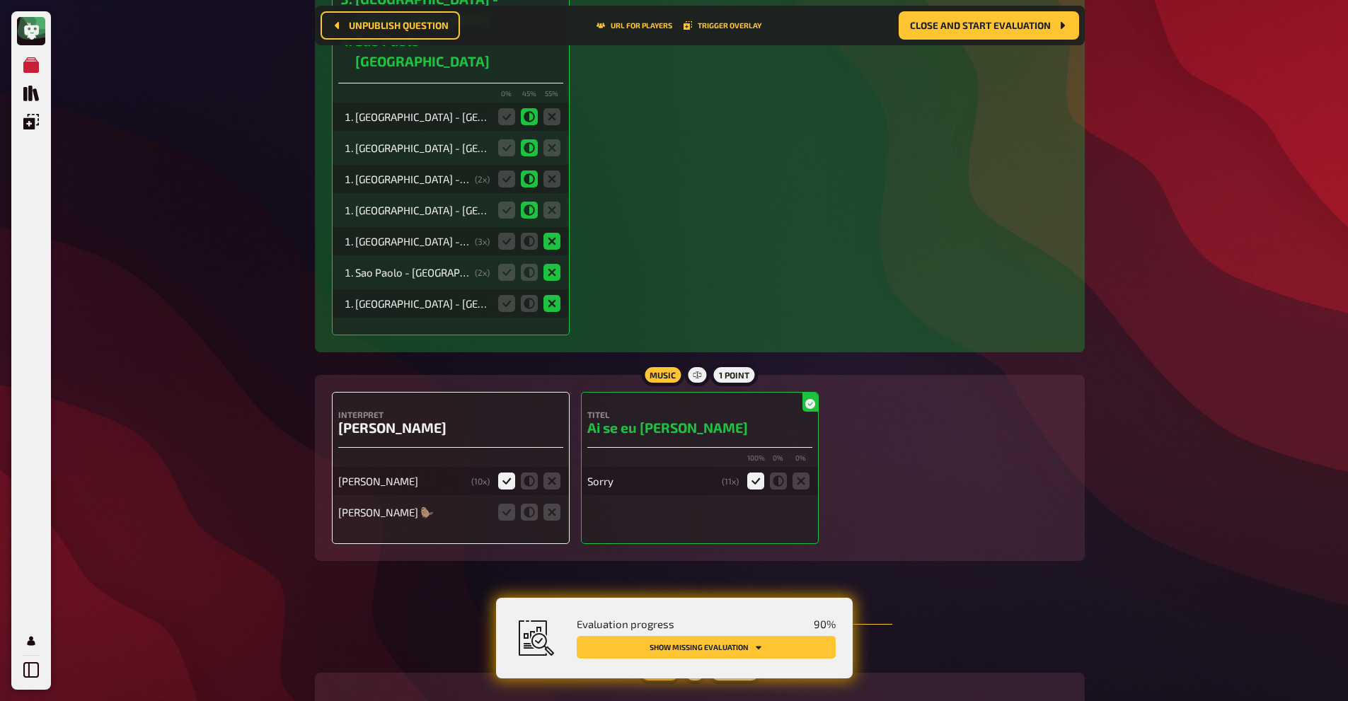
scroll to position [11499, 0]
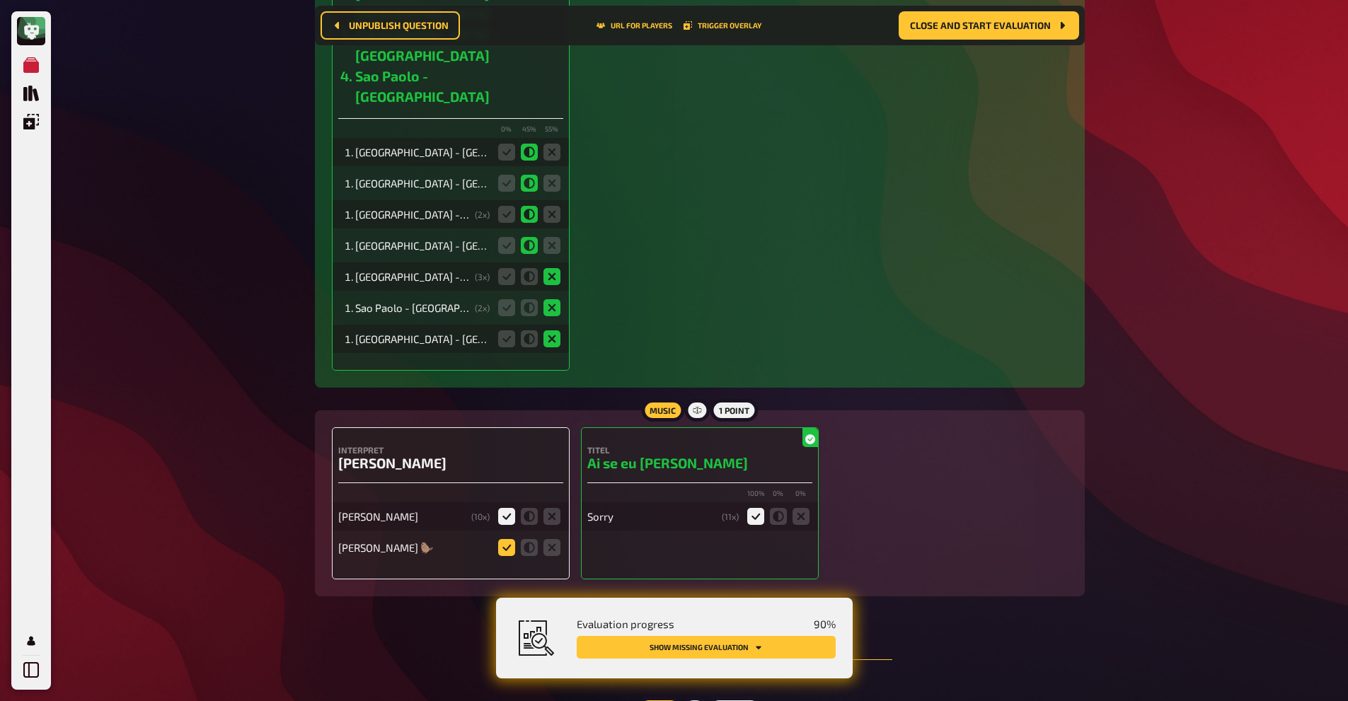
click at [510, 539] on icon at bounding box center [506, 547] width 17 height 17
click at [0, 0] on input "radio" at bounding box center [0, 0] width 0 height 0
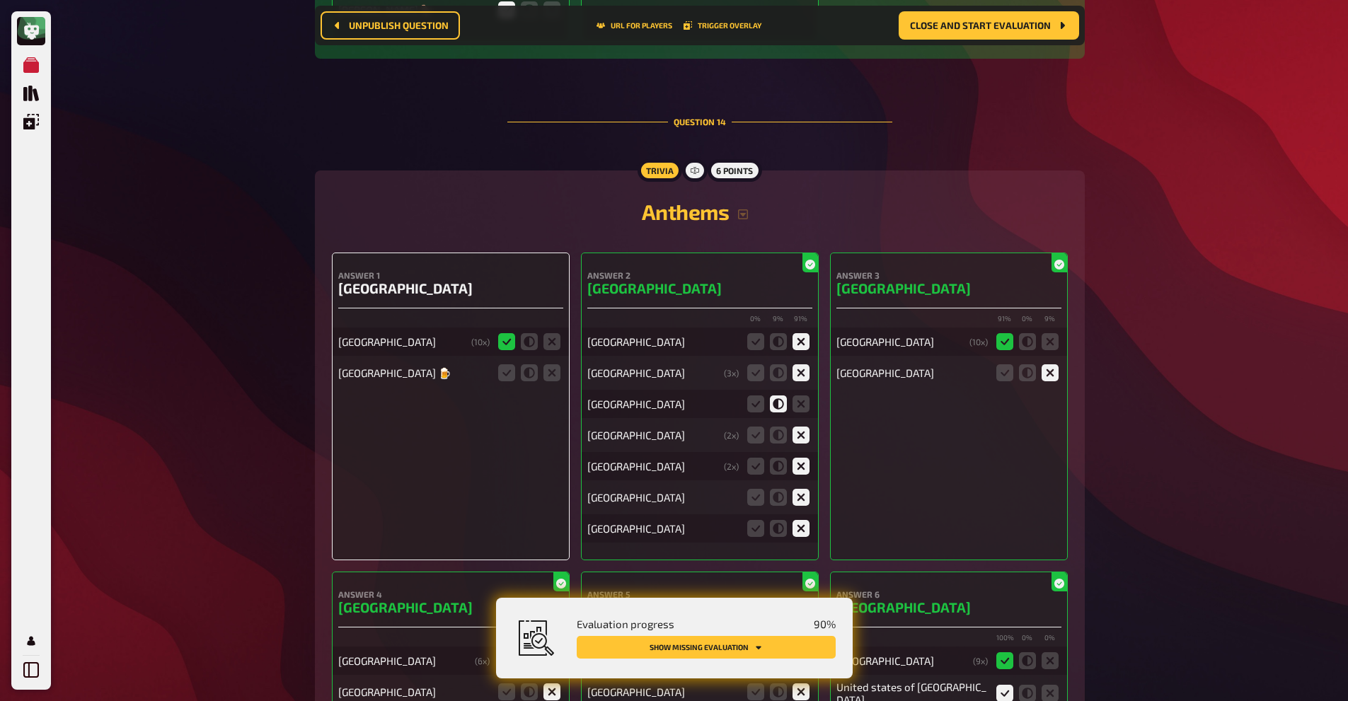
scroll to position [12009, 0]
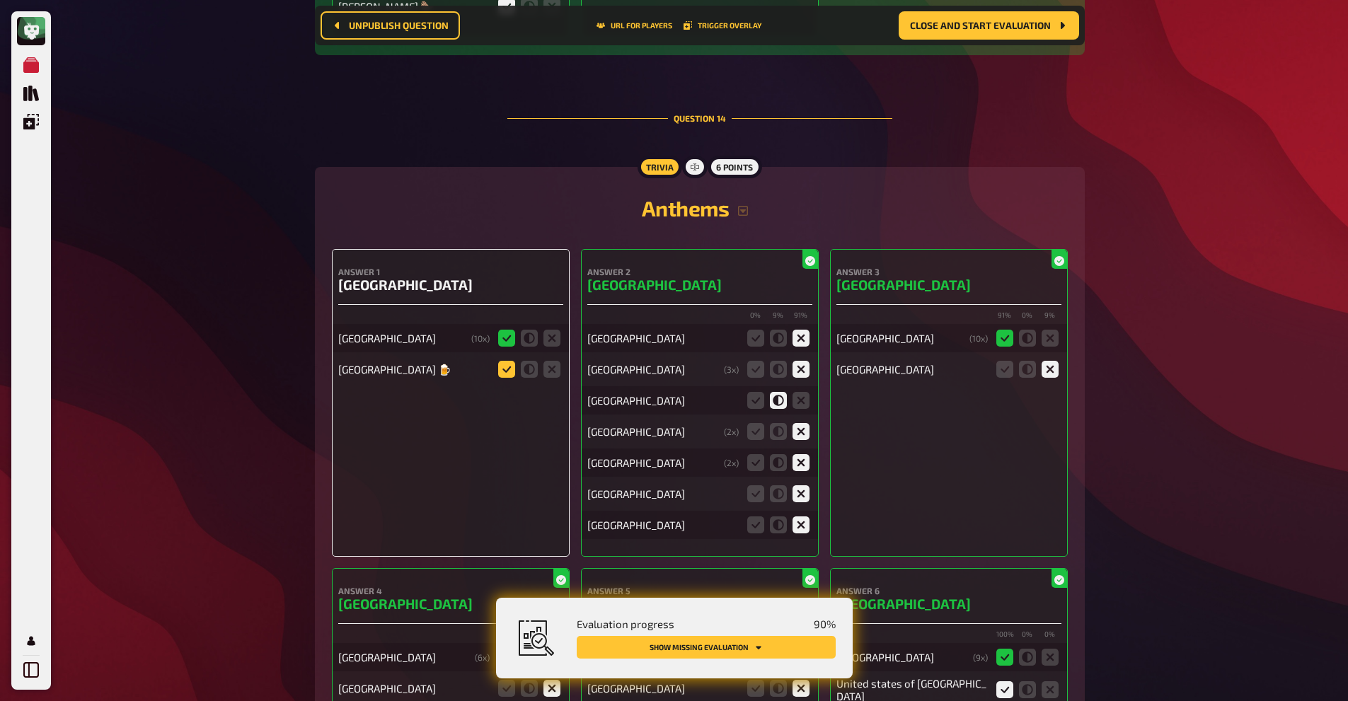
click at [505, 361] on icon at bounding box center [506, 369] width 17 height 17
click at [0, 0] on input "radio" at bounding box center [0, 0] width 0 height 0
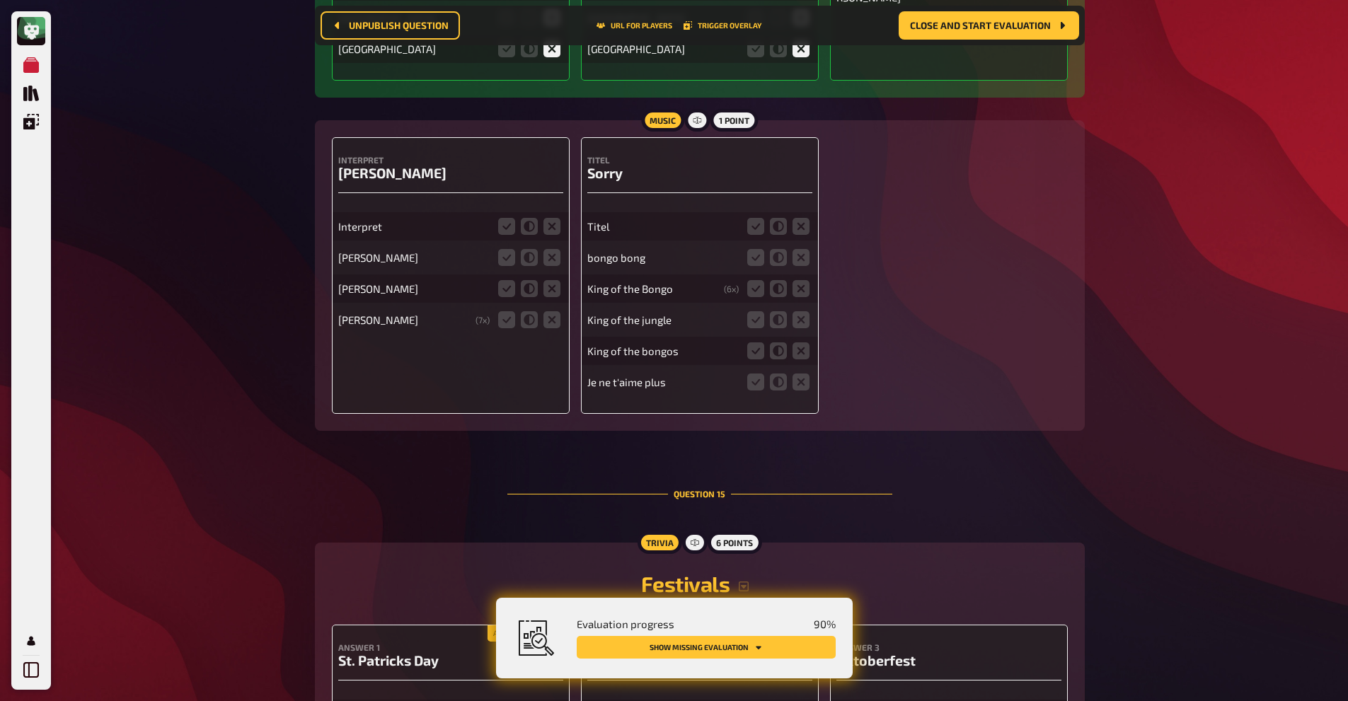
scroll to position [12630, 0]
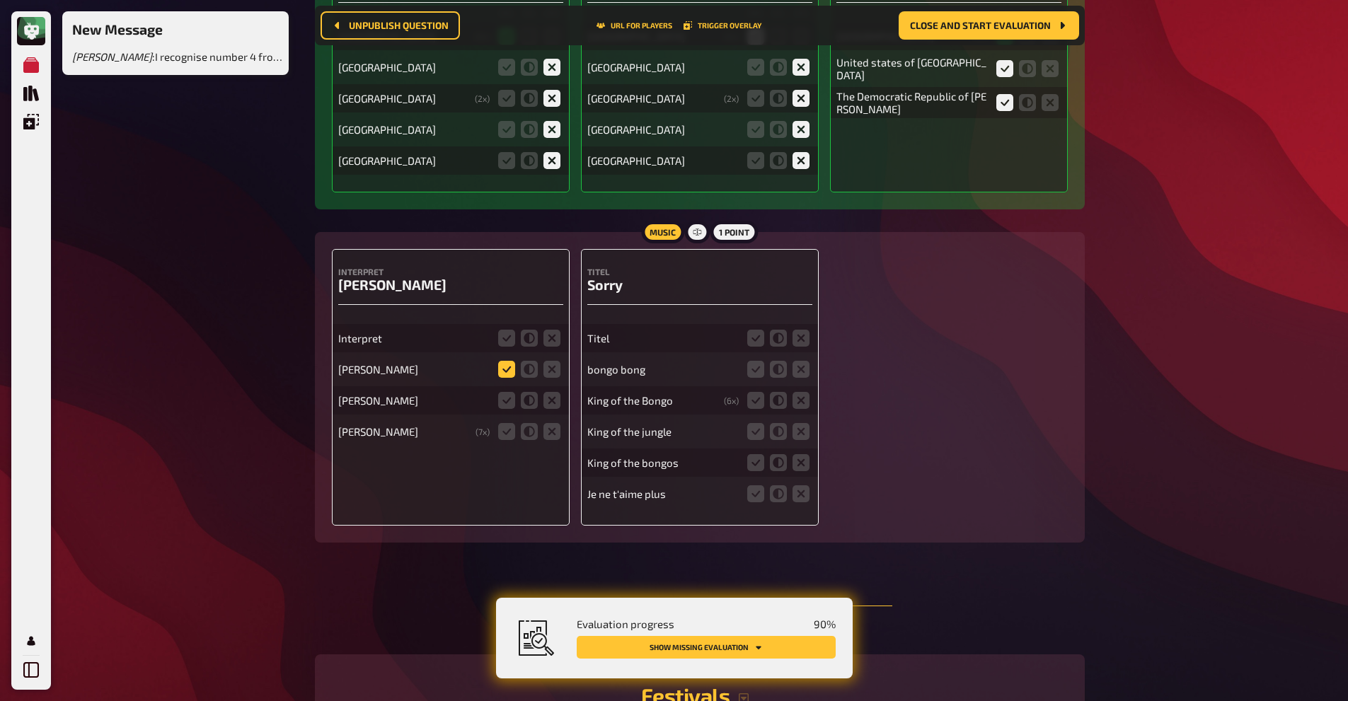
click at [512, 361] on icon at bounding box center [506, 369] width 17 height 17
click at [0, 0] on input "radio" at bounding box center [0, 0] width 0 height 0
click at [506, 423] on icon at bounding box center [506, 431] width 17 height 17
click at [0, 0] on input "radio" at bounding box center [0, 0] width 0 height 0
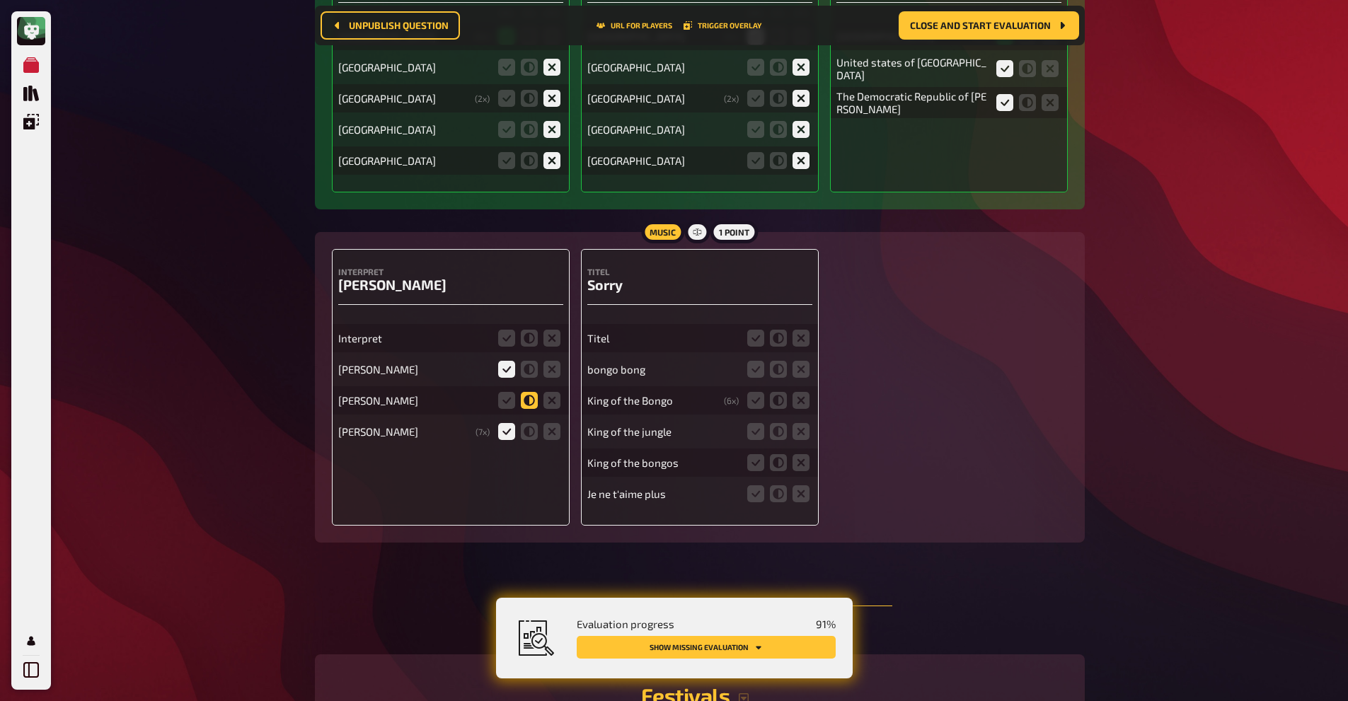
click at [536, 392] on icon at bounding box center [529, 400] width 17 height 17
click at [0, 0] on input "radio" at bounding box center [0, 0] width 0 height 0
click at [532, 361] on icon at bounding box center [529, 369] width 17 height 17
click at [0, 0] on input "radio" at bounding box center [0, 0] width 0 height 0
click at [557, 330] on icon at bounding box center [551, 338] width 17 height 17
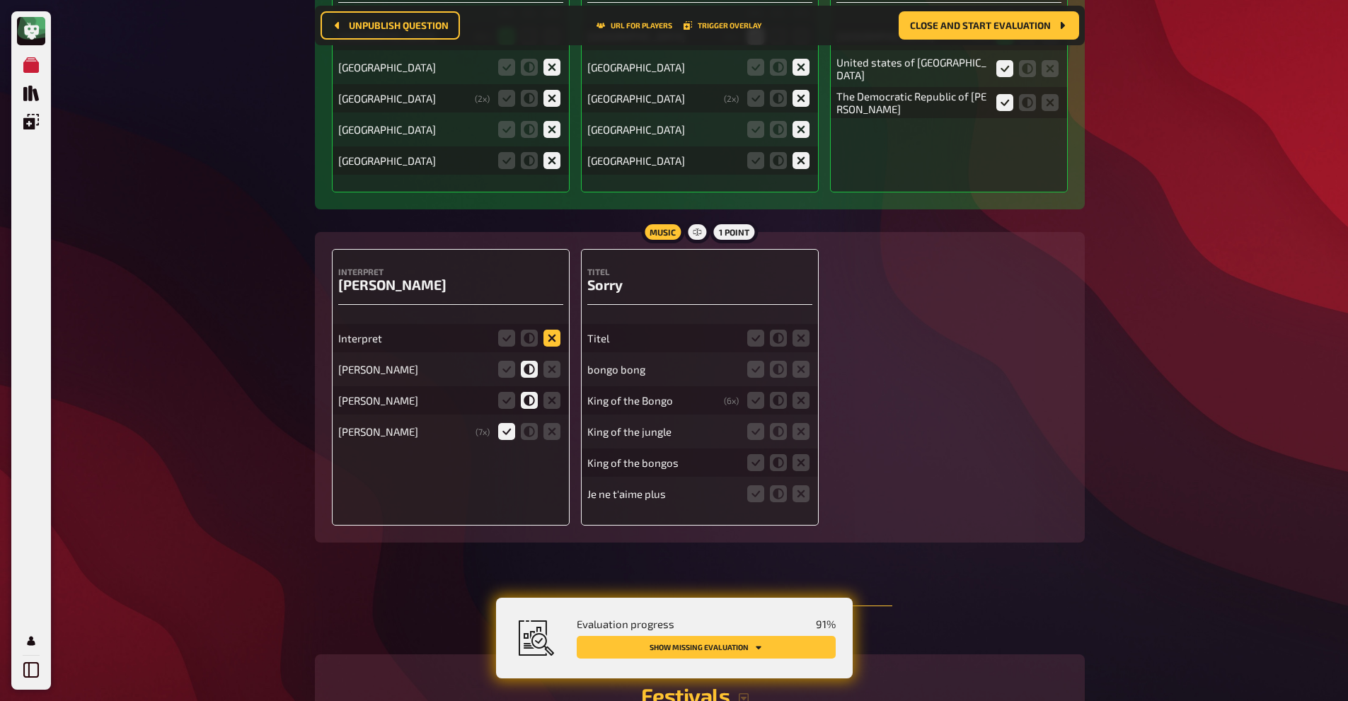
click at [0, 0] on input "radio" at bounding box center [0, 0] width 0 height 0
click at [756, 392] on icon at bounding box center [755, 400] width 17 height 17
click at [0, 0] on input "radio" at bounding box center [0, 0] width 0 height 0
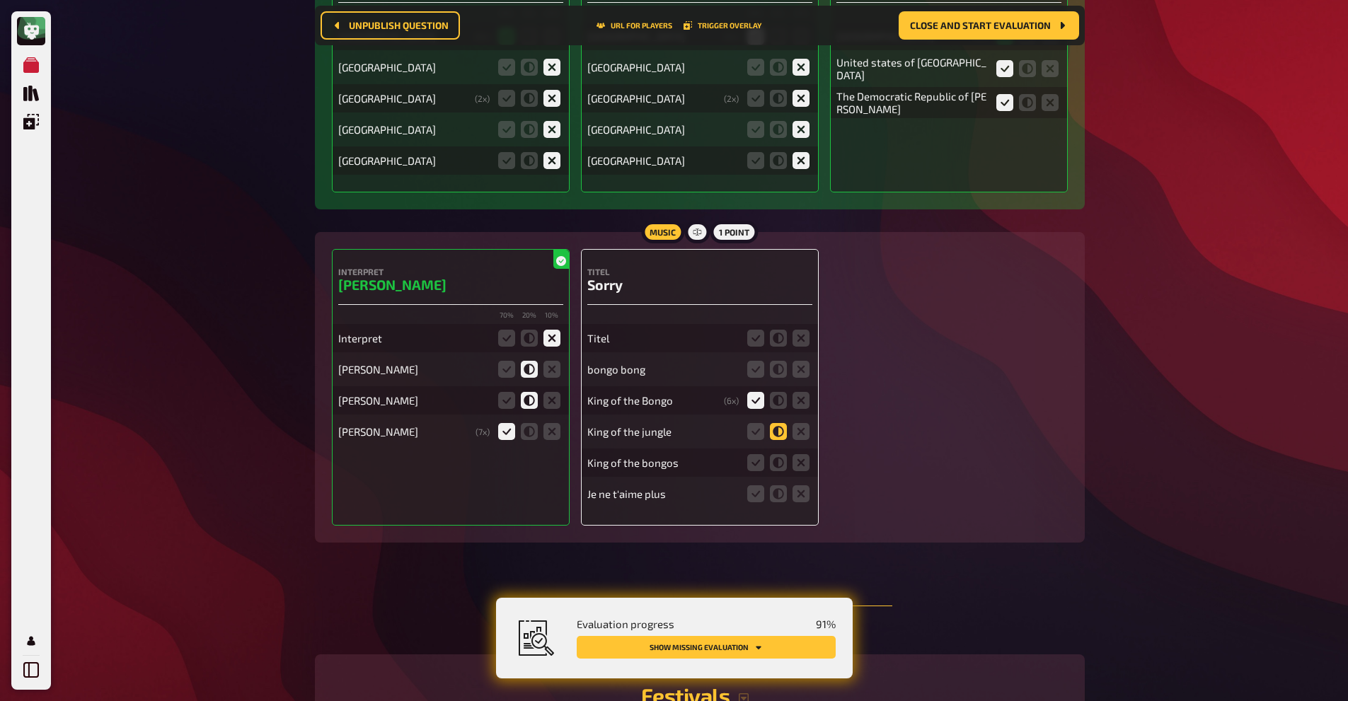
click at [784, 423] on icon at bounding box center [778, 431] width 17 height 17
click at [0, 0] on input "radio" at bounding box center [0, 0] width 0 height 0
click at [756, 454] on icon at bounding box center [755, 462] width 17 height 17
click at [0, 0] on input "radio" at bounding box center [0, 0] width 0 height 0
click at [800, 485] on icon at bounding box center [801, 493] width 17 height 17
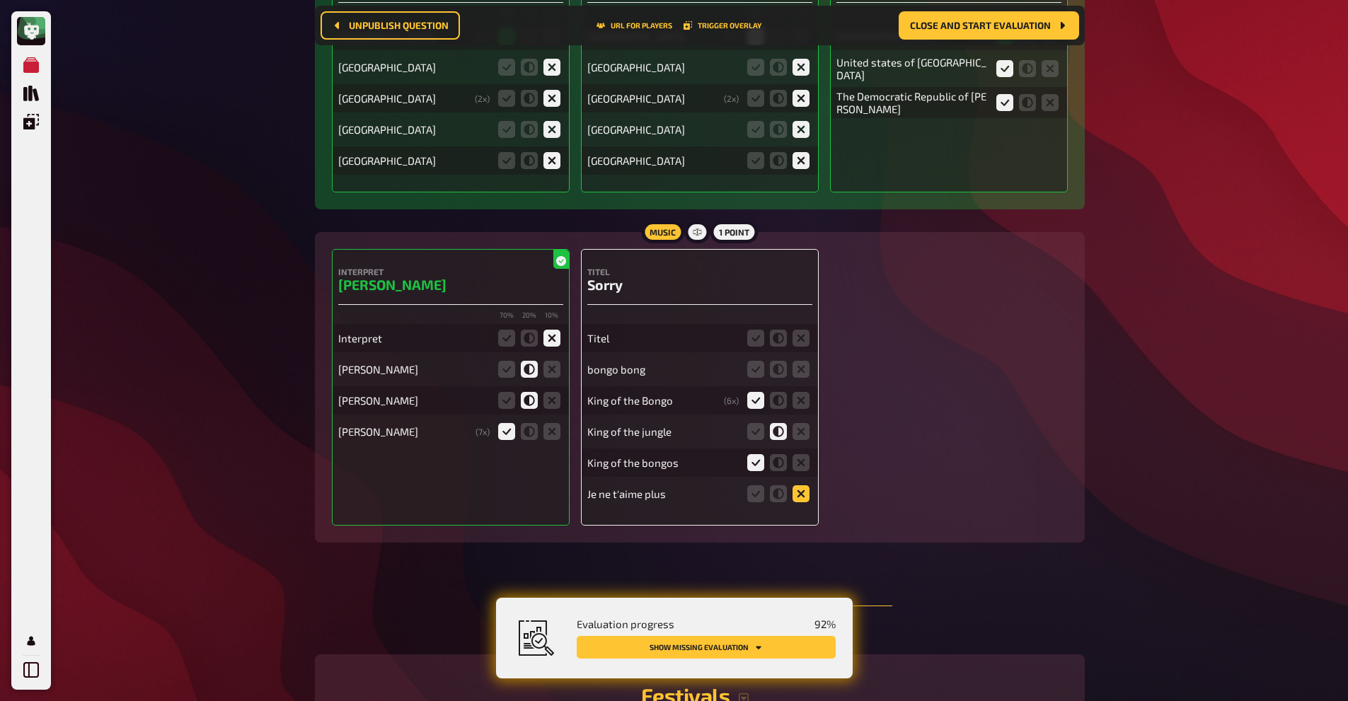
click at [0, 0] on input "radio" at bounding box center [0, 0] width 0 height 0
click at [759, 361] on icon at bounding box center [755, 369] width 17 height 17
click at [0, 0] on input "radio" at bounding box center [0, 0] width 0 height 0
click at [804, 330] on icon at bounding box center [801, 338] width 17 height 17
click at [0, 0] on input "radio" at bounding box center [0, 0] width 0 height 0
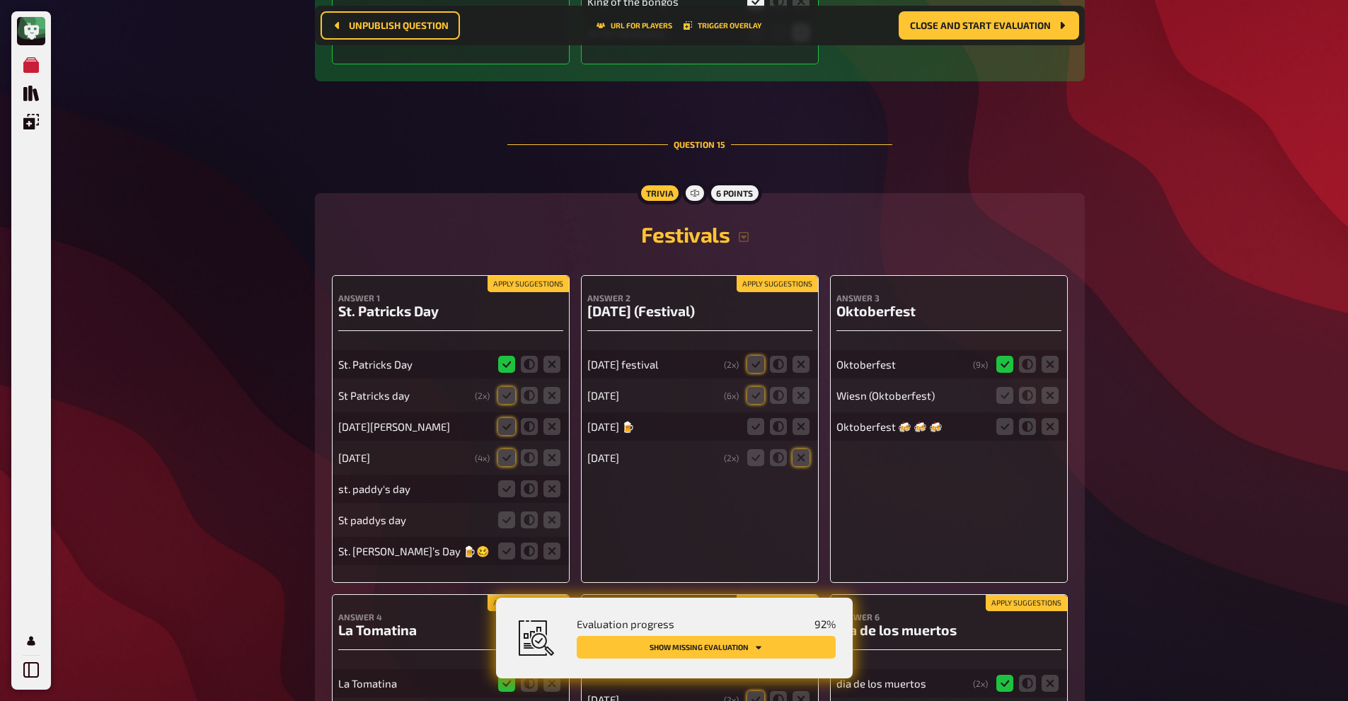
scroll to position [13101, 0]
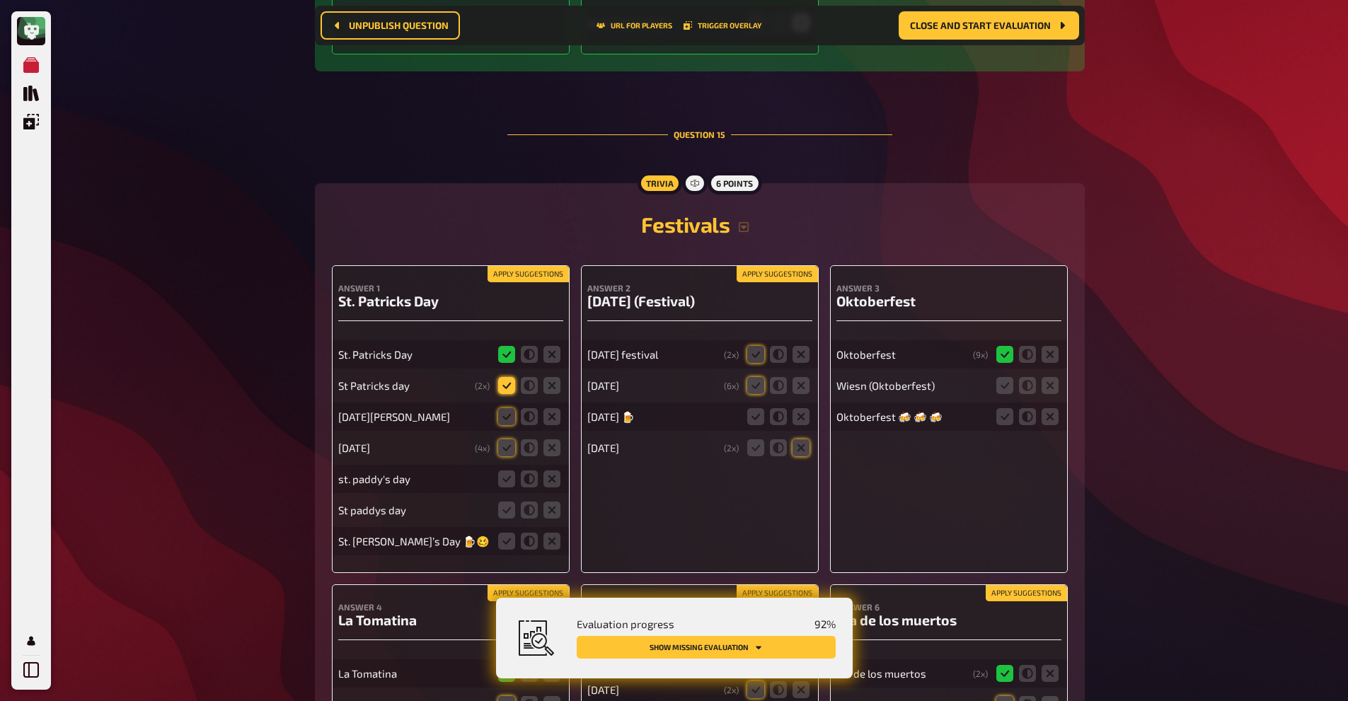
click at [506, 377] on icon at bounding box center [506, 385] width 17 height 17
click at [0, 0] on input "radio" at bounding box center [0, 0] width 0 height 0
drag, startPoint x: 510, startPoint y: 288, endPoint x: 500, endPoint y: 337, distance: 49.7
click at [500, 337] on div "St. Patricks Day St Patricks day ( 2 x) [DATE][PERSON_NAME] [DATE] ( 4 x) st. p…" at bounding box center [450, 441] width 225 height 229
click at [502, 439] on icon at bounding box center [506, 447] width 17 height 17
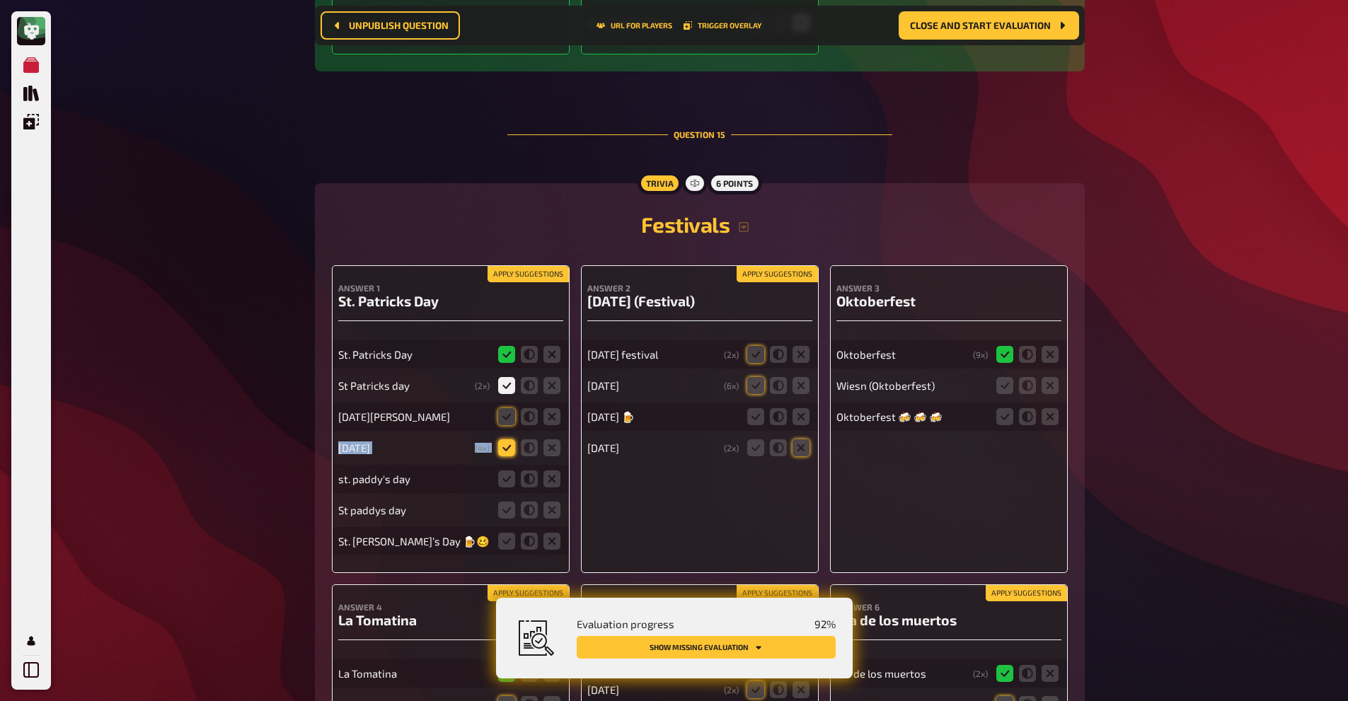
click at [0, 0] on input "radio" at bounding box center [0, 0] width 0 height 0
click at [511, 408] on icon at bounding box center [506, 416] width 17 height 17
click at [0, 0] on input "radio" at bounding box center [0, 0] width 0 height 0
drag, startPoint x: 506, startPoint y: 363, endPoint x: 506, endPoint y: 391, distance: 28.3
click at [506, 391] on div "St. Patricks Day St Patricks day ( 2 x) [DATE][PERSON_NAME] [DATE] ( 4 x) st. p…" at bounding box center [450, 441] width 225 height 229
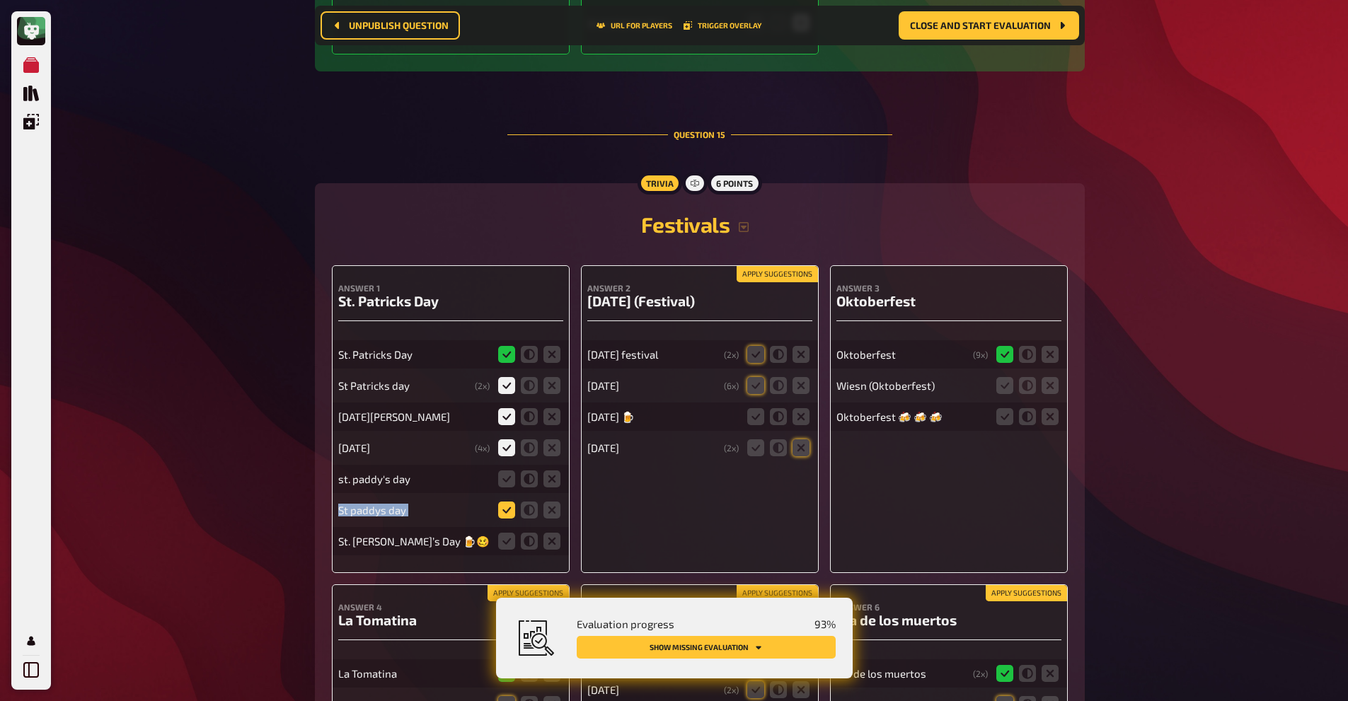
click at [506, 502] on icon at bounding box center [506, 510] width 17 height 17
click at [0, 0] on input "radio" at bounding box center [0, 0] width 0 height 0
click at [505, 533] on icon at bounding box center [506, 541] width 17 height 17
click at [0, 0] on input "radio" at bounding box center [0, 0] width 0 height 0
click at [506, 471] on icon at bounding box center [506, 479] width 17 height 17
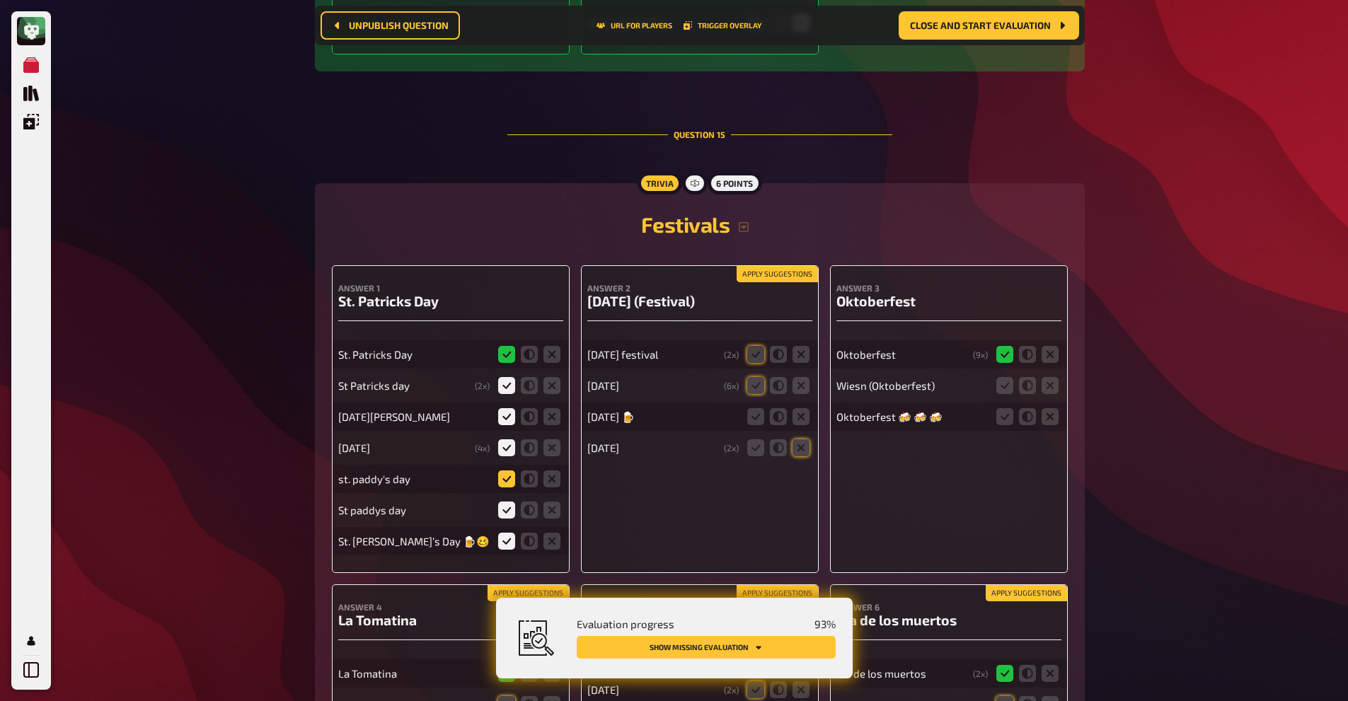
click at [0, 0] on input "radio" at bounding box center [0, 0] width 0 height 0
click at [752, 346] on icon at bounding box center [755, 354] width 17 height 17
click at [0, 0] on input "radio" at bounding box center [0, 0] width 0 height 0
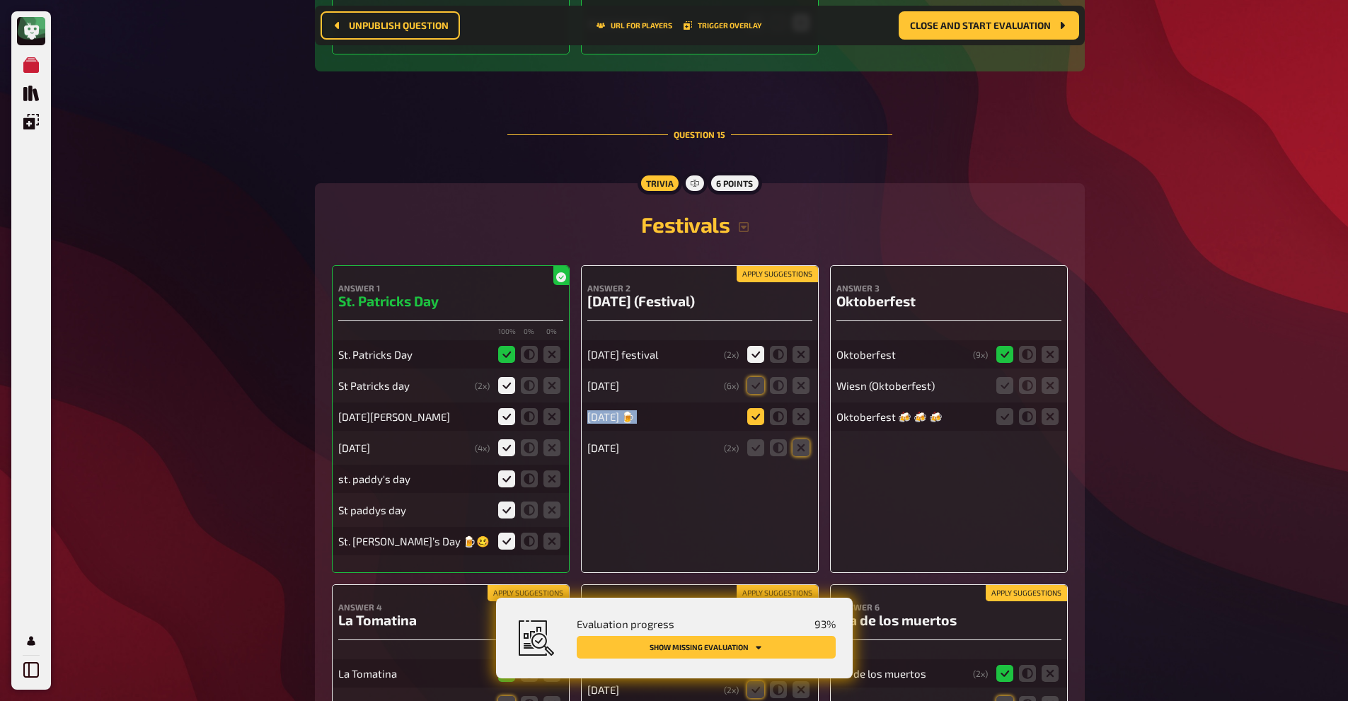
drag, startPoint x: 752, startPoint y: 258, endPoint x: 752, endPoint y: 287, distance: 29.0
click at [752, 327] on div "[DATE] festival ( 2 x) [DATE] ( 6 x) [DATE] 🍺 [DATE] ( 2 x)" at bounding box center [699, 394] width 225 height 135
click at [752, 408] on icon at bounding box center [755, 416] width 17 height 17
click at [0, 0] on input "radio" at bounding box center [0, 0] width 0 height 0
click at [759, 377] on icon at bounding box center [755, 385] width 17 height 17
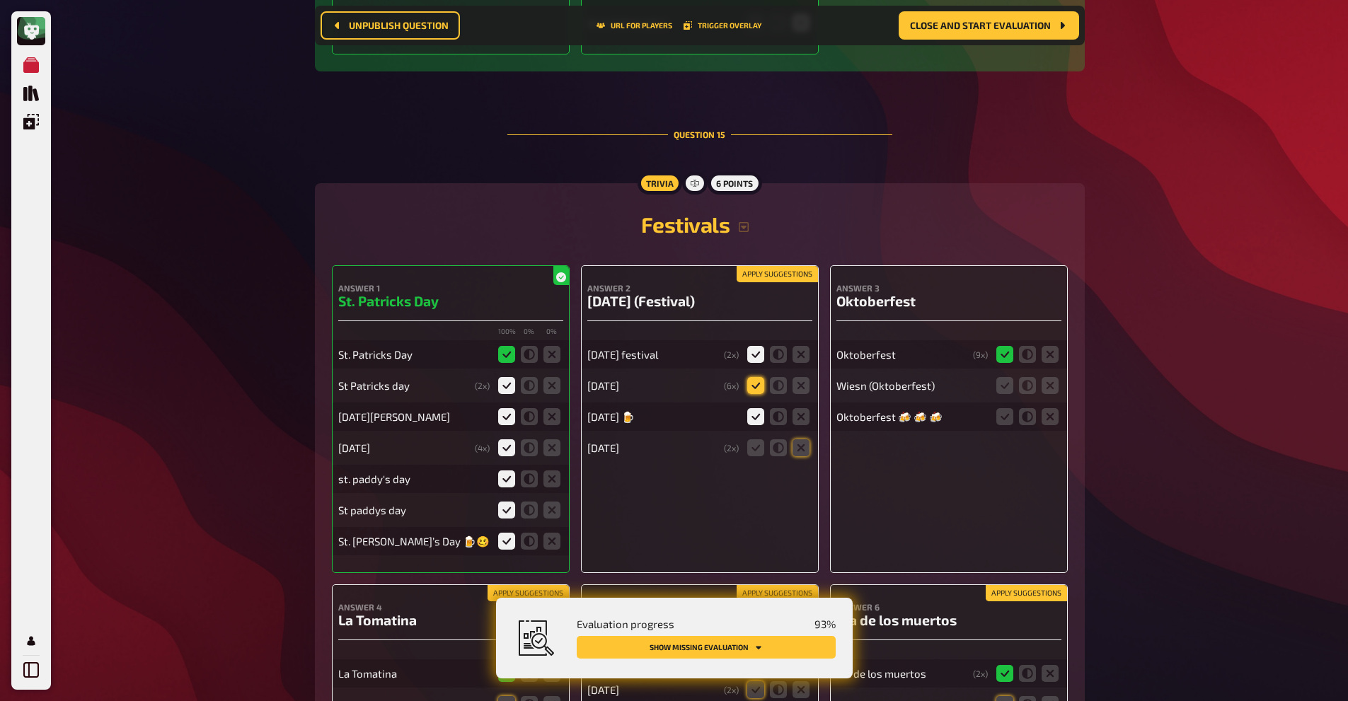
click at [0, 0] on input "radio" at bounding box center [0, 0] width 0 height 0
click at [759, 377] on icon at bounding box center [755, 385] width 17 height 17
click at [0, 0] on input "radio" at bounding box center [0, 0] width 0 height 0
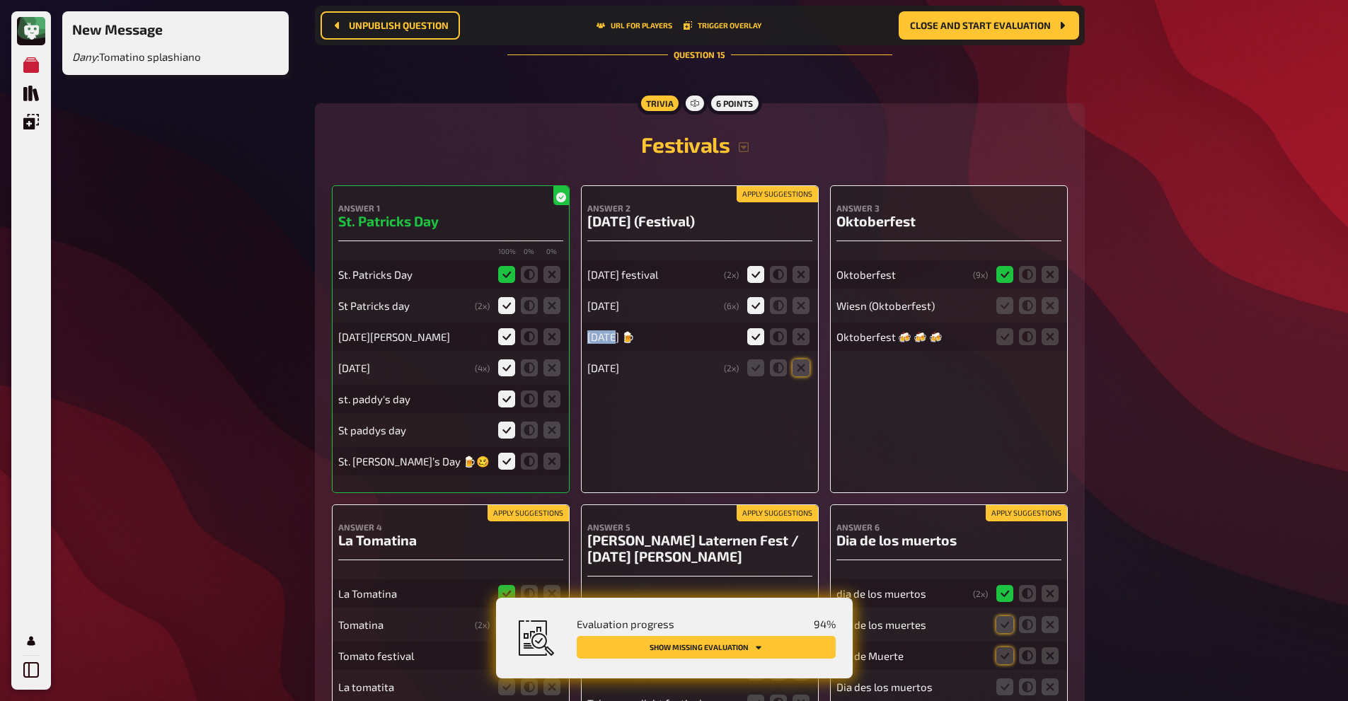
scroll to position [13213, 0]
click at [793, 359] on icon at bounding box center [801, 367] width 17 height 17
click at [0, 0] on input "radio" at bounding box center [0, 0] width 0 height 0
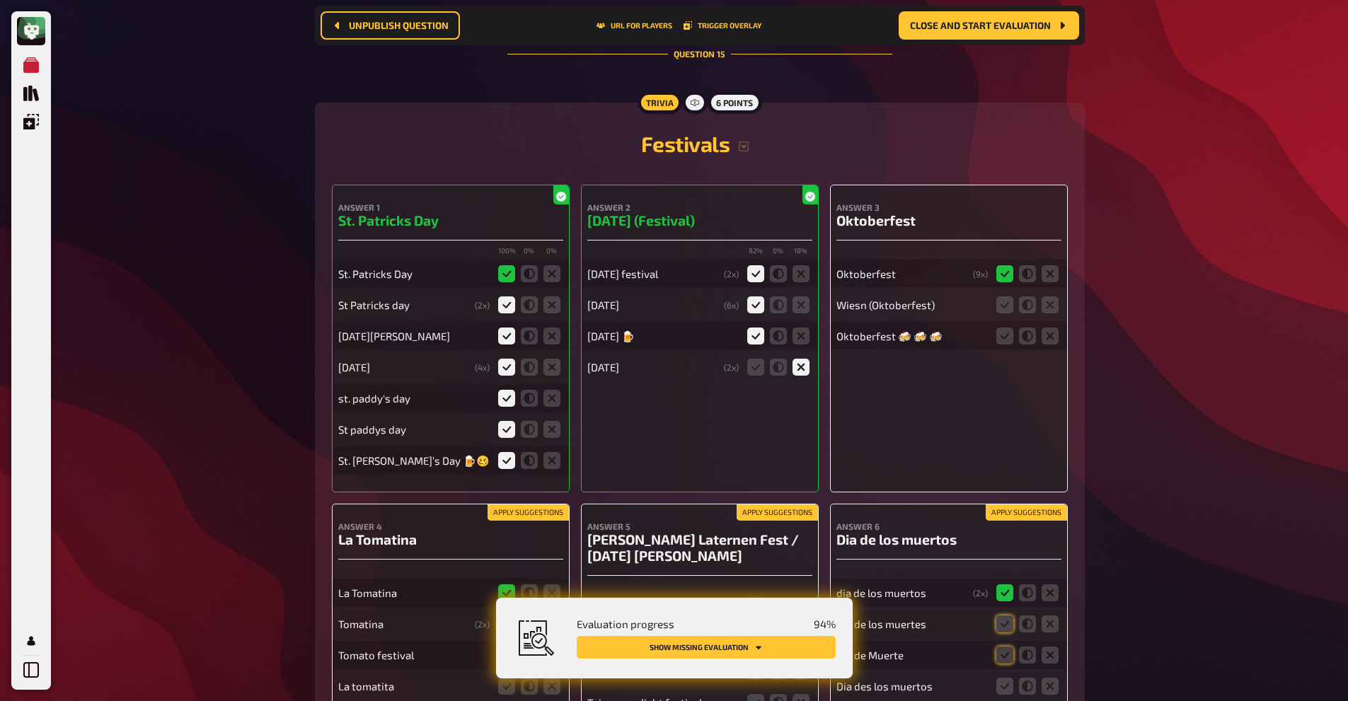
click at [1013, 294] on fieldset at bounding box center [1028, 305] width 68 height 23
click at [1006, 297] on icon at bounding box center [1004, 305] width 17 height 17
click at [0, 0] on input "radio" at bounding box center [0, 0] width 0 height 0
click at [1006, 328] on icon at bounding box center [1004, 336] width 17 height 17
click at [0, 0] on input "radio" at bounding box center [0, 0] width 0 height 0
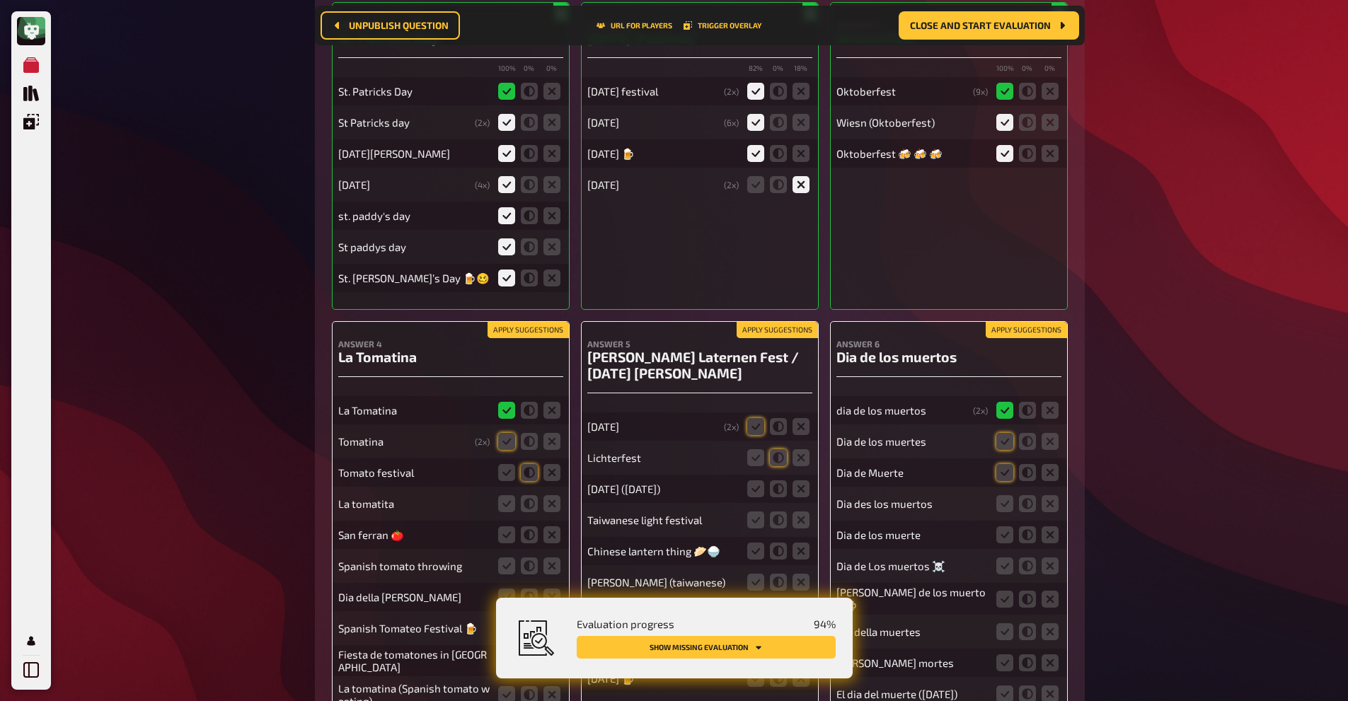
scroll to position [13401, 0]
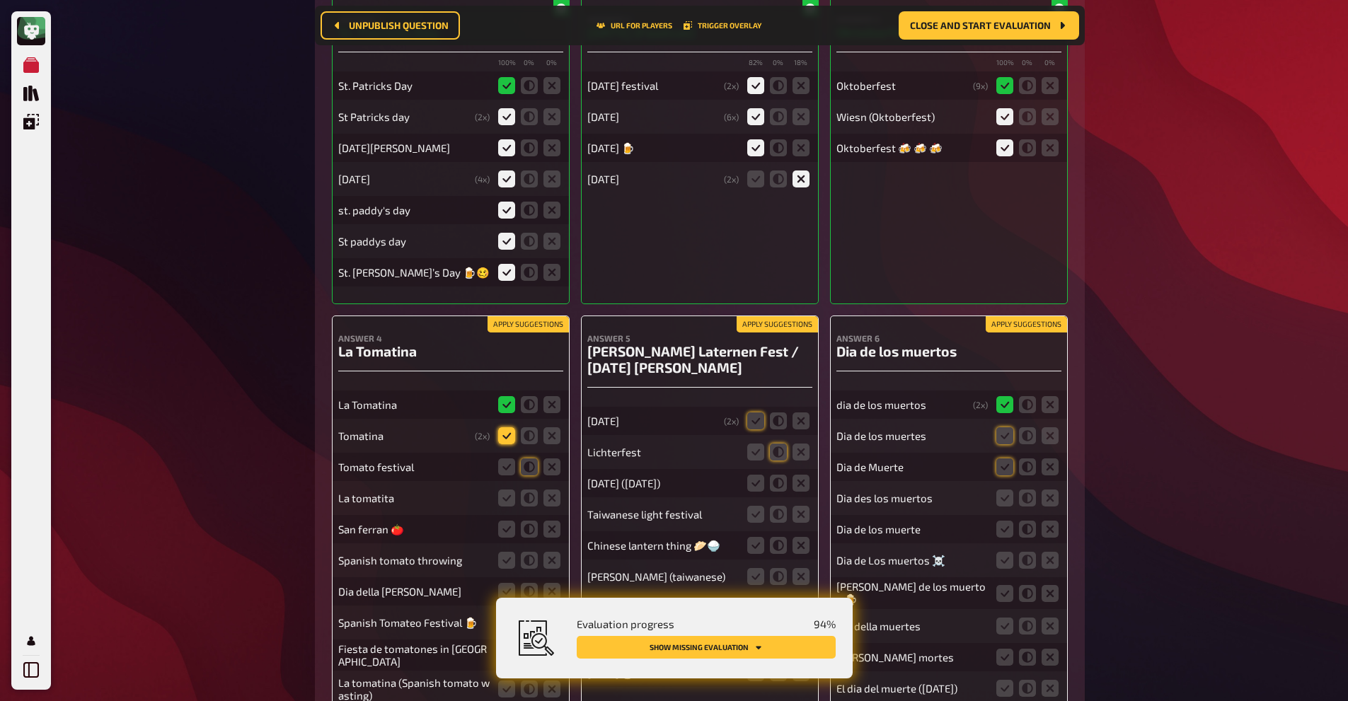
click at [506, 427] on icon at bounding box center [506, 435] width 17 height 17
click at [0, 0] on input "radio" at bounding box center [0, 0] width 0 height 0
click at [510, 459] on icon at bounding box center [506, 467] width 17 height 17
click at [0, 0] on input "radio" at bounding box center [0, 0] width 0 height 0
click at [509, 490] on icon at bounding box center [506, 498] width 17 height 17
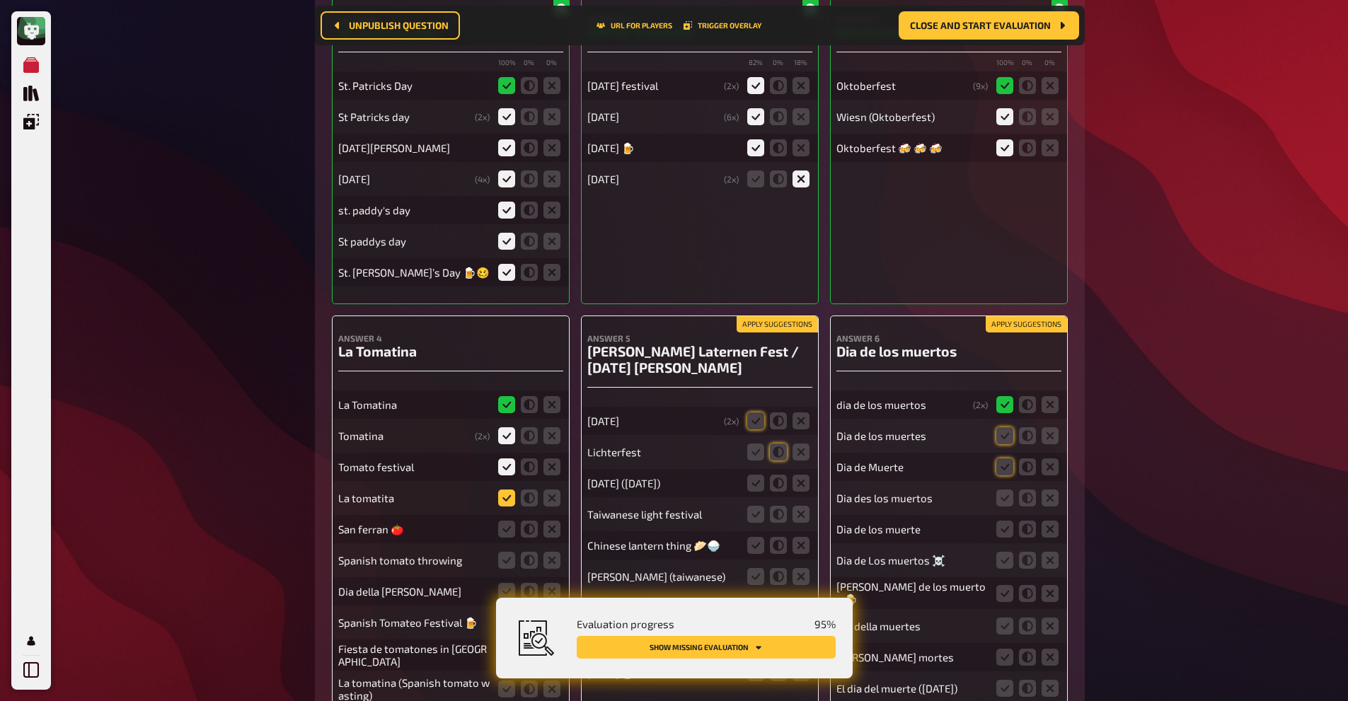
click at [0, 0] on input "radio" at bounding box center [0, 0] width 0 height 0
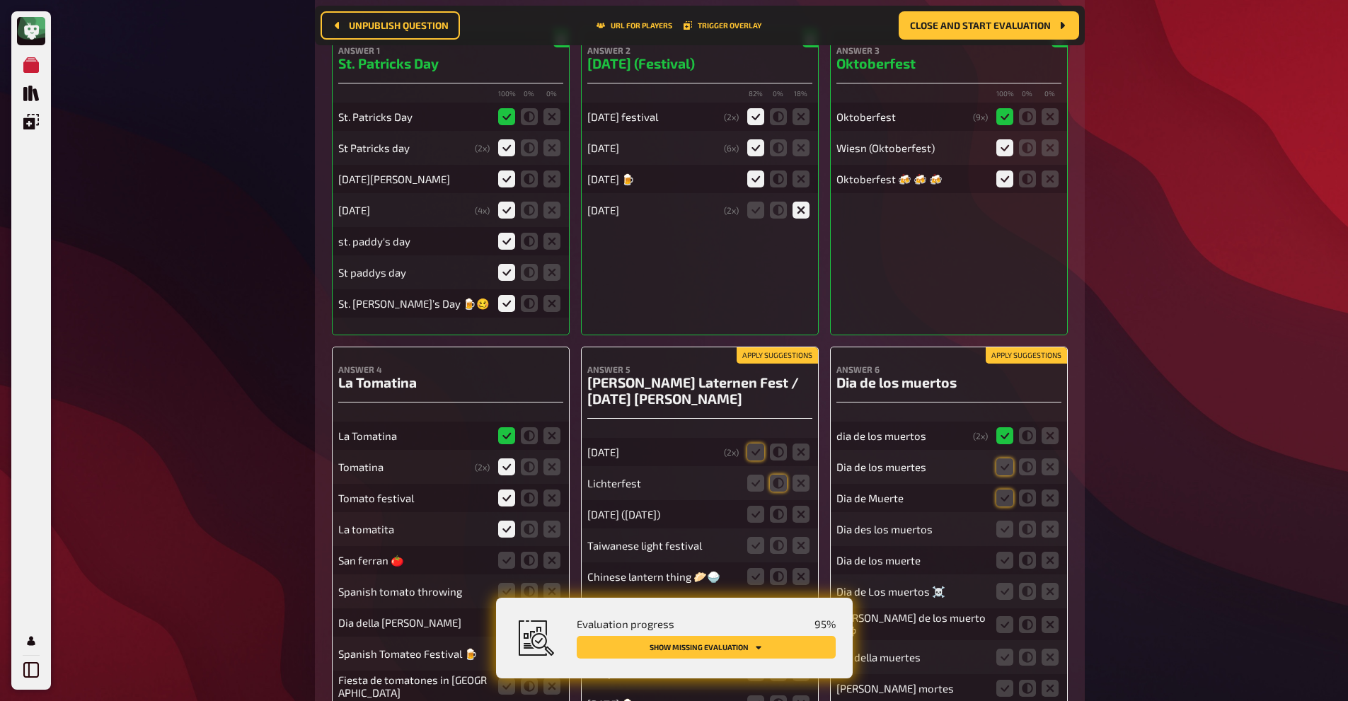
scroll to position [13433, 0]
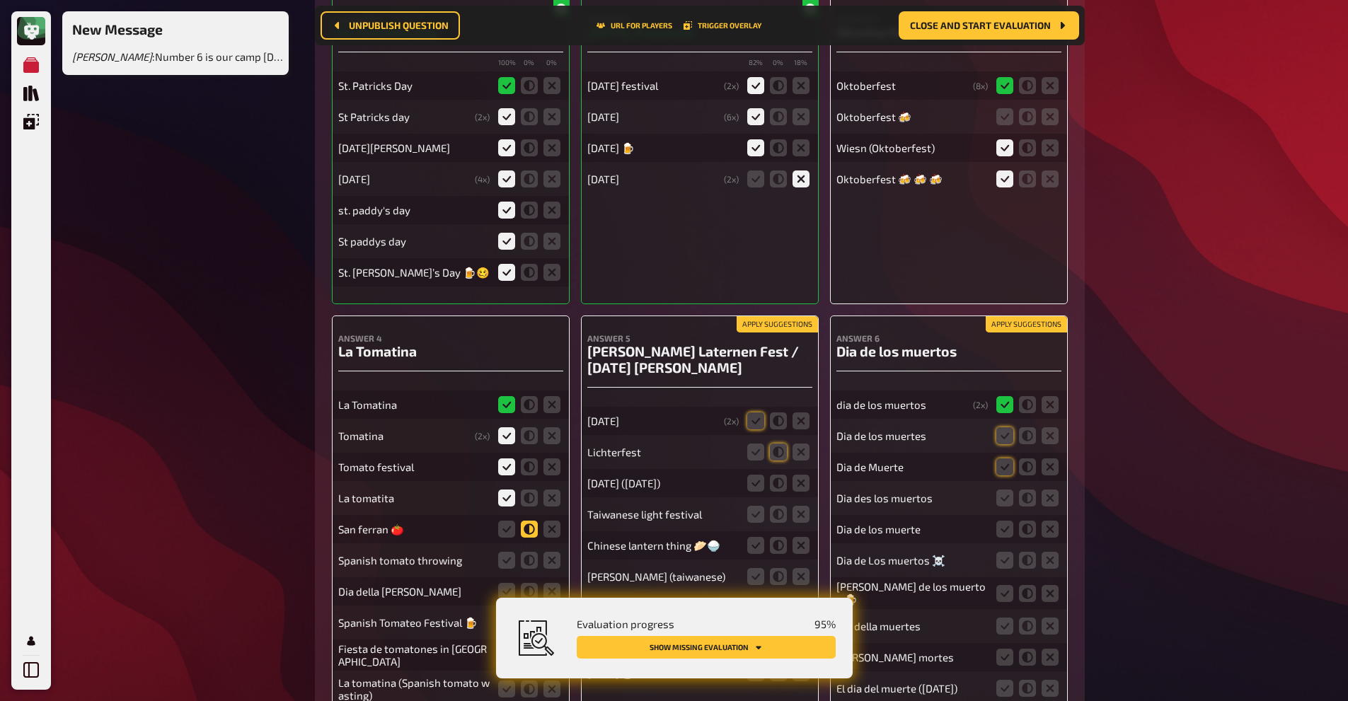
click at [534, 521] on icon at bounding box center [529, 529] width 17 height 17
click at [0, 0] on input "radio" at bounding box center [0, 0] width 0 height 0
click at [522, 552] on icon at bounding box center [529, 560] width 17 height 17
click at [0, 0] on input "radio" at bounding box center [0, 0] width 0 height 0
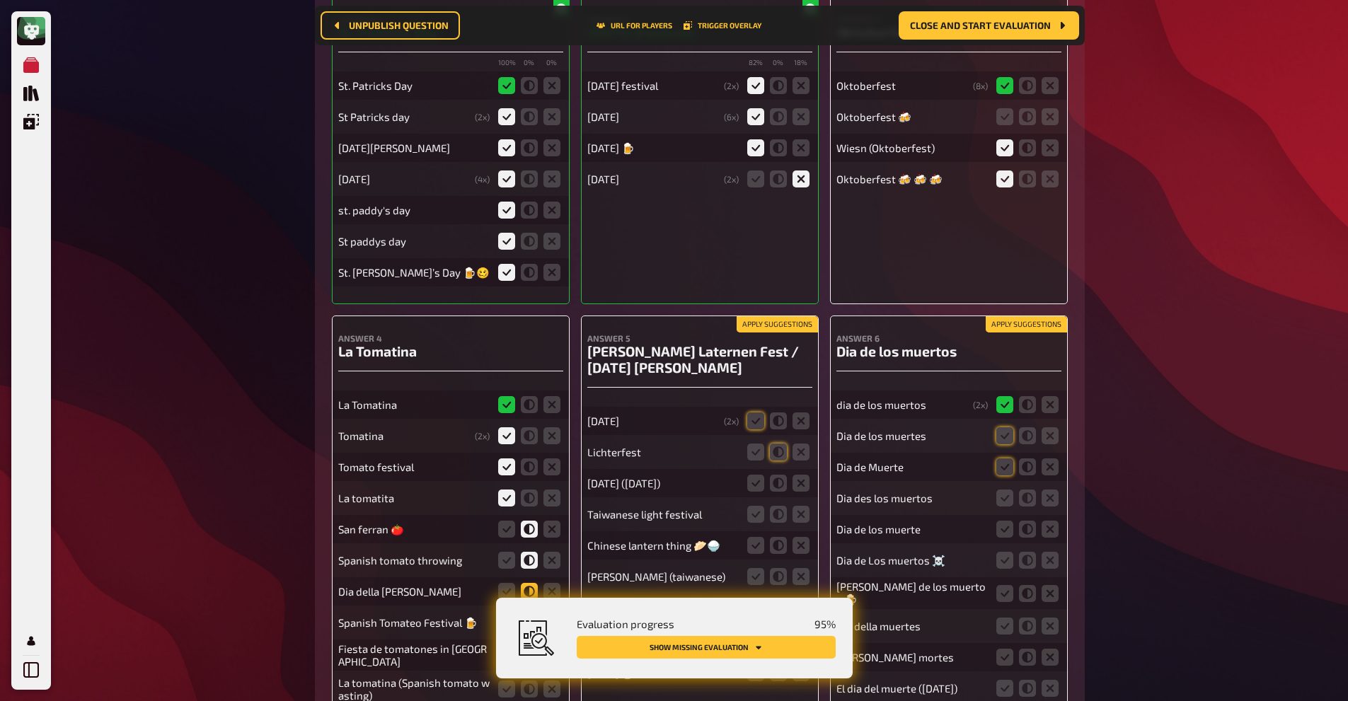
click at [524, 583] on icon at bounding box center [529, 591] width 17 height 17
click at [0, 0] on input "radio" at bounding box center [0, 0] width 0 height 0
click at [524, 614] on icon at bounding box center [529, 622] width 17 height 17
click at [0, 0] on input "radio" at bounding box center [0, 0] width 0 height 0
click at [527, 647] on icon at bounding box center [529, 655] width 17 height 17
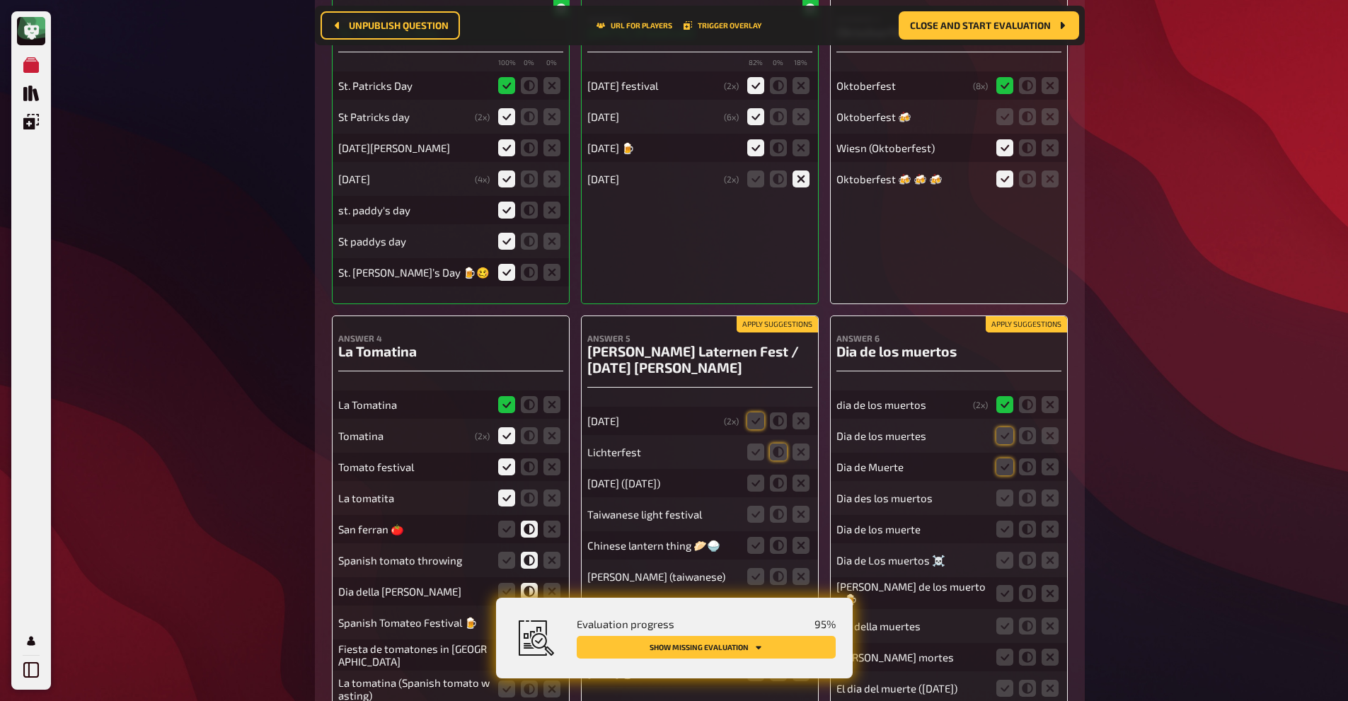
click at [0, 0] on input "radio" at bounding box center [0, 0] width 0 height 0
click at [512, 681] on icon at bounding box center [506, 689] width 17 height 17
click at [0, 0] on input "radio" at bounding box center [0, 0] width 0 height 0
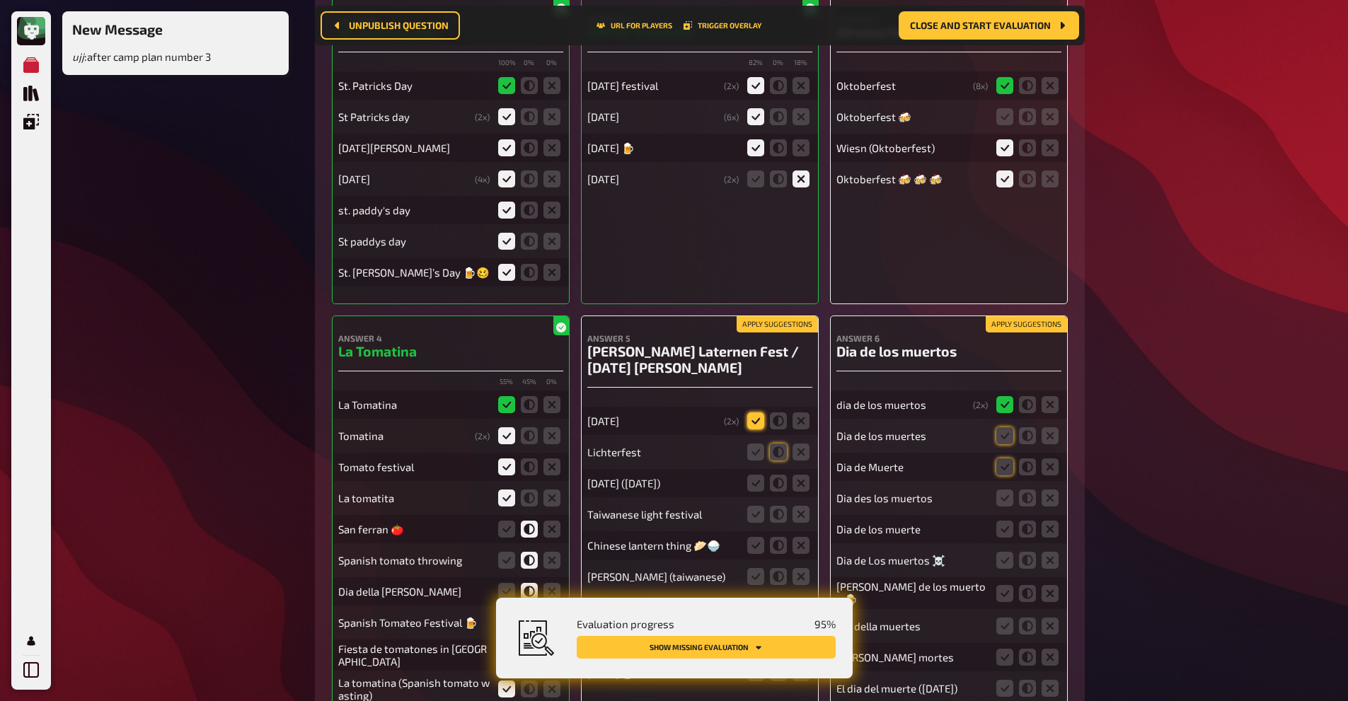
click at [757, 413] on icon at bounding box center [755, 421] width 17 height 17
click at [0, 0] on input "radio" at bounding box center [0, 0] width 0 height 0
click at [752, 444] on icon at bounding box center [755, 452] width 17 height 17
click at [0, 0] on input "radio" at bounding box center [0, 0] width 0 height 0
click at [752, 475] on icon at bounding box center [755, 483] width 17 height 17
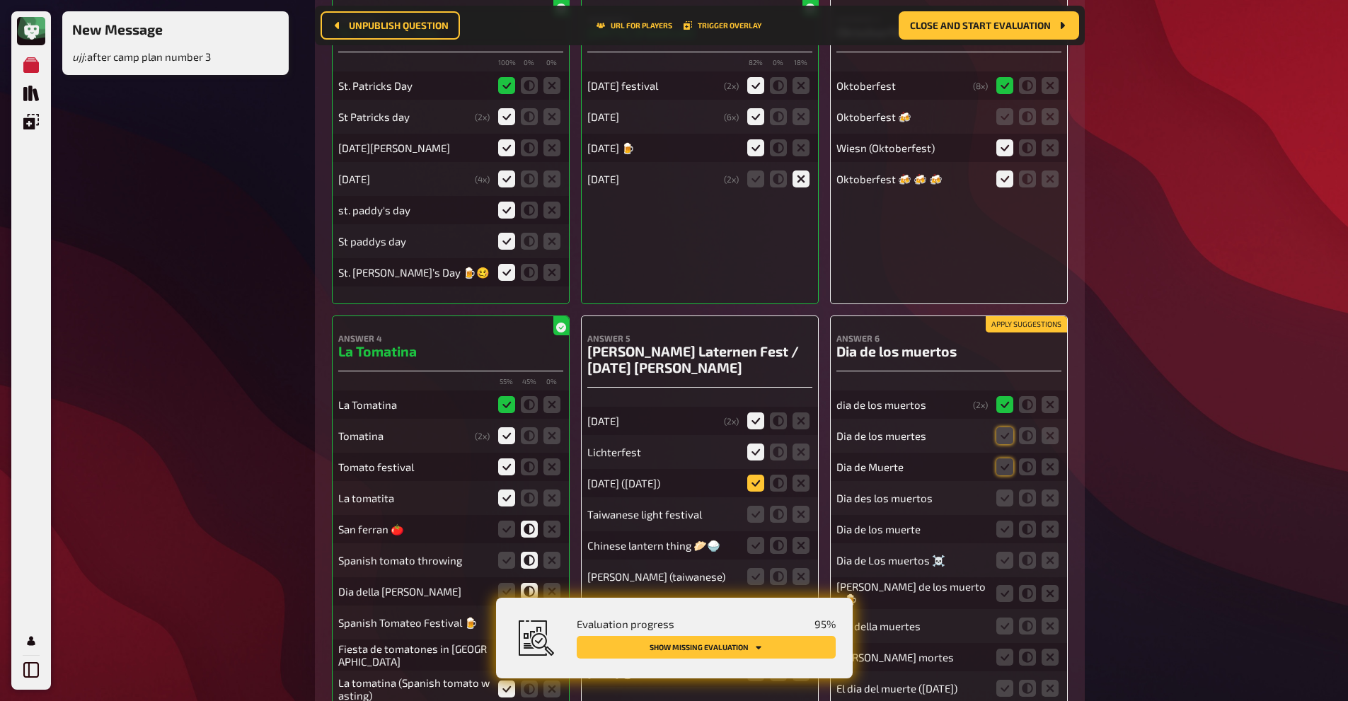
click at [0, 0] on input "radio" at bounding box center [0, 0] width 0 height 0
click at [760, 506] on icon at bounding box center [755, 514] width 17 height 17
click at [0, 0] on input "radio" at bounding box center [0, 0] width 0 height 0
click at [749, 537] on icon at bounding box center [755, 545] width 17 height 17
click at [0, 0] on input "radio" at bounding box center [0, 0] width 0 height 0
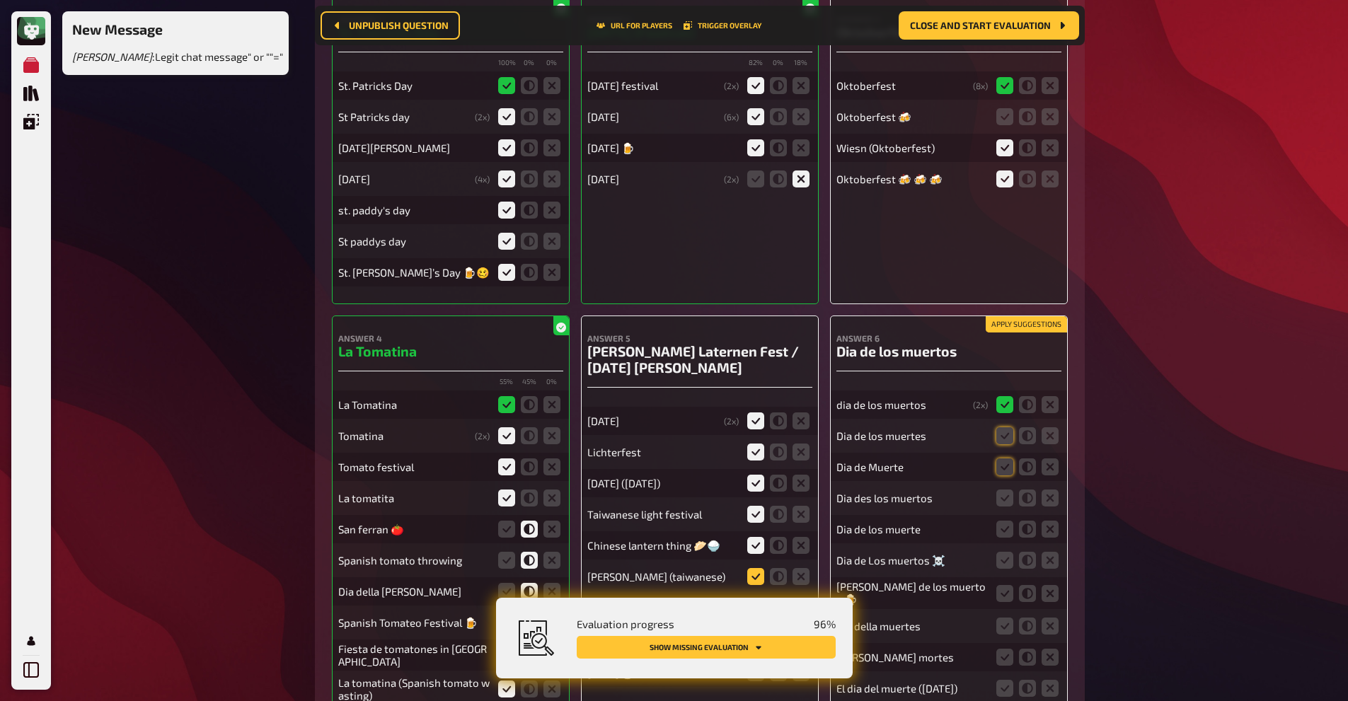
click at [758, 568] on icon at bounding box center [755, 576] width 17 height 17
click at [0, 0] on input "radio" at bounding box center [0, 0] width 0 height 0
click at [753, 601] on icon at bounding box center [755, 609] width 17 height 17
click at [0, 0] on input "radio" at bounding box center [0, 0] width 0 height 0
click at [754, 633] on icon at bounding box center [755, 641] width 17 height 17
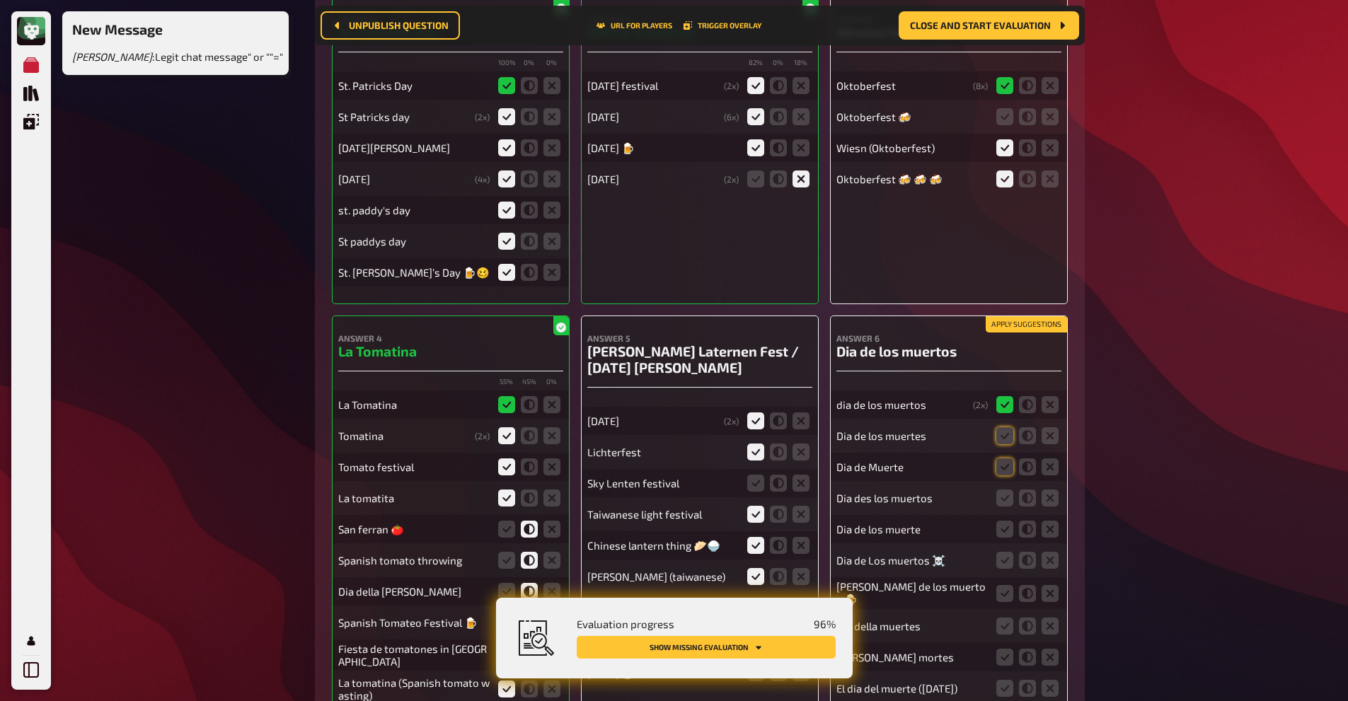
click at [0, 0] on input "radio" at bounding box center [0, 0] width 0 height 0
click at [778, 664] on icon at bounding box center [778, 672] width 17 height 17
click at [0, 0] on input "radio" at bounding box center [0, 0] width 0 height 0
click at [759, 475] on icon at bounding box center [755, 483] width 17 height 17
click at [0, 0] on input "radio" at bounding box center [0, 0] width 0 height 0
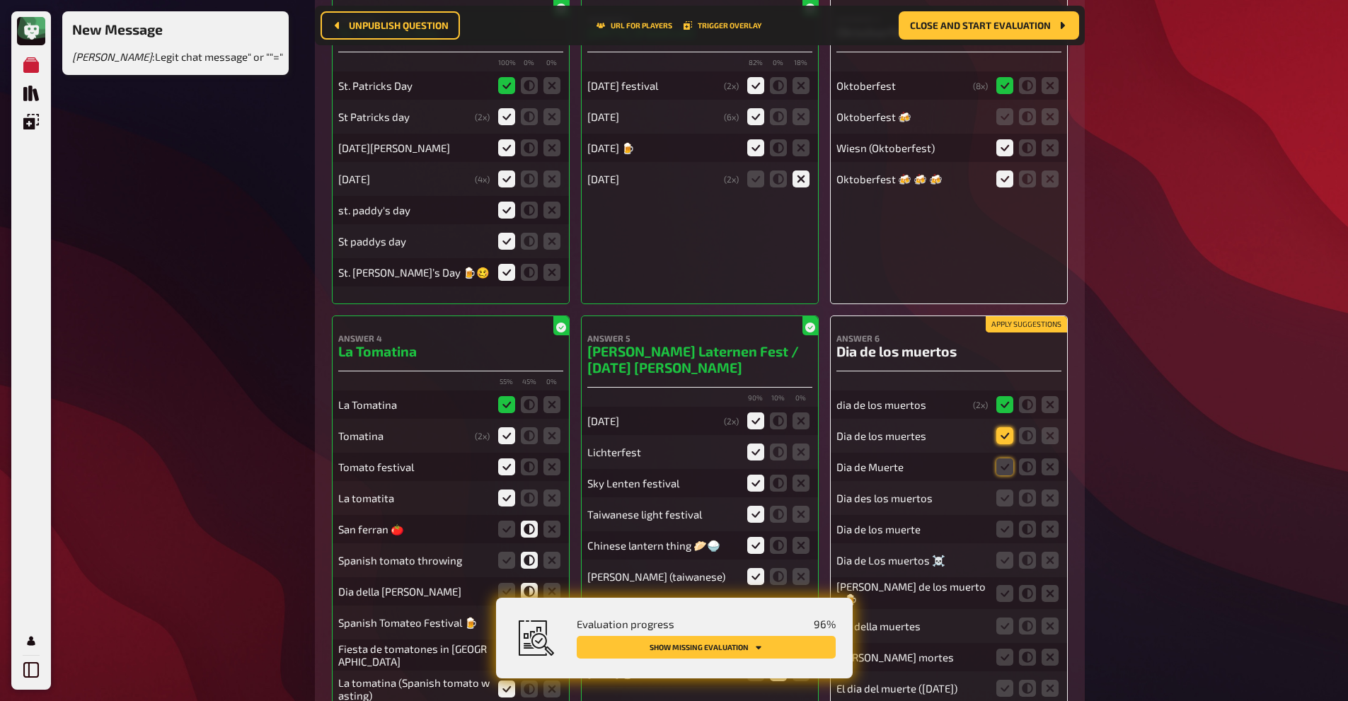
click at [999, 427] on icon at bounding box center [1004, 435] width 17 height 17
click at [0, 0] on input "radio" at bounding box center [0, 0] width 0 height 0
click at [1006, 459] on icon at bounding box center [1004, 467] width 17 height 17
click at [0, 0] on input "radio" at bounding box center [0, 0] width 0 height 0
click at [1002, 490] on icon at bounding box center [1004, 498] width 17 height 17
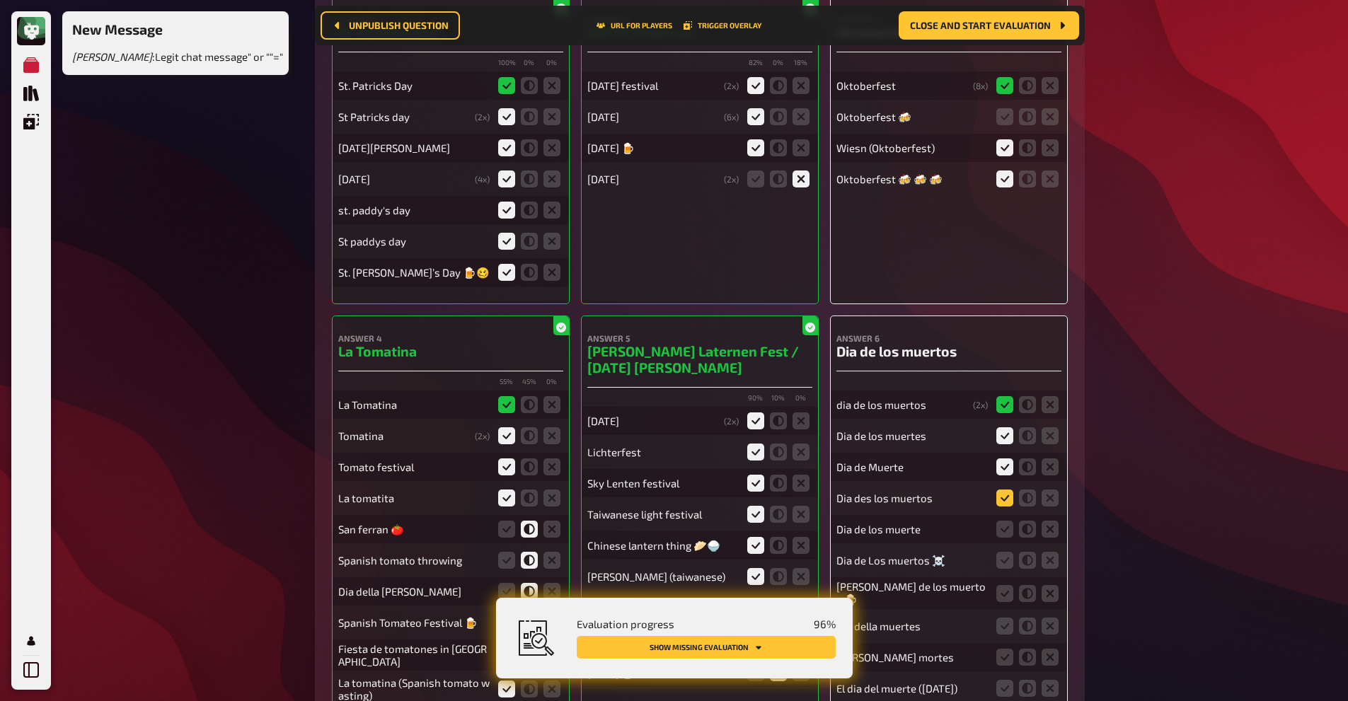
click at [0, 0] on input "radio" at bounding box center [0, 0] width 0 height 0
click at [1003, 521] on icon at bounding box center [1004, 529] width 17 height 17
click at [0, 0] on input "radio" at bounding box center [0, 0] width 0 height 0
drag, startPoint x: 1006, startPoint y: 439, endPoint x: 1005, endPoint y: 469, distance: 30.5
click at [1005, 469] on div "dia de los muertos ( 2 x) Dia de los muertes Dia de Muerte Dia des los muertos …" at bounding box center [948, 540] width 225 height 326
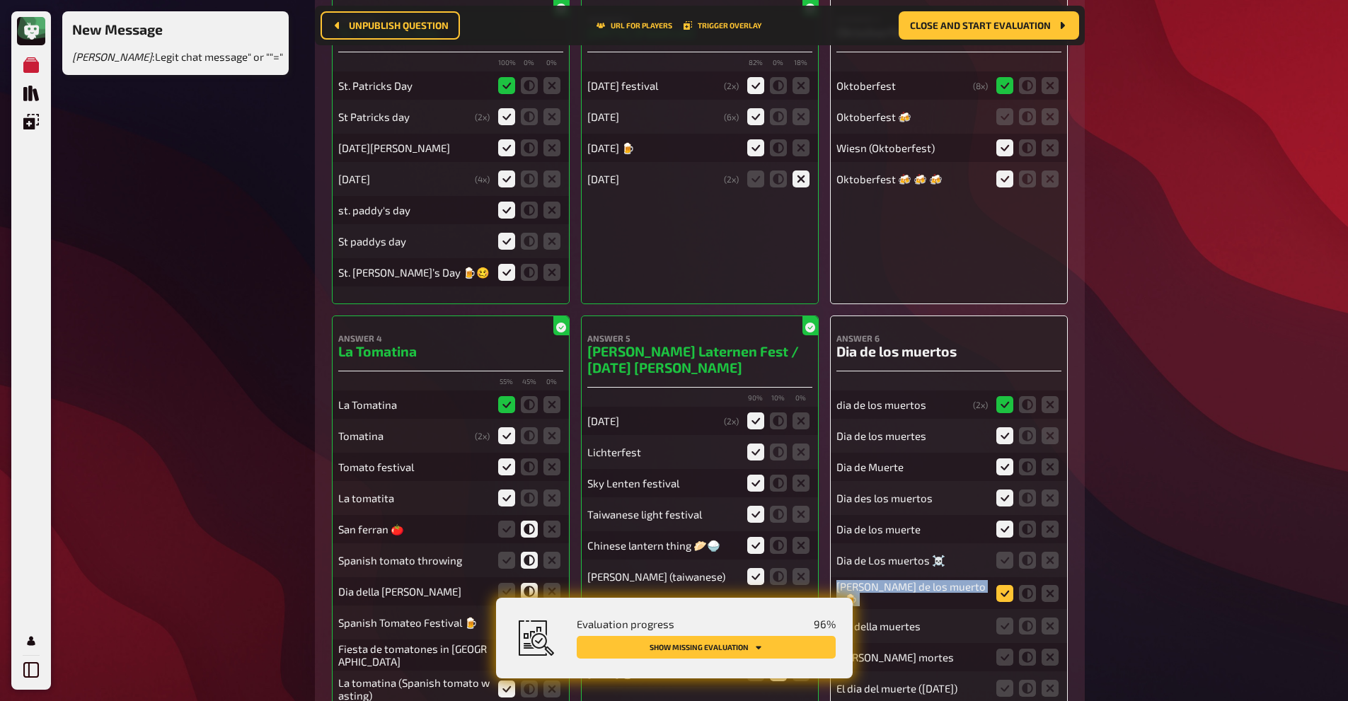
click at [1005, 585] on icon at bounding box center [1004, 593] width 17 height 17
click at [0, 0] on input "radio" at bounding box center [0, 0] width 0 height 0
click at [1008, 552] on icon at bounding box center [1004, 560] width 17 height 17
click at [0, 0] on input "radio" at bounding box center [0, 0] width 0 height 0
click at [1031, 618] on icon at bounding box center [1027, 626] width 17 height 17
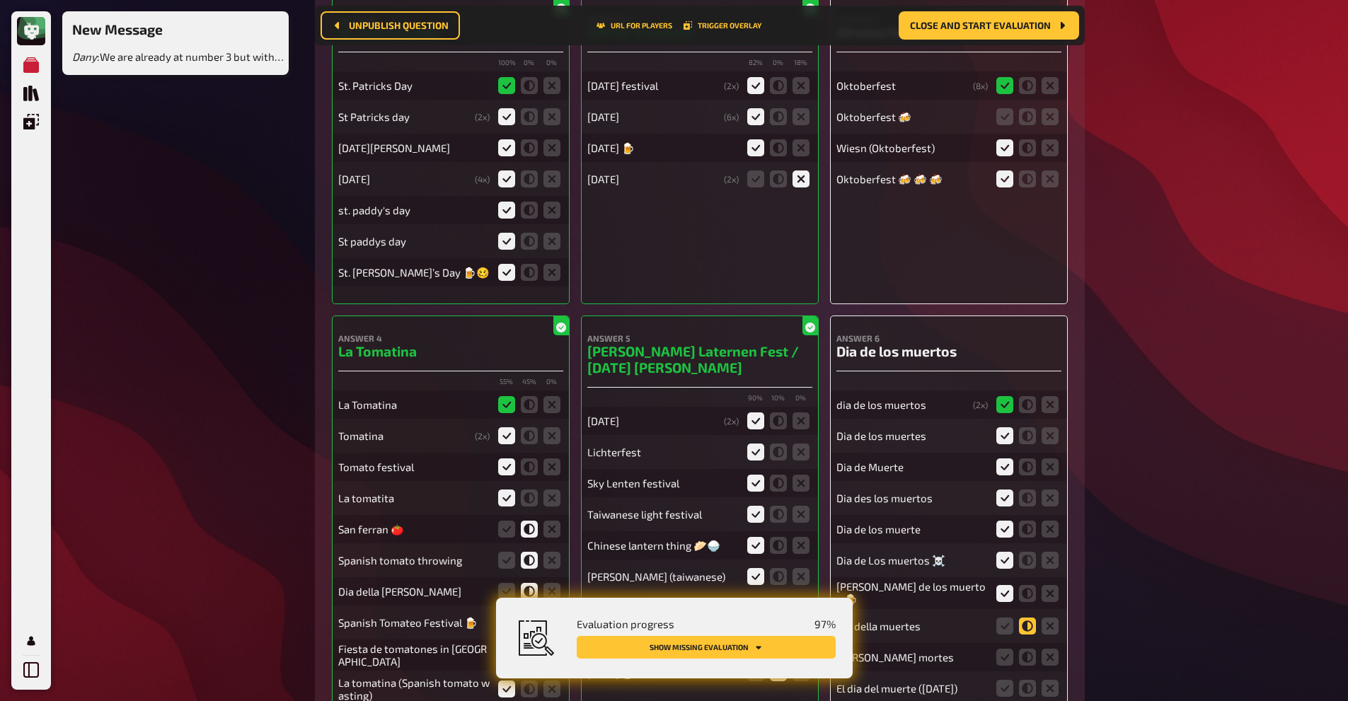
click at [0, 0] on input "radio" at bounding box center [0, 0] width 0 height 0
click at [1032, 649] on icon at bounding box center [1027, 657] width 17 height 17
click at [0, 0] on input "radio" at bounding box center [0, 0] width 0 height 0
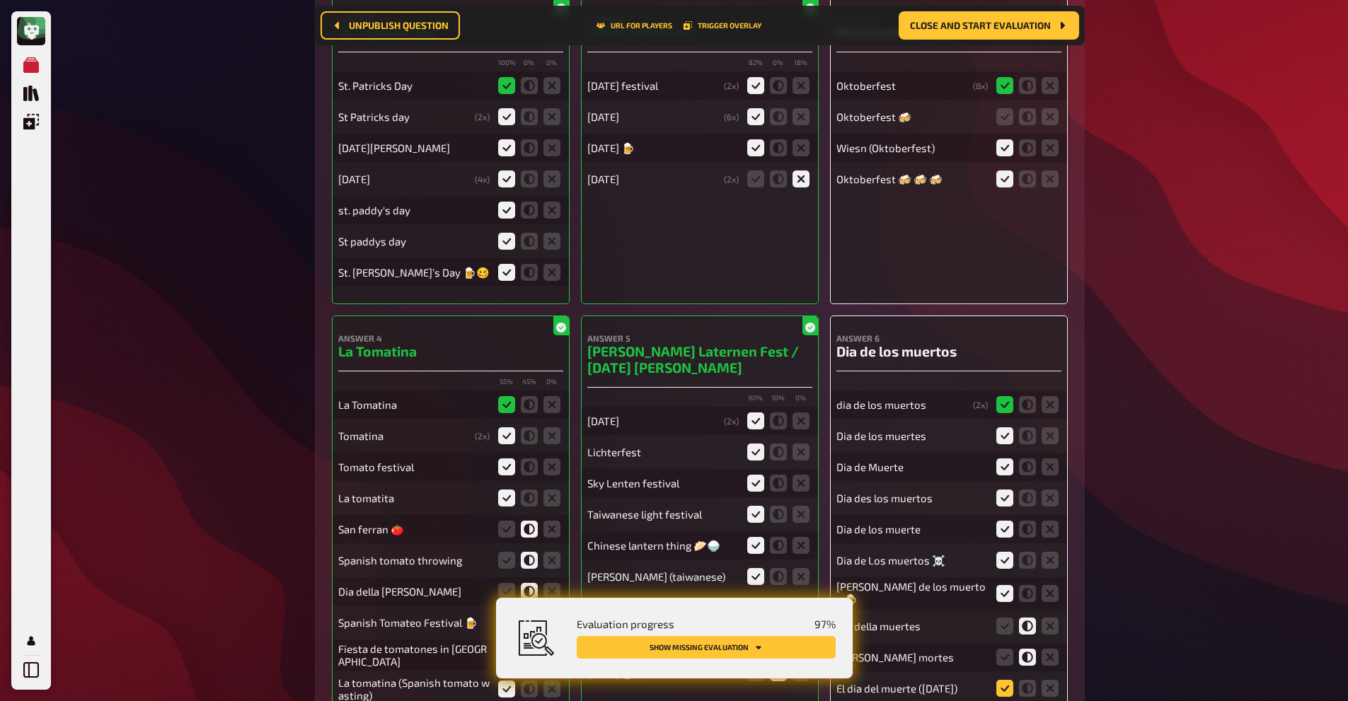
click at [1006, 680] on icon at bounding box center [1004, 688] width 17 height 17
click at [0, 0] on input "radio" at bounding box center [0, 0] width 0 height 0
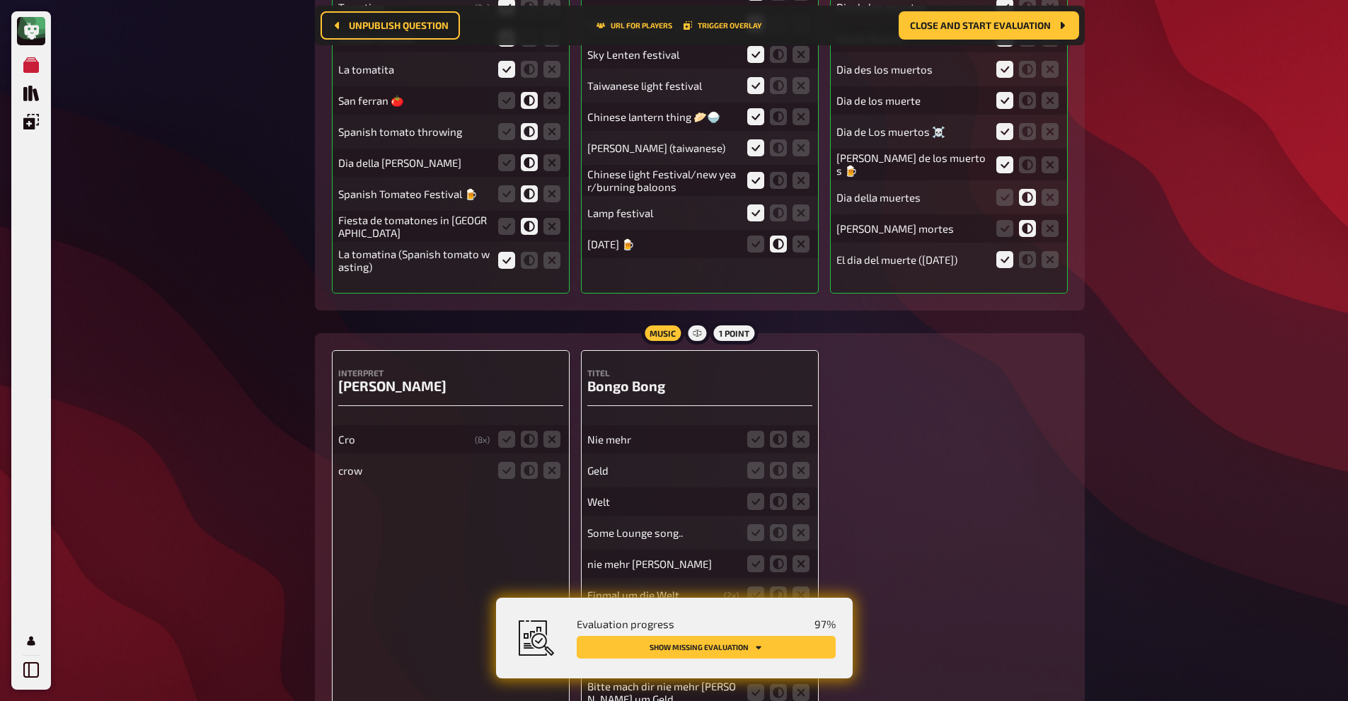
scroll to position [13864, 0]
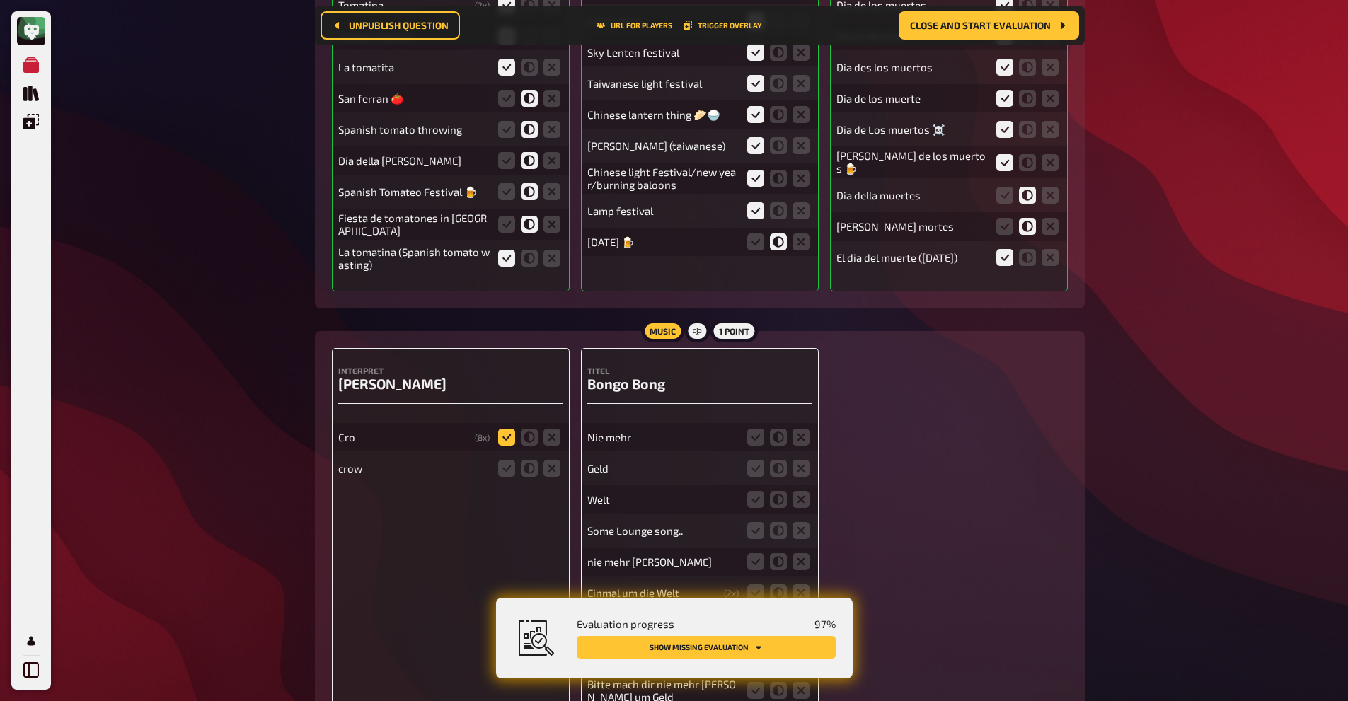
click at [503, 429] on icon at bounding box center [506, 437] width 17 height 17
click at [0, 0] on input "radio" at bounding box center [0, 0] width 0 height 0
click at [534, 460] on icon at bounding box center [529, 468] width 17 height 17
click at [0, 0] on input "radio" at bounding box center [0, 0] width 0 height 0
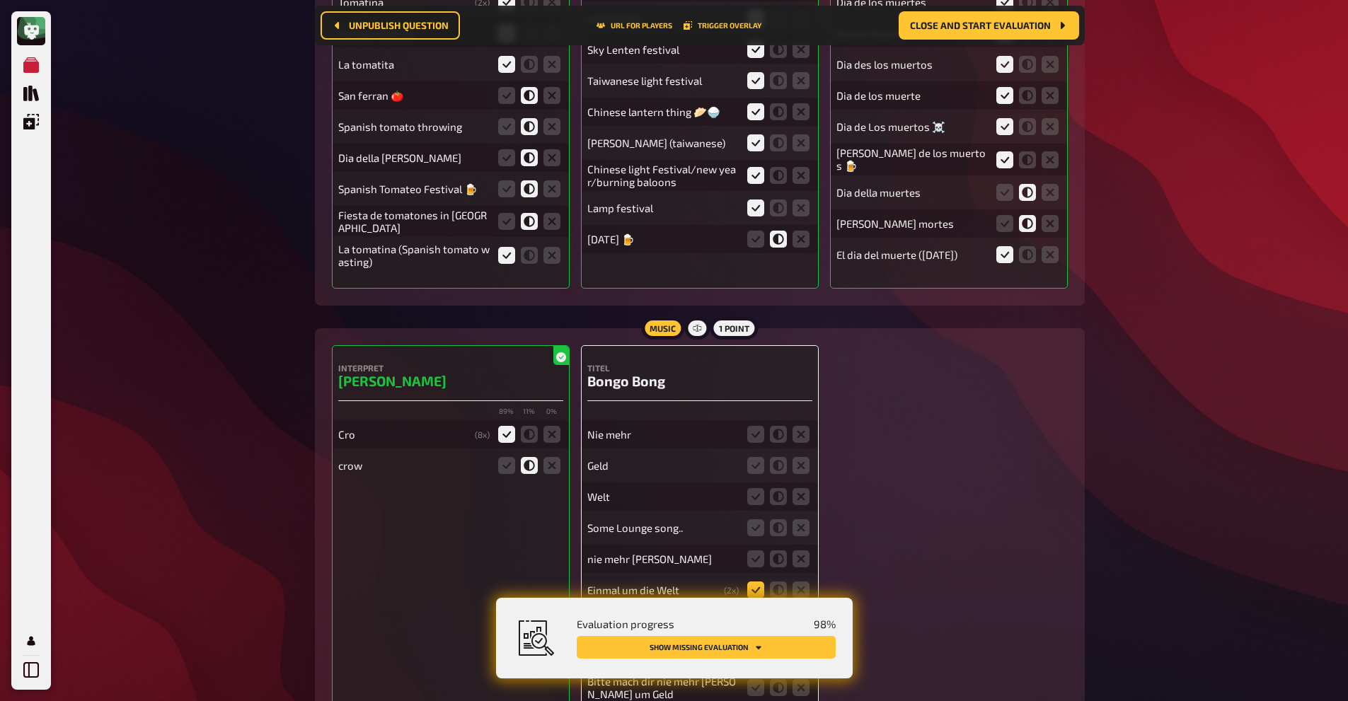
click at [763, 582] on icon at bounding box center [755, 590] width 17 height 17
click at [0, 0] on input "radio" at bounding box center [0, 0] width 0 height 0
click at [804, 551] on icon at bounding box center [801, 559] width 17 height 17
click at [0, 0] on input "radio" at bounding box center [0, 0] width 0 height 0
click at [806, 519] on icon at bounding box center [801, 527] width 17 height 17
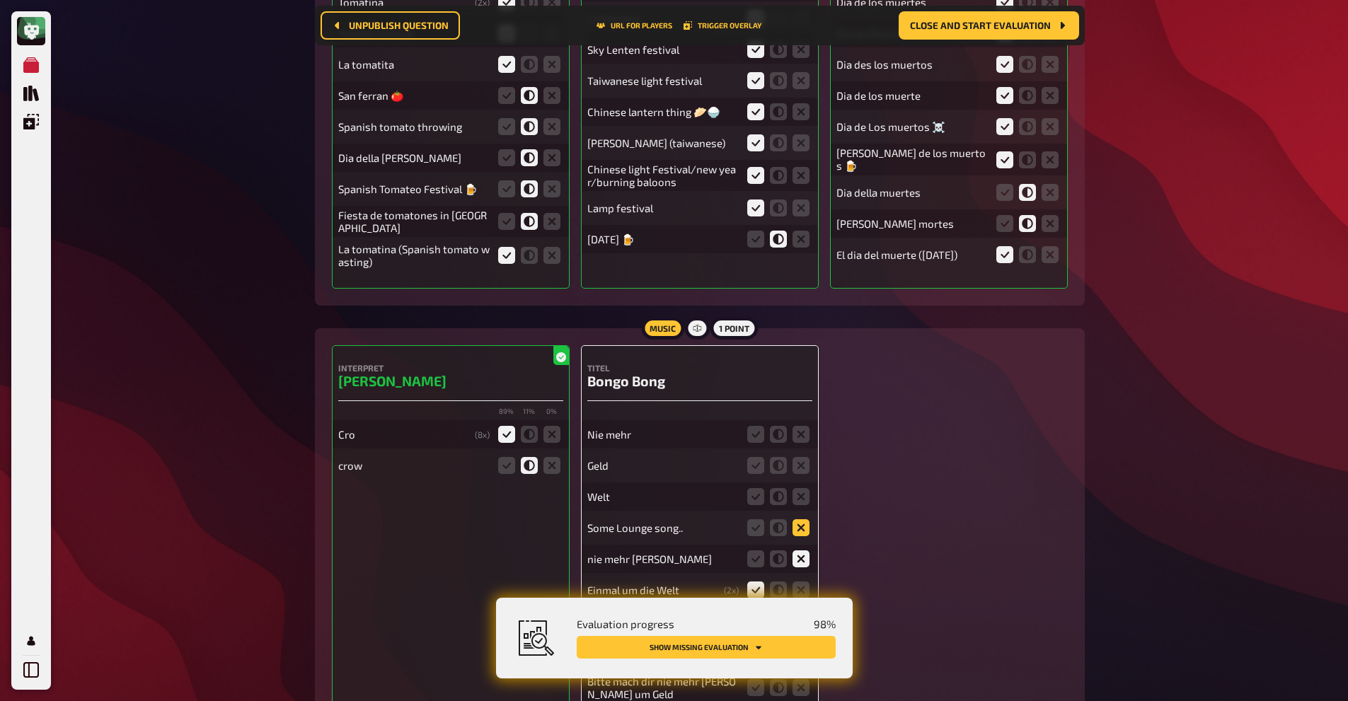
click at [0, 0] on input "radio" at bounding box center [0, 0] width 0 height 0
click at [802, 488] on icon at bounding box center [801, 496] width 17 height 17
click at [0, 0] on input "radio" at bounding box center [0, 0] width 0 height 0
click at [804, 457] on icon at bounding box center [801, 465] width 17 height 17
click at [0, 0] on input "radio" at bounding box center [0, 0] width 0 height 0
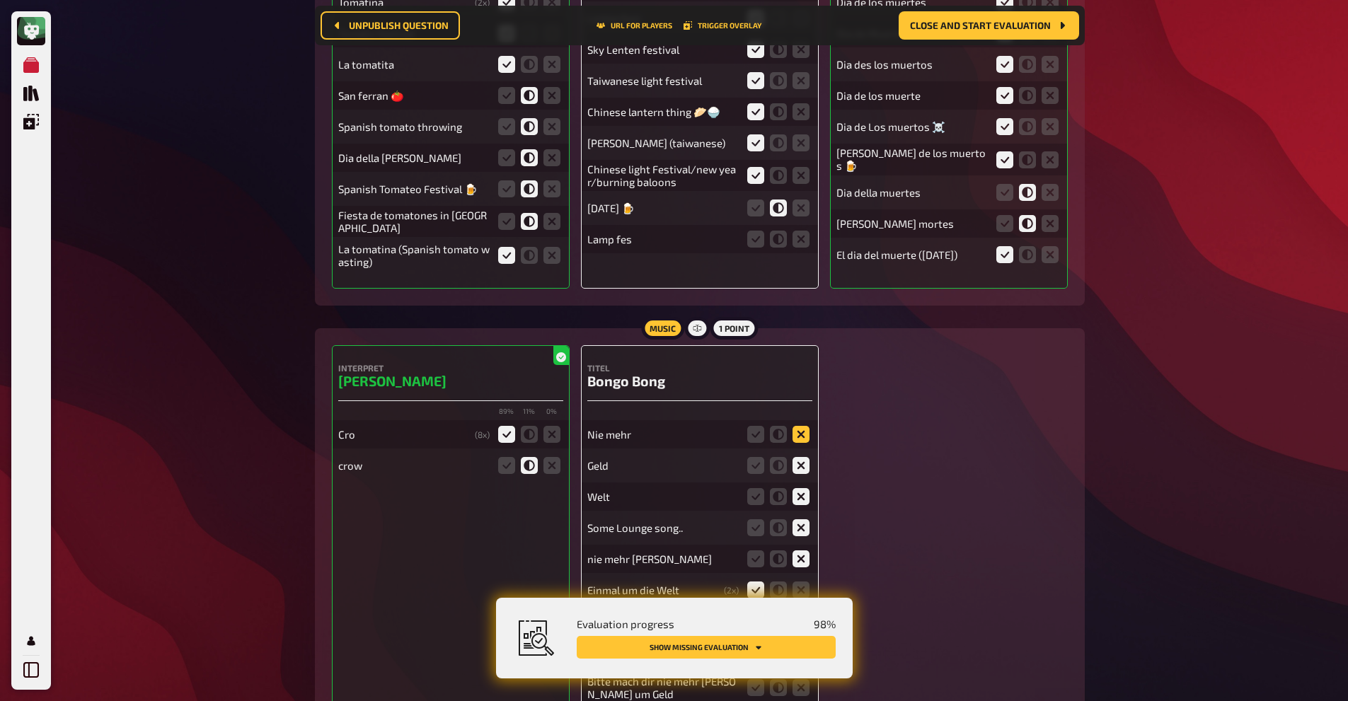
click at [804, 426] on icon at bounding box center [801, 434] width 17 height 17
click at [0, 0] on input "radio" at bounding box center [0, 0] width 0 height 0
click at [796, 613] on icon at bounding box center [801, 621] width 17 height 17
click at [0, 0] on input "radio" at bounding box center [0, 0] width 0 height 0
click at [802, 645] on icon at bounding box center [801, 653] width 17 height 17
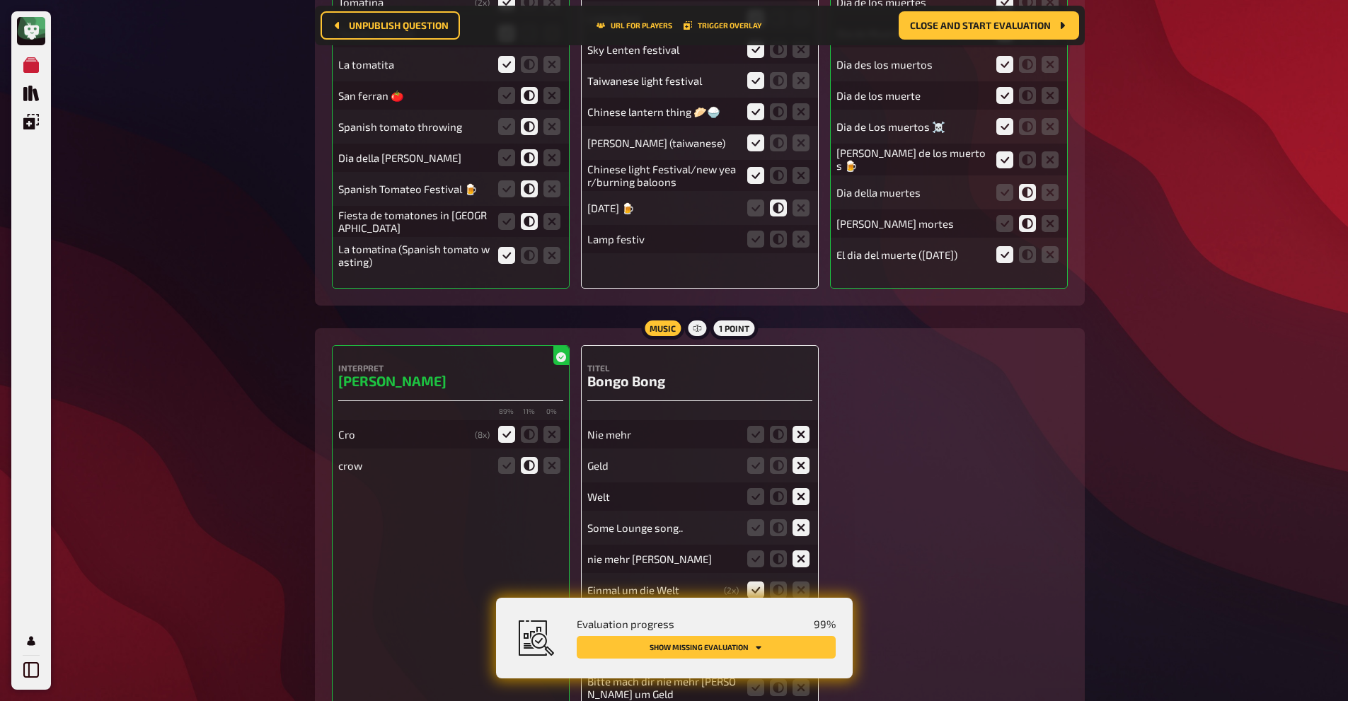
click at [0, 0] on input "radio" at bounding box center [0, 0] width 0 height 0
click at [802, 679] on icon at bounding box center [801, 687] width 17 height 17
click at [0, 0] on input "radio" at bounding box center [0, 0] width 0 height 0
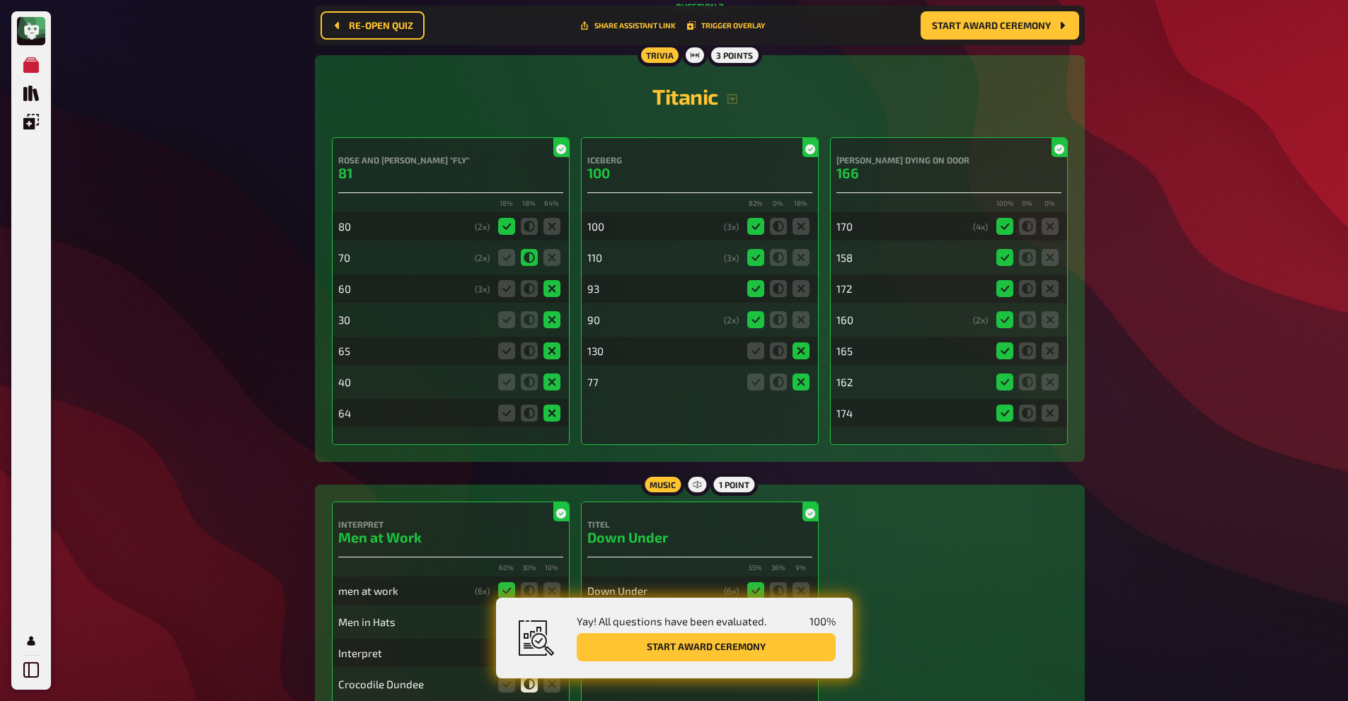
scroll to position [5388, 0]
click at [430, 157] on h4 "Rose and [PERSON_NAME] "fly"" at bounding box center [450, 161] width 225 height 10
click at [607, 151] on div "Iceberg 100 82 % 0 % 18 % 100 ( 3 x) 110 ( 3 x) 93 90 ( 2 x) 130 77" at bounding box center [700, 292] width 238 height 308
click at [631, 166] on h3 "100" at bounding box center [699, 174] width 225 height 16
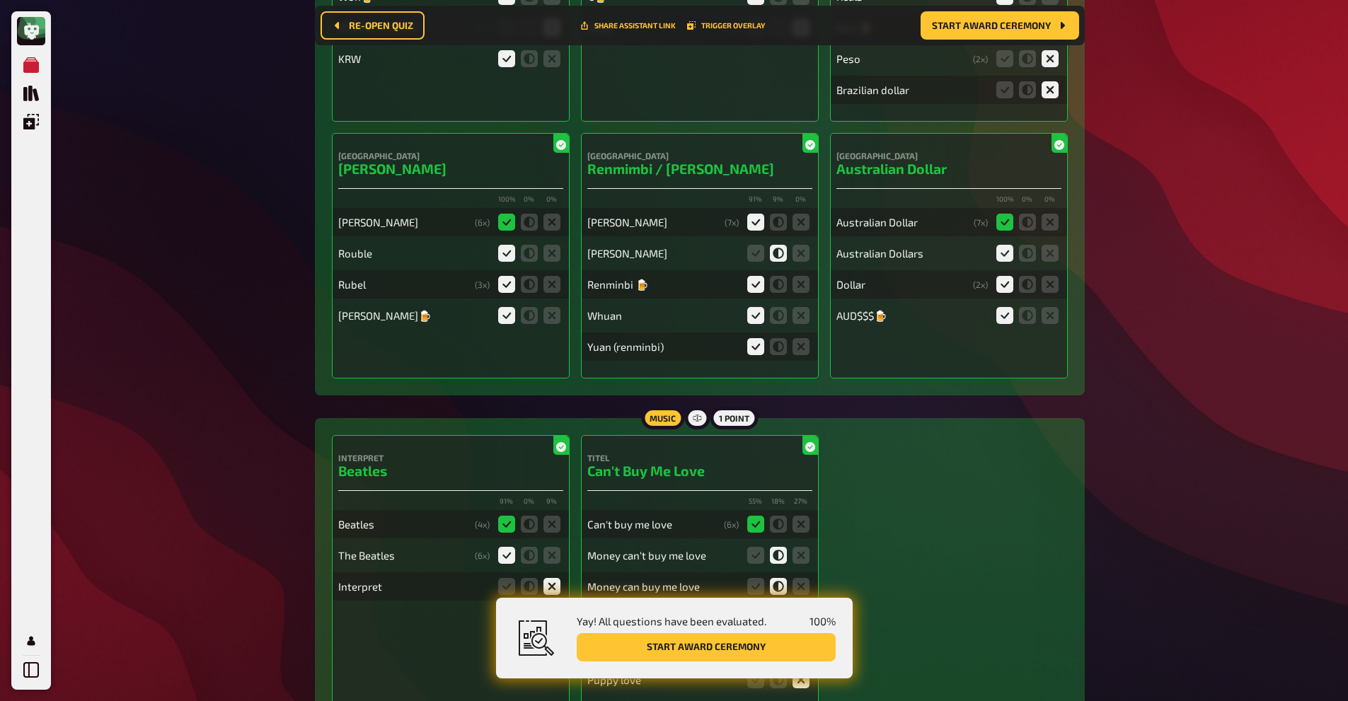
scroll to position [6474, 0]
click at [834, 316] on div "Australia Australian Dollar 100 % 0 % 0 % Australian Dollar ( 7 x) Australian D…" at bounding box center [949, 255] width 238 height 246
drag, startPoint x: 834, startPoint y: 316, endPoint x: 858, endPoint y: 311, distance: 23.7
click at [858, 311] on div "Australia Australian Dollar 100 % 0 % 0 % Australian Dollar ( 7 x) Australian D…" at bounding box center [949, 255] width 238 height 246
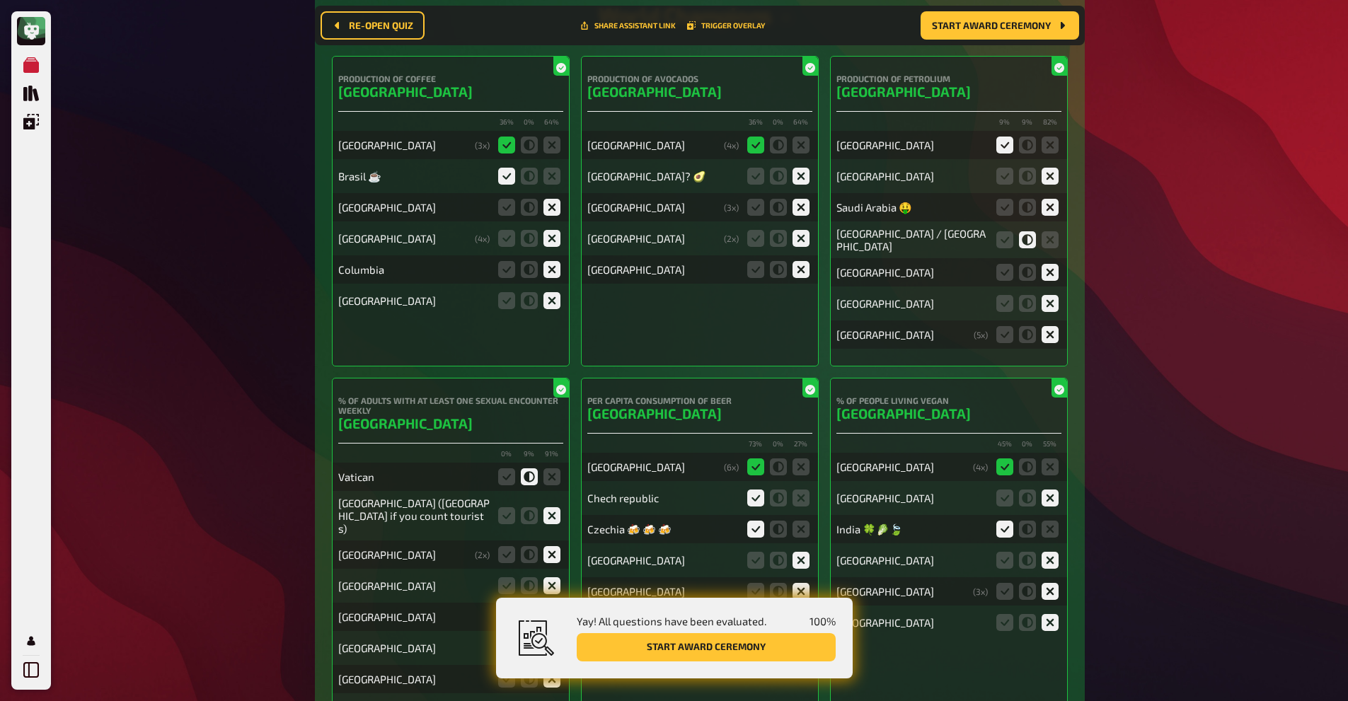
scroll to position [9166, 0]
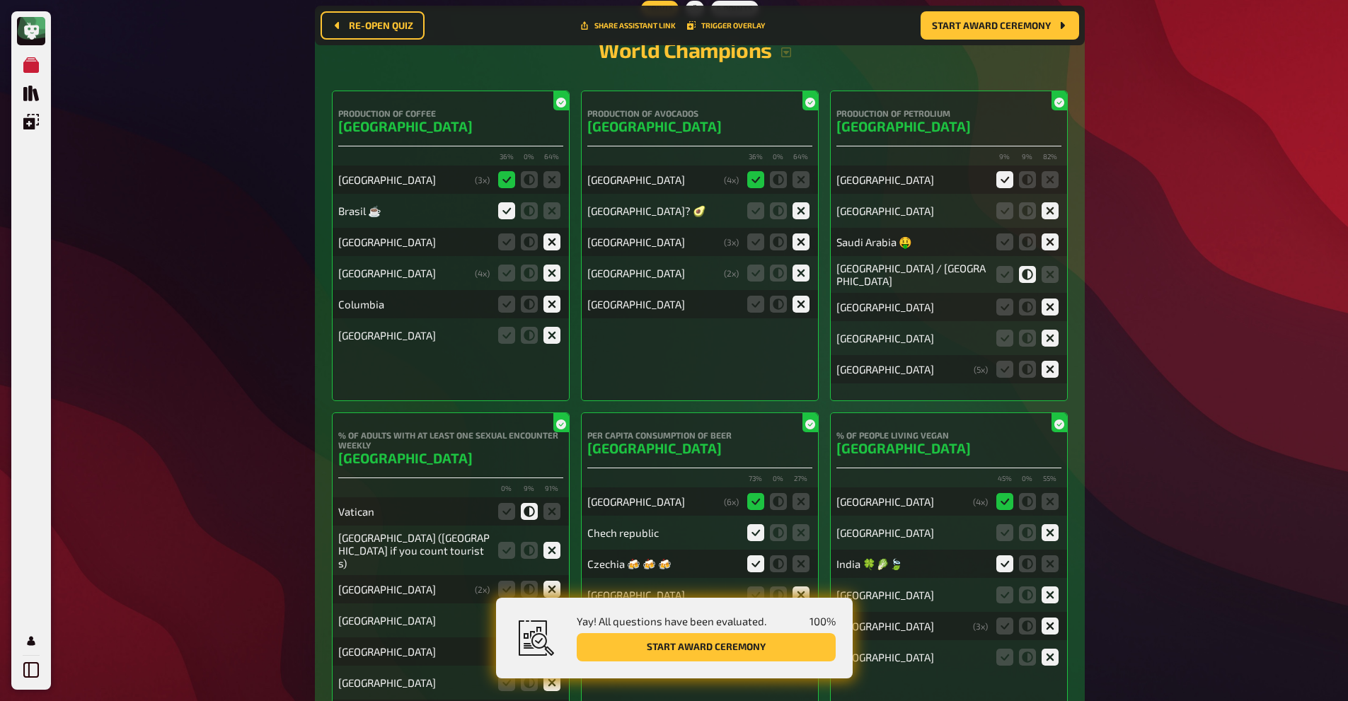
click at [892, 262] on div "[GEOGRAPHIC_DATA] / [GEOGRAPHIC_DATA]" at bounding box center [911, 274] width 151 height 25
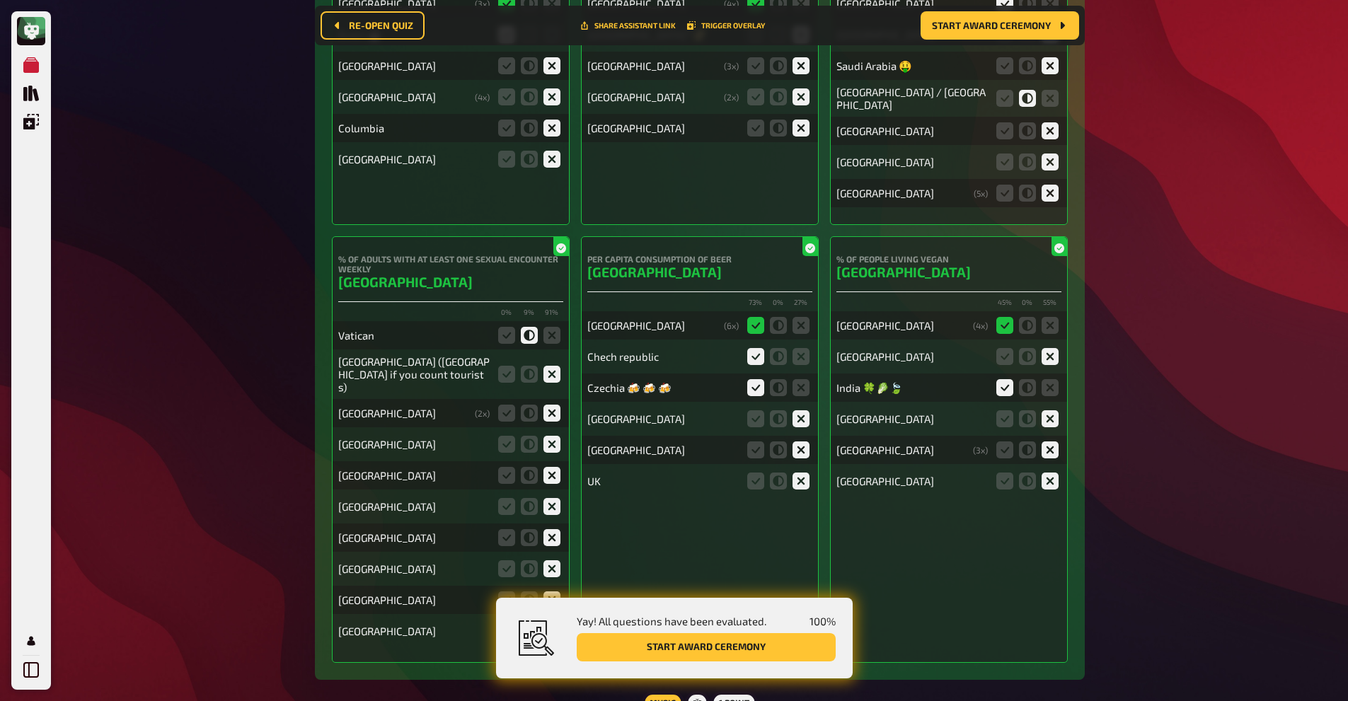
scroll to position [9340, 0]
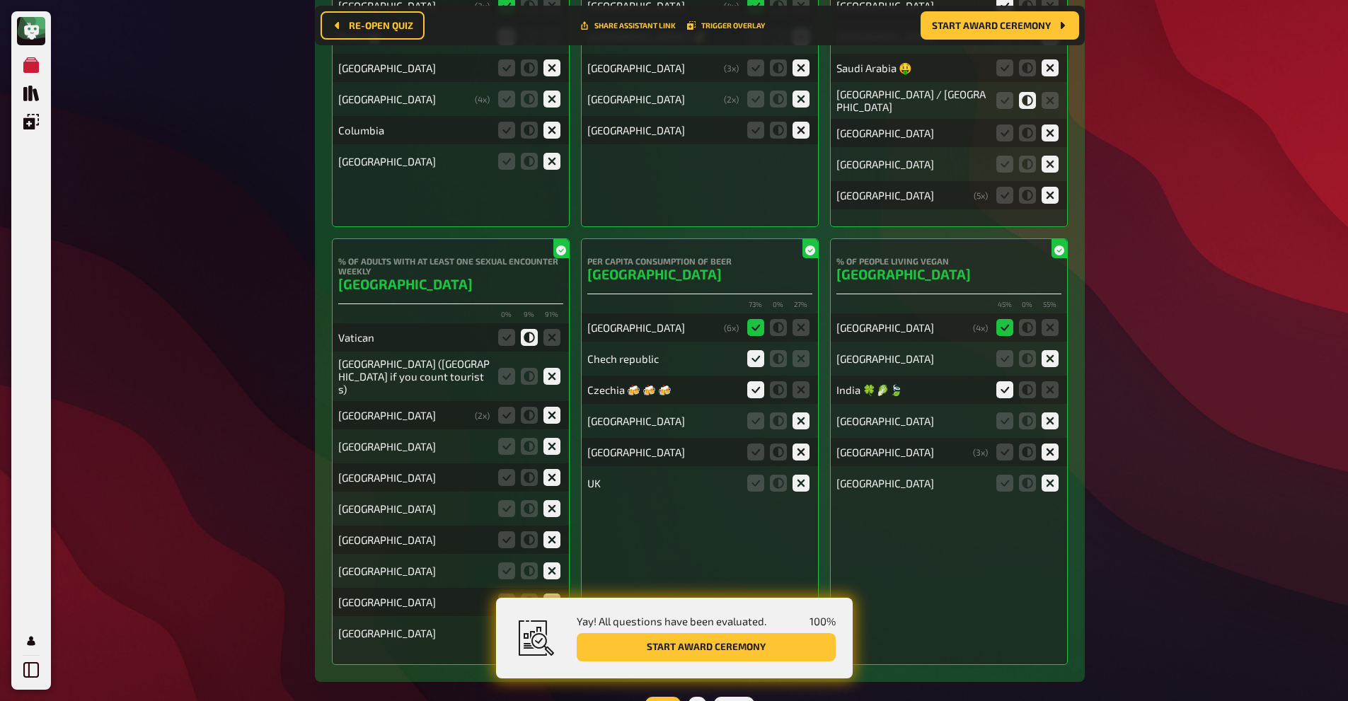
click at [385, 256] on h4 "% of adults with at least one sexual encounter weekly" at bounding box center [450, 266] width 225 height 20
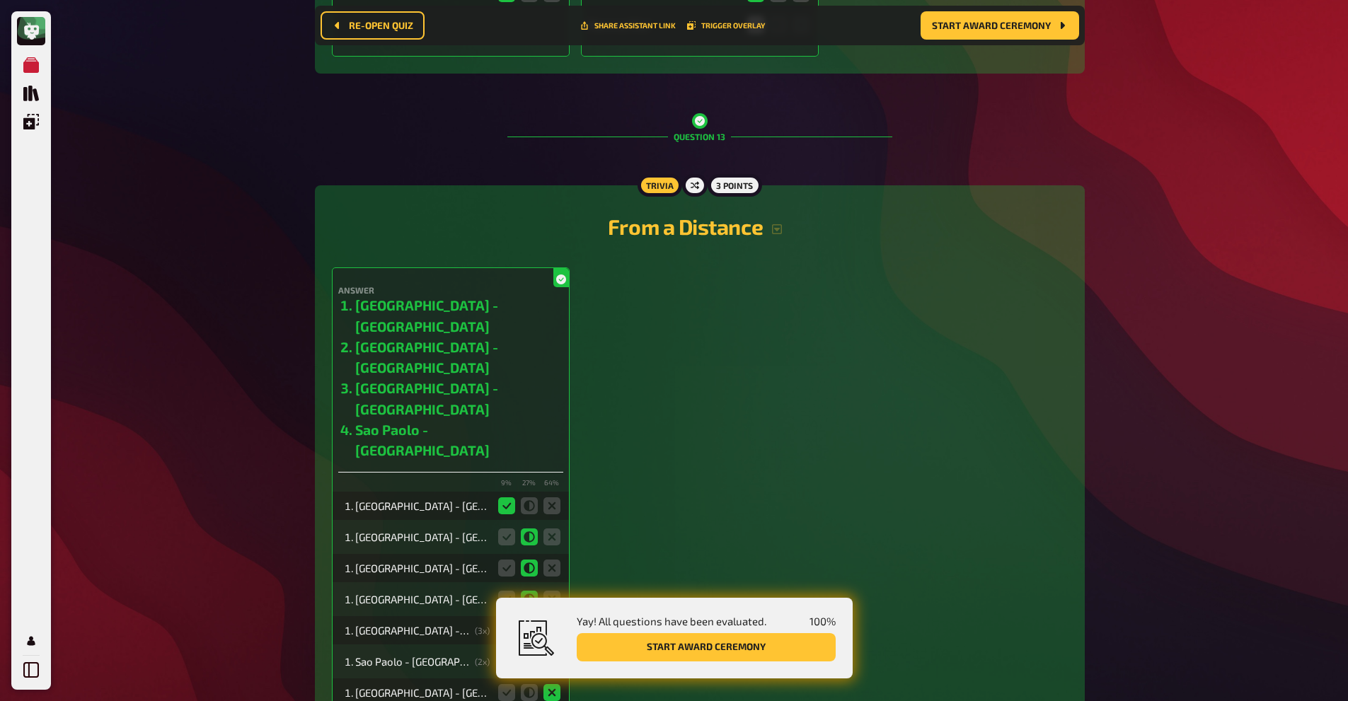
scroll to position [11205, 0]
drag, startPoint x: 539, startPoint y: 265, endPoint x: 287, endPoint y: 255, distance: 251.4
drag, startPoint x: 353, startPoint y: 318, endPoint x: 580, endPoint y: 312, distance: 226.5
click at [580, 312] on div "Answer [GEOGRAPHIC_DATA] - [GEOGRAPHIC_DATA] [GEOGRAPHIC_DATA] - [GEOGRAPHIC_DA…" at bounding box center [700, 511] width 736 height 488
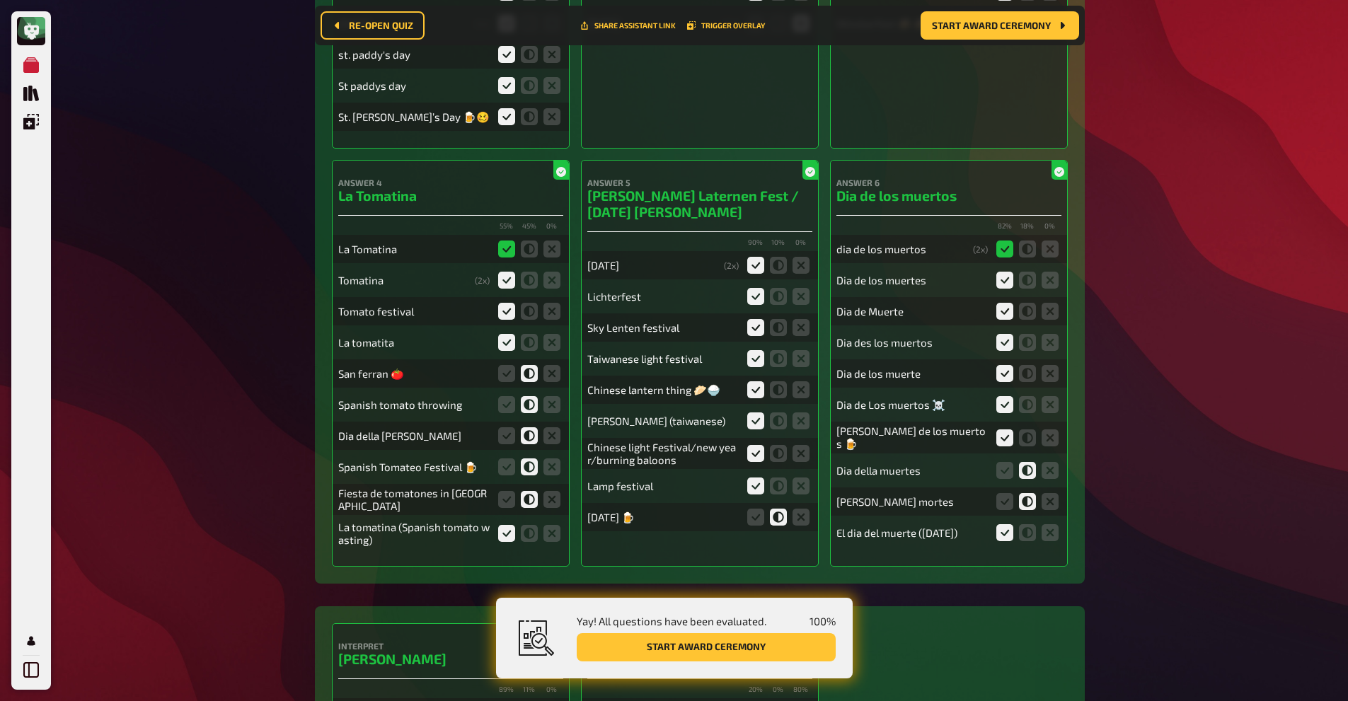
scroll to position [13647, 0]
click at [805, 510] on icon at bounding box center [801, 518] width 17 height 17
click at [0, 0] on input "radio" at bounding box center [0, 0] width 0 height 0
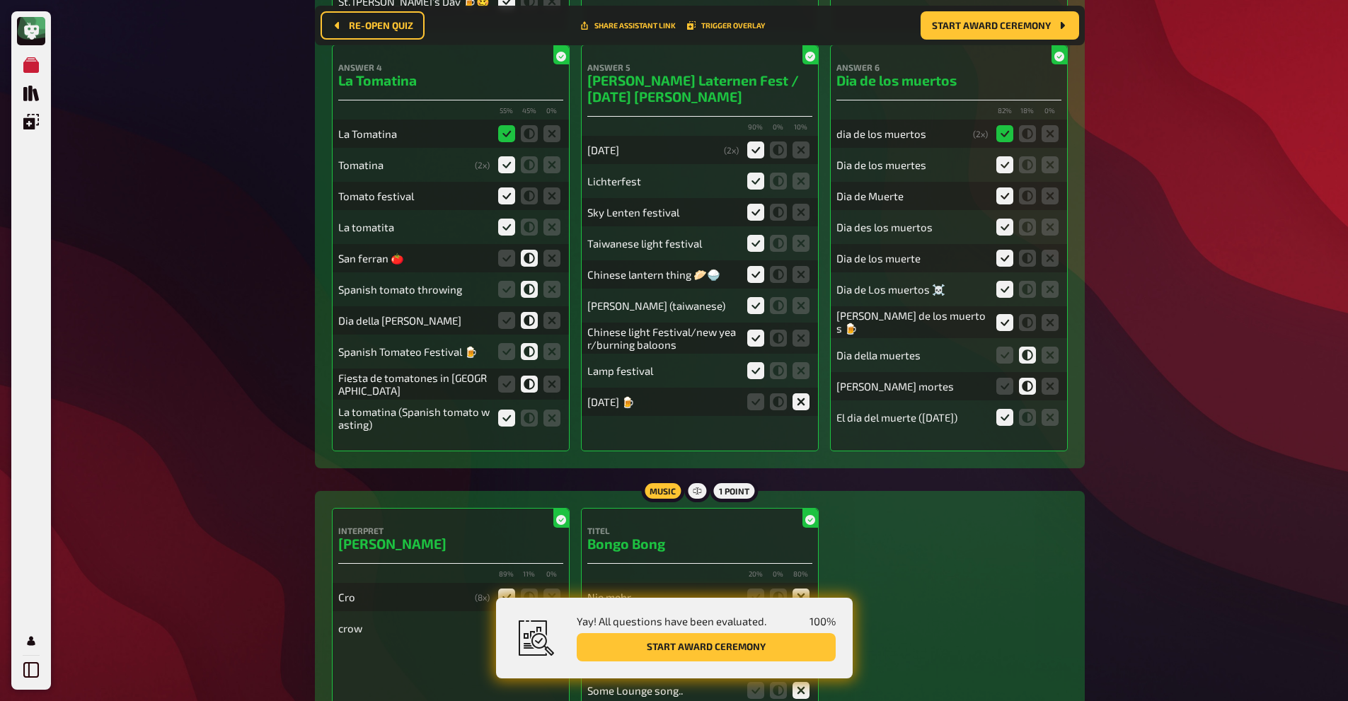
scroll to position [13764, 0]
click at [773, 329] on icon at bounding box center [778, 337] width 17 height 17
click at [0, 0] on input "radio" at bounding box center [0, 0] width 0 height 0
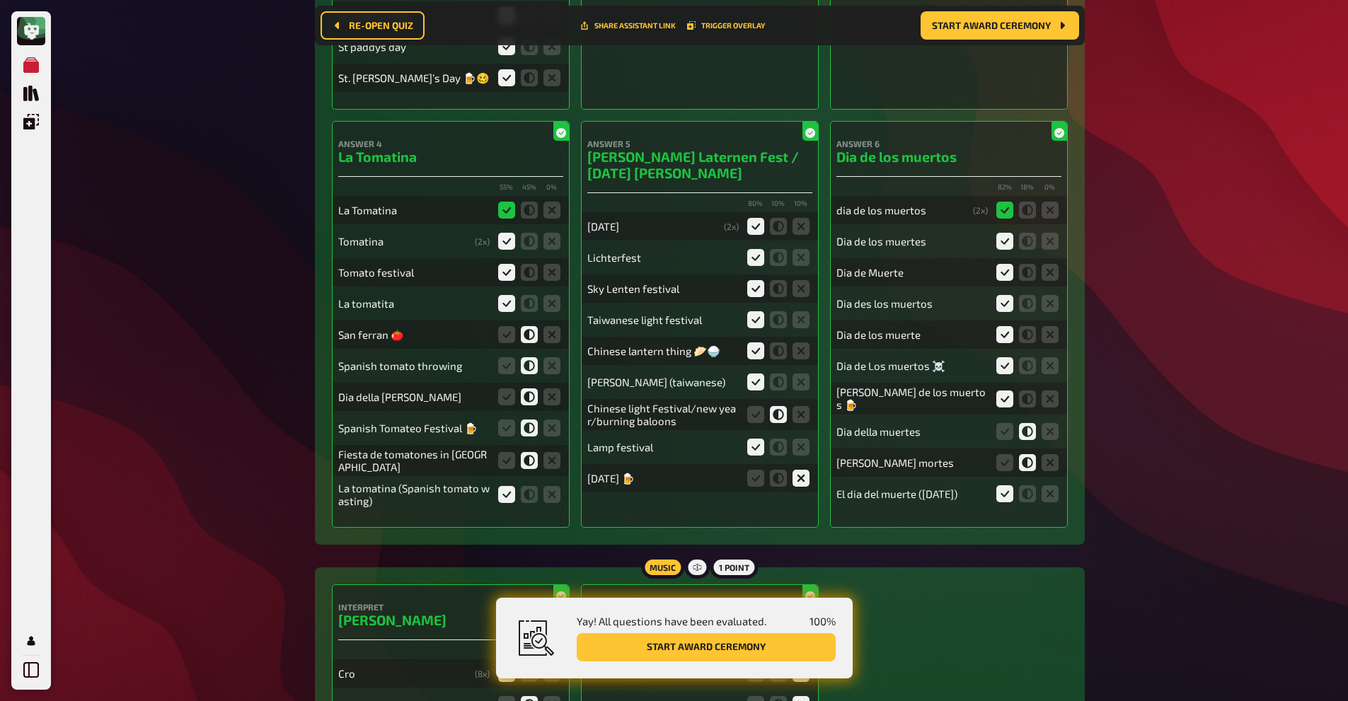
scroll to position [13687, 0]
click at [892, 425] on div "Dia della muertes" at bounding box center [911, 431] width 151 height 13
click at [921, 324] on div "82 % 18 % 0 % dia de los muertos ( 2 x) Dia de los muertes Dia de Muerte Dia de…" at bounding box center [948, 345] width 225 height 326
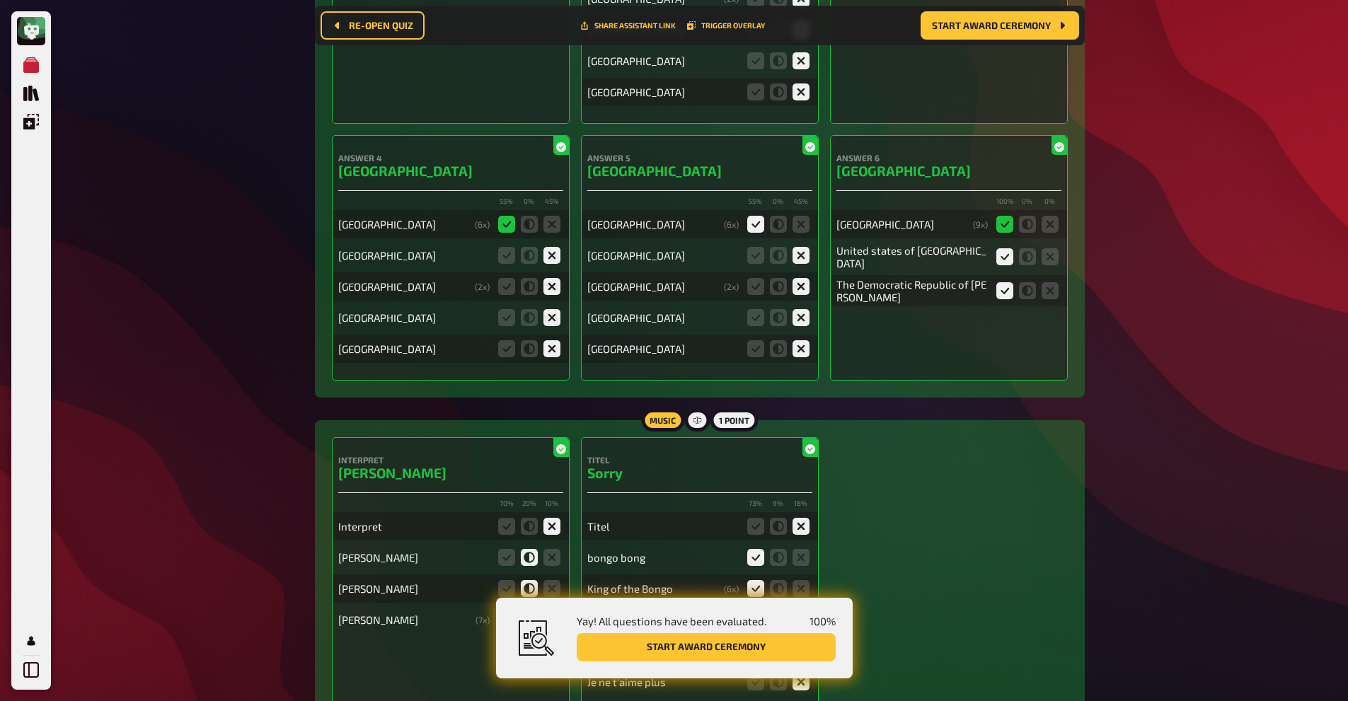
scroll to position [12251, 0]
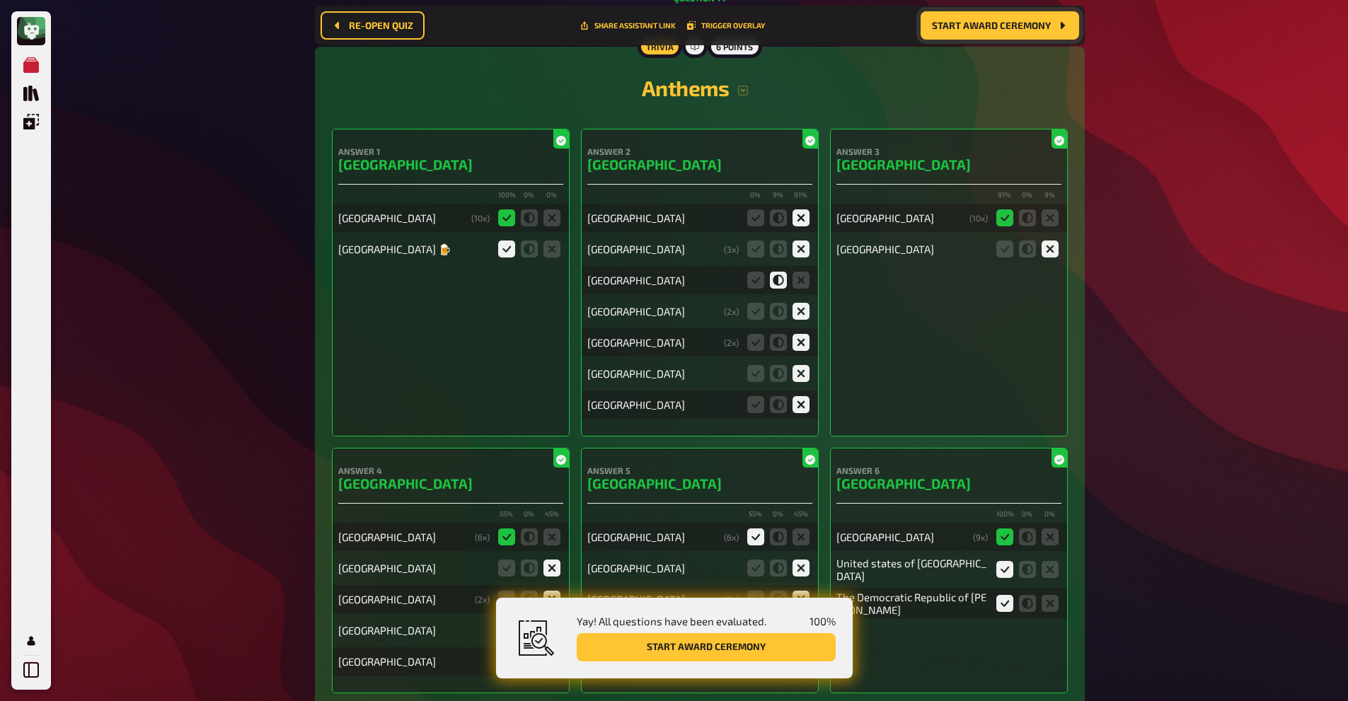
click at [1002, 28] on span "Start award ceremony" at bounding box center [991, 26] width 119 height 10
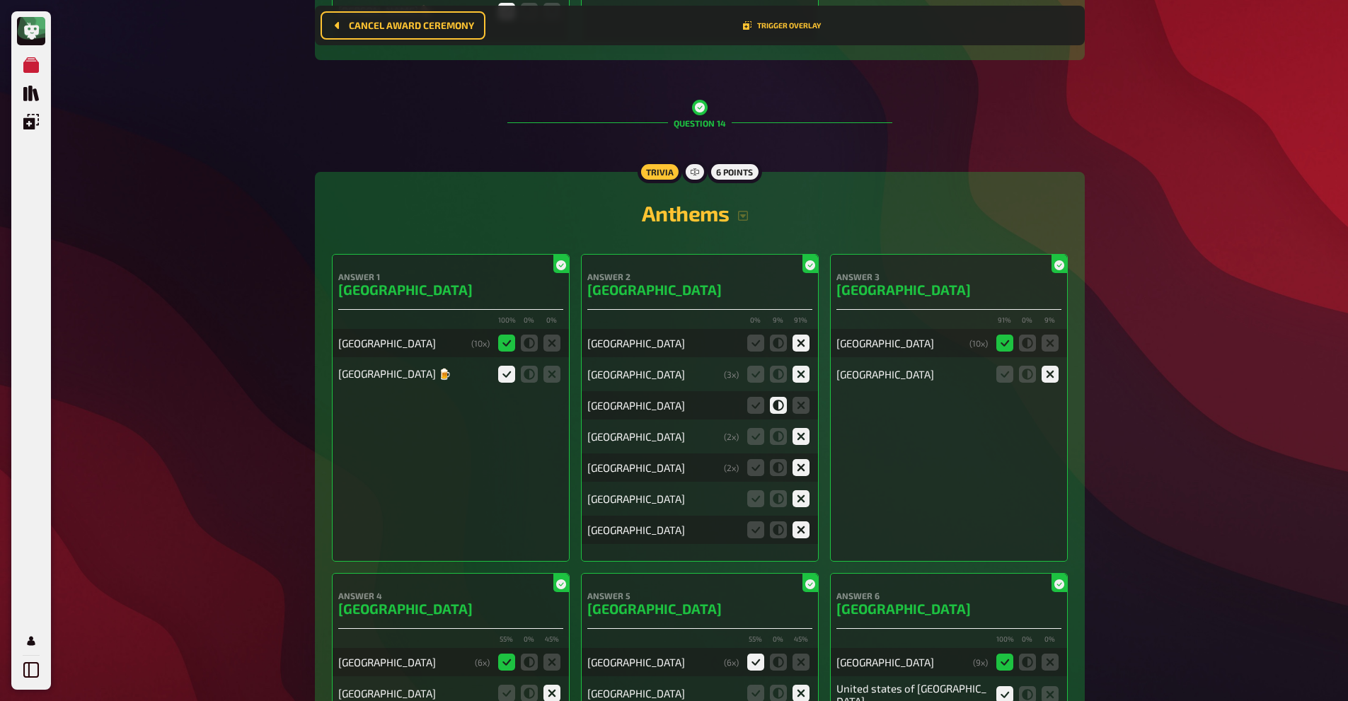
scroll to position [0, 0]
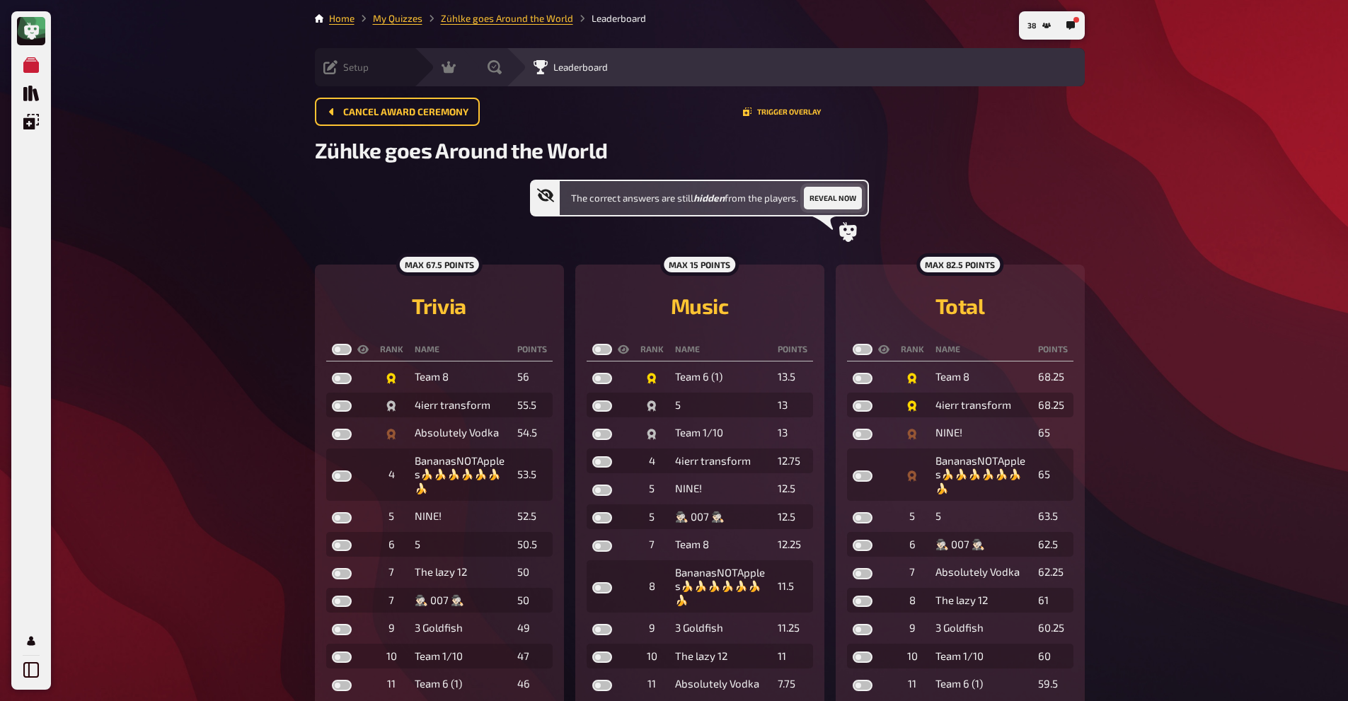
click at [820, 202] on button "Reveal now" at bounding box center [833, 198] width 58 height 23
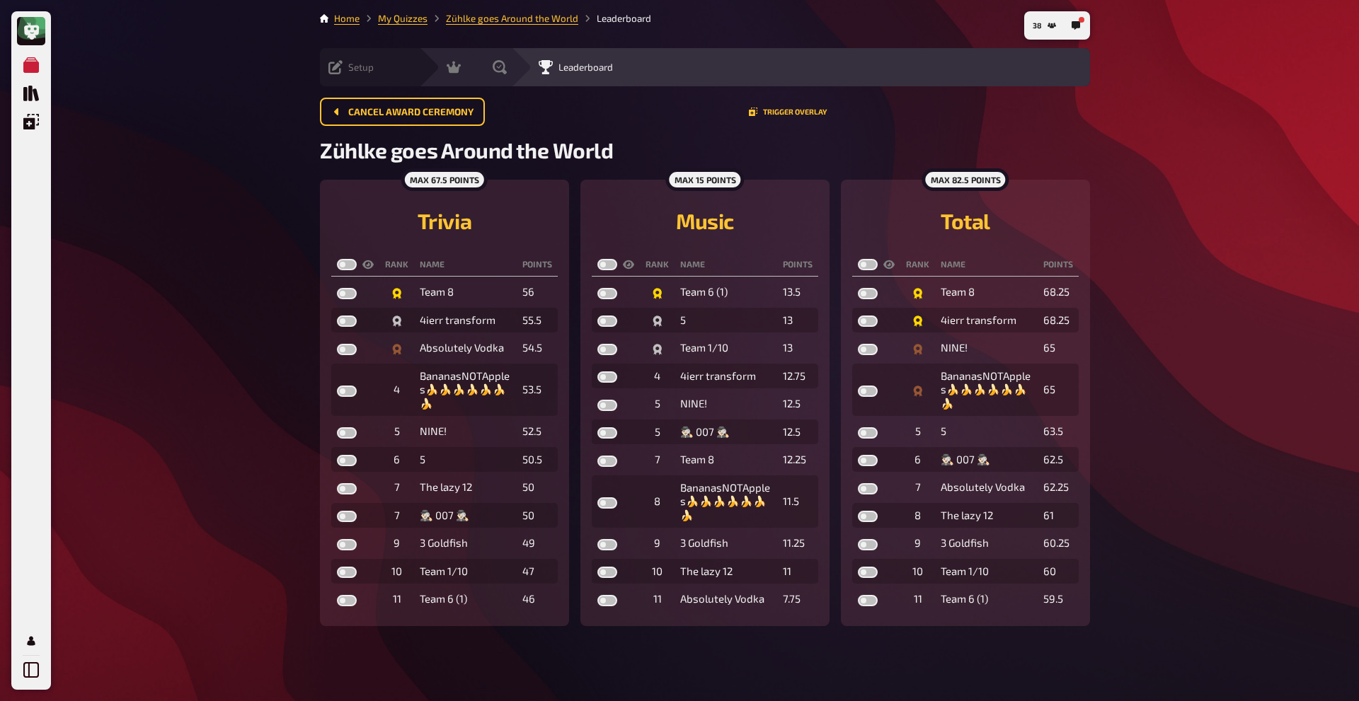
click at [514, 190] on div "max 67.5 points Trivia Rank Name points Team 8 56 4ierr transform 55.5 Absolute…" at bounding box center [444, 403] width 249 height 447
click at [701, 175] on div "max 15 points" at bounding box center [704, 179] width 79 height 23
click at [792, 105] on div "Cancel award ceremony Trigger Overlay" at bounding box center [705, 112] width 770 height 28
click at [775, 120] on div "Cancel award ceremony Trigger Overlay" at bounding box center [705, 112] width 770 height 28
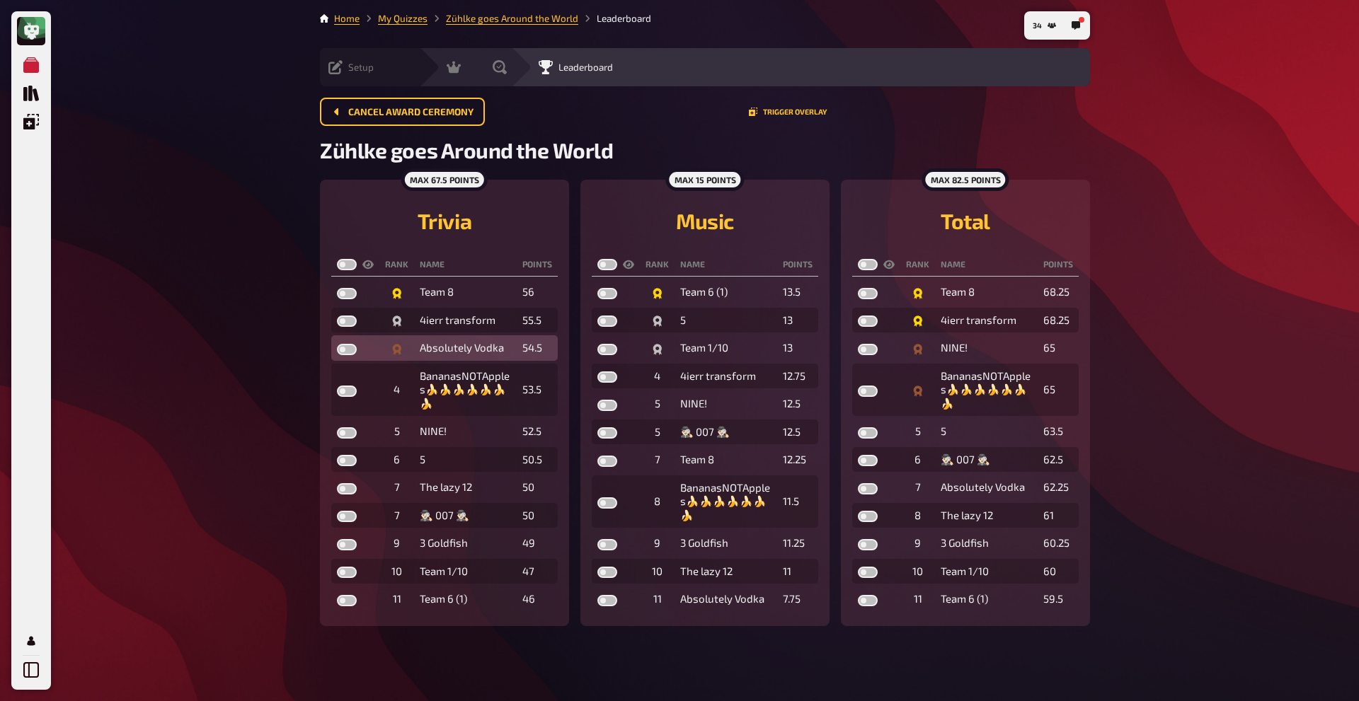
click at [466, 349] on div "Absolutely Vodka" at bounding box center [465, 348] width 91 height 14
click at [349, 351] on label at bounding box center [347, 349] width 20 height 11
click at [337, 344] on input "checkbox" at bounding box center [336, 343] width 1 height 1
checkbox input "true"
click at [343, 325] on label at bounding box center [347, 321] width 20 height 11
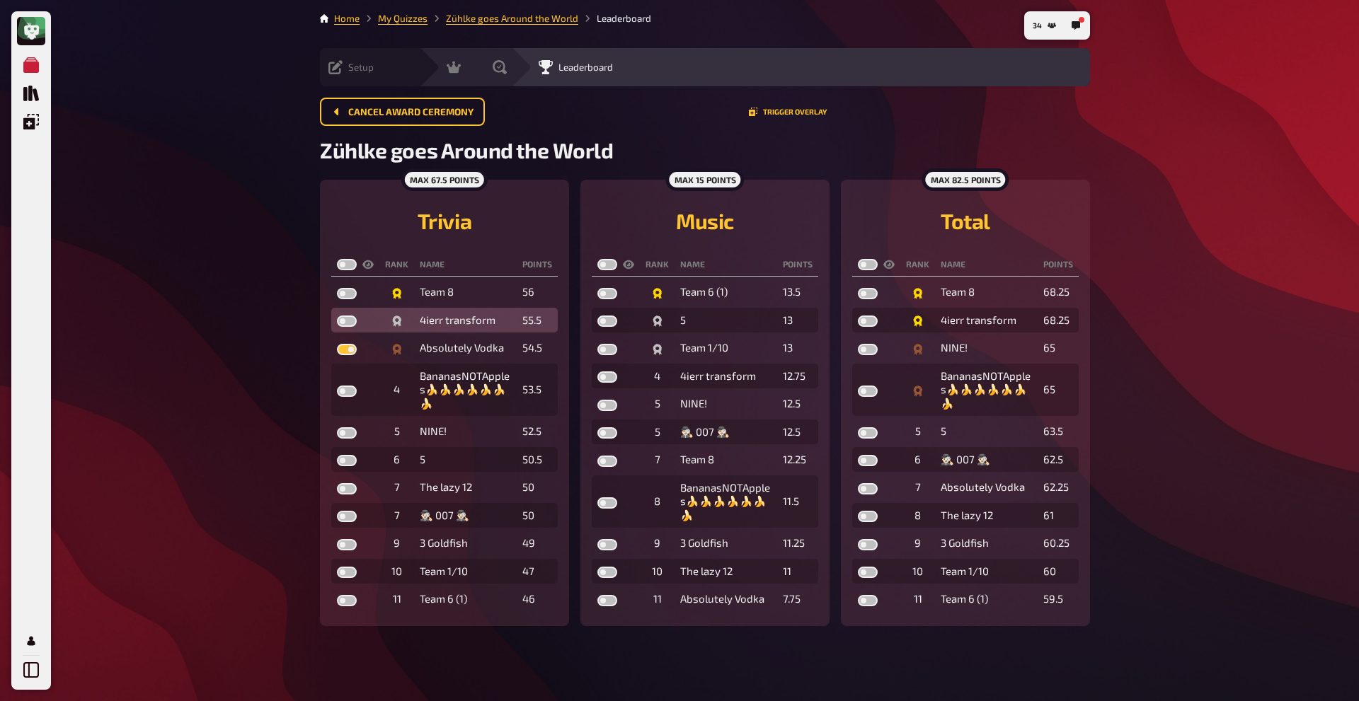
click at [337, 316] on input "checkbox" at bounding box center [336, 315] width 1 height 1
checkbox input "true"
click at [343, 297] on label at bounding box center [347, 293] width 20 height 11
click at [337, 288] on input "checkbox" at bounding box center [336, 287] width 1 height 1
checkbox input "true"
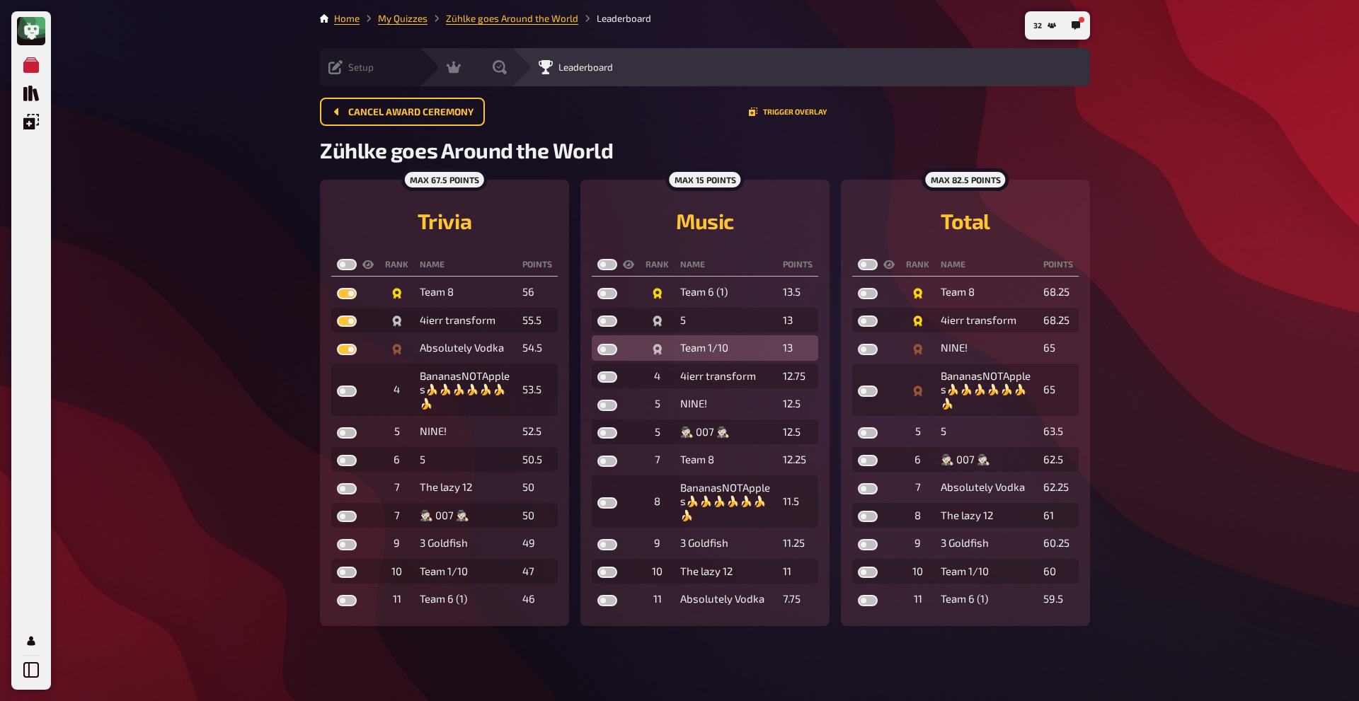
click at [611, 349] on label at bounding box center [607, 349] width 20 height 11
click at [597, 344] on input "checkbox" at bounding box center [597, 343] width 1 height 1
checkbox input "true"
click at [601, 316] on label at bounding box center [607, 321] width 20 height 11
click at [597, 316] on input "checkbox" at bounding box center [597, 315] width 1 height 1
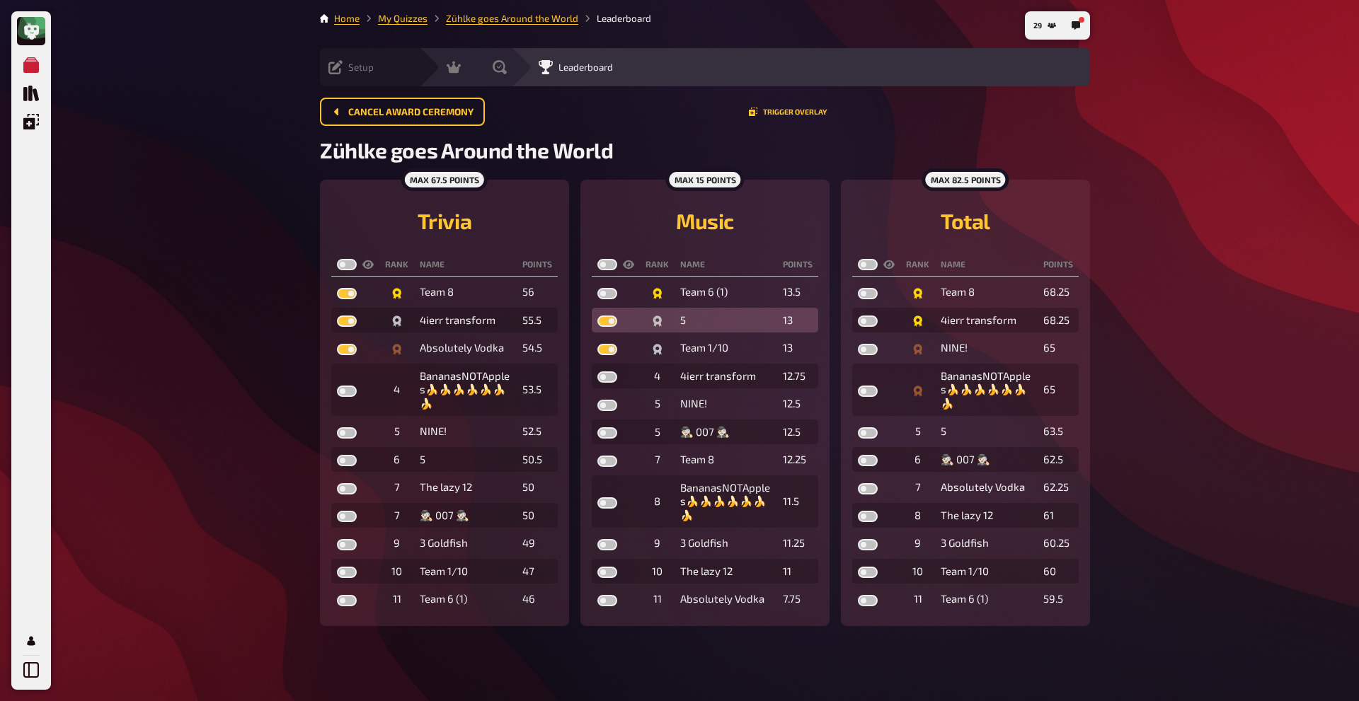
checkbox input "true"
click at [613, 295] on label at bounding box center [607, 293] width 20 height 11
click at [597, 288] on input "checkbox" at bounding box center [597, 287] width 1 height 1
checkbox input "true"
click at [860, 347] on label at bounding box center [868, 349] width 20 height 11
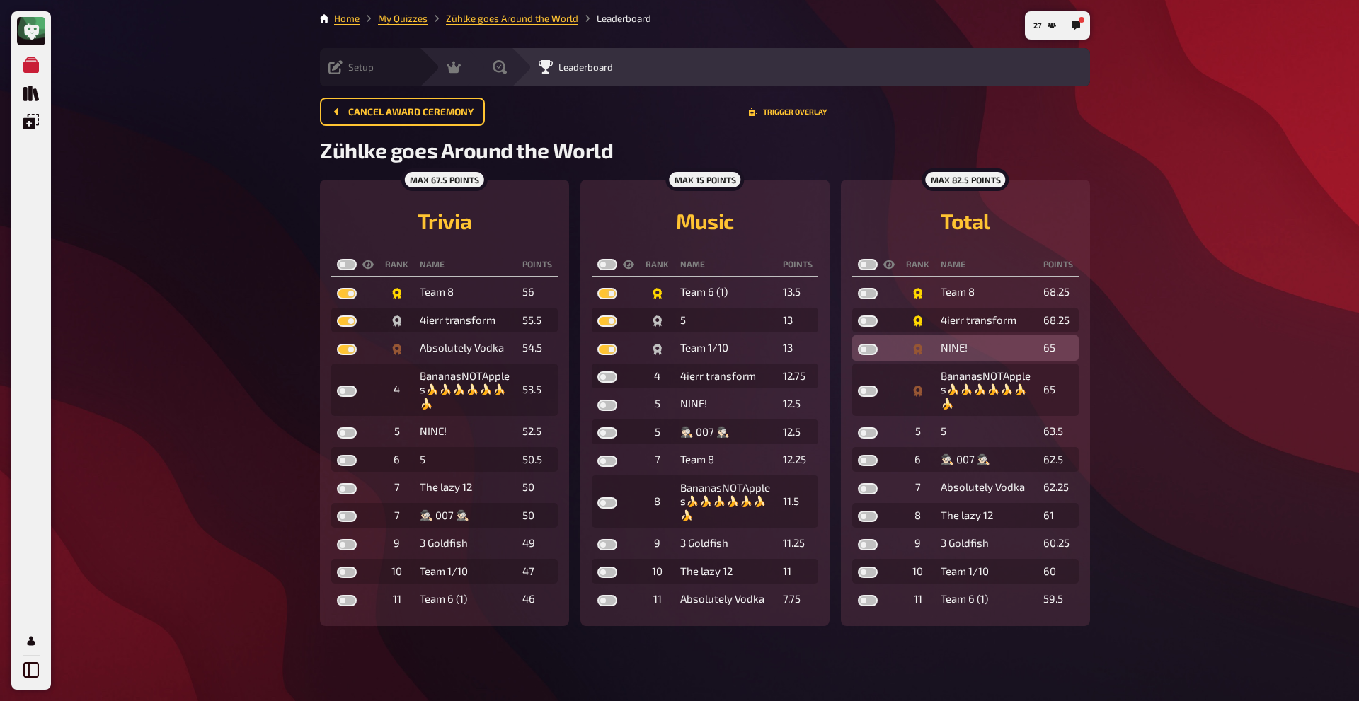
click at [858, 344] on input "checkbox" at bounding box center [857, 343] width 1 height 1
checkbox input "true"
click at [864, 322] on label at bounding box center [868, 321] width 20 height 11
click at [858, 316] on input "checkbox" at bounding box center [857, 315] width 1 height 1
checkbox input "true"
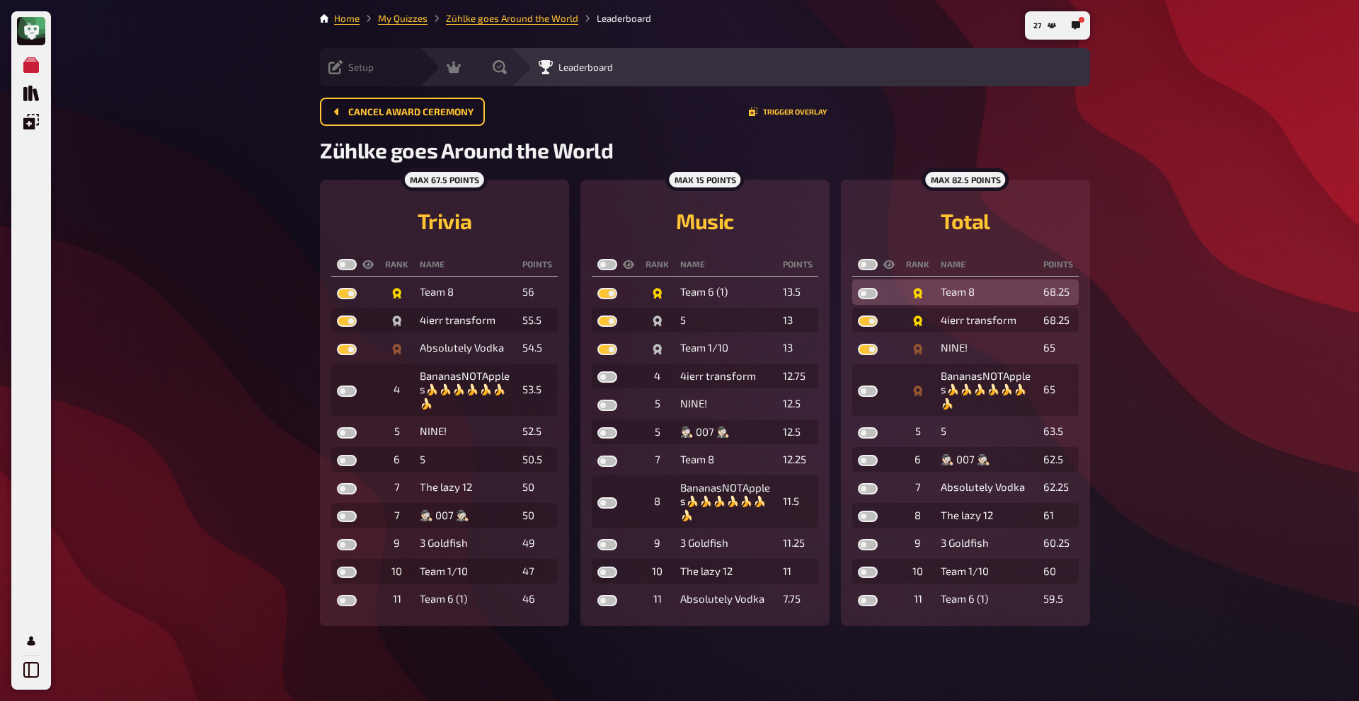
click at [865, 301] on td at bounding box center [876, 292] width 48 height 25
click at [864, 290] on label at bounding box center [868, 293] width 20 height 11
click at [858, 288] on input "checkbox" at bounding box center [857, 287] width 1 height 1
checkbox input "true"
drag, startPoint x: 1080, startPoint y: 25, endPoint x: 1054, endPoint y: 27, distance: 25.6
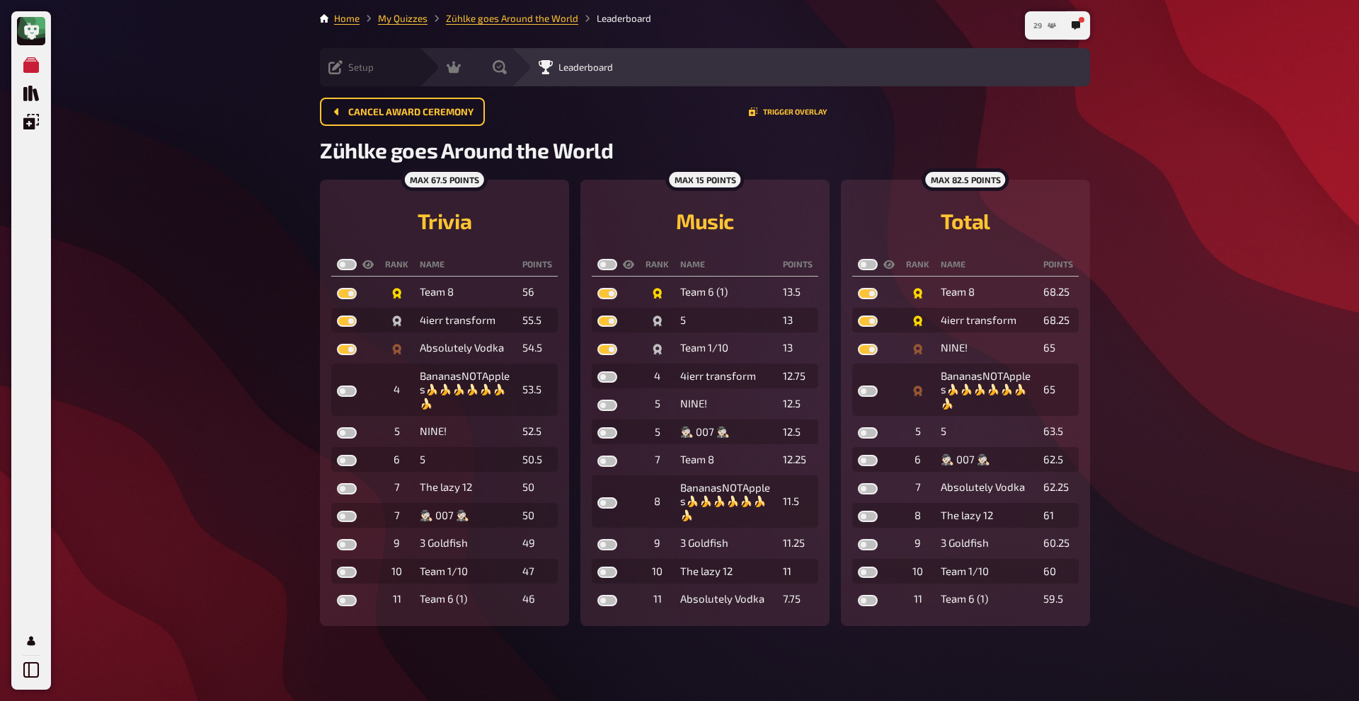
click at [1054, 27] on nav "29" at bounding box center [1057, 25] width 65 height 28
click at [1054, 27] on icon "29" at bounding box center [1051, 25] width 8 height 8
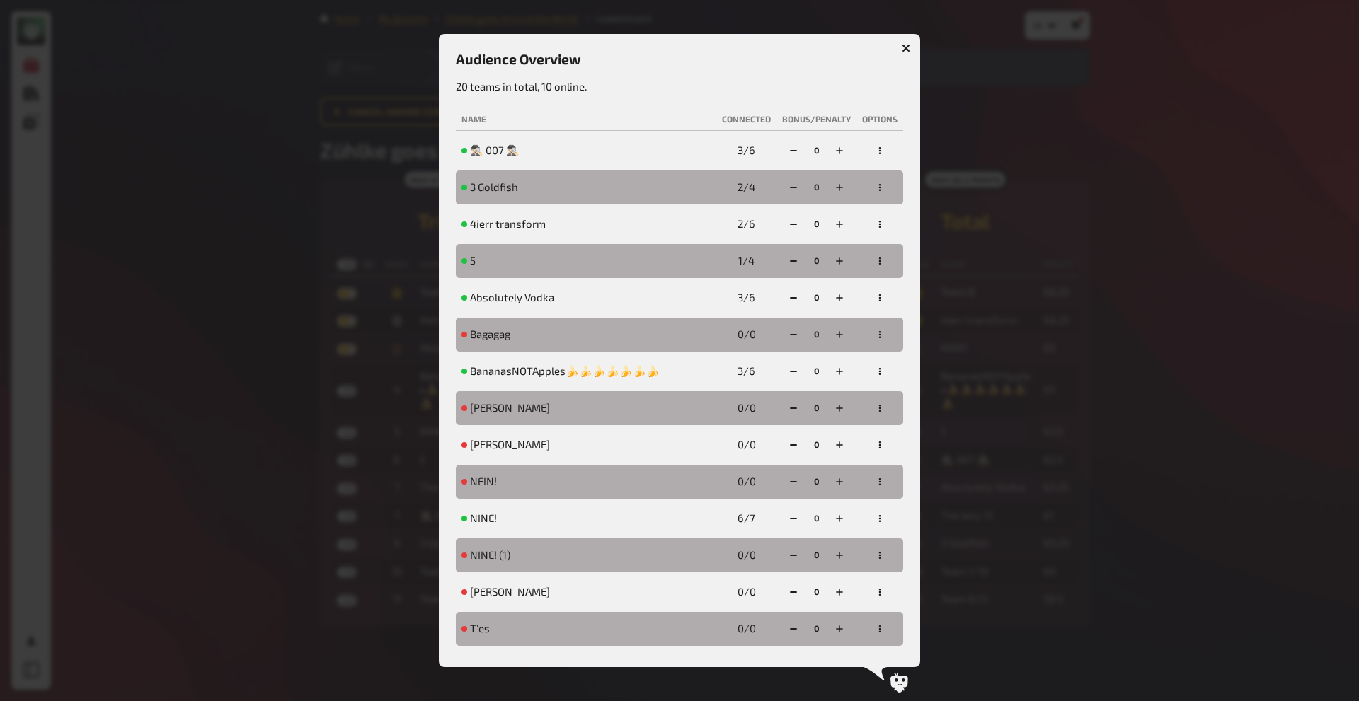
click at [1039, 90] on div at bounding box center [679, 350] width 1359 height 701
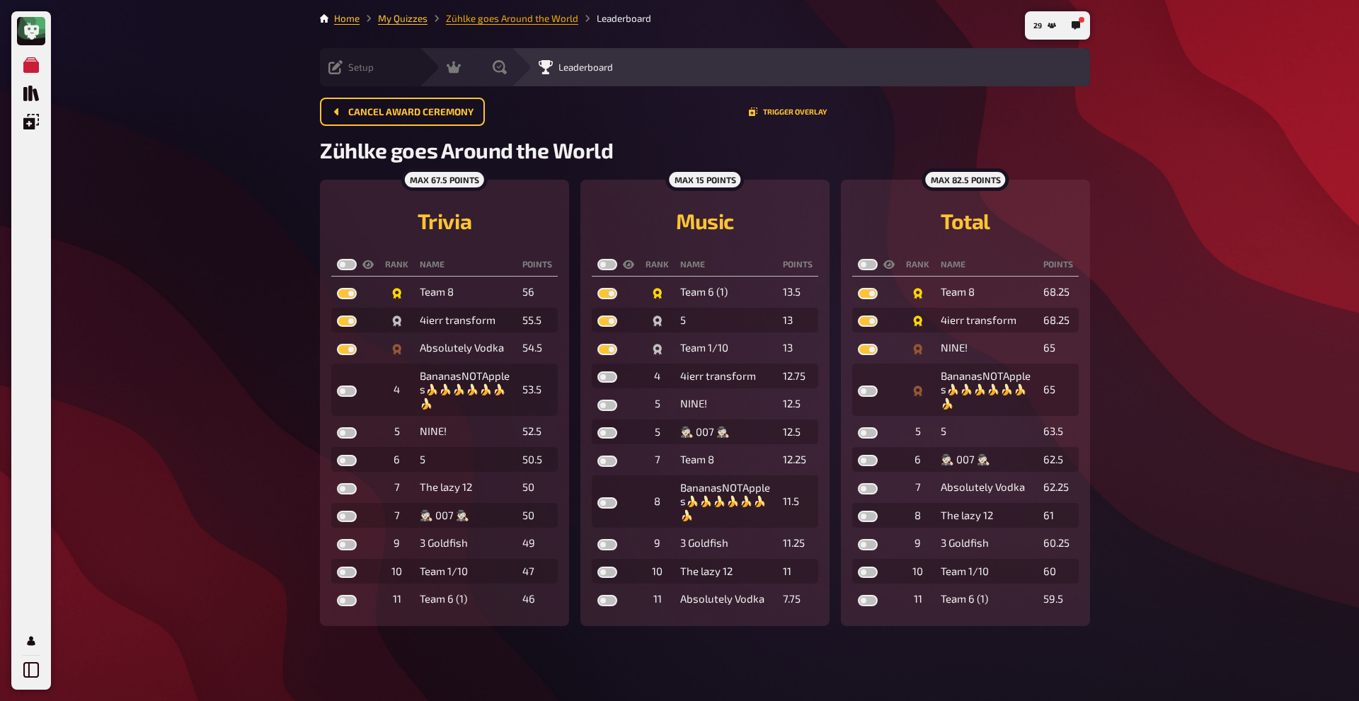
click at [526, 21] on link "Zühlke goes Around the World" at bounding box center [512, 18] width 132 height 11
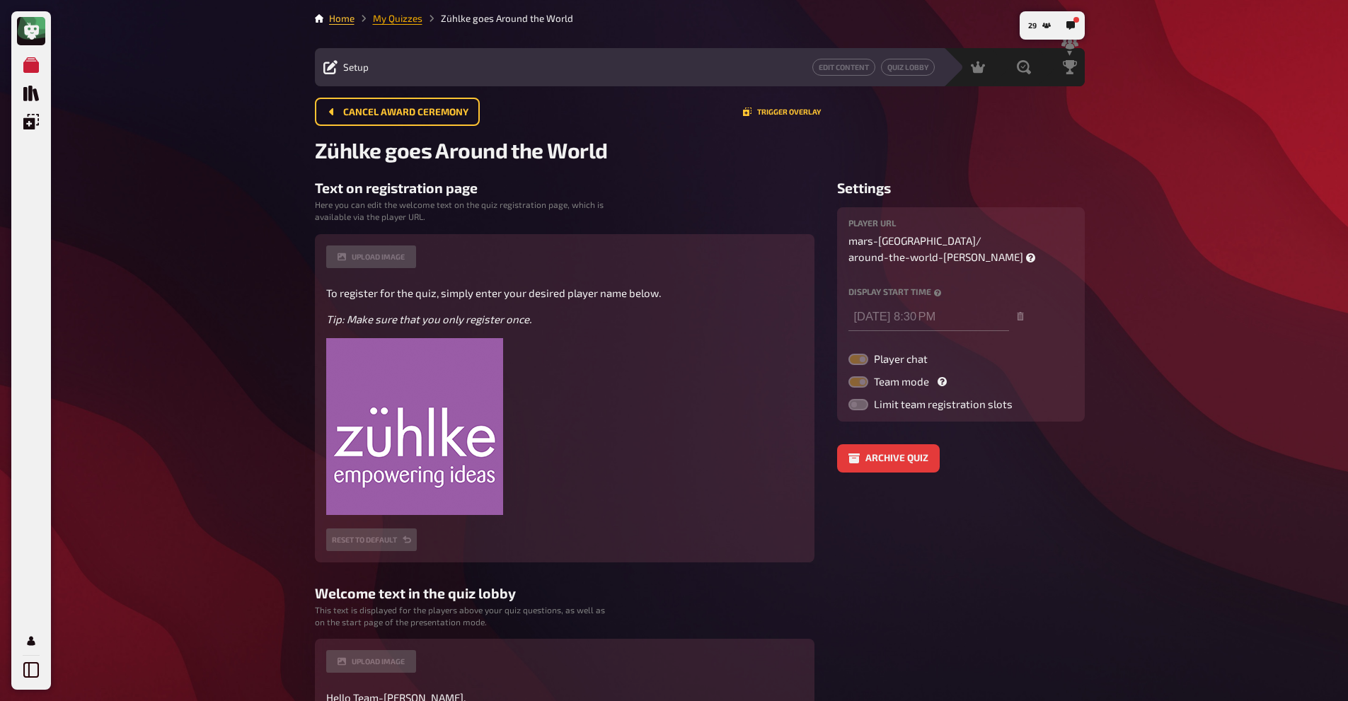
click at [394, 21] on link "My Quizzes" at bounding box center [398, 18] width 50 height 11
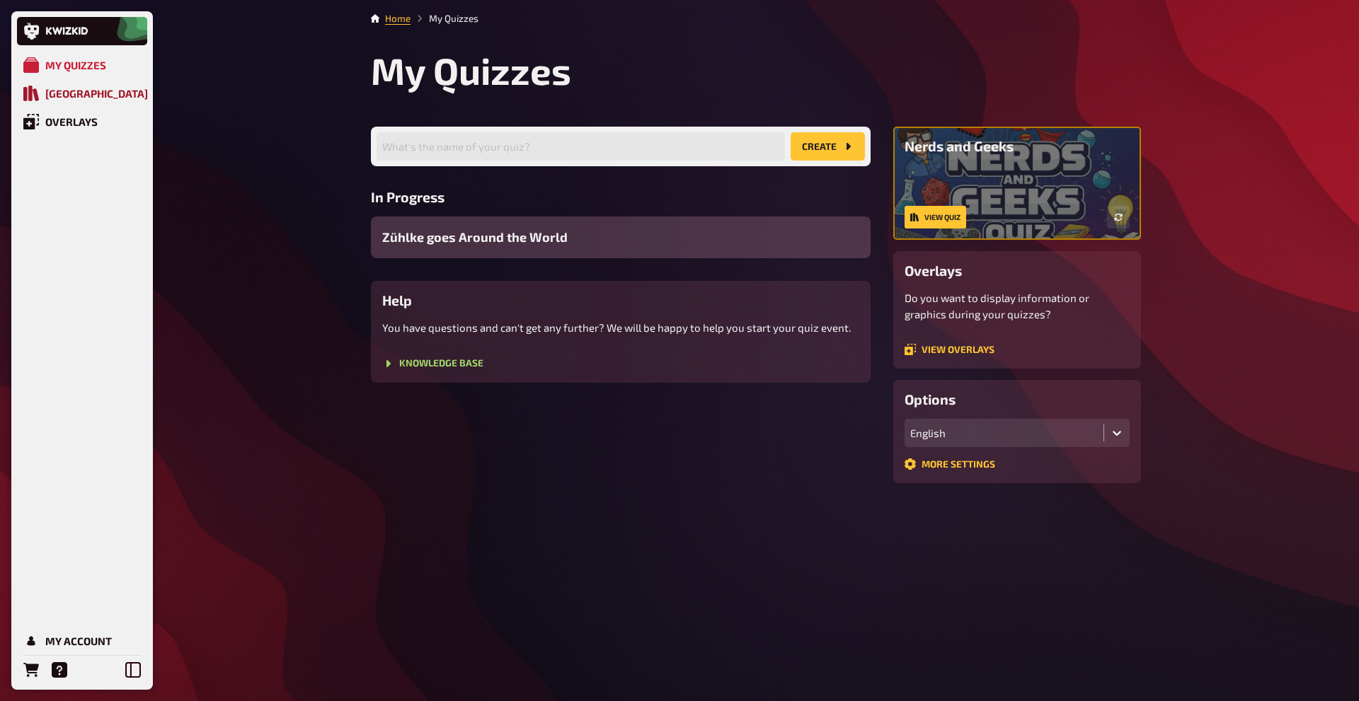
click at [92, 98] on div "[GEOGRAPHIC_DATA]" at bounding box center [96, 93] width 103 height 13
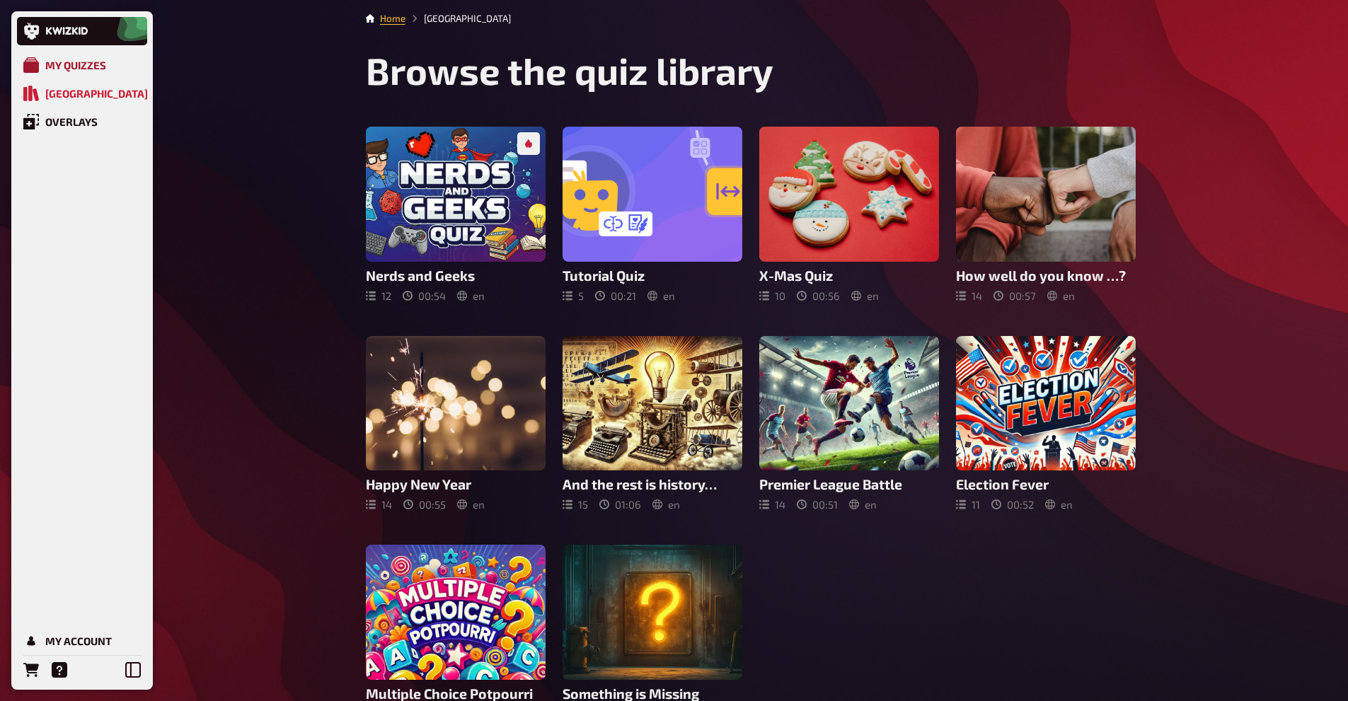
click at [81, 57] on link "My Quizzes" at bounding box center [82, 65] width 130 height 28
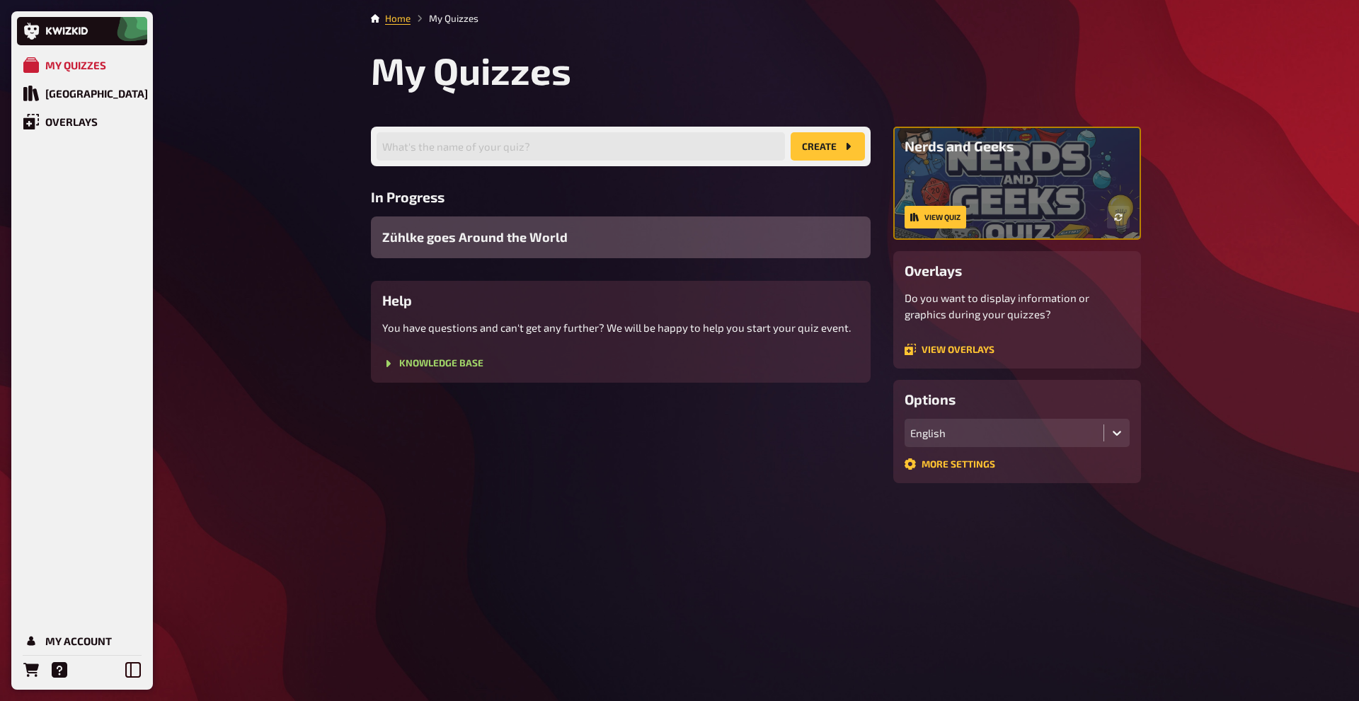
click at [437, 236] on span "Zühlke goes Around the World" at bounding box center [474, 237] width 185 height 19
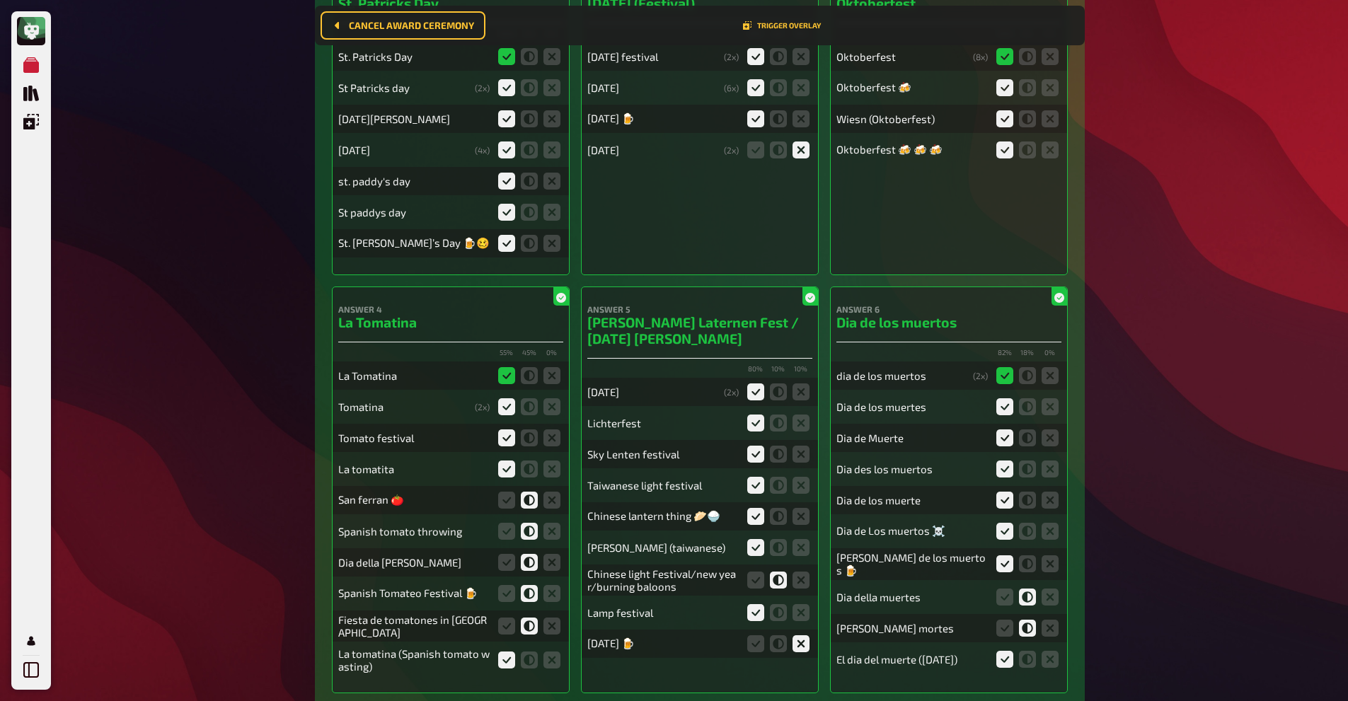
scroll to position [13988, 0]
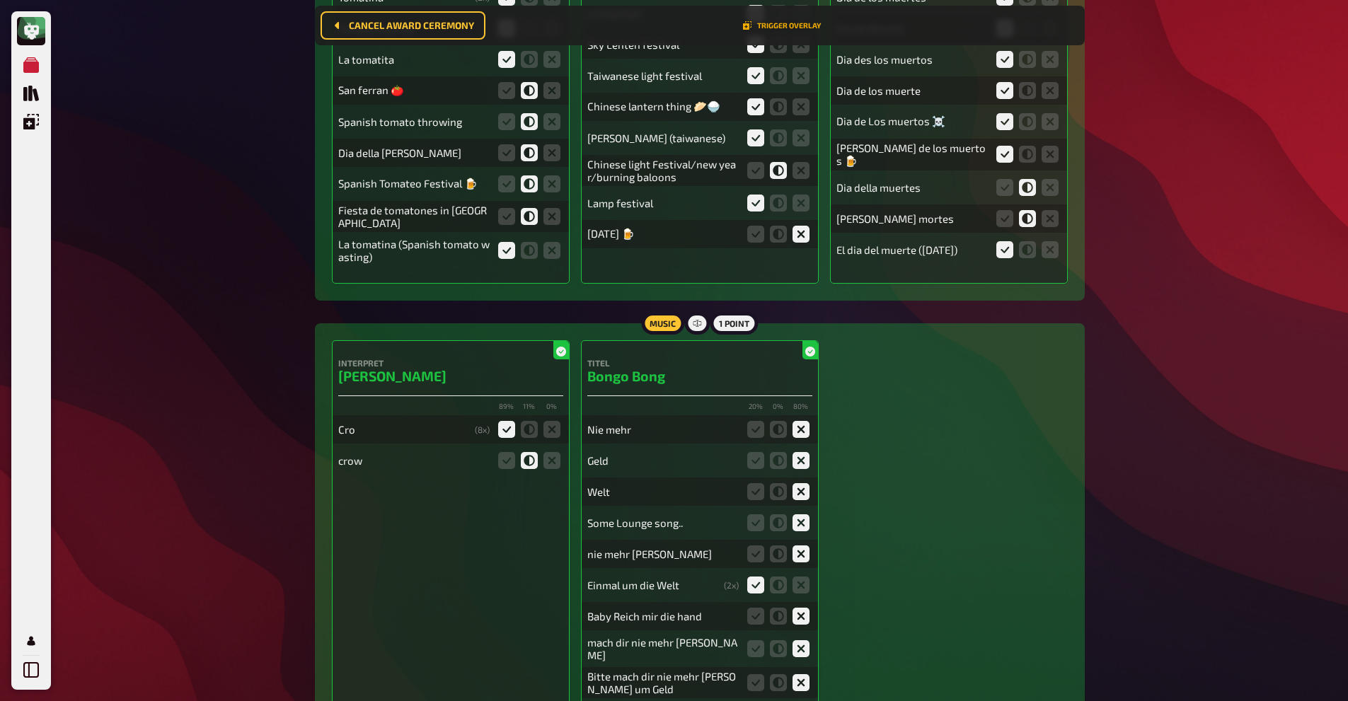
click at [805, 23] on button "Trigger Overlay" at bounding box center [782, 25] width 78 height 8
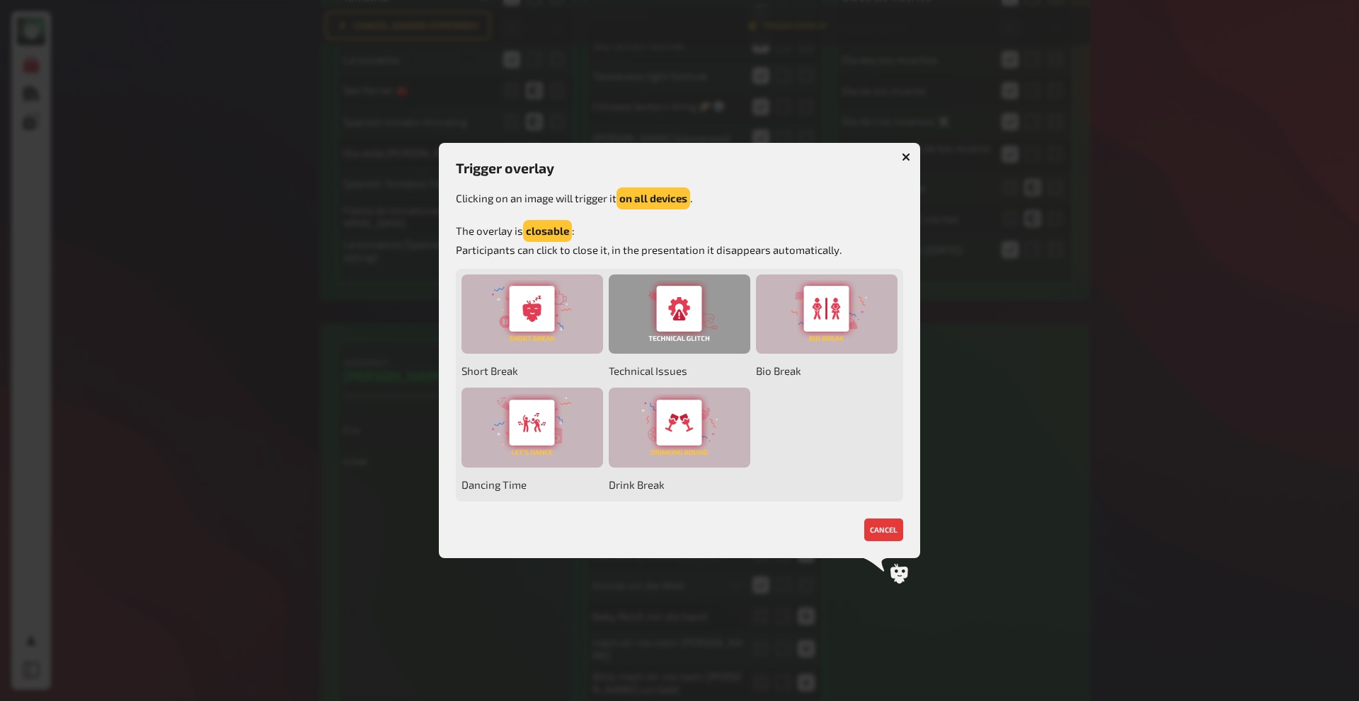
click at [669, 285] on div at bounding box center [680, 315] width 142 height 80
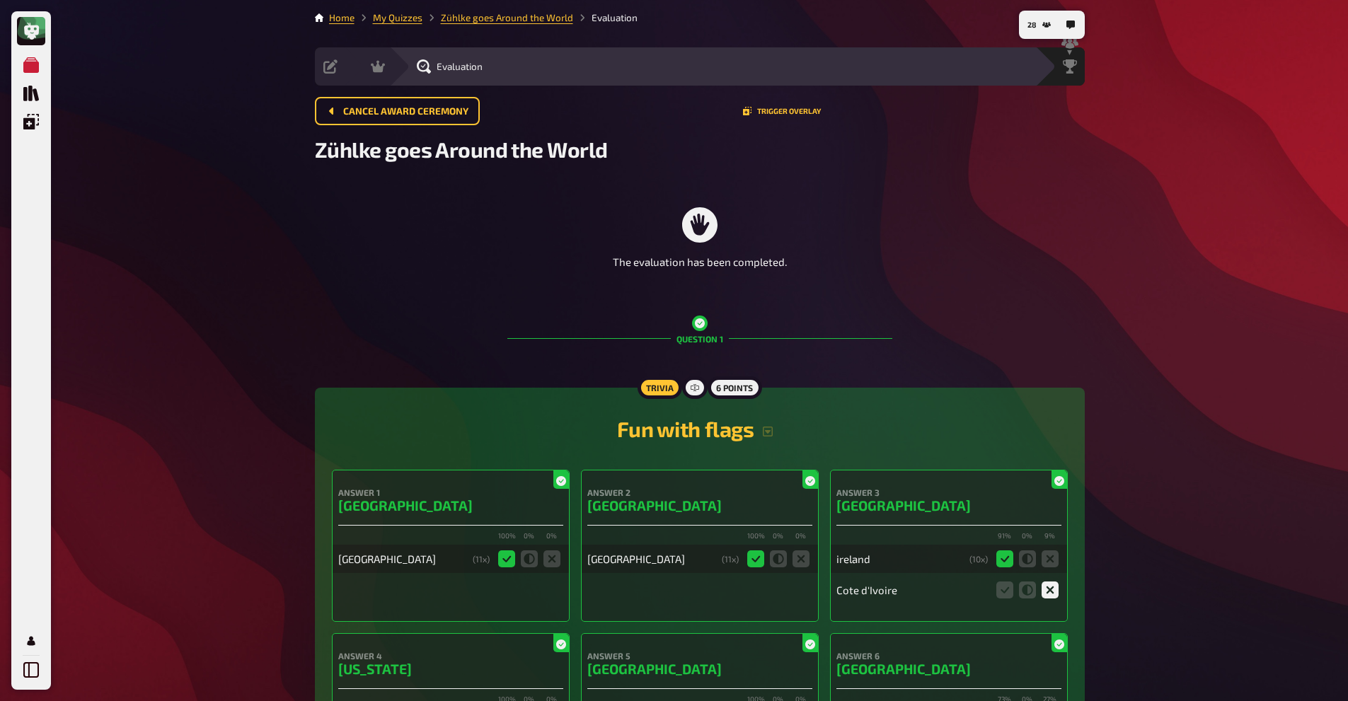
scroll to position [0, 0]
click at [375, 69] on icon at bounding box center [378, 68] width 14 height 12
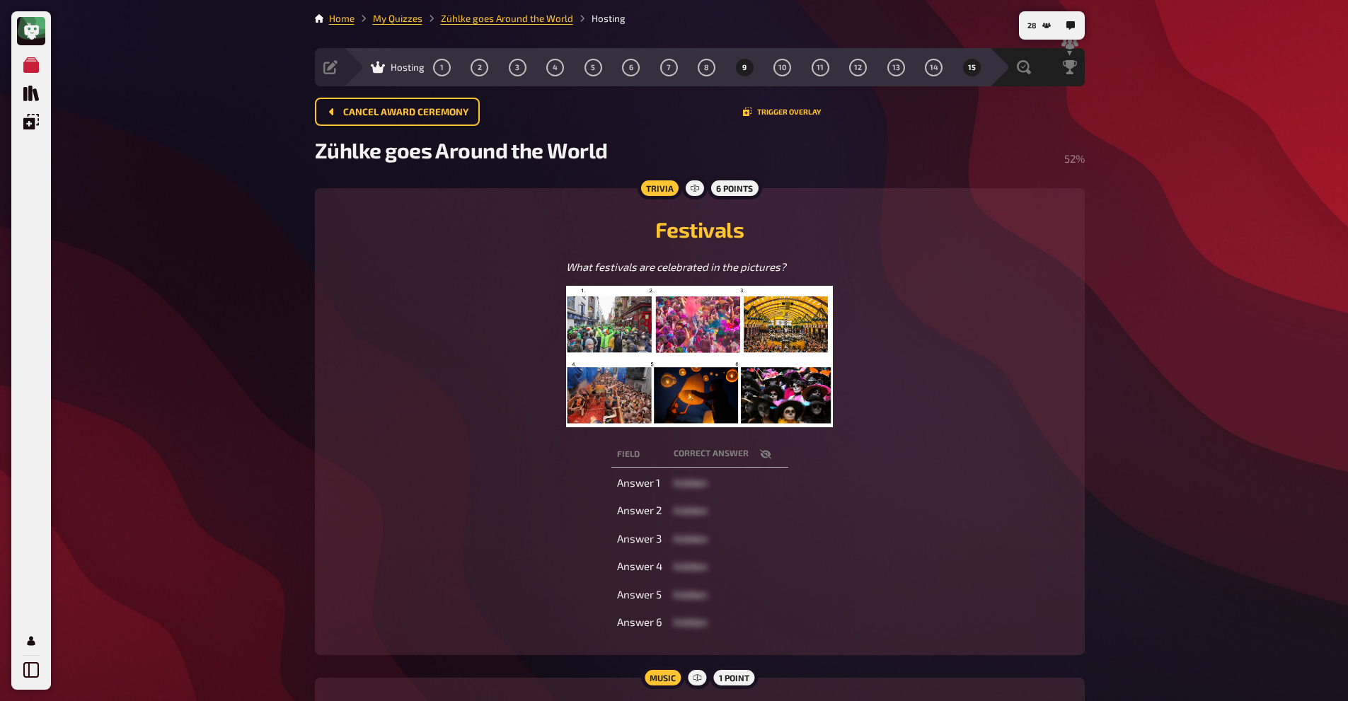
click at [742, 57] on button "9" at bounding box center [744, 67] width 23 height 23
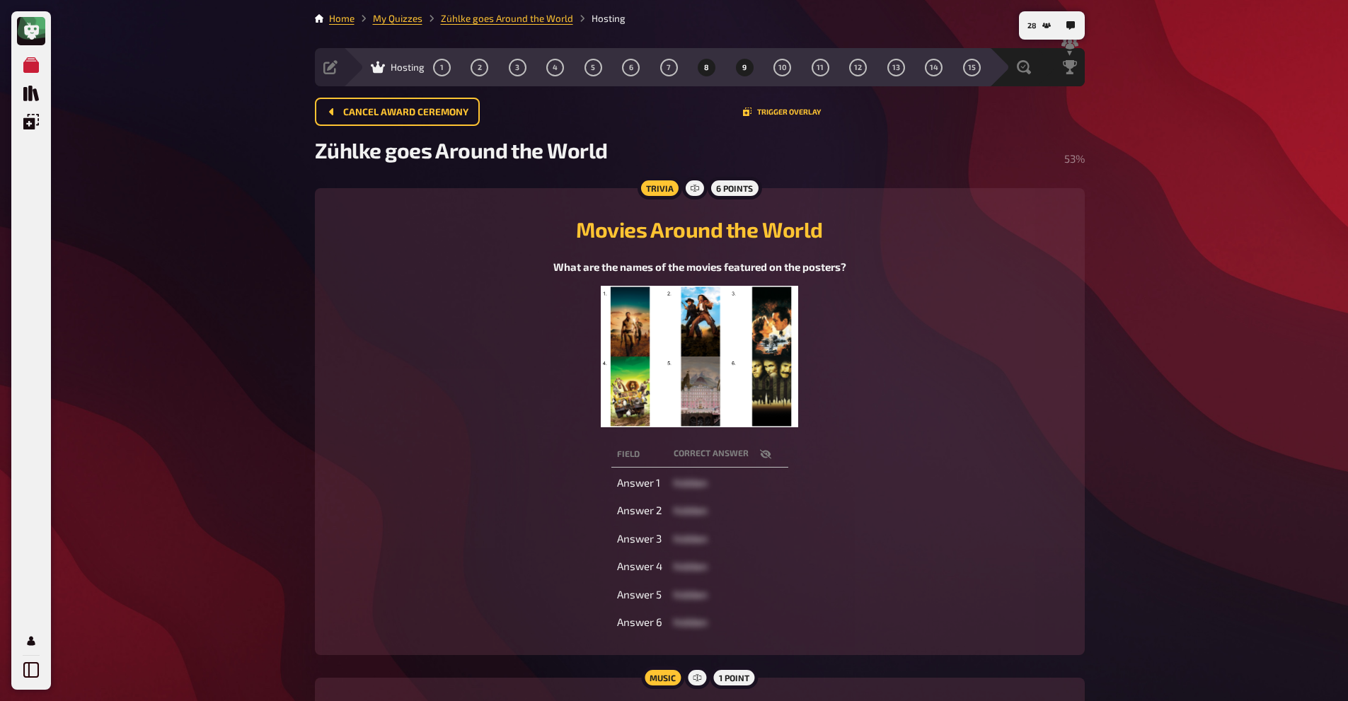
click at [704, 71] on span "8" at bounding box center [706, 68] width 5 height 8
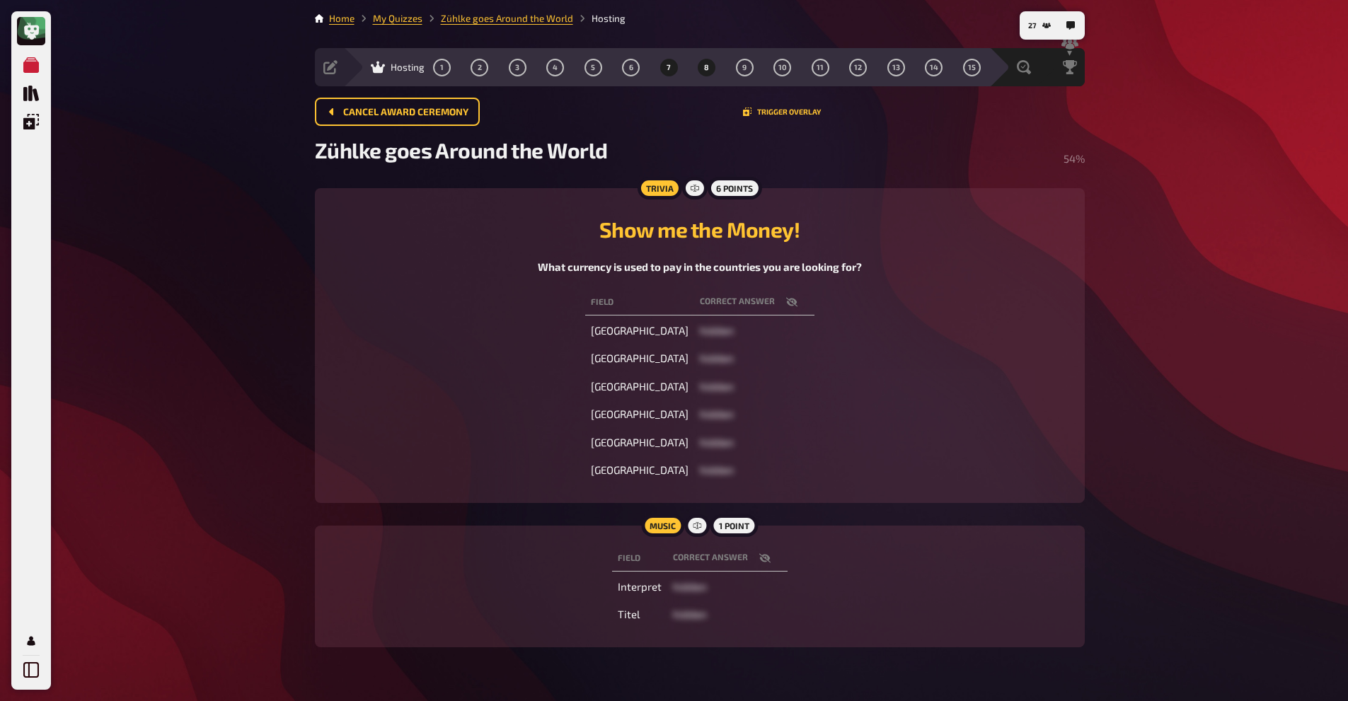
click at [676, 70] on button "7" at bounding box center [668, 67] width 23 height 23
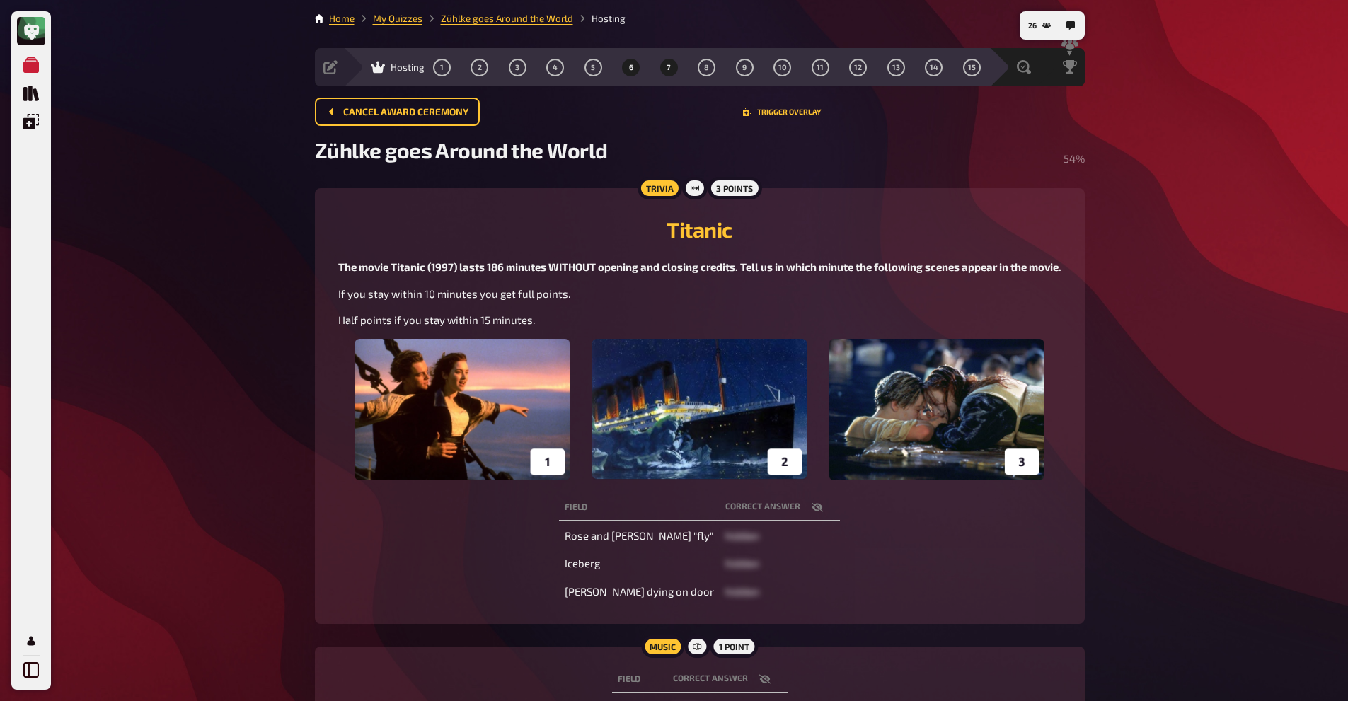
click at [624, 71] on button "6" at bounding box center [631, 67] width 23 height 23
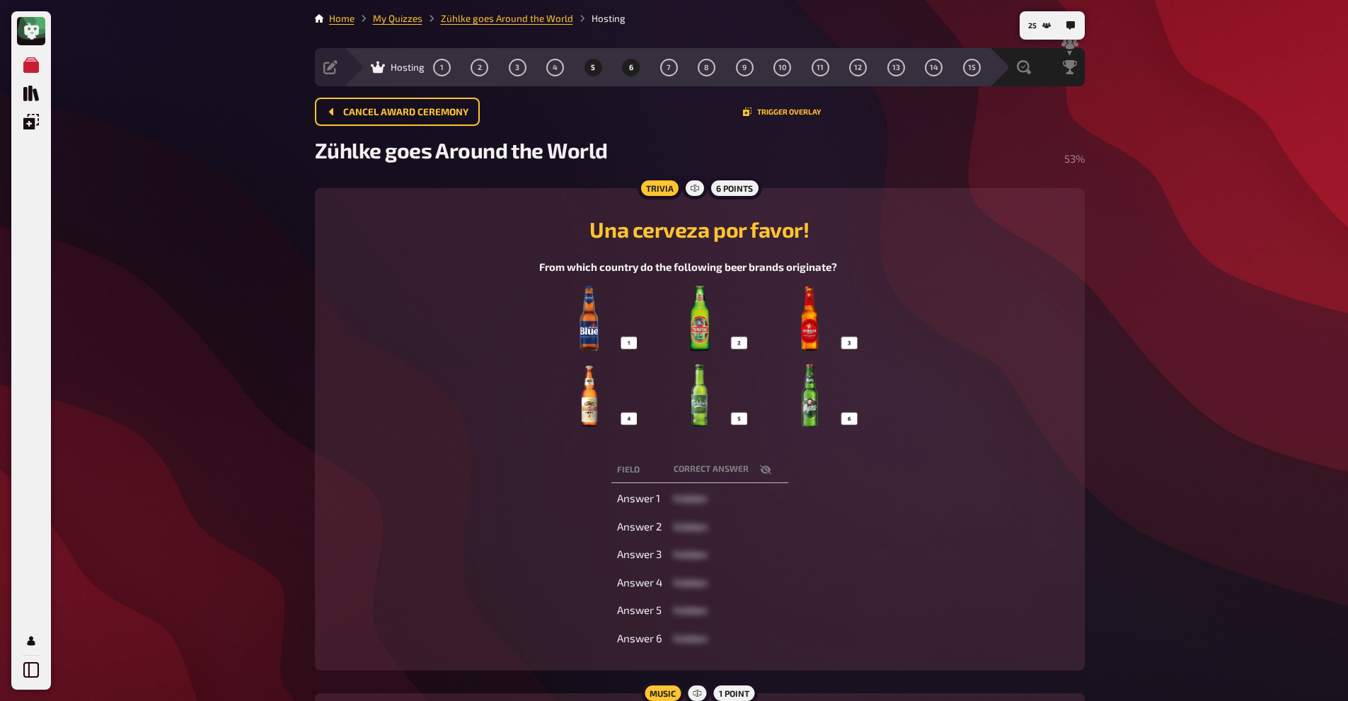
click at [597, 70] on button "5" at bounding box center [593, 67] width 23 height 23
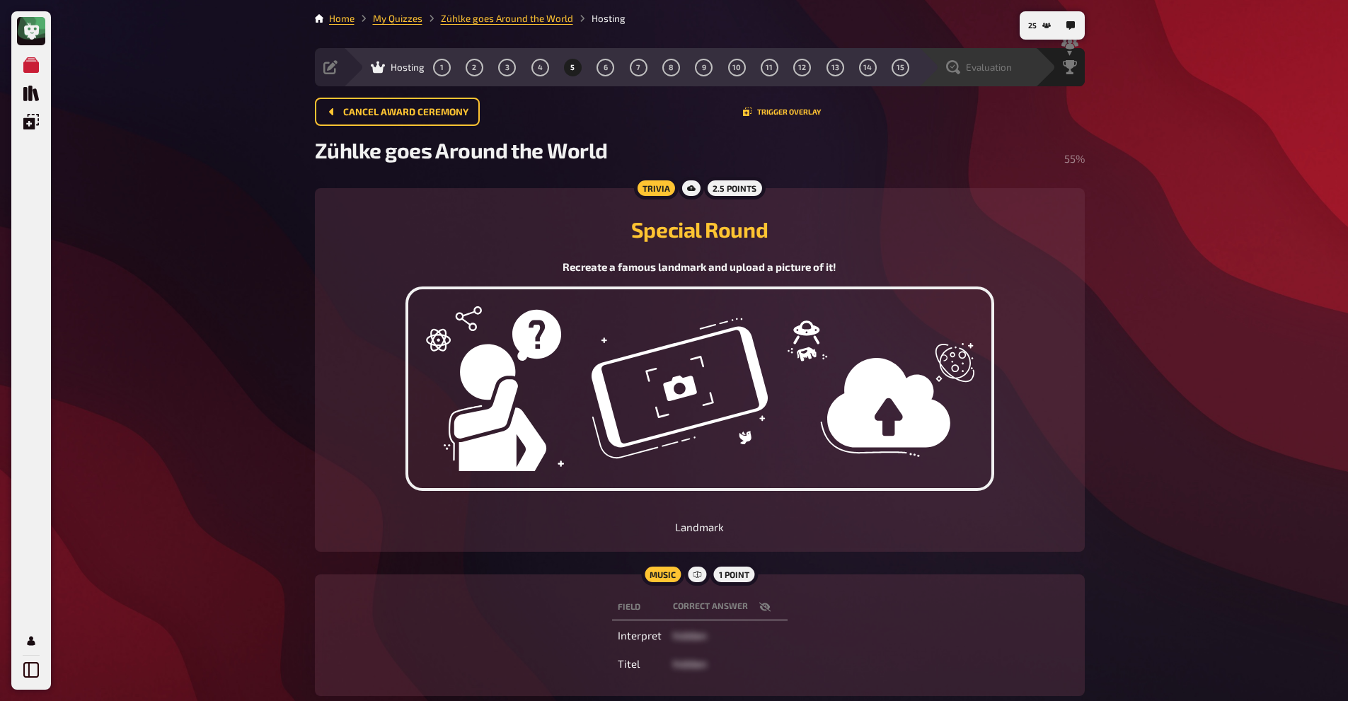
click at [1013, 69] on div "Evaluation" at bounding box center [987, 67] width 98 height 14
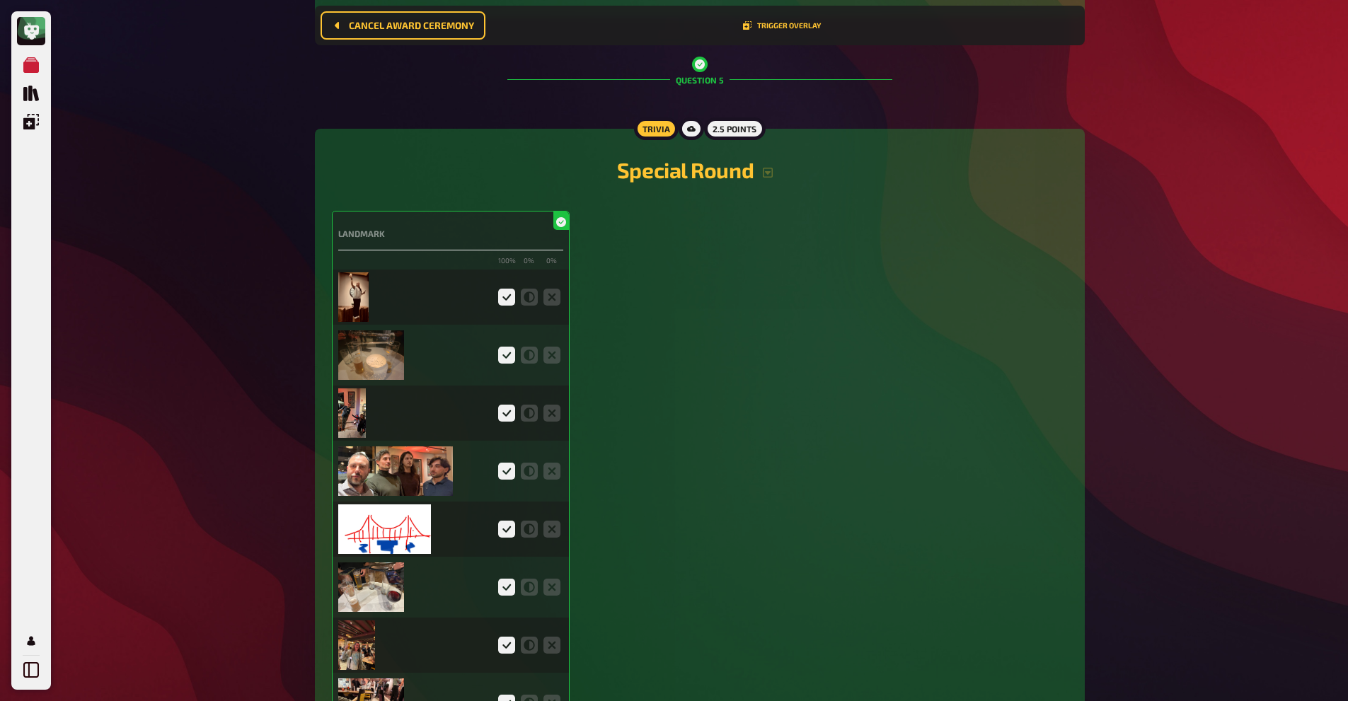
scroll to position [3118, 0]
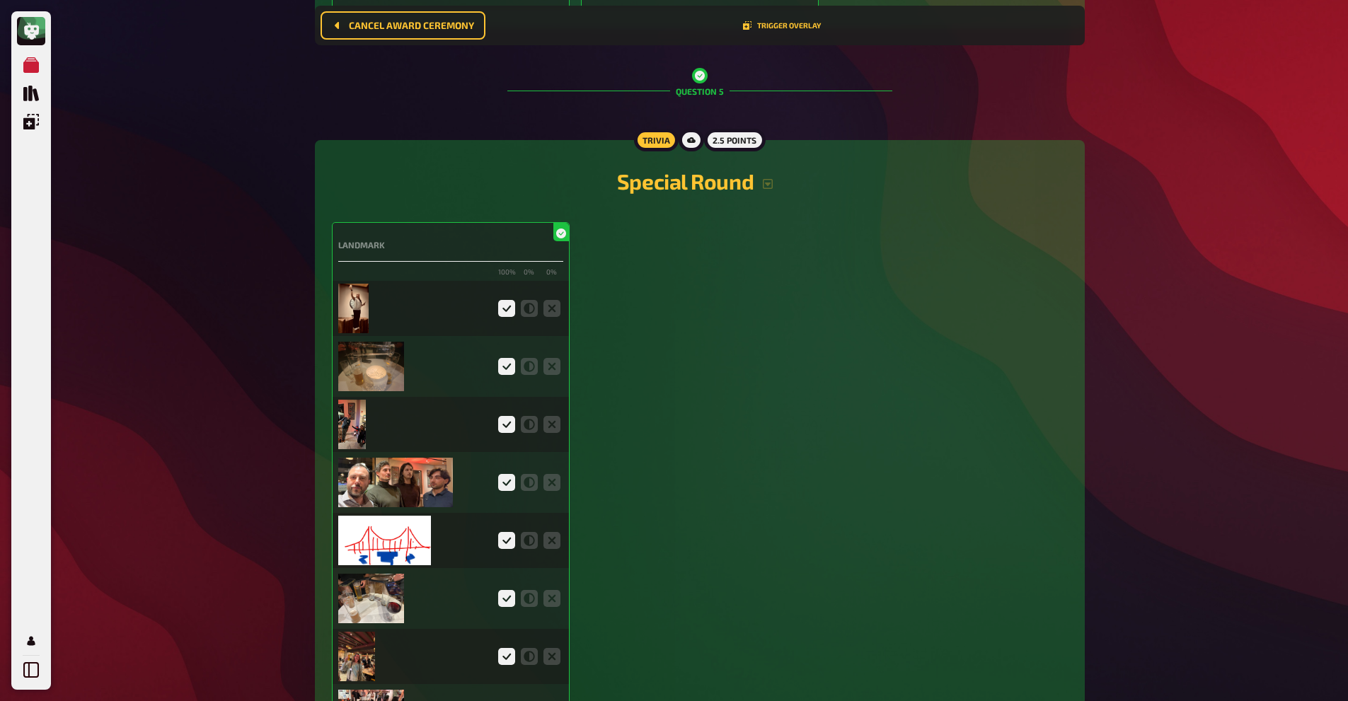
click at [350, 299] on img at bounding box center [353, 309] width 31 height 50
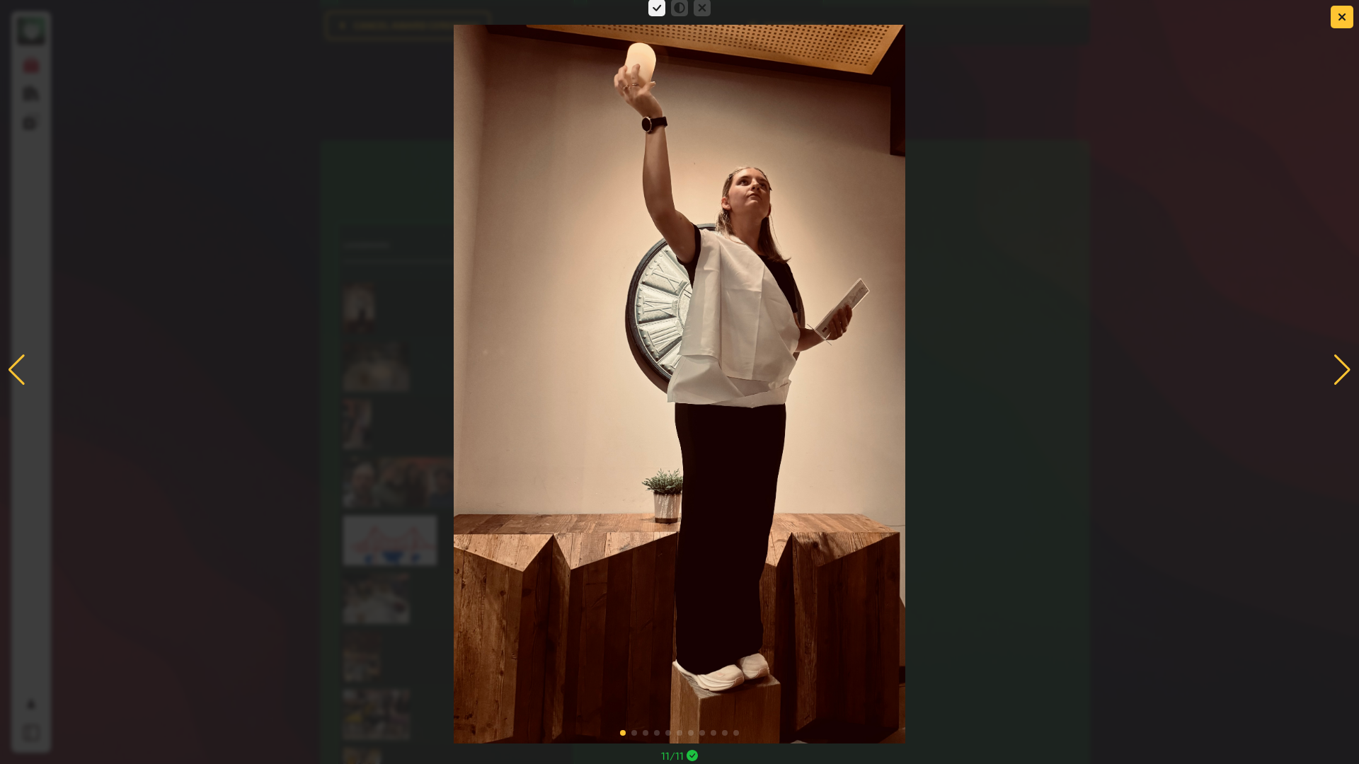
drag, startPoint x: 471, startPoint y: 299, endPoint x: 1340, endPoint y: 366, distance: 871.5
click at [1340, 366] on div at bounding box center [1341, 370] width 19 height 31
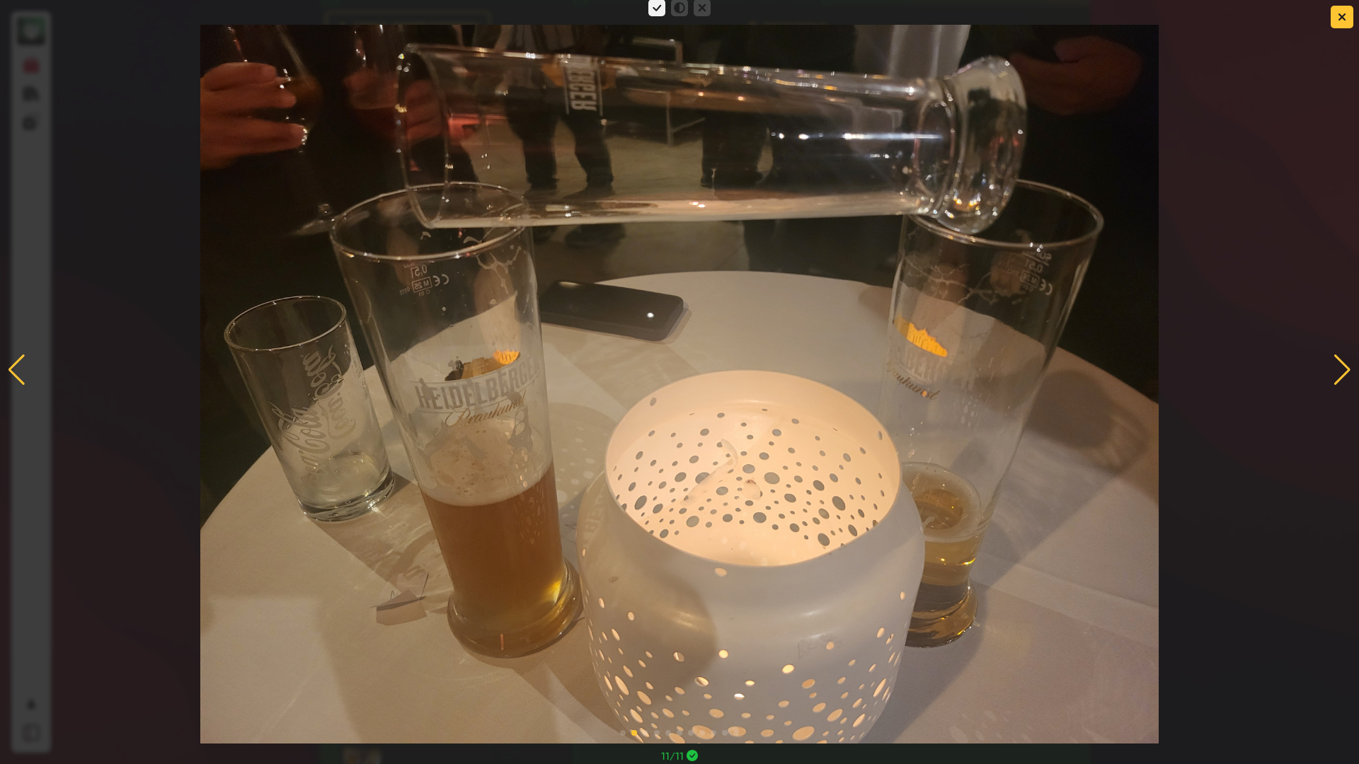
click at [679, 10] on icon at bounding box center [679, 7] width 17 height 17
click at [1358, 374] on div at bounding box center [679, 369] width 1359 height 747
click at [1335, 369] on div at bounding box center [1341, 370] width 19 height 31
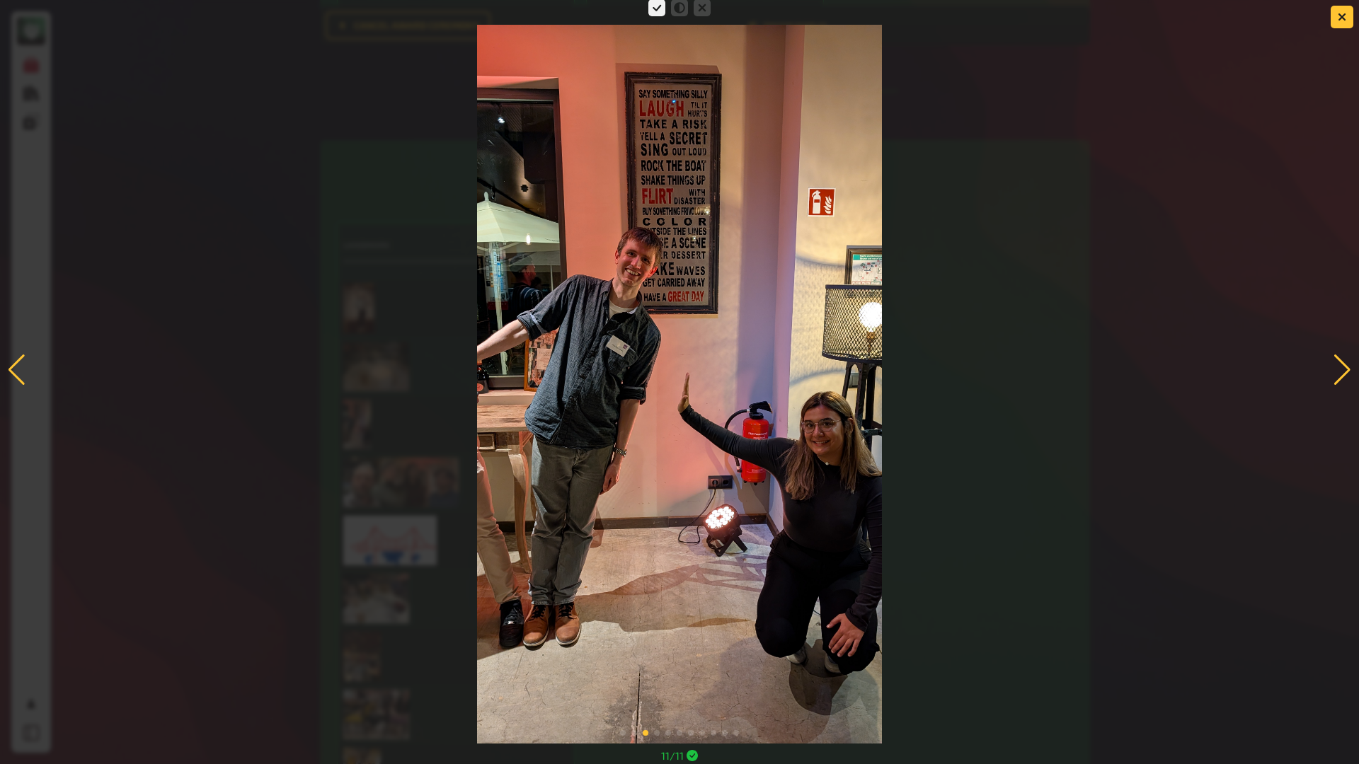
click at [1337, 365] on div at bounding box center [1341, 370] width 19 height 31
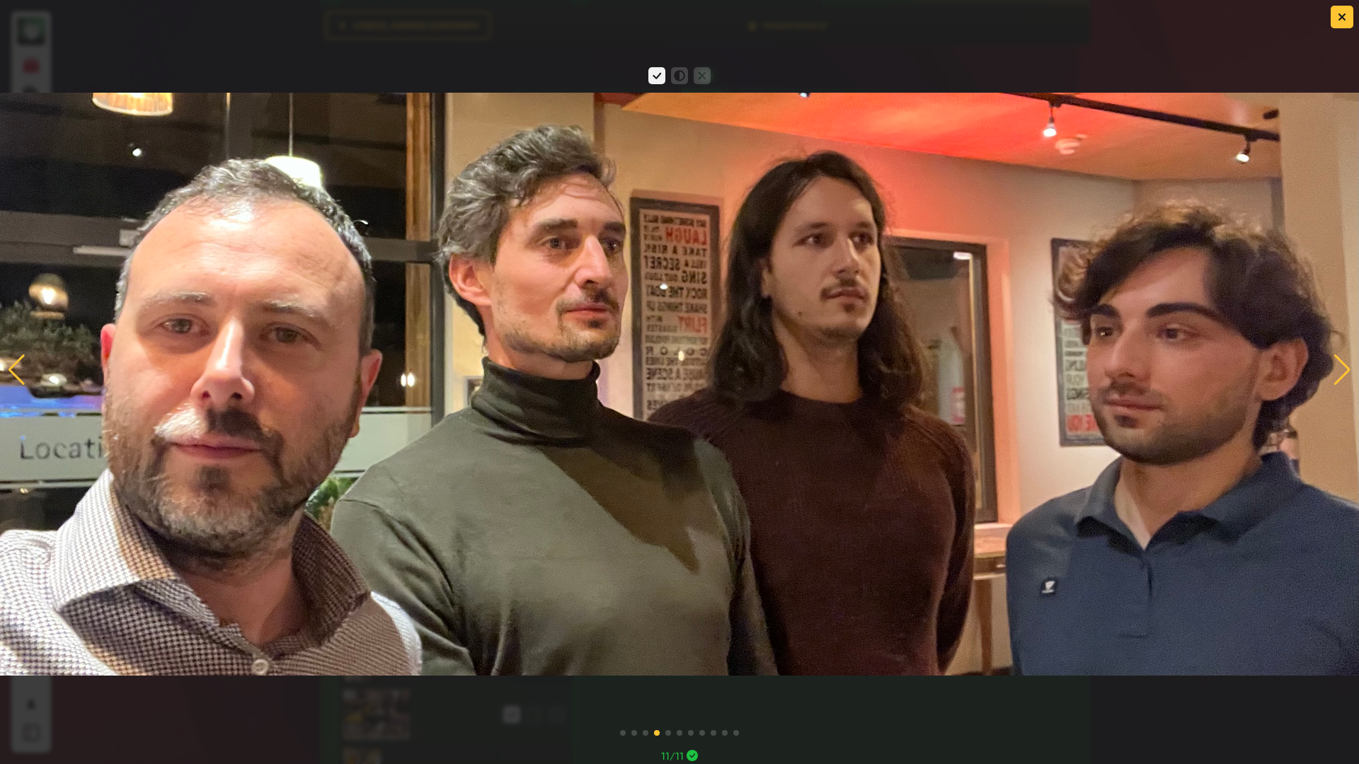
click at [1339, 377] on div at bounding box center [1341, 370] width 19 height 31
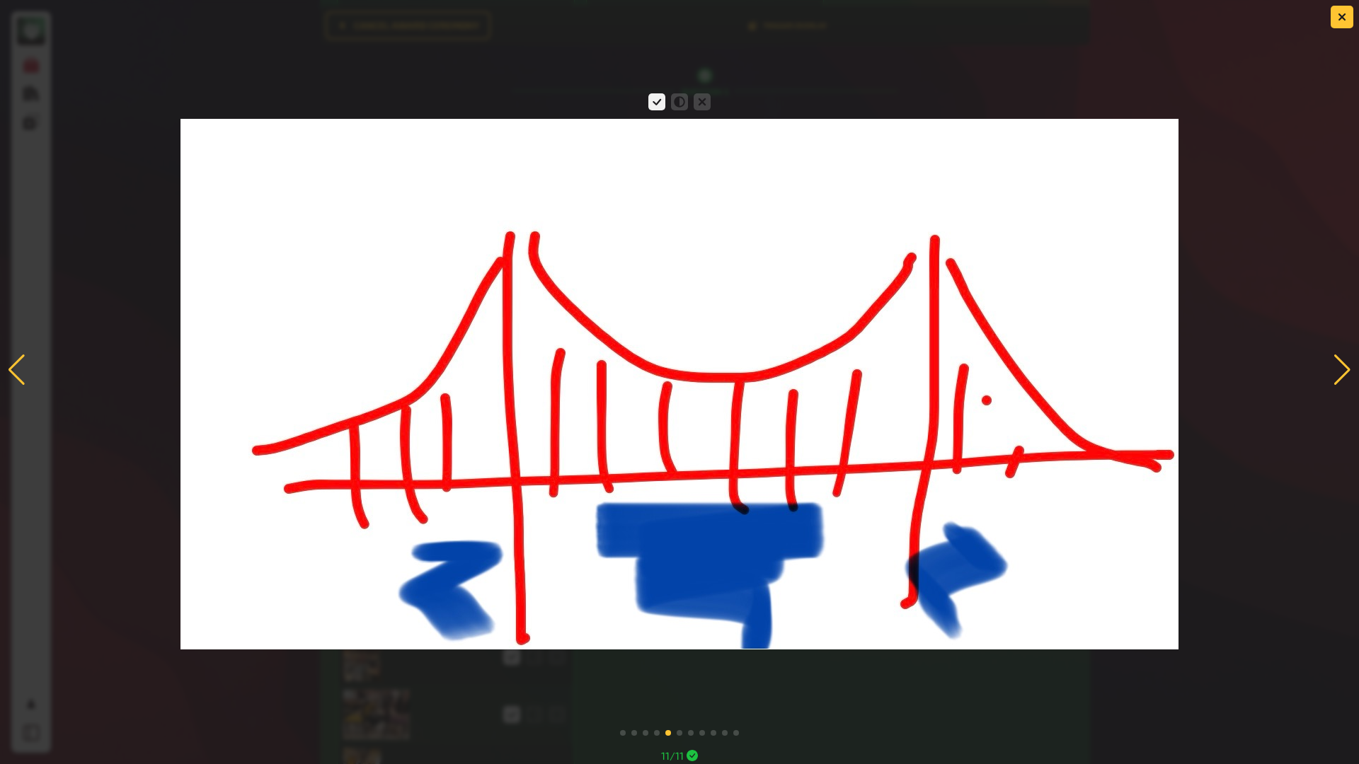
click at [1339, 377] on div at bounding box center [1341, 370] width 19 height 31
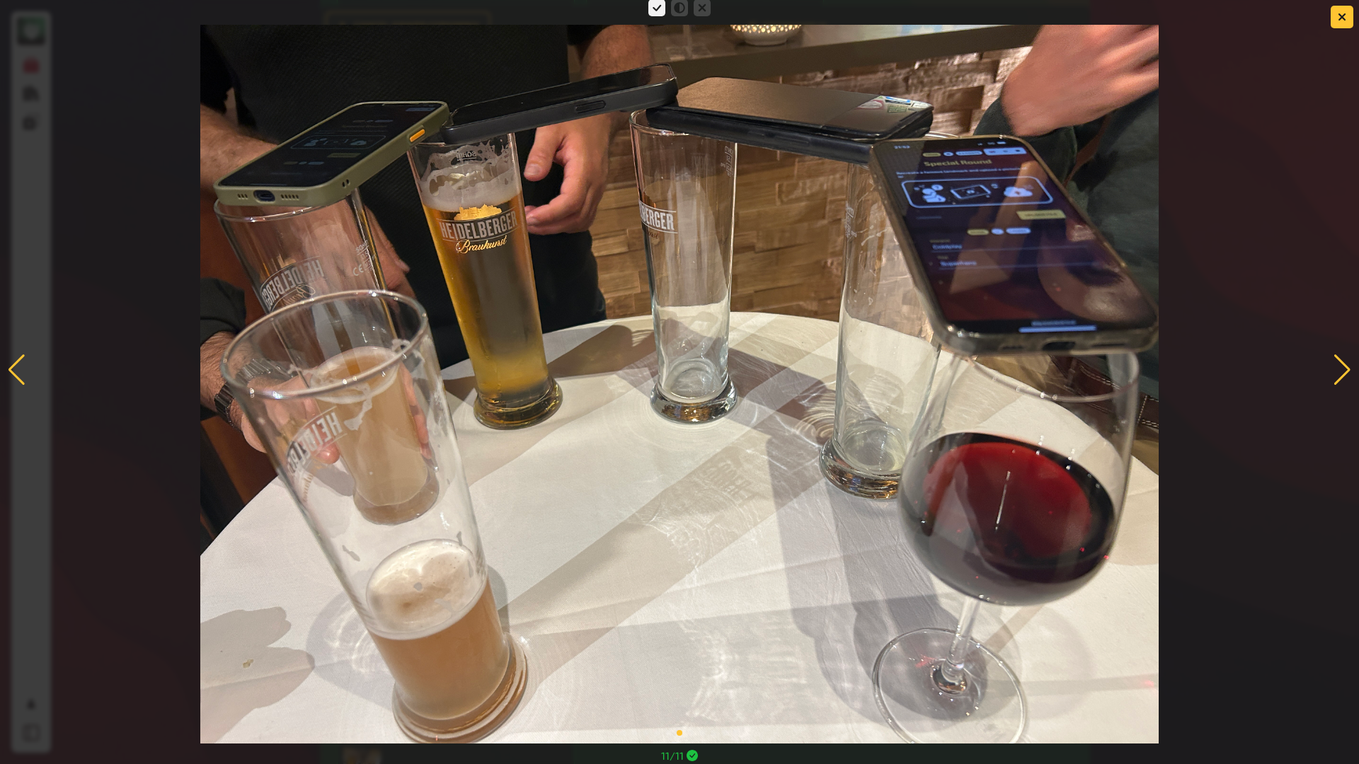
click at [1345, 366] on div at bounding box center [1341, 370] width 19 height 31
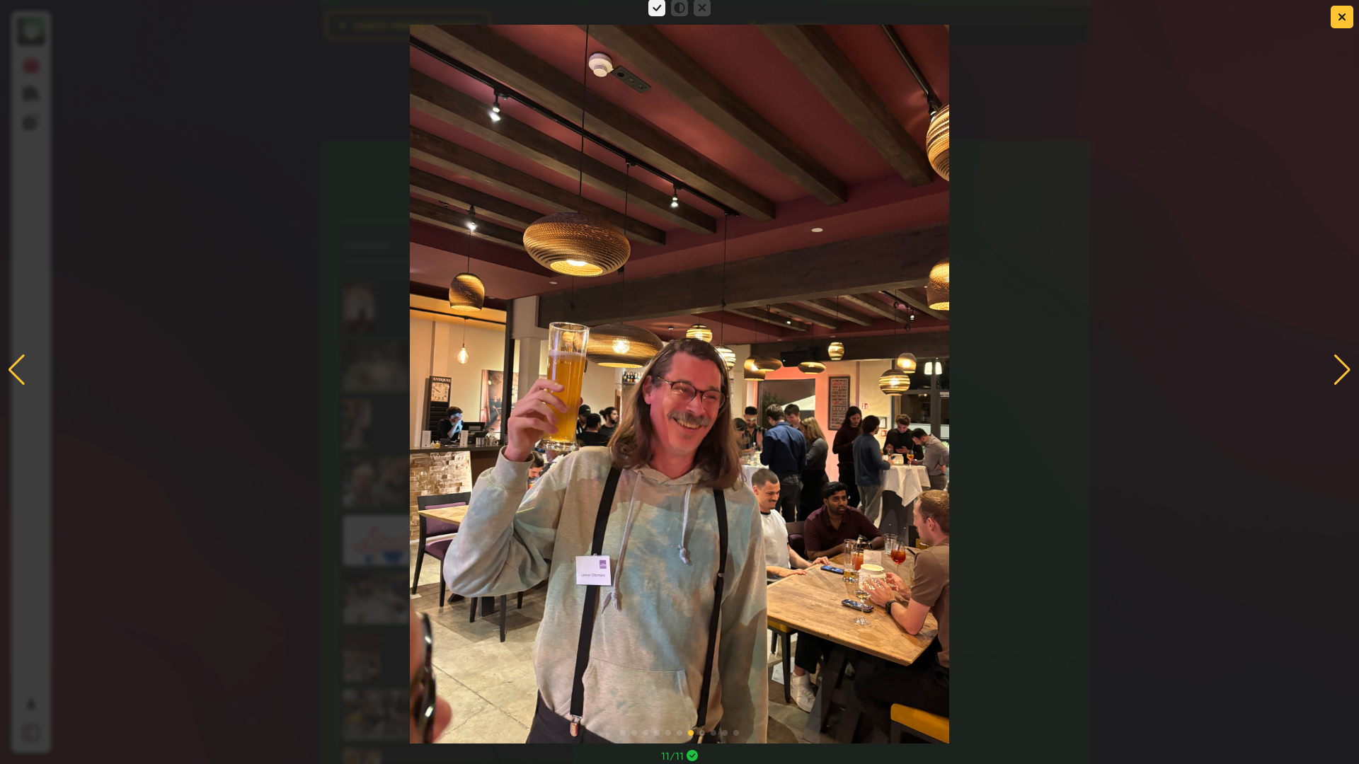
click at [1339, 366] on div at bounding box center [1341, 370] width 19 height 31
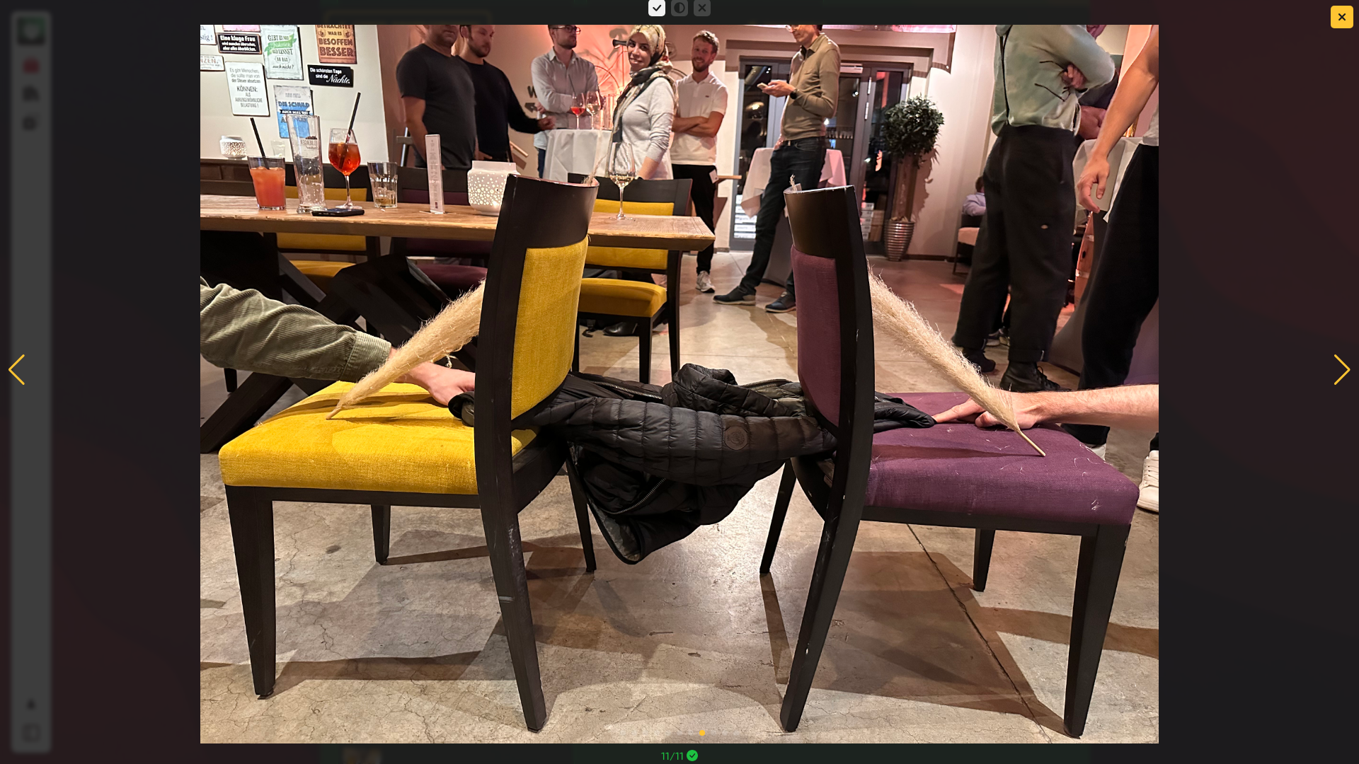
click at [1344, 369] on div at bounding box center [1341, 370] width 19 height 31
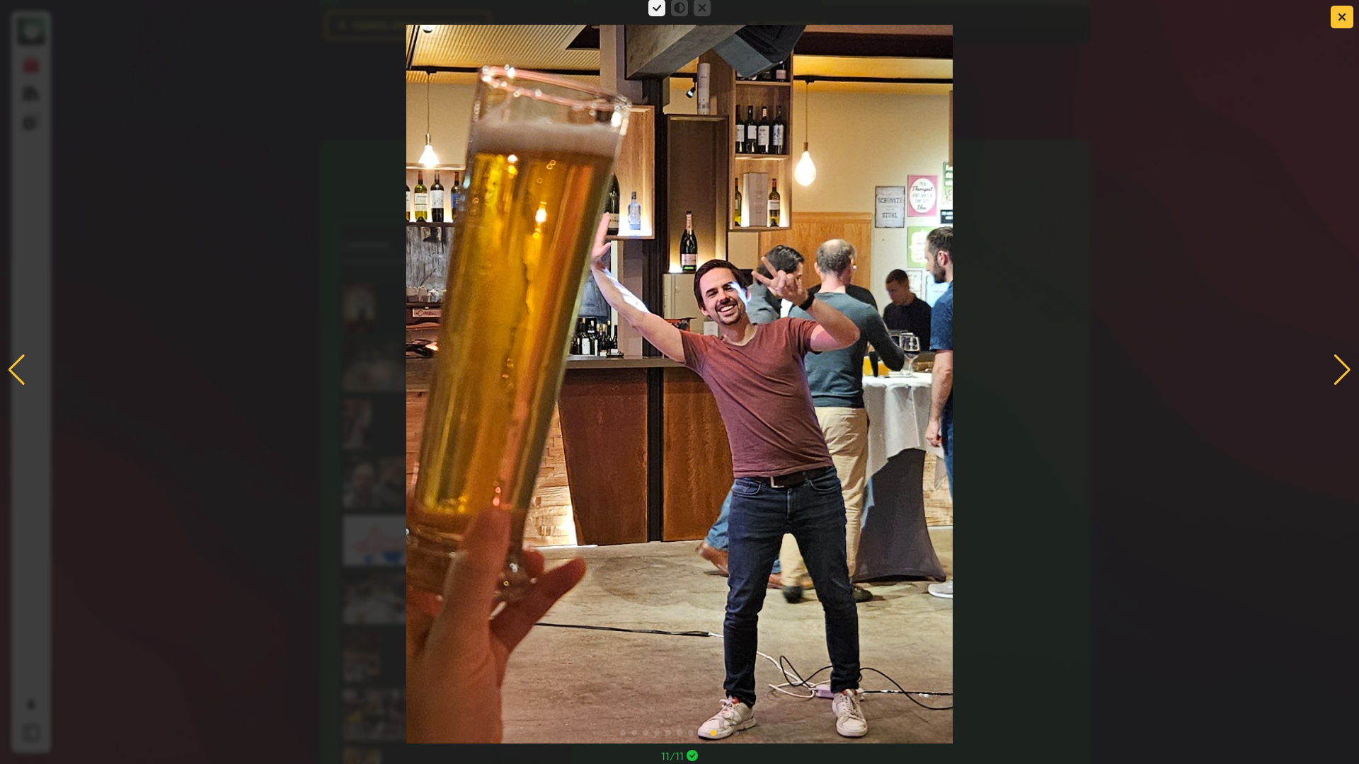
click at [1344, 369] on div at bounding box center [1341, 370] width 19 height 31
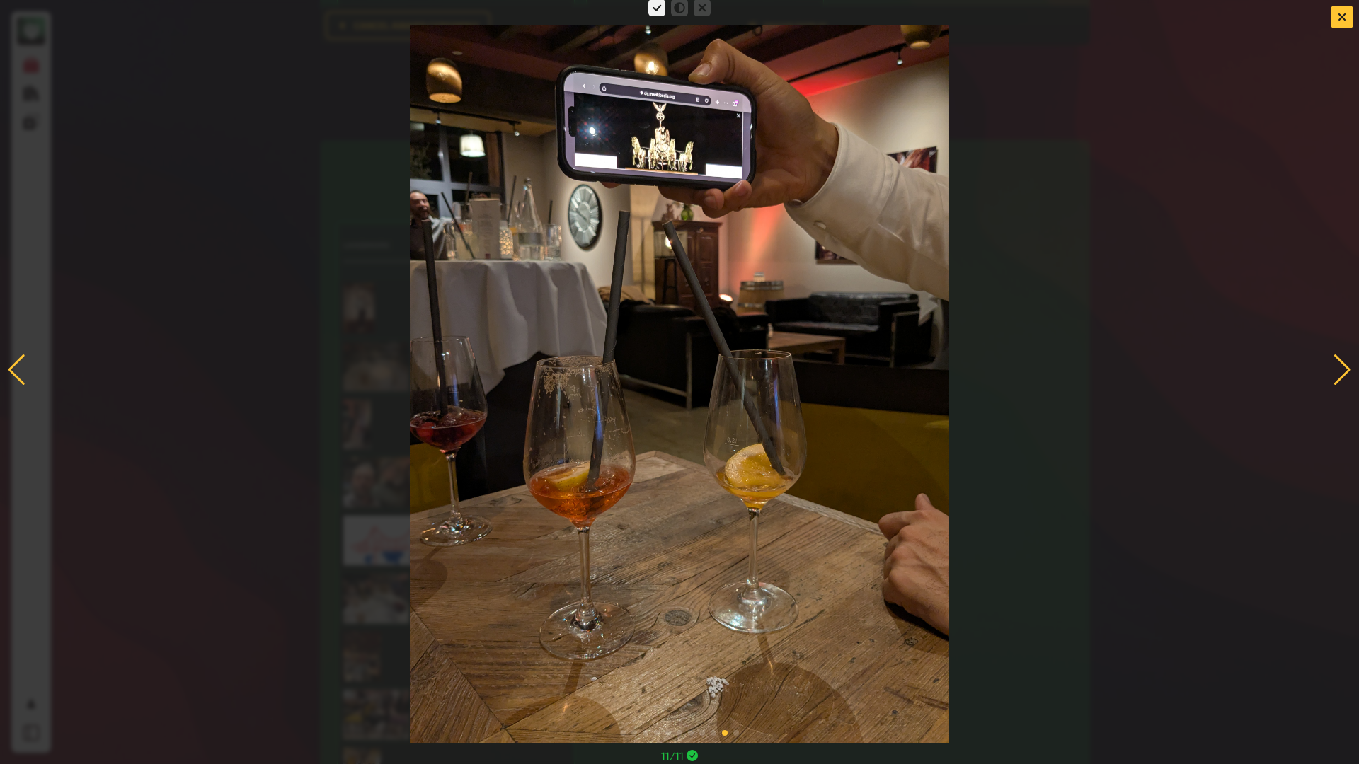
click at [1344, 369] on div at bounding box center [1341, 370] width 19 height 31
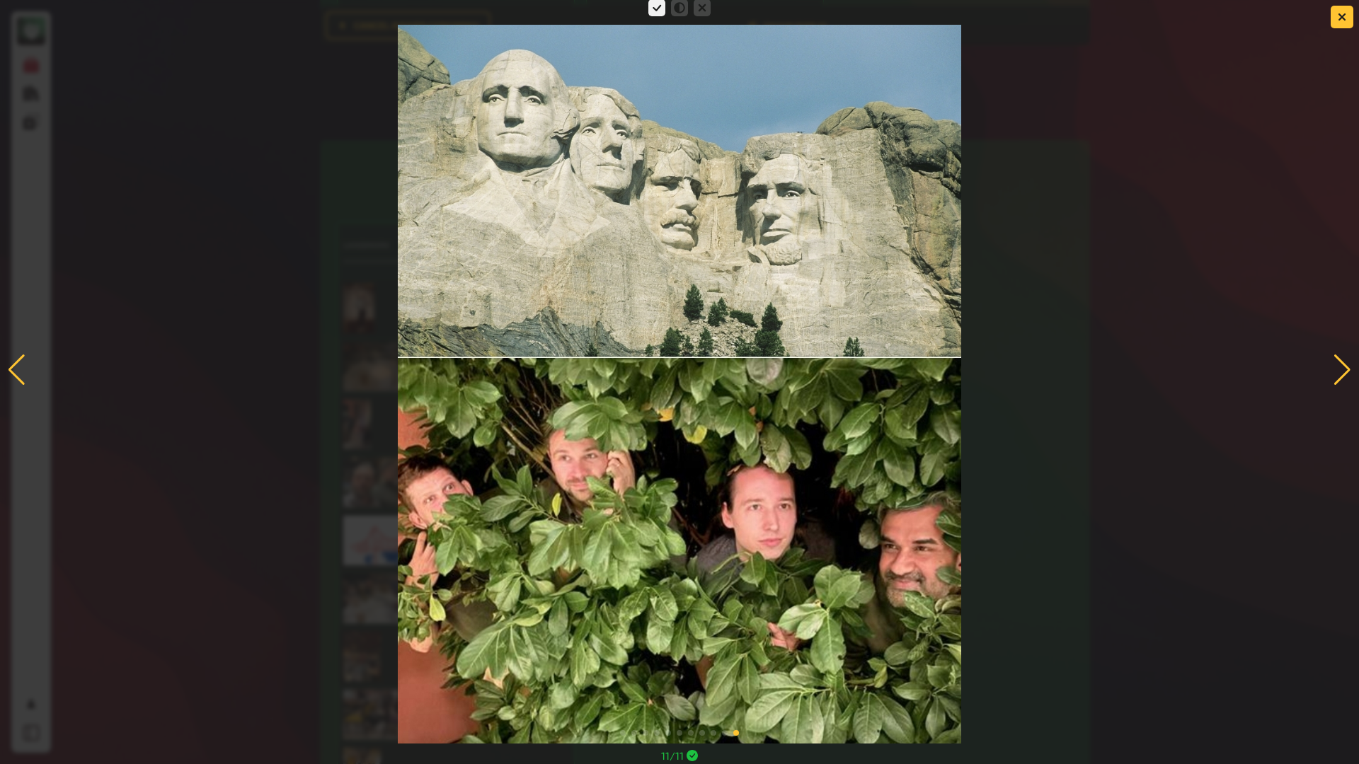
click at [1344, 369] on div at bounding box center [1341, 370] width 19 height 31
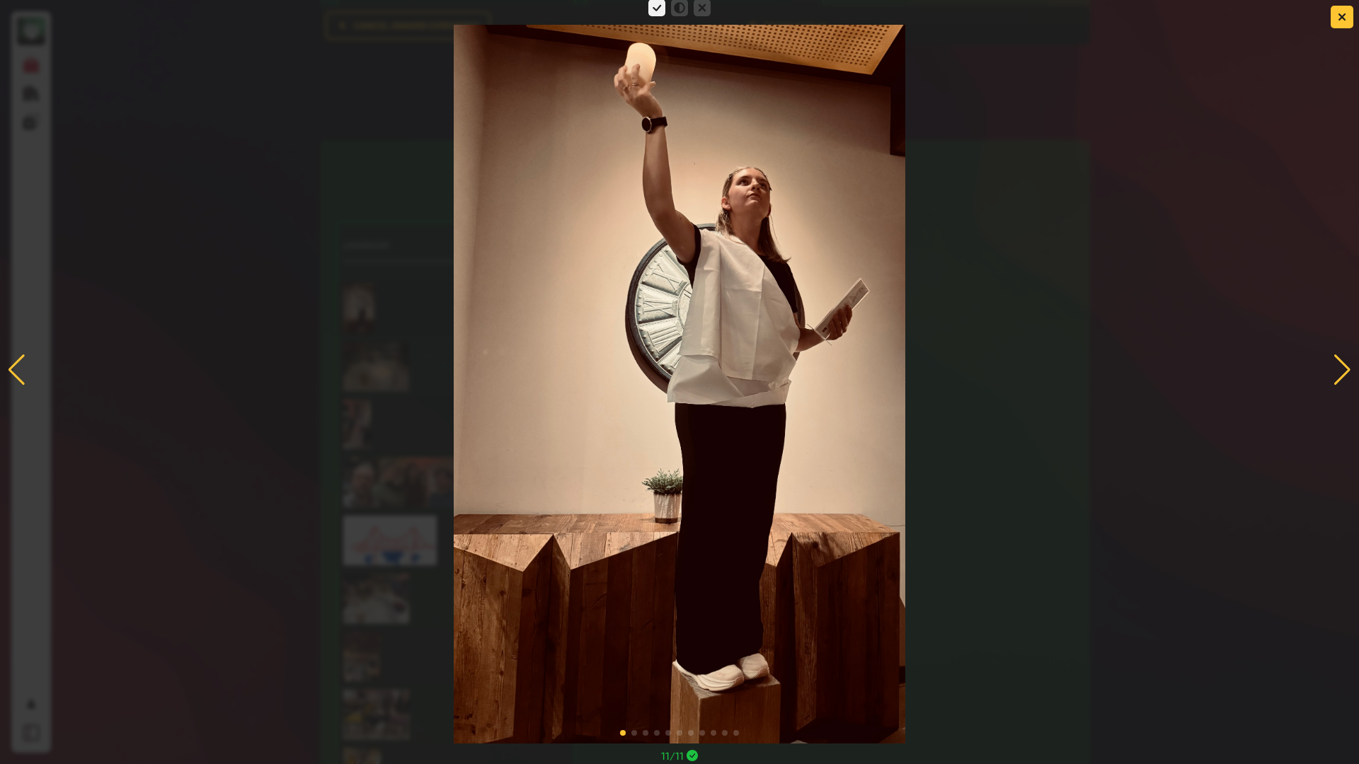
click at [1344, 369] on div at bounding box center [1341, 370] width 19 height 31
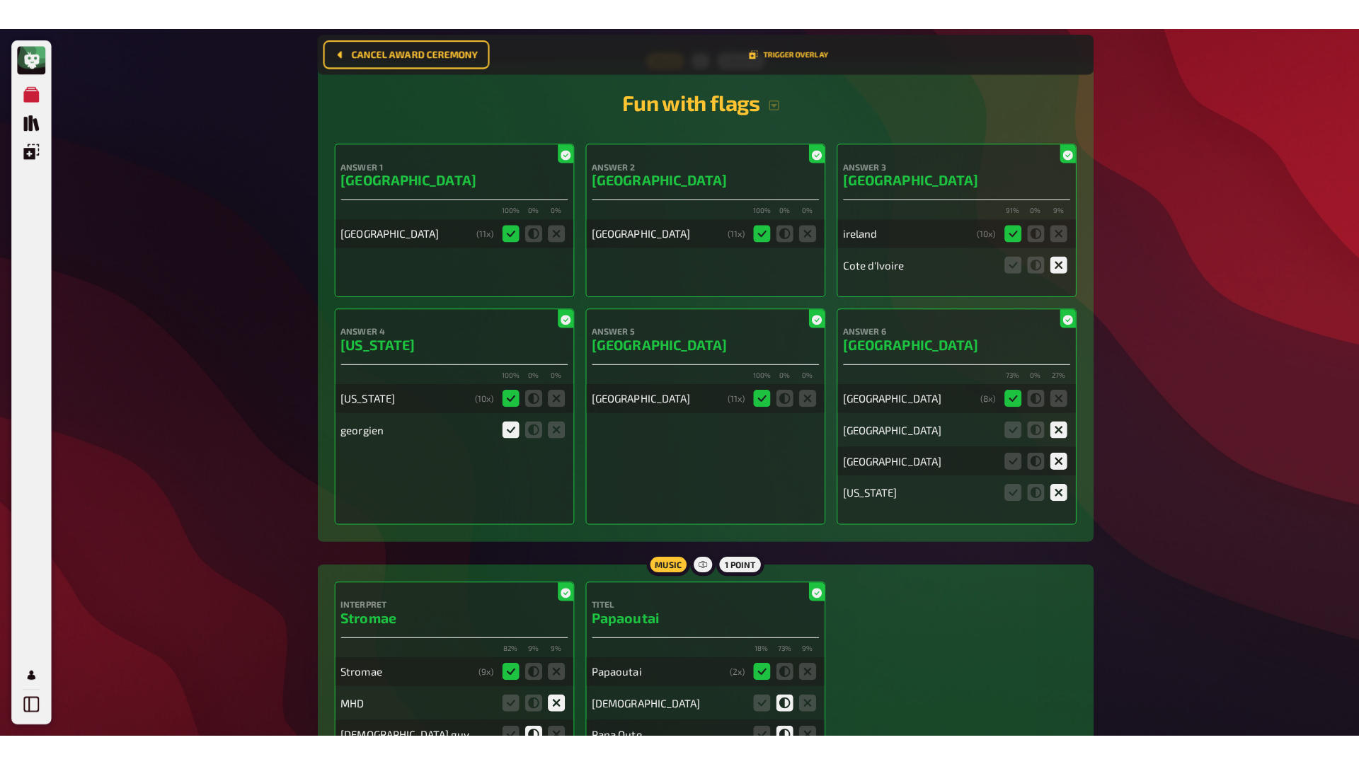
scroll to position [0, 0]
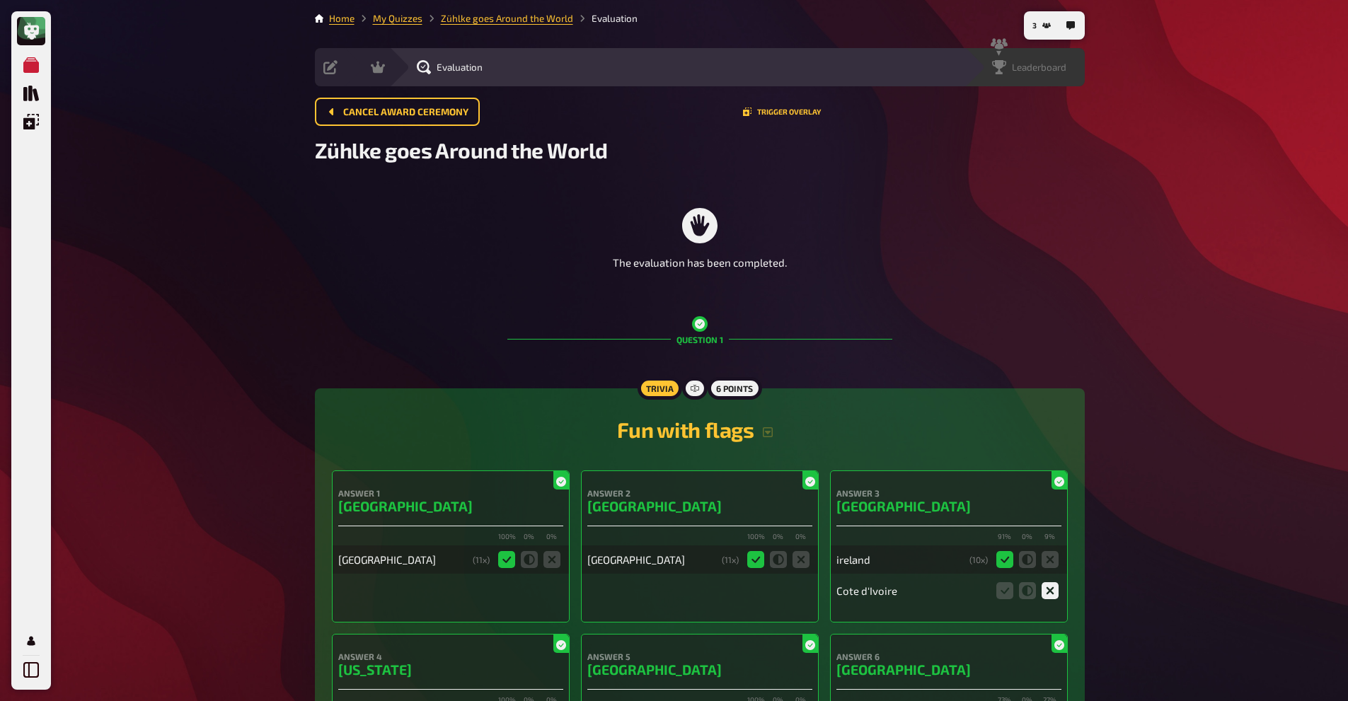
click at [1055, 67] on span "Leaderboard" at bounding box center [1039, 67] width 54 height 11
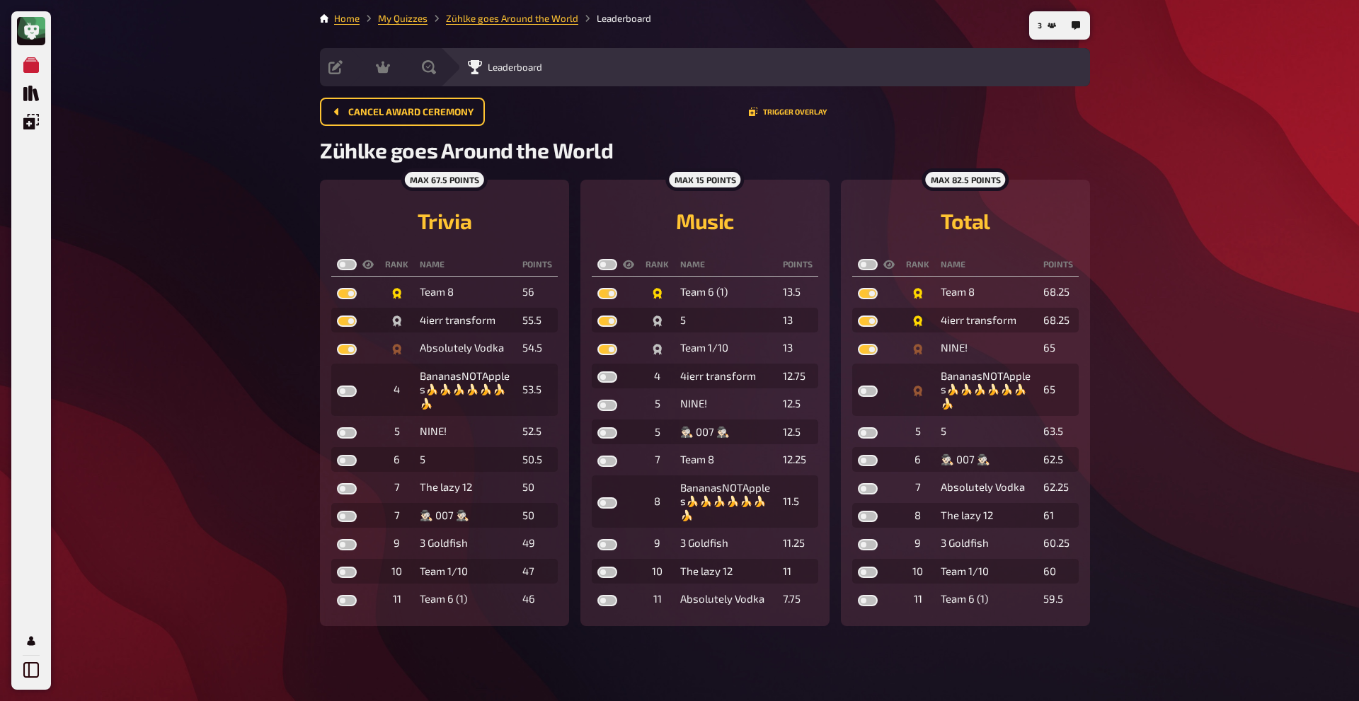
click at [344, 266] on label at bounding box center [347, 264] width 20 height 11
click at [337, 259] on input "checkbox" at bounding box center [336, 258] width 1 height 1
checkbox input "true"
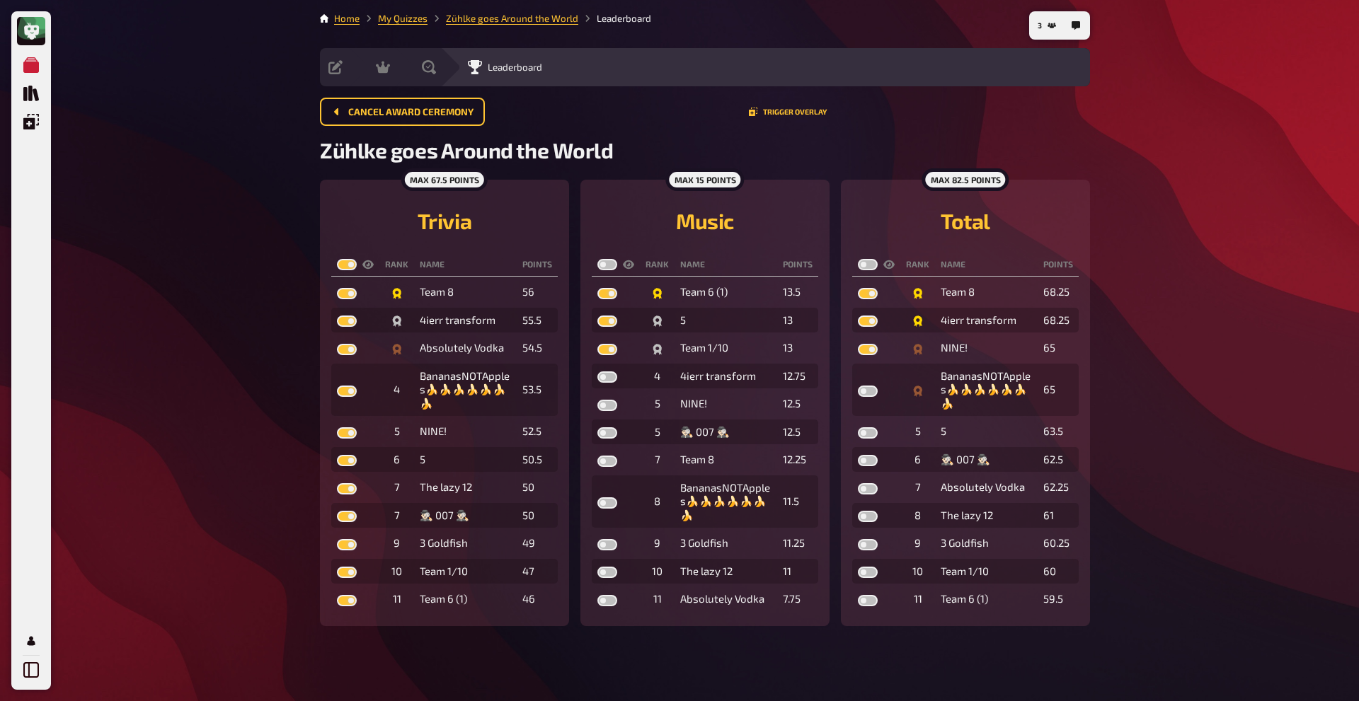
checkbox input "true"
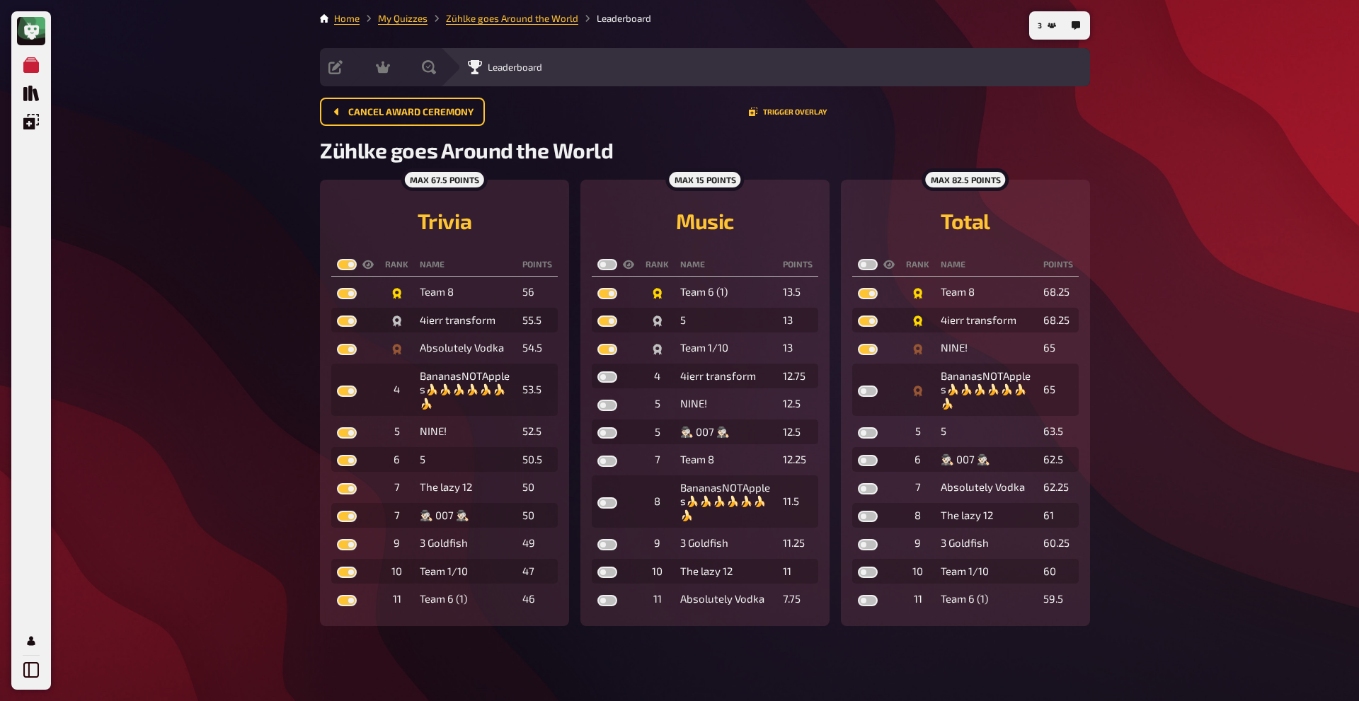
checkbox input "true"
click at [608, 259] on label at bounding box center [607, 264] width 20 height 11
click at [597, 259] on input "checkbox" at bounding box center [597, 258] width 1 height 1
checkbox input "true"
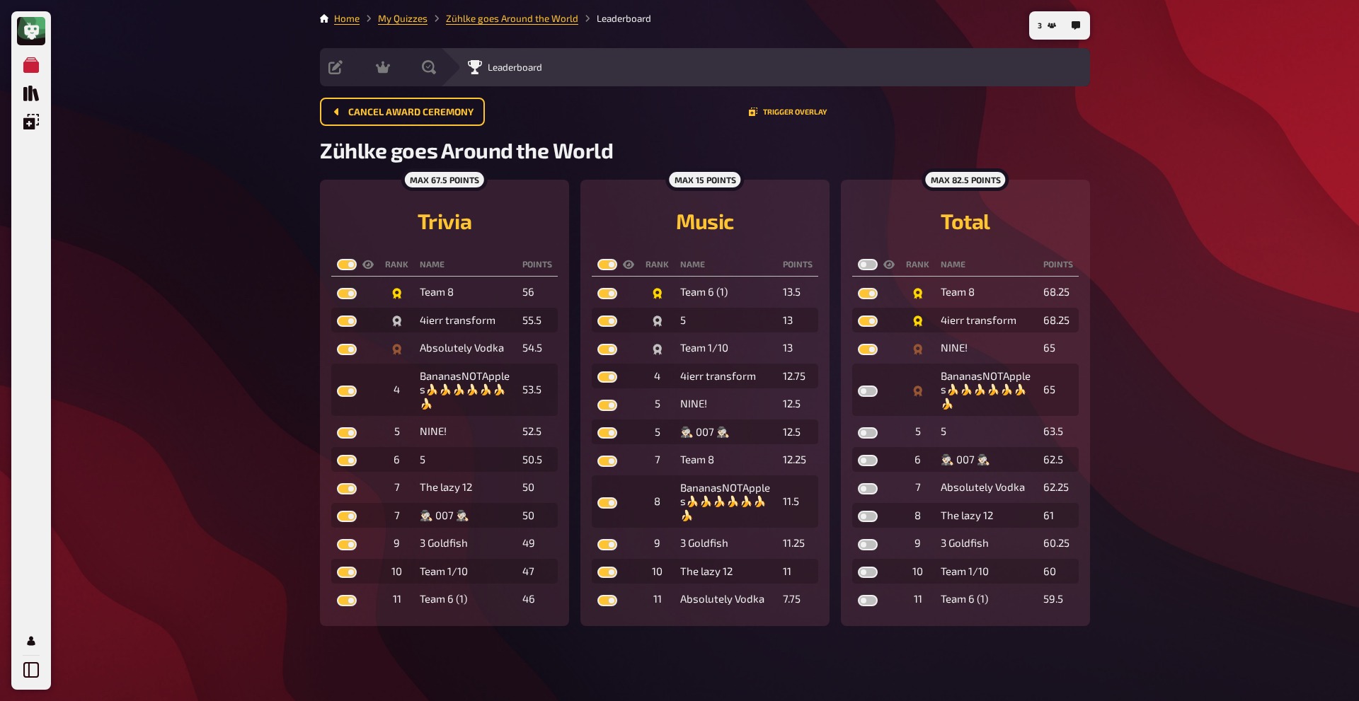
checkbox input "true"
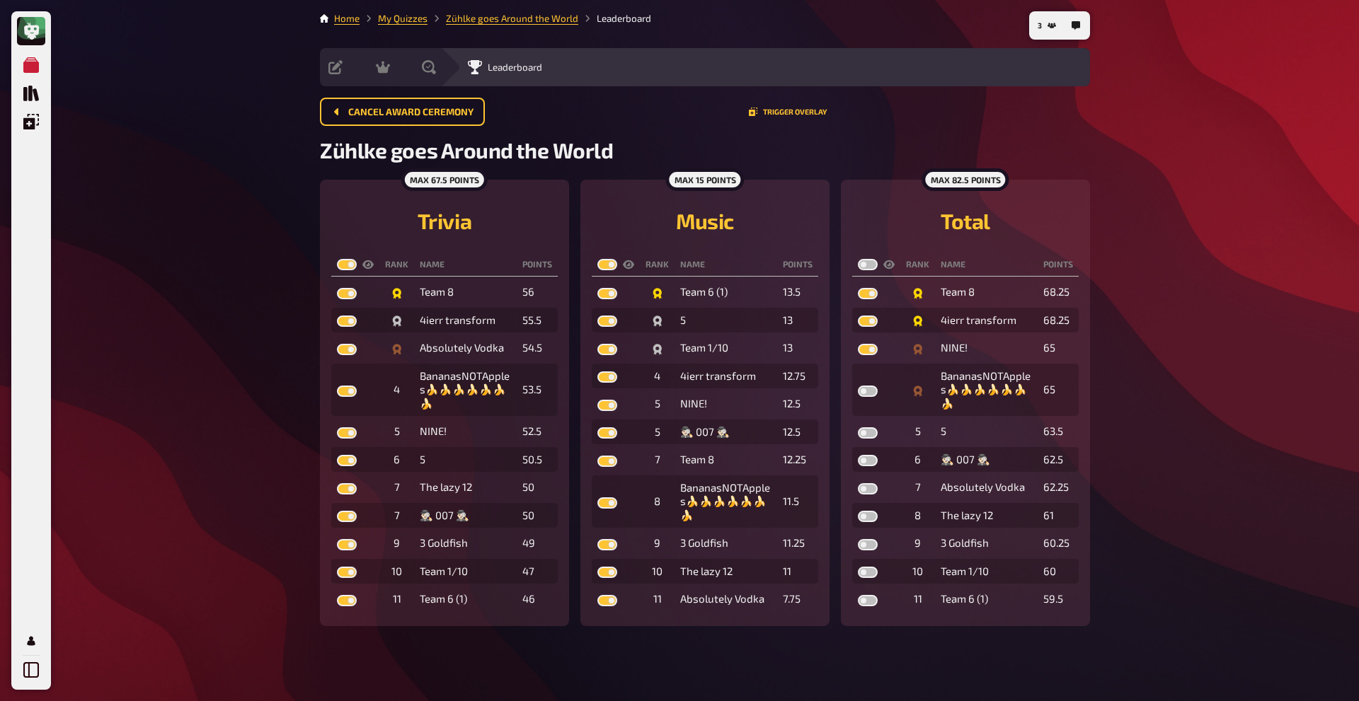
checkbox input "true"
click at [872, 263] on label at bounding box center [868, 264] width 20 height 11
click at [858, 259] on input "checkbox" at bounding box center [857, 258] width 1 height 1
checkbox input "true"
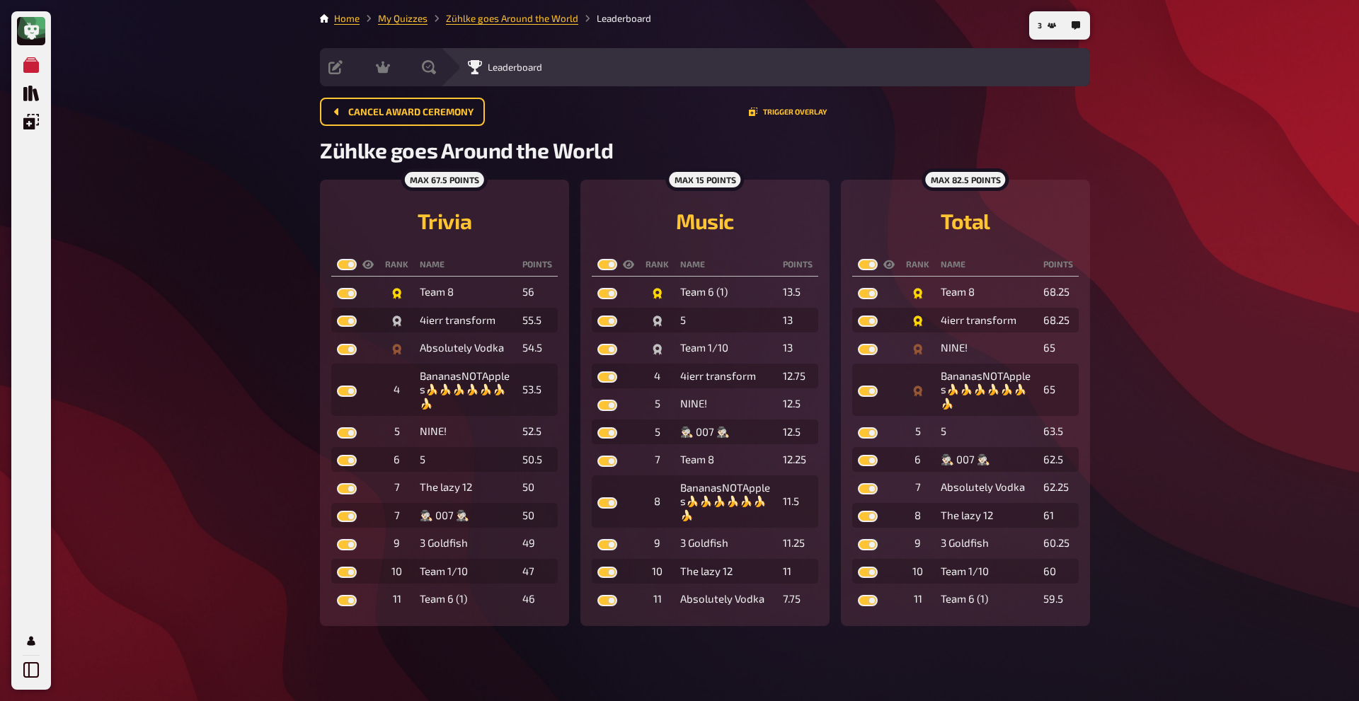
checkbox input "true"
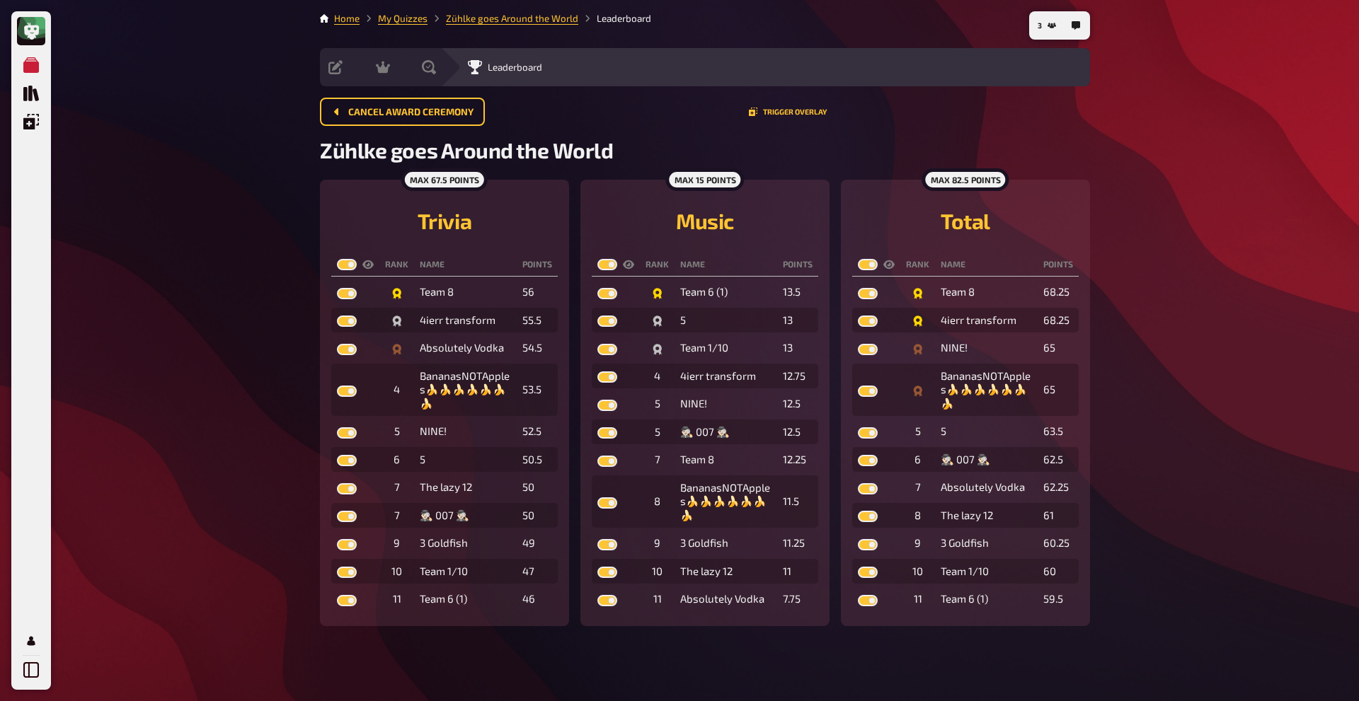
checkbox input "true"
click at [872, 263] on label at bounding box center [868, 264] width 20 height 11
click at [858, 259] on input "checkbox" at bounding box center [857, 258] width 1 height 1
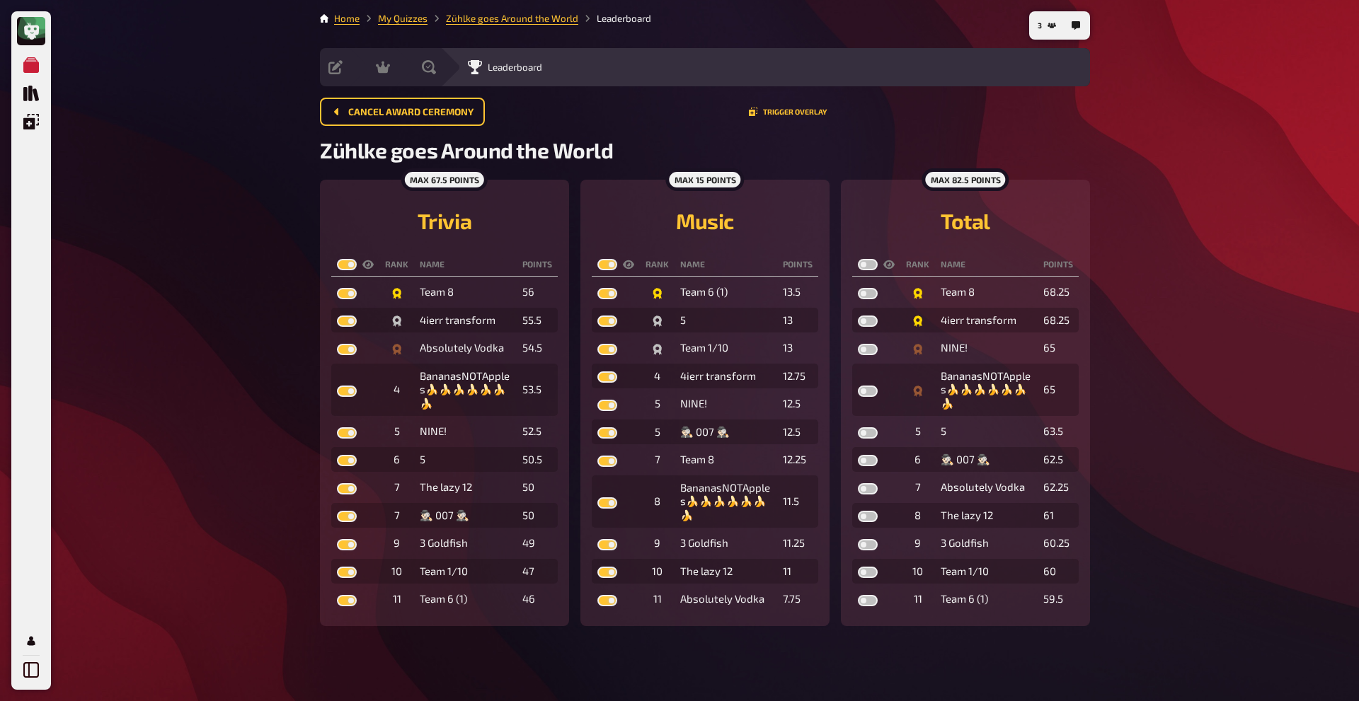
checkbox input "false"
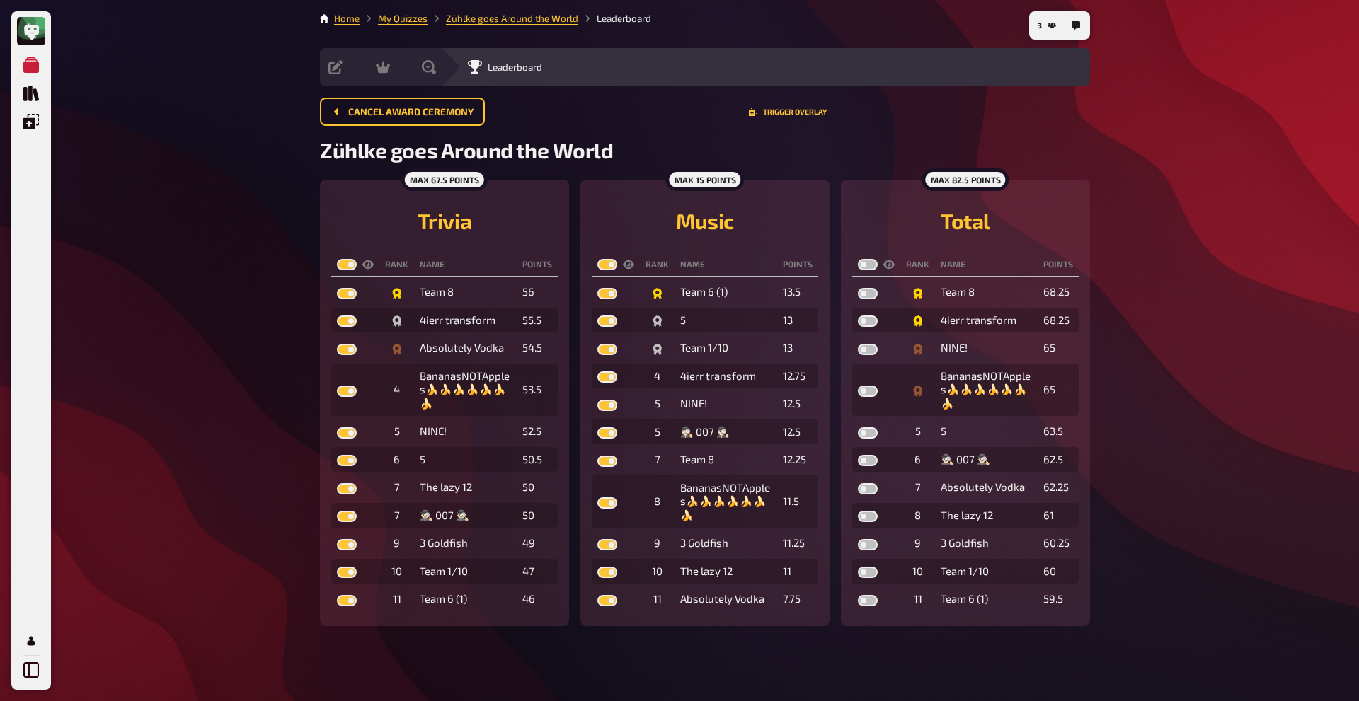
checkbox input "false"
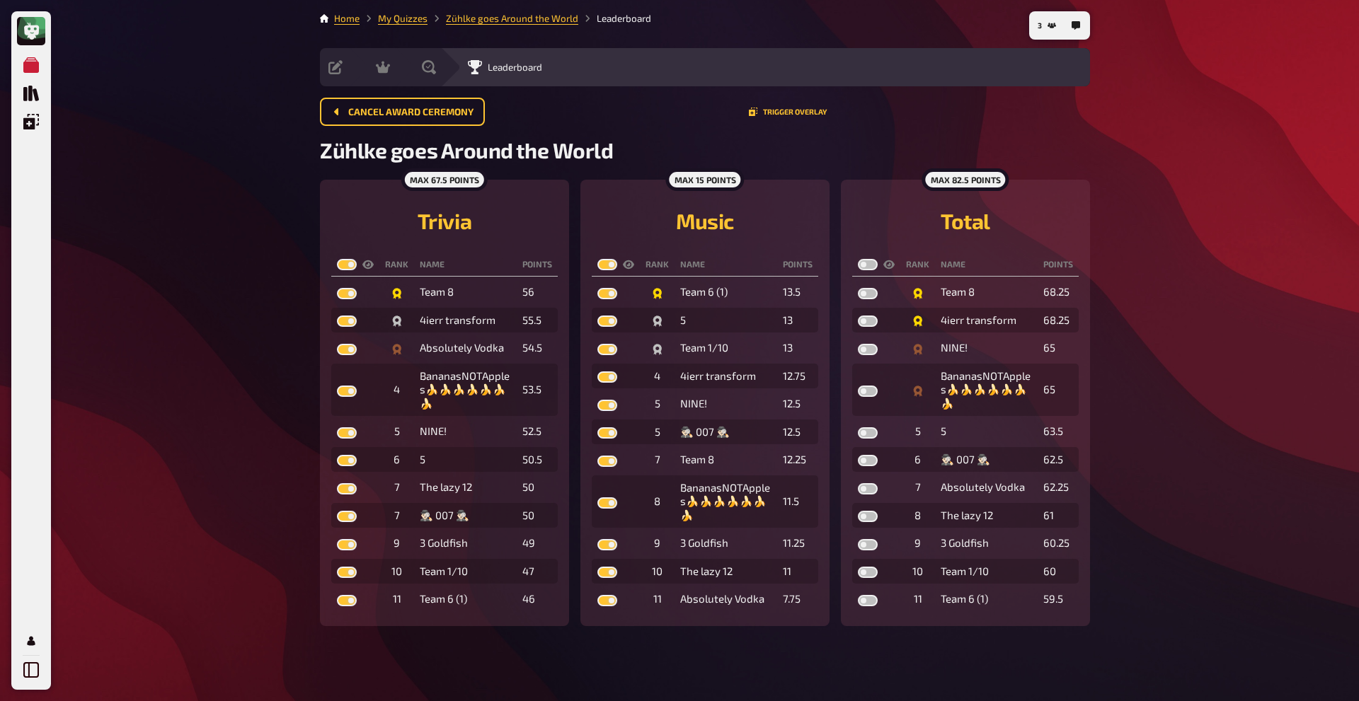
checkbox input "false"
click at [1162, 220] on div "My Quizzes Quiz Library Overlays My Account 7 Home My Quizzes [PERSON_NAME] goe…" at bounding box center [679, 350] width 1359 height 701
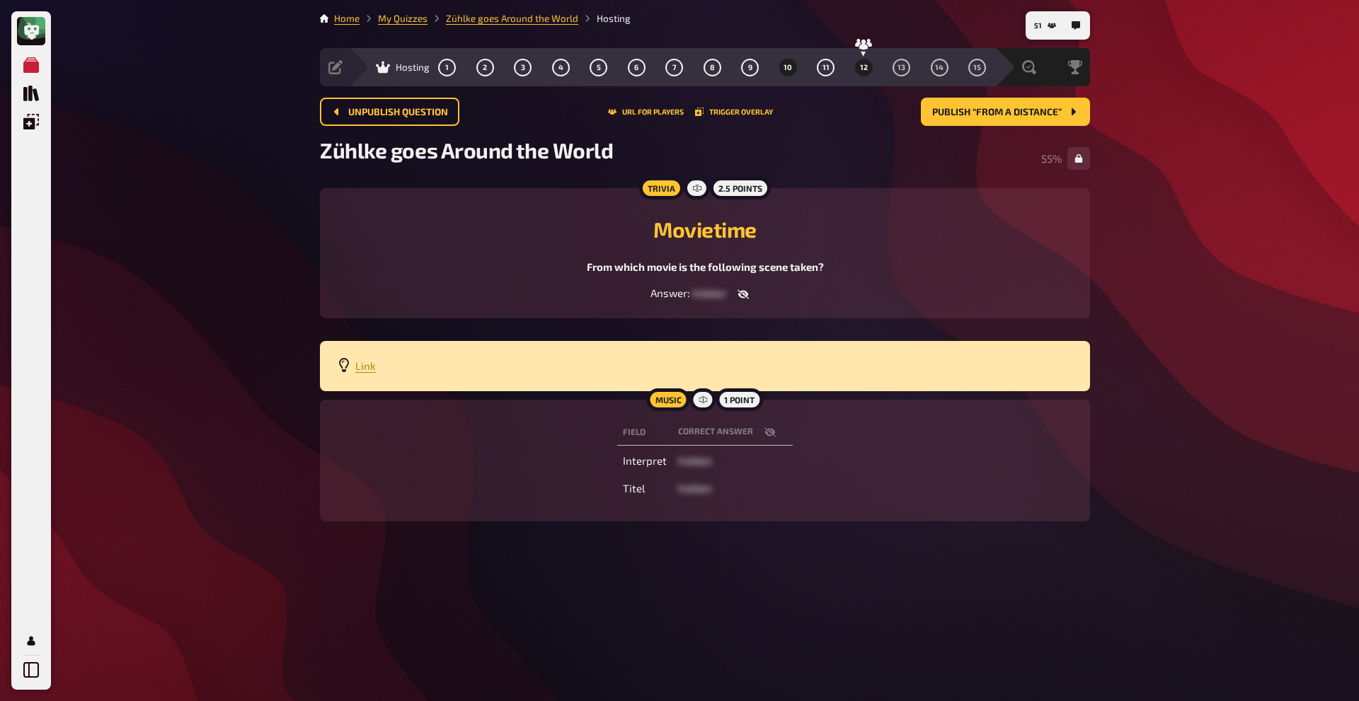
click at [867, 64] on span "12" at bounding box center [864, 68] width 8 height 8
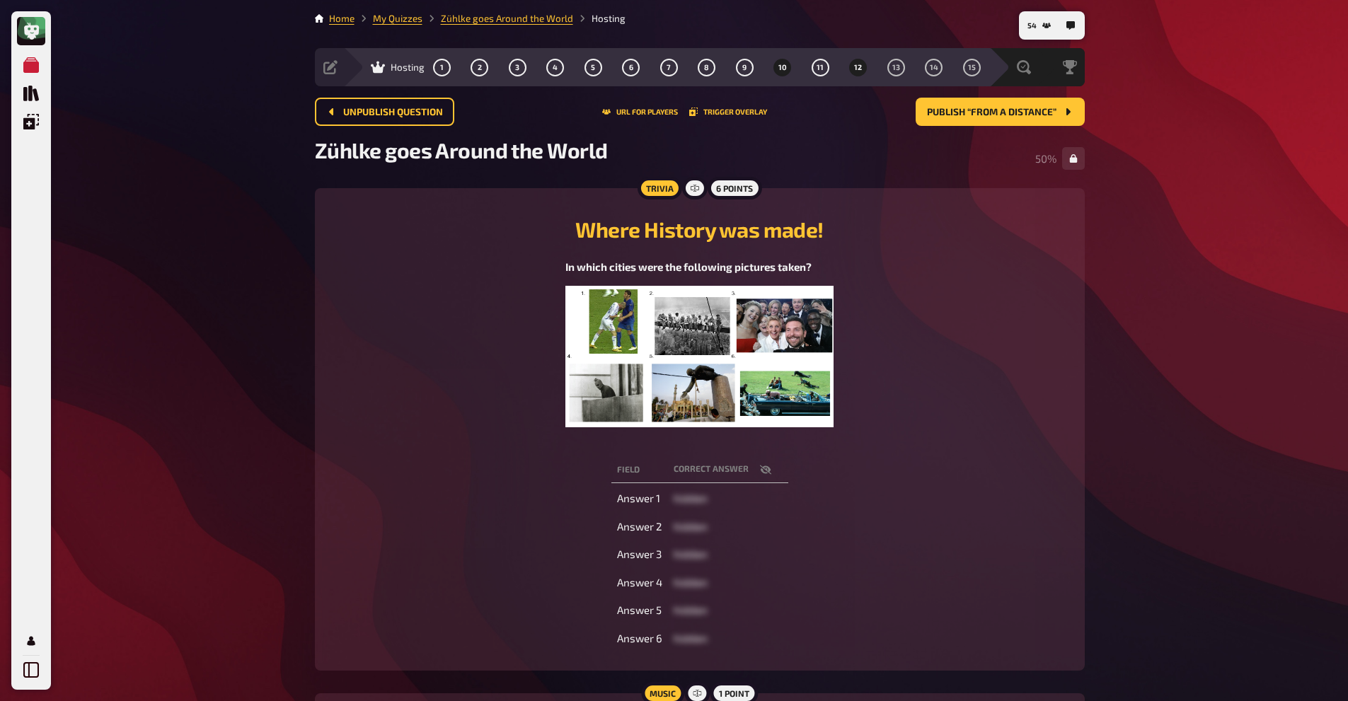
click at [780, 68] on span "10" at bounding box center [782, 68] width 8 height 8
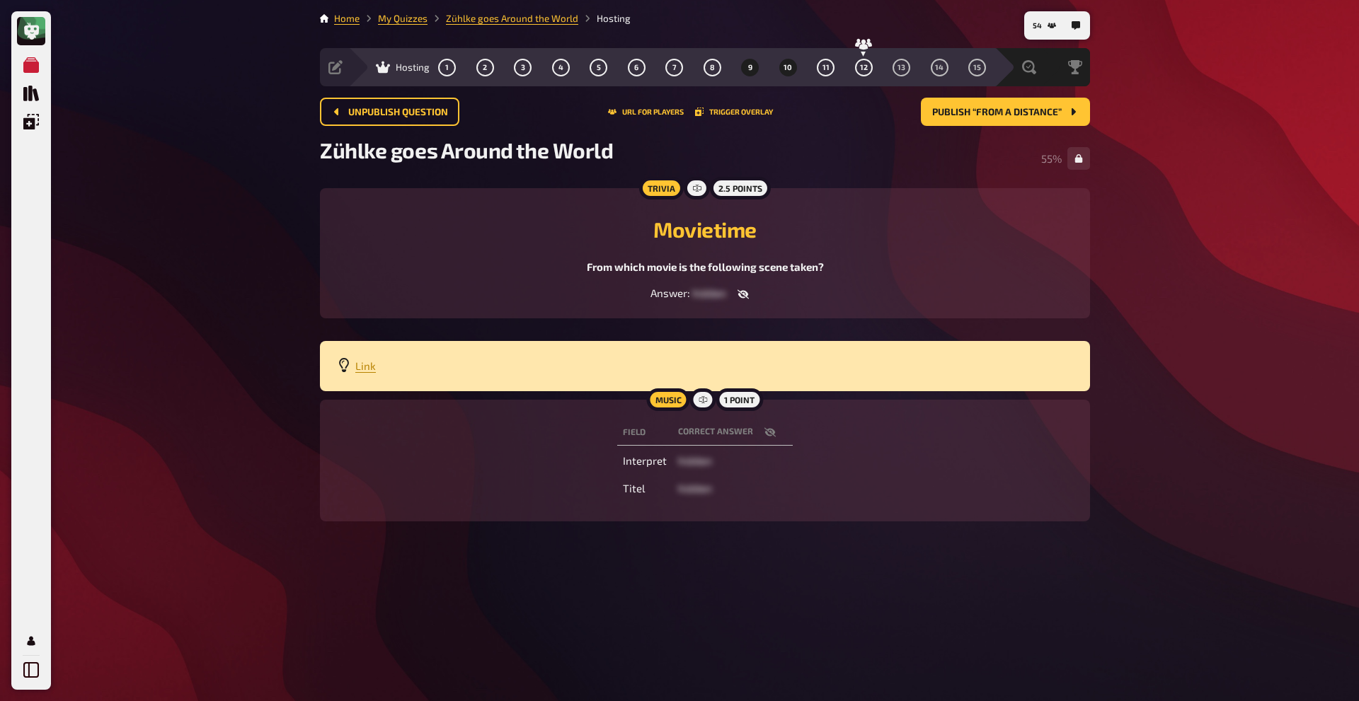
click at [742, 73] on div "Hosting 1 2 3 4 5 6 7 8 9 10 11 12 13 14 15" at bounding box center [671, 67] width 646 height 38
click at [742, 73] on button "9" at bounding box center [750, 67] width 23 height 23
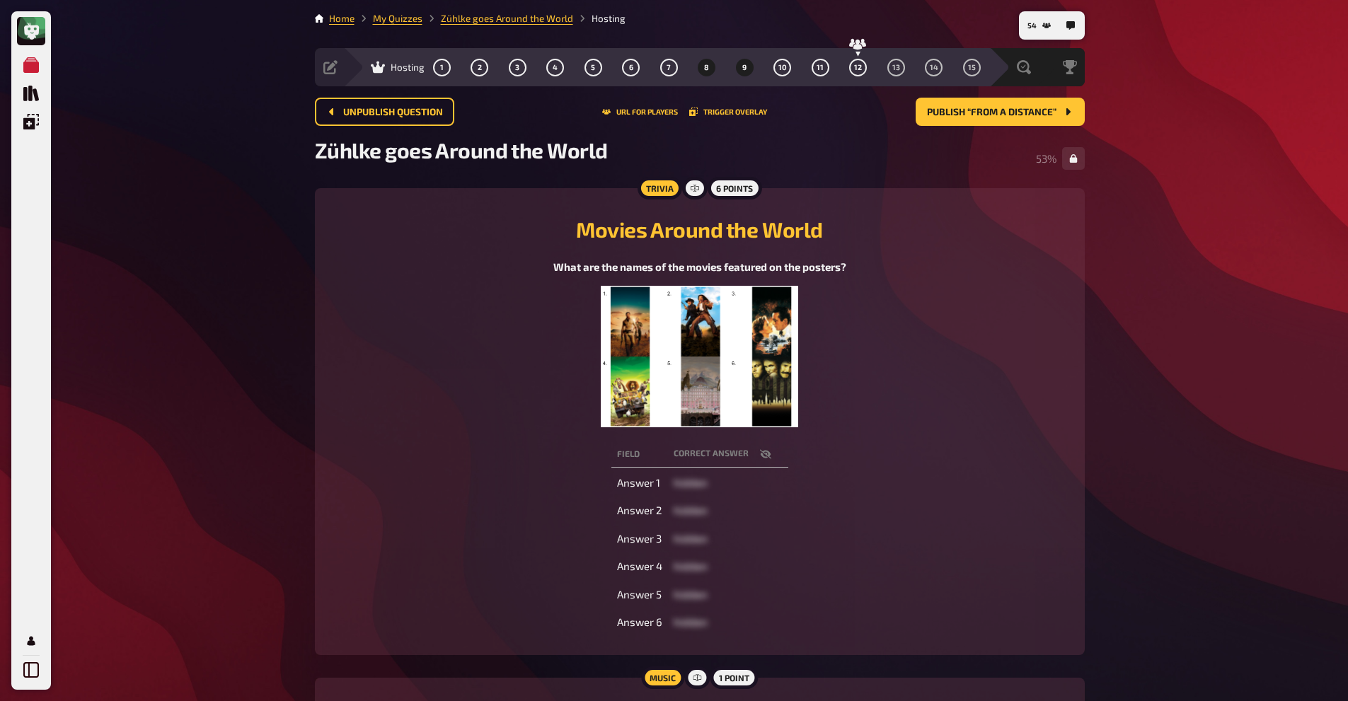
click at [710, 69] on button "8" at bounding box center [707, 67] width 23 height 23
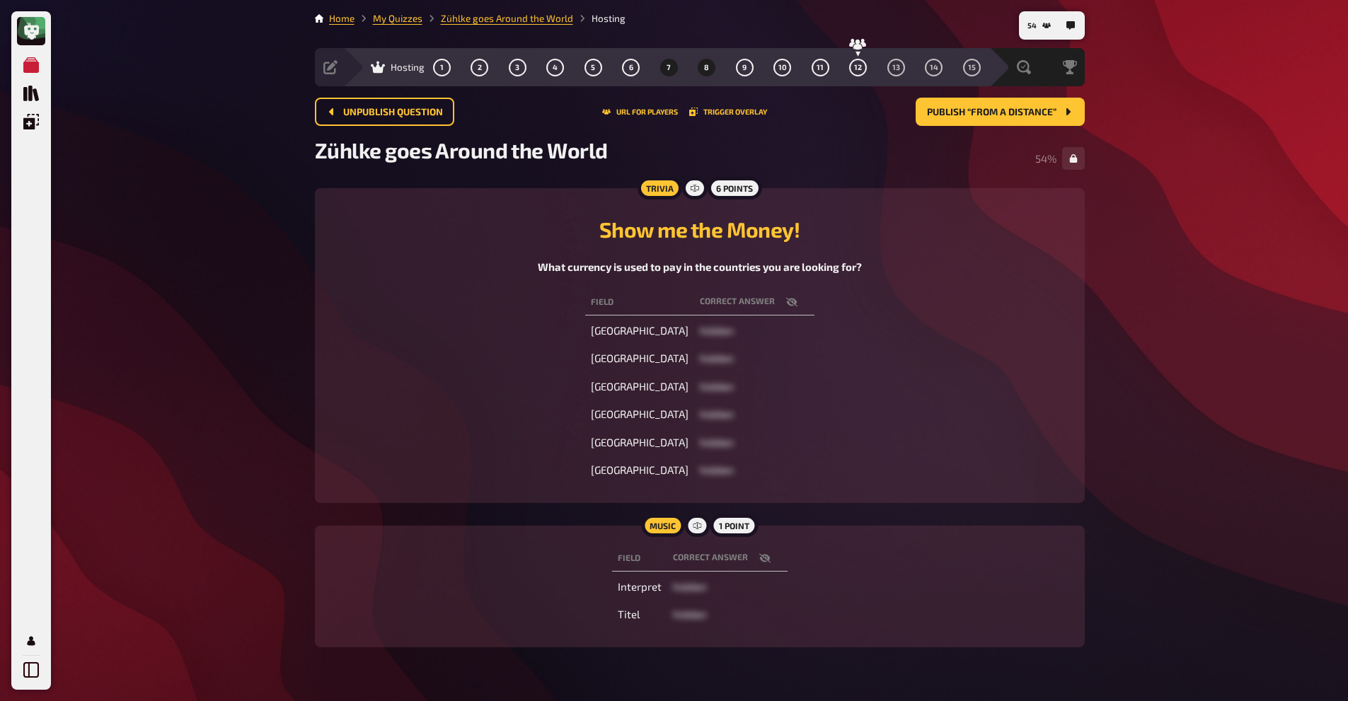
click at [664, 71] on button "7" at bounding box center [668, 67] width 23 height 23
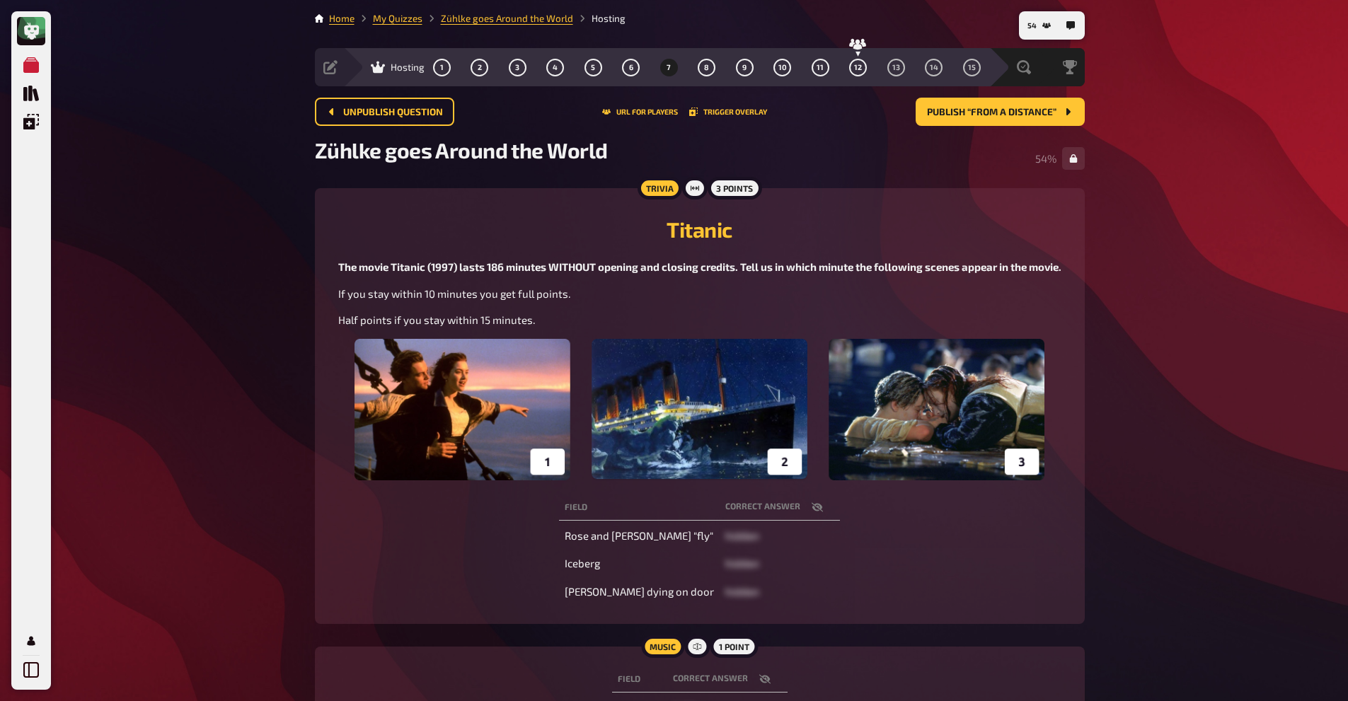
click at [612, 75] on div "1 2 3 4 5 6 7 8 9 10 11 12 13 14 15" at bounding box center [707, 68] width 548 height 18
click at [623, 71] on button "6" at bounding box center [631, 67] width 23 height 23
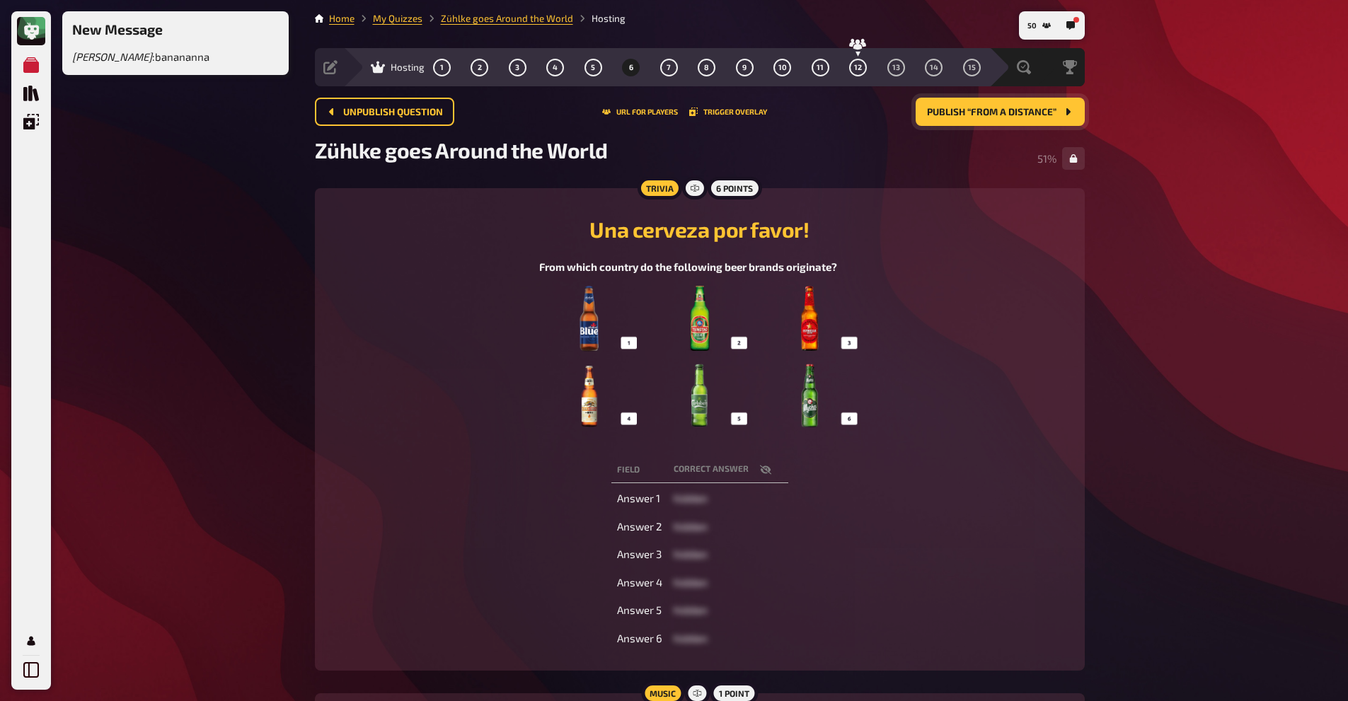
click at [1049, 114] on span "Publish “From a Distance”" at bounding box center [991, 113] width 129 height 10
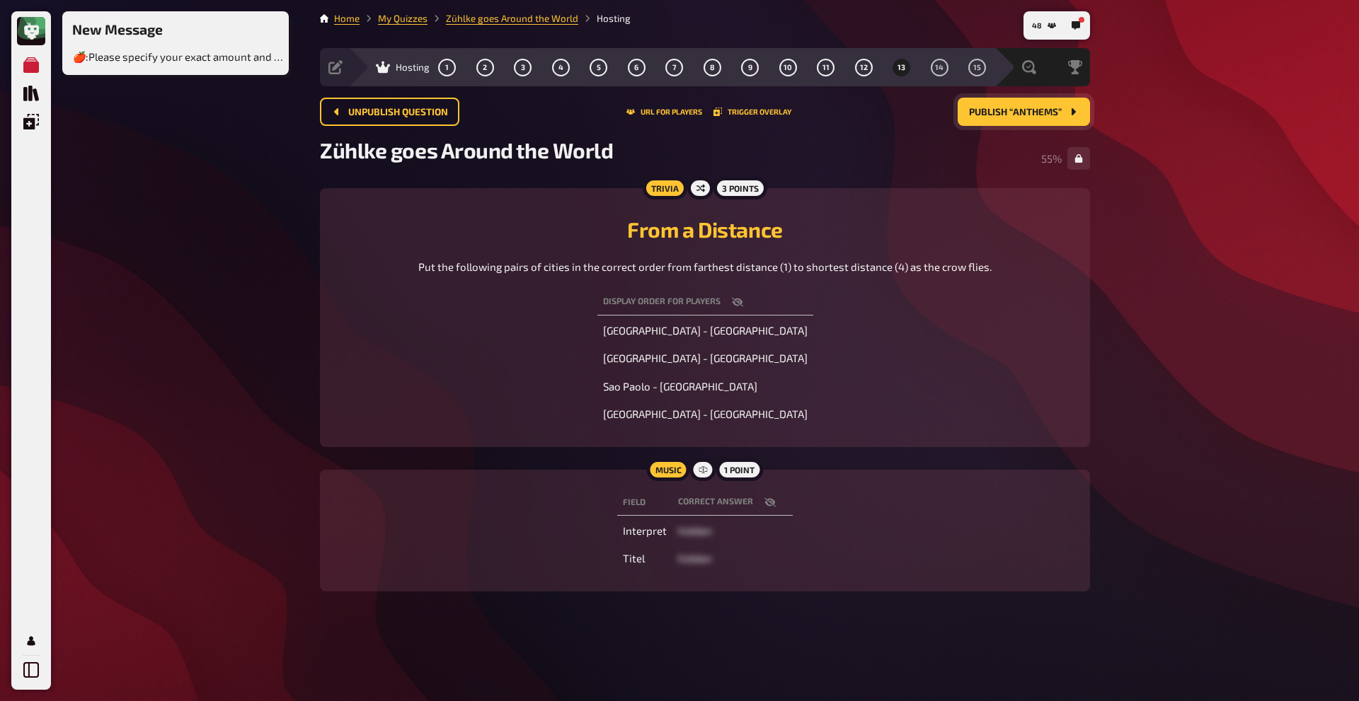
click at [1042, 120] on button "Publish “Anthems”" at bounding box center [1023, 112] width 132 height 28
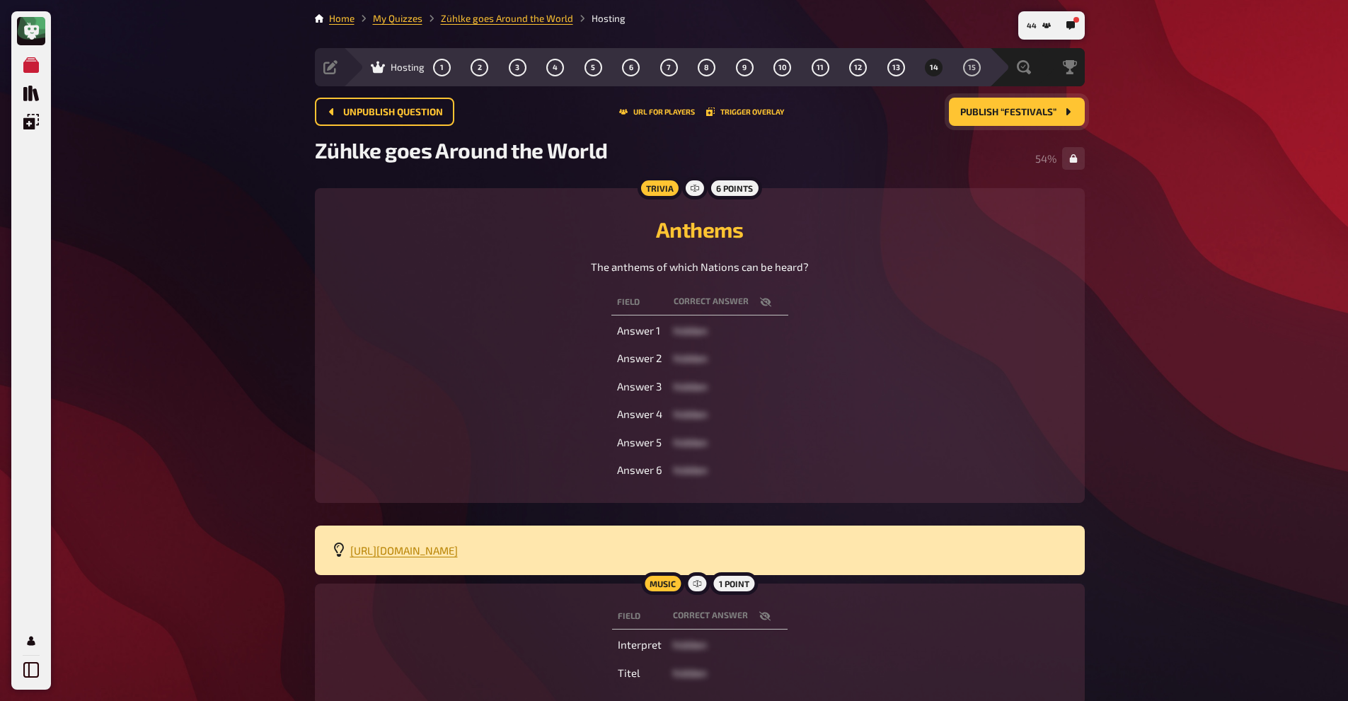
click at [1013, 113] on span "Publish “Festivals”" at bounding box center [1008, 113] width 96 height 10
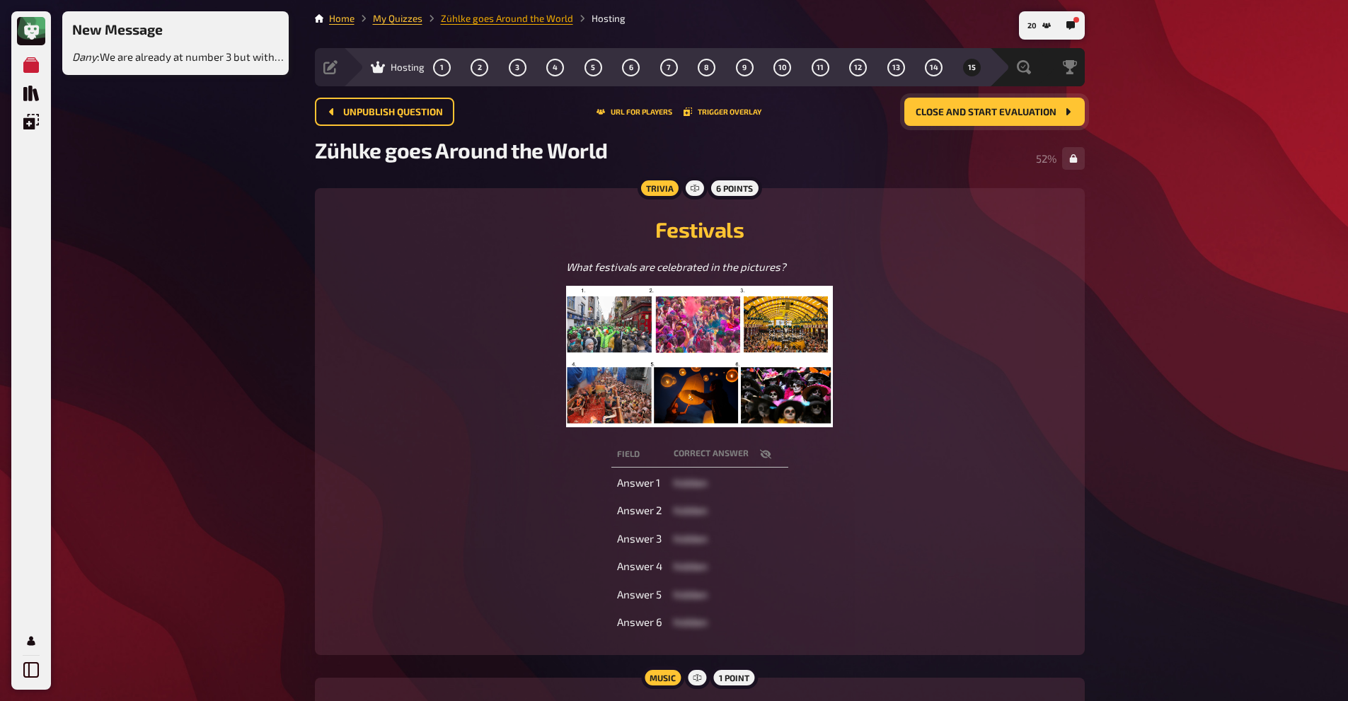
click at [472, 21] on link "Zühlke goes Around the World" at bounding box center [507, 18] width 132 height 11
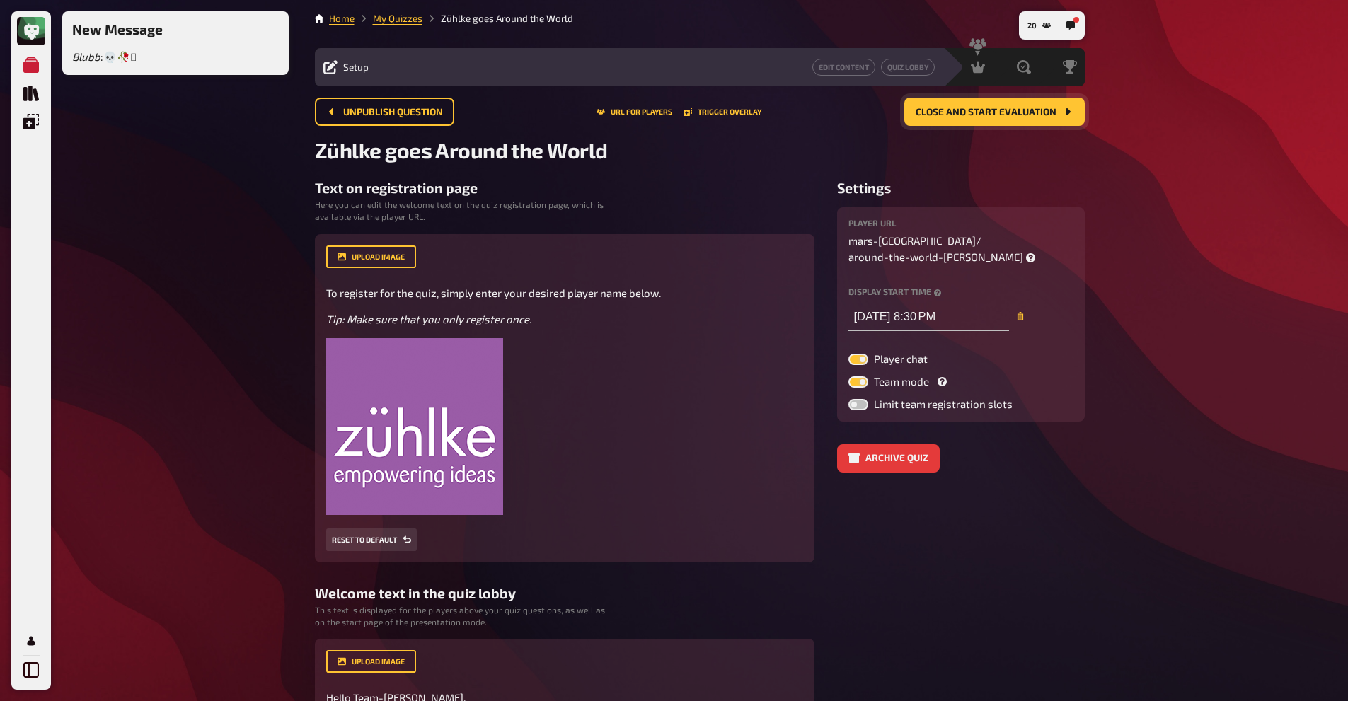
click at [965, 132] on div "Unpublish question URL for players Trigger Overlay Close and start evaluation" at bounding box center [700, 118] width 770 height 40
click at [979, 99] on button "Close and start evaluation" at bounding box center [994, 112] width 180 height 28
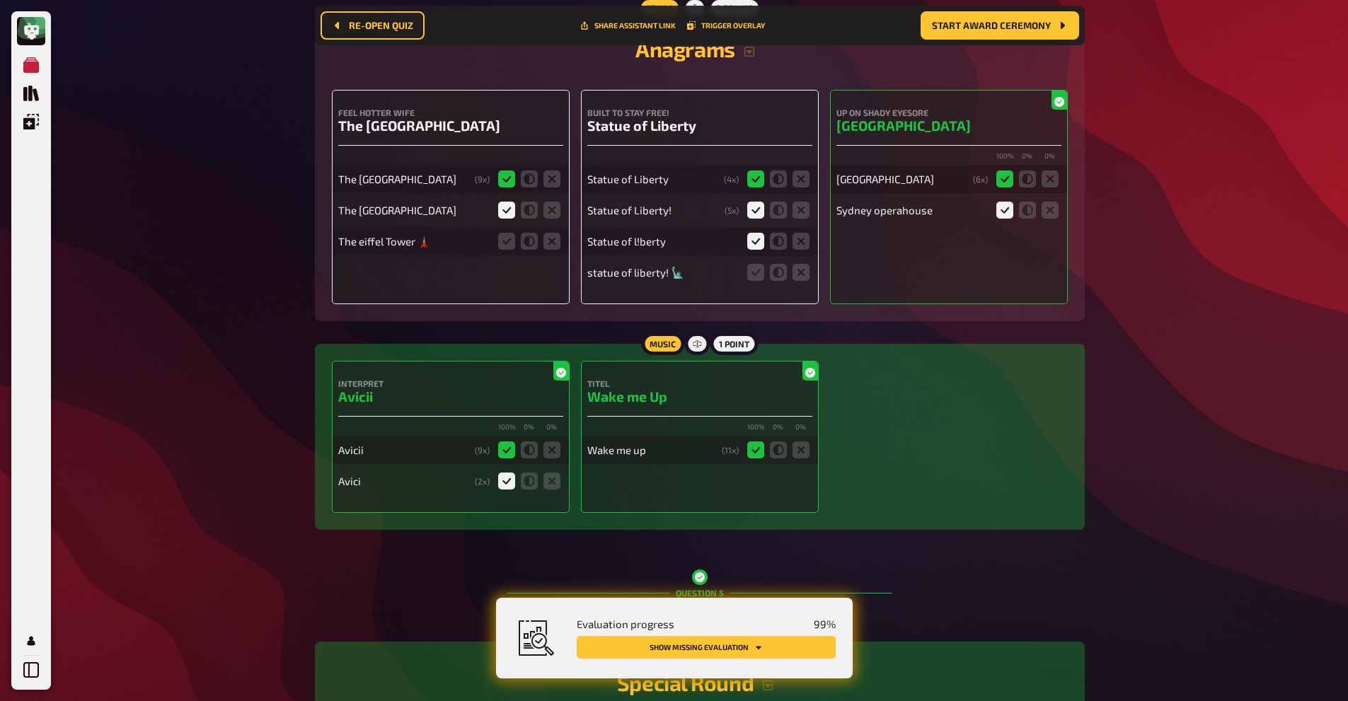
scroll to position [2506, 0]
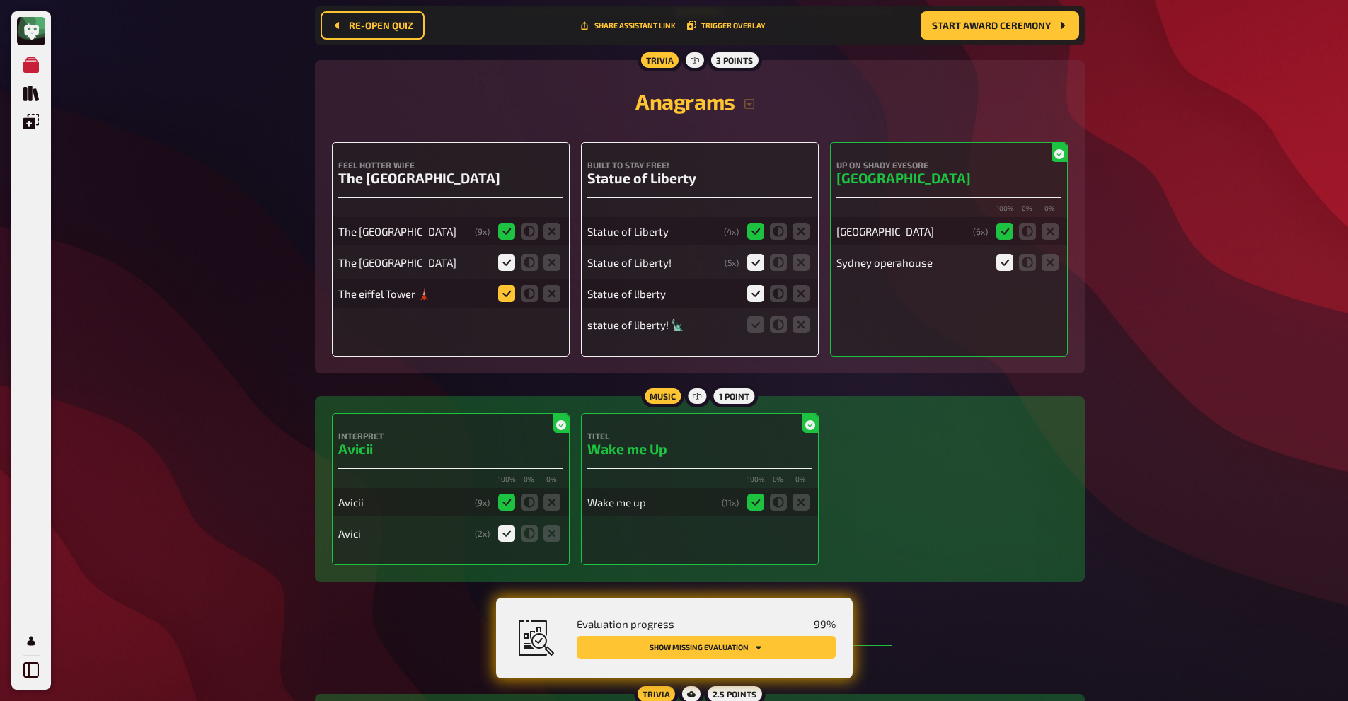
click at [512, 289] on icon at bounding box center [506, 293] width 17 height 17
click at [0, 0] on input "radio" at bounding box center [0, 0] width 0 height 0
click at [759, 324] on icon at bounding box center [755, 324] width 17 height 17
click at [0, 0] on input "radio" at bounding box center [0, 0] width 0 height 0
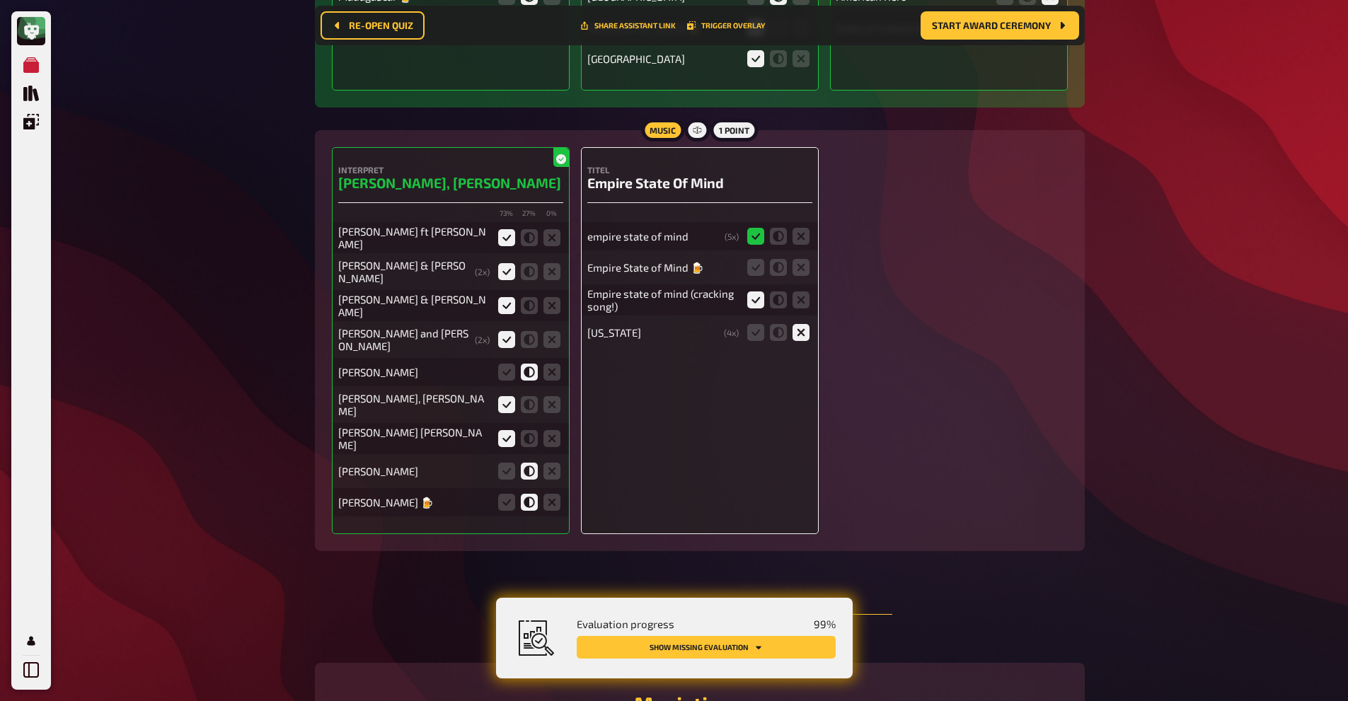
scroll to position [7874, 0]
click at [754, 274] on icon at bounding box center [755, 268] width 17 height 17
click at [0, 0] on input "radio" at bounding box center [0, 0] width 0 height 0
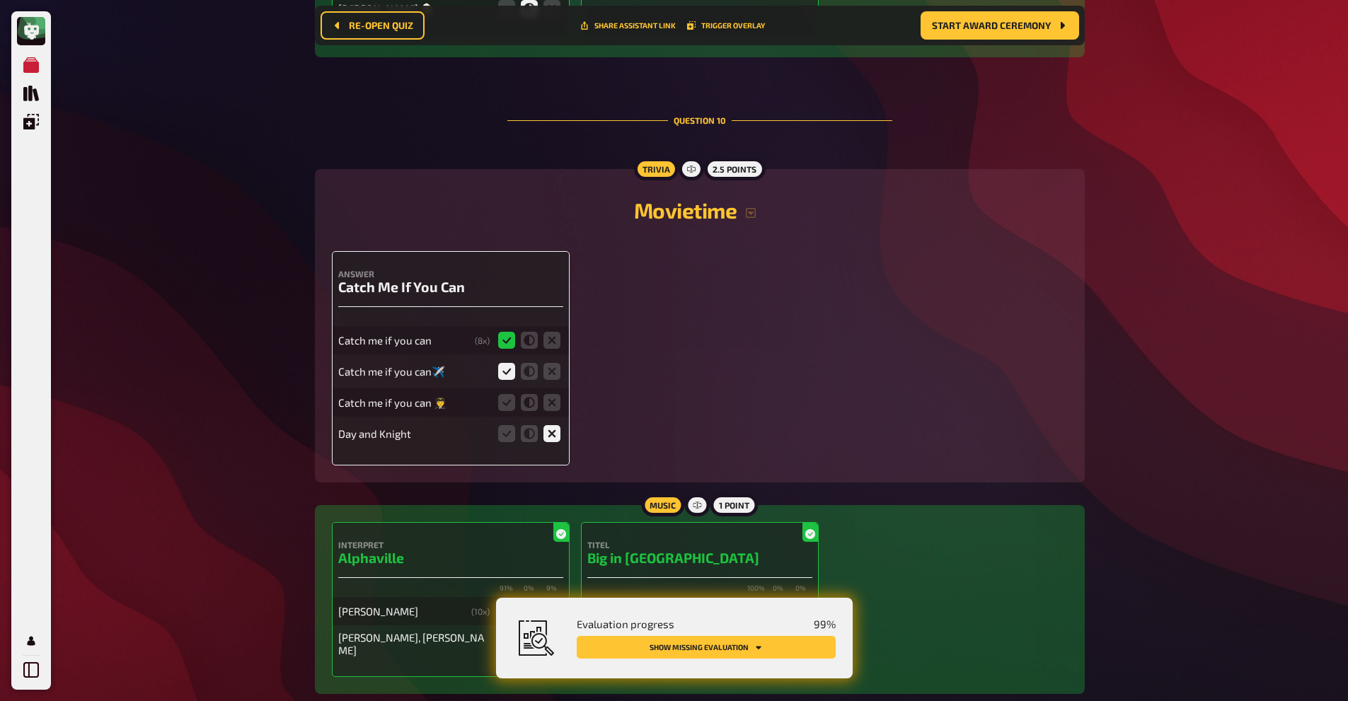
scroll to position [8350, 0]
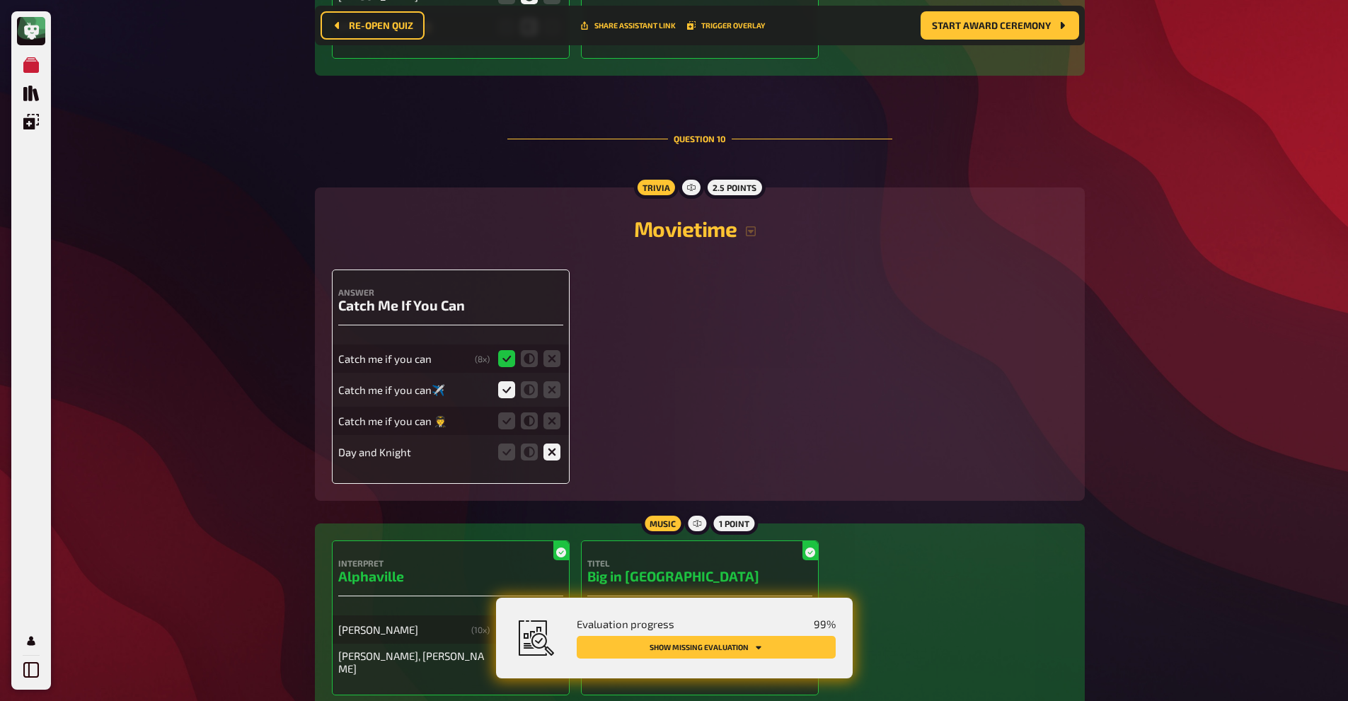
click at [516, 410] on fieldset at bounding box center [529, 421] width 68 height 23
click at [510, 413] on icon at bounding box center [506, 421] width 17 height 17
click at [0, 0] on input "radio" at bounding box center [0, 0] width 0 height 0
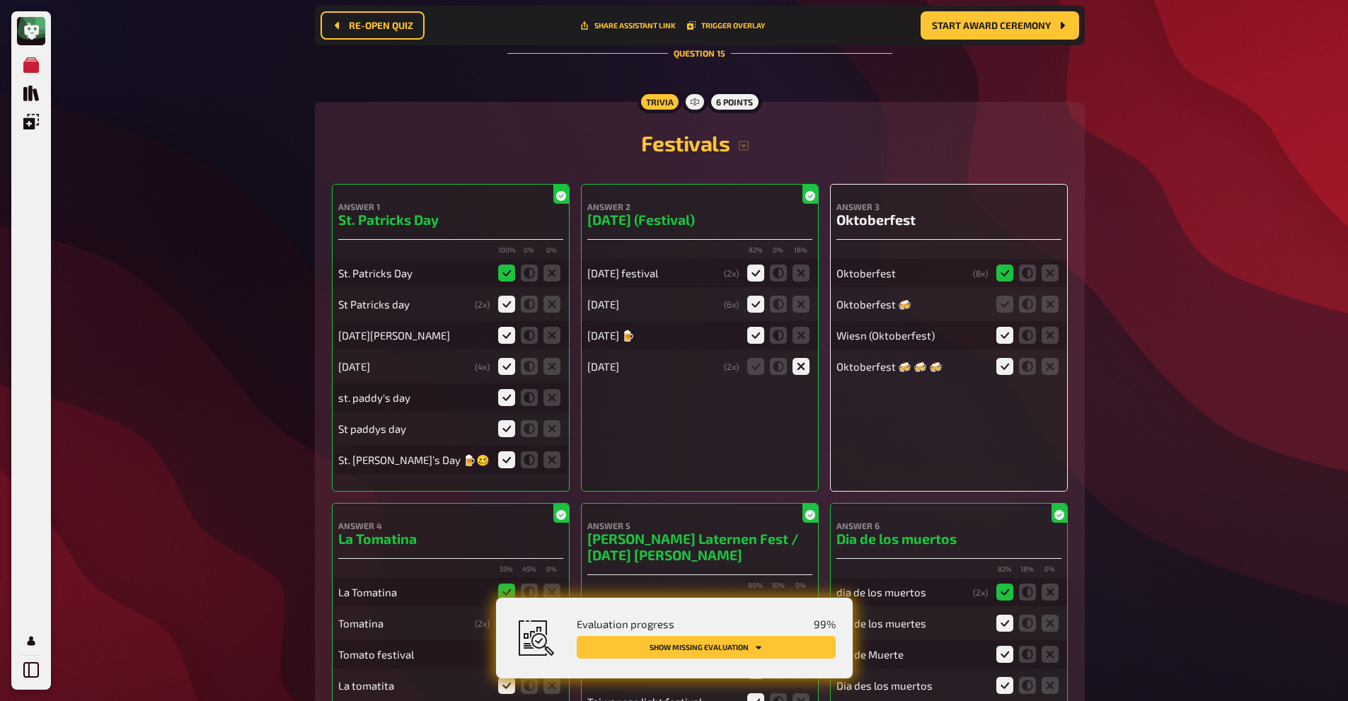
scroll to position [13305, 0]
click at [1000, 295] on icon at bounding box center [1004, 303] width 17 height 17
click at [0, 0] on input "radio" at bounding box center [0, 0] width 0 height 0
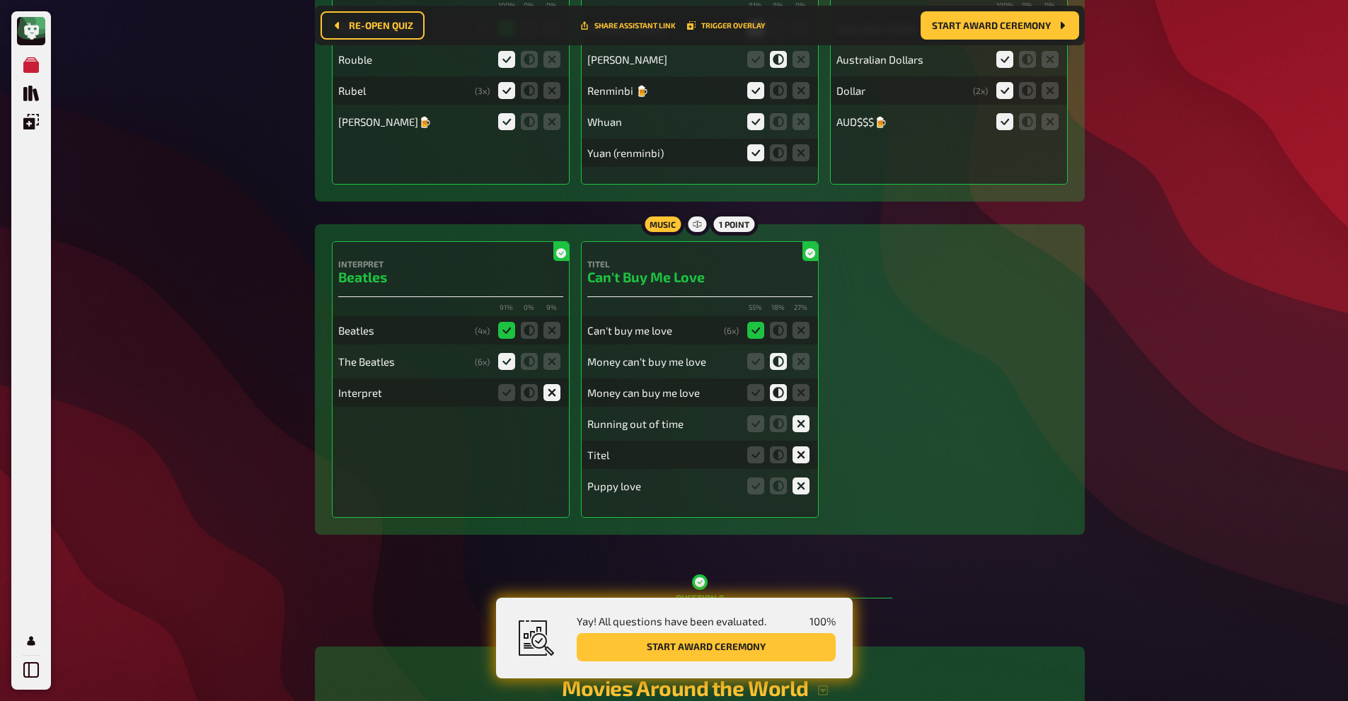
scroll to position [6666, 0]
